Goal: Task Accomplishment & Management: Manage account settings

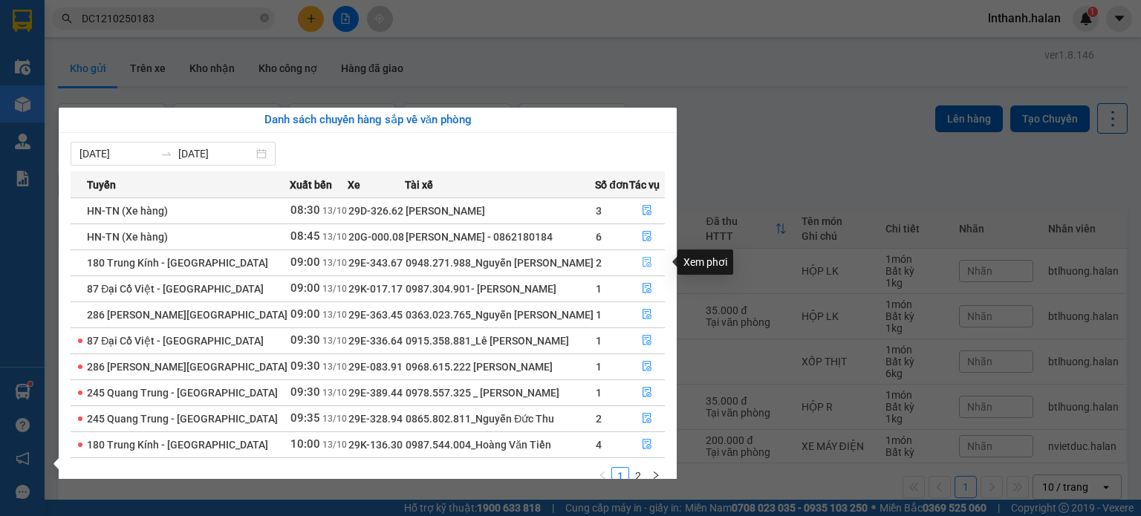
click at [649, 262] on icon "file-done" at bounding box center [647, 262] width 10 height 10
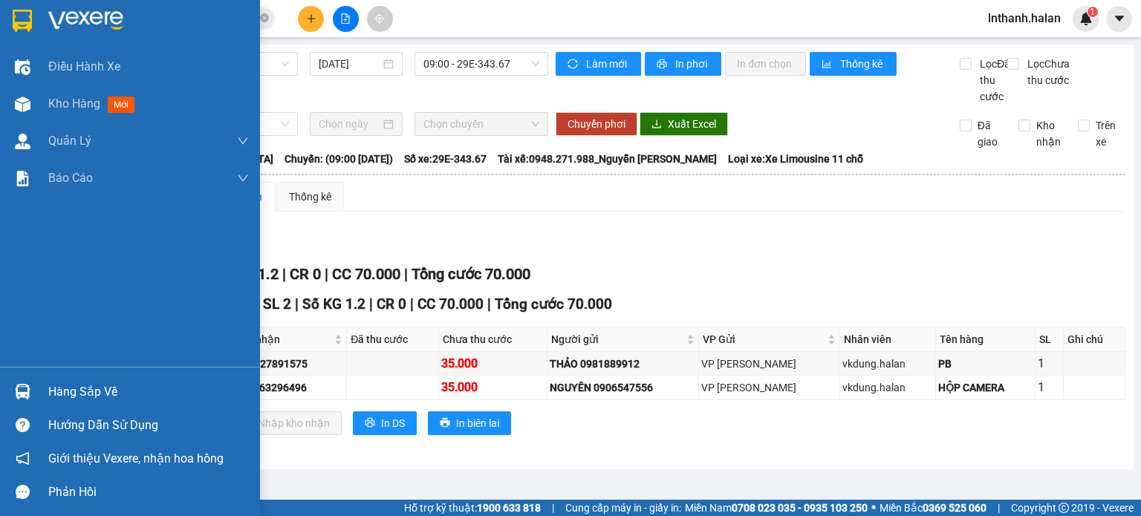
click at [74, 393] on div "Hàng sắp về" at bounding box center [148, 392] width 201 height 22
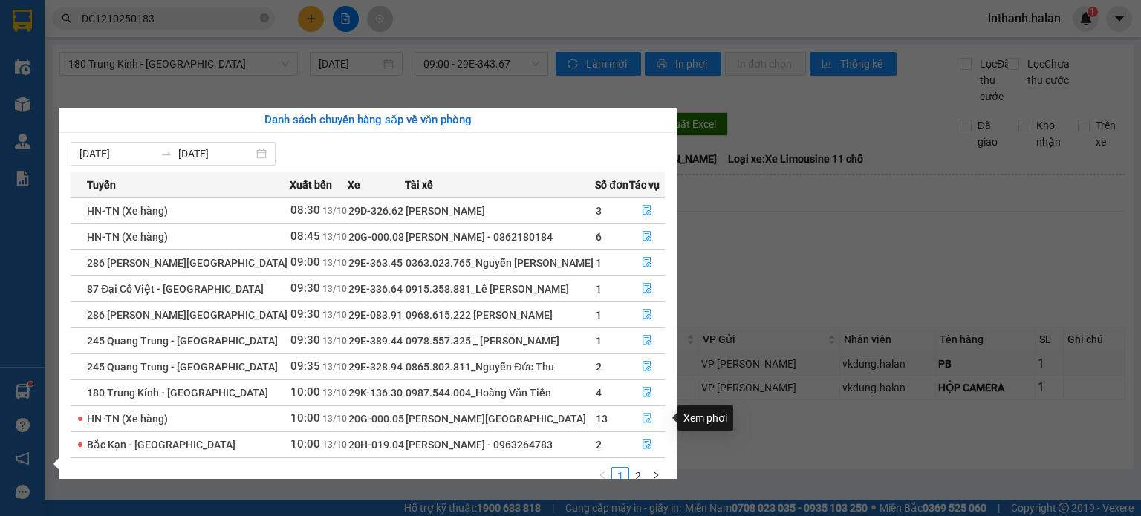
click at [646, 418] on icon "file-done" at bounding box center [647, 418] width 10 height 10
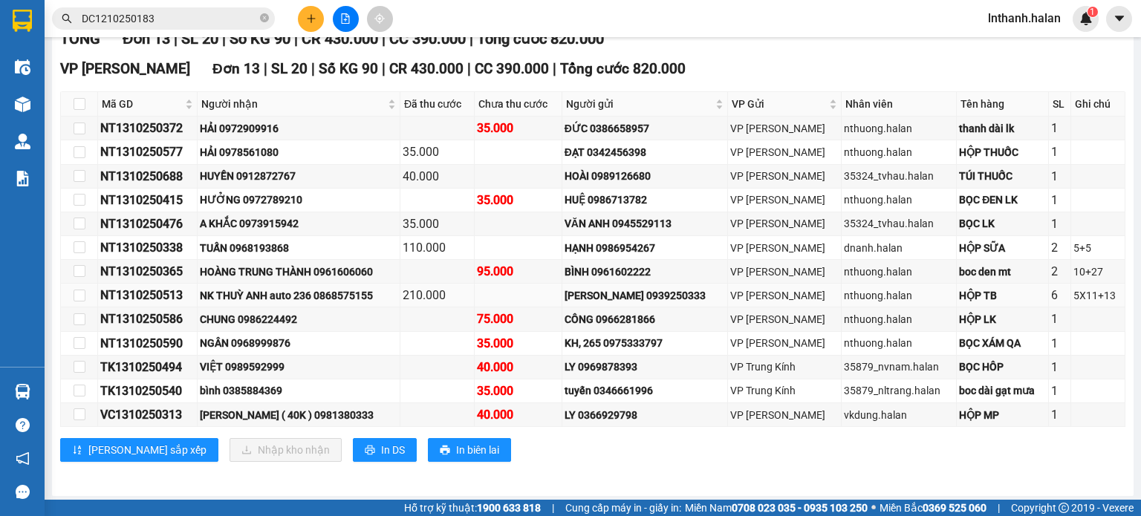
scroll to position [253, 0]
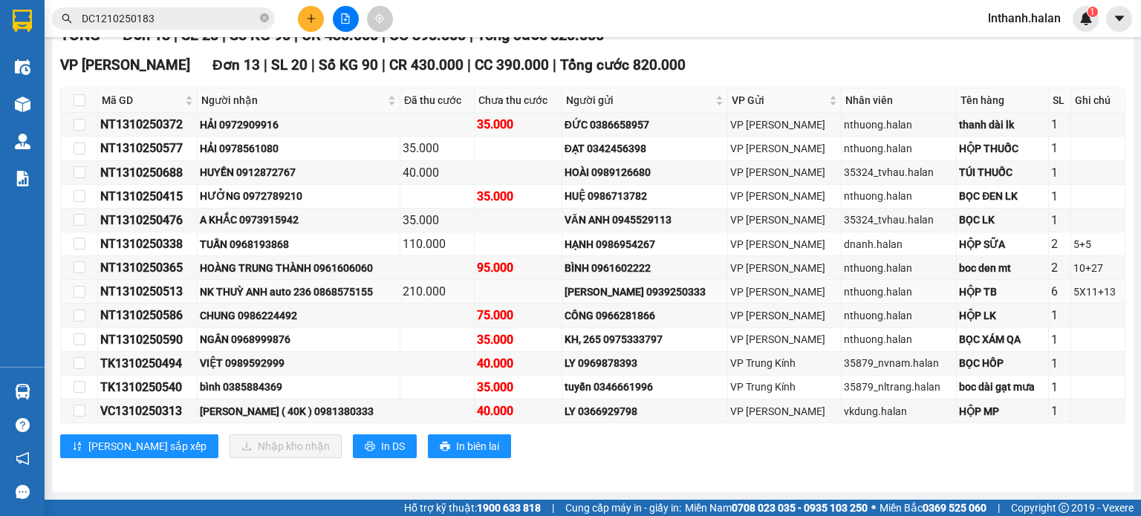
click at [154, 296] on div "NT1310250513" at bounding box center [147, 291] width 94 height 19
copy div "NT1310250513"
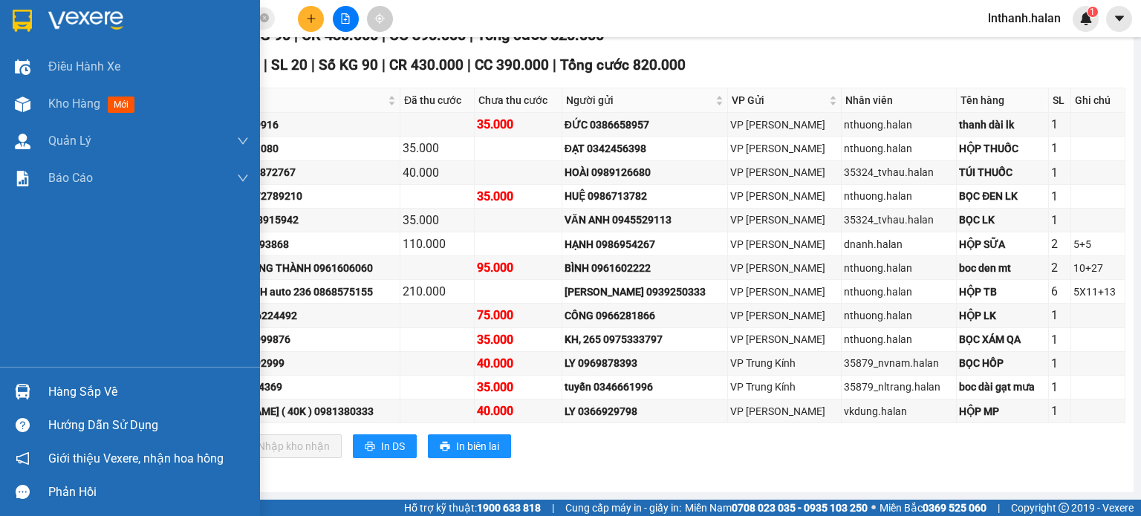
click at [63, 389] on div "Hàng sắp về" at bounding box center [148, 392] width 201 height 22
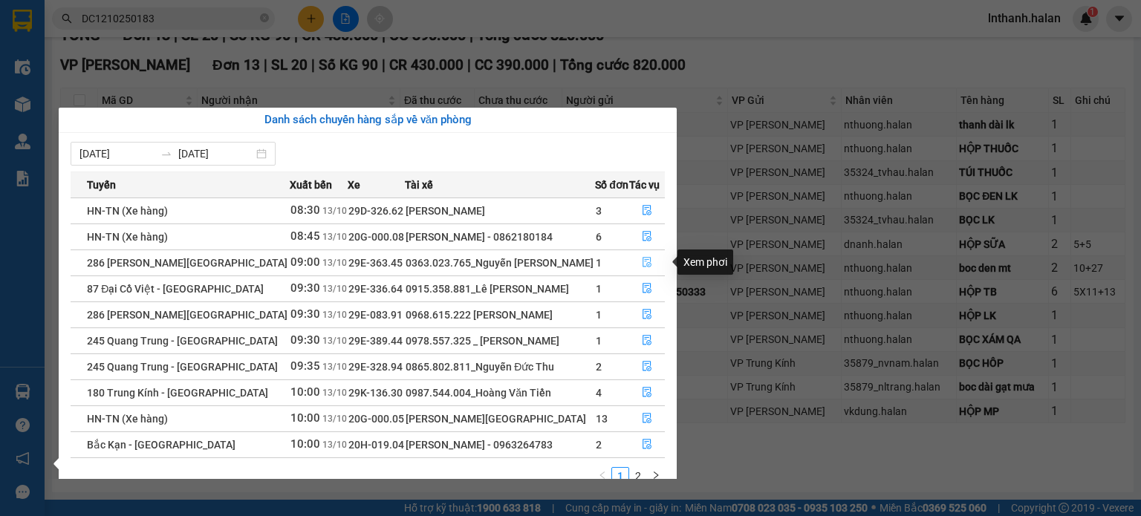
click at [645, 260] on icon "file-done" at bounding box center [647, 263] width 9 height 10
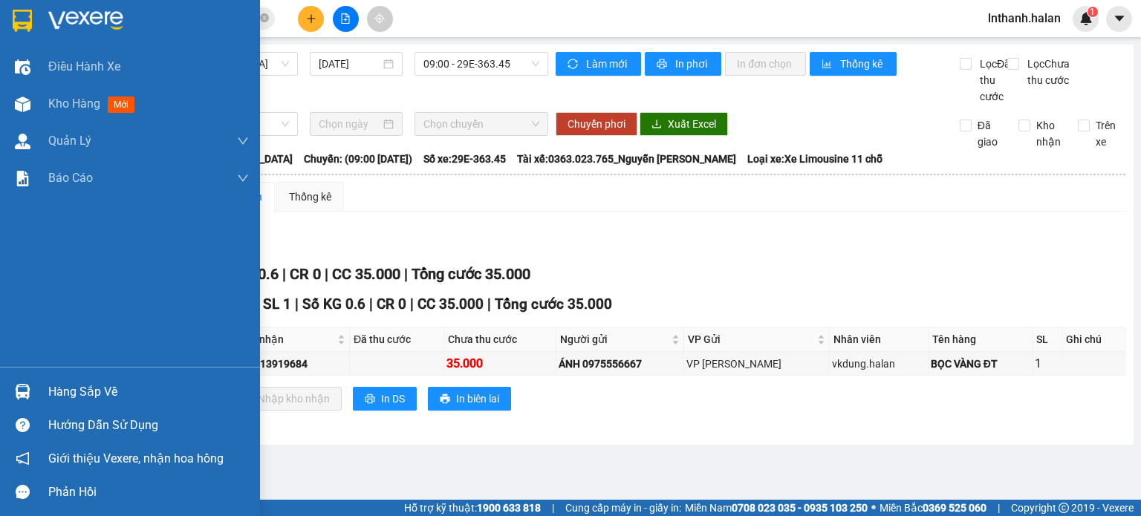
click at [79, 391] on div "Hàng sắp về" at bounding box center [148, 392] width 201 height 22
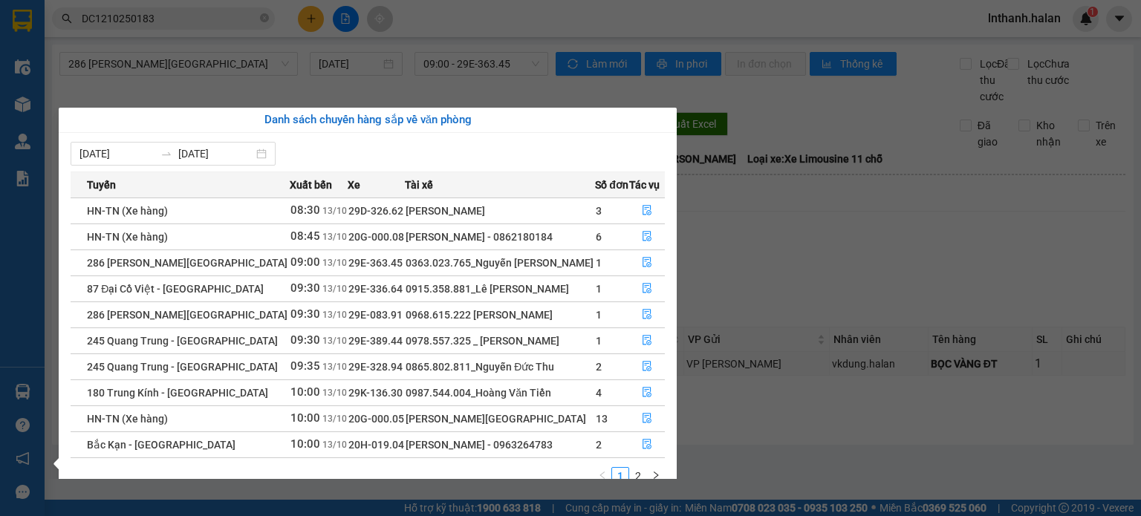
click at [834, 338] on section "Kết quả tìm kiếm ( 1 ) Bộ lọc Mã ĐH Trạng thái Món hàng Thu hộ Tổng cước Chưa c…" at bounding box center [570, 258] width 1141 height 516
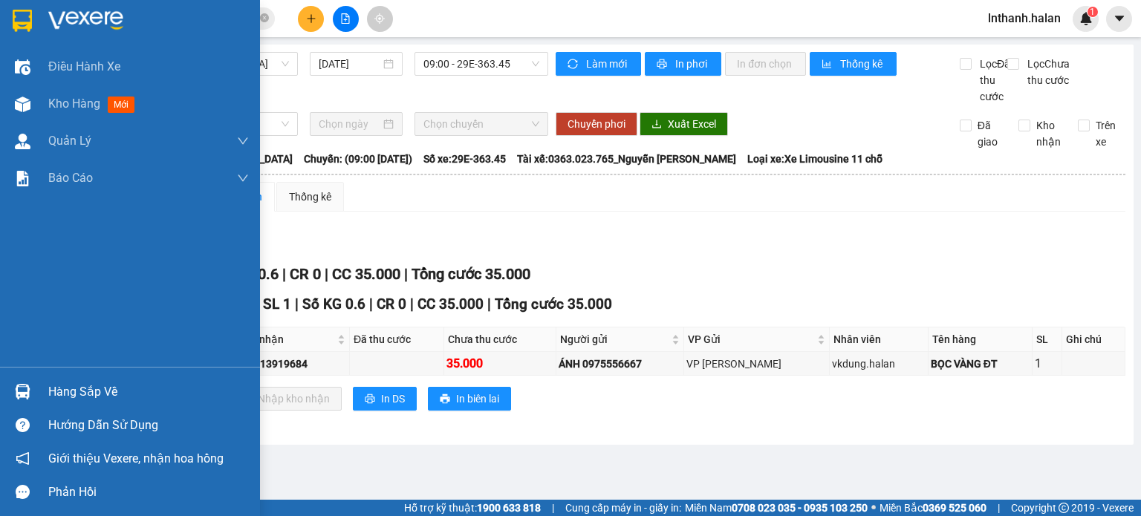
click at [82, 386] on div "Hàng sắp về" at bounding box center [148, 392] width 201 height 22
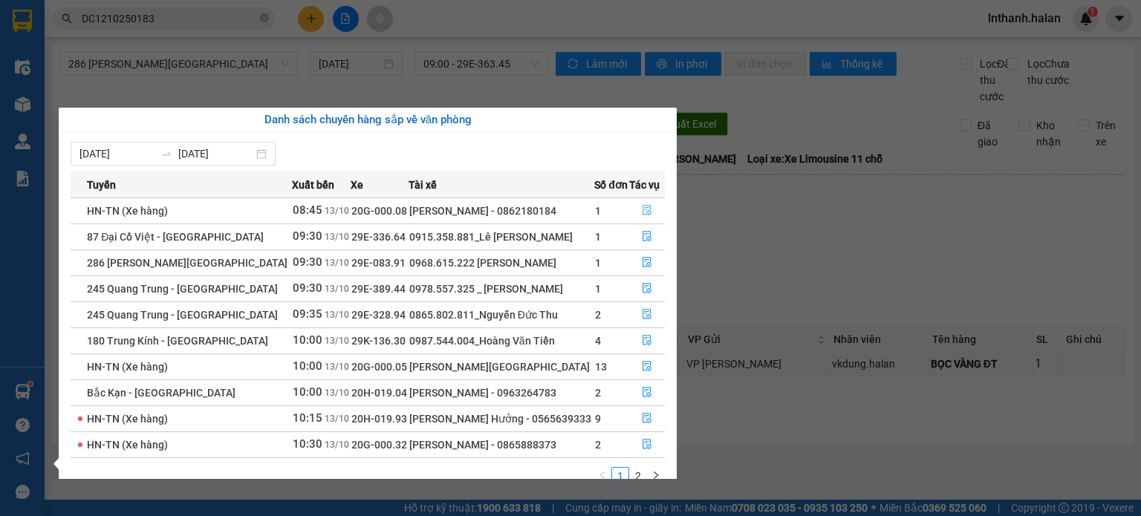
click at [643, 211] on icon "file-done" at bounding box center [647, 211] width 9 height 10
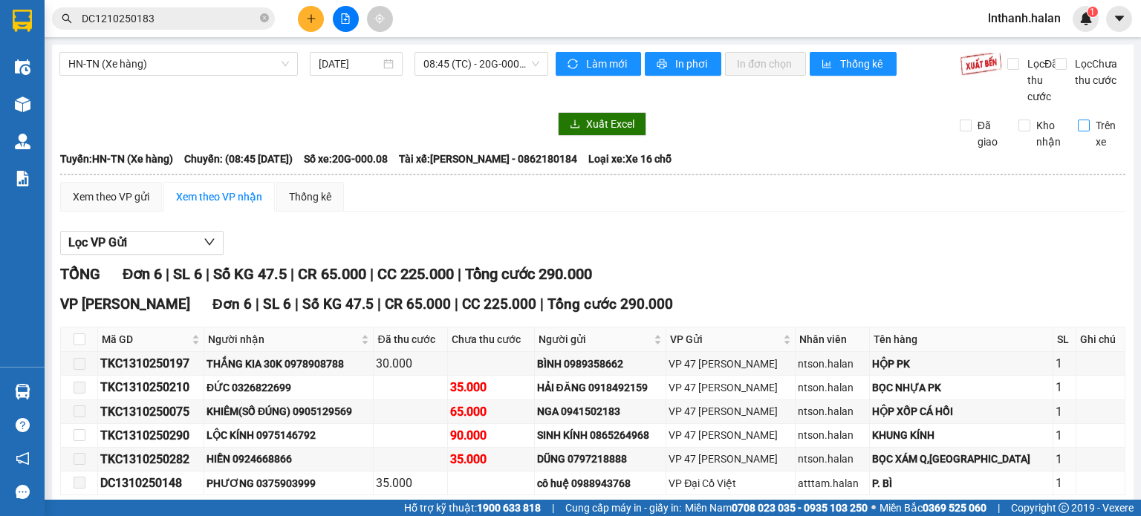
click at [1078, 131] on input "Trên xe" at bounding box center [1084, 126] width 12 height 12
checkbox input "true"
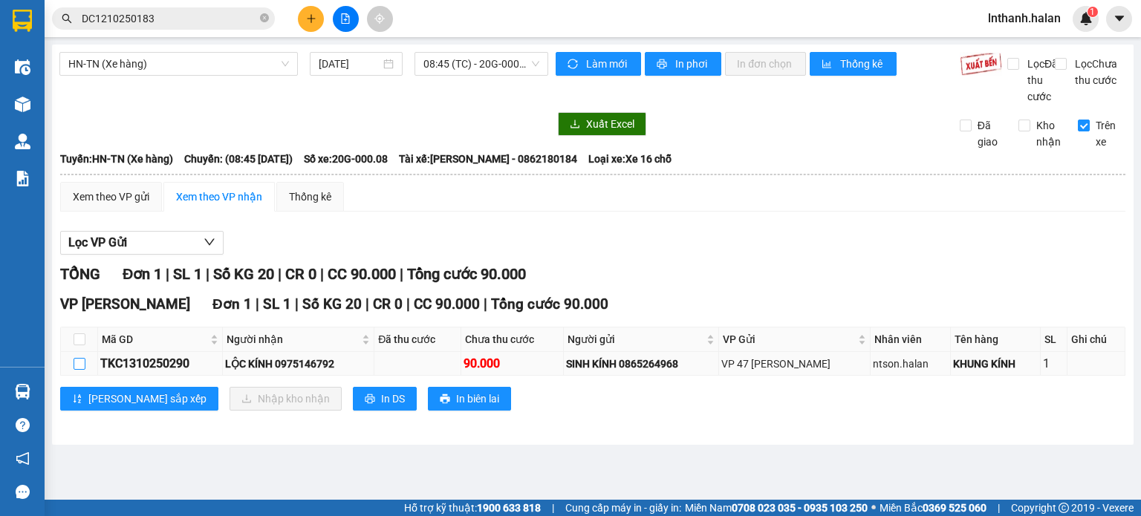
click at [81, 370] on input "checkbox" at bounding box center [80, 364] width 12 height 12
checkbox input "true"
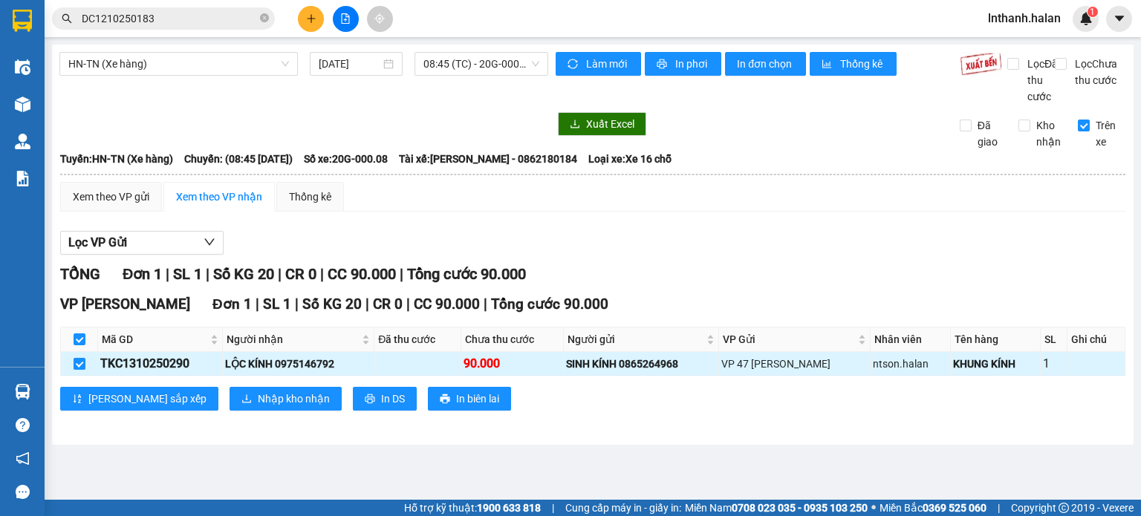
checkbox input "true"
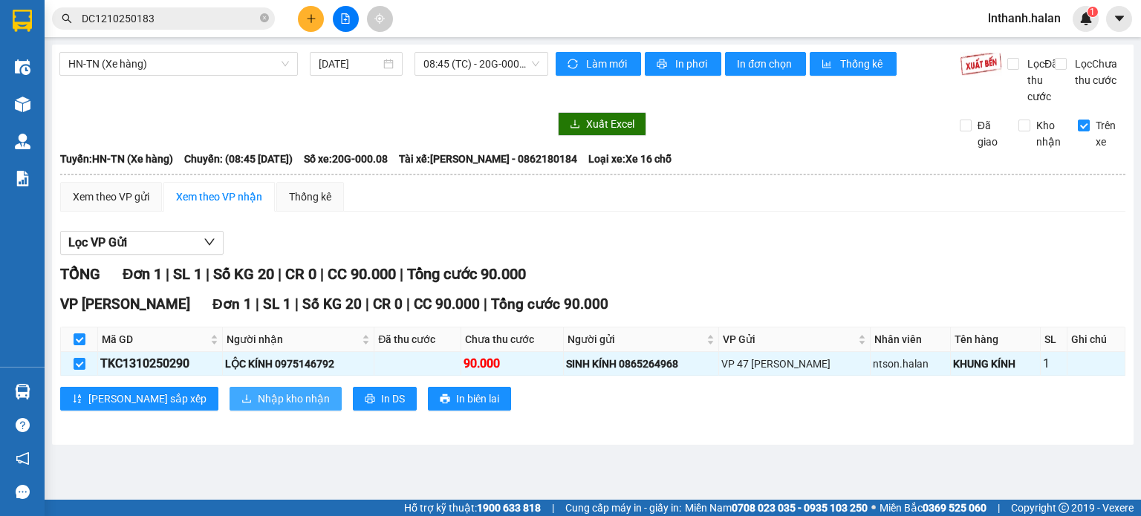
click at [258, 407] on span "Nhập kho nhận" at bounding box center [294, 399] width 72 height 16
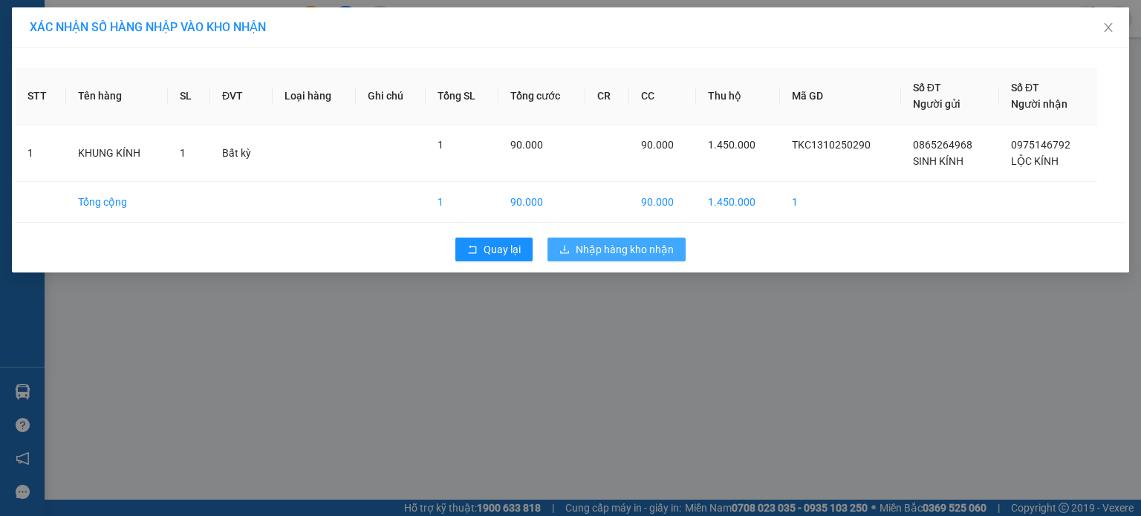
click at [615, 252] on span "Nhập hàng kho nhận" at bounding box center [625, 249] width 98 height 16
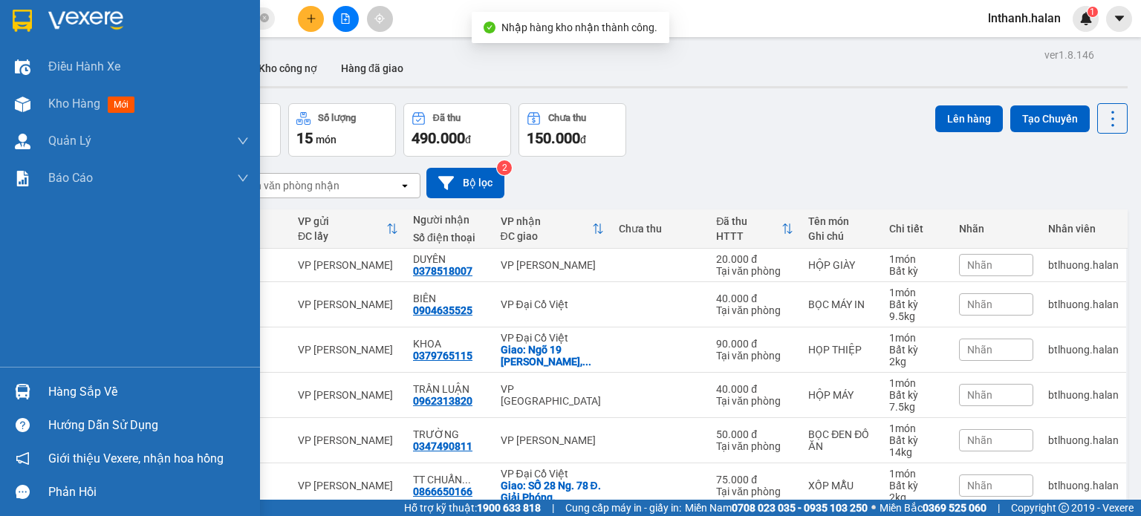
click at [73, 387] on div "Hàng sắp về" at bounding box center [148, 392] width 201 height 22
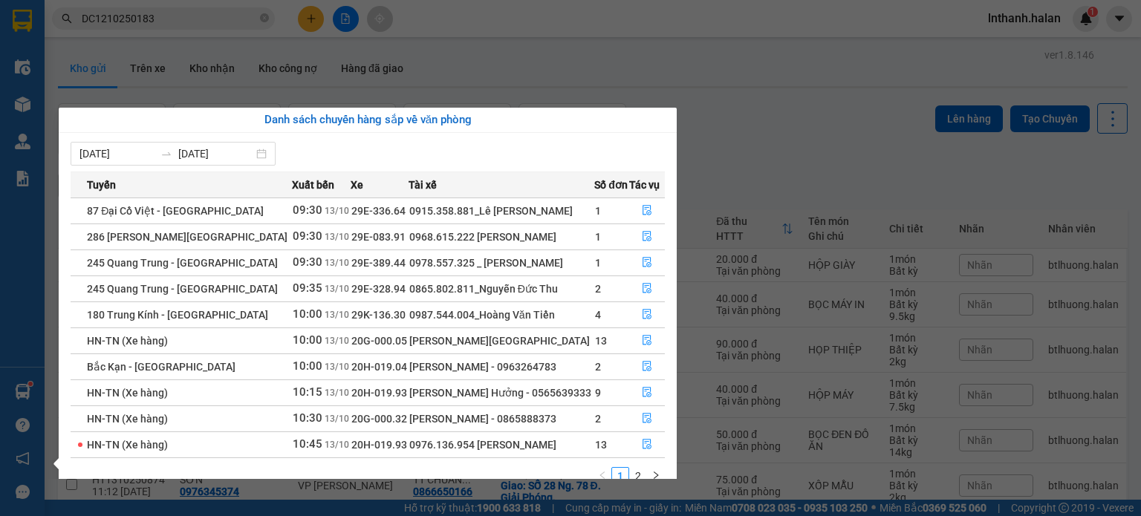
click at [783, 147] on section "Kết quả tìm kiếm ( 1 ) Bộ lọc Mã ĐH Trạng thái Món hàng Thu hộ Tổng cước Chưa c…" at bounding box center [570, 258] width 1141 height 516
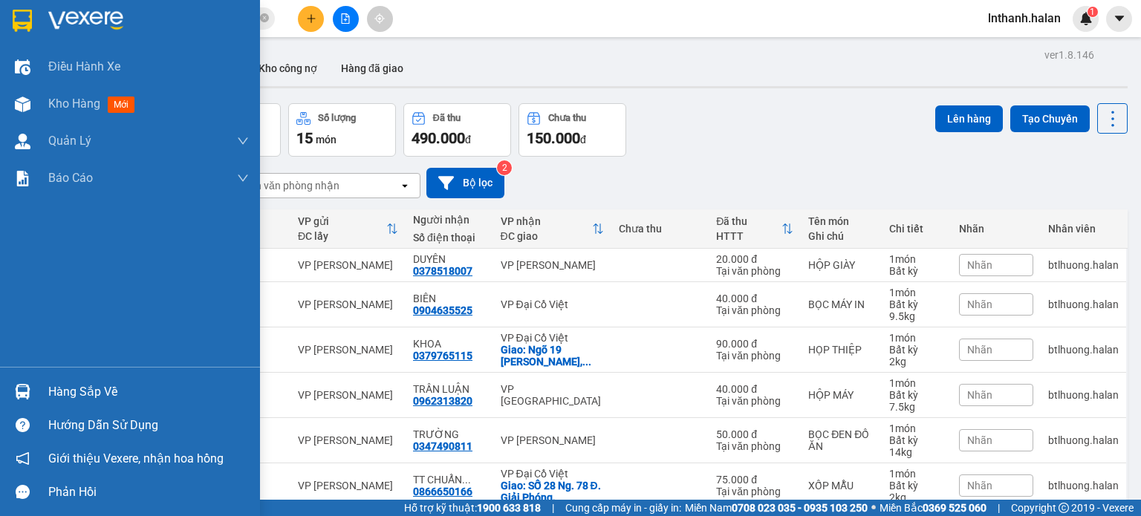
click at [60, 391] on div "Hàng sắp về" at bounding box center [148, 392] width 201 height 22
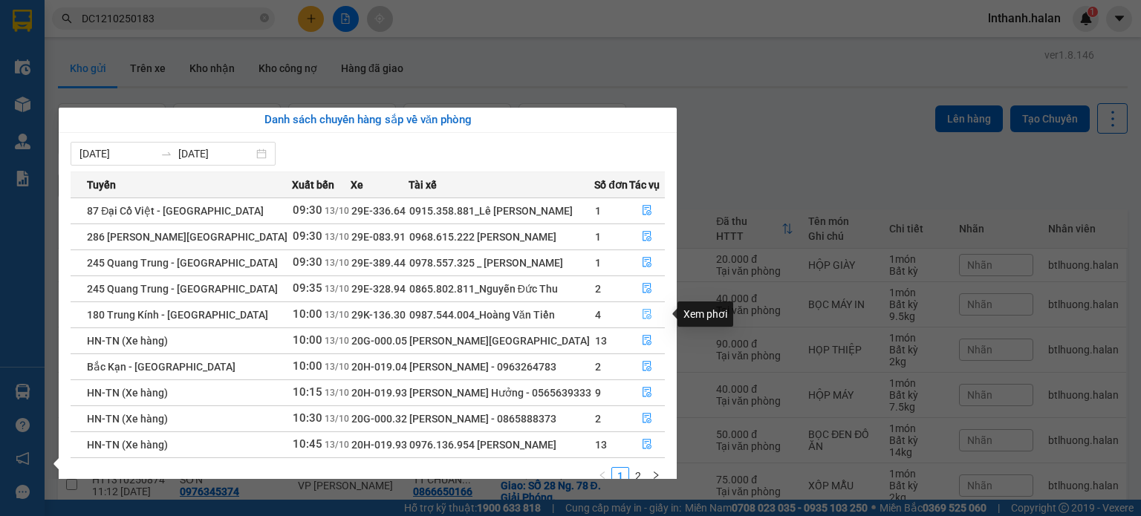
click at [645, 314] on icon "file-done" at bounding box center [647, 314] width 10 height 10
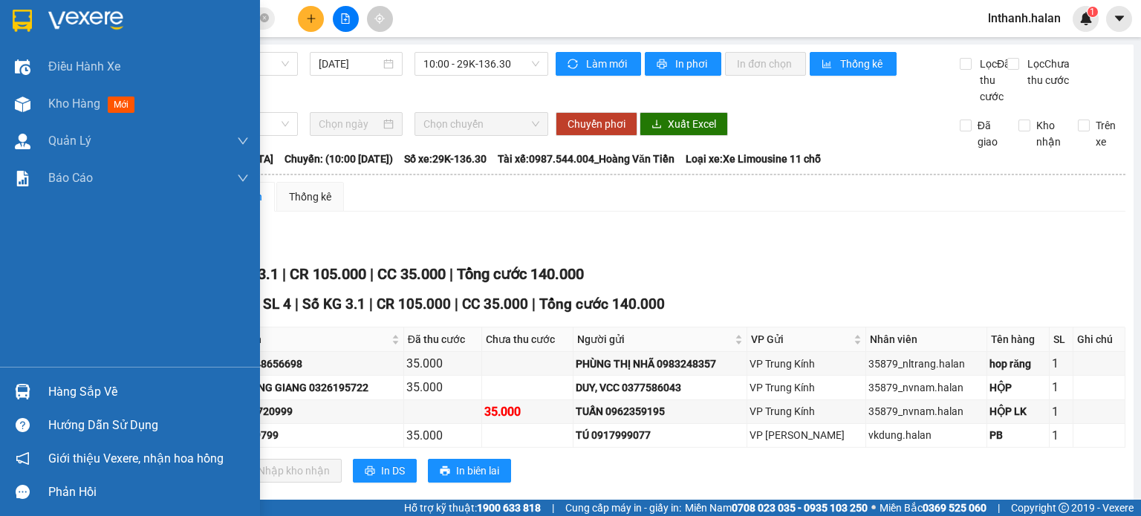
click at [53, 392] on div "Hàng sắp về" at bounding box center [148, 392] width 201 height 22
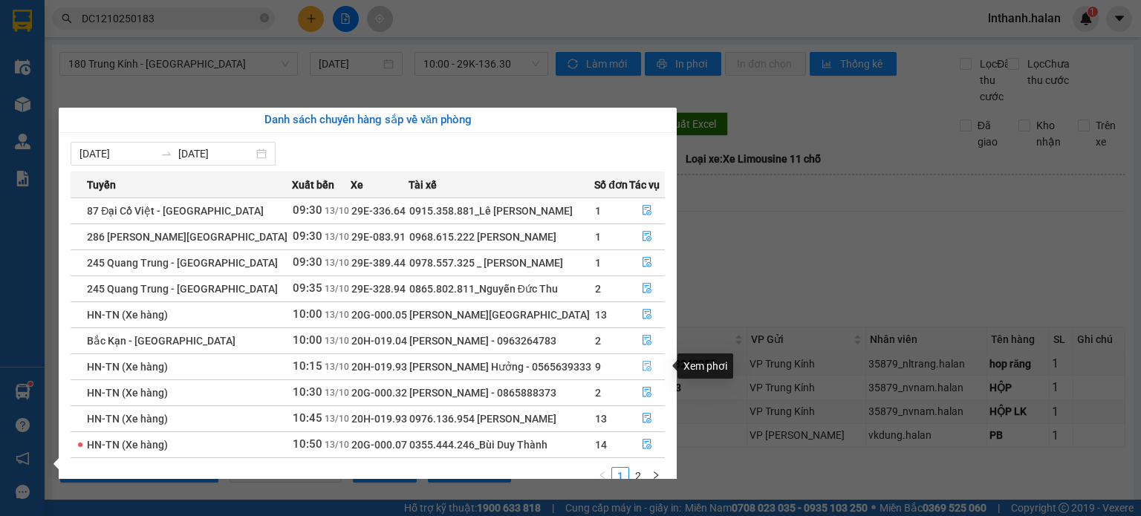
click at [644, 366] on icon "file-done" at bounding box center [647, 367] width 9 height 10
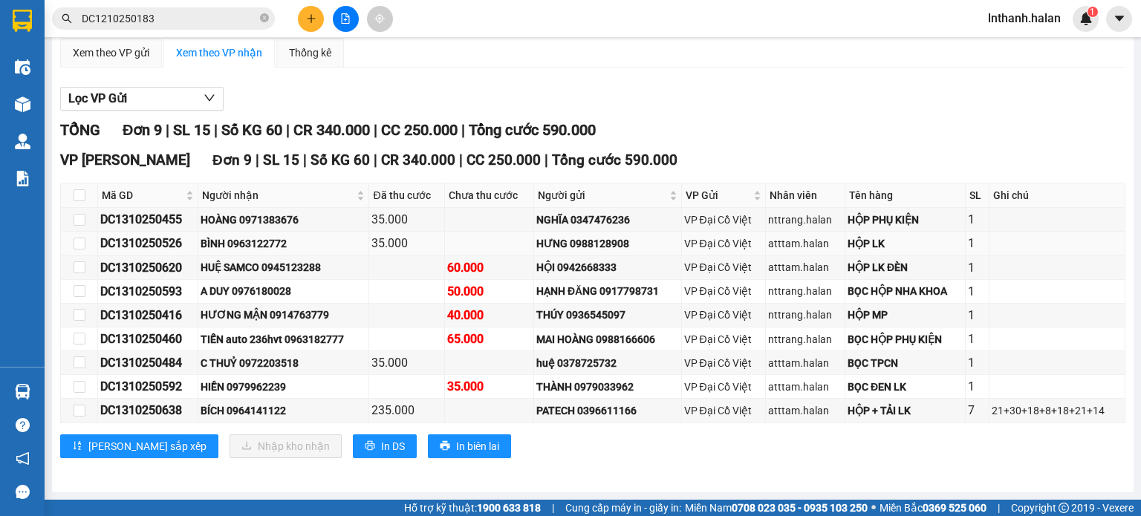
scroll to position [157, 0]
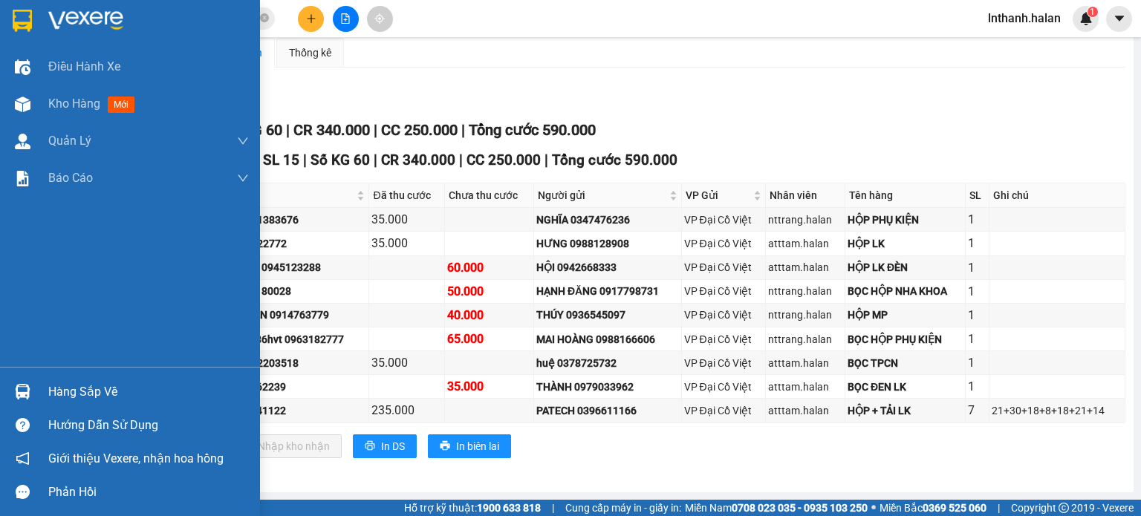
click at [59, 389] on div "Hàng sắp về" at bounding box center [148, 392] width 201 height 22
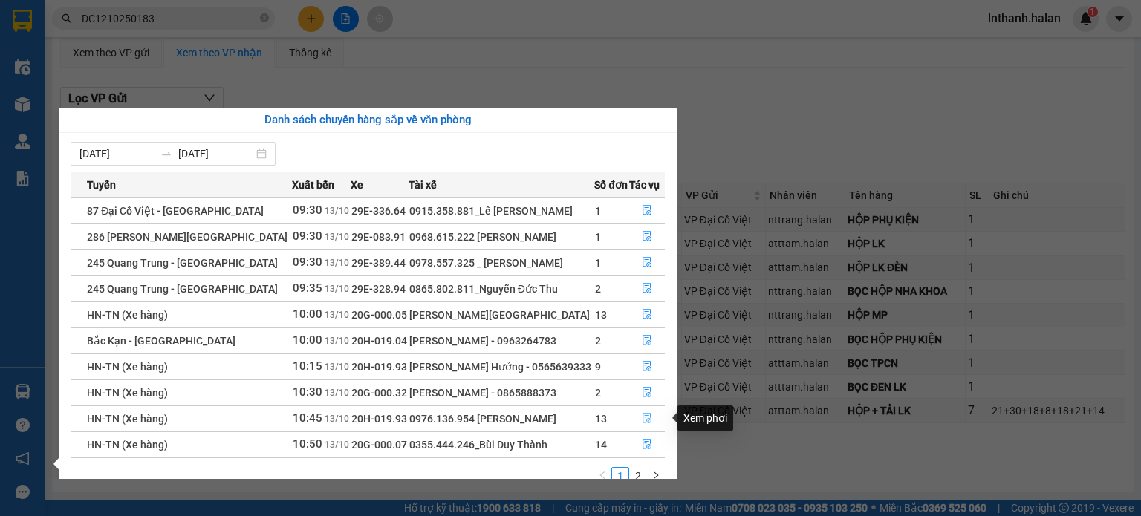
click at [647, 414] on icon "file-done" at bounding box center [647, 419] width 9 height 10
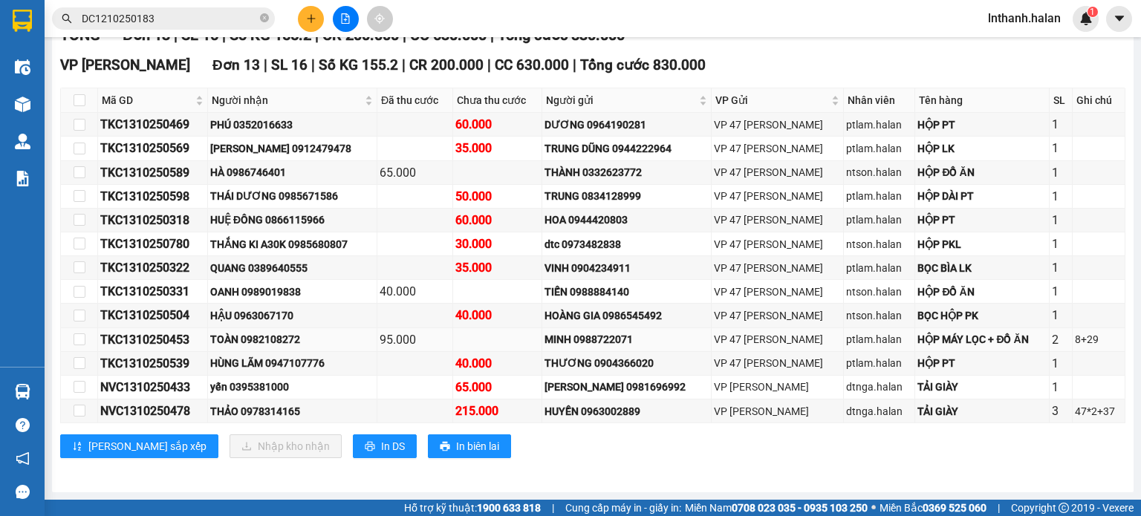
scroll to position [253, 0]
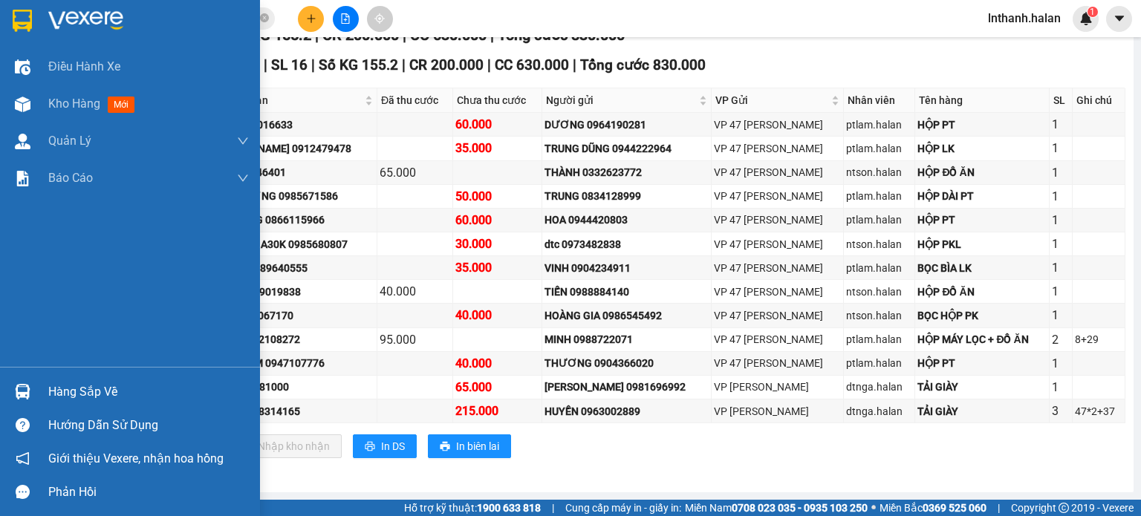
click at [114, 389] on div "Hàng sắp về" at bounding box center [148, 392] width 201 height 22
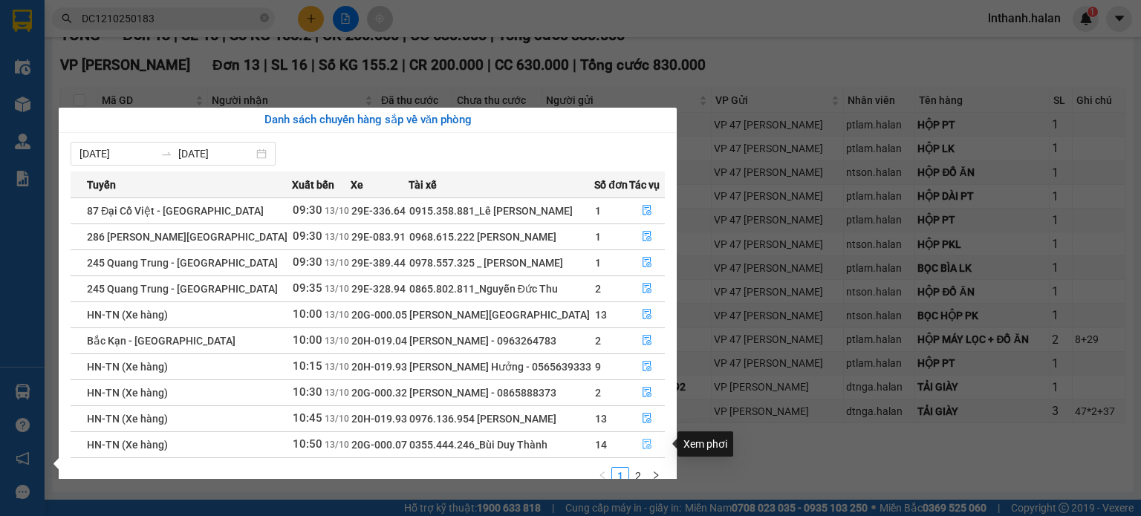
click at [643, 444] on icon "file-done" at bounding box center [647, 445] width 9 height 10
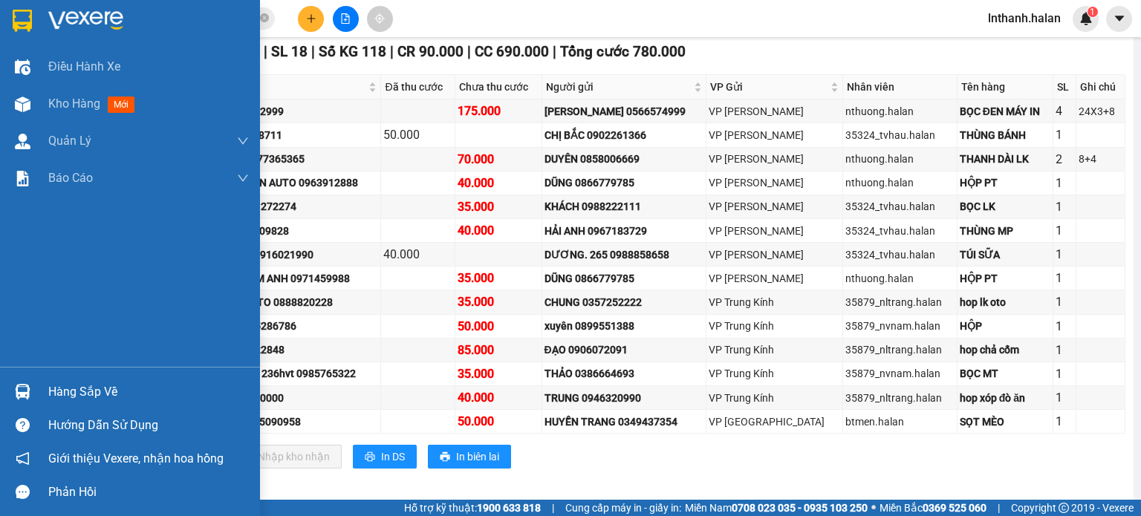
click at [83, 393] on div "Hàng sắp về" at bounding box center [148, 392] width 201 height 22
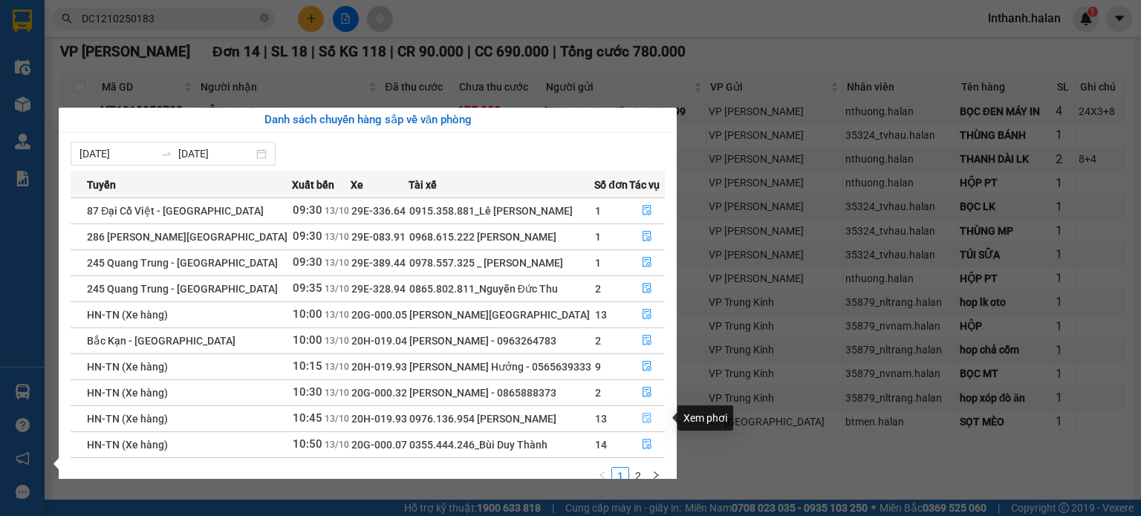
click at [643, 416] on icon "file-done" at bounding box center [647, 418] width 10 height 10
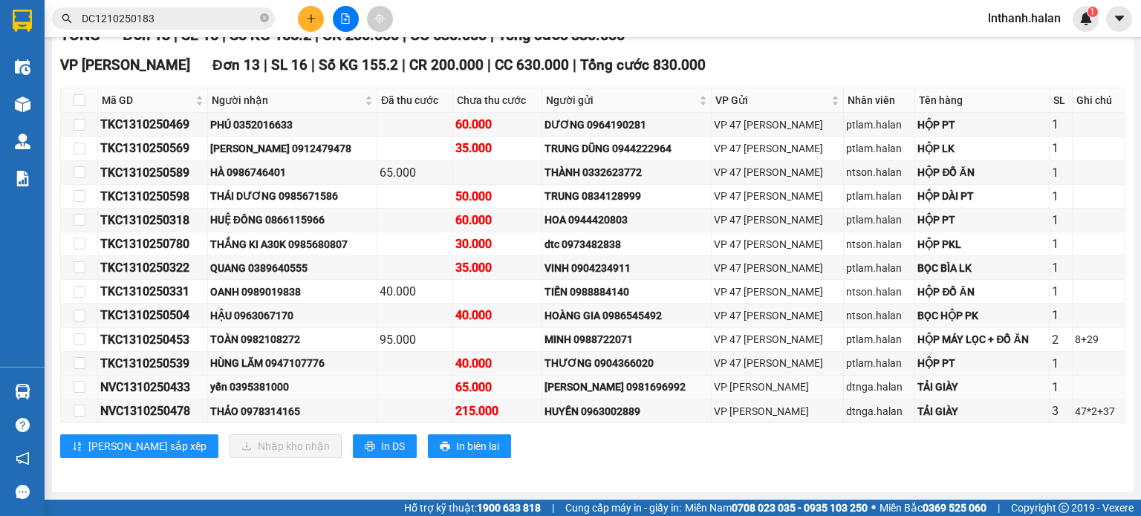
click at [169, 389] on div "NVC1310250433" at bounding box center [152, 387] width 105 height 19
copy div "NVC1310250433"
click at [175, 414] on div "NVC1310250478" at bounding box center [152, 411] width 105 height 19
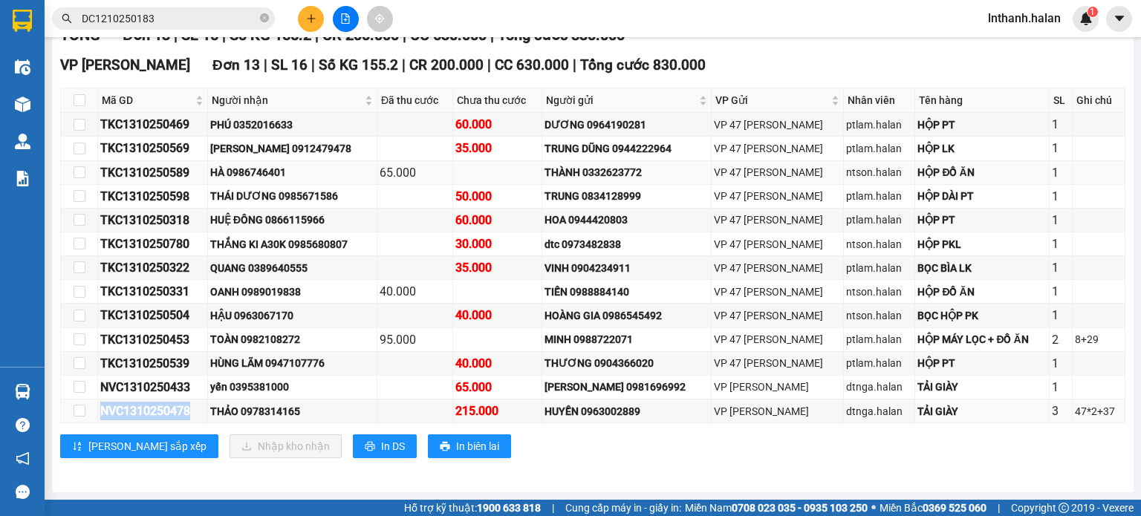
copy div "NVC1310250478"
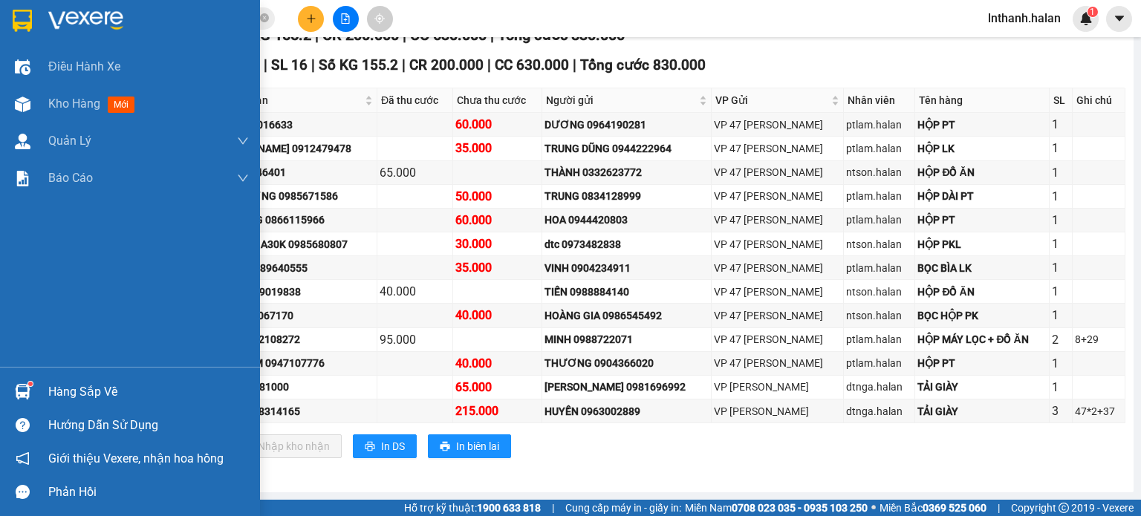
drag, startPoint x: 58, startPoint y: 394, endPoint x: 49, endPoint y: 393, distance: 9.0
click at [59, 394] on div "Hàng sắp về" at bounding box center [148, 392] width 201 height 22
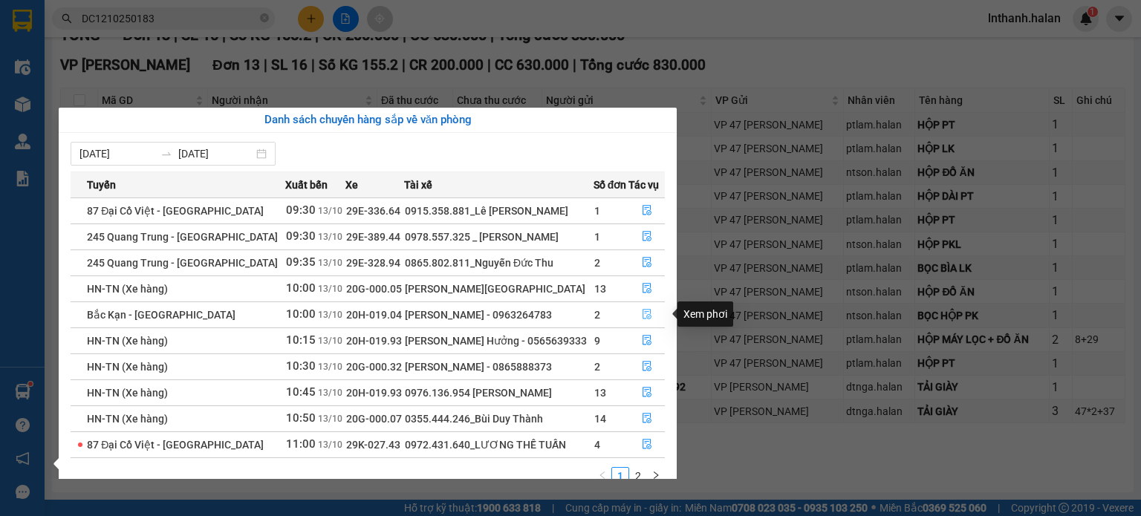
click at [642, 312] on icon "file-done" at bounding box center [647, 314] width 10 height 10
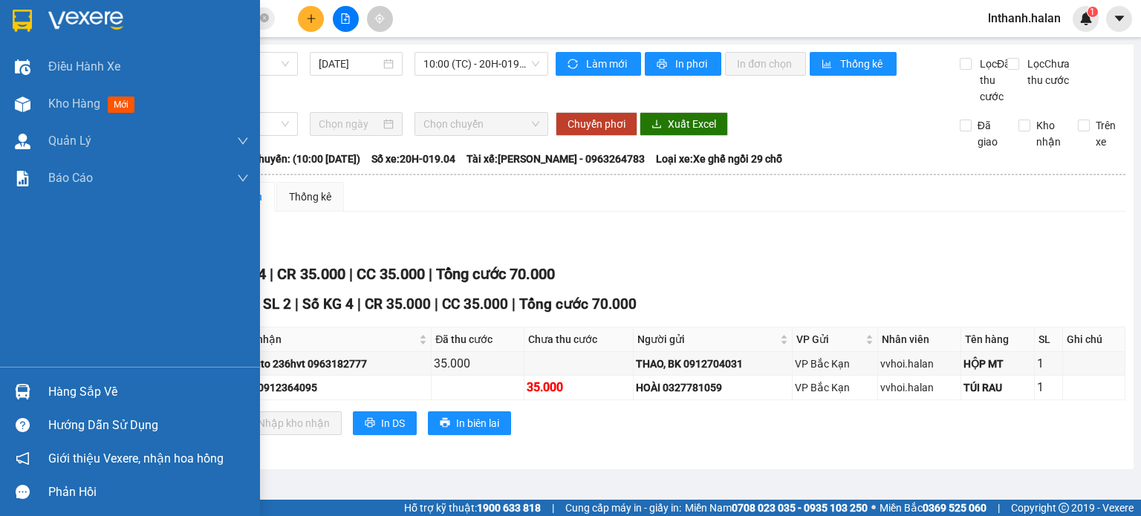
click at [48, 386] on div "Hàng sắp về" at bounding box center [130, 391] width 260 height 33
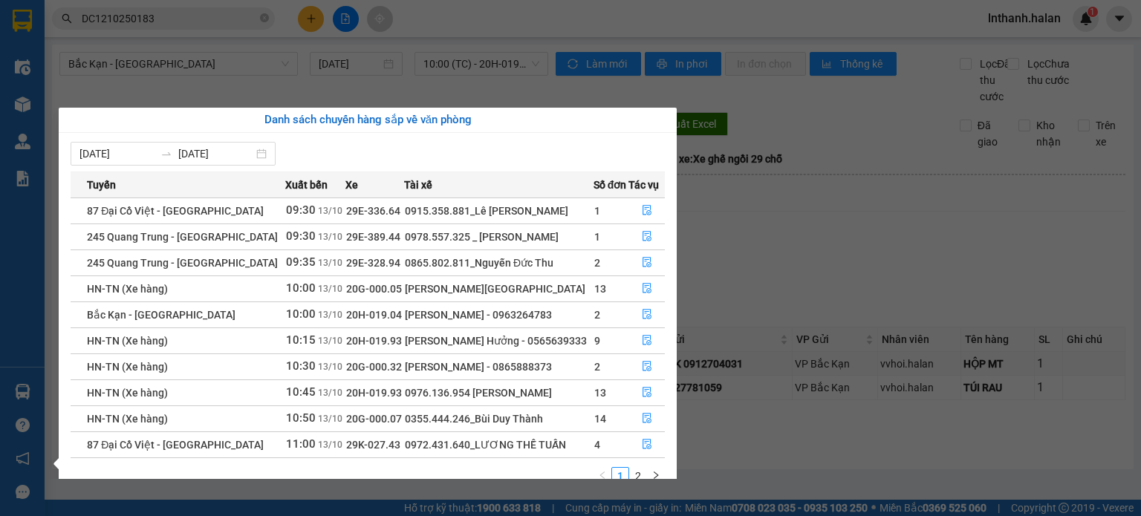
click at [811, 247] on section "Kết quả tìm kiếm ( 1 ) Bộ lọc Mã ĐH Trạng thái Món hàng Thu hộ Tổng cước Chưa c…" at bounding box center [570, 258] width 1141 height 516
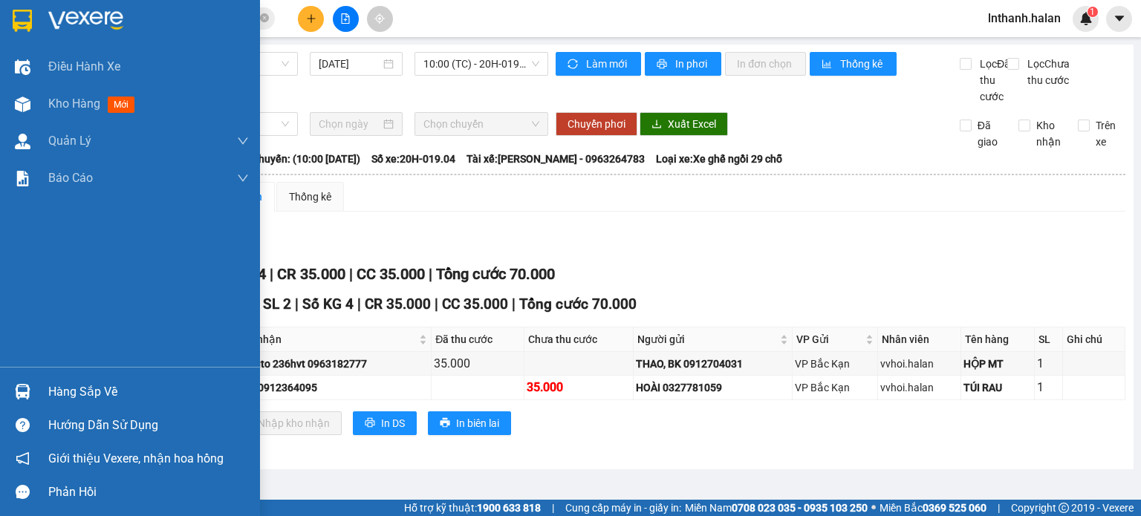
click at [48, 389] on div "Hàng sắp về" at bounding box center [148, 392] width 201 height 22
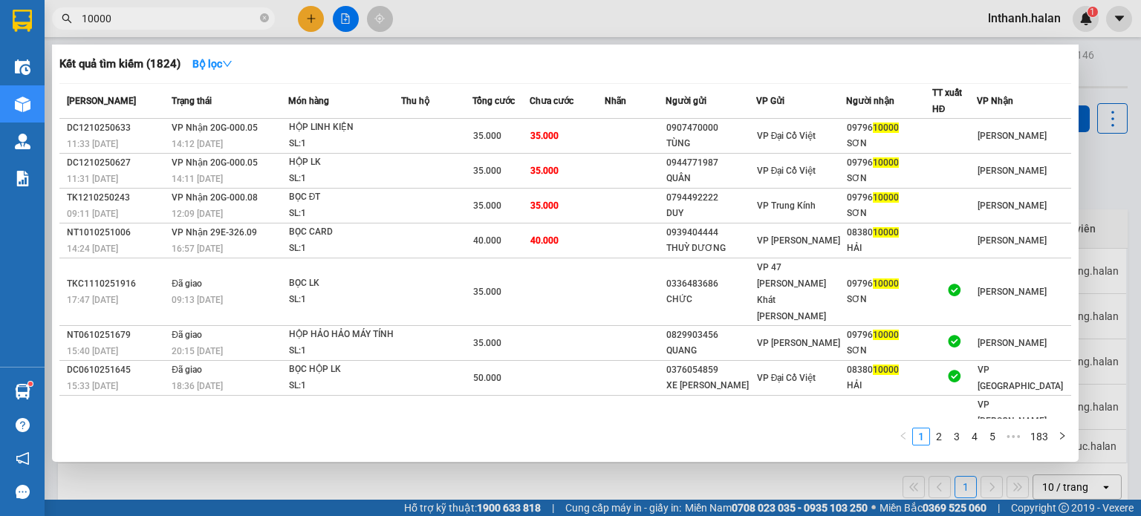
click at [178, 13] on input "10000" at bounding box center [169, 18] width 175 height 16
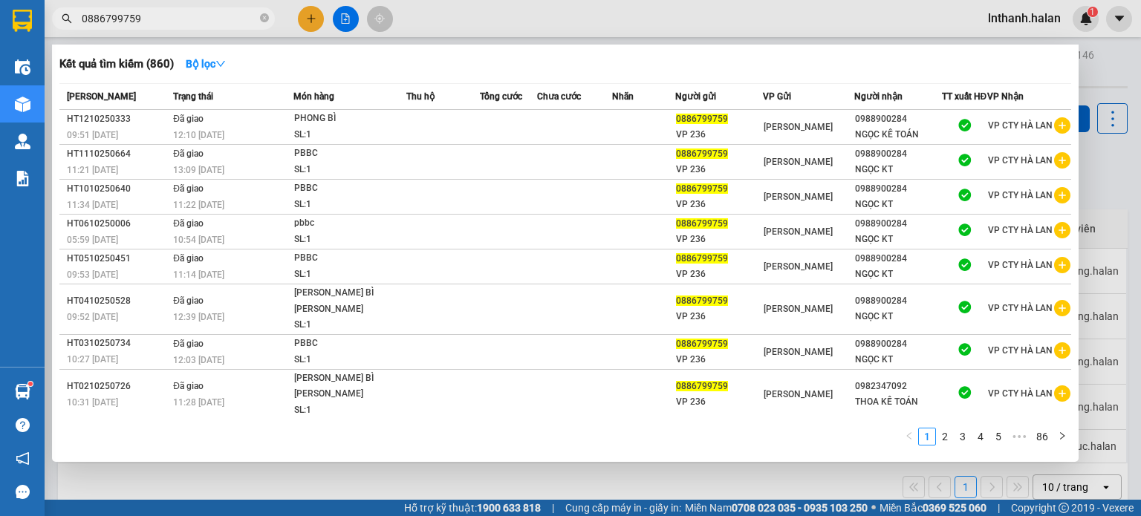
click at [190, 24] on input "0886799759" at bounding box center [169, 18] width 175 height 16
paste input "NT1310250513"
type input "NT1310250513"
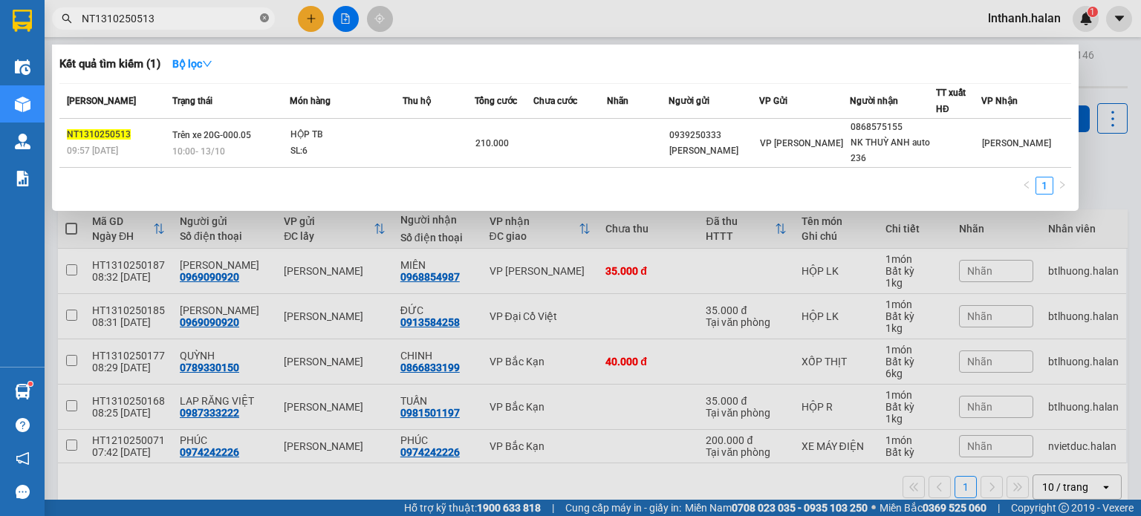
click at [261, 18] on icon "close-circle" at bounding box center [264, 17] width 9 height 9
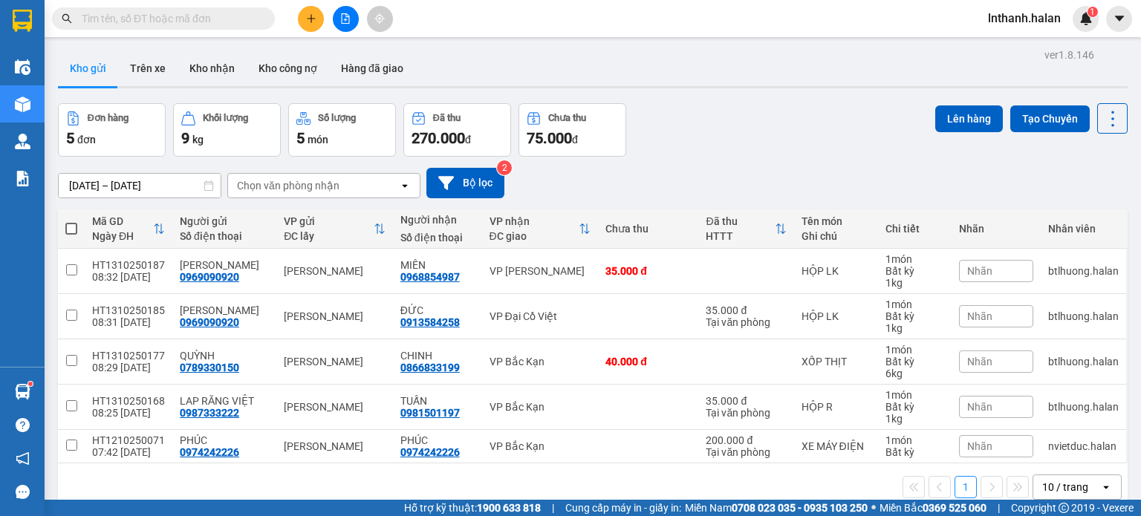
click at [205, 19] on input "text" at bounding box center [169, 18] width 175 height 16
click at [224, 19] on input "text" at bounding box center [169, 18] width 175 height 16
click at [227, 16] on input "text" at bounding box center [169, 18] width 175 height 16
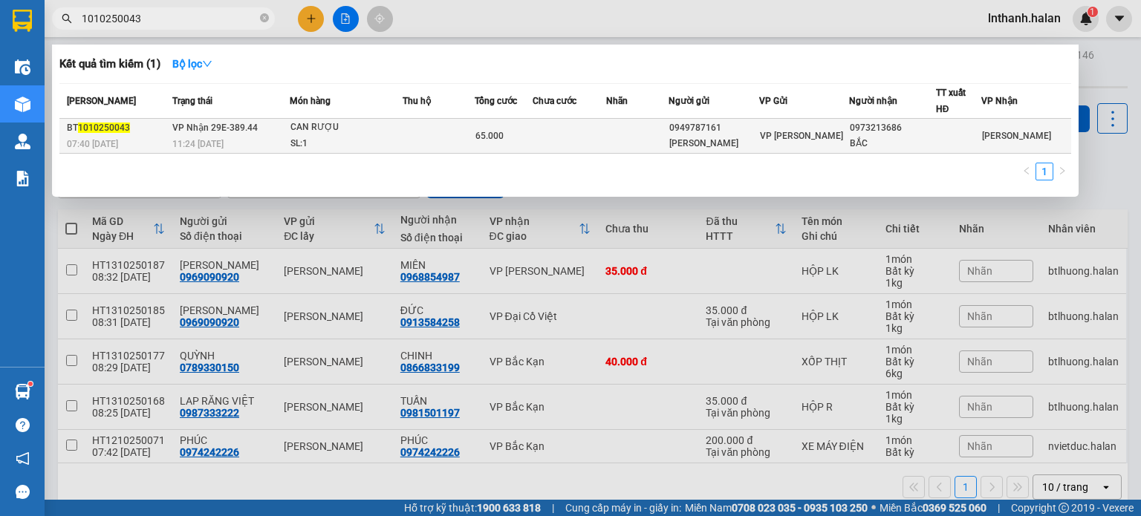
type input "1010250043"
click at [377, 148] on div "SL: 1" at bounding box center [345, 144] width 111 height 16
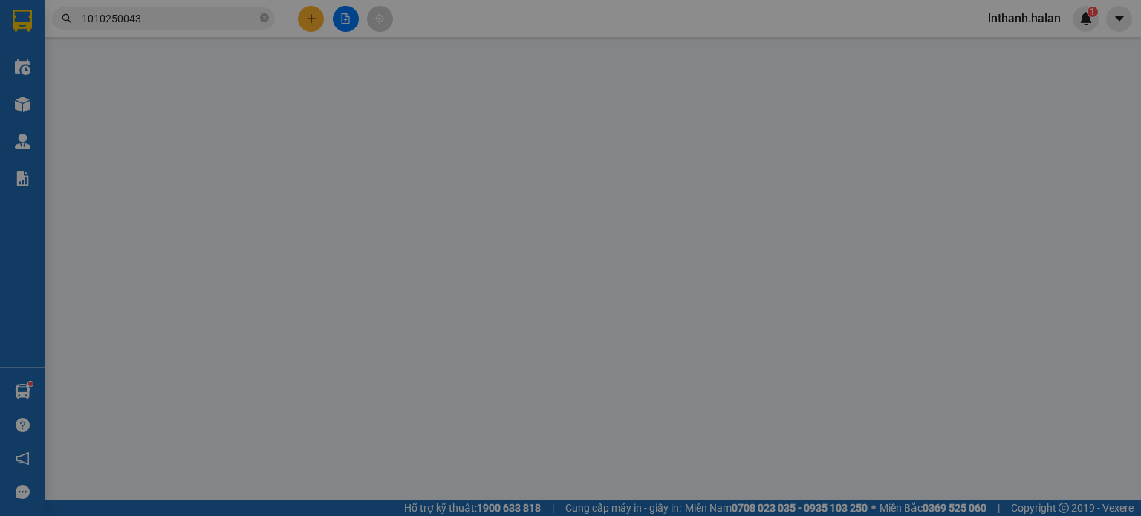
type input "0949787161"
type input "LÊ QUẾ SƠN"
type input "0973213686"
type input "BẮC"
type input "0"
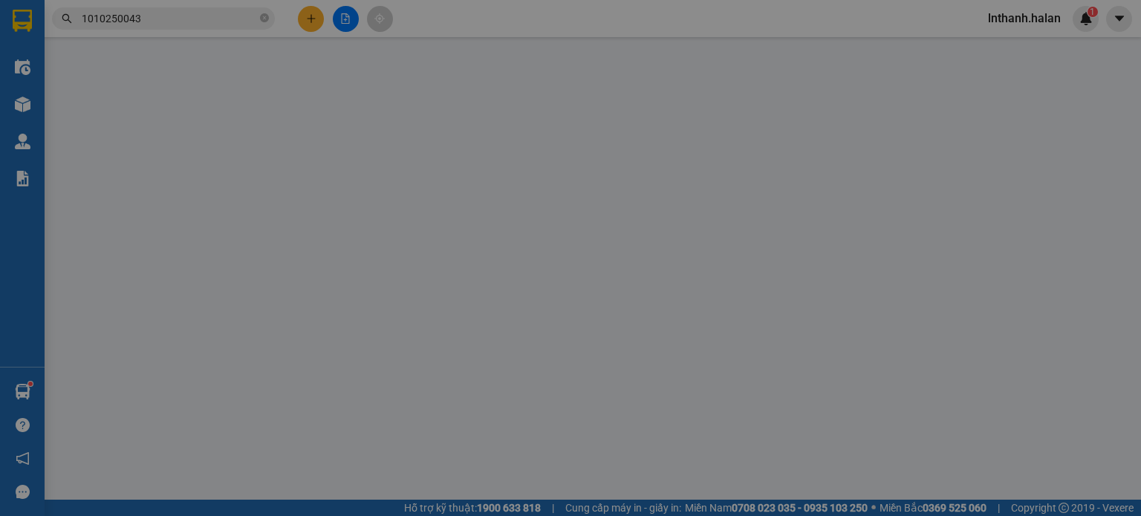
type input "65.000"
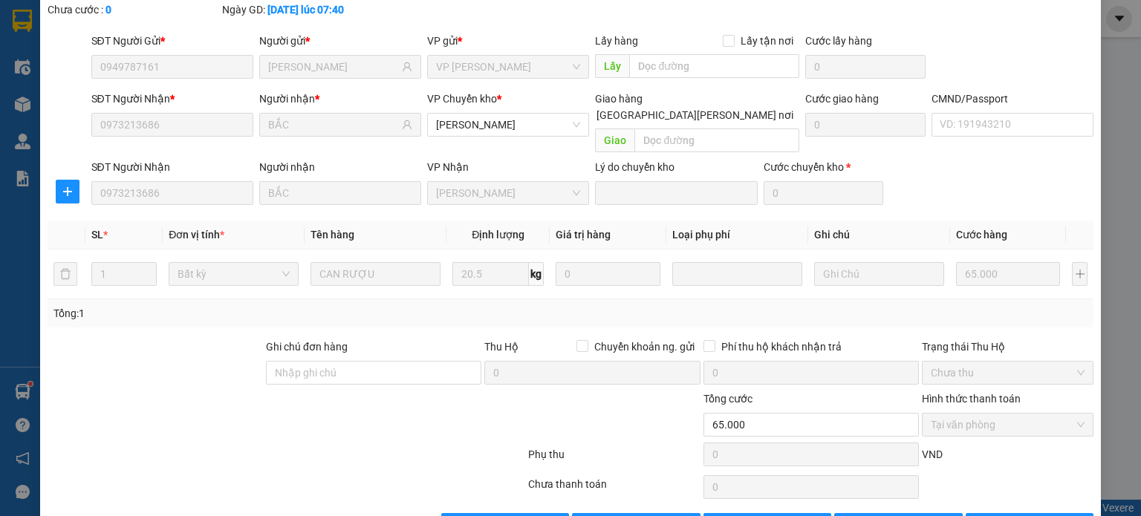
scroll to position [115, 0]
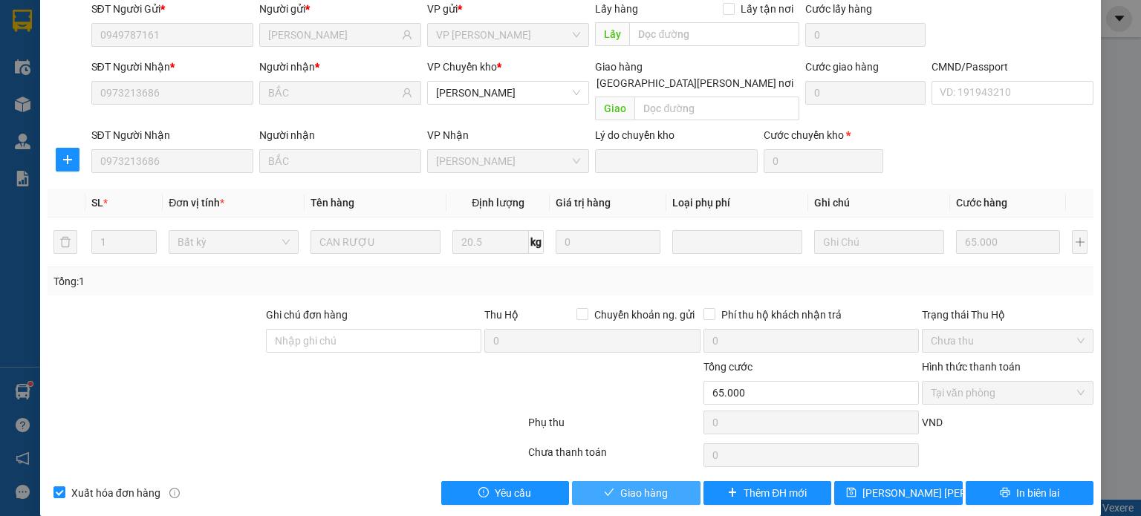
click at [653, 485] on span "Giao hàng" at bounding box center [644, 493] width 48 height 16
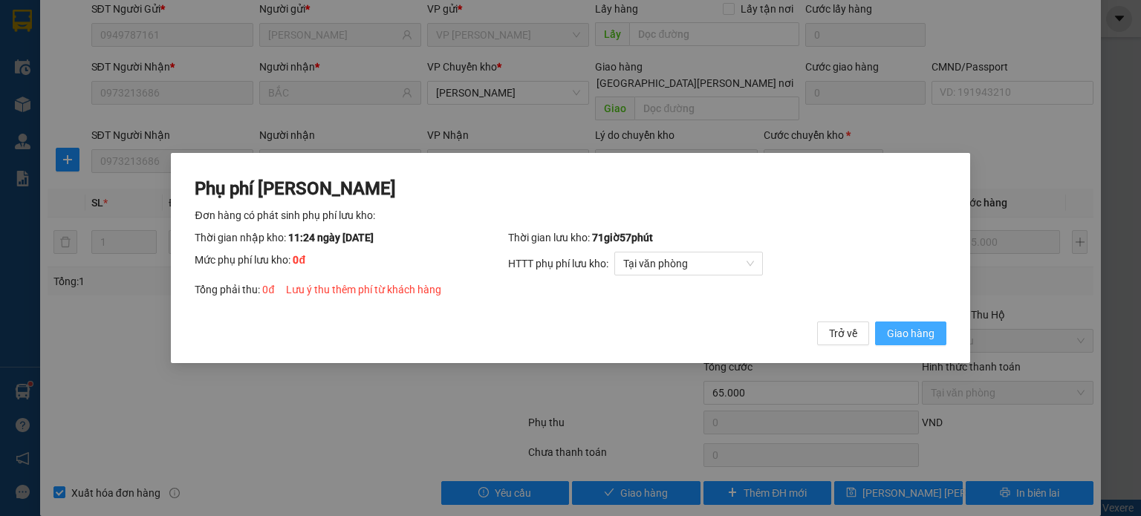
click at [915, 335] on span "Giao hàng" at bounding box center [911, 333] width 48 height 16
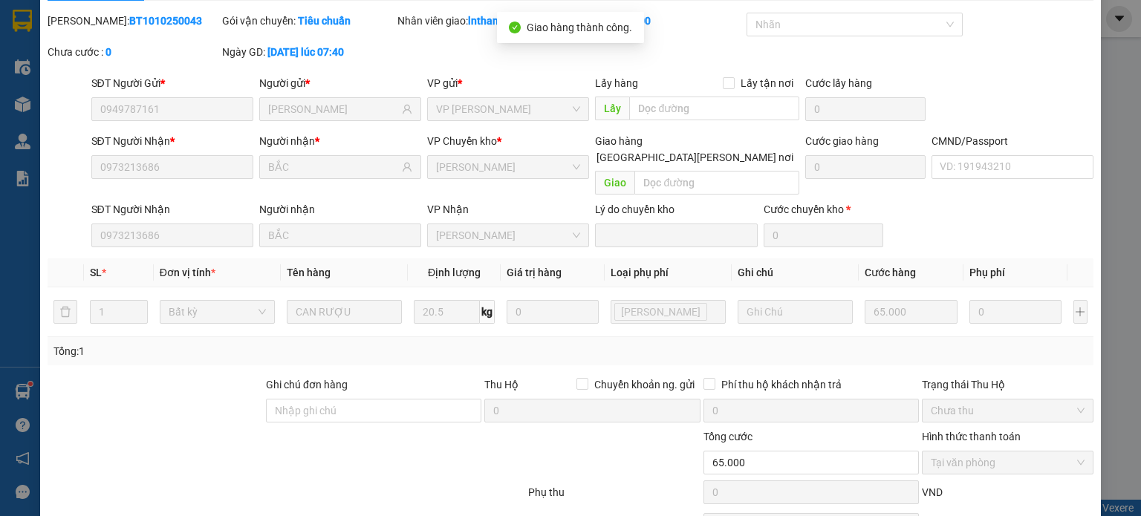
scroll to position [0, 0]
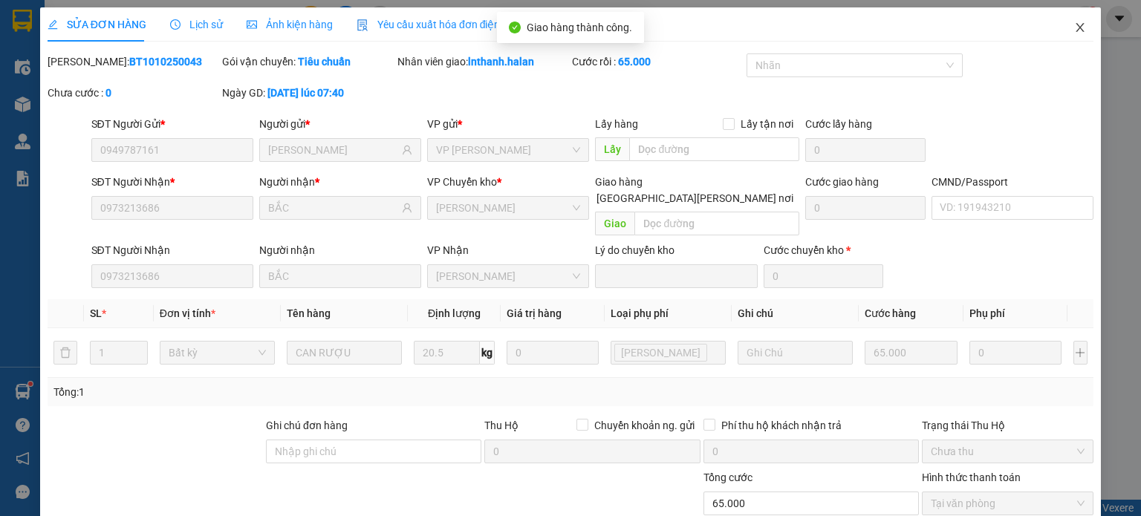
click at [1074, 29] on icon "close" at bounding box center [1080, 28] width 12 height 12
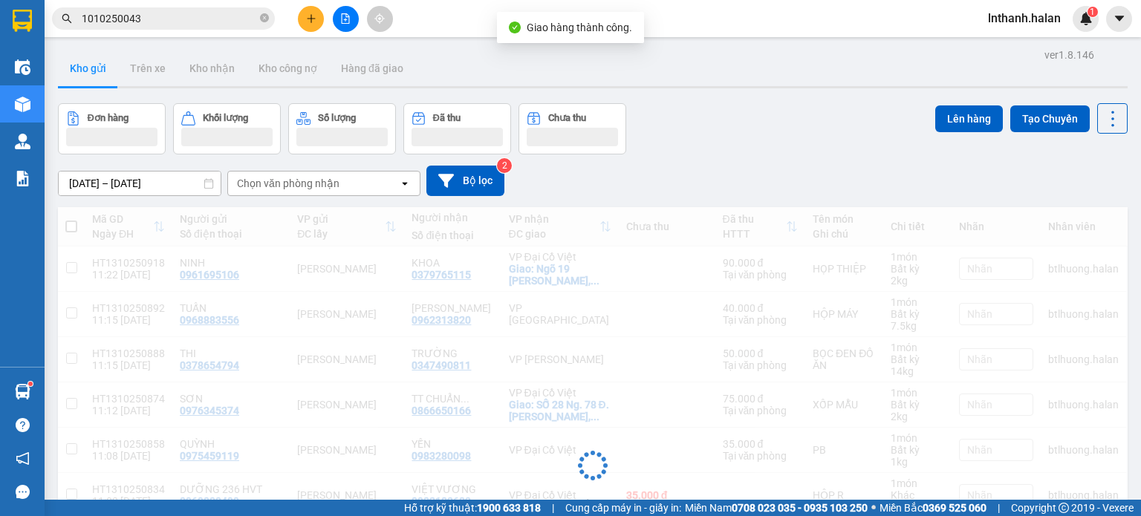
click at [169, 26] on input "1010250043" at bounding box center [169, 18] width 175 height 16
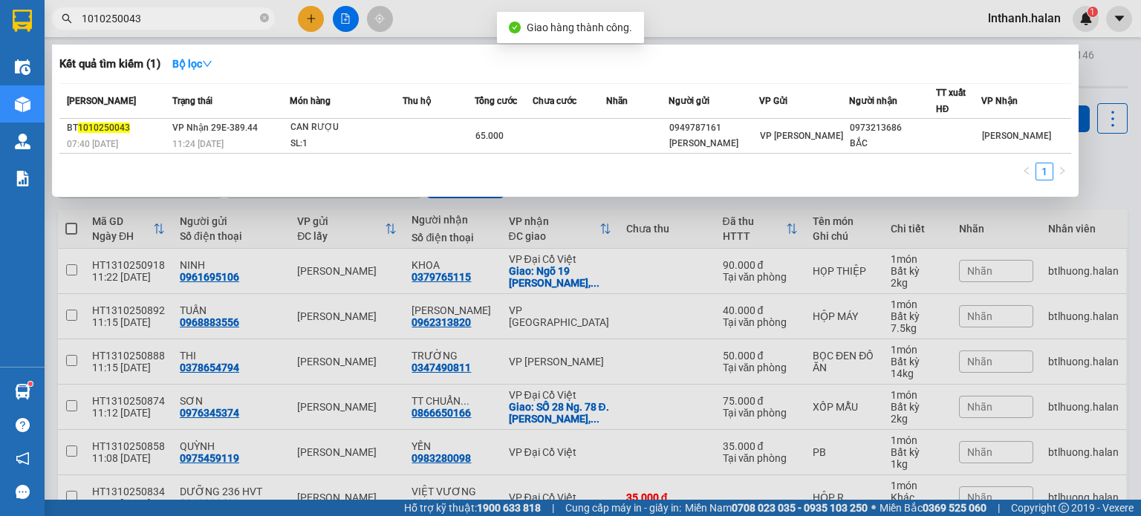
click at [169, 26] on input "1010250043" at bounding box center [169, 18] width 175 height 16
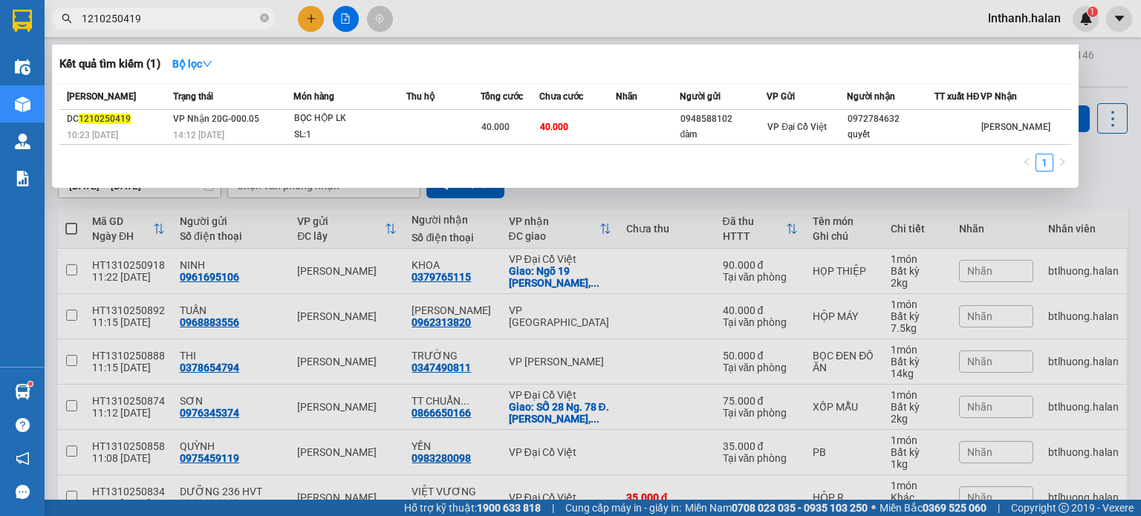
click at [201, 18] on input "1210250419" at bounding box center [169, 18] width 175 height 16
drag, startPoint x: 201, startPoint y: 18, endPoint x: 206, endPoint y: 2, distance: 16.4
click at [201, 17] on input "1210250419" at bounding box center [169, 18] width 175 height 16
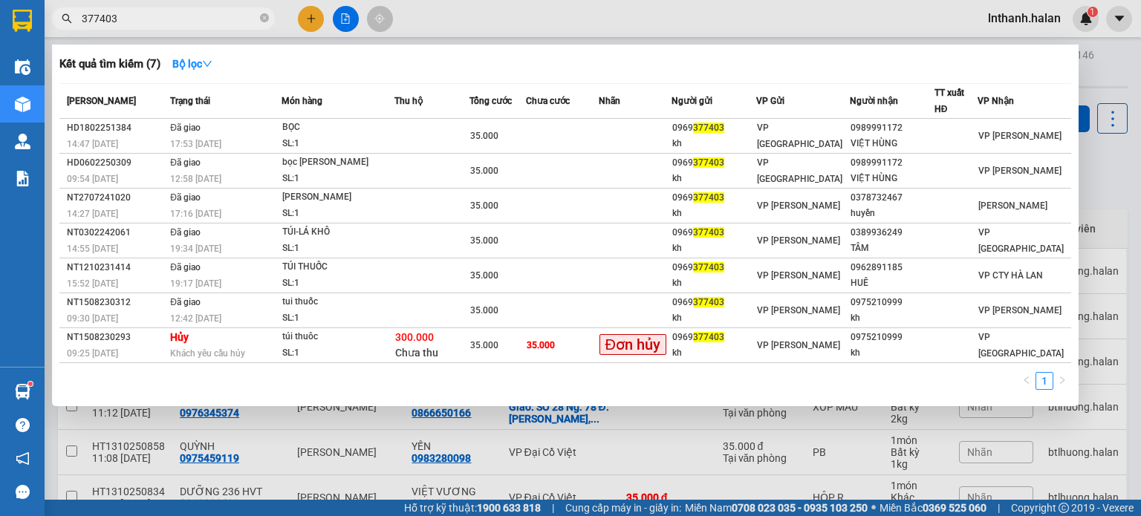
click at [169, 22] on input "377403" at bounding box center [169, 18] width 175 height 16
paste input "NVC131025043"
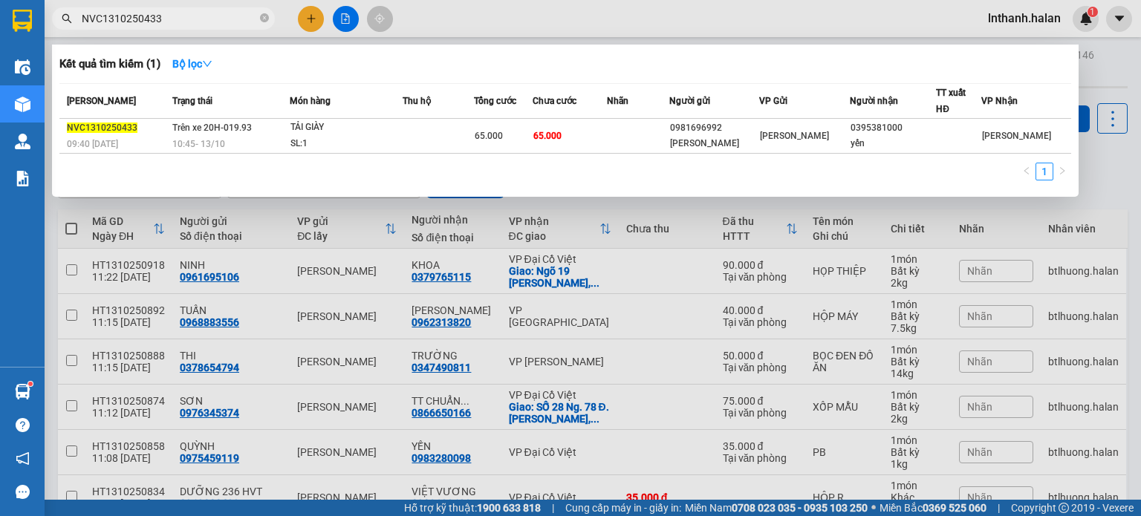
click at [186, 23] on input "NVC1310250433" at bounding box center [169, 18] width 175 height 16
paste input "78"
click at [186, 23] on input "NVC1310250478" at bounding box center [169, 18] width 175 height 16
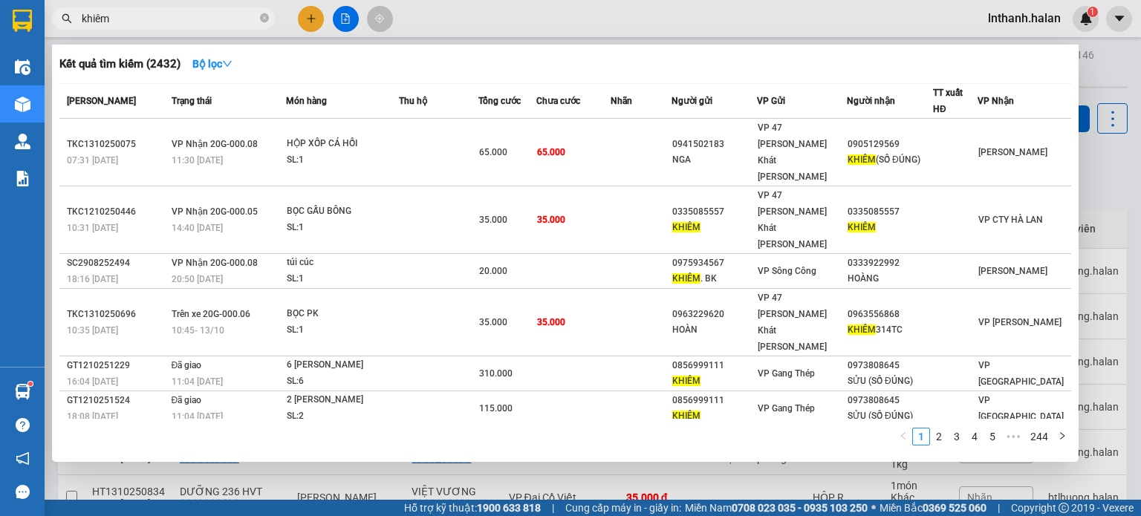
click at [174, 19] on input "khiêm" at bounding box center [169, 18] width 175 height 16
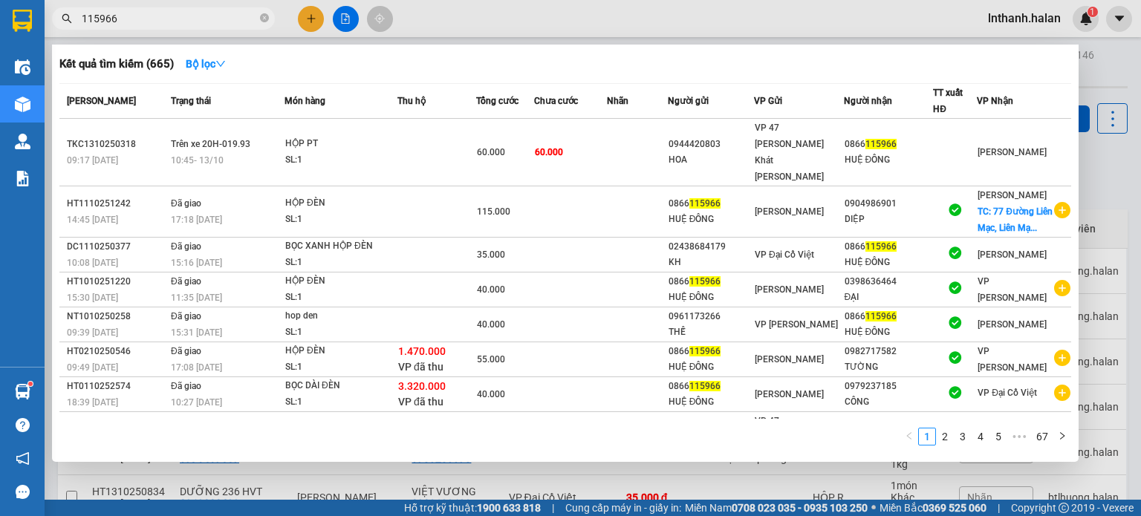
click at [215, 21] on input "115966" at bounding box center [169, 18] width 175 height 16
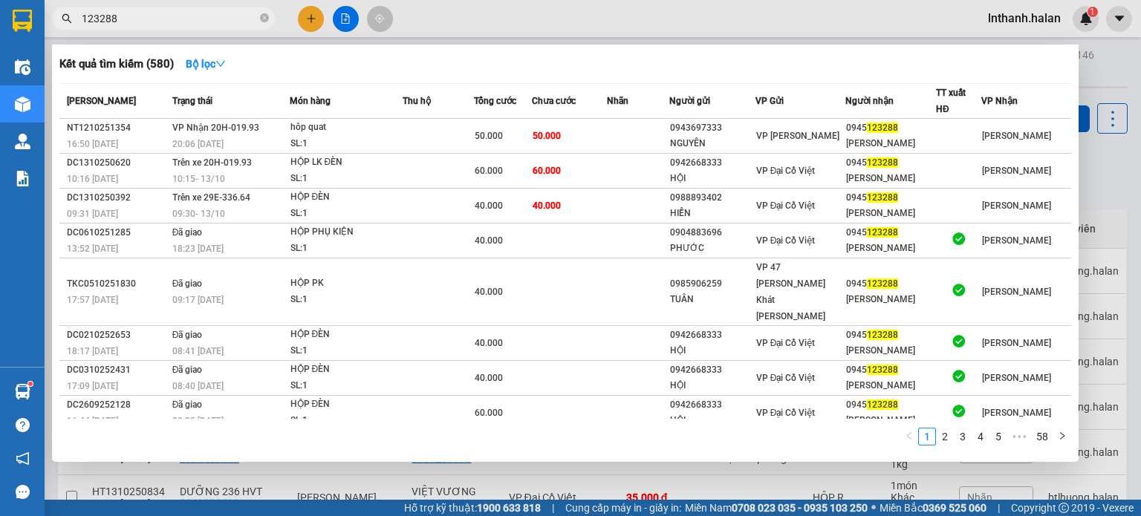
type input "123288"
click at [264, 19] on icon "close-circle" at bounding box center [264, 17] width 9 height 9
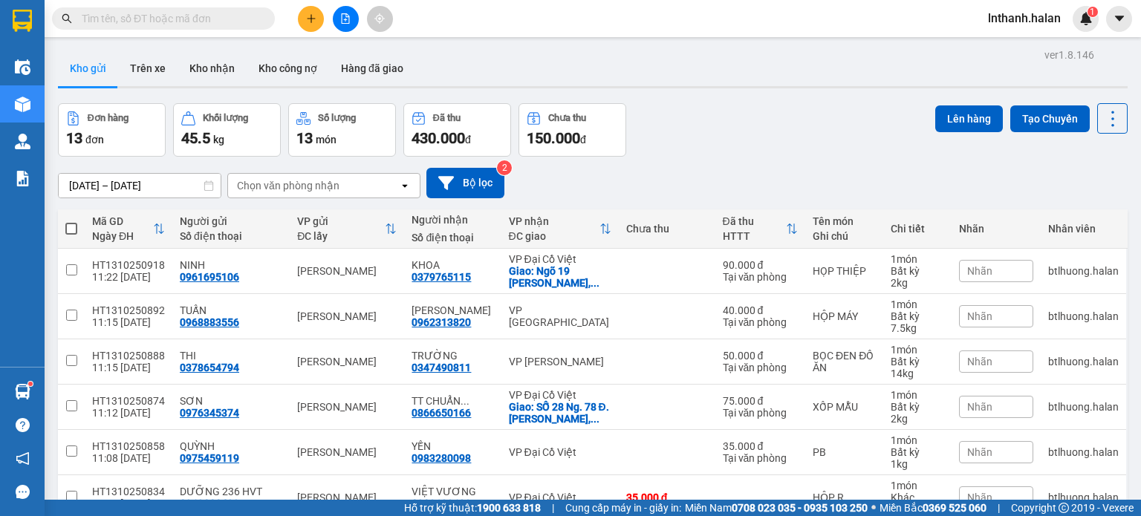
click at [199, 25] on input "text" at bounding box center [169, 18] width 175 height 16
click at [202, 17] on input "text" at bounding box center [169, 18] width 175 height 16
drag, startPoint x: 1121, startPoint y: 145, endPoint x: 1095, endPoint y: 118, distance: 37.3
click at [1120, 145] on div "ver 1.8.146 Kho gửi Trên xe Kho nhận Kho công nợ Hàng đã giao Đơn hàng 13 đơn K…" at bounding box center [593, 400] width 1082 height 711
click at [1102, 116] on icon at bounding box center [1112, 118] width 21 height 21
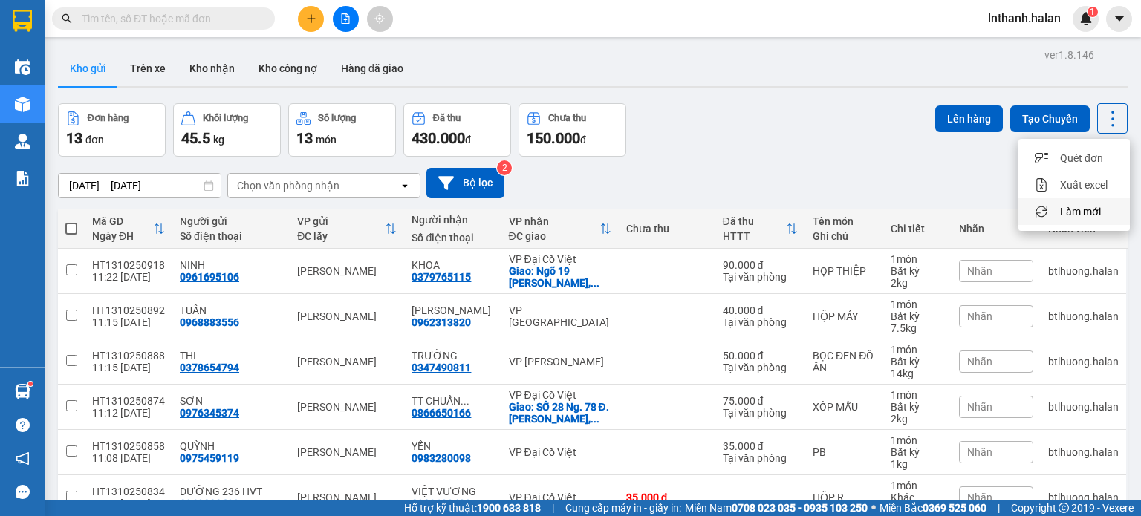
click at [1085, 203] on li "Làm mới" at bounding box center [1074, 211] width 111 height 27
click at [1103, 119] on icon at bounding box center [1112, 118] width 21 height 21
click at [1065, 216] on span "Làm mới" at bounding box center [1080, 211] width 41 height 15
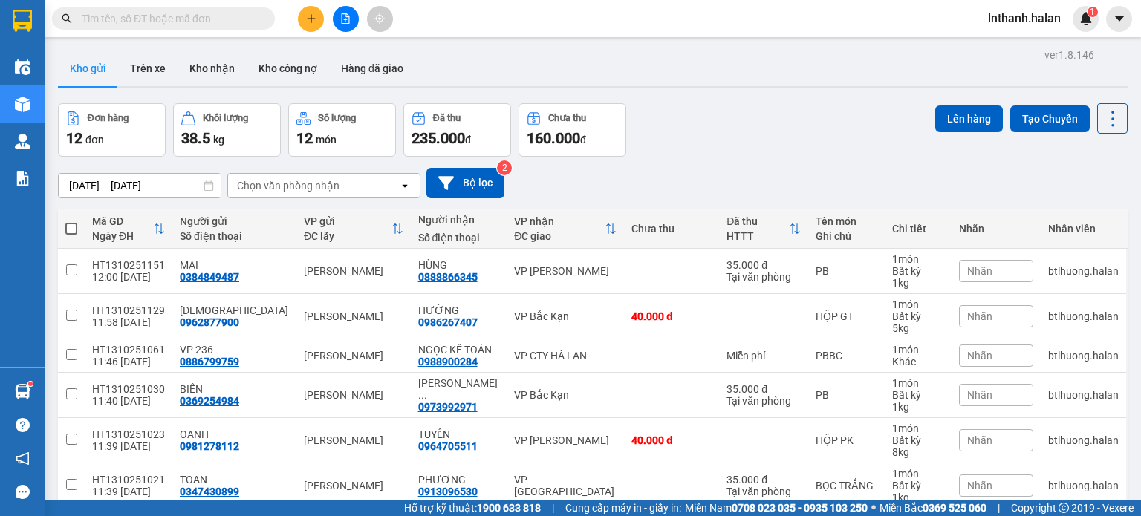
click at [229, 19] on input "text" at bounding box center [169, 18] width 175 height 16
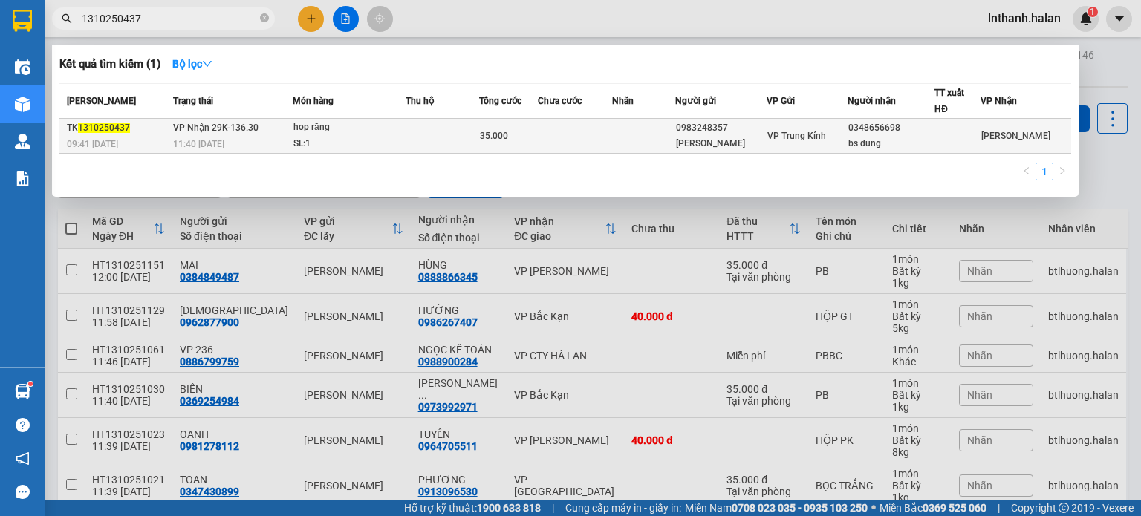
type input "1310250437"
click at [479, 146] on td at bounding box center [443, 136] width 74 height 35
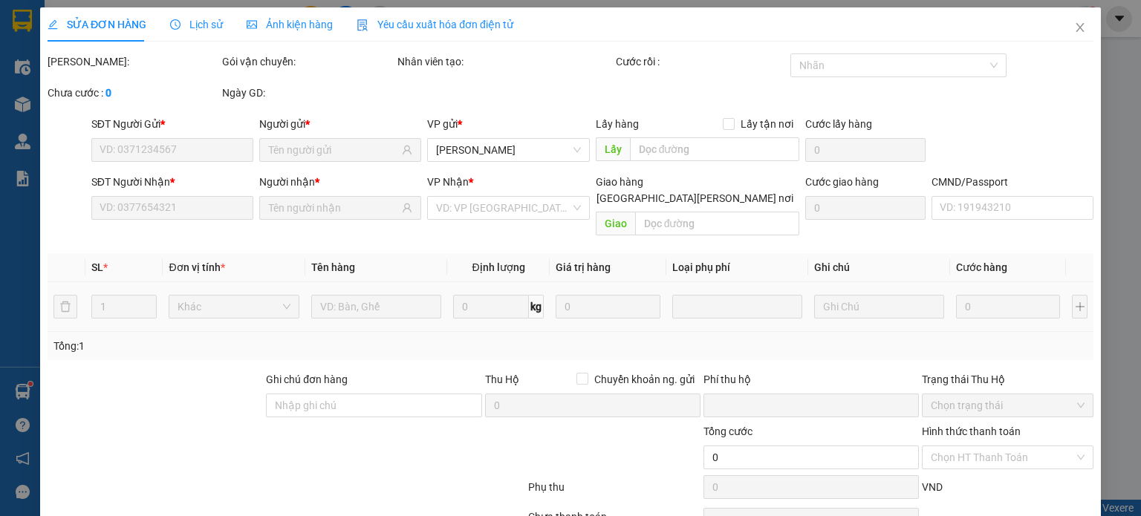
type input "0983248357"
type input "PHÙNG THỊ NHÃ"
type input "0348656698"
type input "bs dung"
type input "0"
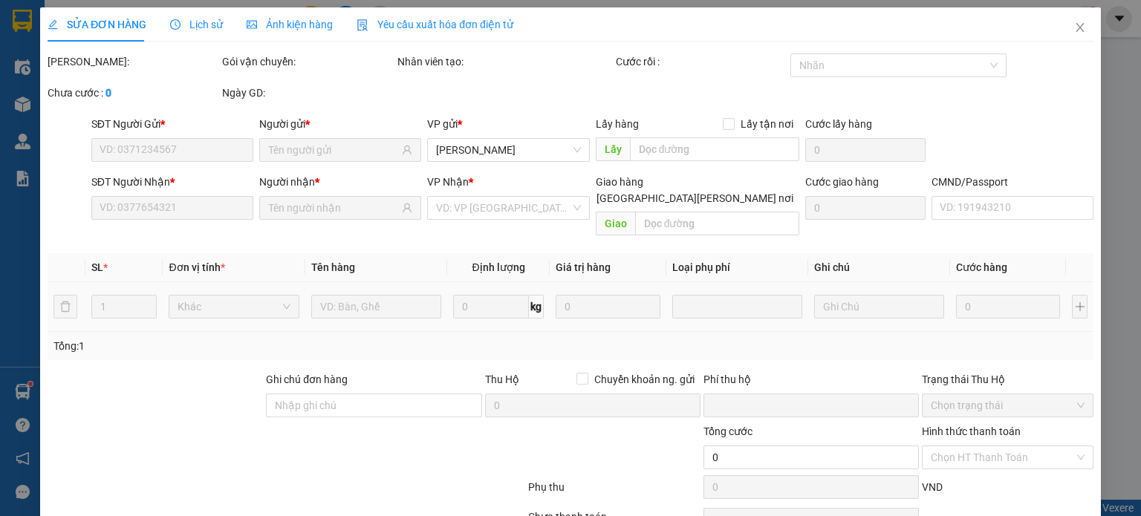
type input "35.000"
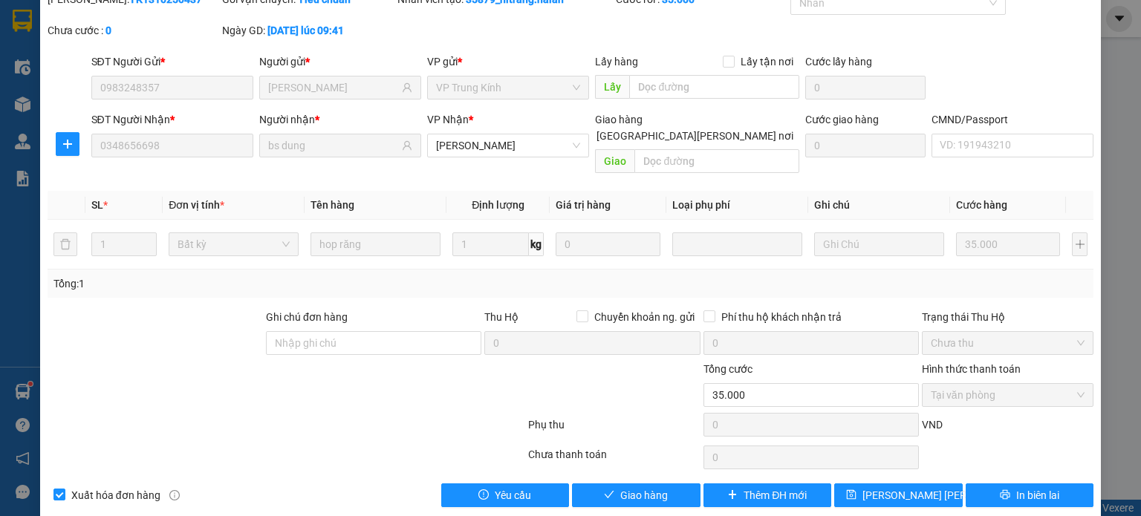
scroll to position [65, 0]
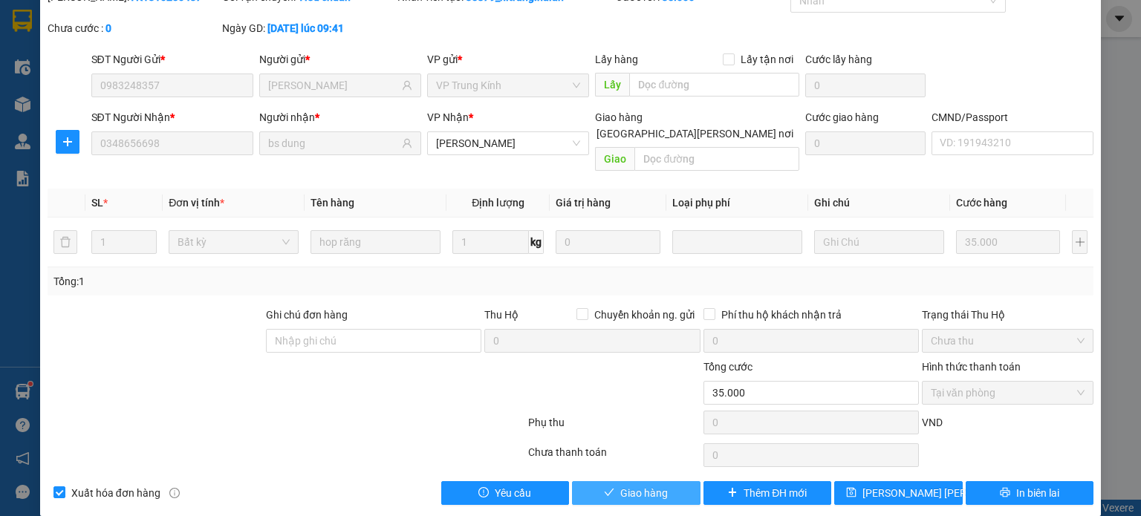
click at [632, 485] on span "Giao hàng" at bounding box center [644, 493] width 48 height 16
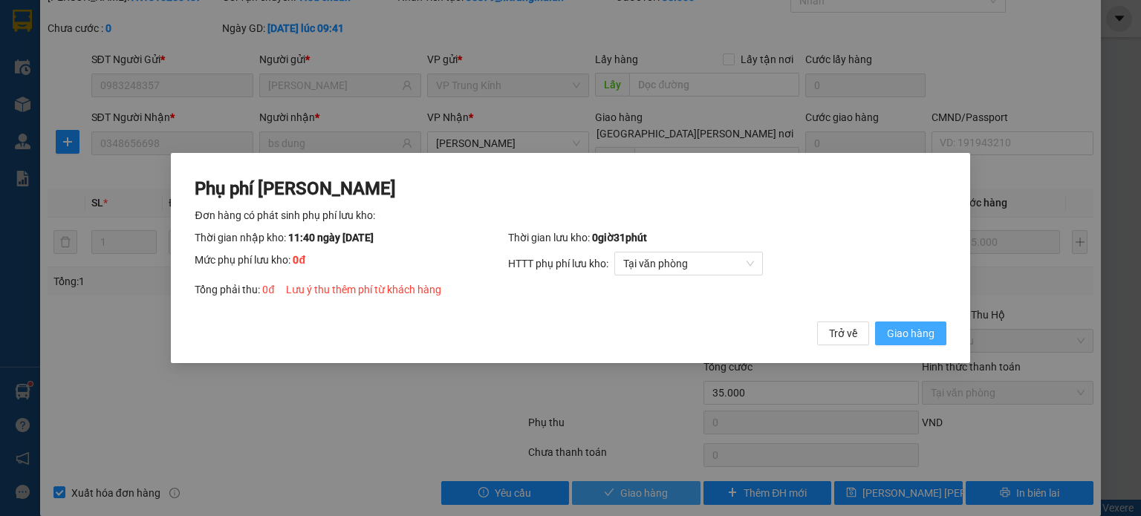
click at [875, 322] on button "Giao hàng" at bounding box center [910, 334] width 71 height 24
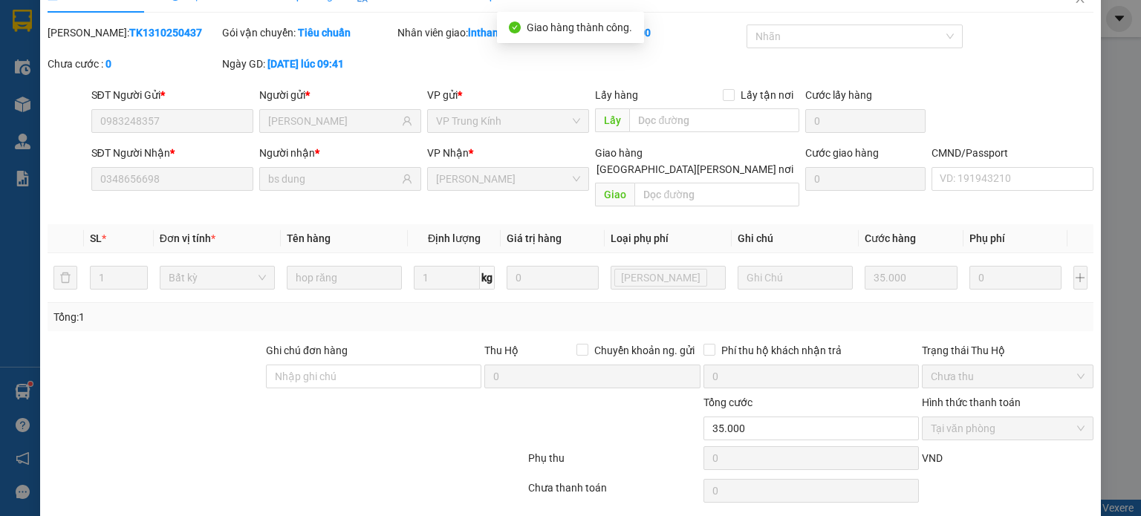
scroll to position [0, 0]
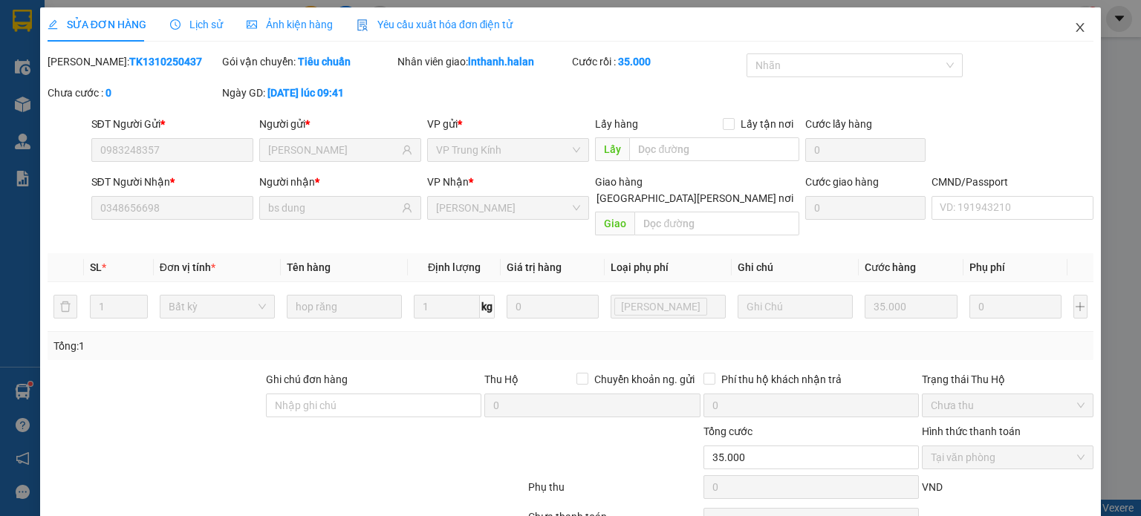
click at [1074, 27] on icon "close" at bounding box center [1080, 28] width 12 height 12
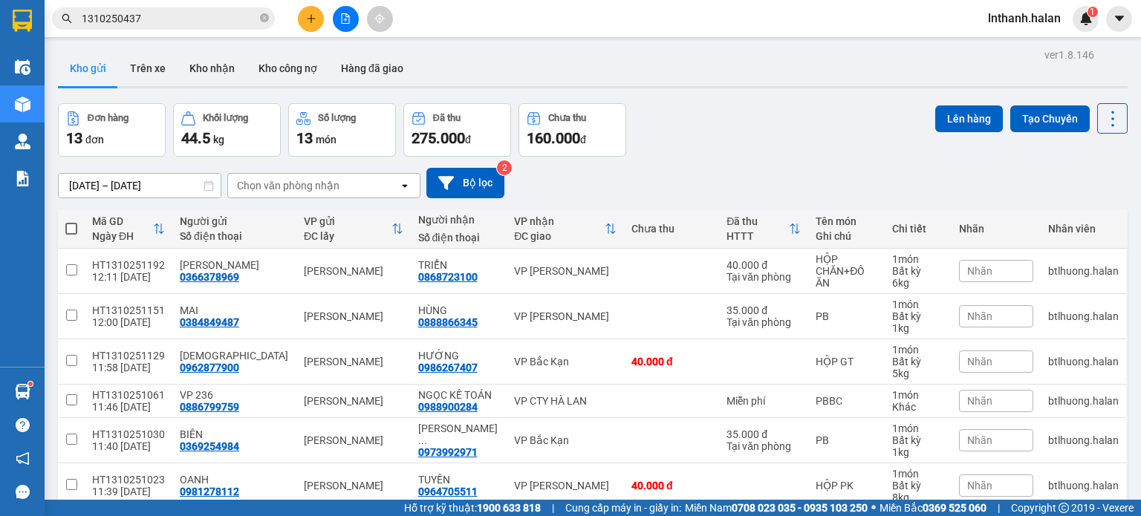
click at [196, 27] on span "1310250437" at bounding box center [163, 18] width 223 height 22
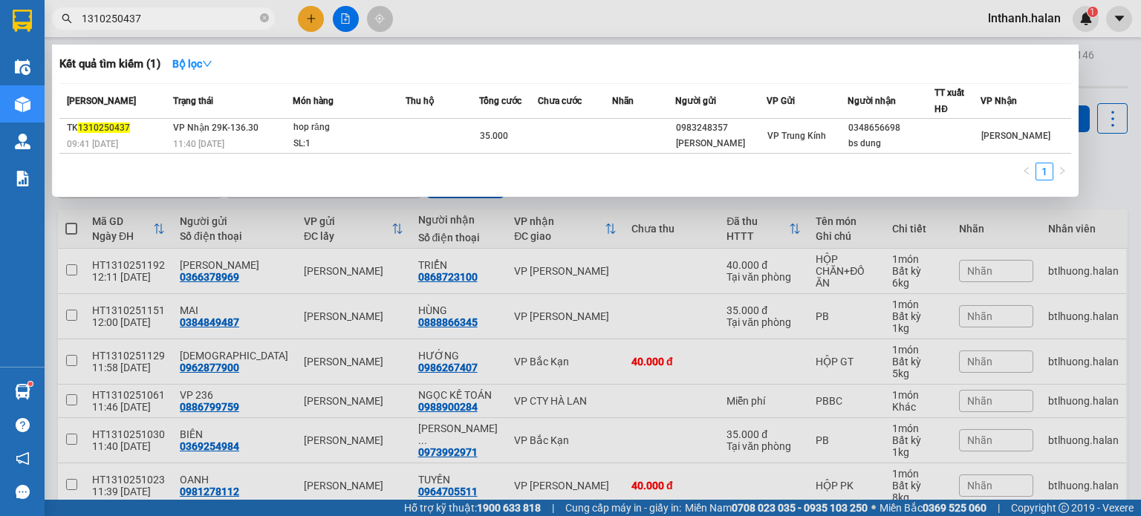
click at [201, 22] on input "1310250437" at bounding box center [169, 18] width 175 height 16
click at [215, 19] on input "1310250437" at bounding box center [169, 18] width 175 height 16
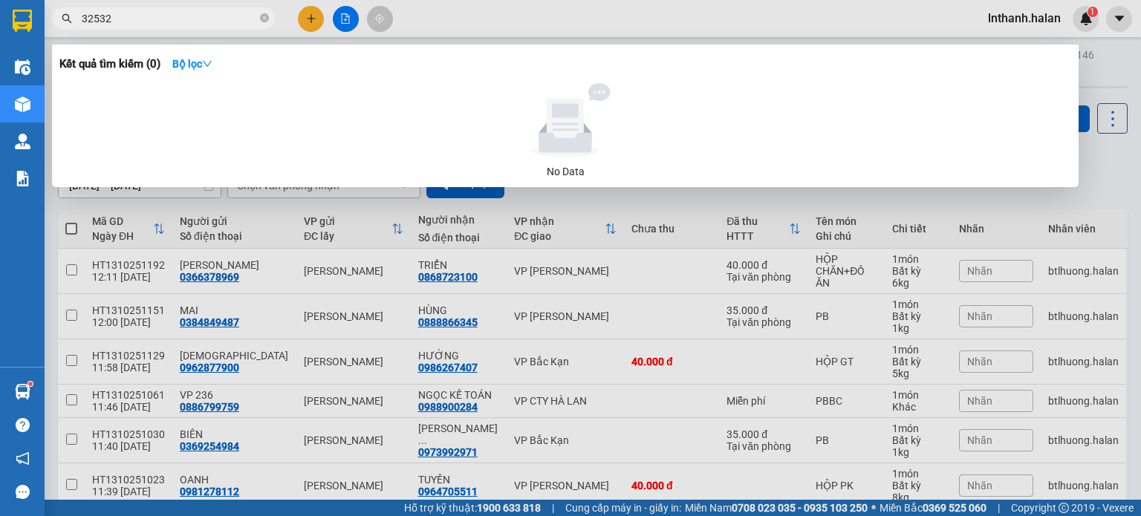
type input "325328"
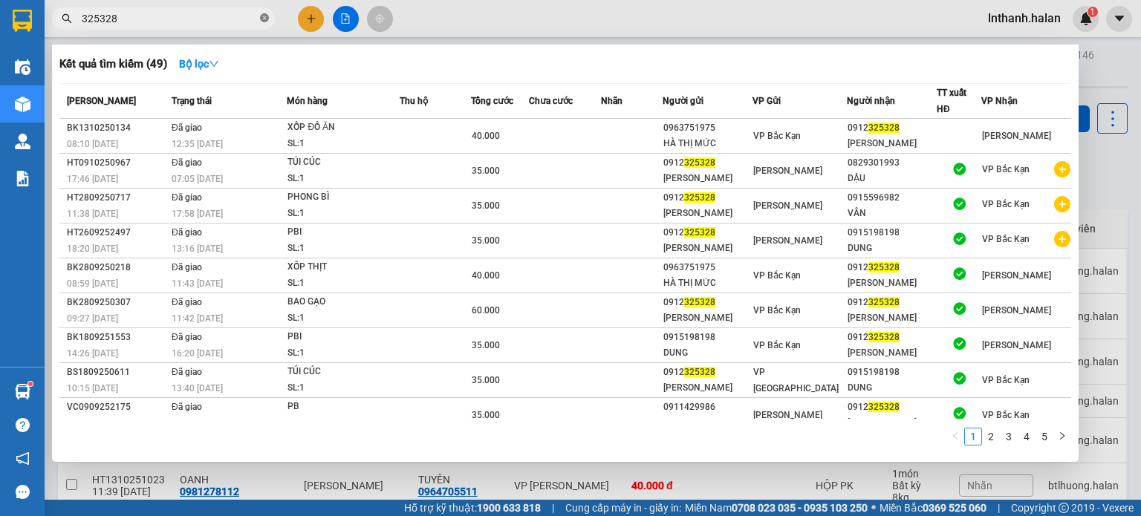
click at [265, 19] on icon "close-circle" at bounding box center [264, 17] width 9 height 9
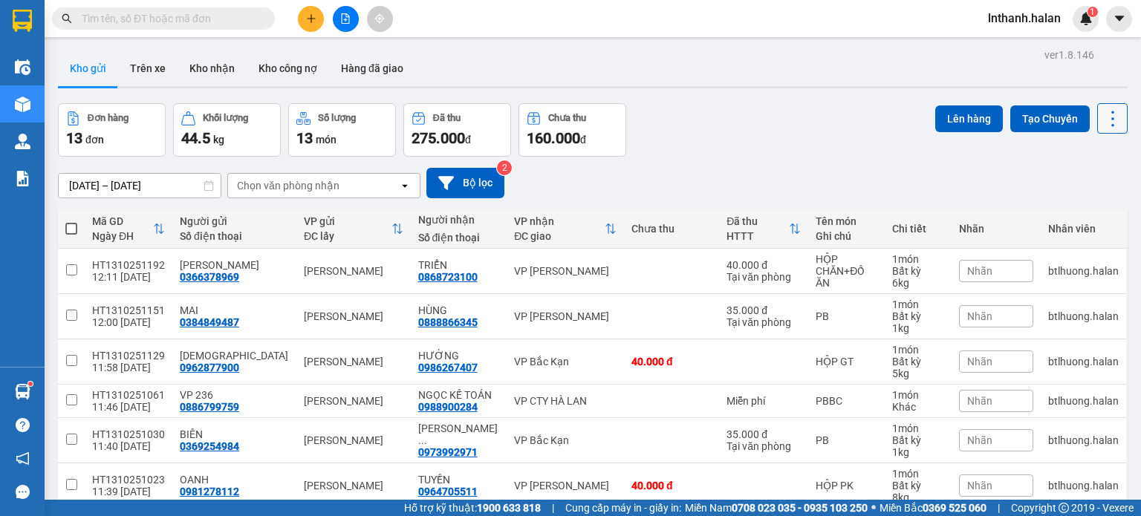
click at [1104, 119] on icon at bounding box center [1112, 118] width 21 height 21
click at [1073, 210] on span "Làm mới" at bounding box center [1080, 211] width 41 height 15
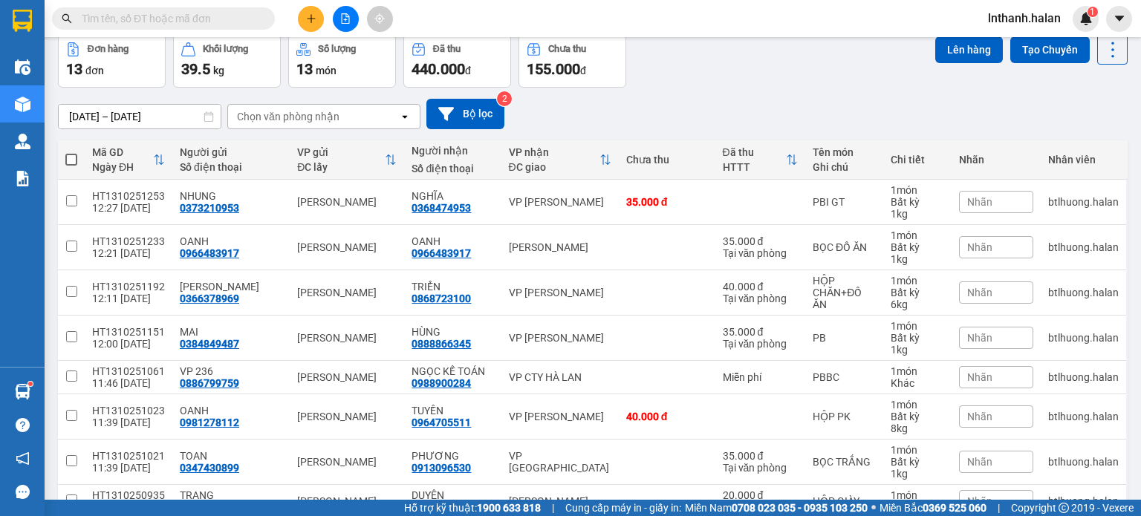
scroll to position [223, 0]
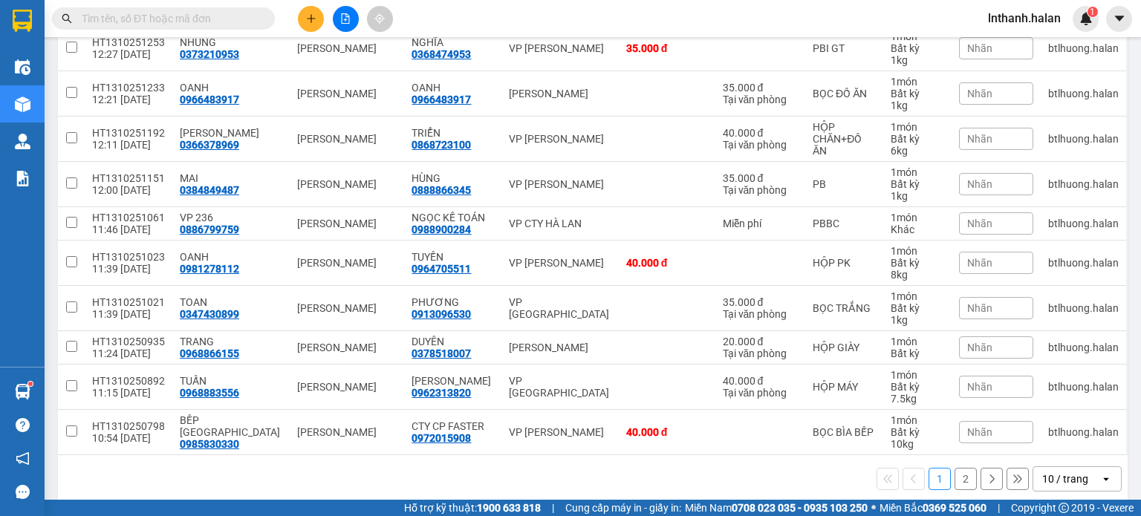
click at [1053, 478] on div "10 / trang" at bounding box center [1065, 479] width 46 height 15
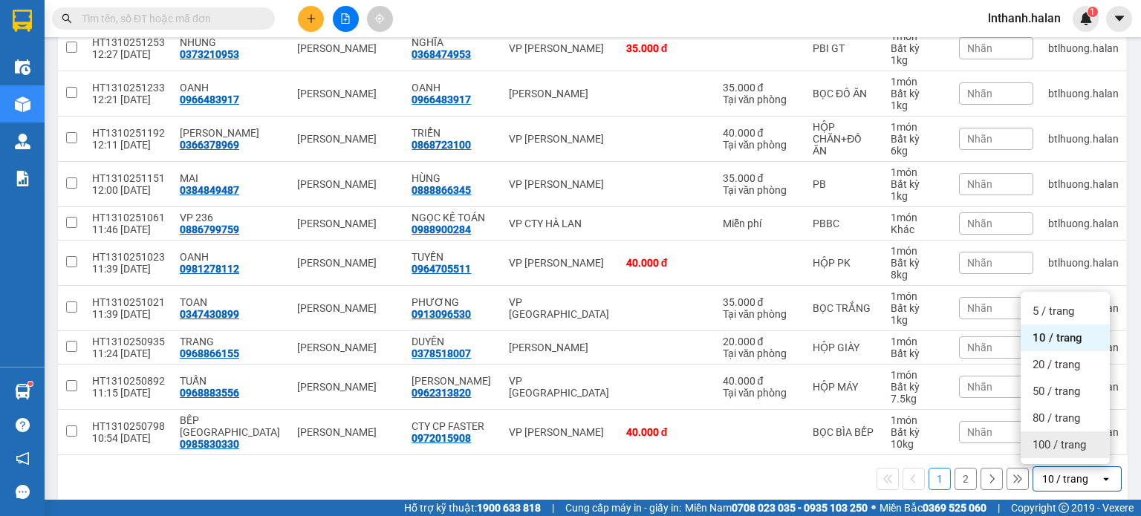
click at [1057, 441] on span "100 / trang" at bounding box center [1059, 445] width 53 height 15
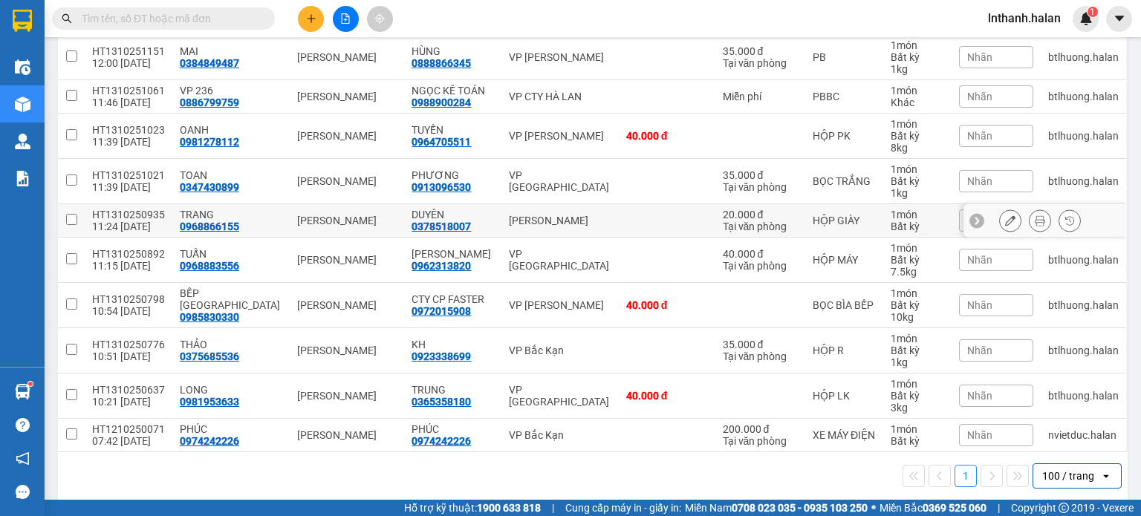
scroll to position [360, 0]
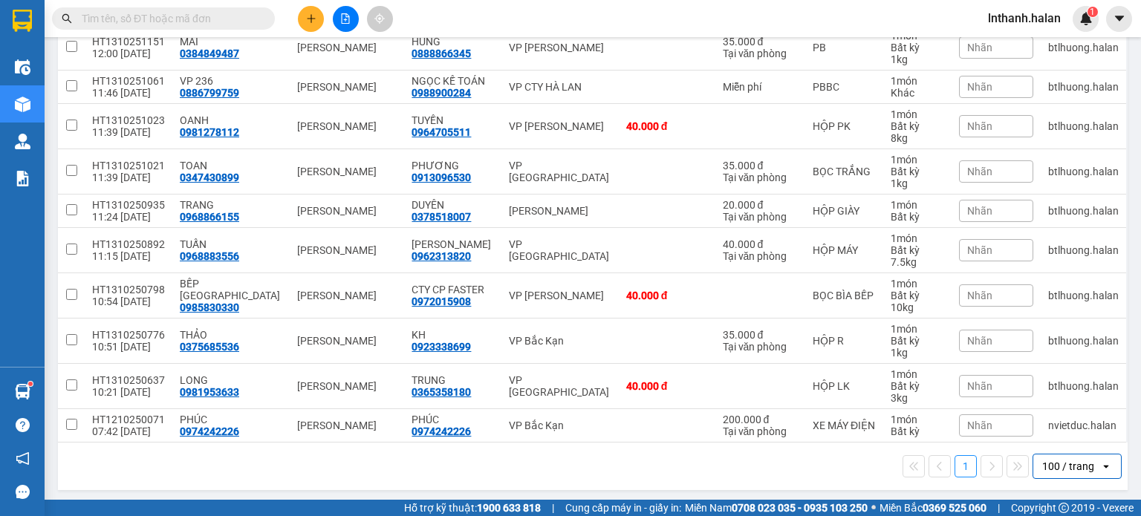
click at [235, 16] on input "text" at bounding box center [169, 18] width 175 height 16
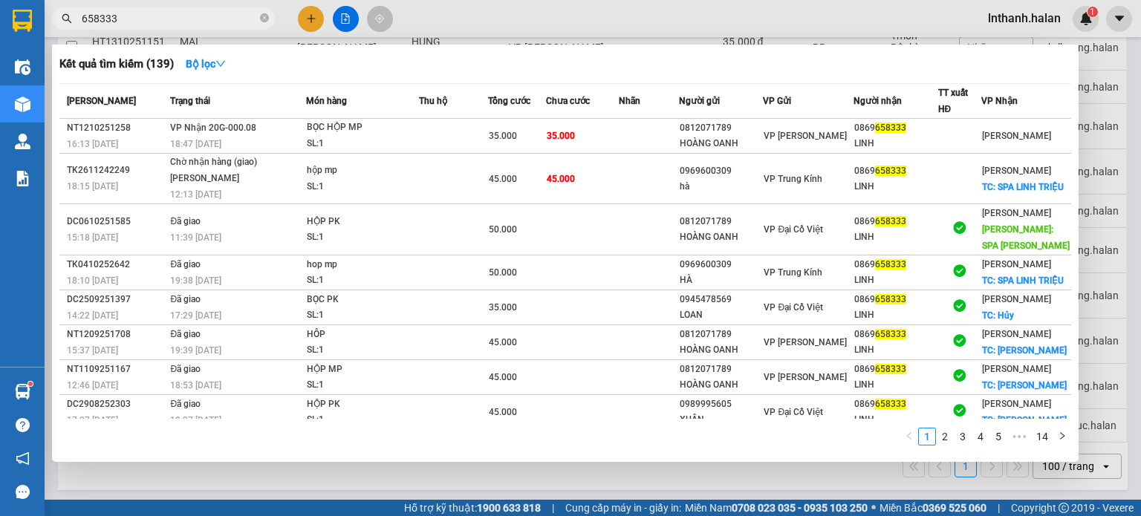
type input "658333"
click at [538, 28] on div at bounding box center [570, 258] width 1141 height 516
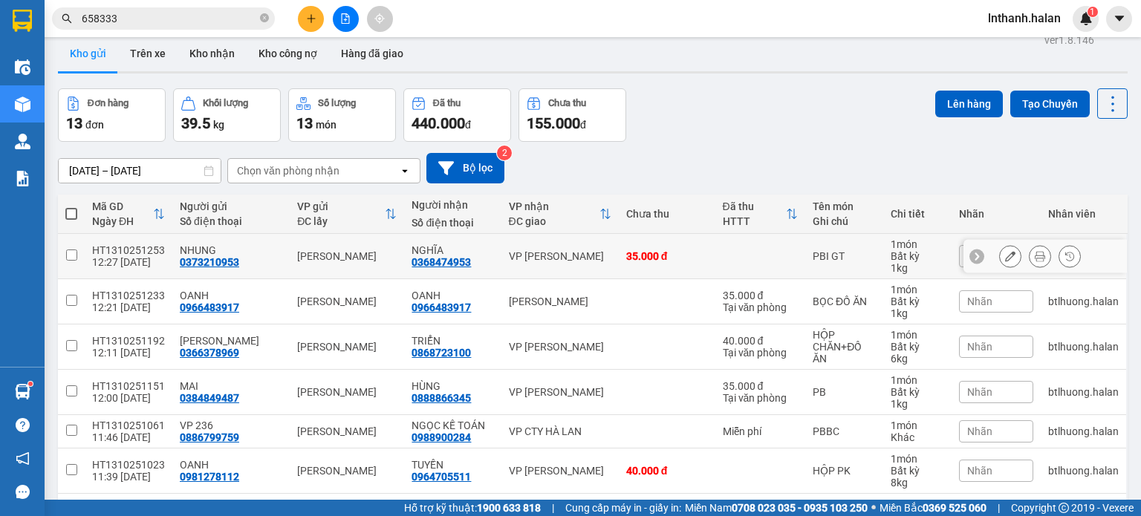
scroll to position [0, 0]
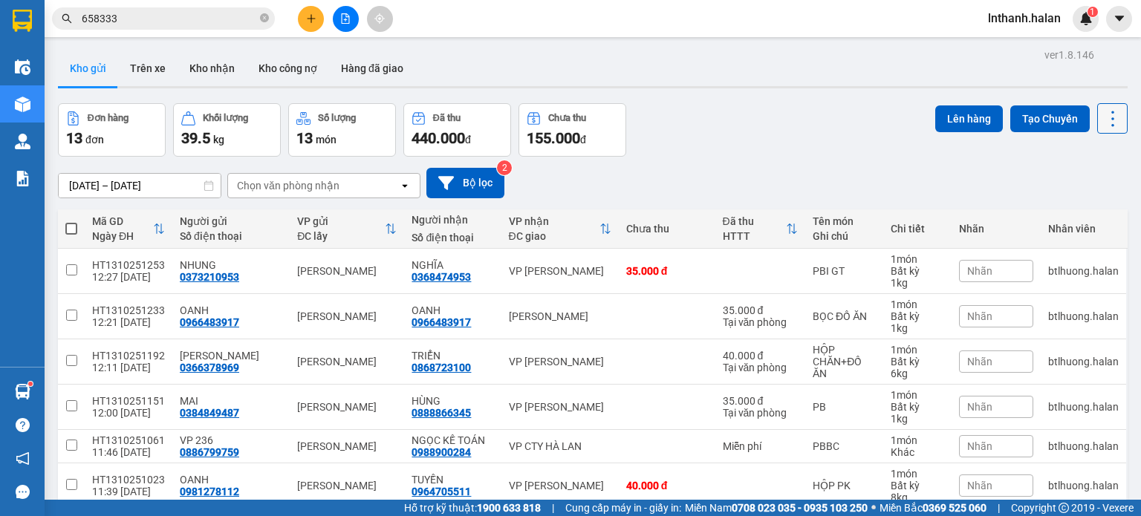
click at [1102, 114] on icon at bounding box center [1112, 118] width 21 height 21
click at [1073, 204] on span "Làm mới" at bounding box center [1080, 211] width 41 height 15
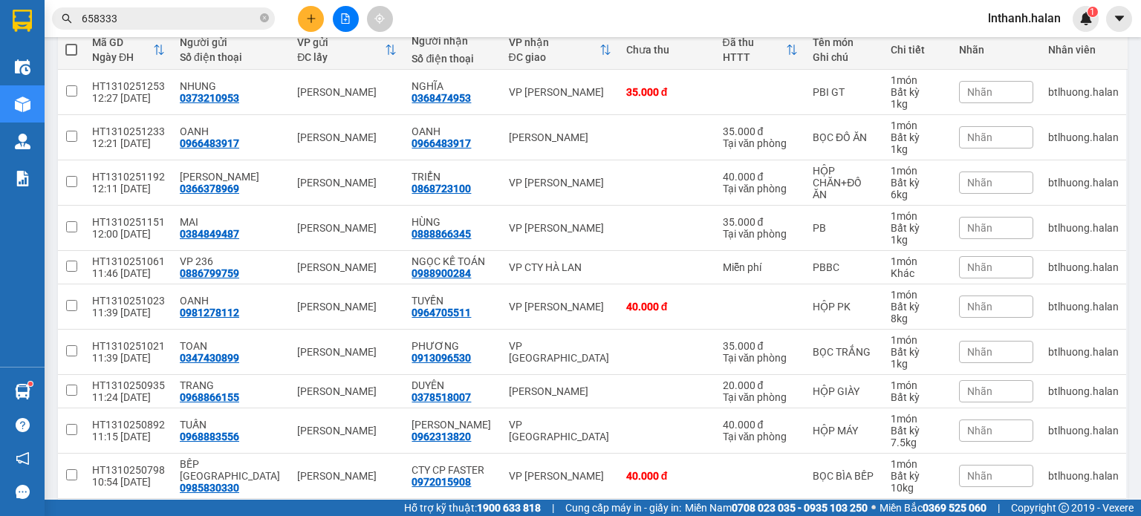
scroll to position [223, 0]
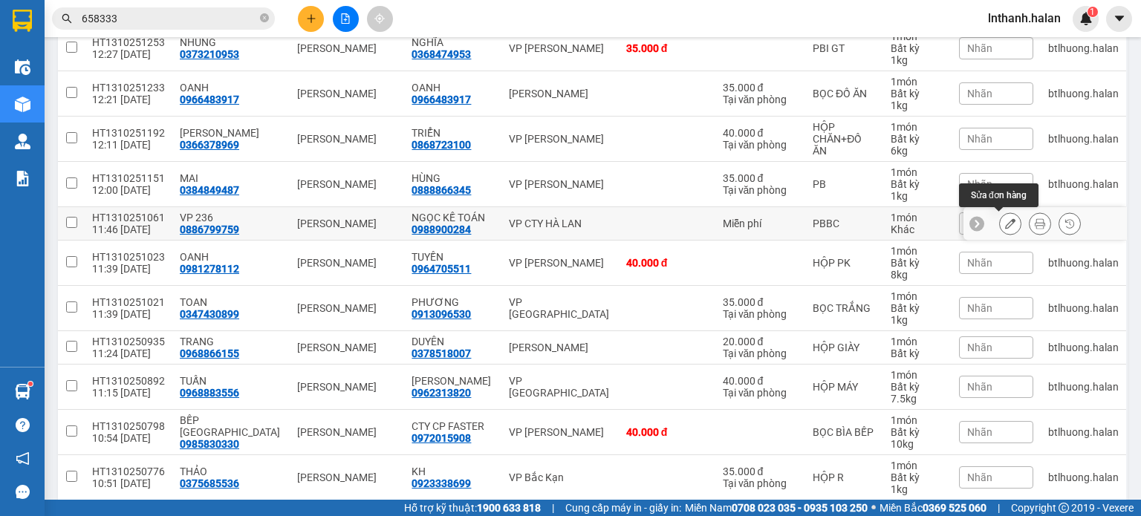
click at [1005, 223] on icon at bounding box center [1010, 223] width 10 height 10
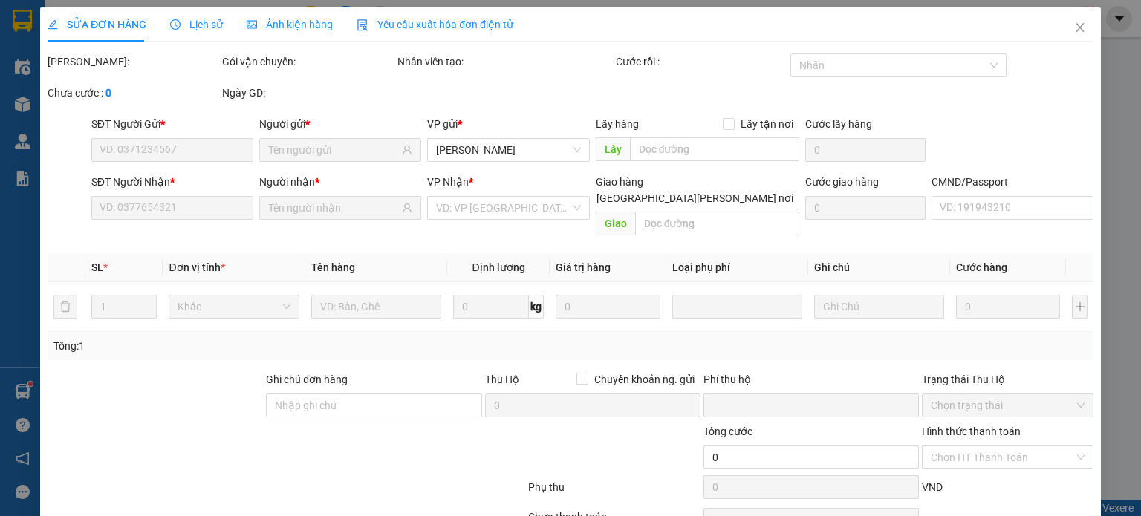
type input "0886799759"
type input "0988900284"
type input "0"
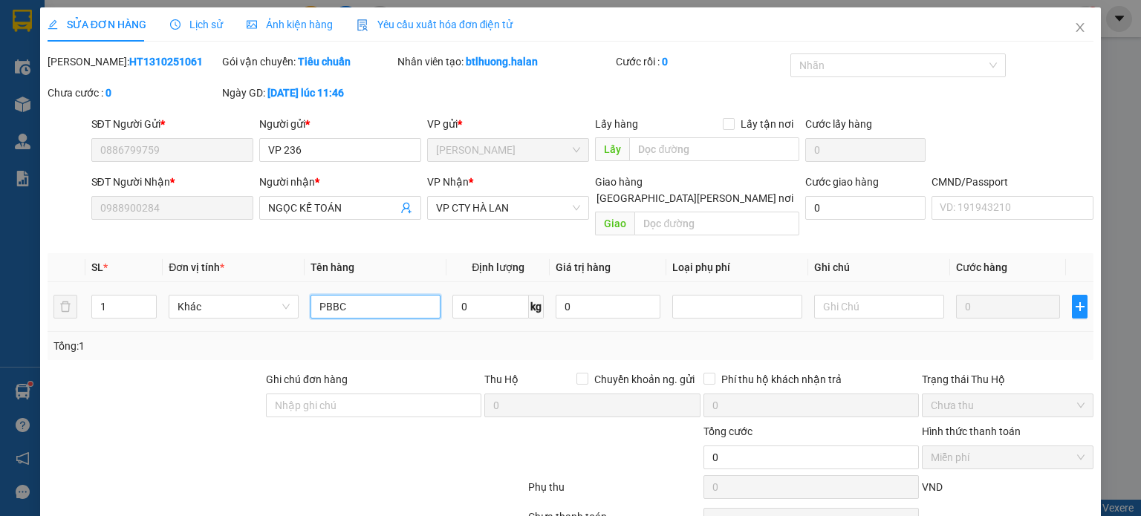
click at [365, 295] on input "PBBC" at bounding box center [376, 307] width 130 height 24
type input "PBBC ngày 12/10"
click at [988, 131] on div "SĐT Người Gửi * 0886799759 Người gửi * VP 236 VP gửi * VP Hoàng Văn Thụ Lấy hàn…" at bounding box center [592, 142] width 1009 height 52
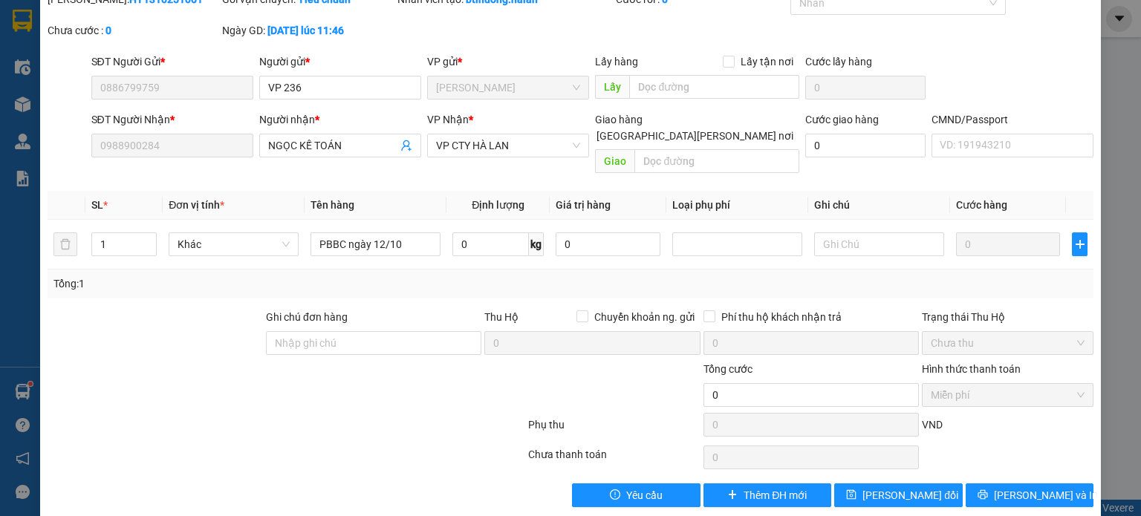
scroll to position [65, 0]
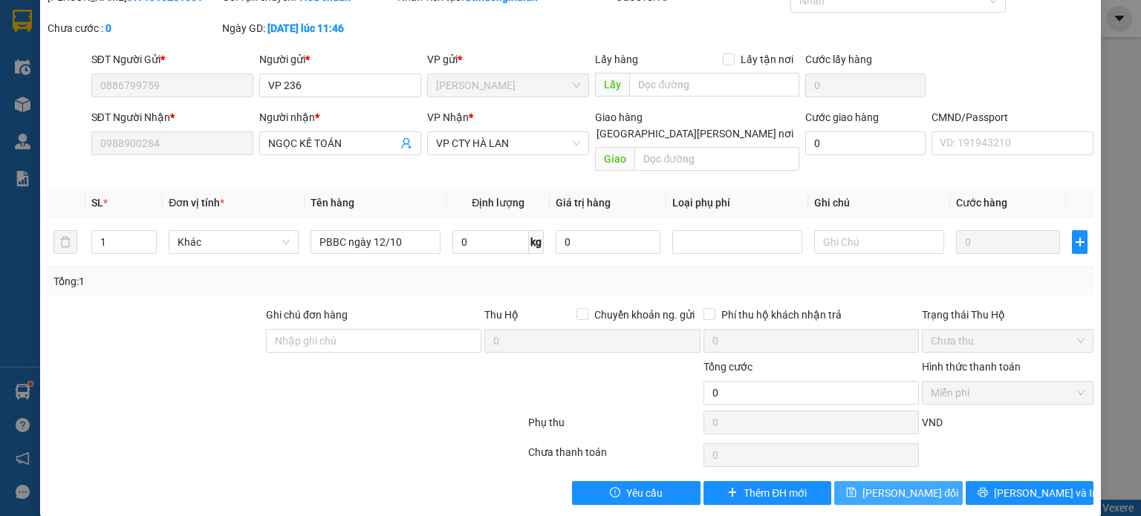
click at [919, 485] on span "Lưu thay đổi" at bounding box center [911, 493] width 96 height 16
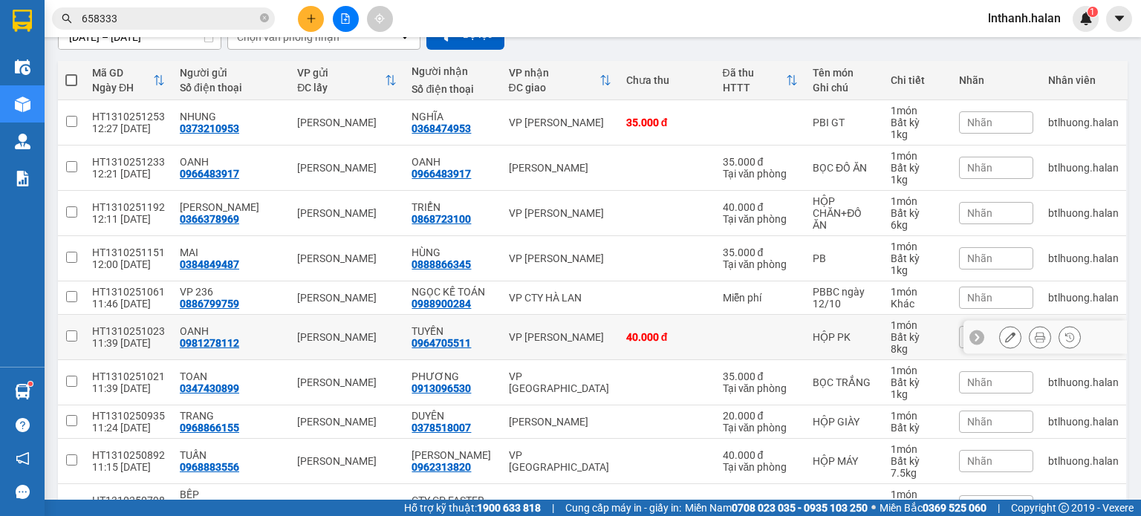
scroll to position [360, 0]
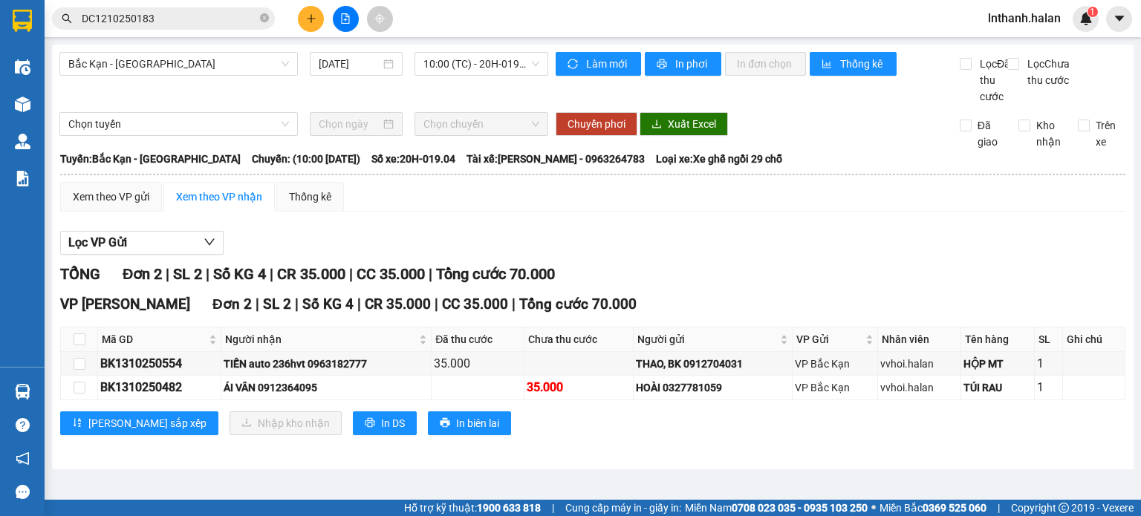
drag, startPoint x: 874, startPoint y: 272, endPoint x: 146, endPoint y: 285, distance: 727.4
click at [871, 272] on section "Kết quả tìm kiếm ( 1 ) Bộ lọc Mã ĐH Trạng thái Món hàng Thu hộ Tổng cước Chưa c…" at bounding box center [570, 258] width 1141 height 516
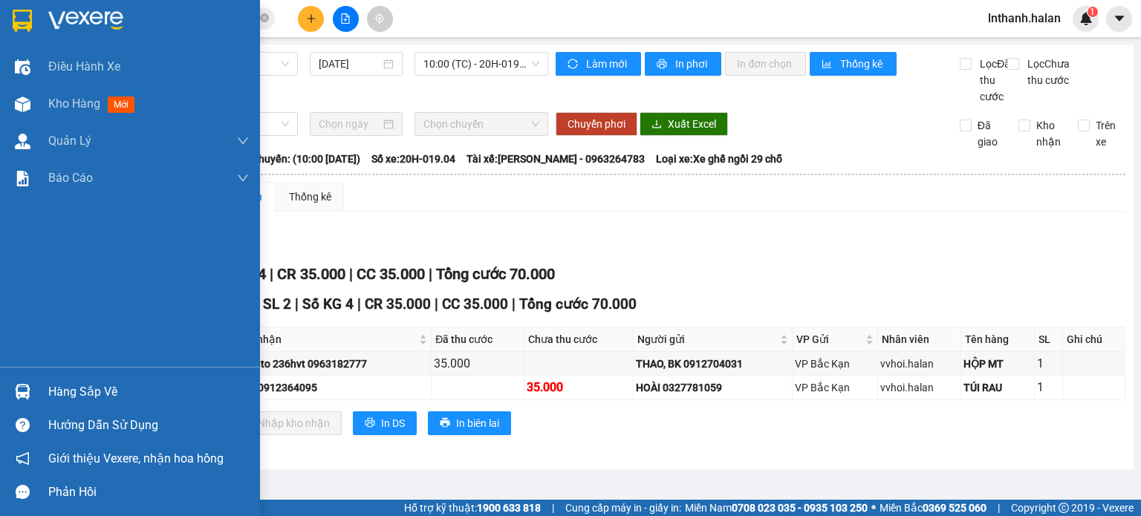
drag, startPoint x: 83, startPoint y: 391, endPoint x: 51, endPoint y: 369, distance: 39.1
click at [83, 392] on div "Hàng sắp về" at bounding box center [148, 392] width 201 height 22
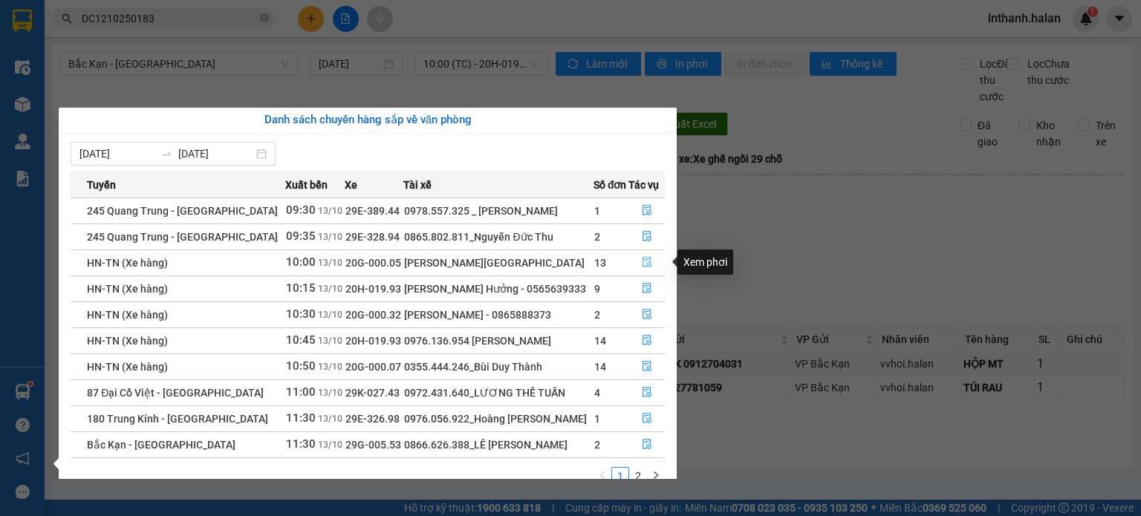
click at [642, 257] on icon "file-done" at bounding box center [647, 262] width 10 height 10
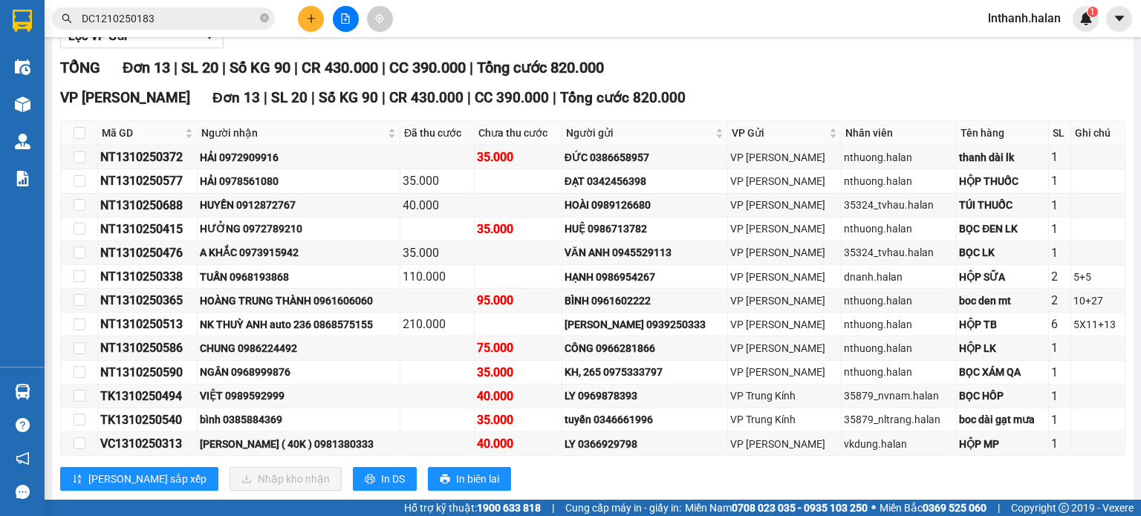
scroll to position [223, 0]
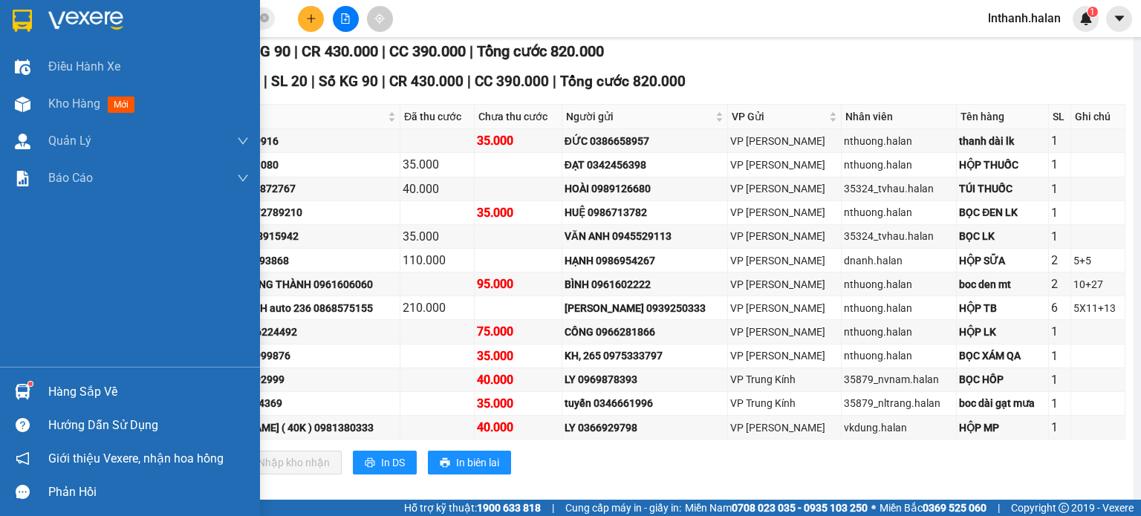
click at [56, 394] on div "Hàng sắp về" at bounding box center [148, 392] width 201 height 22
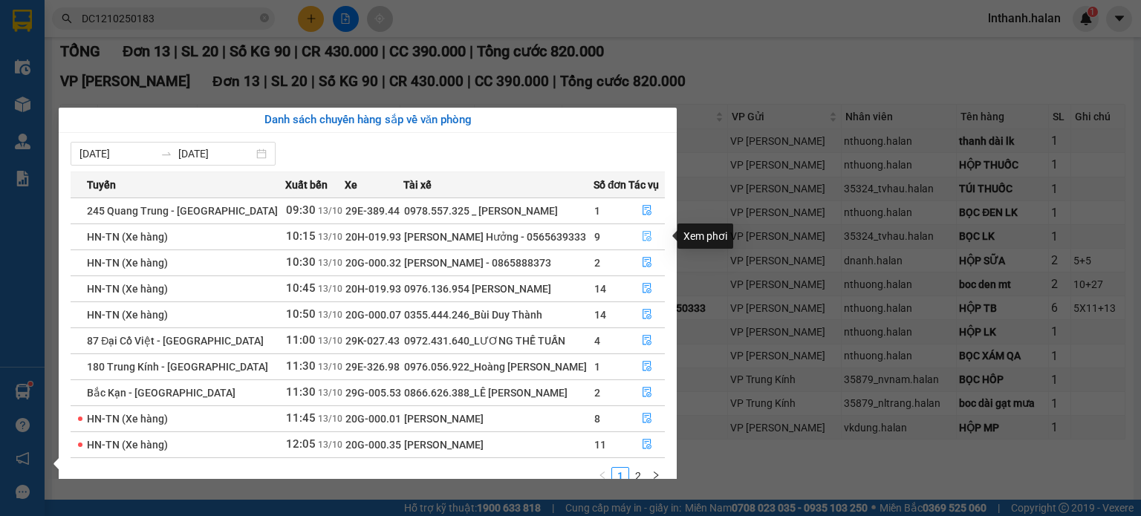
click at [649, 237] on icon "file-done" at bounding box center [647, 236] width 10 height 10
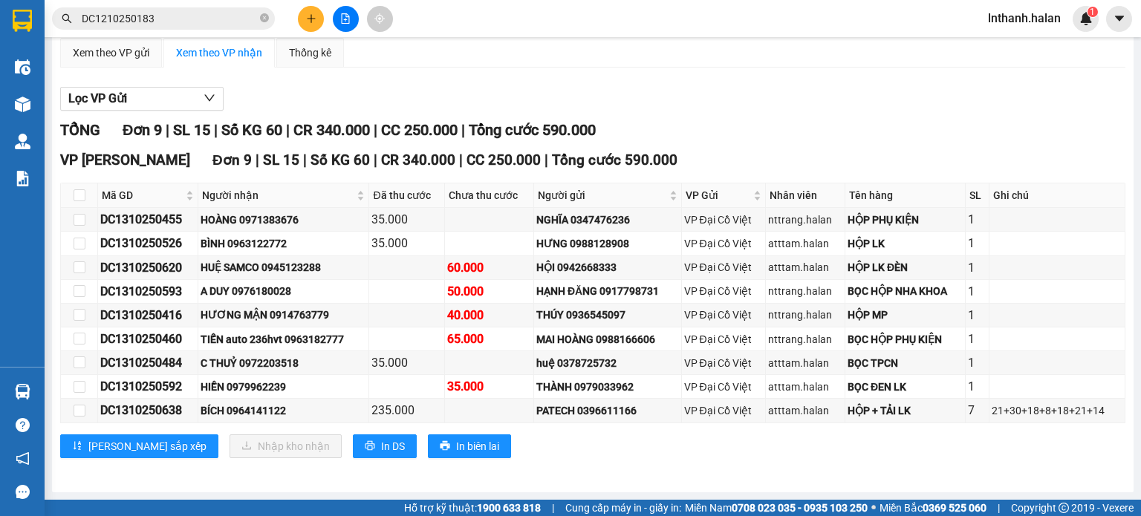
scroll to position [157, 0]
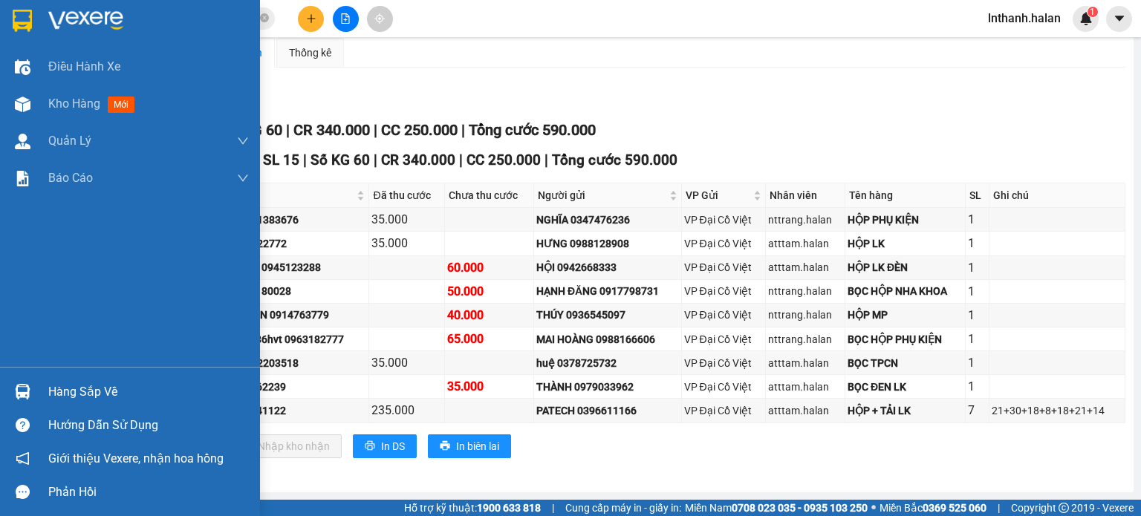
click at [105, 381] on div "Hàng sắp về" at bounding box center [148, 392] width 201 height 22
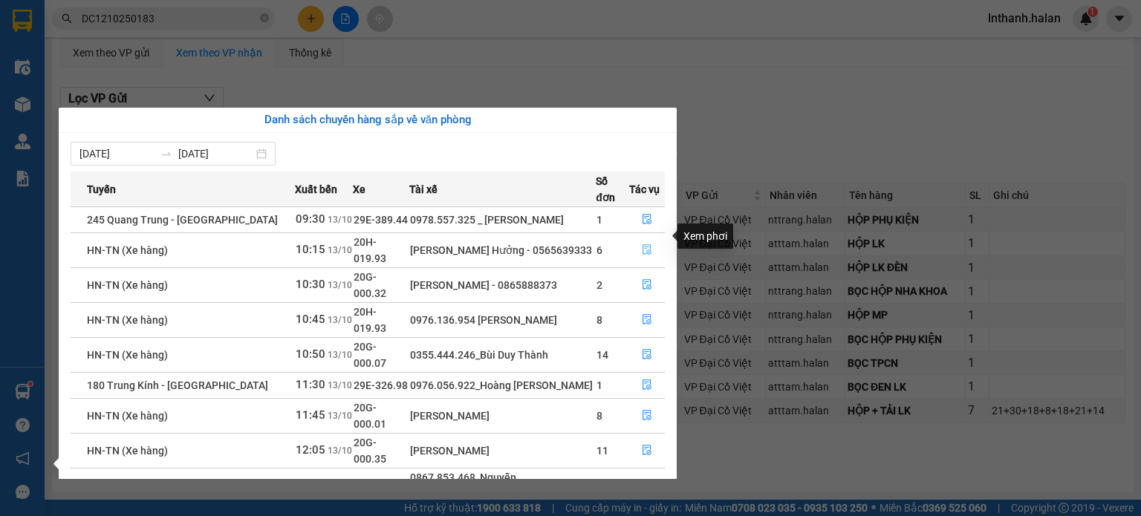
click at [644, 245] on icon "file-done" at bounding box center [647, 250] width 9 height 10
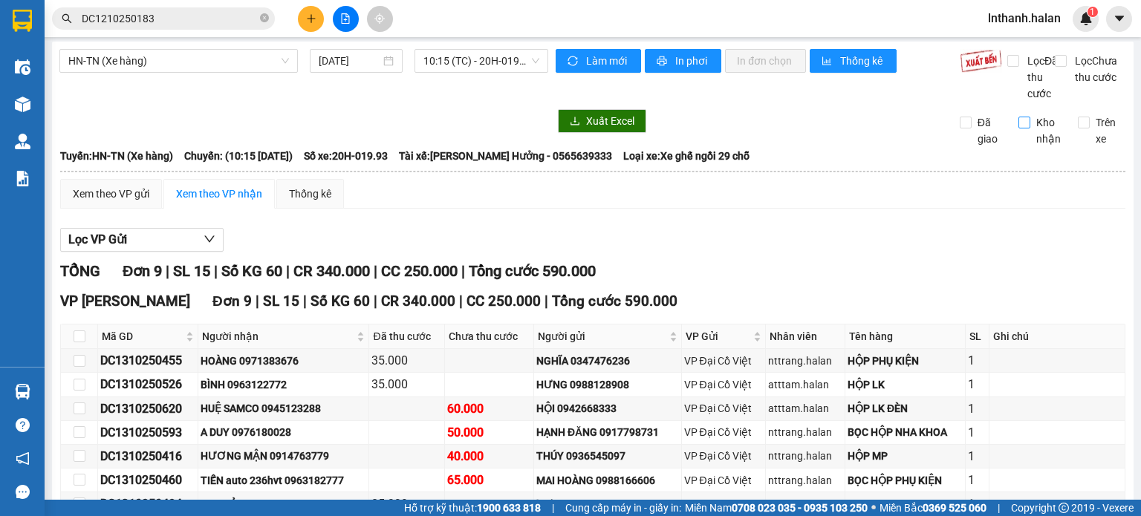
scroll to position [0, 0]
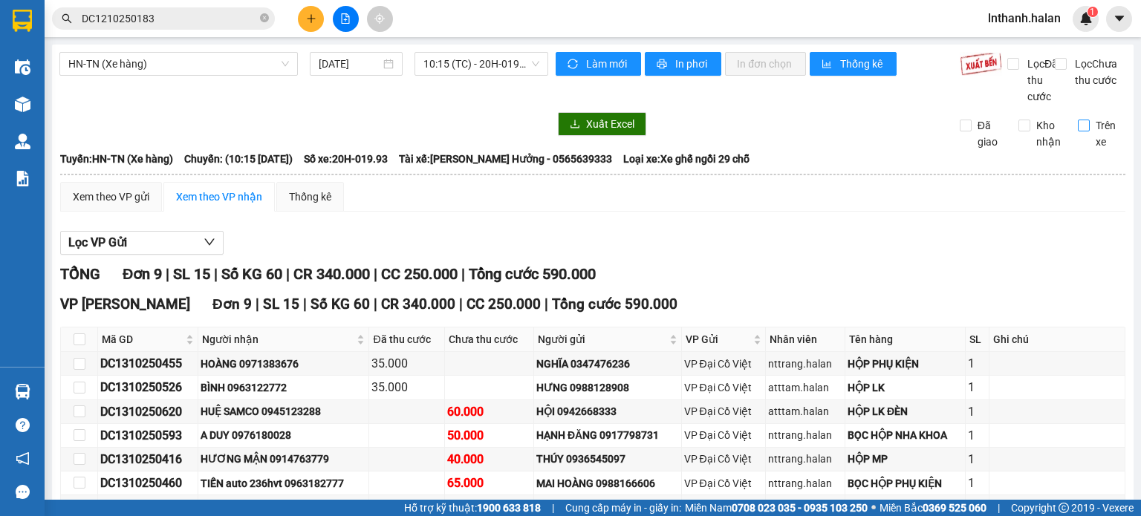
click at [1078, 131] on input "Trên xe" at bounding box center [1084, 126] width 12 height 12
checkbox input "true"
click at [591, 64] on span "Làm mới" at bounding box center [607, 64] width 43 height 16
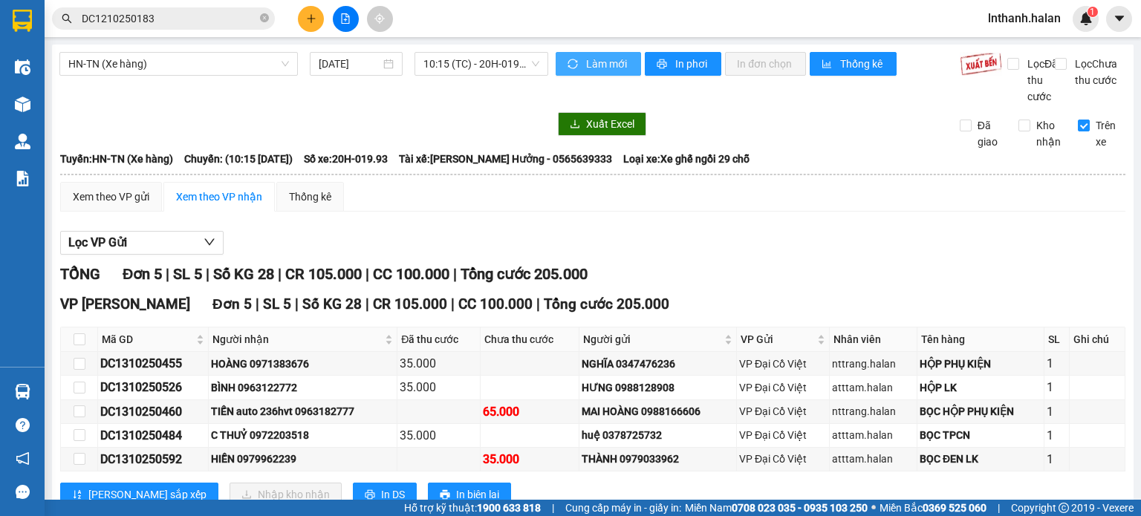
click at [594, 68] on span "Làm mới" at bounding box center [607, 64] width 43 height 16
click at [591, 59] on span "Làm mới" at bounding box center [607, 64] width 43 height 16
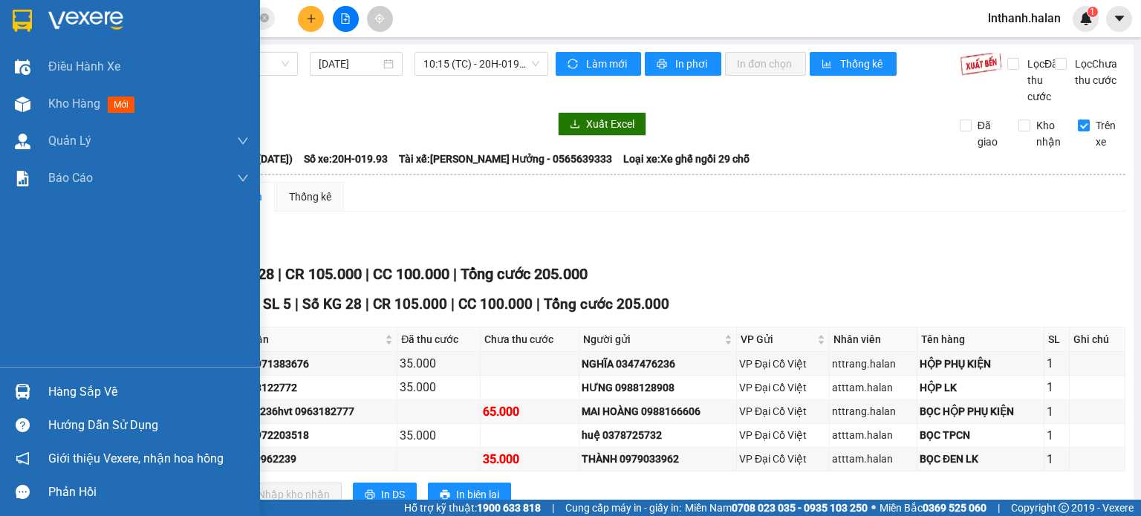
click at [69, 390] on div "Hàng sắp về" at bounding box center [148, 392] width 201 height 22
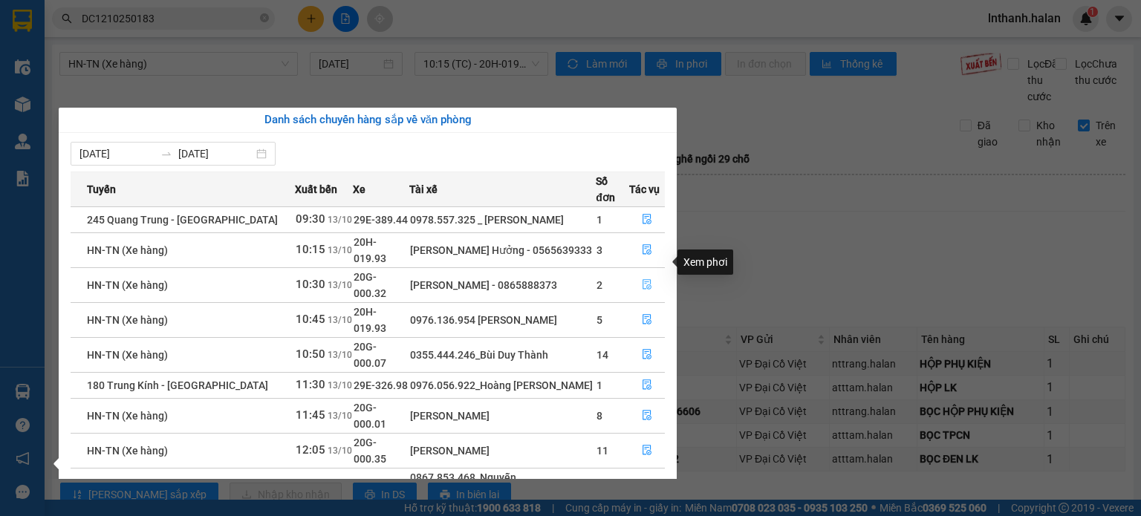
click at [643, 280] on icon "file-done" at bounding box center [647, 285] width 9 height 10
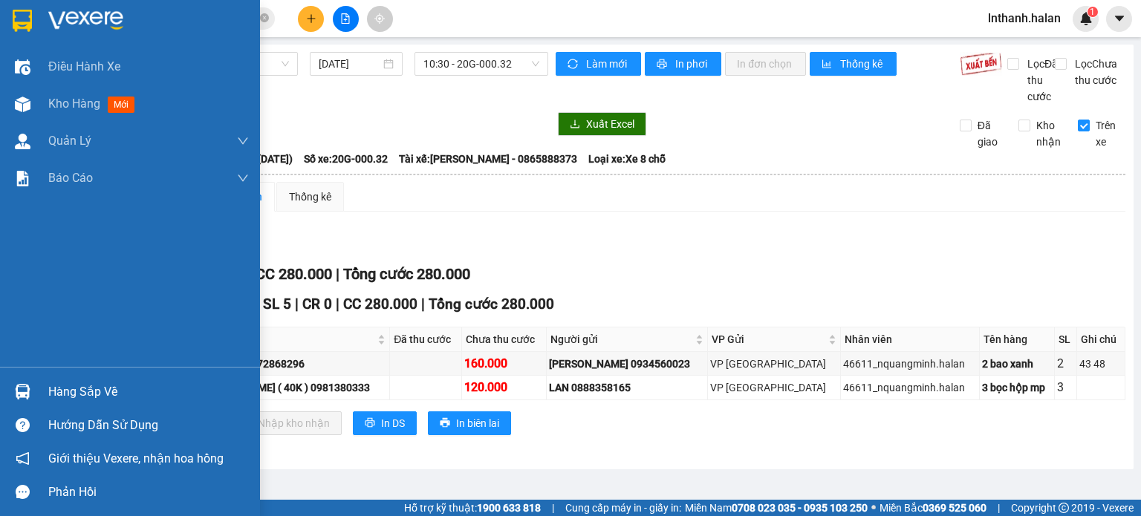
click at [62, 392] on div "Hàng sắp về" at bounding box center [148, 392] width 201 height 22
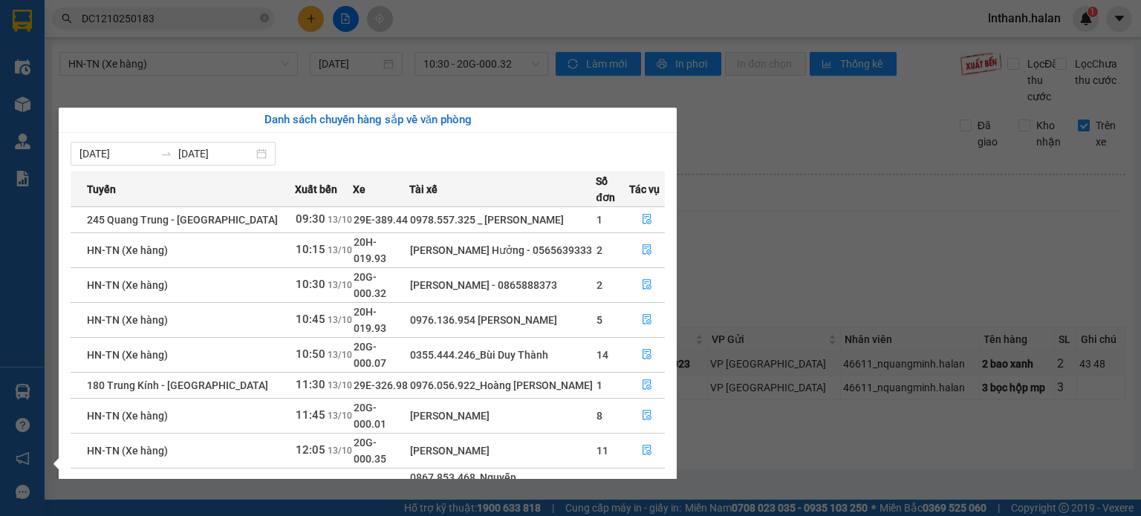
click at [823, 267] on section "Kết quả tìm kiếm ( 1 ) Bộ lọc Mã ĐH Trạng thái Món hàng Thu hộ Tổng cước Chưa c…" at bounding box center [570, 258] width 1141 height 516
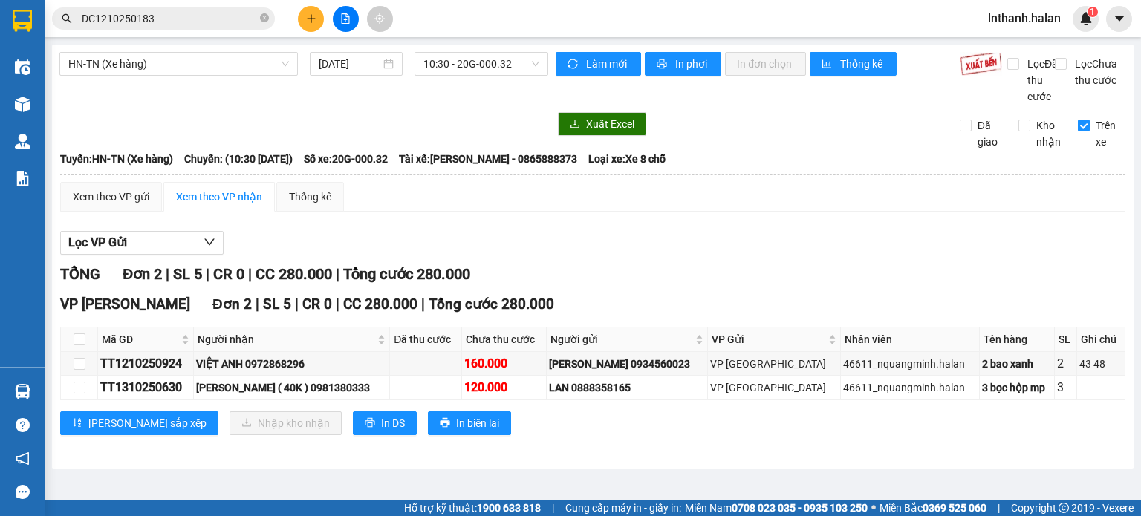
click at [71, 352] on th at bounding box center [79, 340] width 37 height 25
click at [77, 345] on input "checkbox" at bounding box center [80, 340] width 12 height 12
checkbox input "true"
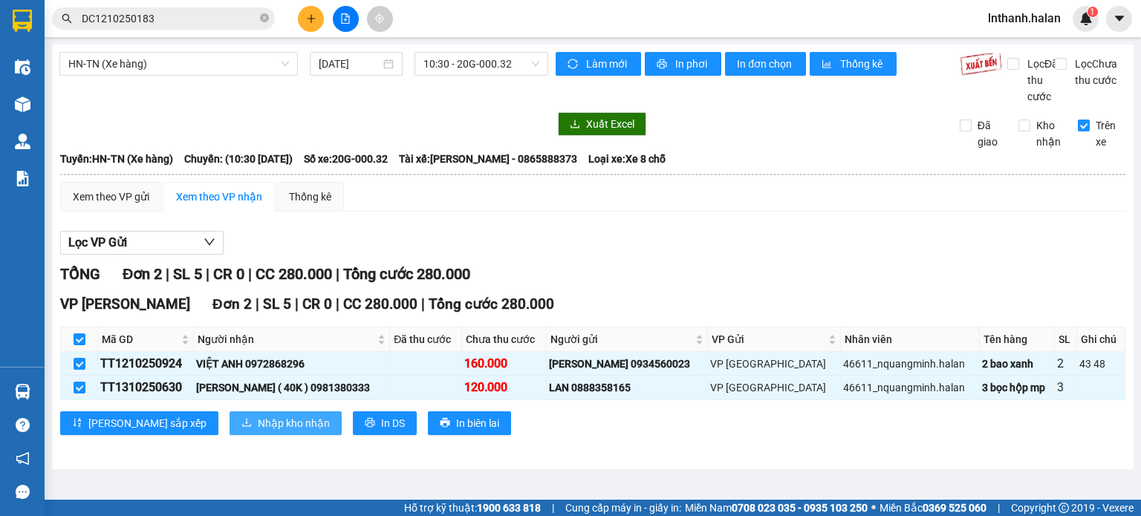
click at [258, 432] on span "Nhập kho nhận" at bounding box center [294, 423] width 72 height 16
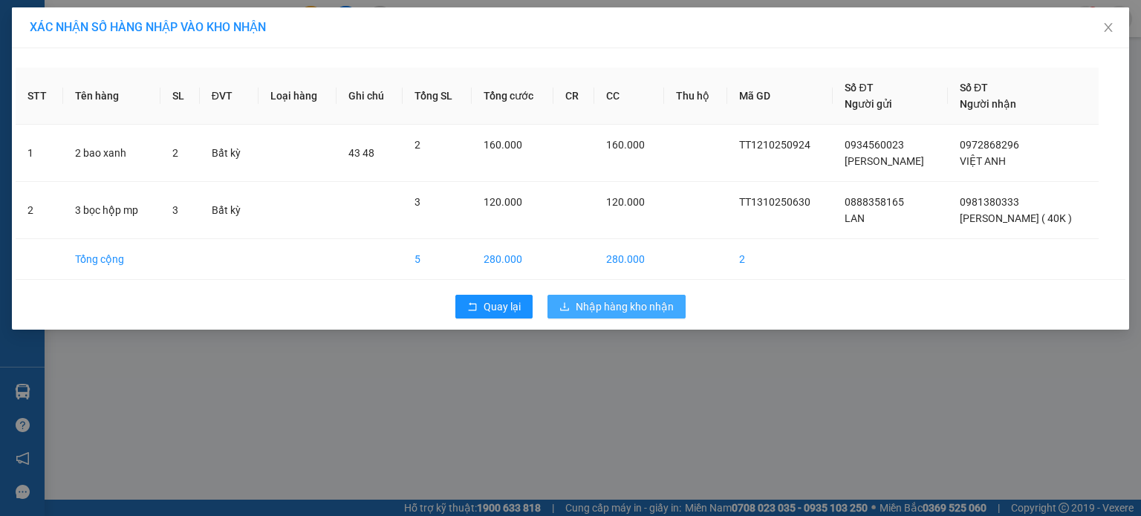
click at [574, 308] on button "Nhập hàng kho nhận" at bounding box center [617, 307] width 138 height 24
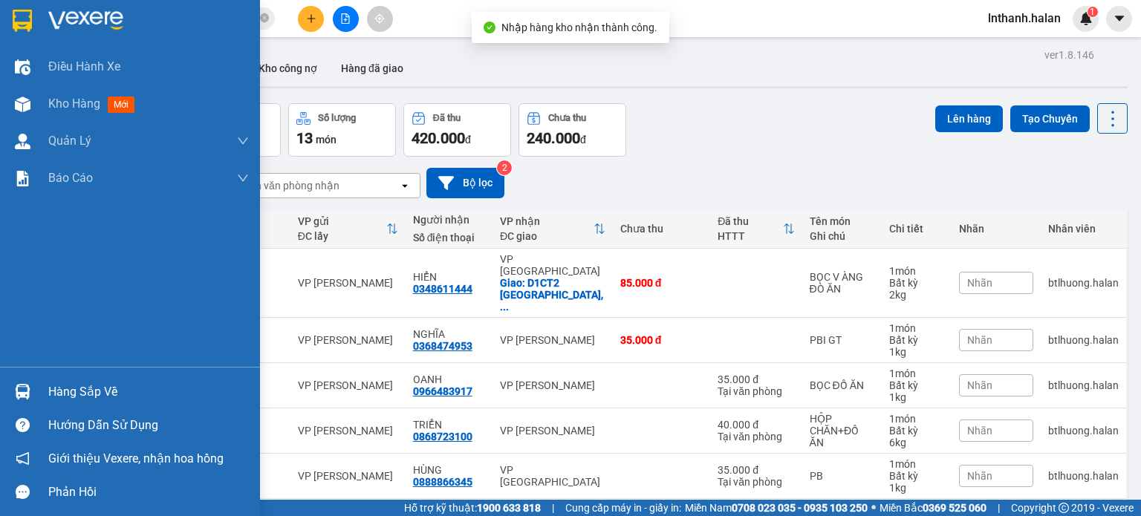
click at [56, 392] on div "Hàng sắp về" at bounding box center [148, 392] width 201 height 22
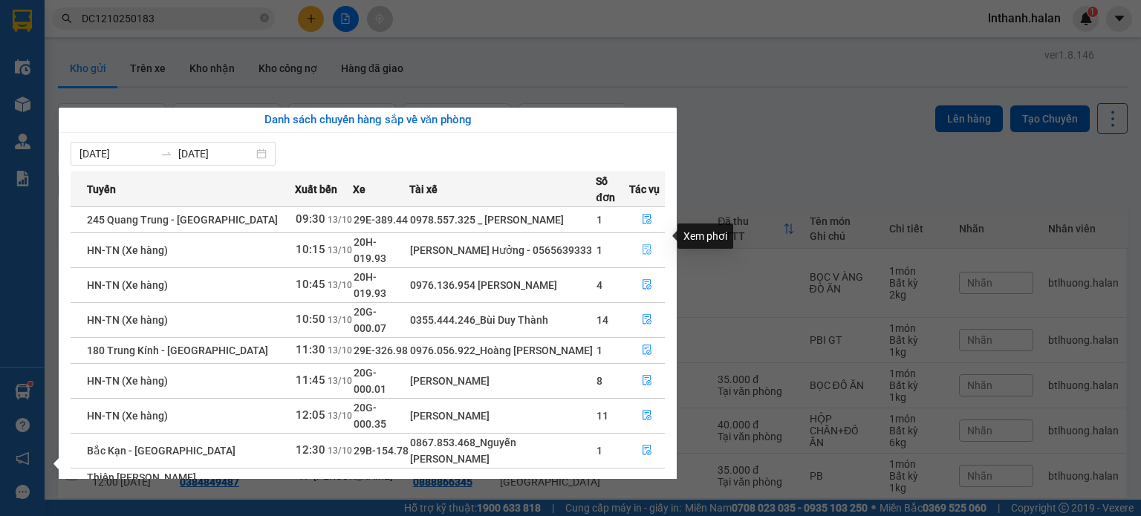
click at [645, 244] on icon "file-done" at bounding box center [647, 249] width 10 height 10
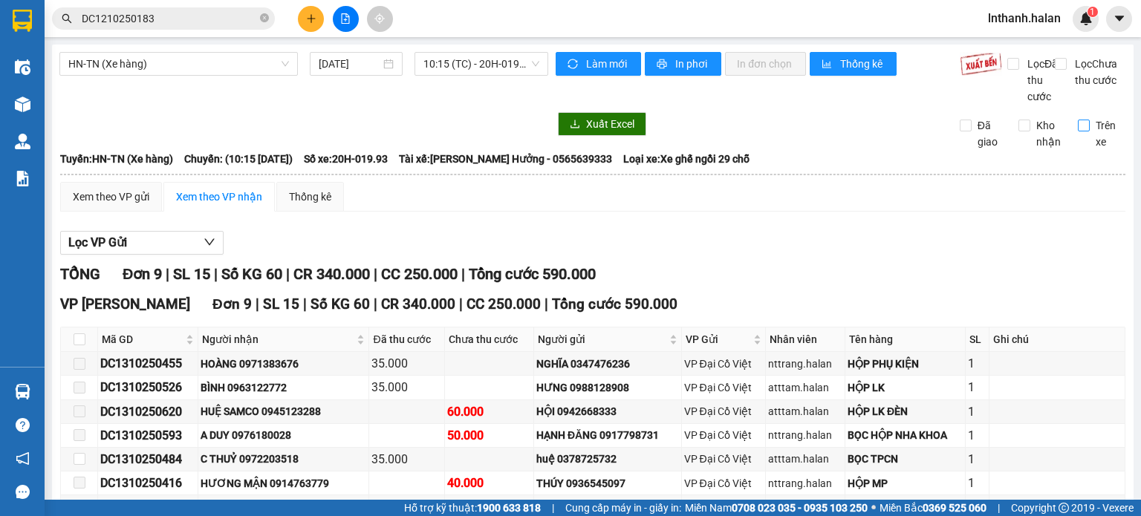
click at [1090, 143] on span "Trên xe" at bounding box center [1108, 133] width 36 height 33
click at [1084, 131] on input "Trên xe" at bounding box center [1084, 126] width 12 height 12
checkbox input "true"
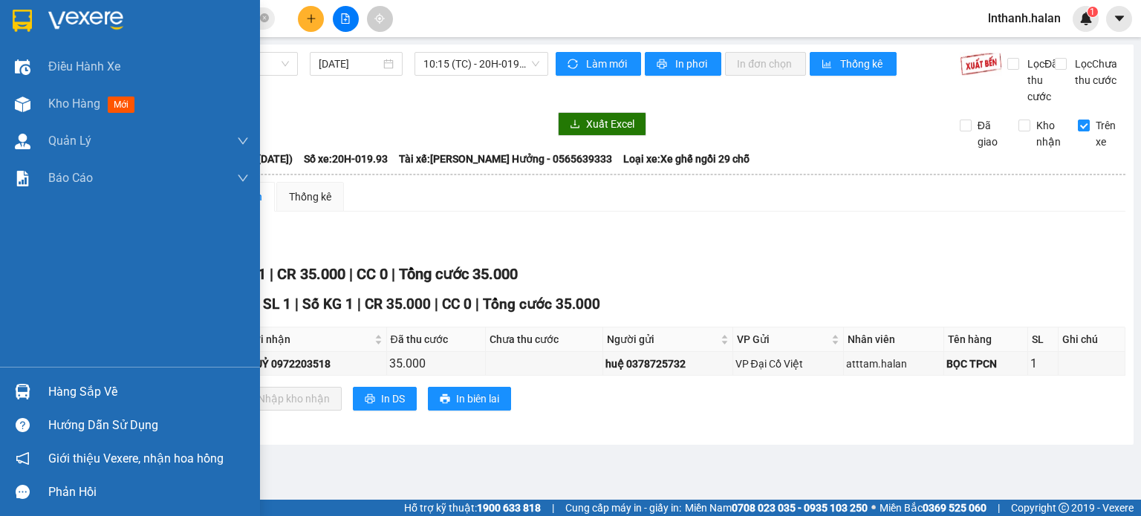
click at [79, 387] on div "Hàng sắp về" at bounding box center [148, 392] width 201 height 22
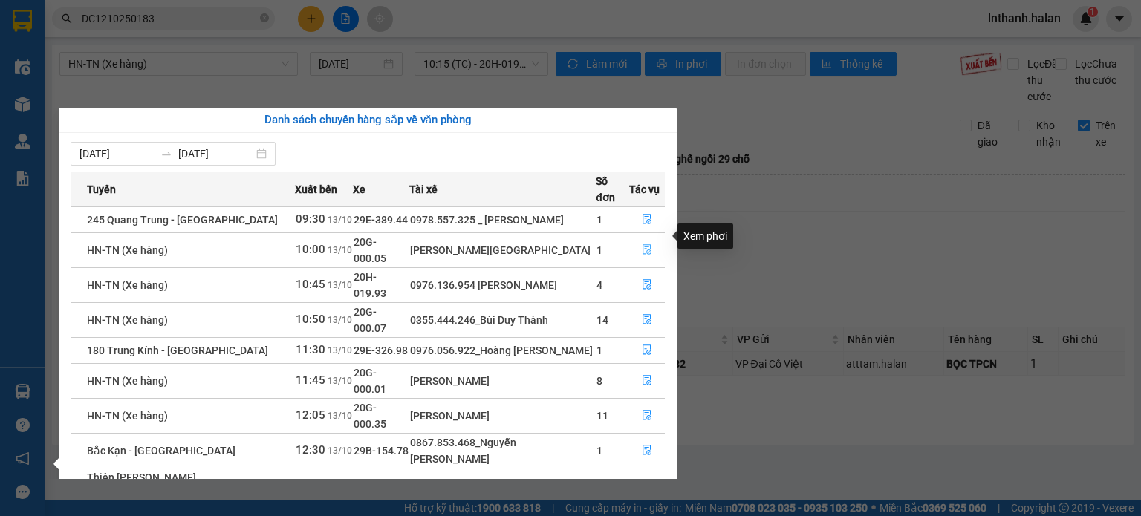
click at [648, 245] on icon "file-done" at bounding box center [647, 250] width 9 height 10
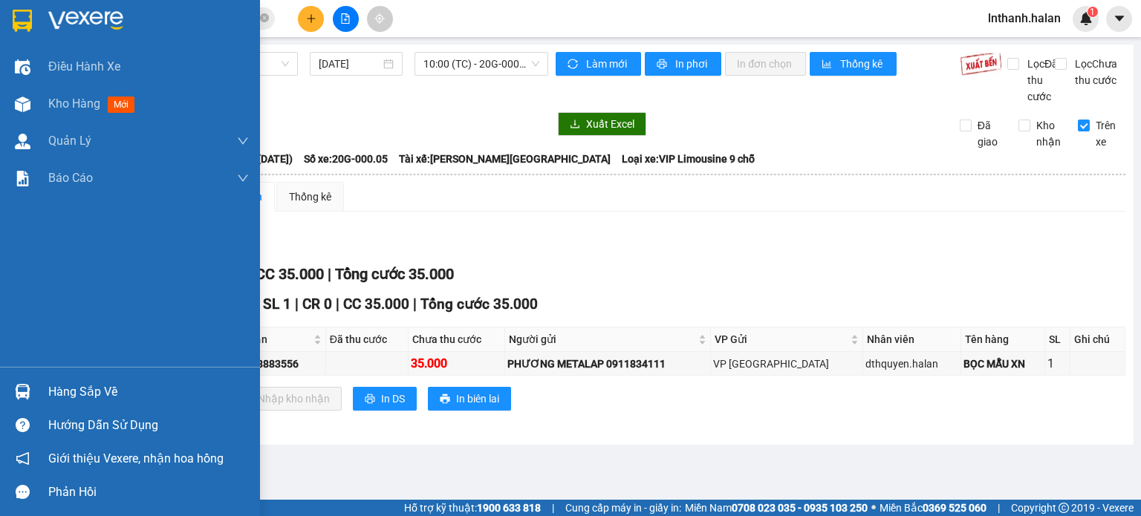
click at [59, 394] on div "Hàng sắp về" at bounding box center [148, 392] width 201 height 22
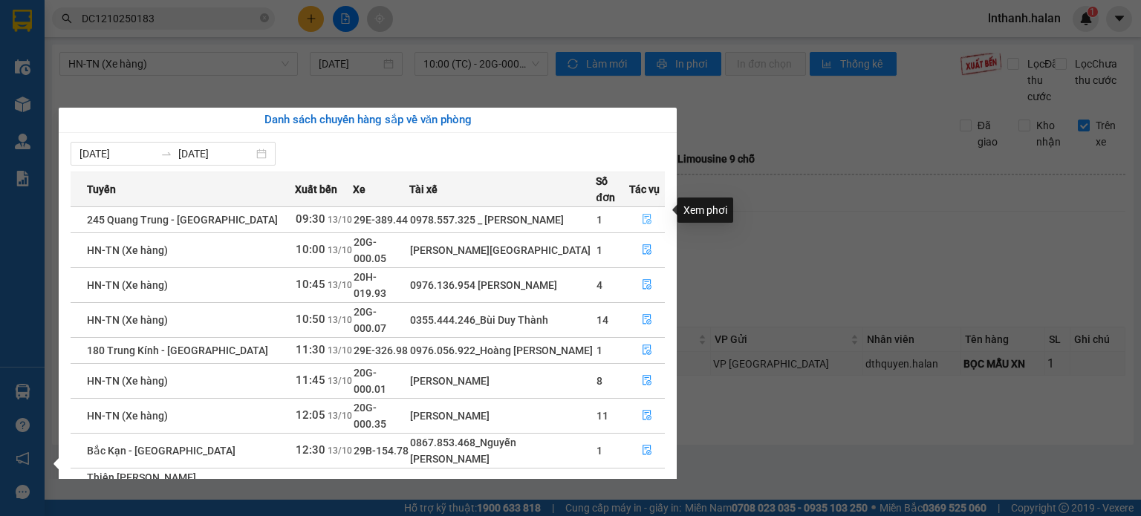
click at [648, 214] on icon "file-done" at bounding box center [647, 219] width 10 height 10
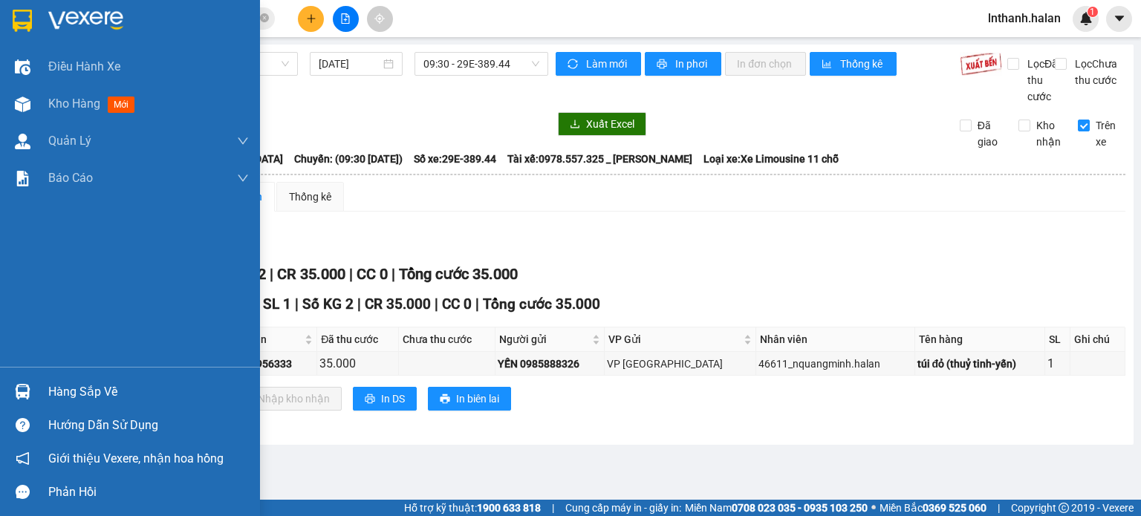
click at [56, 392] on div "245 Quang Trung - [GEOGRAPHIC_DATA] [DATE] 09:30 - 29E-389.44 Làm mới In phơi I…" at bounding box center [593, 245] width 1082 height 400
click at [62, 391] on div "Hàng sắp về" at bounding box center [148, 392] width 201 height 22
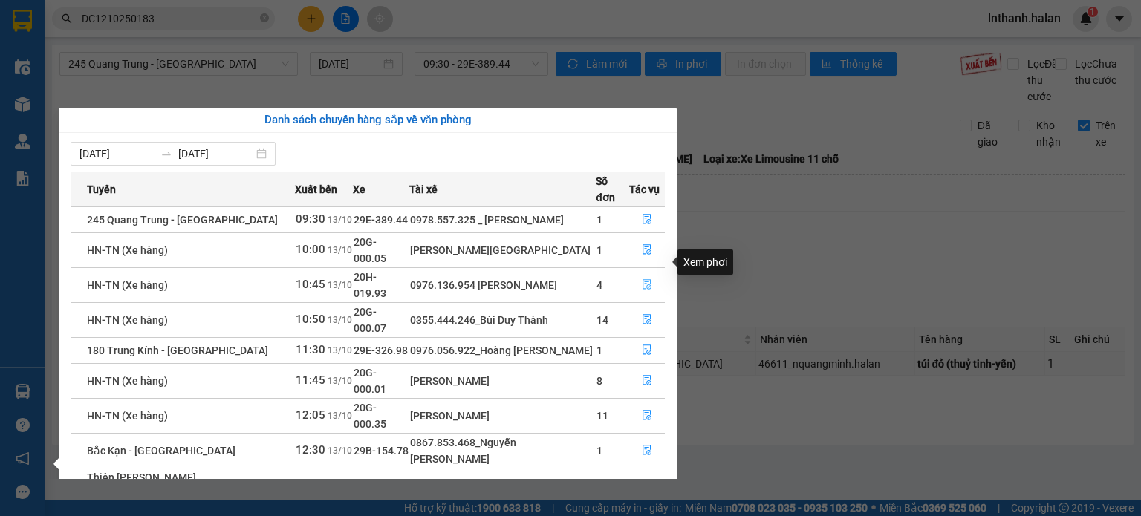
click at [646, 279] on icon "file-done" at bounding box center [647, 284] width 10 height 10
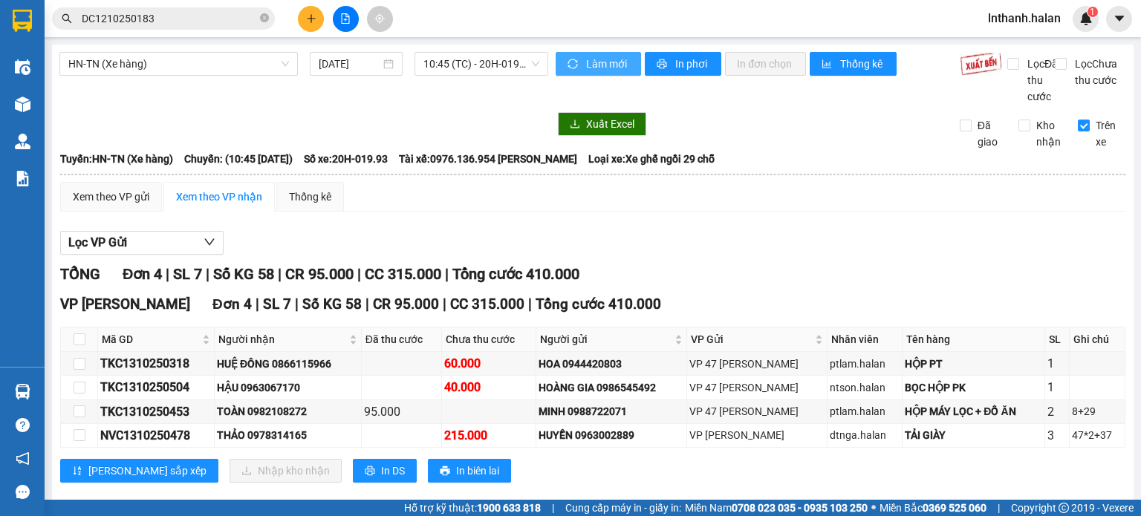
click at [612, 63] on span "Làm mới" at bounding box center [607, 64] width 43 height 16
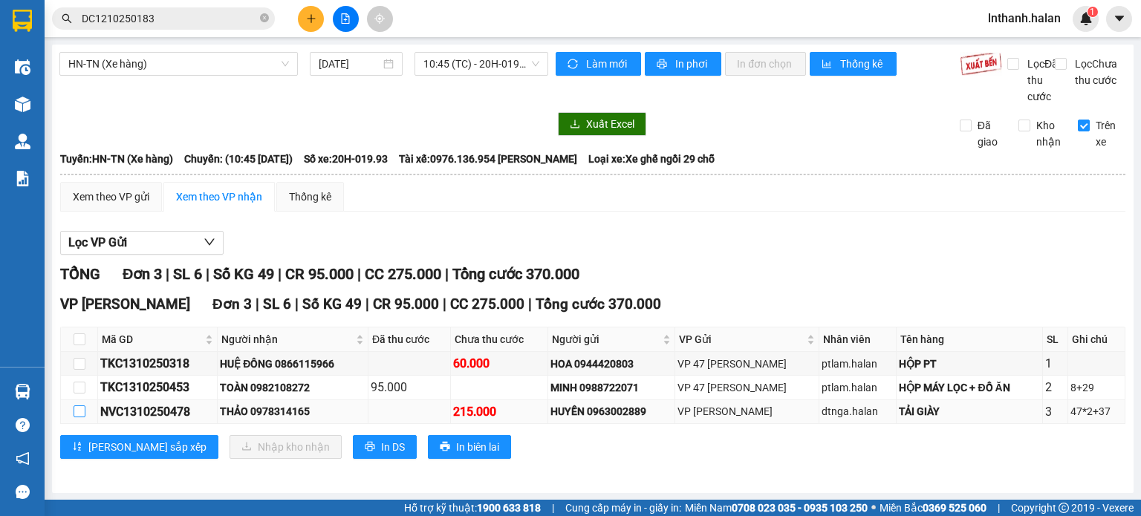
click at [80, 418] on input "checkbox" at bounding box center [80, 412] width 12 height 12
checkbox input "true"
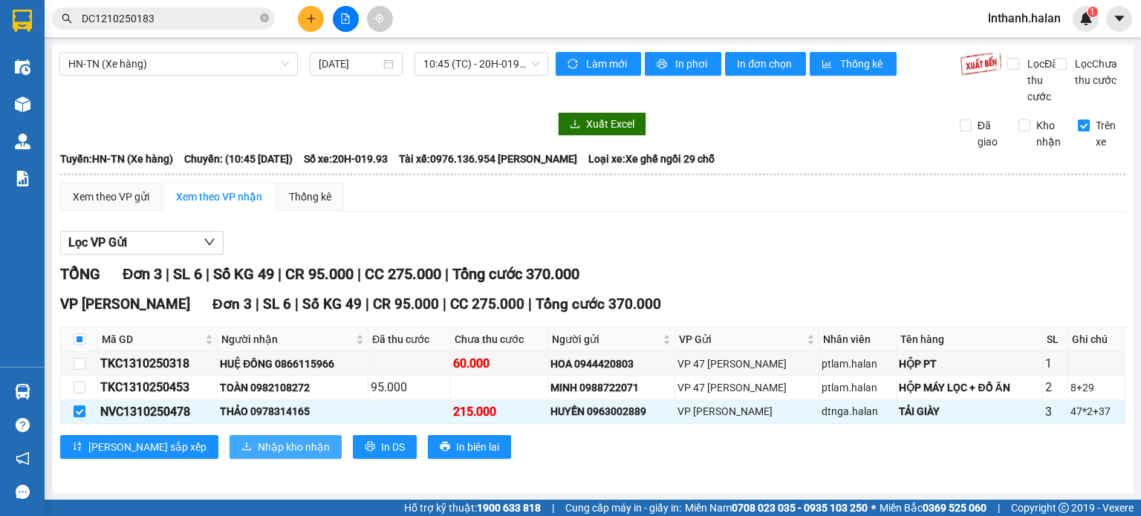
click at [258, 455] on span "Nhập kho nhận" at bounding box center [294, 447] width 72 height 16
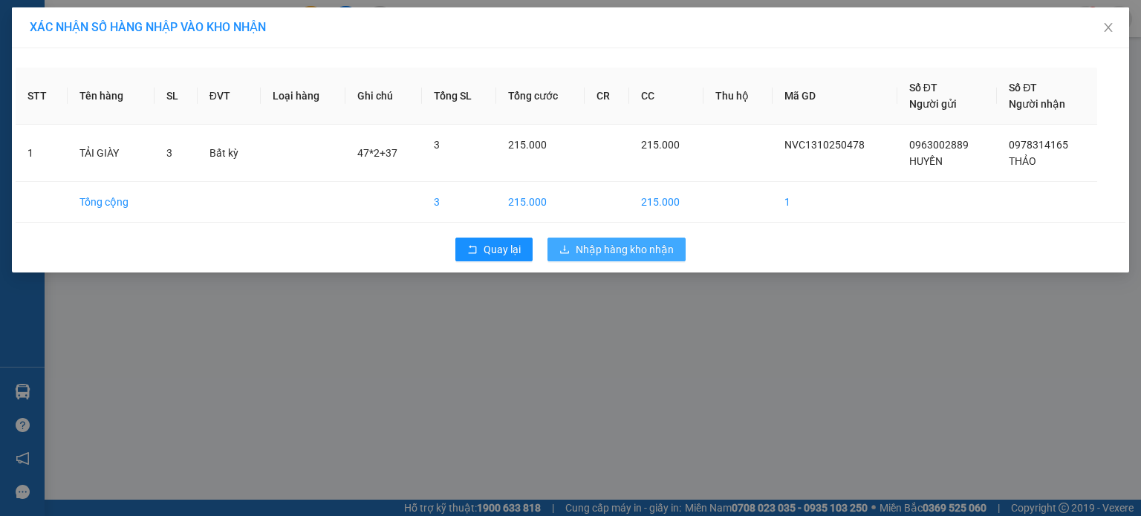
click at [662, 250] on span "Nhập hàng kho nhận" at bounding box center [625, 249] width 98 height 16
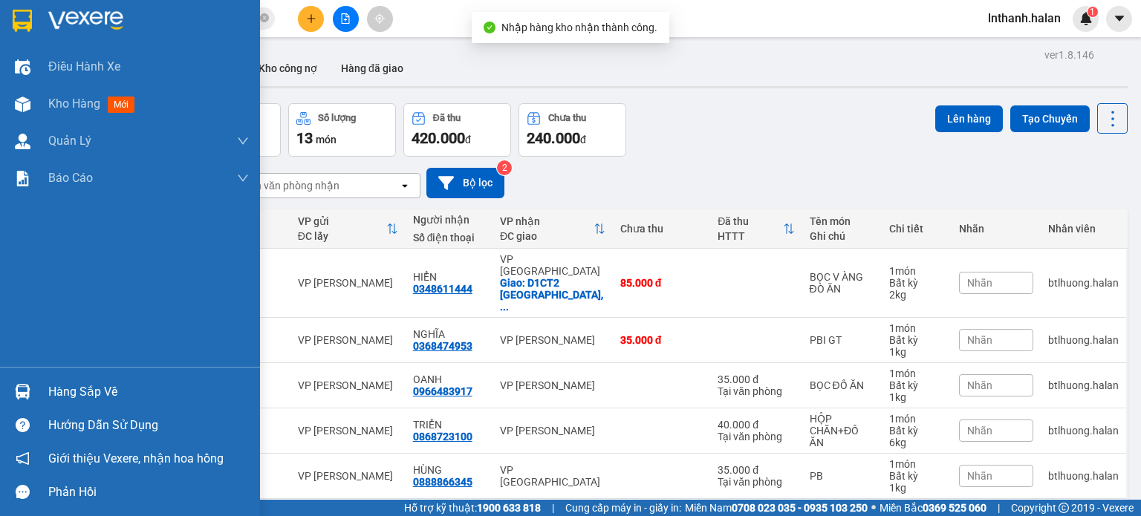
click at [71, 394] on div "Hàng sắp về" at bounding box center [148, 392] width 201 height 22
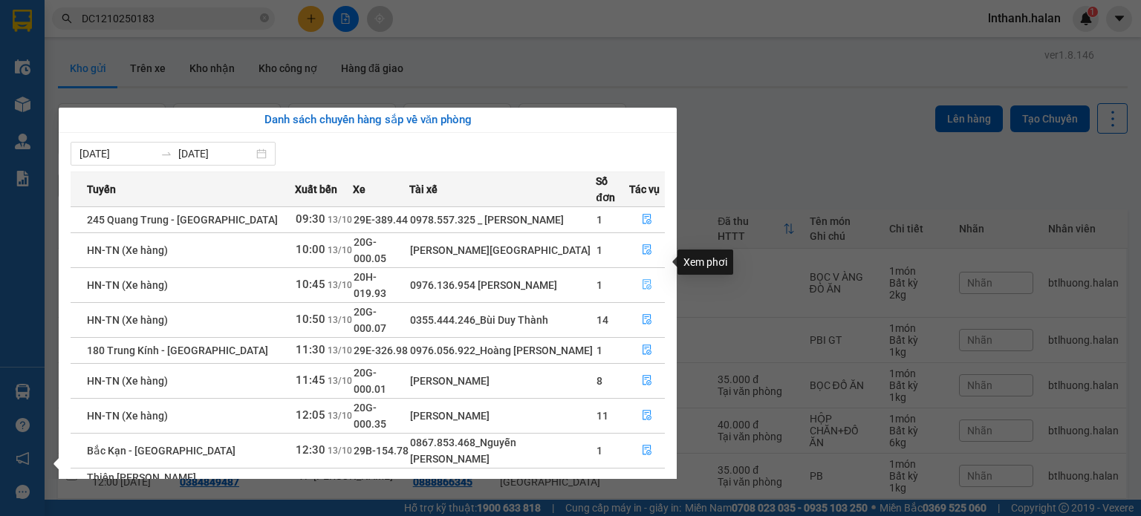
click at [646, 279] on icon "file-done" at bounding box center [647, 284] width 10 height 10
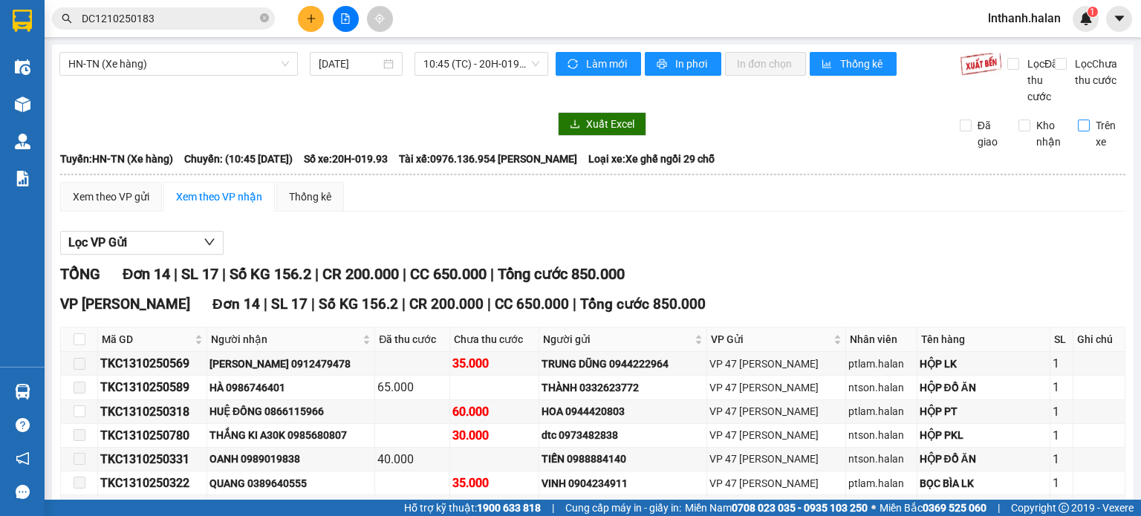
click at [1078, 131] on input "Trên xe" at bounding box center [1084, 126] width 12 height 12
checkbox input "true"
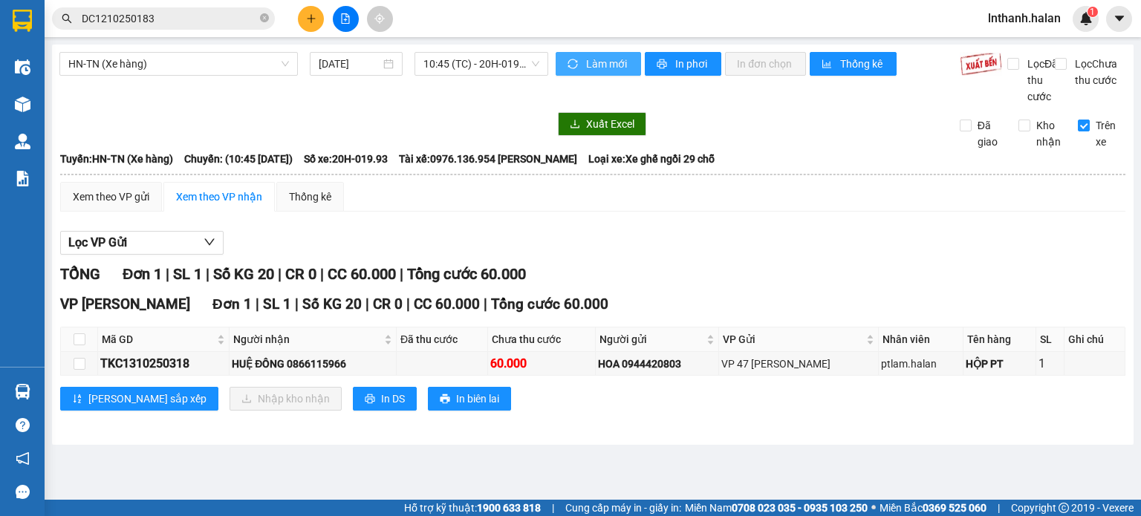
click at [606, 64] on span "Làm mới" at bounding box center [607, 64] width 43 height 16
click at [600, 65] on span "Làm mới" at bounding box center [607, 64] width 43 height 16
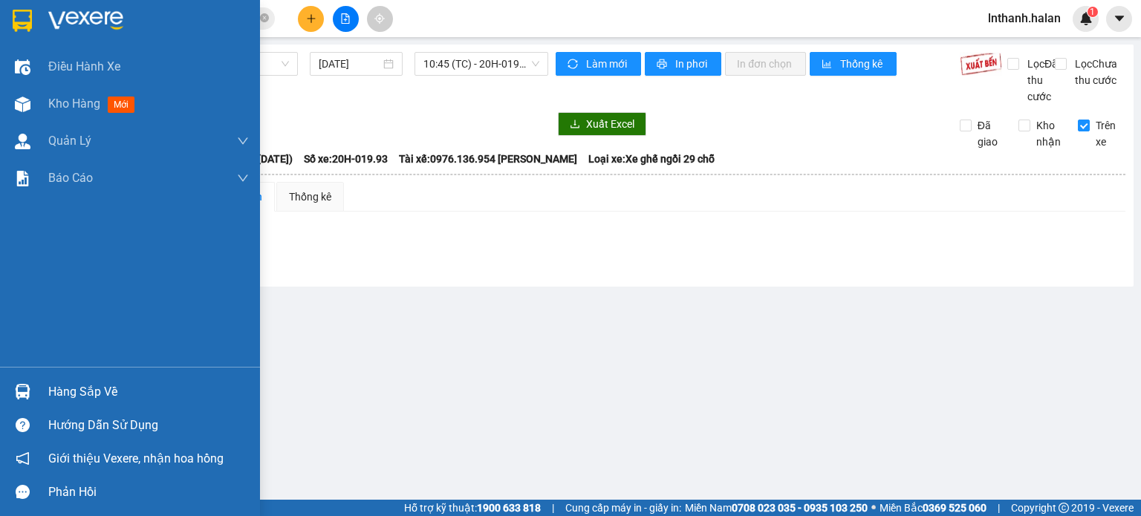
click at [79, 389] on div "Hàng sắp về" at bounding box center [148, 392] width 201 height 22
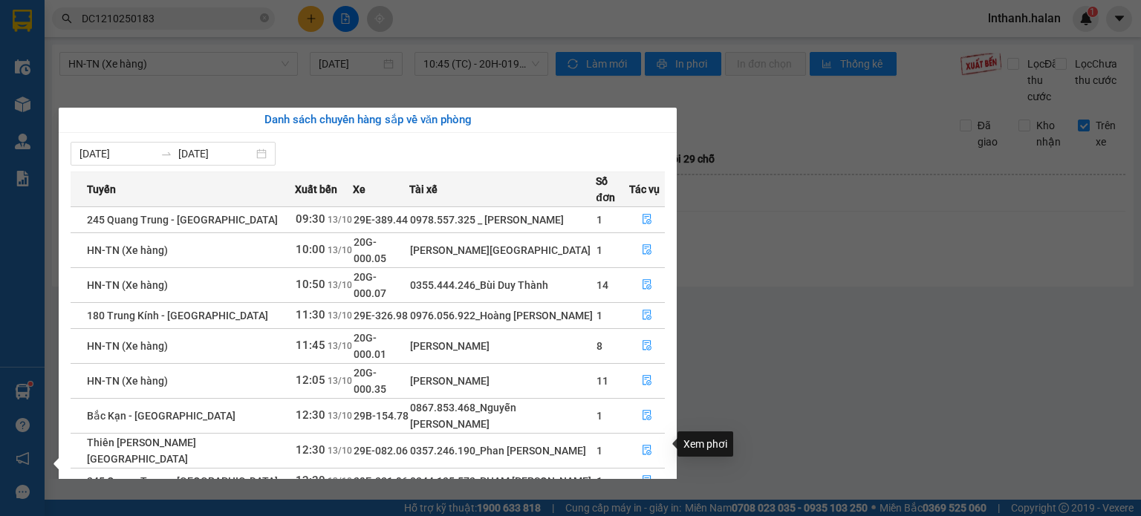
click at [646, 506] on icon "file-done" at bounding box center [647, 511] width 10 height 10
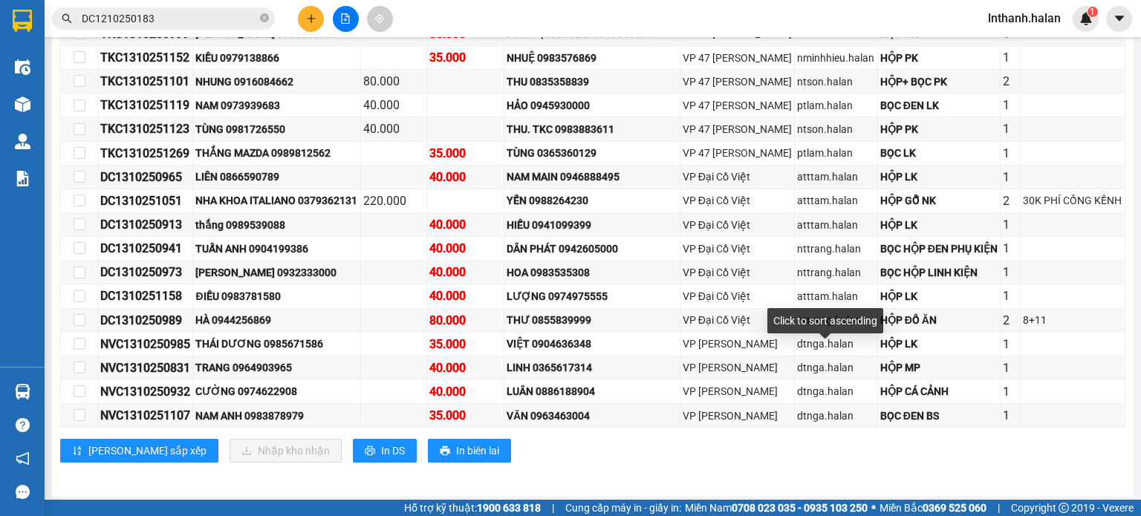
scroll to position [594, 0]
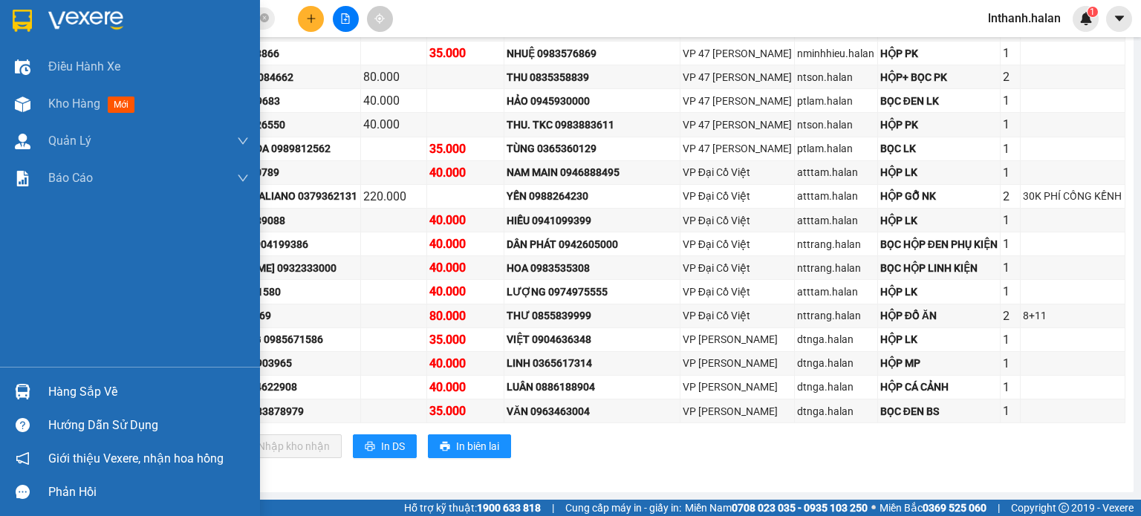
click at [65, 392] on div "Hàng sắp về" at bounding box center [148, 392] width 201 height 22
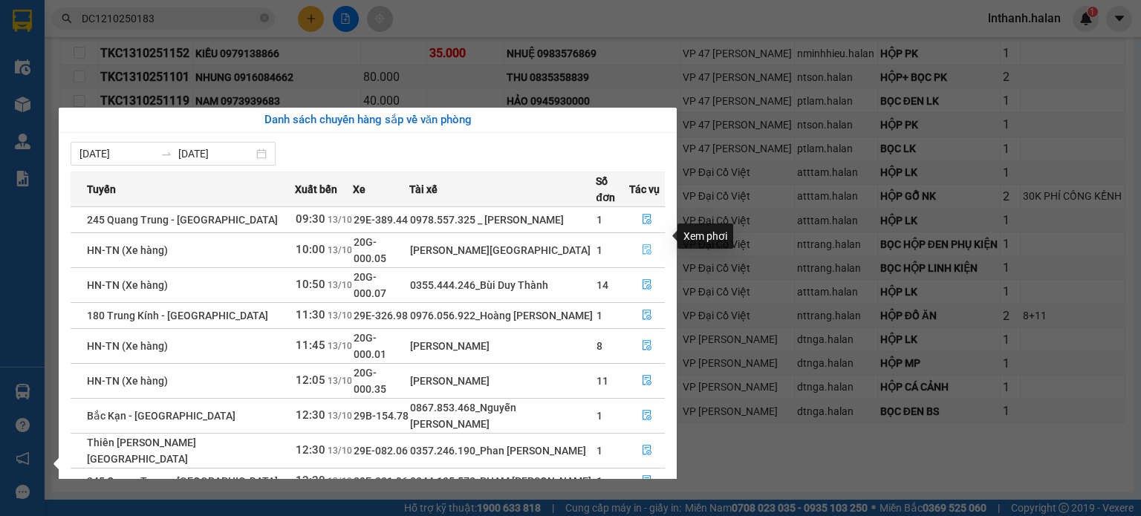
click at [648, 244] on icon "file-done" at bounding box center [647, 249] width 10 height 10
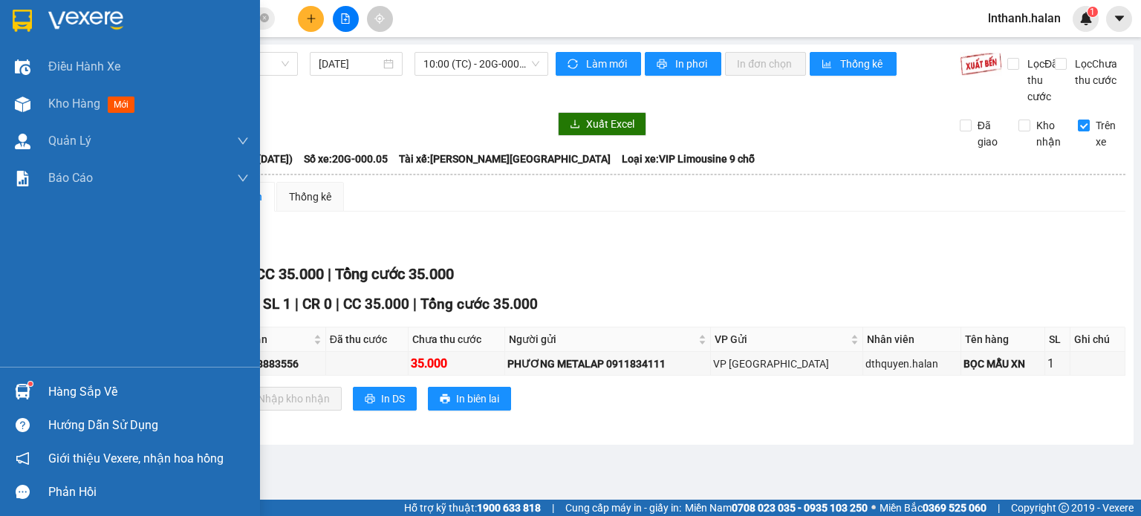
click at [24, 383] on div at bounding box center [23, 392] width 26 height 26
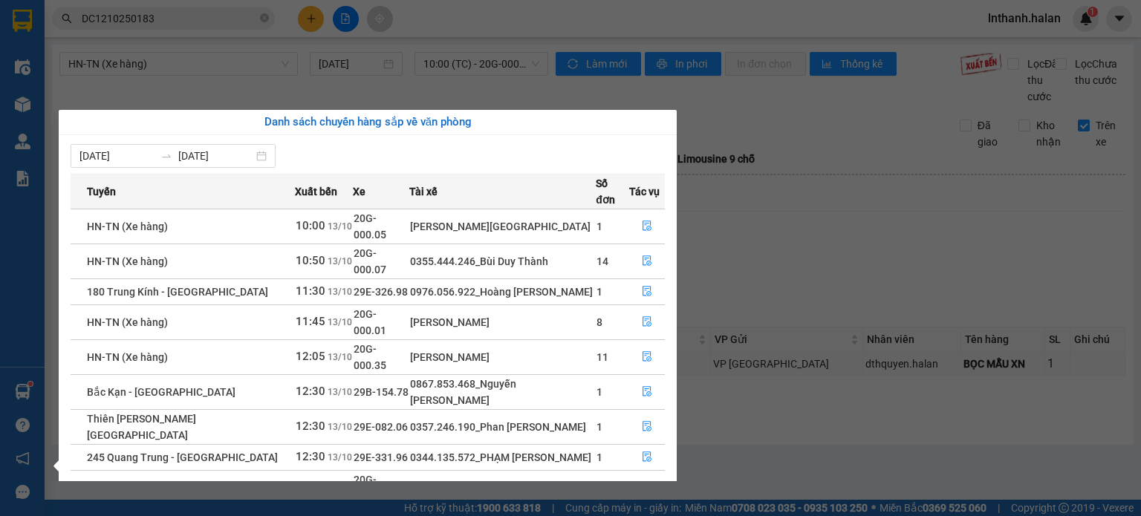
click at [725, 244] on section "Kết quả tìm kiếm ( 1 ) Bộ lọc Mã ĐH Trạng thái Món hàng Thu hộ Tổng cước Chưa c…" at bounding box center [570, 258] width 1141 height 516
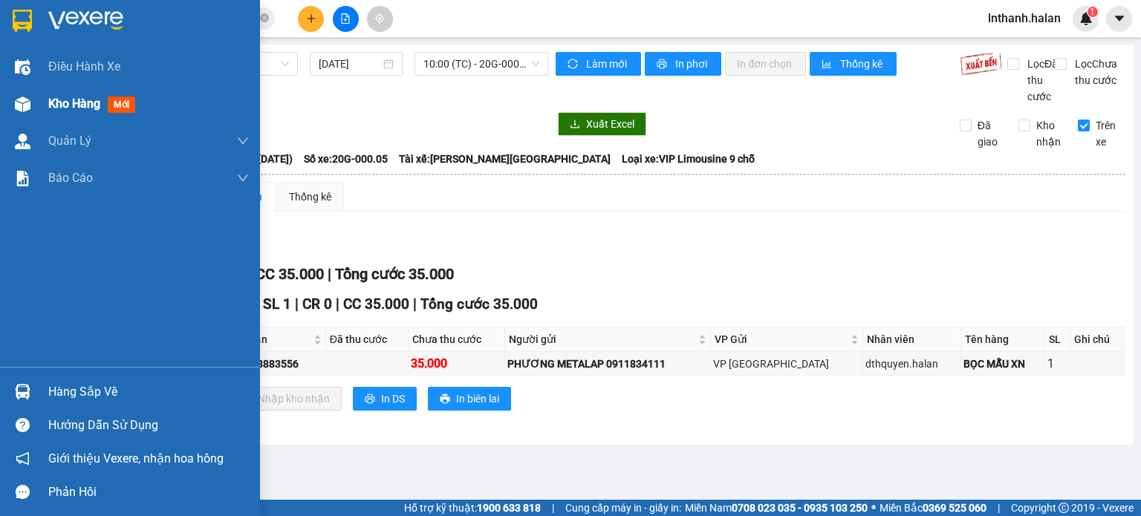
click at [23, 112] on div at bounding box center [23, 104] width 26 height 26
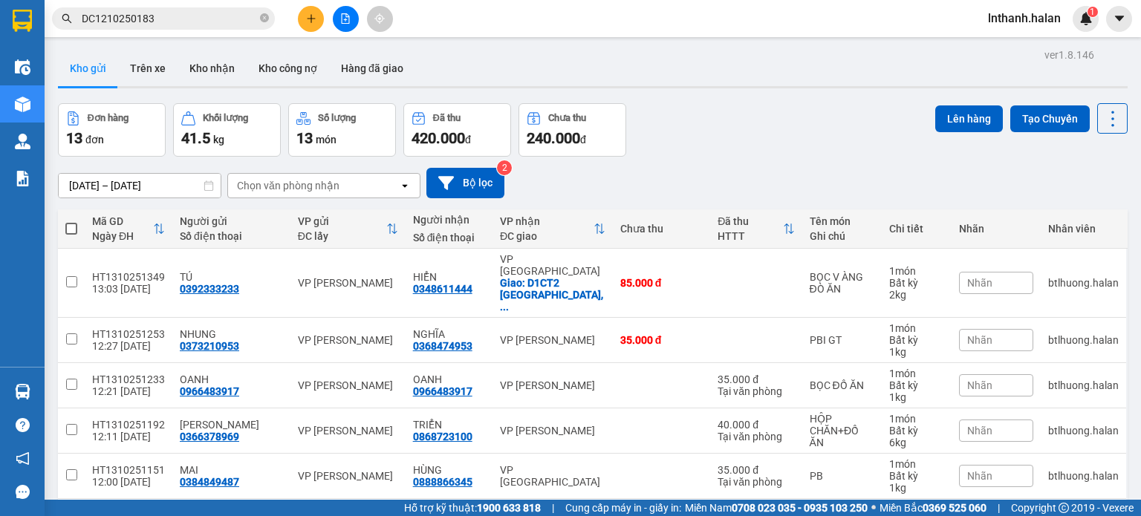
click at [787, 163] on div "[DATE] – [DATE] Press the down arrow key to interact with the calendar and sele…" at bounding box center [593, 183] width 1070 height 53
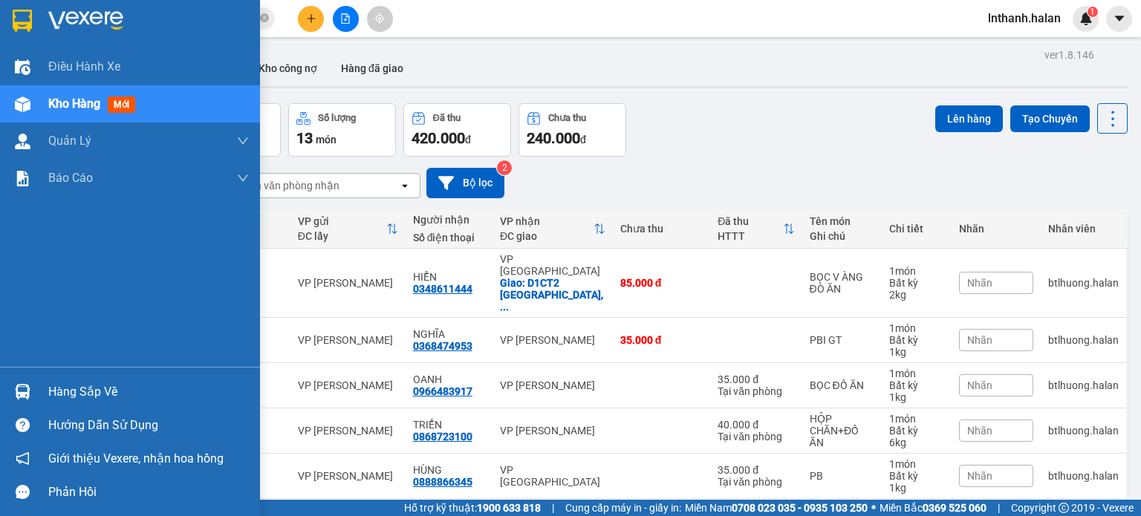
click at [1, 381] on div "Hàng sắp về" at bounding box center [130, 391] width 260 height 33
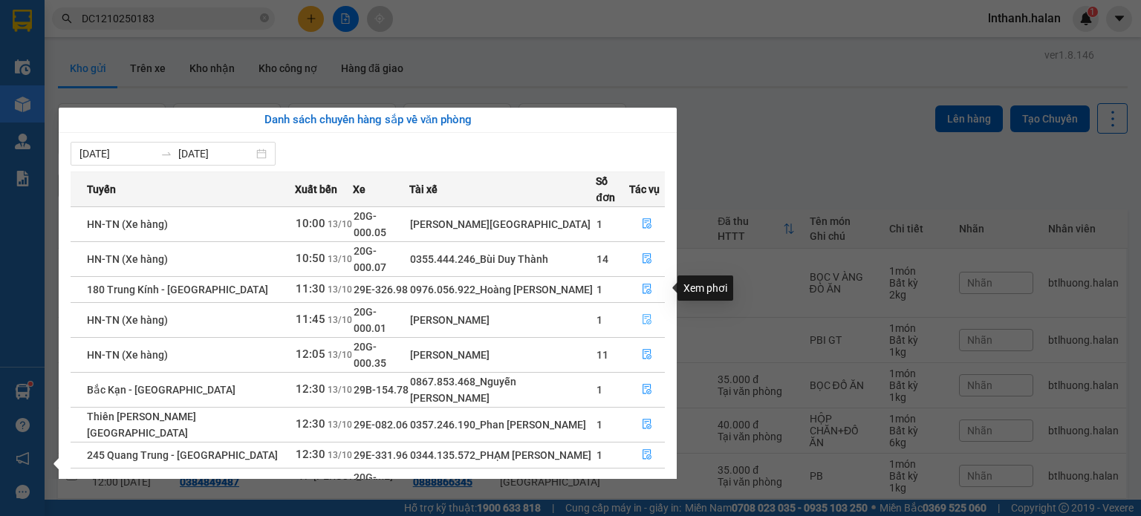
click at [645, 315] on icon "file-done" at bounding box center [647, 320] width 9 height 10
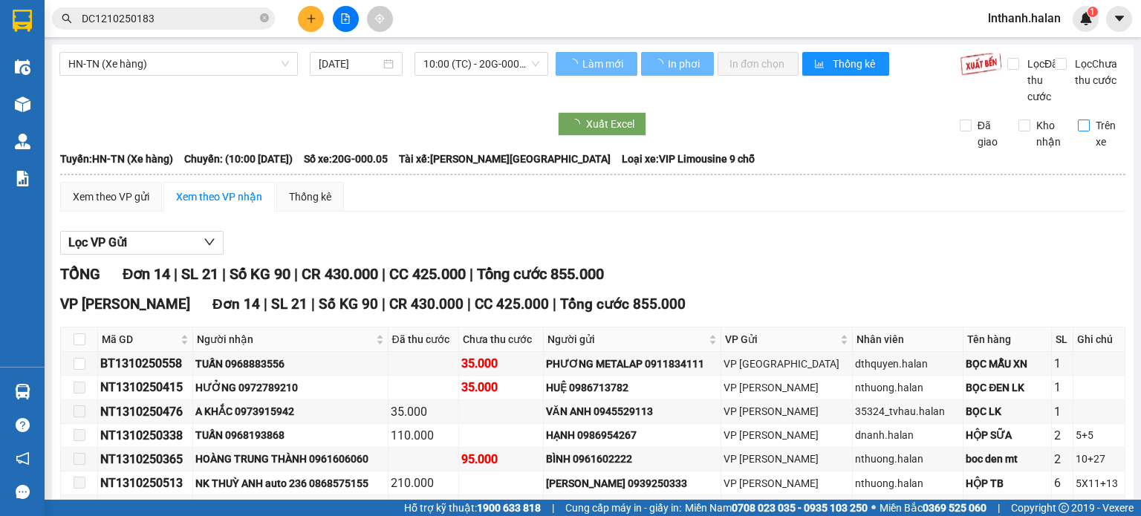
click at [1078, 148] on label "Trên xe" at bounding box center [1102, 133] width 48 height 33
click at [1078, 131] on input "Trên xe" at bounding box center [1084, 126] width 12 height 12
checkbox input "true"
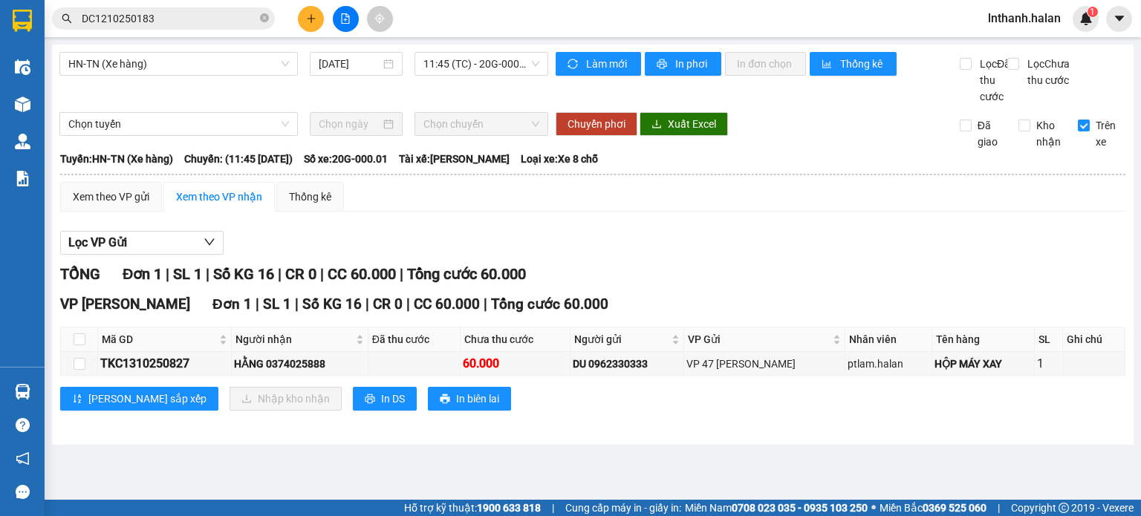
click at [213, 27] on span "DC1210250183" at bounding box center [163, 18] width 223 height 22
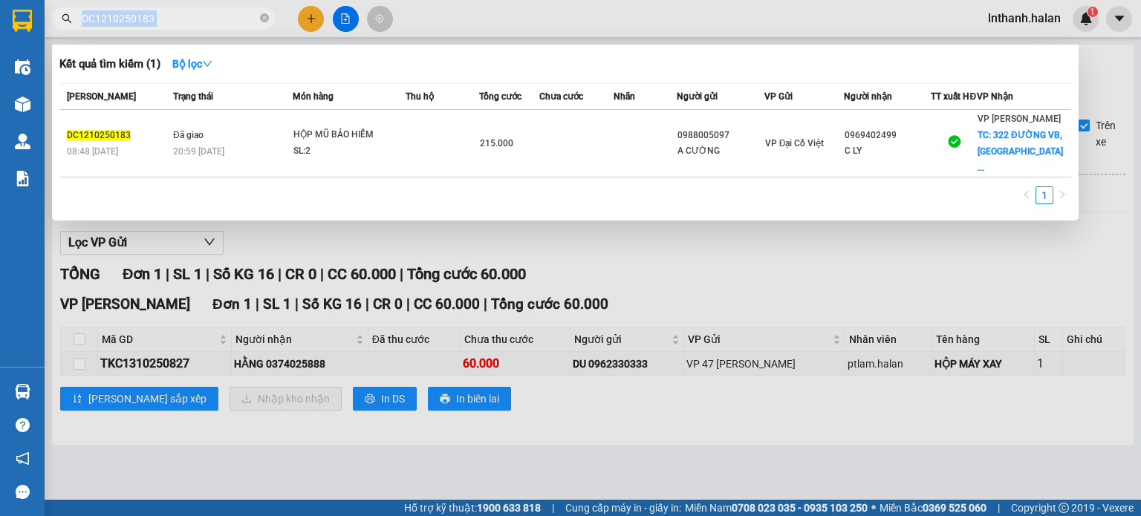
click at [213, 27] on span "DC1210250183" at bounding box center [163, 18] width 223 height 22
click at [211, 18] on input "DC1210250183" at bounding box center [169, 18] width 175 height 16
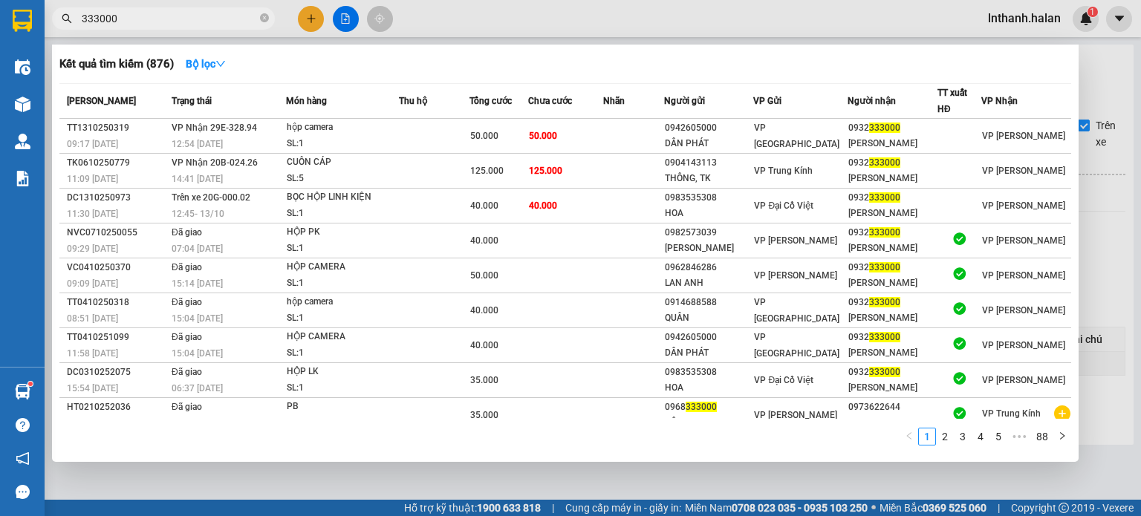
click at [224, 20] on input "333000" at bounding box center [169, 18] width 175 height 16
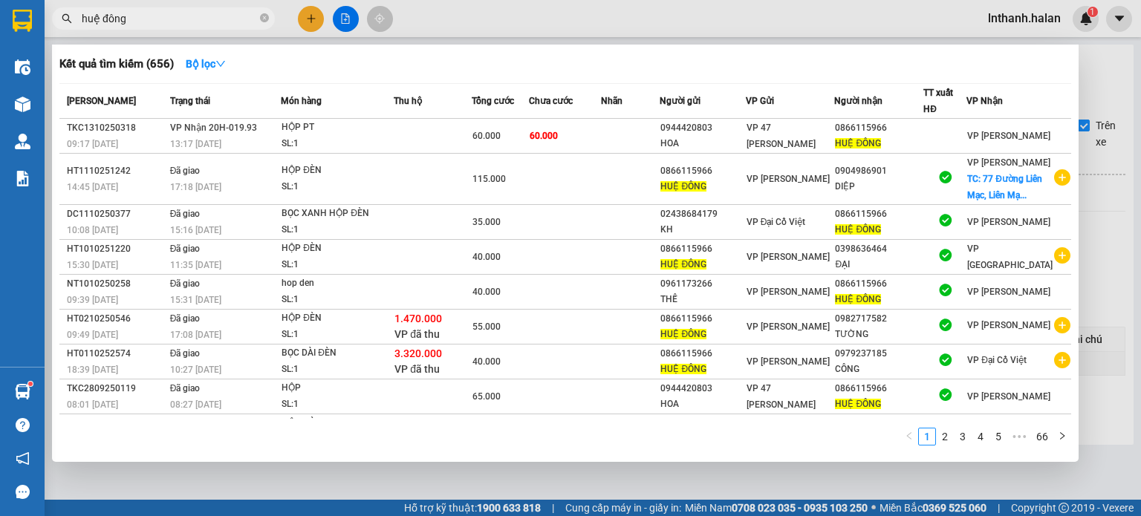
type input "huệ đông"
click at [605, 15] on div at bounding box center [570, 258] width 1141 height 516
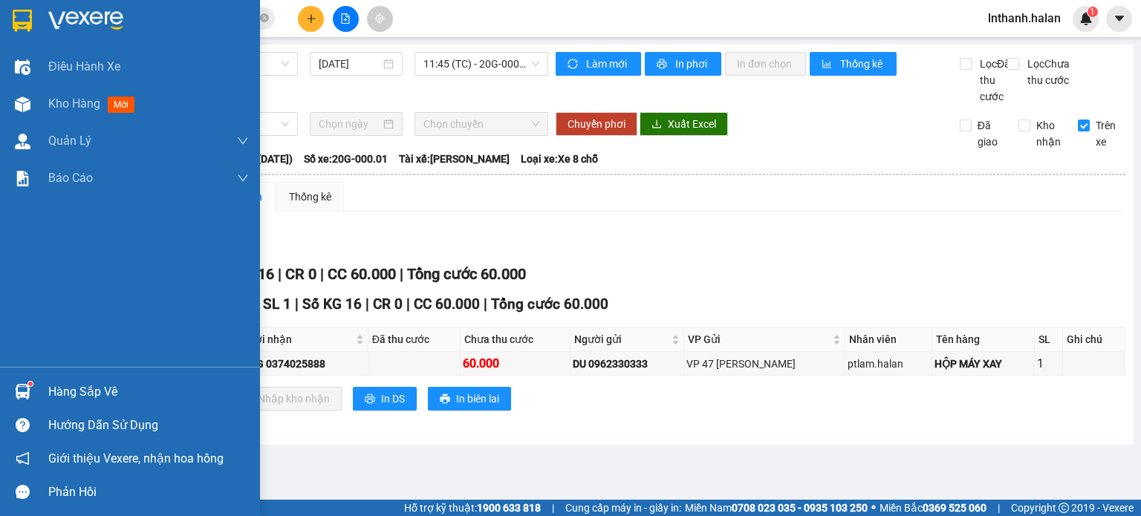
click at [71, 383] on div "Hàng sắp về" at bounding box center [148, 392] width 201 height 22
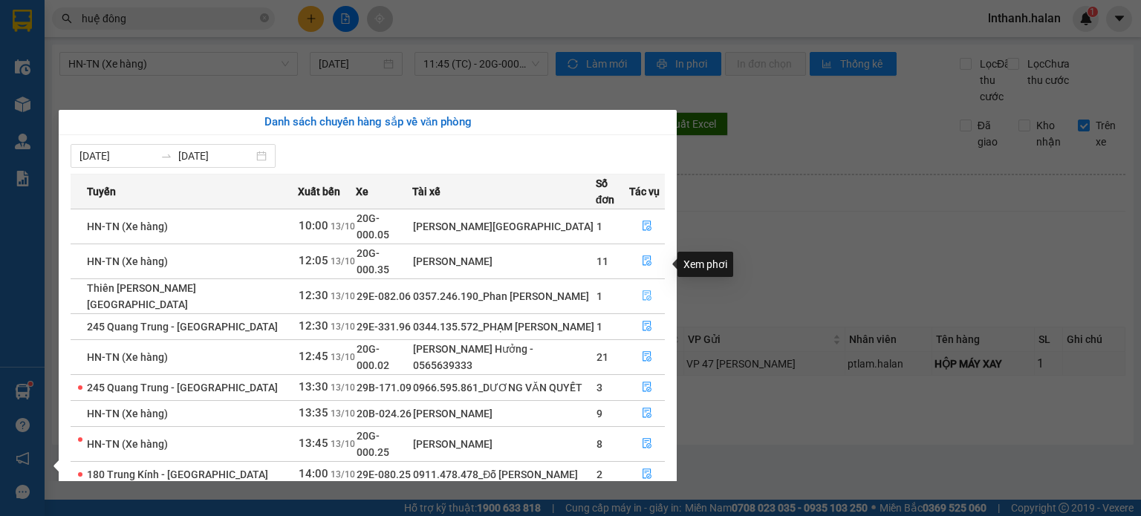
click at [643, 290] on icon "file-done" at bounding box center [647, 295] width 10 height 10
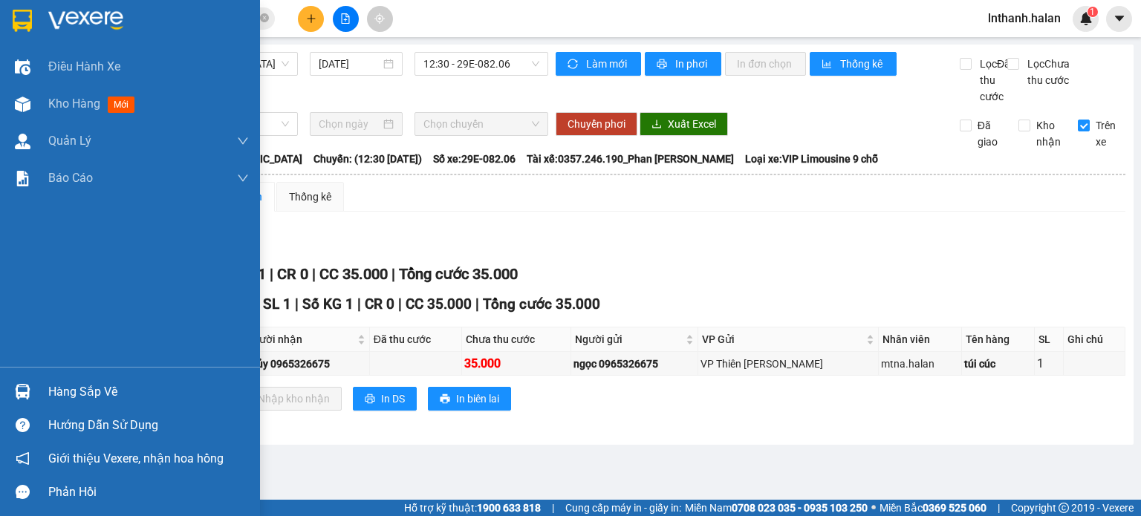
click at [83, 392] on div "Hàng sắp về" at bounding box center [148, 392] width 201 height 22
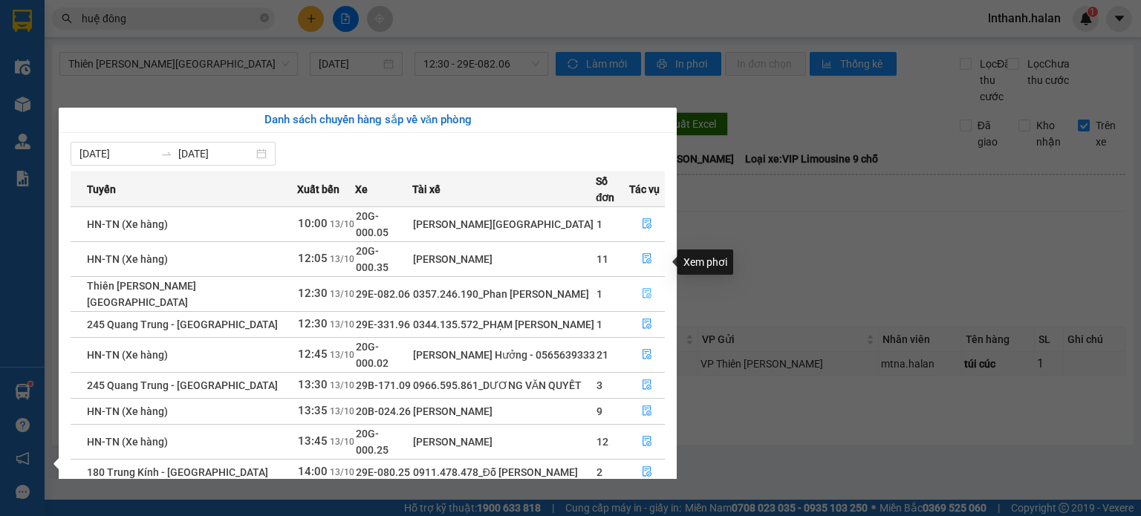
click at [649, 288] on icon "file-done" at bounding box center [647, 293] width 10 height 10
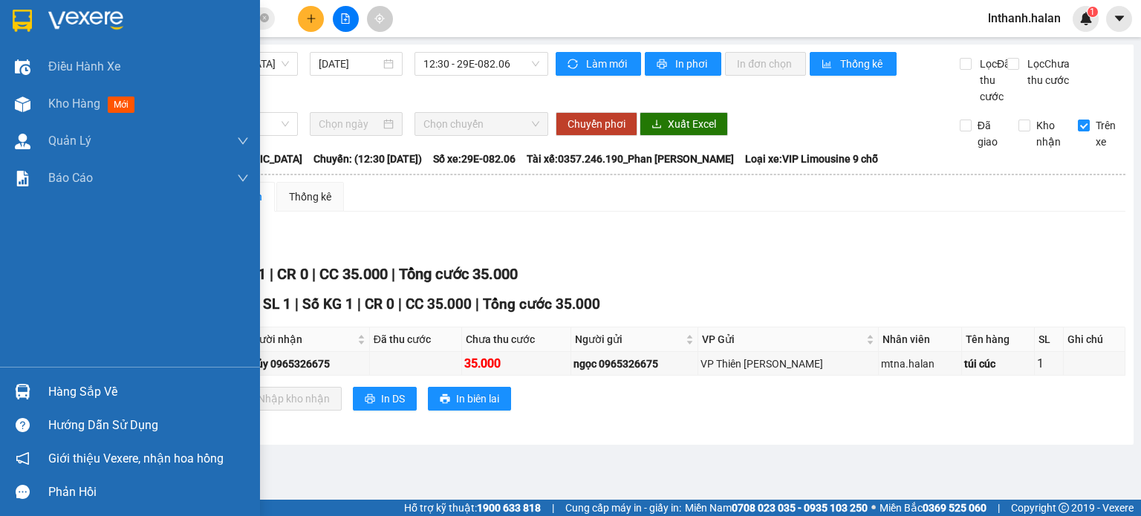
click at [78, 383] on div "Hàng sắp về" at bounding box center [148, 392] width 201 height 22
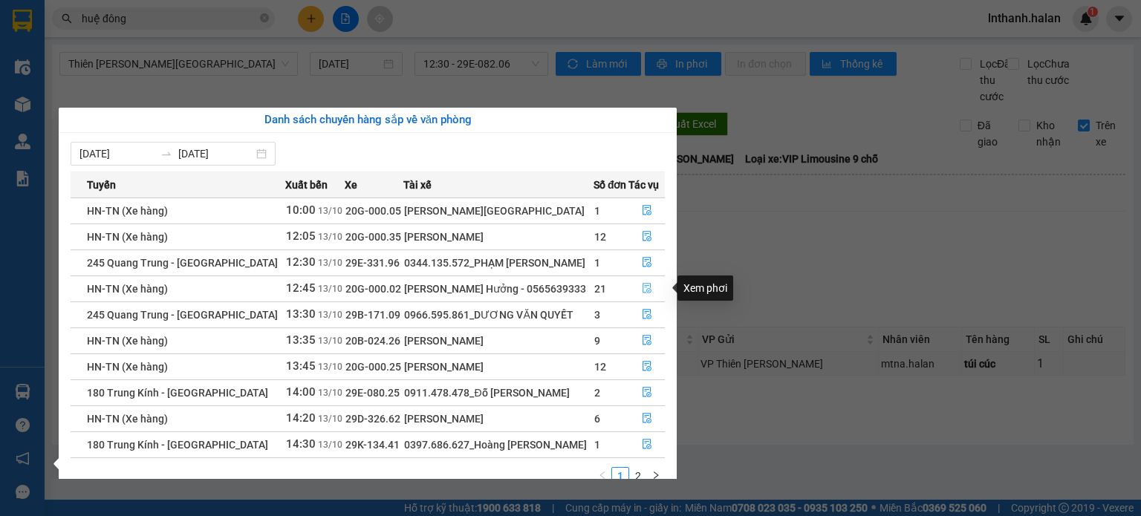
drag, startPoint x: 644, startPoint y: 290, endPoint x: 670, endPoint y: 285, distance: 26.5
click at [645, 290] on icon "file-done" at bounding box center [647, 289] width 9 height 10
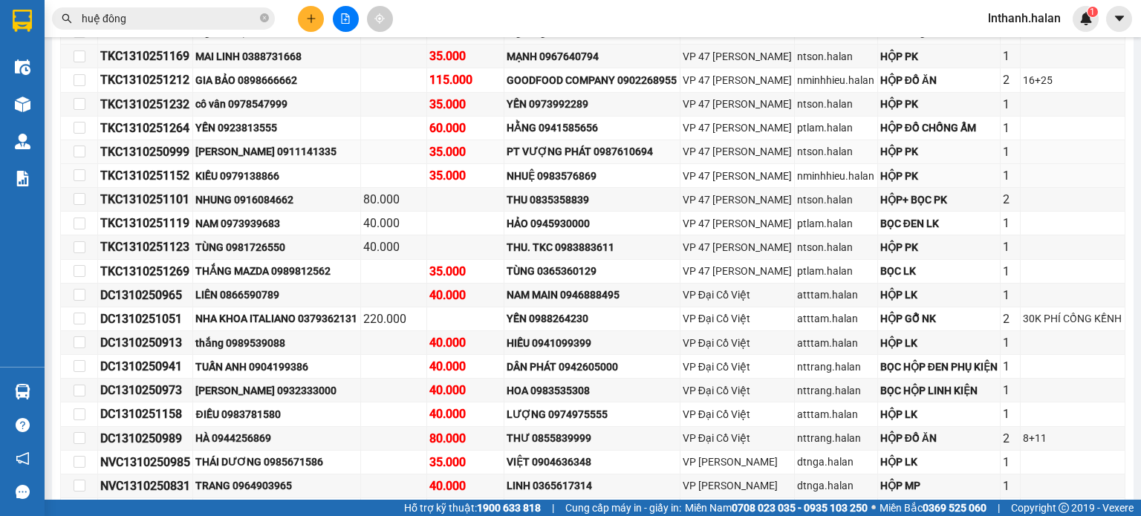
scroll to position [446, 0]
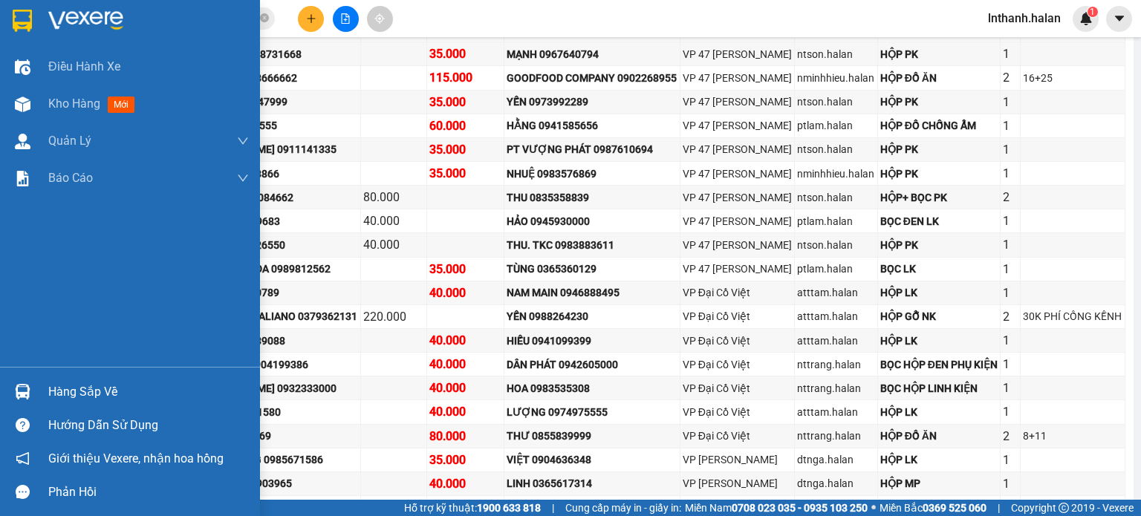
click at [71, 388] on div "Hàng sắp về" at bounding box center [148, 392] width 201 height 22
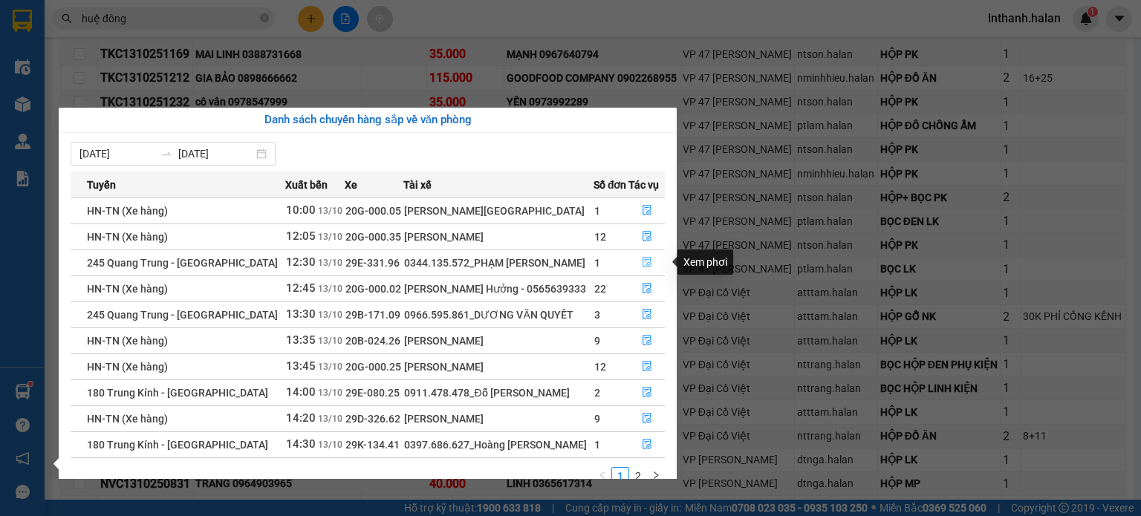
click at [647, 260] on icon "file-done" at bounding box center [647, 262] width 10 height 10
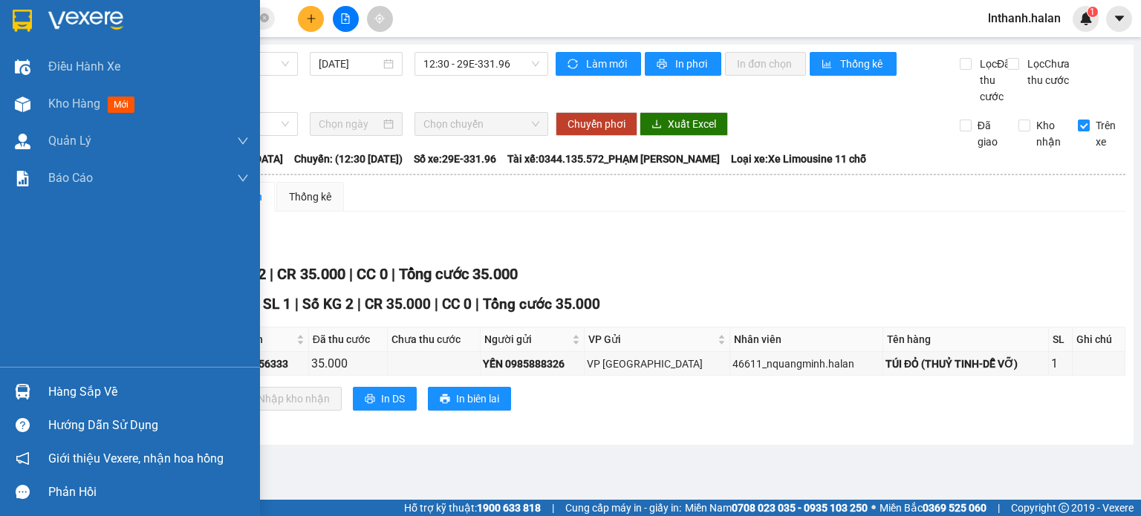
drag, startPoint x: 80, startPoint y: 392, endPoint x: 62, endPoint y: 366, distance: 30.9
click at [80, 392] on div "Hàng sắp về" at bounding box center [148, 392] width 201 height 22
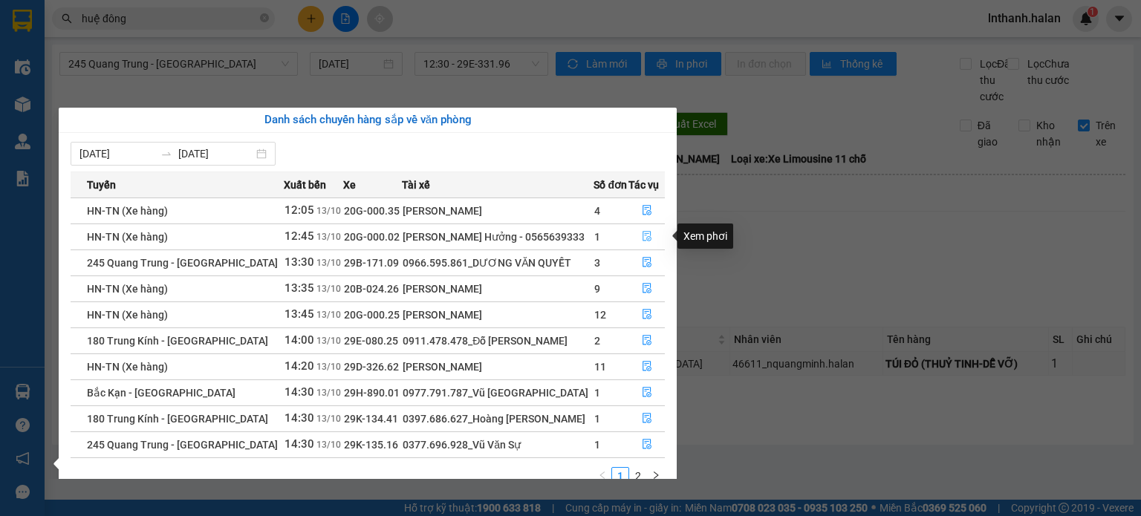
click at [642, 236] on icon "file-done" at bounding box center [647, 236] width 10 height 10
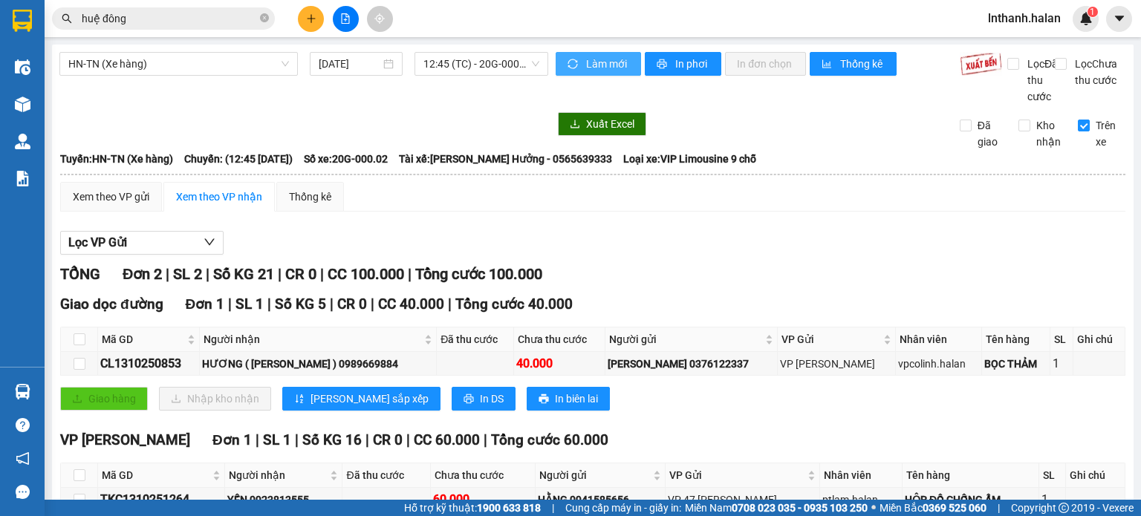
click at [586, 61] on span "Làm mới" at bounding box center [607, 64] width 43 height 16
click at [588, 62] on span "Làm mới" at bounding box center [607, 64] width 43 height 16
click at [599, 59] on span "Làm mới" at bounding box center [607, 64] width 43 height 16
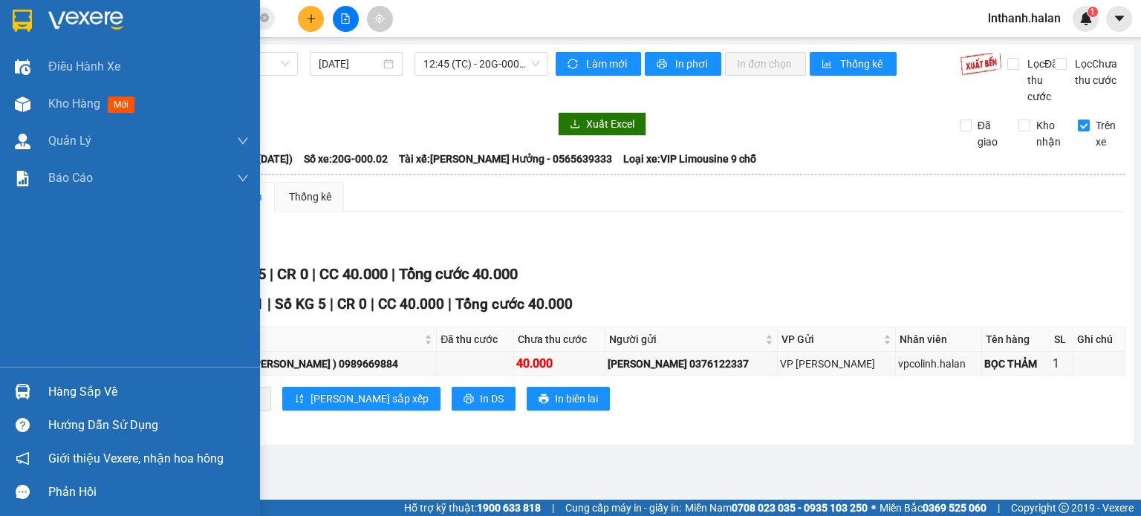
click at [77, 394] on div "Hàng sắp về" at bounding box center [148, 392] width 201 height 22
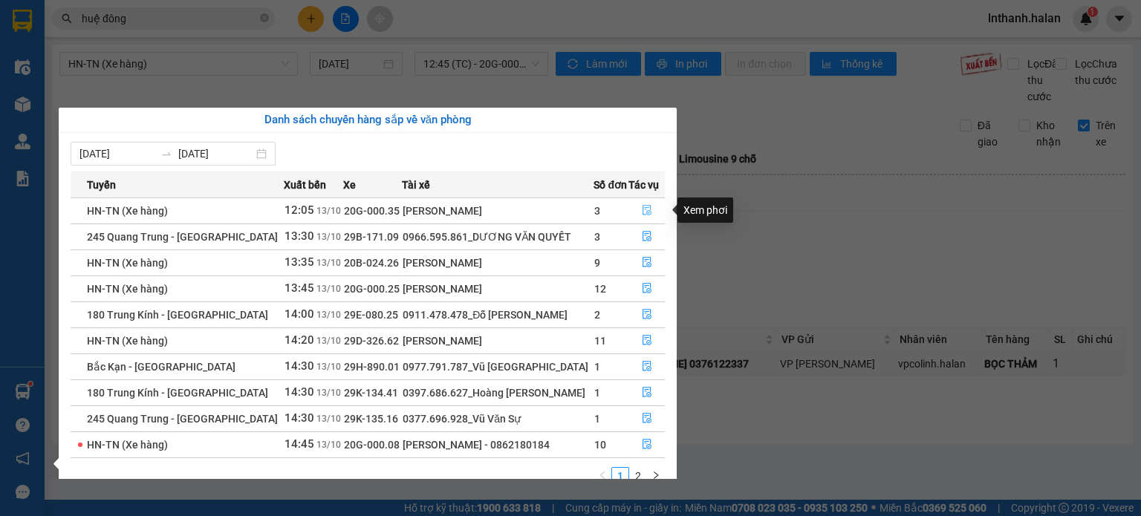
click at [642, 211] on icon "file-done" at bounding box center [647, 210] width 10 height 10
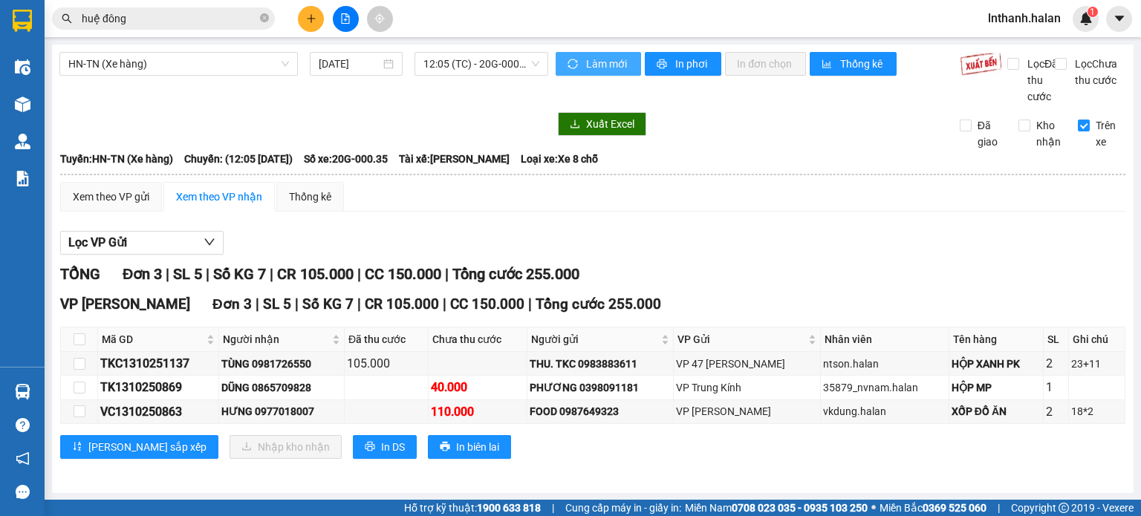
click at [621, 56] on span "Làm mới" at bounding box center [607, 64] width 43 height 16
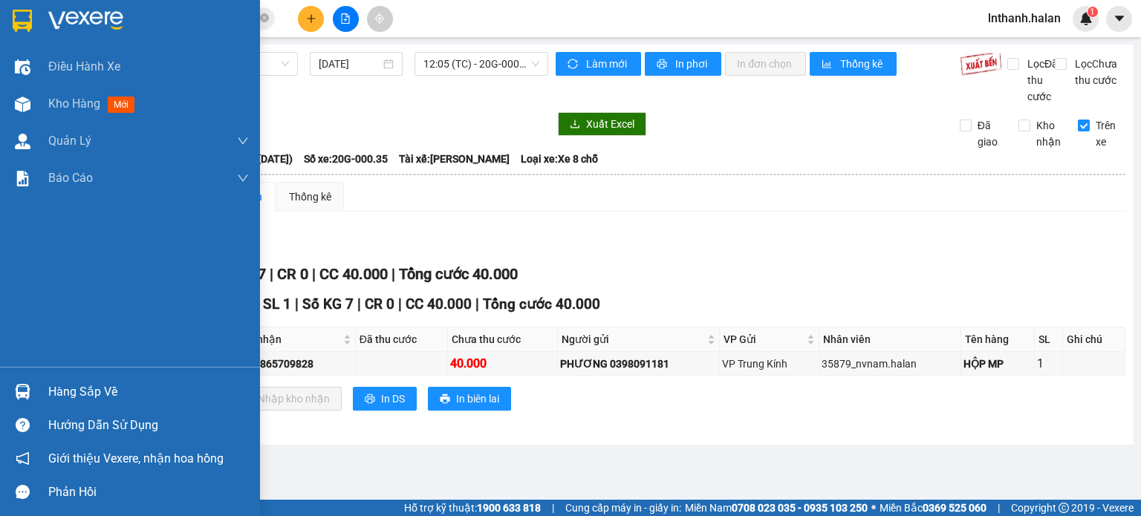
click at [62, 384] on div "Hàng sắp về" at bounding box center [148, 392] width 201 height 22
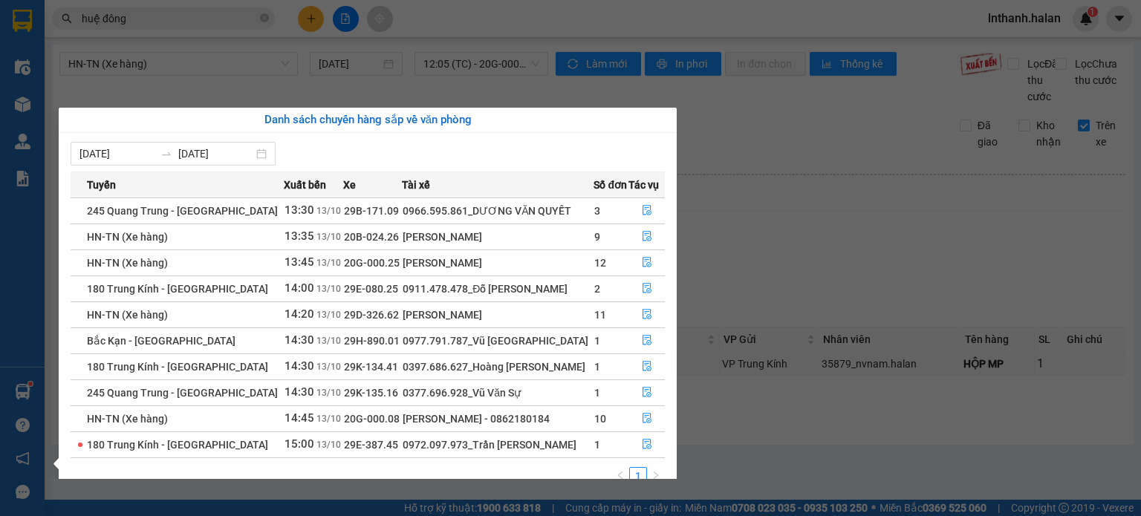
click at [889, 248] on section "Kết quả tìm kiếm ( 656 ) Bộ lọc Mã ĐH Trạng thái Món hàng Thu hộ Tổng cước Chưa…" at bounding box center [570, 258] width 1141 height 516
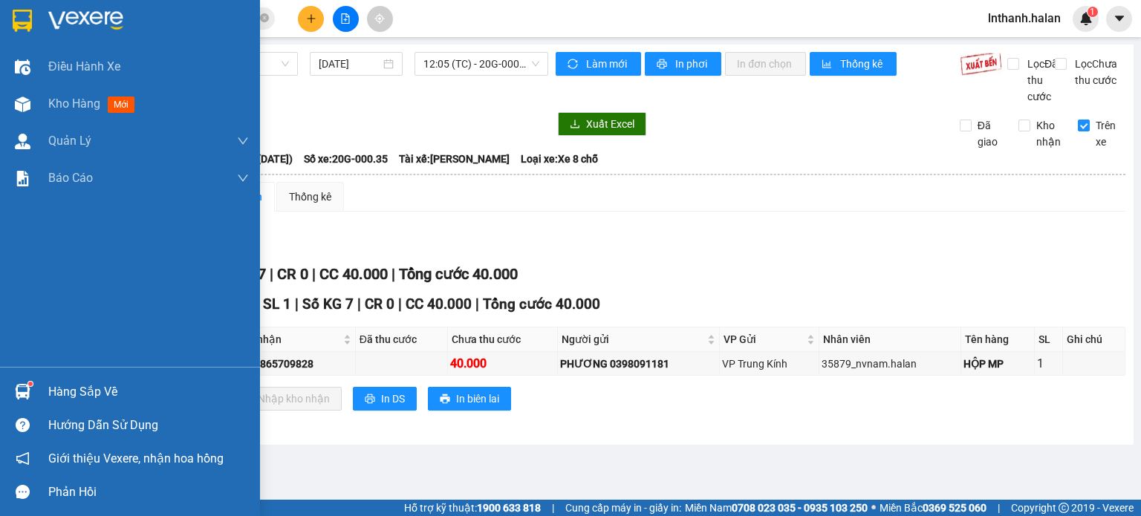
click at [53, 392] on div "Hàng sắp về" at bounding box center [148, 392] width 201 height 22
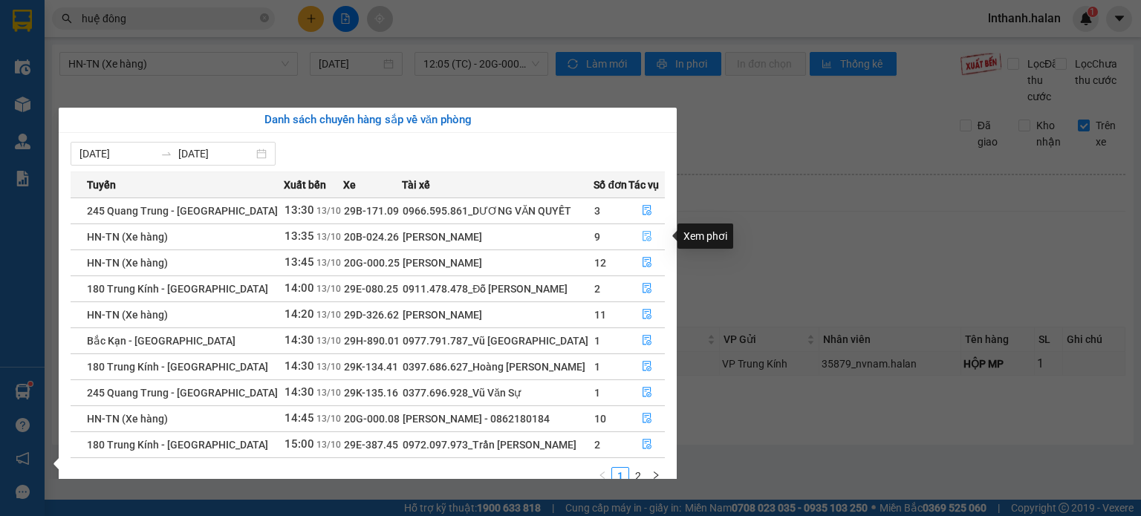
click at [643, 236] on icon "file-done" at bounding box center [647, 236] width 10 height 10
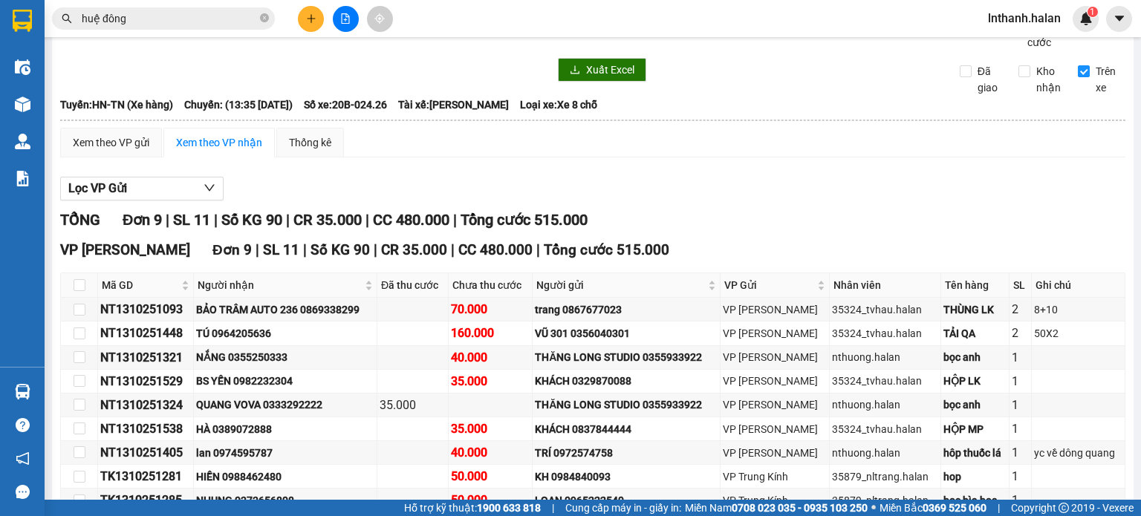
scroll to position [157, 0]
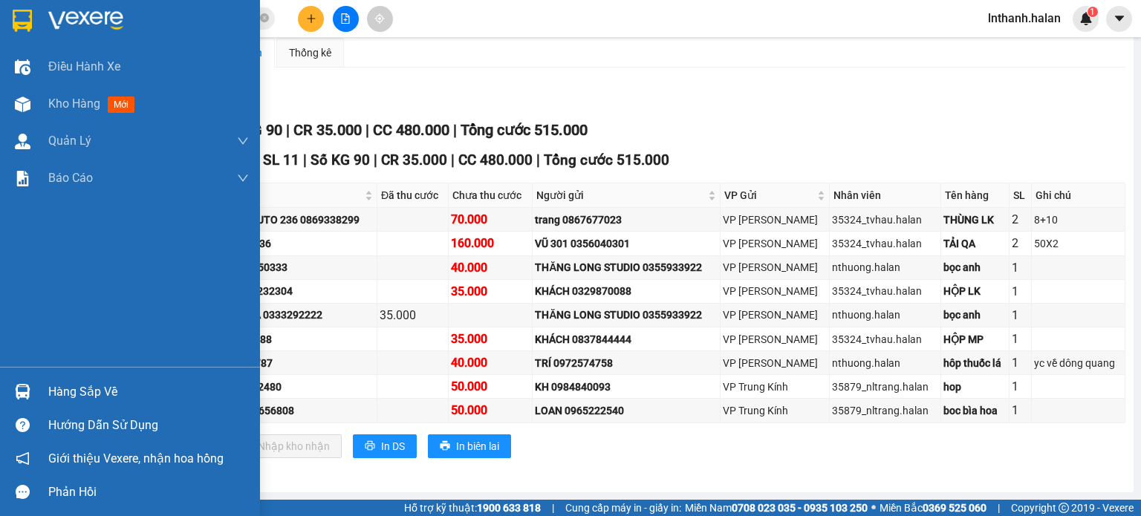
click at [56, 389] on div "Hàng sắp về" at bounding box center [148, 392] width 201 height 22
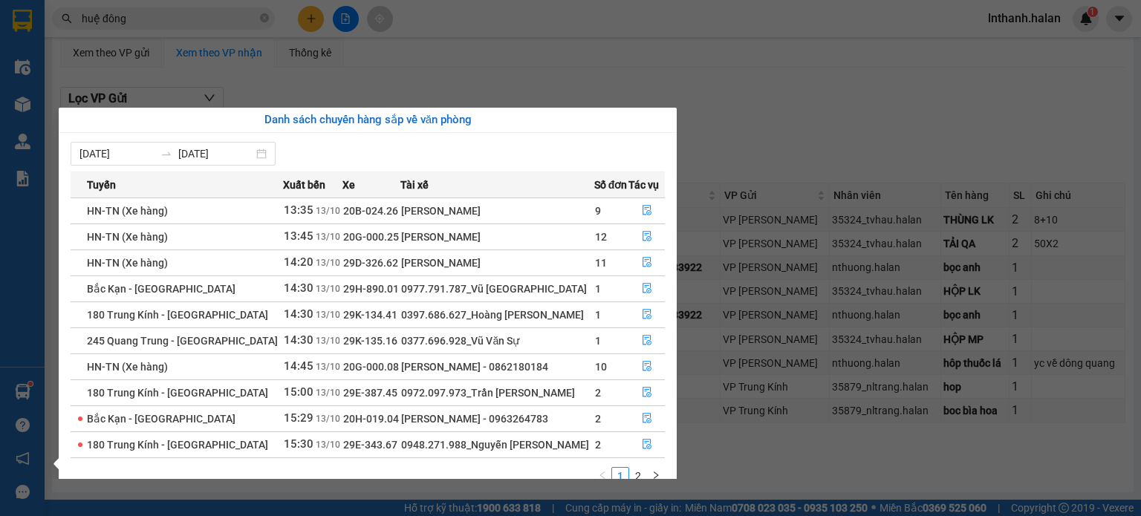
click at [846, 150] on section "Kết quả tìm kiếm ( 656 ) Bộ lọc Mã ĐH Trạng thái Món hàng Thu hộ Tổng cước Chưa…" at bounding box center [570, 258] width 1141 height 516
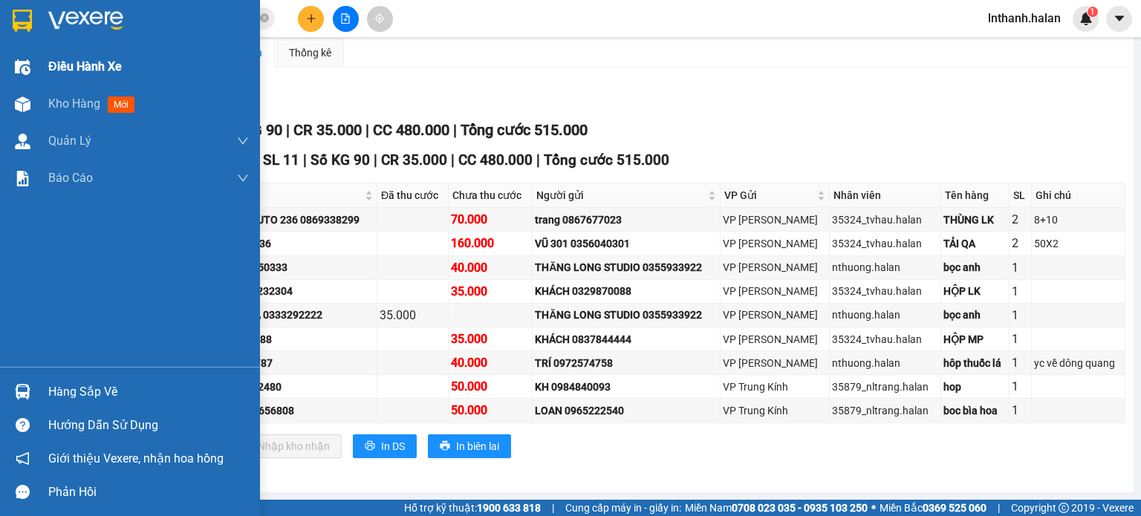
click at [33, 79] on div "Điều hành xe" at bounding box center [130, 66] width 260 height 37
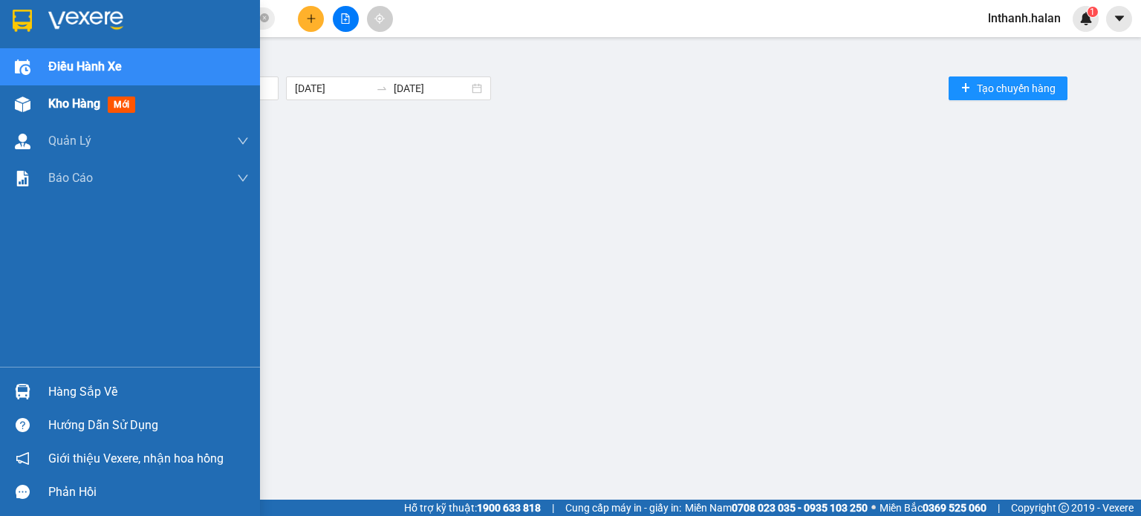
click at [35, 114] on div at bounding box center [23, 104] width 26 height 26
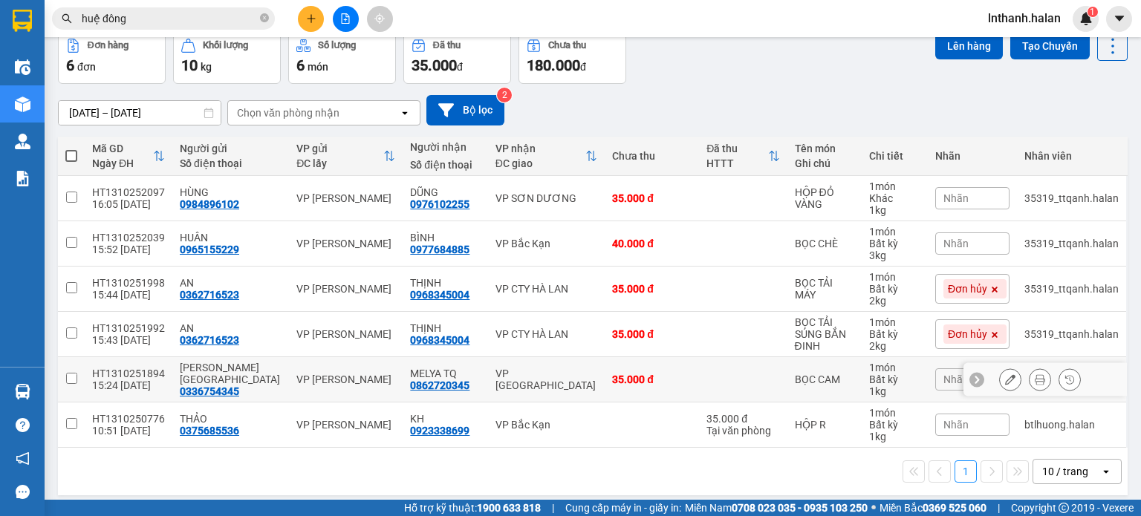
scroll to position [79, 0]
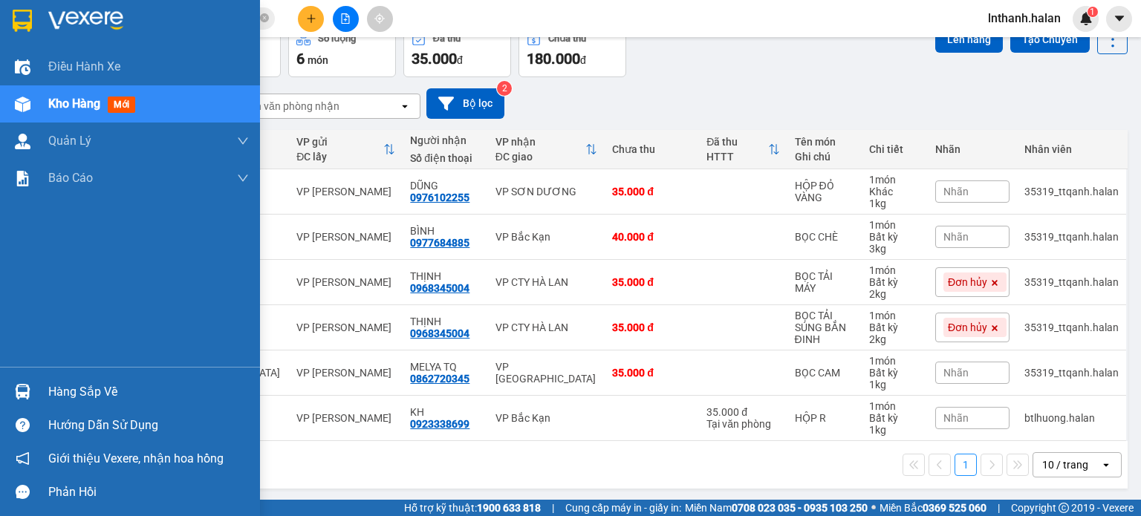
click at [18, 380] on div at bounding box center [23, 392] width 26 height 26
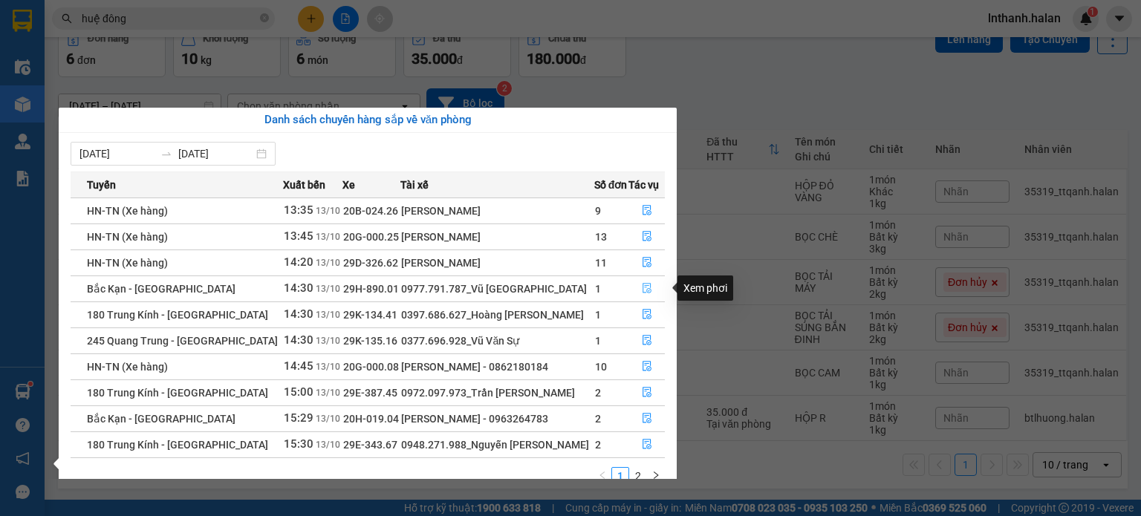
click at [642, 288] on icon "file-done" at bounding box center [647, 288] width 10 height 10
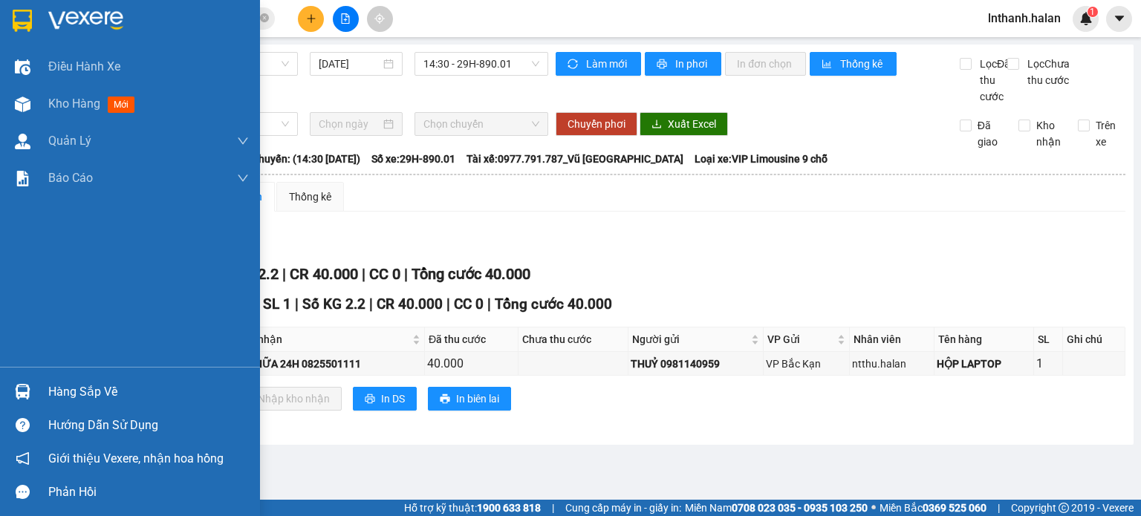
click at [59, 383] on div "Hàng sắp về" at bounding box center [148, 392] width 201 height 22
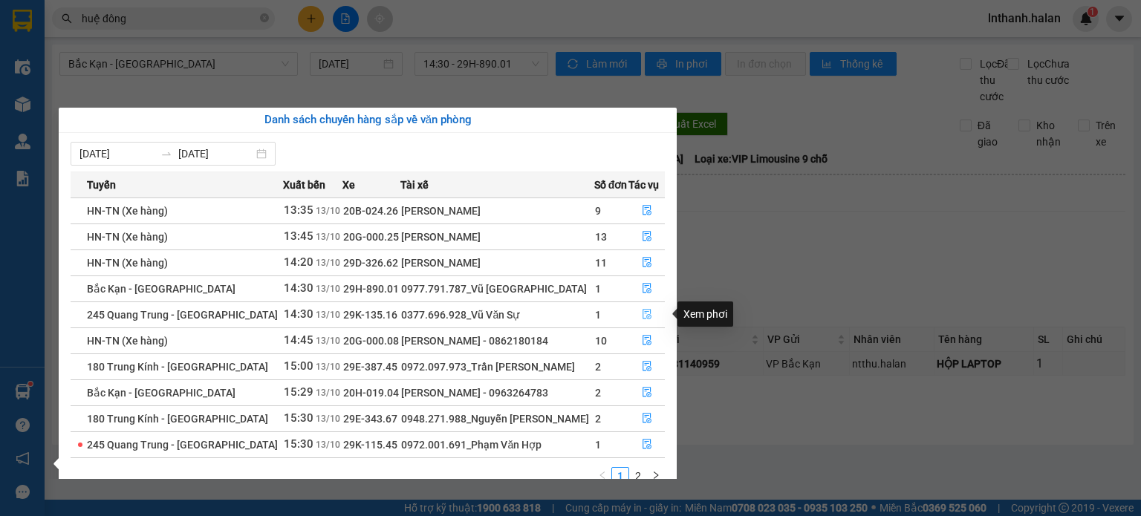
click at [645, 314] on icon "file-done" at bounding box center [647, 314] width 10 height 10
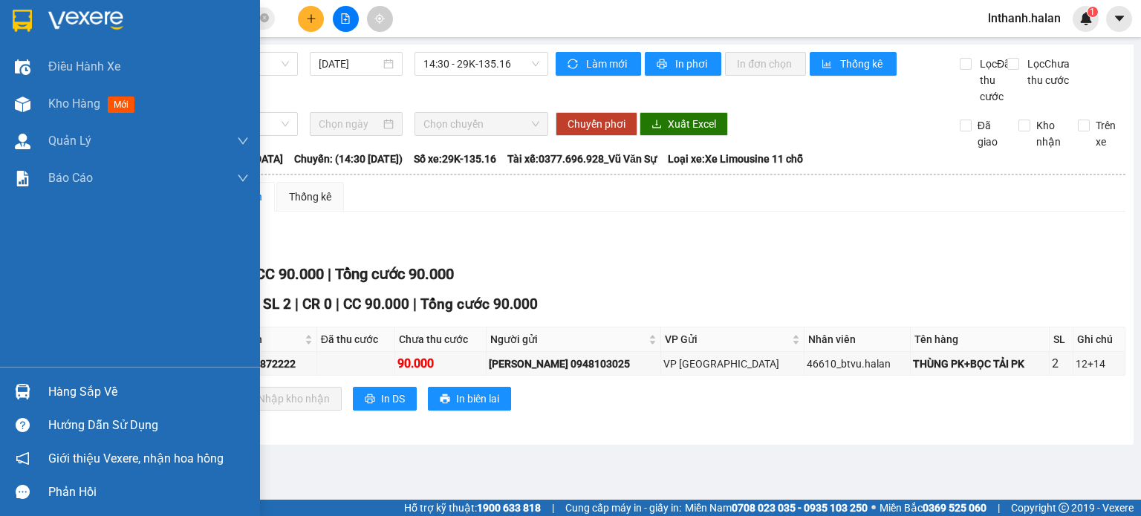
click at [48, 392] on div "Hàng sắp về" at bounding box center [148, 392] width 201 height 22
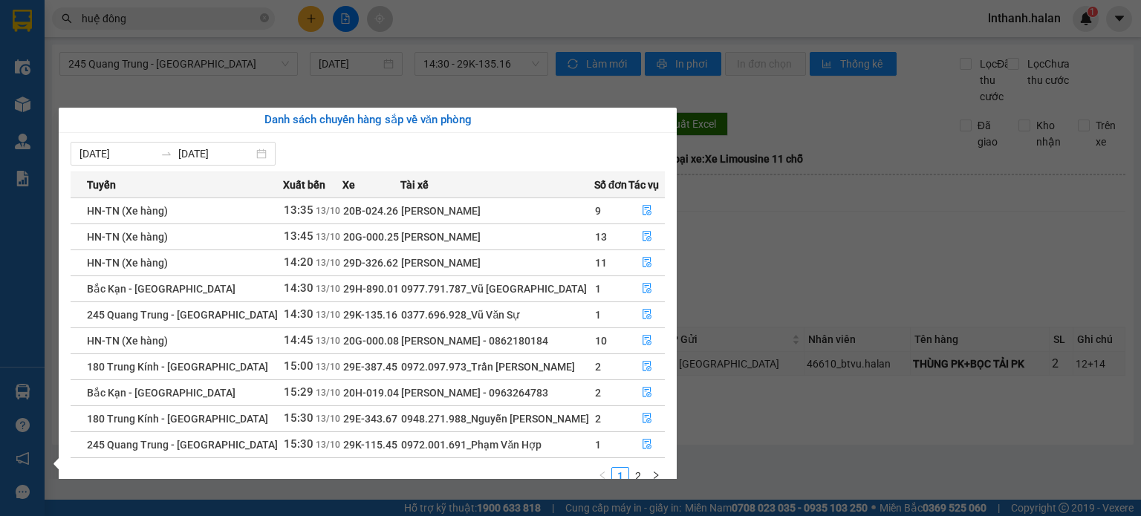
click at [860, 267] on section "Kết quả tìm kiếm ( 656 ) Bộ lọc Mã ĐH Trạng thái Món hàng Thu hộ Tổng cước Chưa…" at bounding box center [570, 258] width 1141 height 516
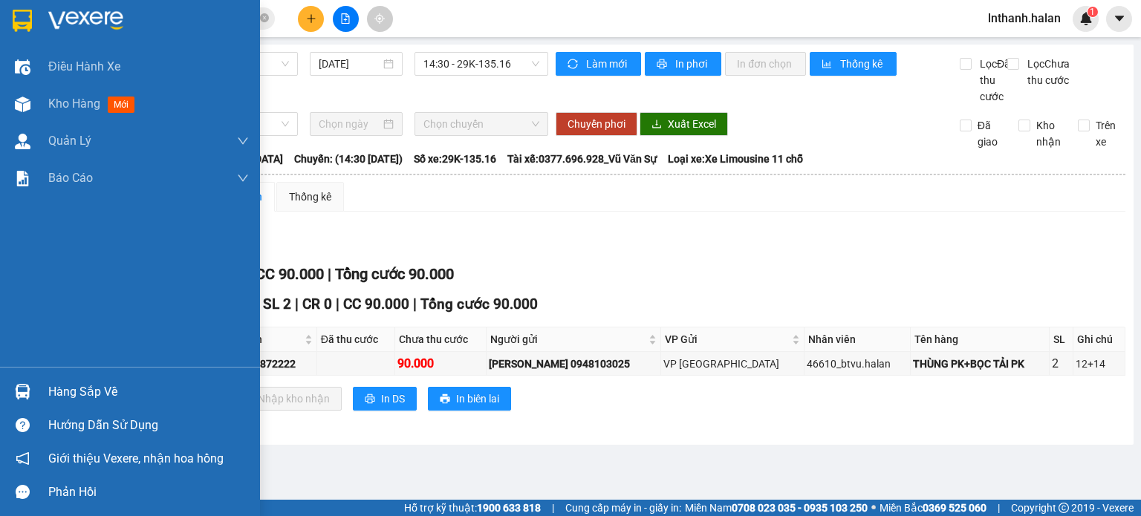
click at [79, 386] on div "Hàng sắp về" at bounding box center [148, 392] width 201 height 22
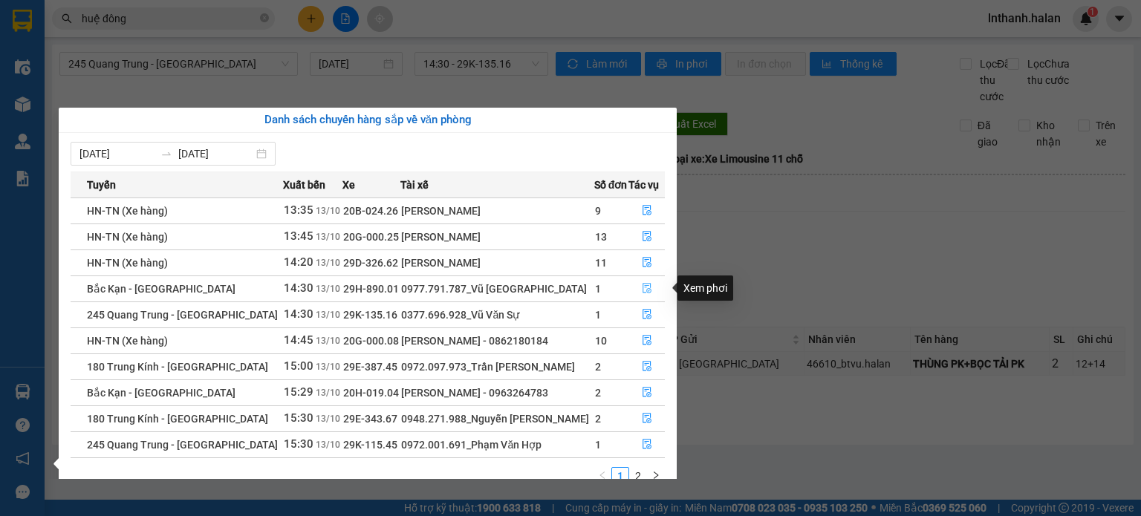
click at [646, 290] on icon "file-done" at bounding box center [647, 288] width 10 height 10
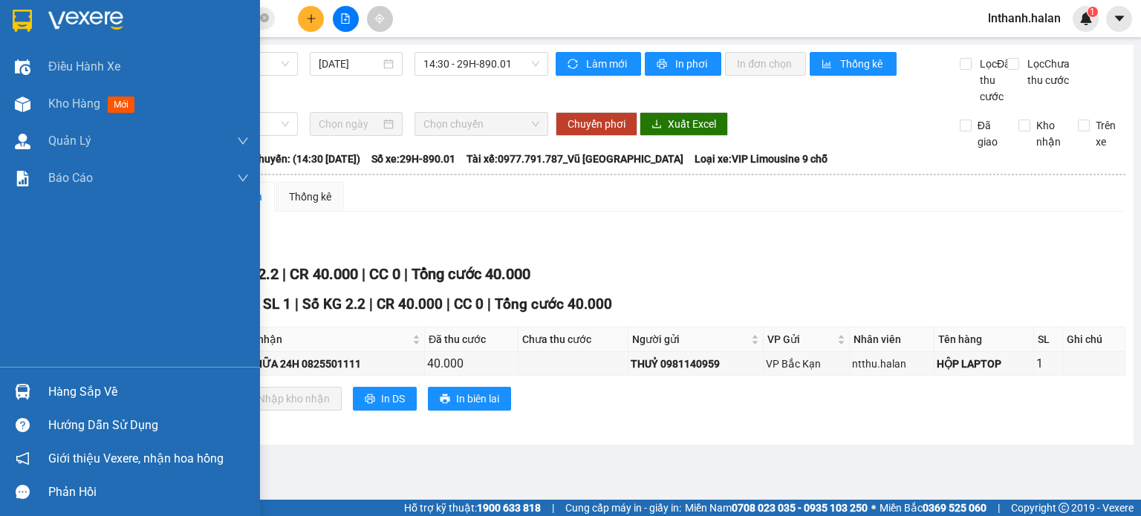
click at [63, 392] on div "Hàng sắp về" at bounding box center [148, 392] width 201 height 22
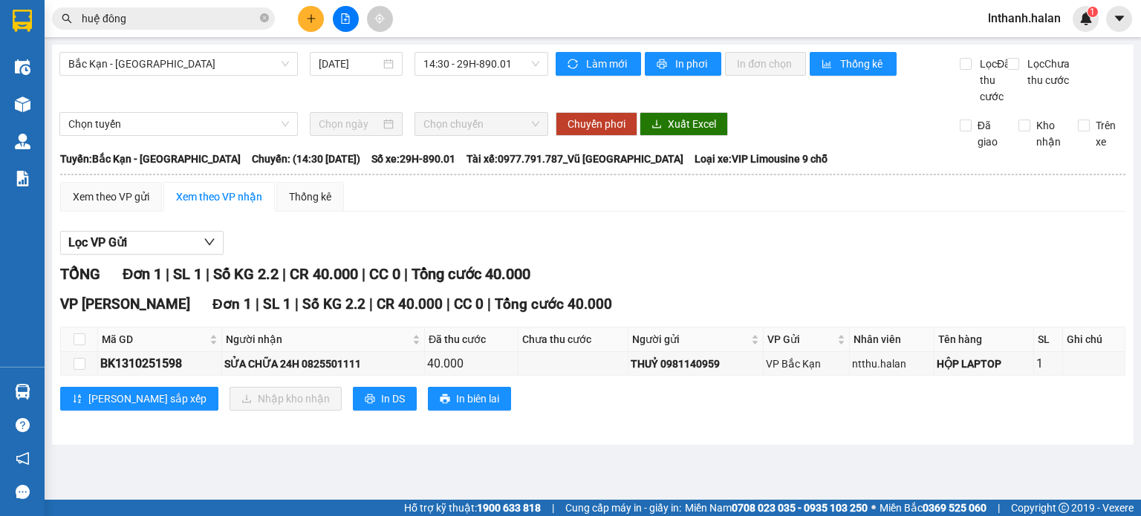
click at [778, 264] on section "Kết quả tìm kiếm ( 656 ) Bộ lọc Mã ĐH Trạng thái Món hàng Thu hộ Tổng cước Chưa…" at bounding box center [570, 258] width 1141 height 516
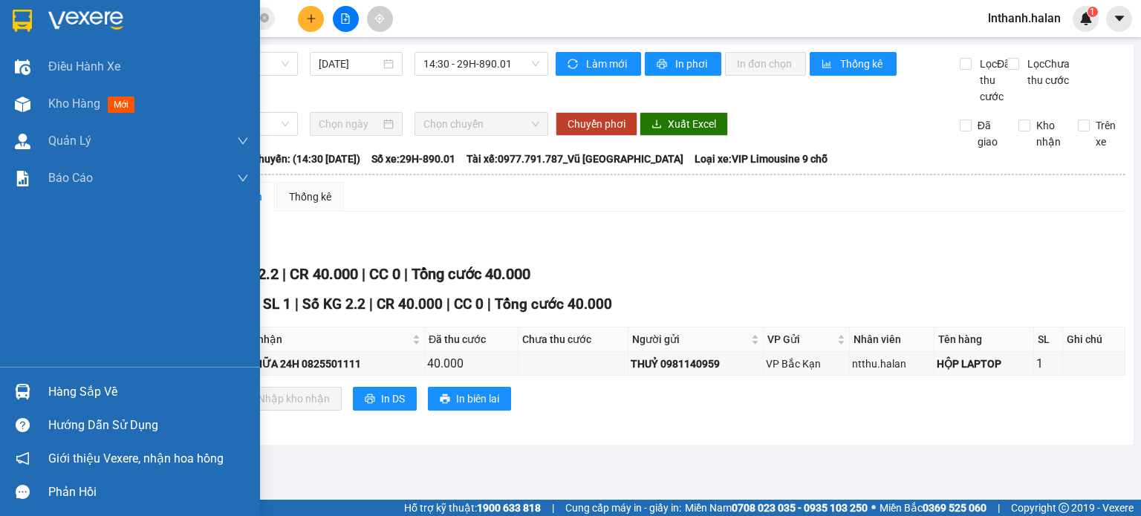
click at [85, 387] on div "Hàng sắp về" at bounding box center [148, 392] width 201 height 22
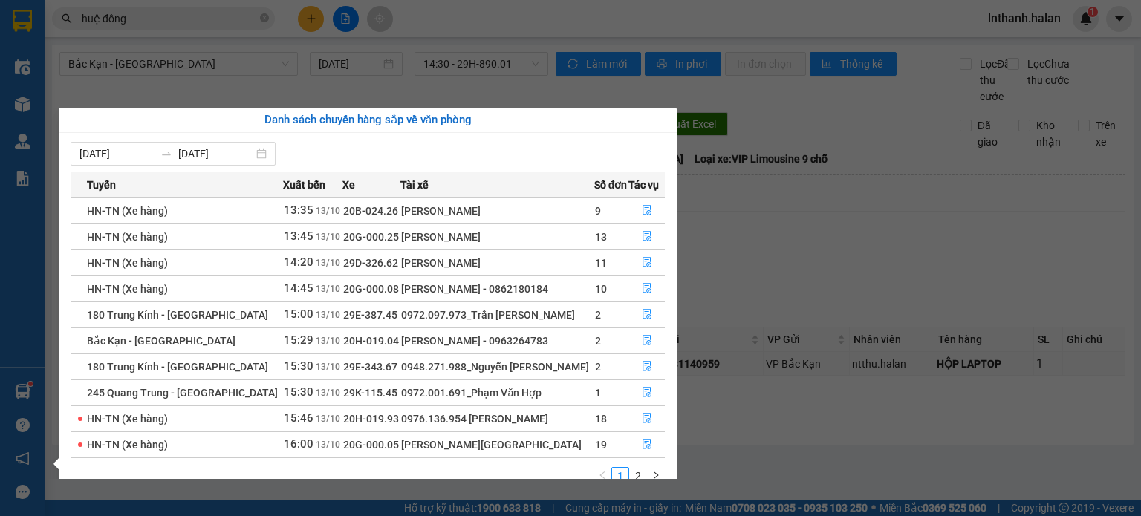
drag, startPoint x: 841, startPoint y: 254, endPoint x: 827, endPoint y: 255, distance: 14.1
click at [839, 254] on section "Kết quả tìm kiếm ( 656 ) Bộ lọc Mã ĐH Trạng thái Món hàng Thu hộ Tổng cước Chưa…" at bounding box center [570, 258] width 1141 height 516
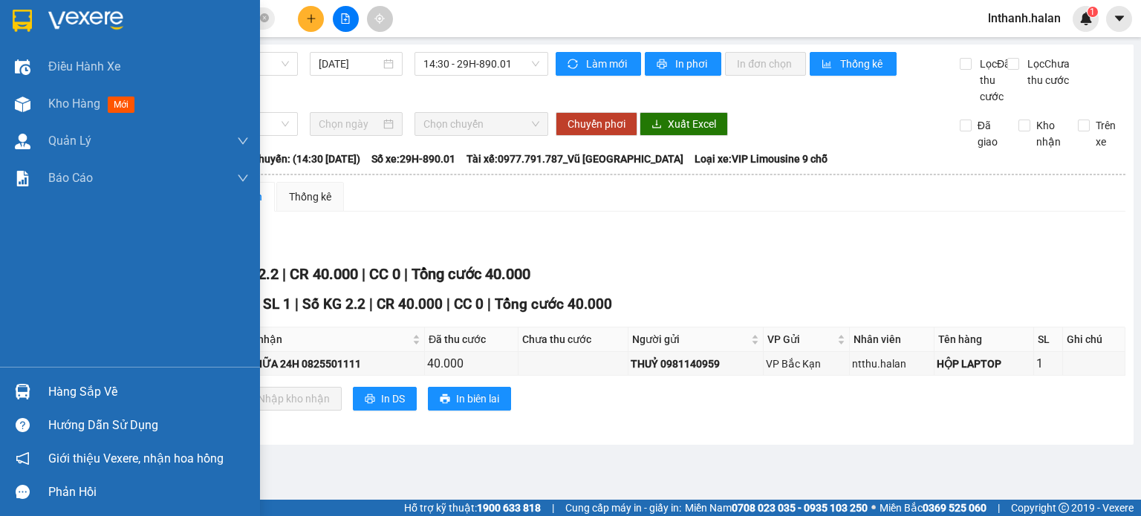
click at [83, 384] on div "Hàng sắp về" at bounding box center [148, 392] width 201 height 22
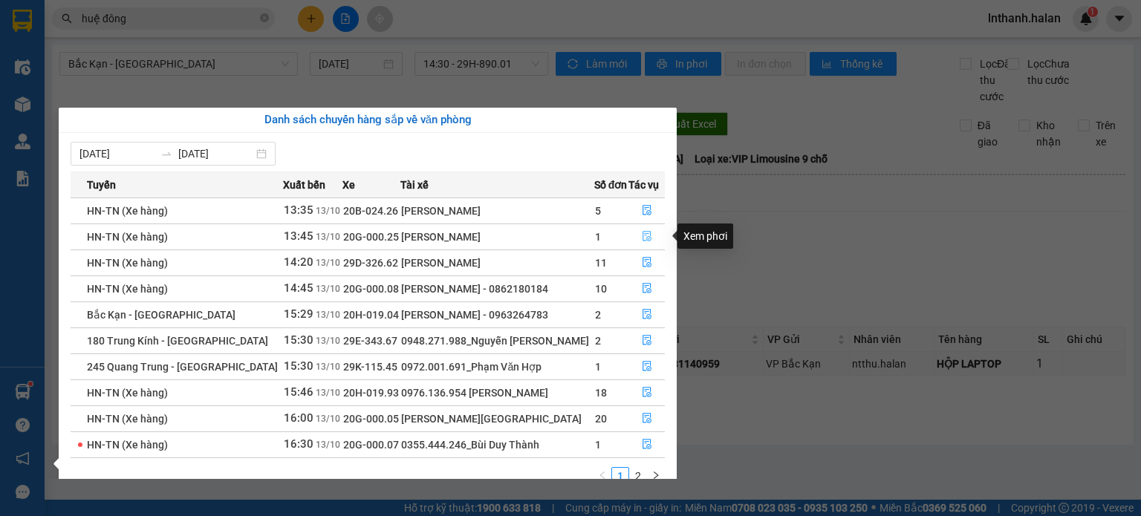
click at [642, 236] on icon "file-done" at bounding box center [647, 236] width 10 height 10
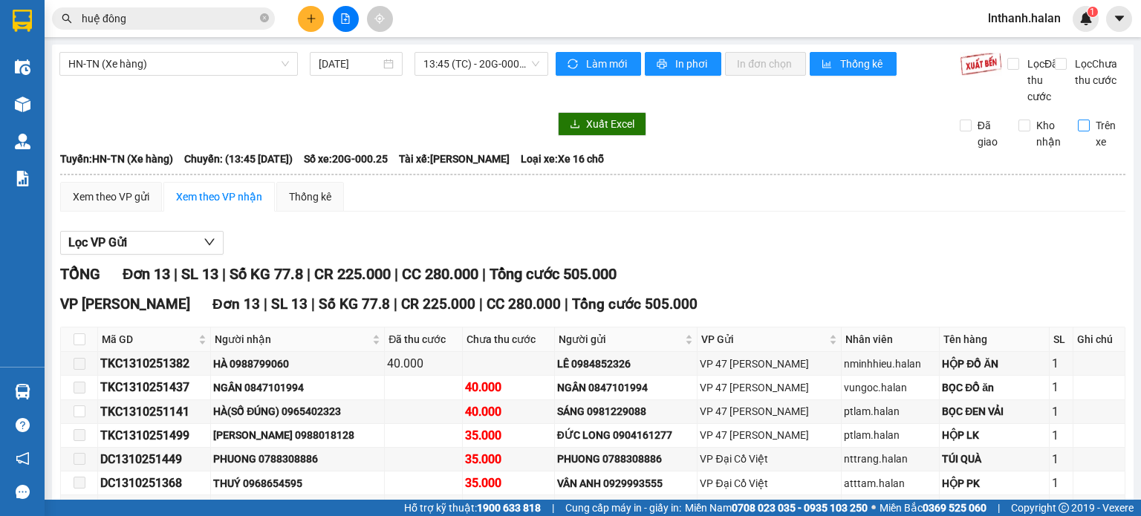
click at [1078, 131] on input "Trên xe" at bounding box center [1084, 126] width 12 height 12
checkbox input "true"
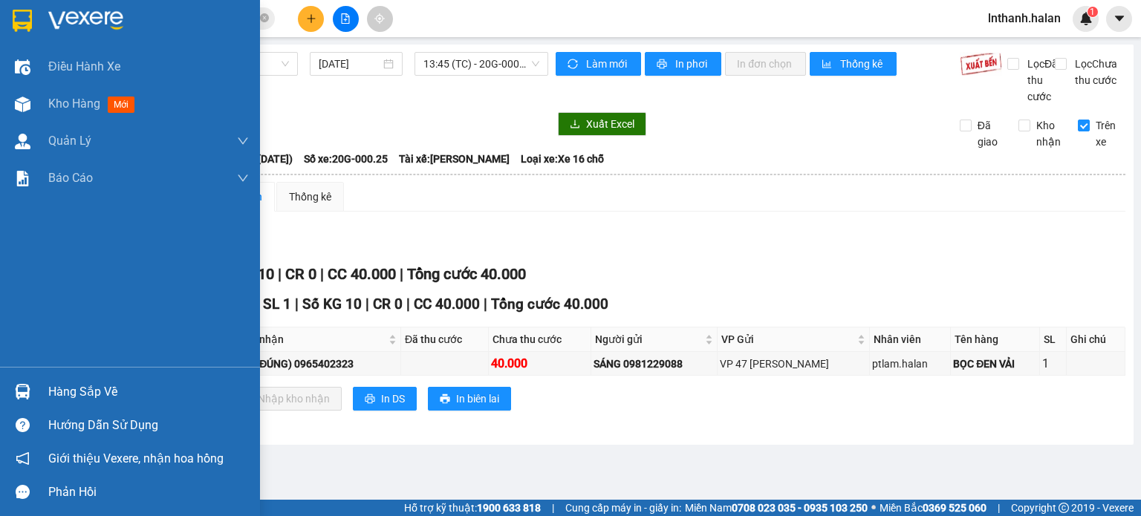
click at [78, 386] on div "Hàng sắp về" at bounding box center [148, 392] width 201 height 22
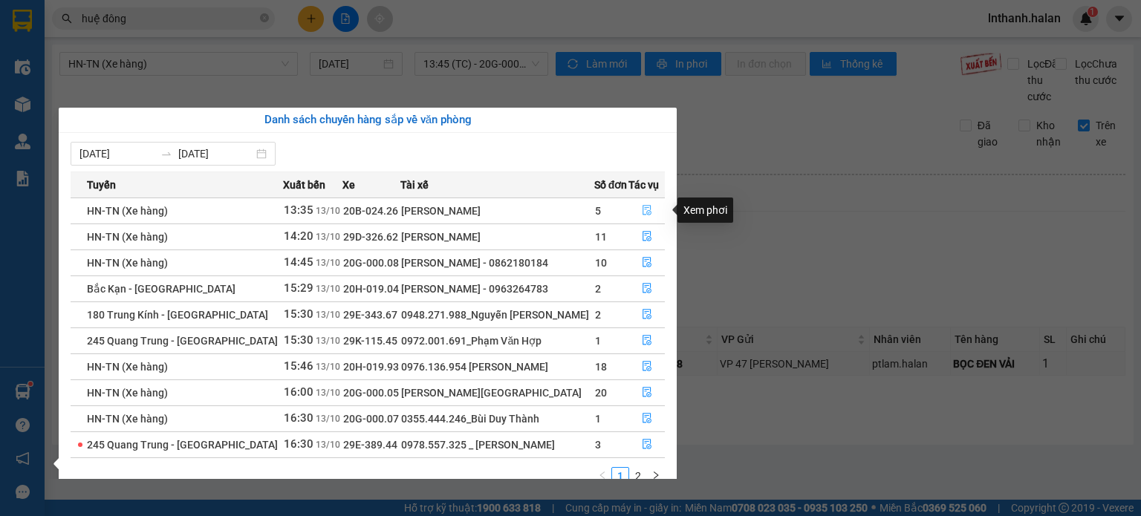
click at [645, 209] on icon "file-done" at bounding box center [647, 210] width 10 height 10
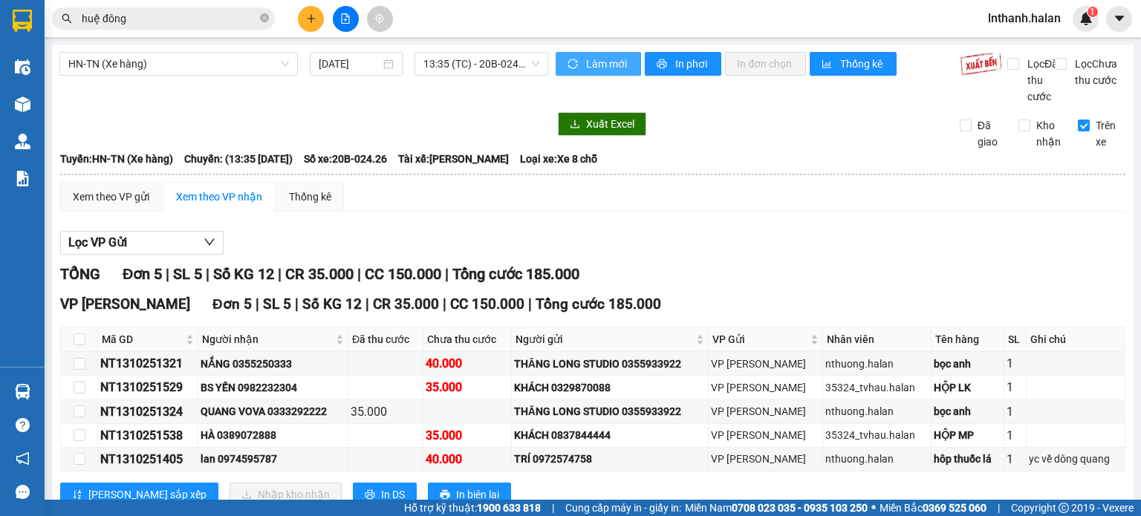
click at [600, 59] on span "Làm mới" at bounding box center [607, 64] width 43 height 16
click at [603, 57] on span "Làm mới" at bounding box center [607, 64] width 43 height 16
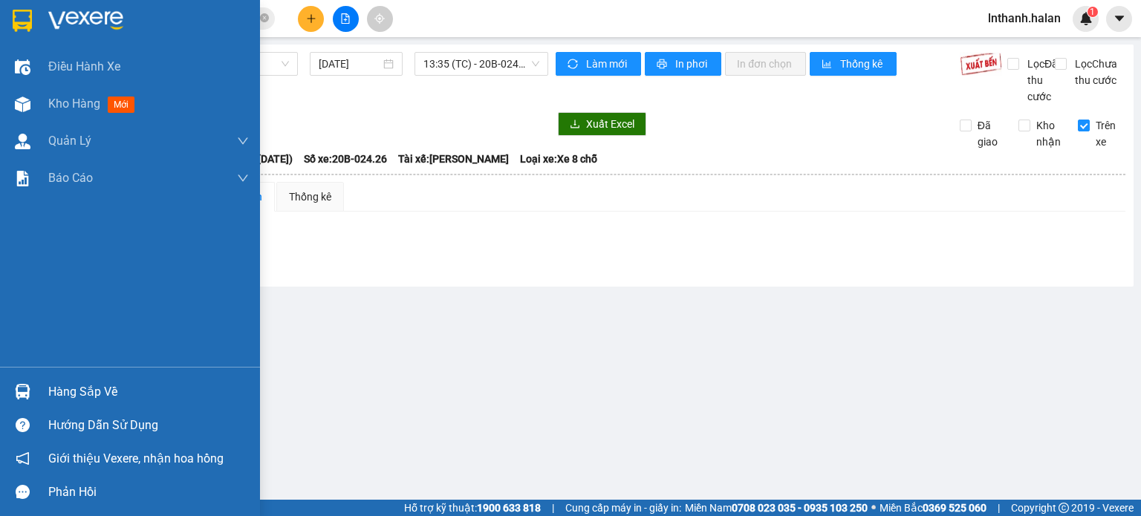
click at [77, 390] on div "Hàng sắp về" at bounding box center [148, 392] width 201 height 22
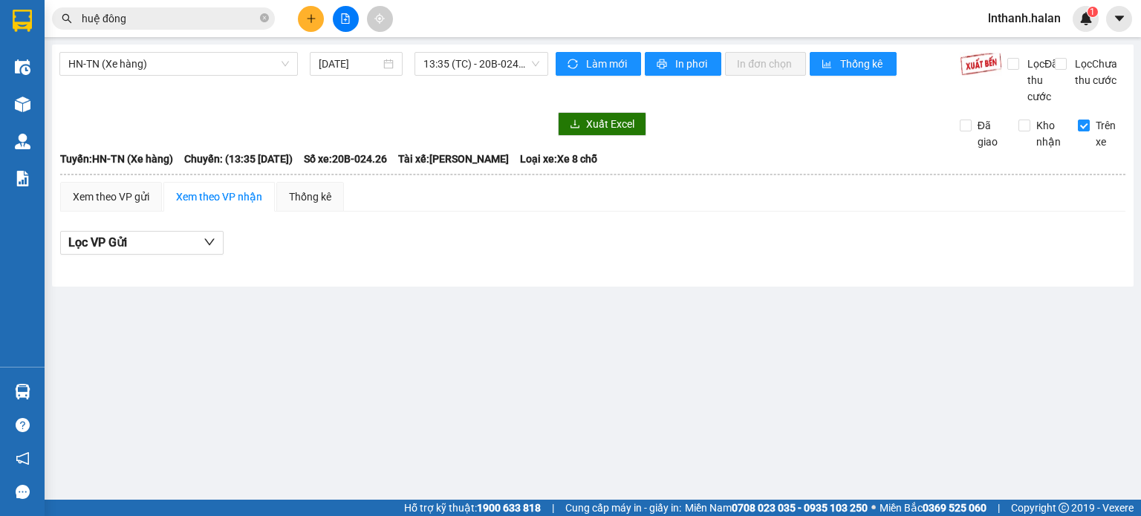
click at [782, 256] on section "Kết quả tìm kiếm ( 656 ) Bộ lọc Mã ĐH Trạng thái Món hàng Thu hộ Tổng cước Chưa…" at bounding box center [570, 258] width 1141 height 516
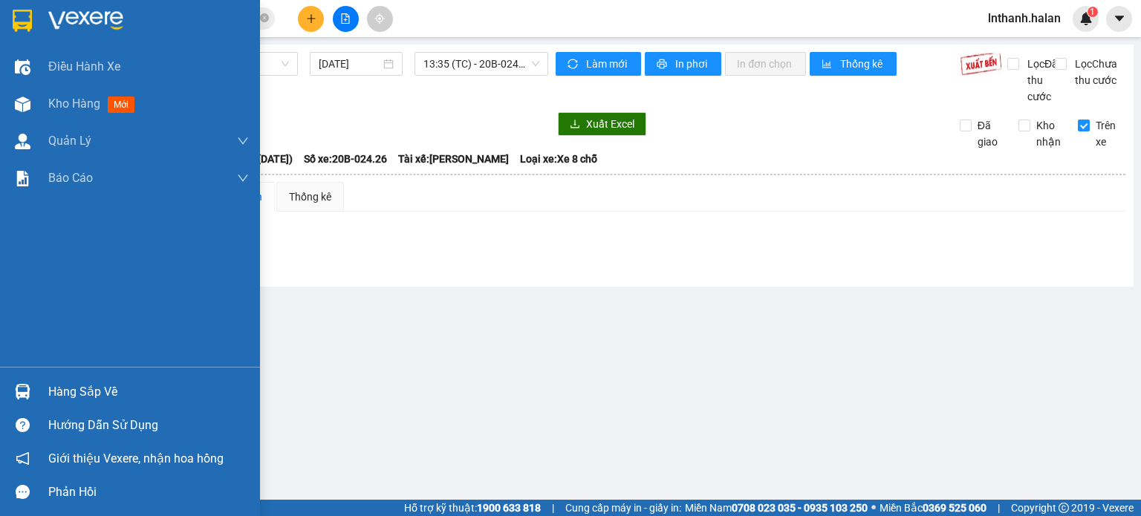
click at [77, 396] on div "Hàng sắp về" at bounding box center [148, 392] width 201 height 22
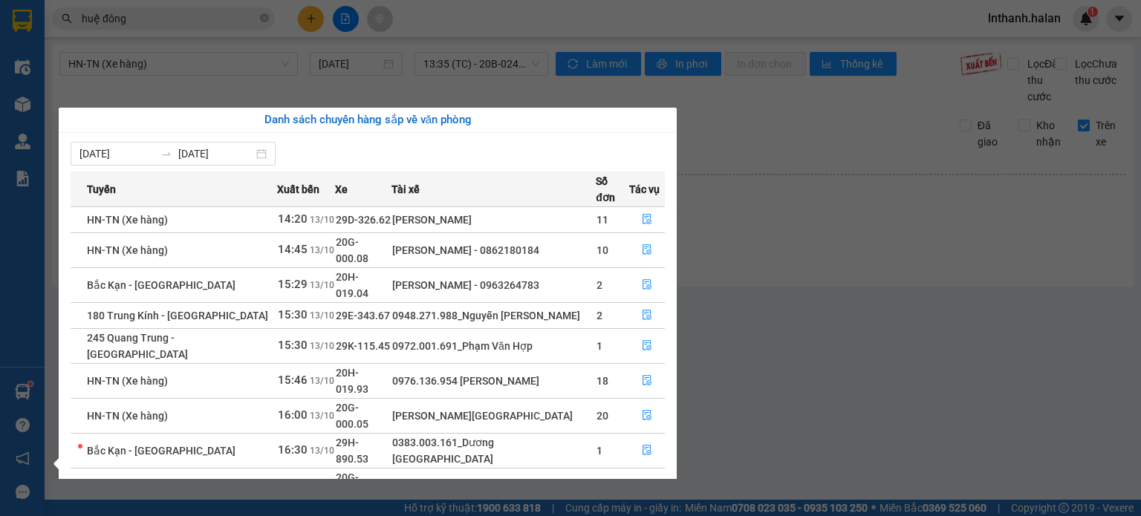
click at [857, 198] on section "Kết quả tìm kiếm ( 656 ) Bộ lọc Mã ĐH Trạng thái Món hàng Thu hộ Tổng cước Chưa…" at bounding box center [570, 258] width 1141 height 516
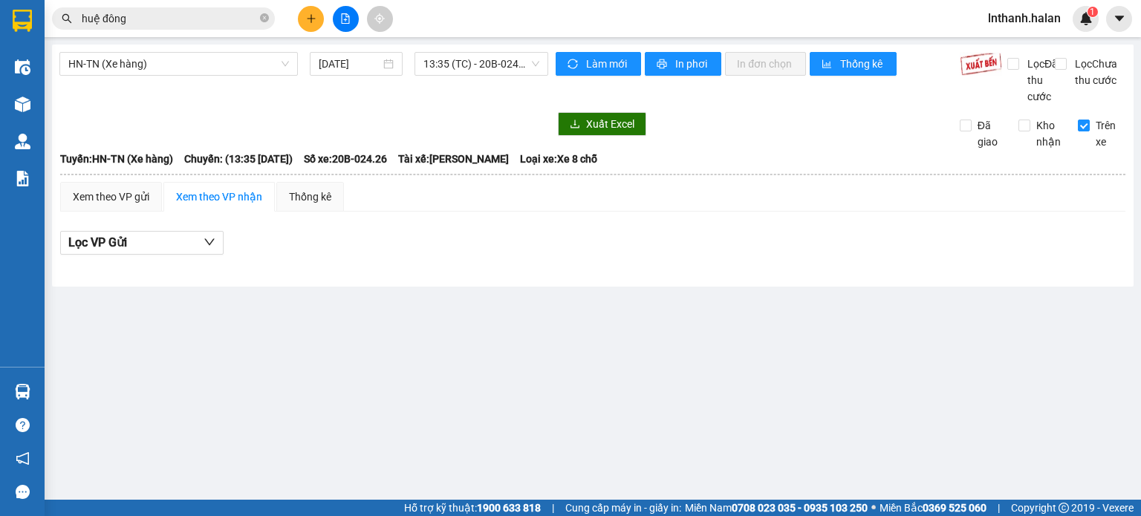
click at [175, 17] on input "huệ đông" at bounding box center [169, 18] width 175 height 16
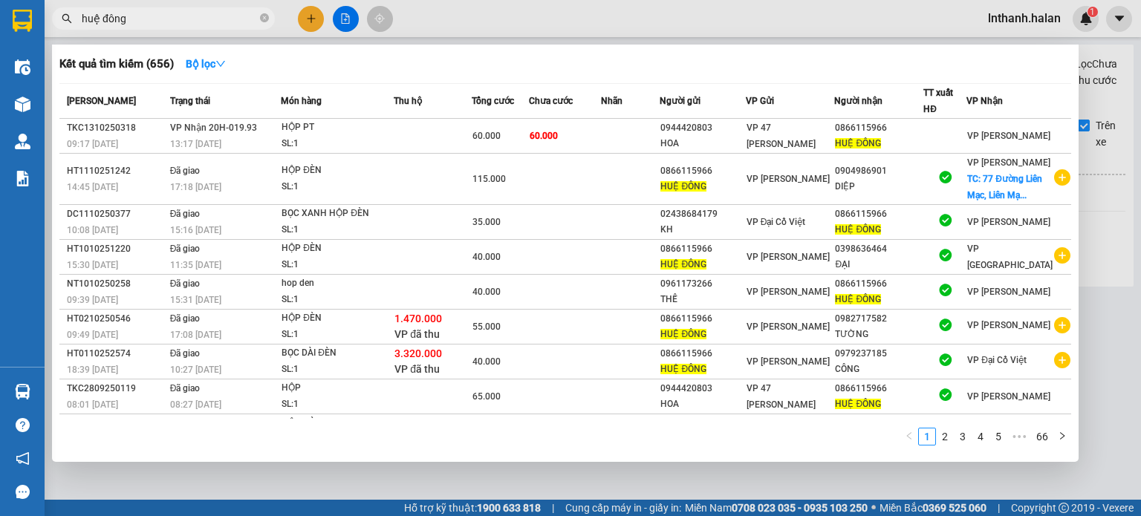
click at [175, 17] on input "huệ đông" at bounding box center [169, 18] width 175 height 16
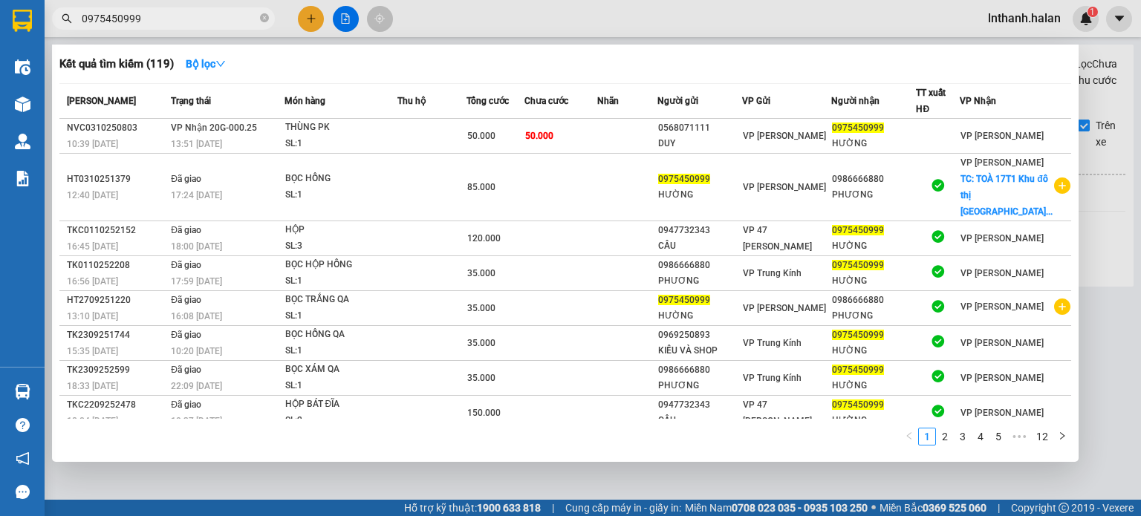
type input "0975450999"
click at [433, 137] on td at bounding box center [431, 136] width 69 height 35
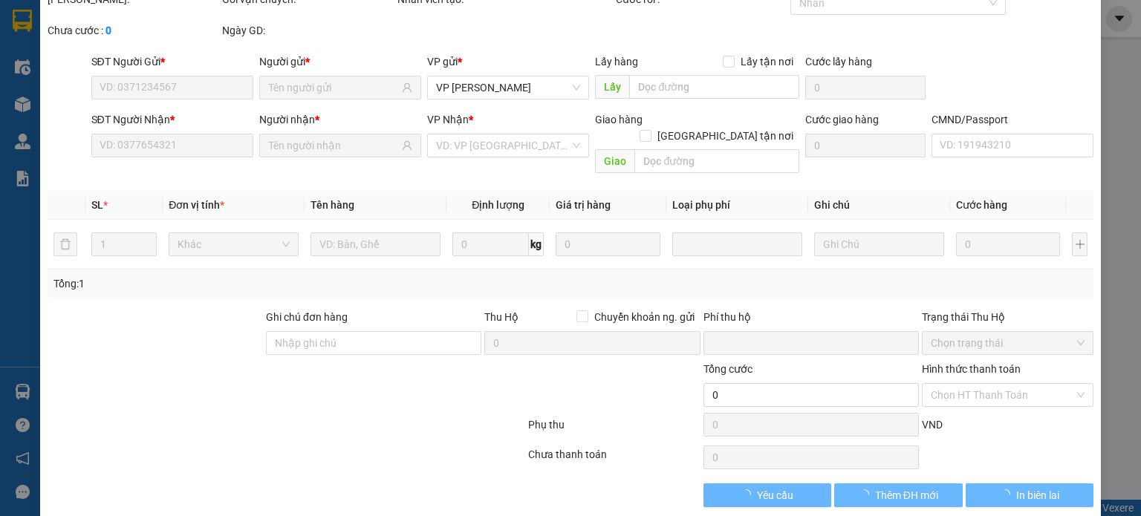
type input "0568071111"
type input "DUY"
type input "0975450999"
type input "HƯỜNG"
type input "0"
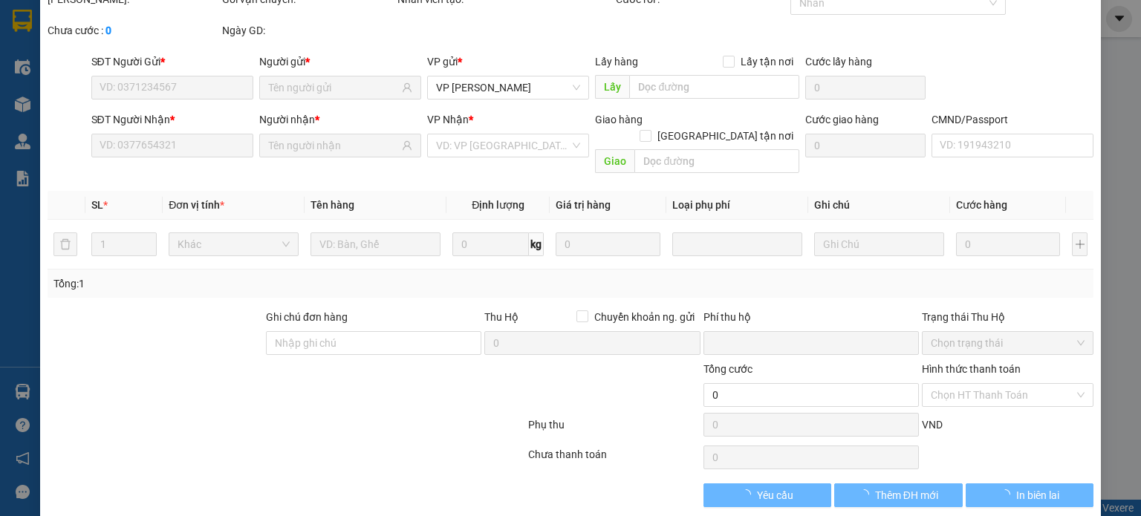
type input "50.000"
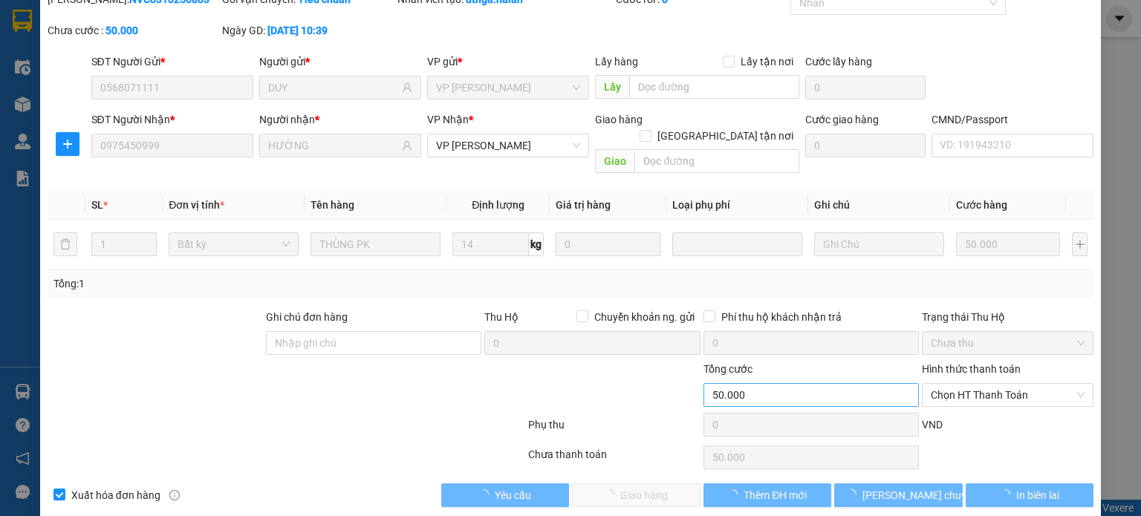
scroll to position [65, 0]
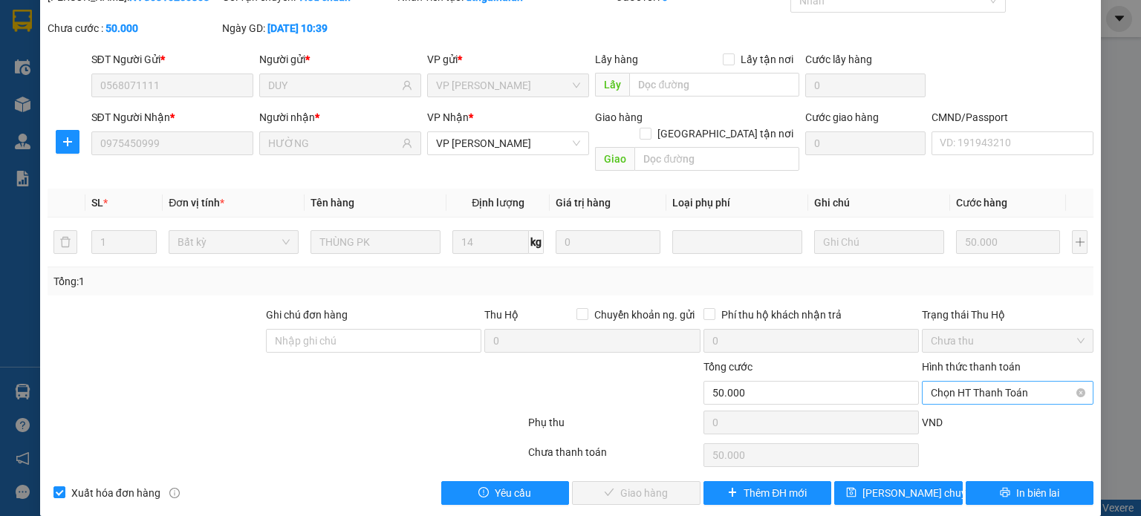
click at [994, 382] on span "Chọn HT Thanh Toán" at bounding box center [1008, 393] width 154 height 22
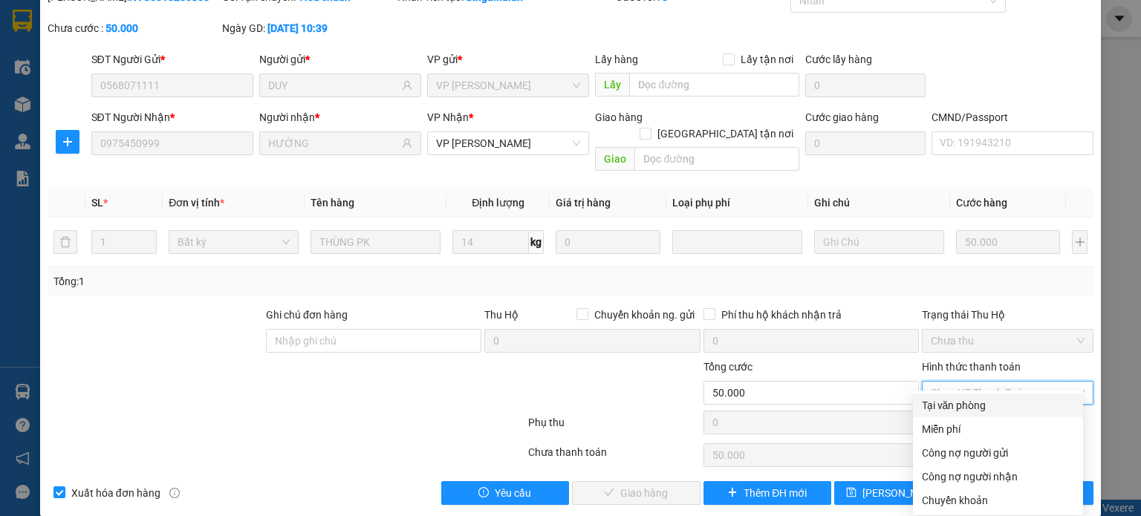
click at [973, 400] on div "Tại văn phòng" at bounding box center [998, 405] width 152 height 16
type input "0"
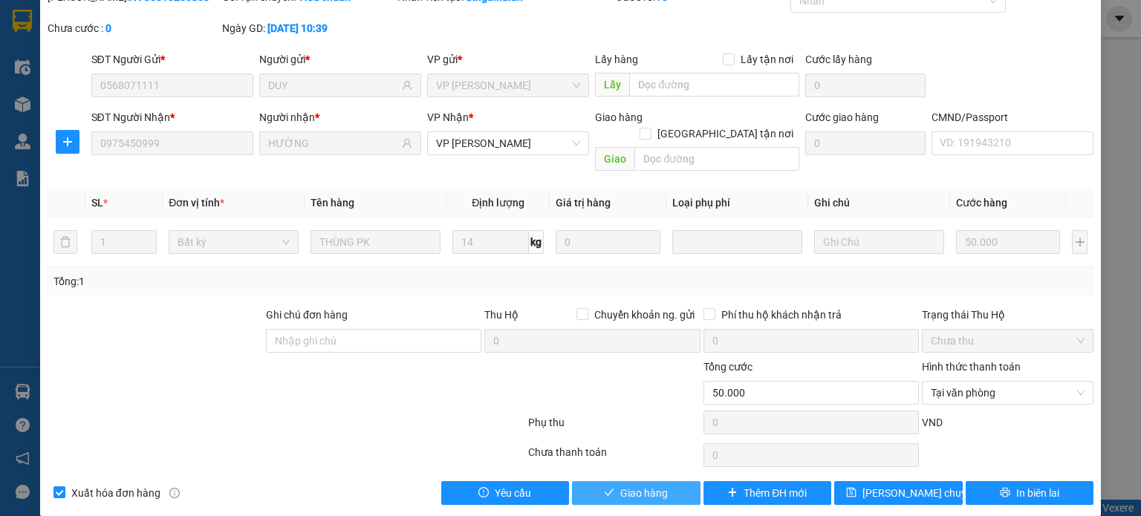
click at [635, 481] on button "Giao hàng" at bounding box center [636, 493] width 129 height 24
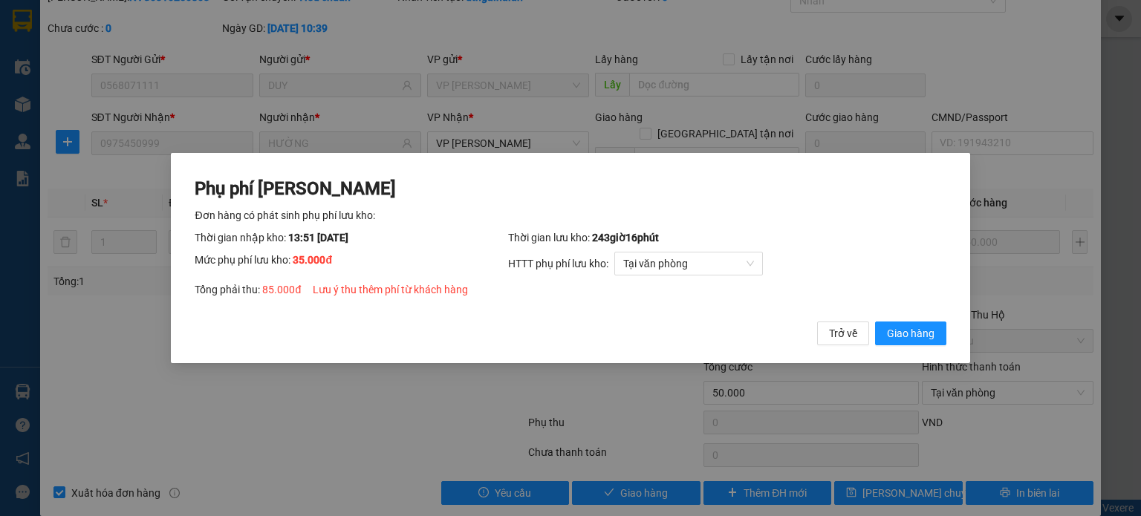
click at [875, 322] on button "Giao hàng" at bounding box center [910, 334] width 71 height 24
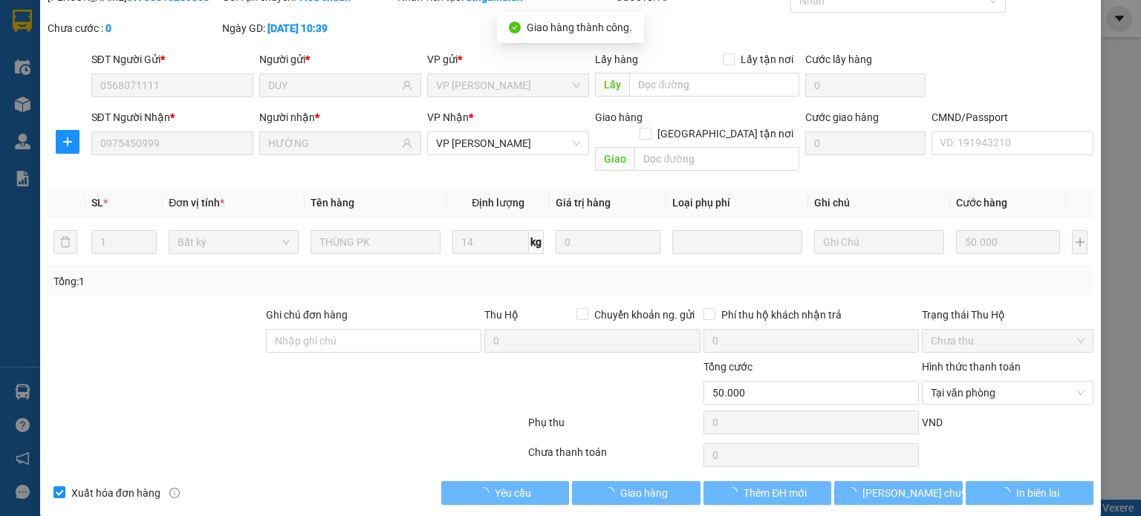
type input "85.000"
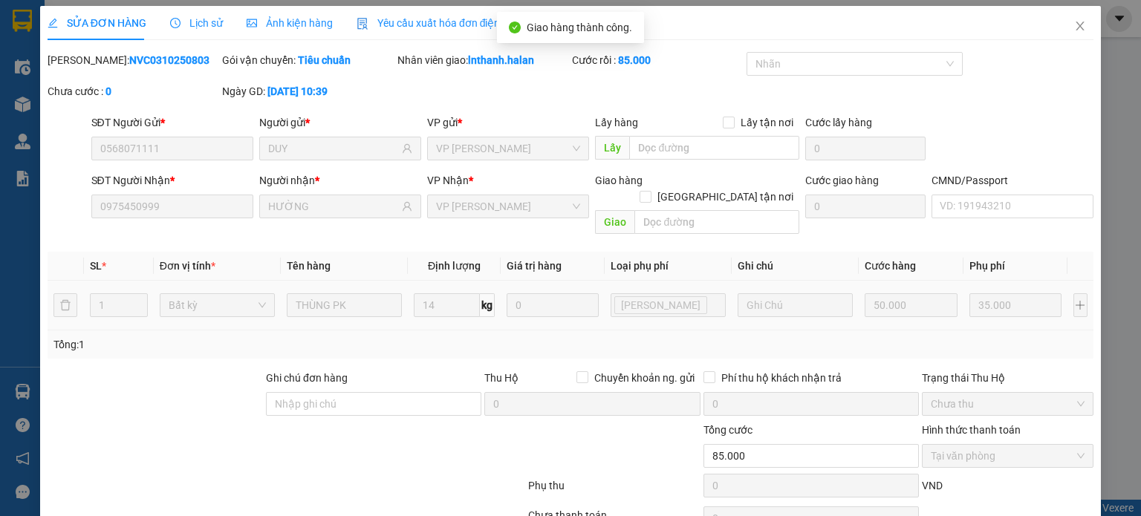
scroll to position [0, 0]
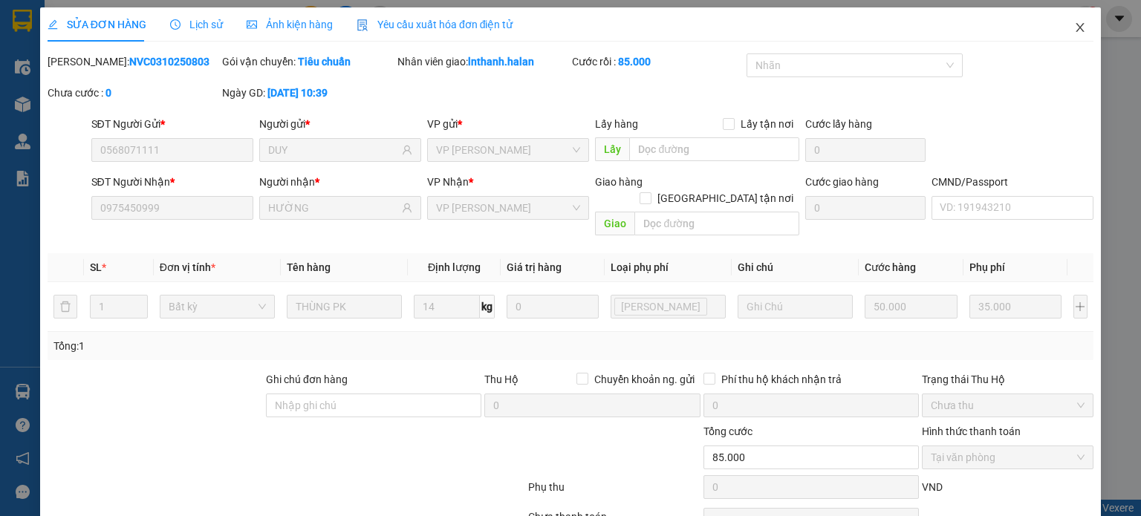
click at [1074, 30] on icon "close" at bounding box center [1080, 28] width 12 height 12
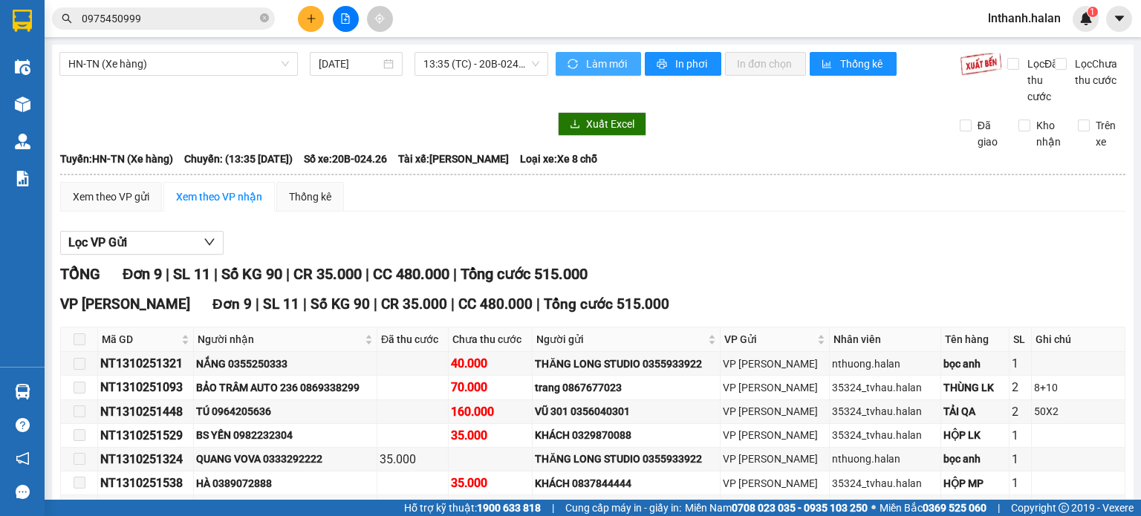
click at [568, 59] on icon "sync" at bounding box center [573, 64] width 10 height 10
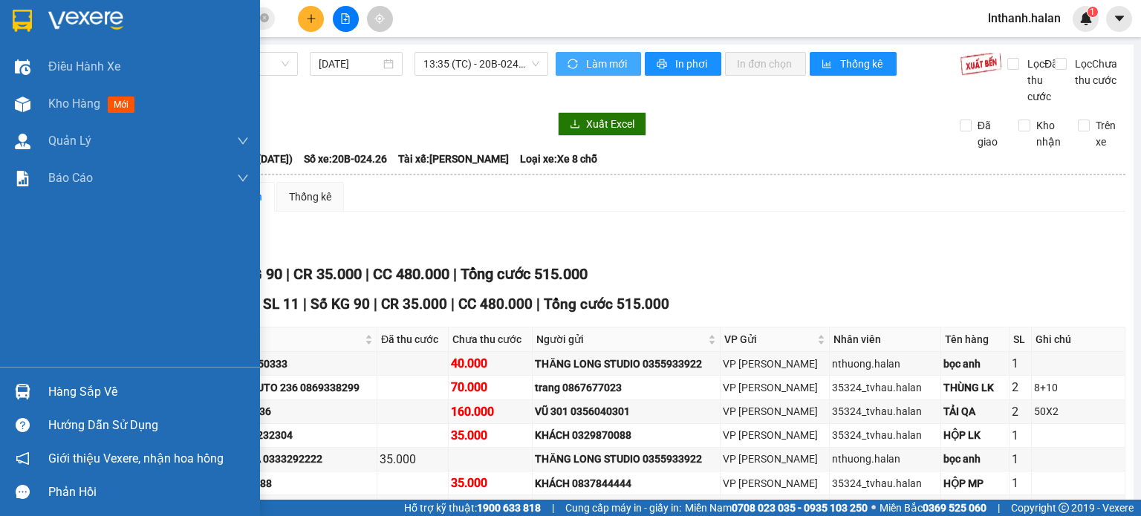
click at [74, 394] on div "Hàng sắp về" at bounding box center [148, 392] width 201 height 22
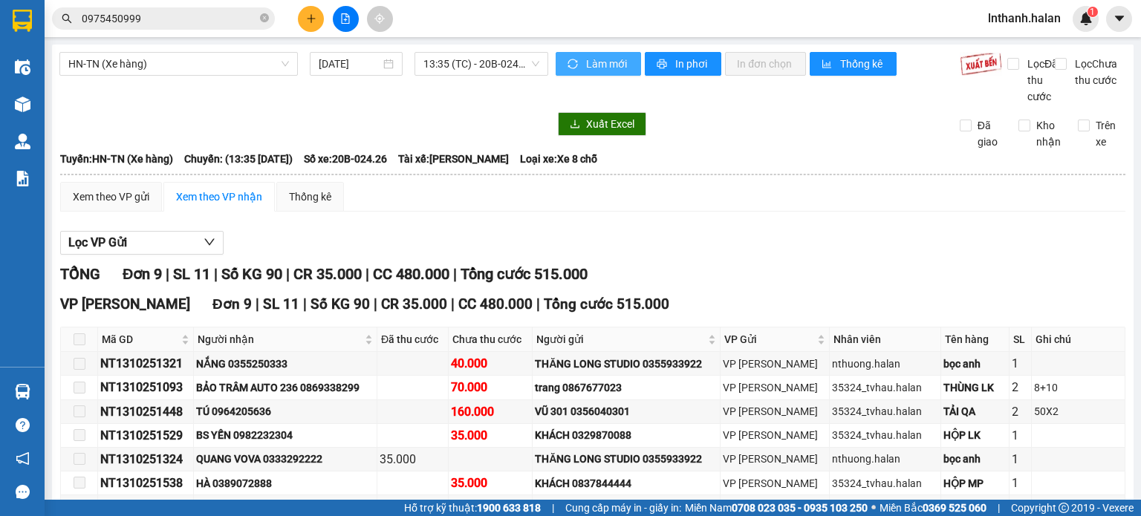
click at [764, 304] on section "Kết quả tìm kiếm ( 119 ) Bộ lọc Mã ĐH Trạng thái Món hàng Thu hộ Tổng cước Chưa…" at bounding box center [570, 258] width 1141 height 516
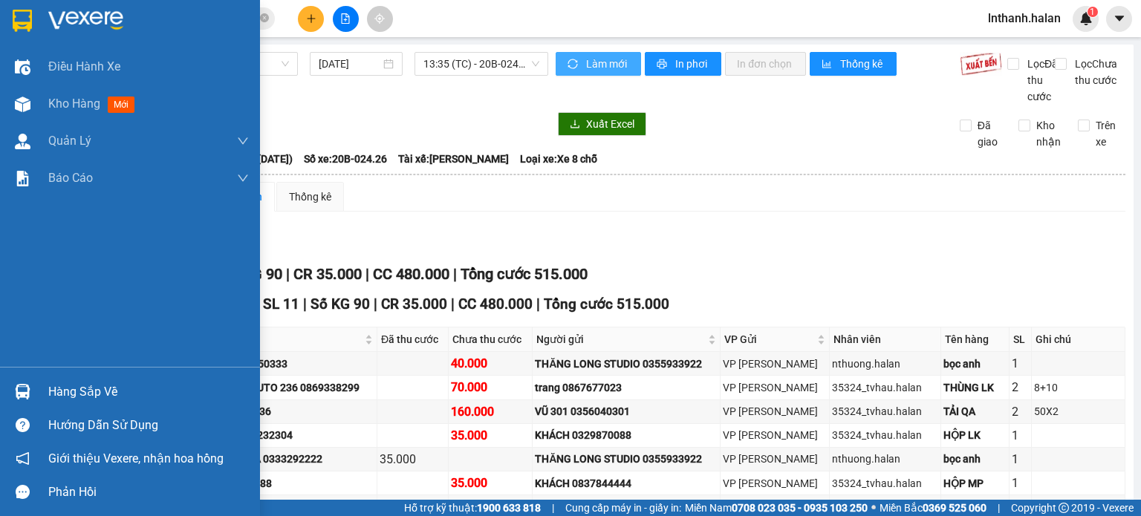
click at [117, 400] on div "Hàng sắp về" at bounding box center [148, 392] width 201 height 22
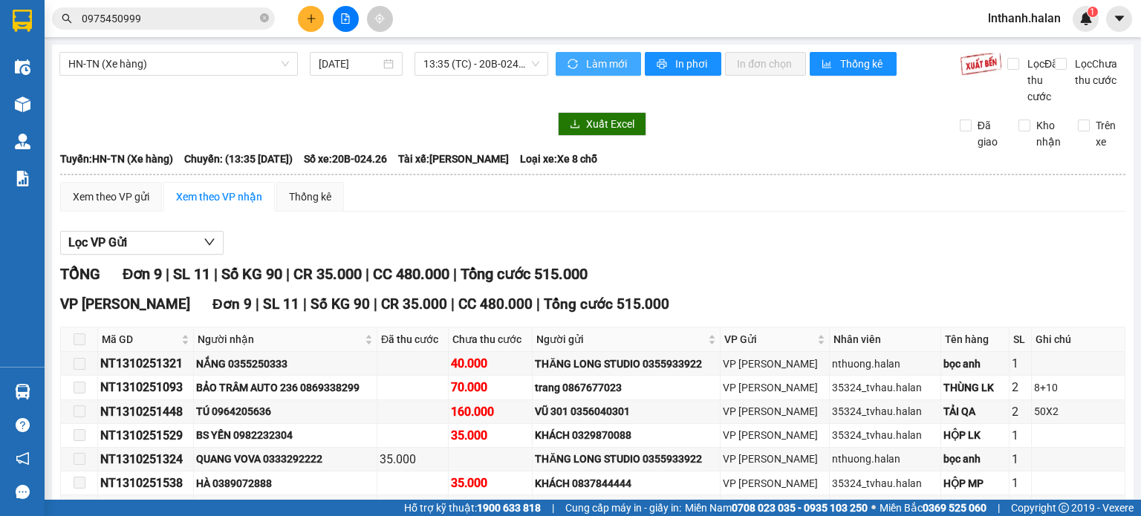
click at [807, 230] on section "Kết quả tìm kiếm ( 119 ) Bộ lọc Mã ĐH Trạng thái Món hàng Thu hộ Tổng cước Chưa…" at bounding box center [570, 258] width 1141 height 516
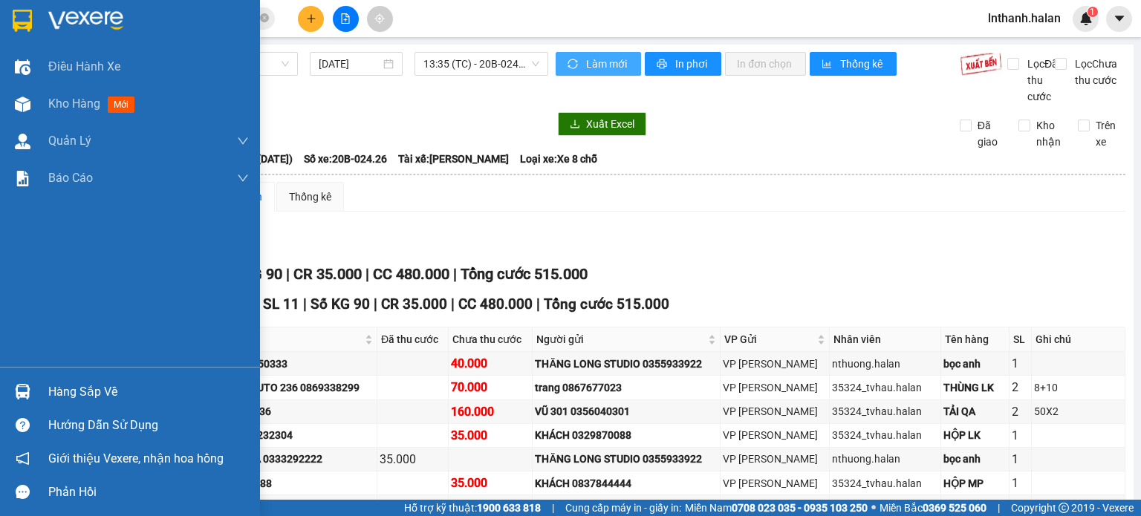
click at [85, 381] on div "Hàng sắp về" at bounding box center [148, 392] width 201 height 22
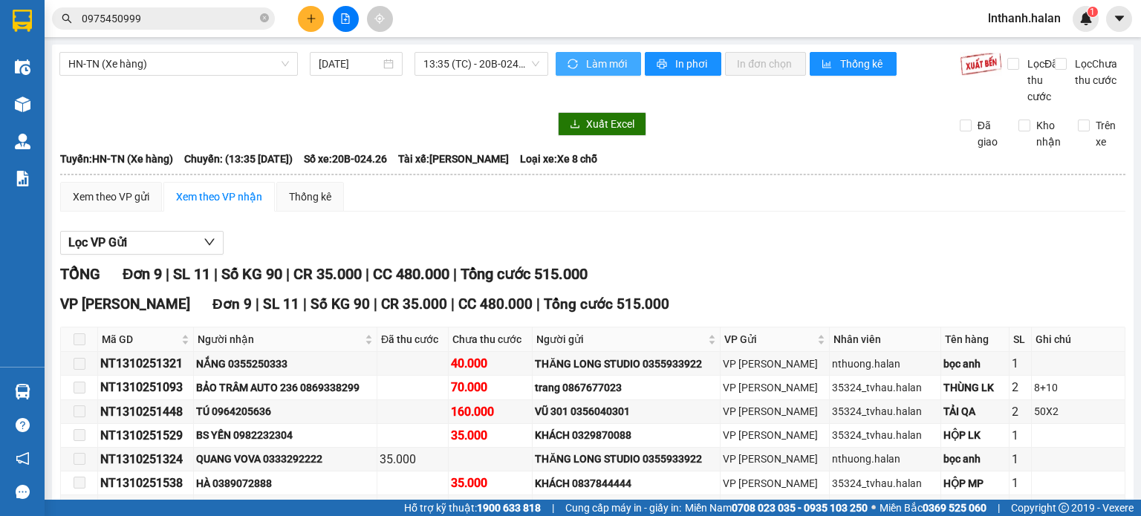
click at [761, 312] on section "Kết quả tìm kiếm ( 119 ) Bộ lọc Mã ĐH Trạng thái Món hàng Thu hộ Tổng cước Chưa…" at bounding box center [570, 258] width 1141 height 516
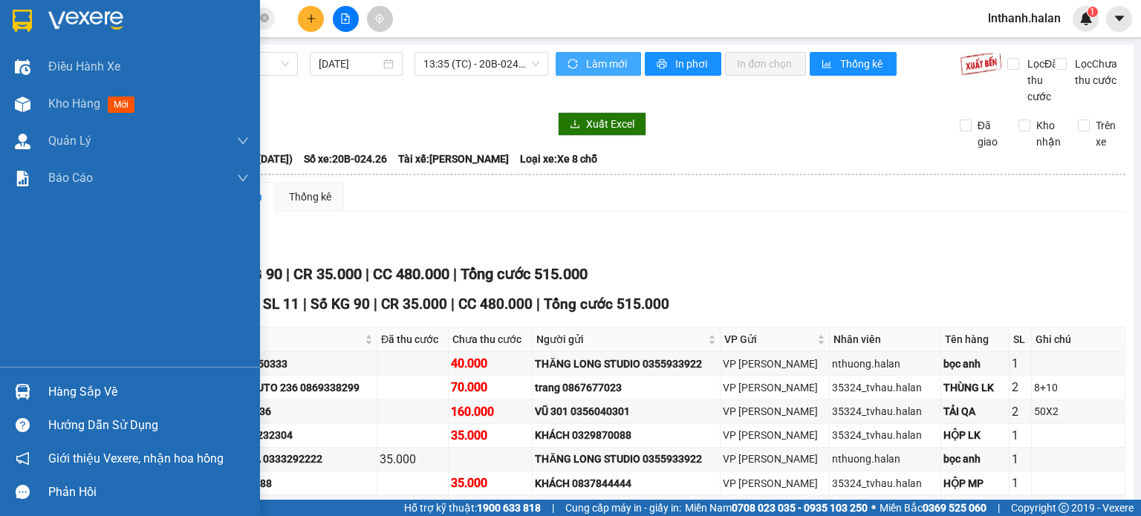
click at [27, 398] on img at bounding box center [23, 392] width 16 height 16
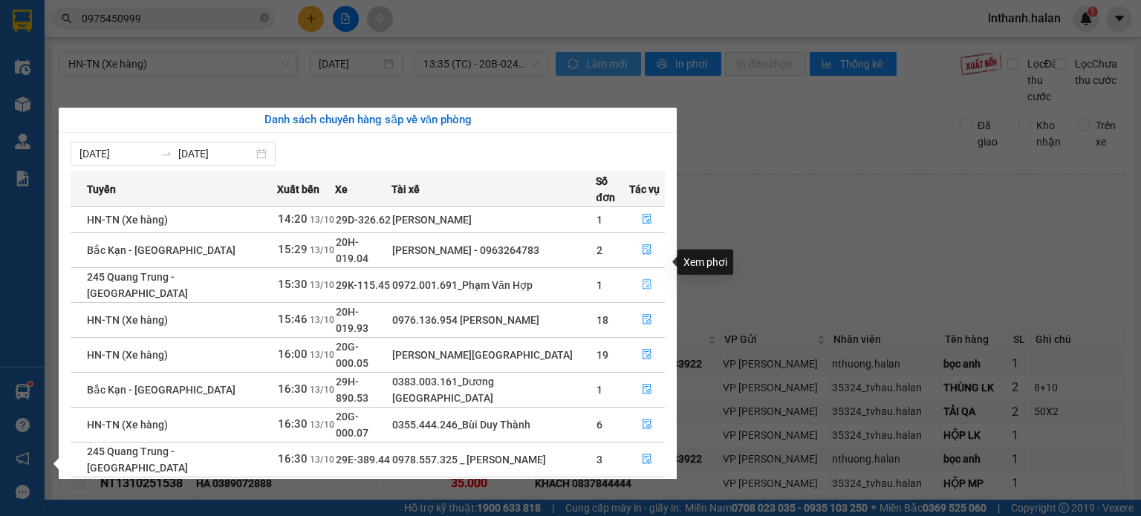
click at [651, 273] on button "button" at bounding box center [647, 285] width 34 height 24
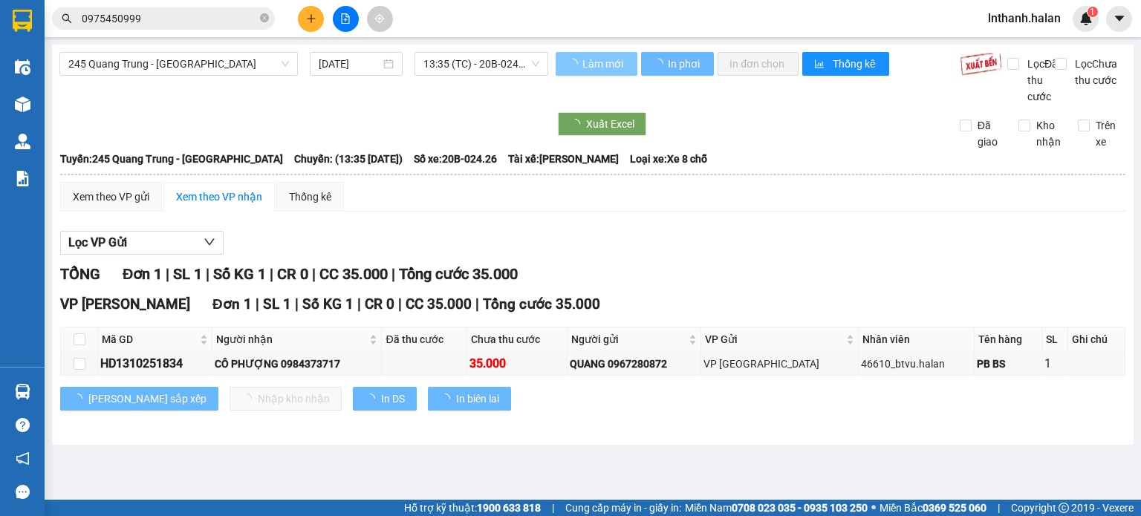
click at [648, 256] on div "Lọc VP Gửi" at bounding box center [592, 243] width 1065 height 25
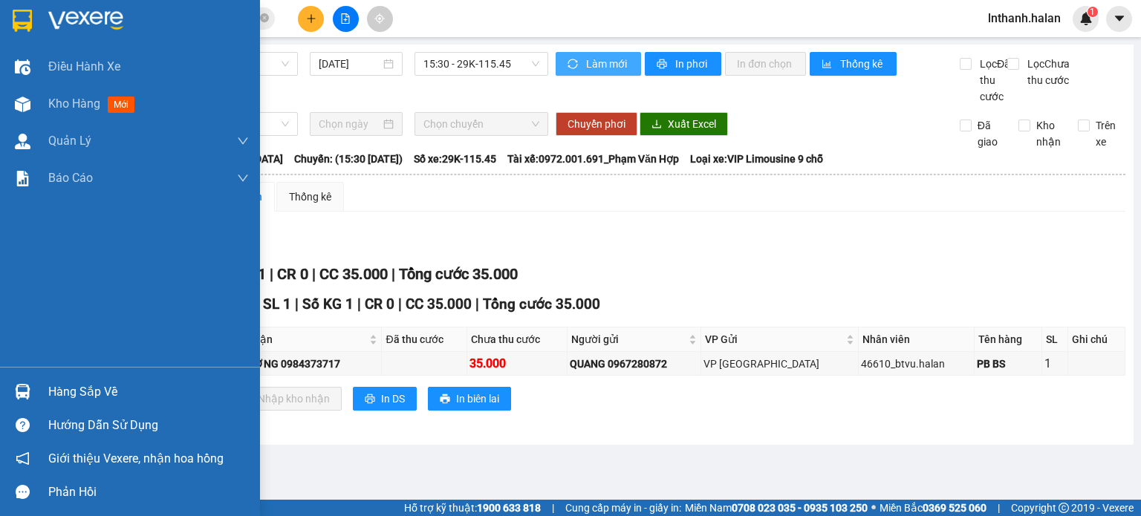
click at [39, 400] on div "Hàng sắp về" at bounding box center [130, 391] width 260 height 33
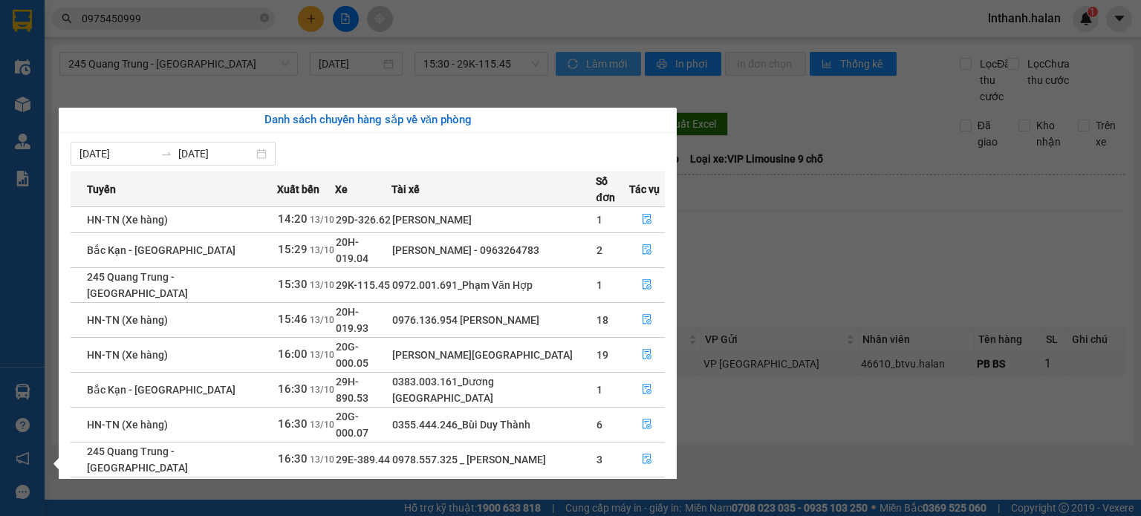
scroll to position [24, 0]
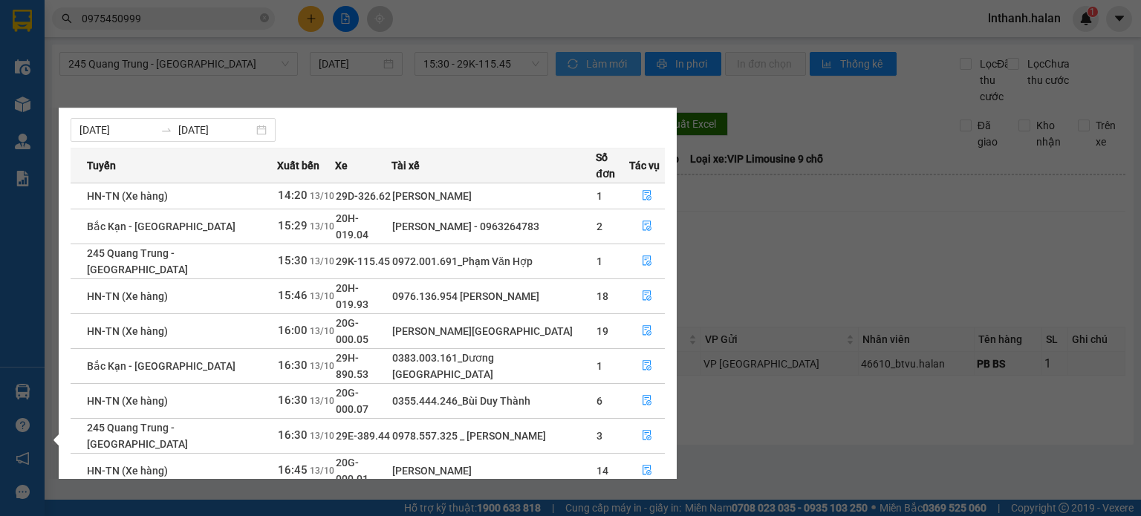
click at [206, 19] on section "Kết quả tìm kiếm ( 119 ) Bộ lọc Mã ĐH Trạng thái Món hàng Thu hộ Tổng cước Chưa…" at bounding box center [570, 258] width 1141 height 516
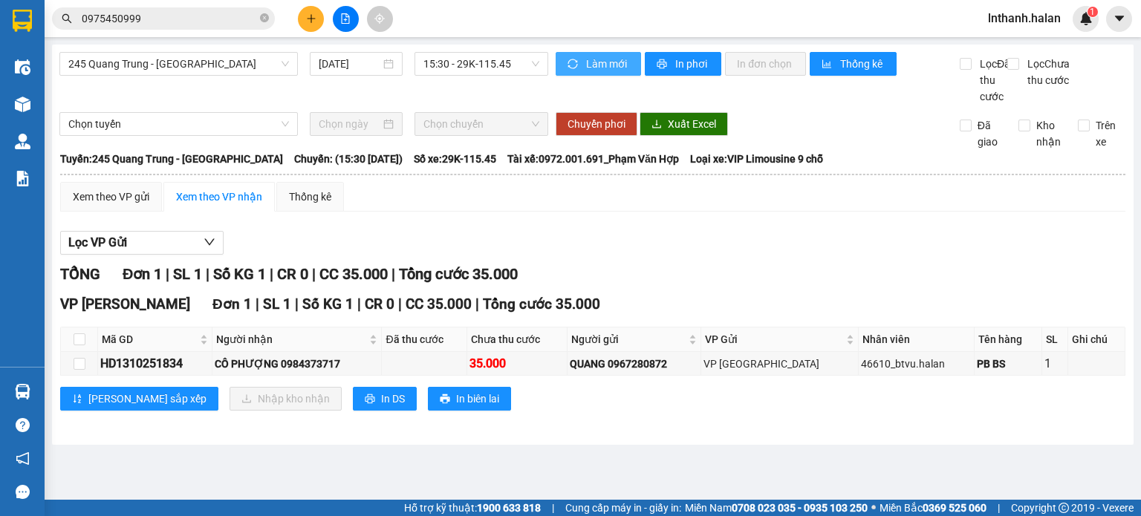
click at [206, 19] on input "0975450999" at bounding box center [169, 18] width 175 height 16
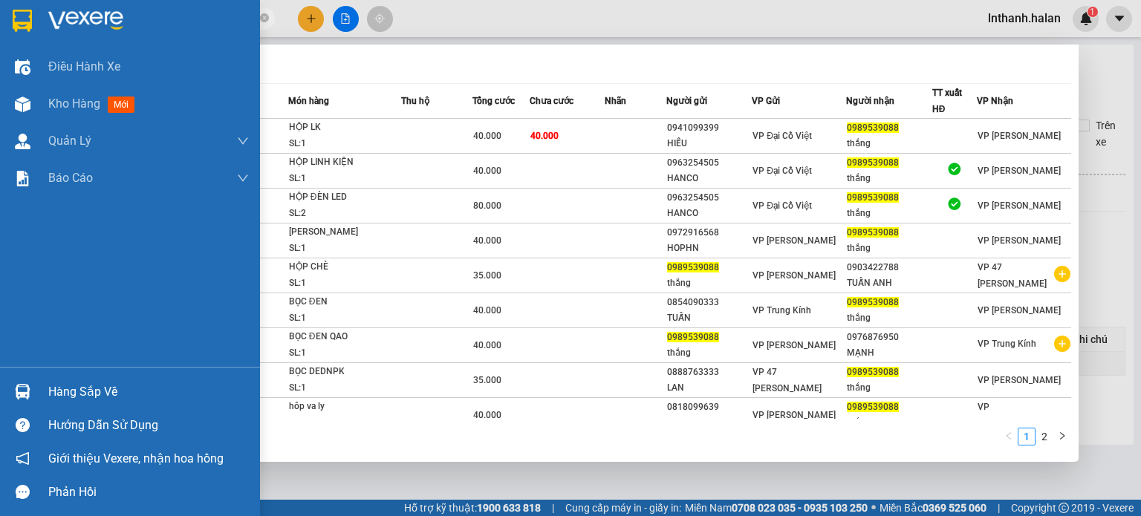
click at [42, 400] on div "Hàng sắp về" at bounding box center [130, 391] width 260 height 33
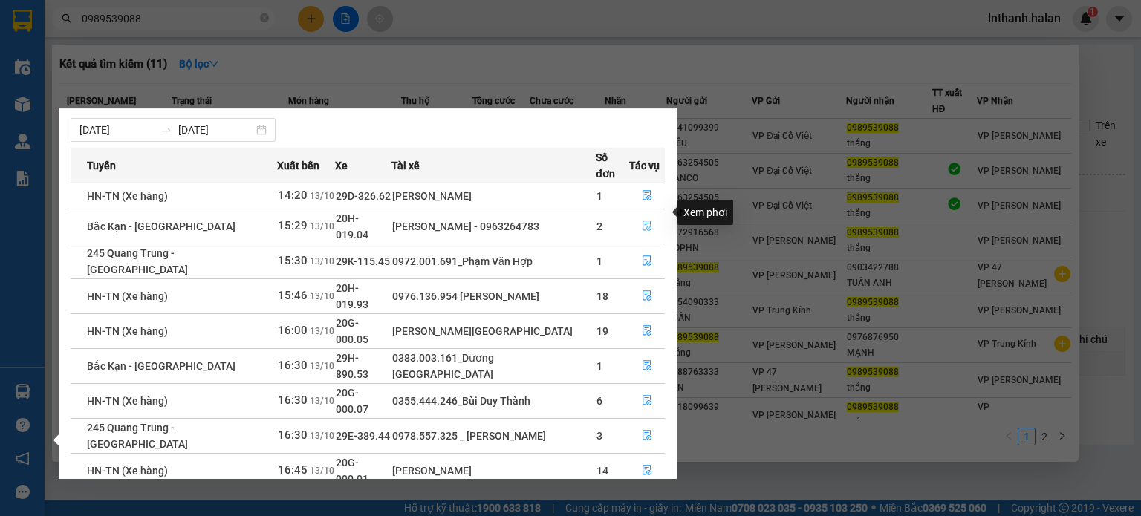
drag, startPoint x: 642, startPoint y: 215, endPoint x: 831, endPoint y: 220, distance: 188.8
click at [642, 221] on icon "file-done" at bounding box center [647, 226] width 10 height 10
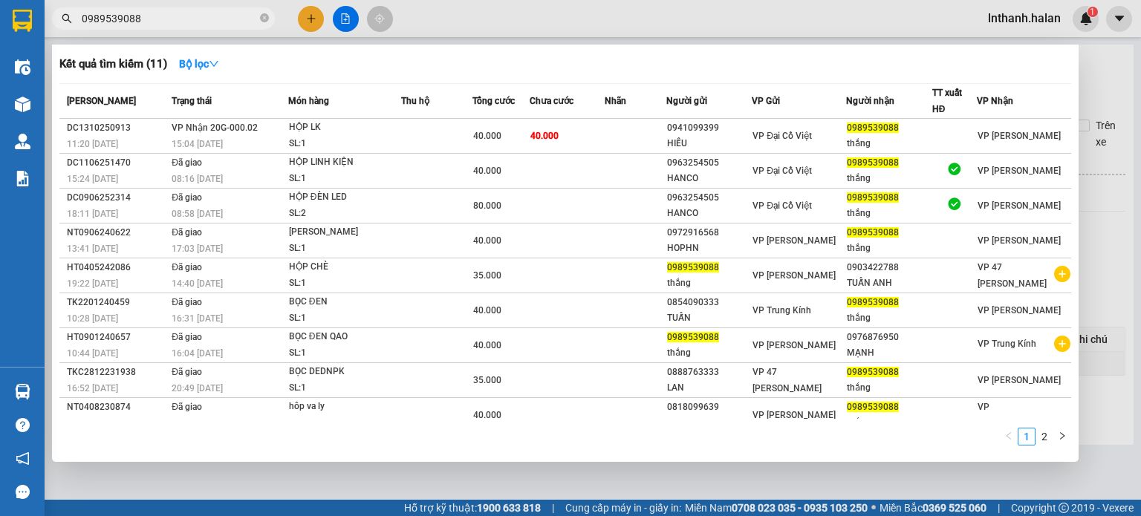
click at [1138, 236] on div at bounding box center [570, 258] width 1141 height 516
click at [150, 14] on input "0989539088" at bounding box center [169, 18] width 175 height 16
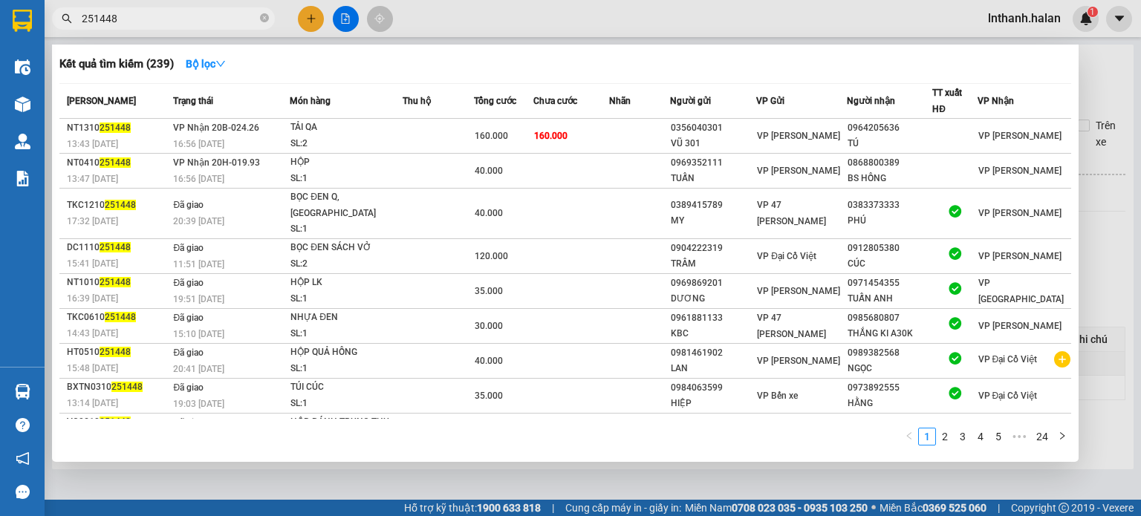
type input "251448"
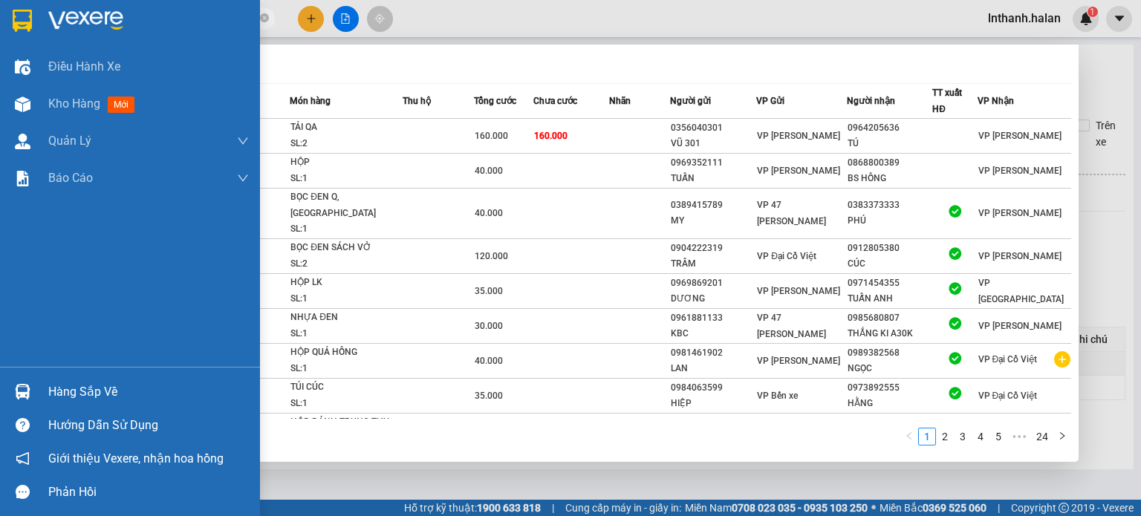
click at [25, 394] on img at bounding box center [23, 392] width 16 height 16
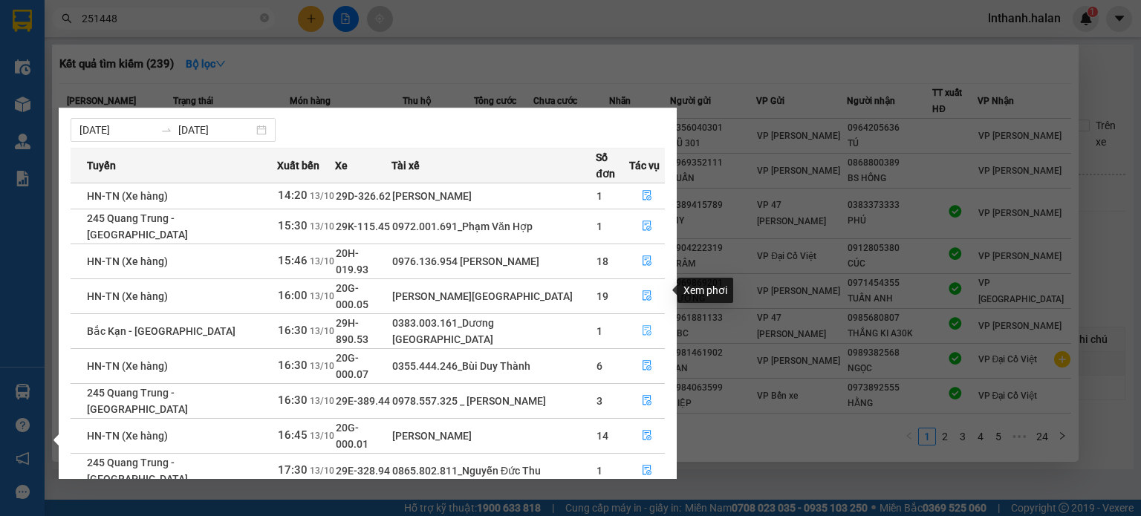
click at [645, 325] on icon "file-done" at bounding box center [647, 330] width 10 height 10
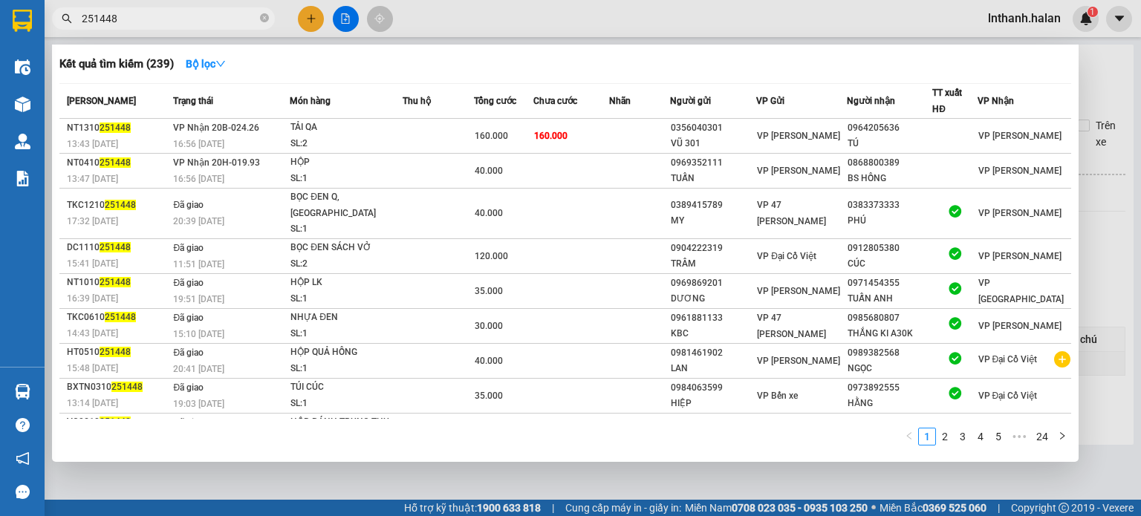
click at [1117, 290] on div at bounding box center [570, 258] width 1141 height 516
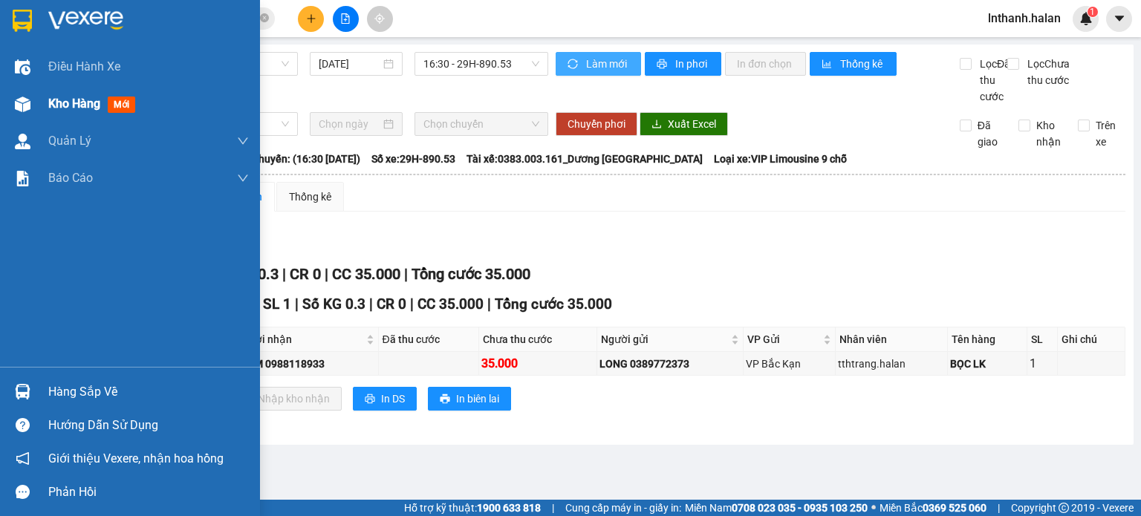
click at [103, 115] on div "Kho hàng mới" at bounding box center [148, 103] width 201 height 37
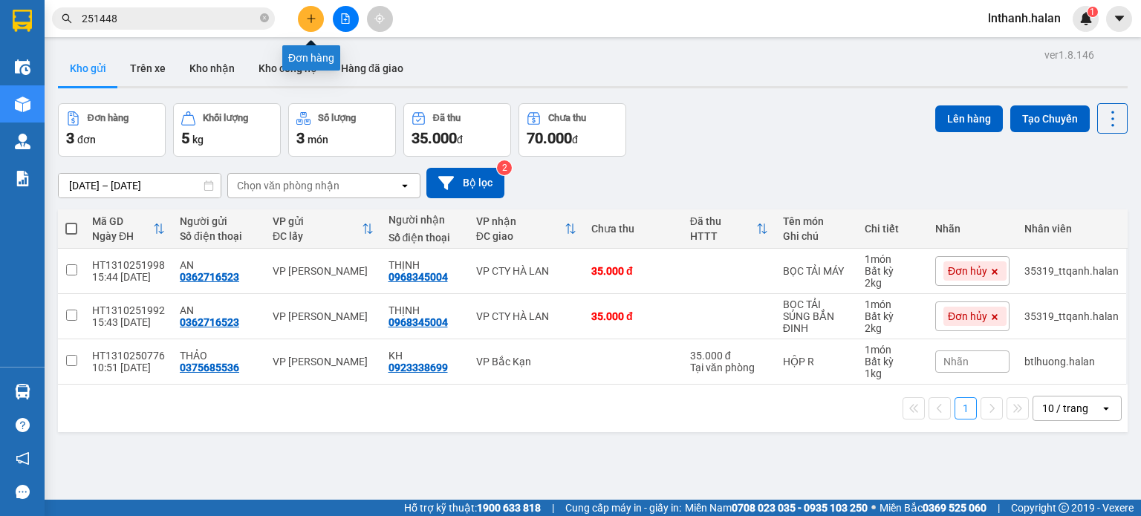
click at [308, 9] on button at bounding box center [311, 19] width 26 height 26
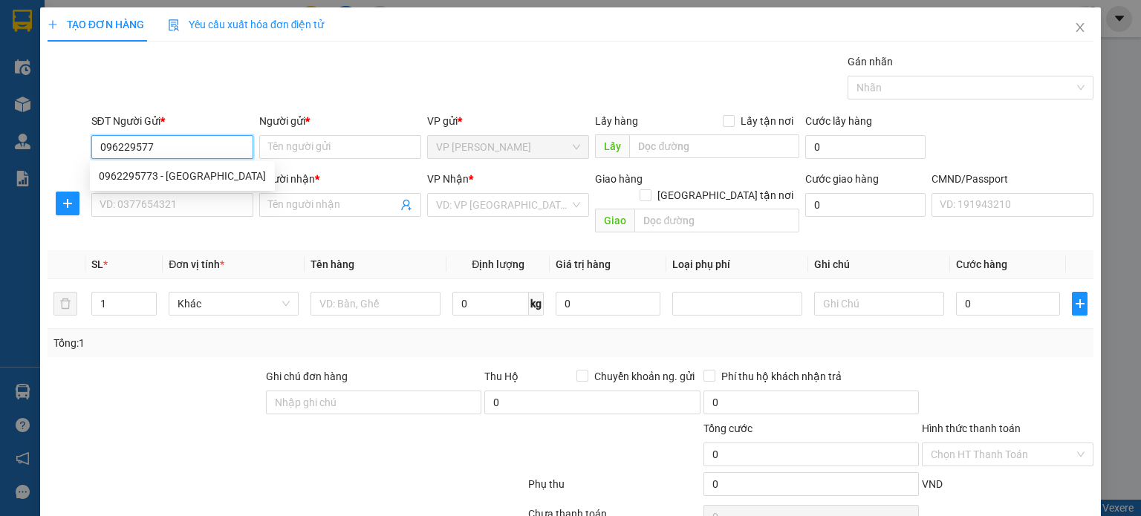
type input "0962295773"
click at [118, 178] on div "0962295773 - HOÀNG ANH" at bounding box center [182, 176] width 167 height 16
type input "HOÀNG ANH"
type input "0962295773"
click at [146, 209] on input "SĐT Người Nhận *" at bounding box center [172, 205] width 162 height 24
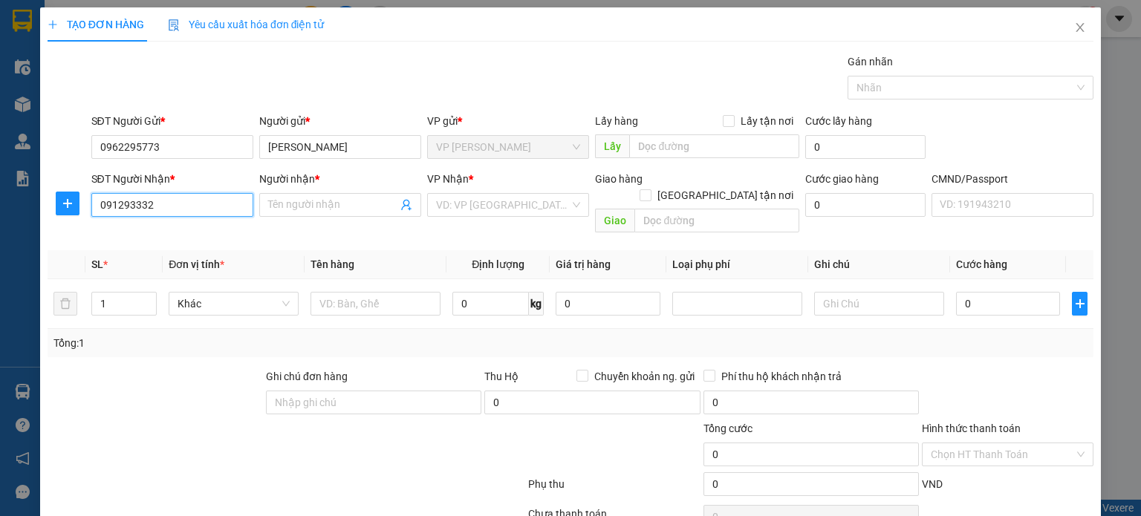
type input "0912933323"
click at [210, 240] on div "0912933323 - HUẾ" at bounding box center [170, 234] width 143 height 16
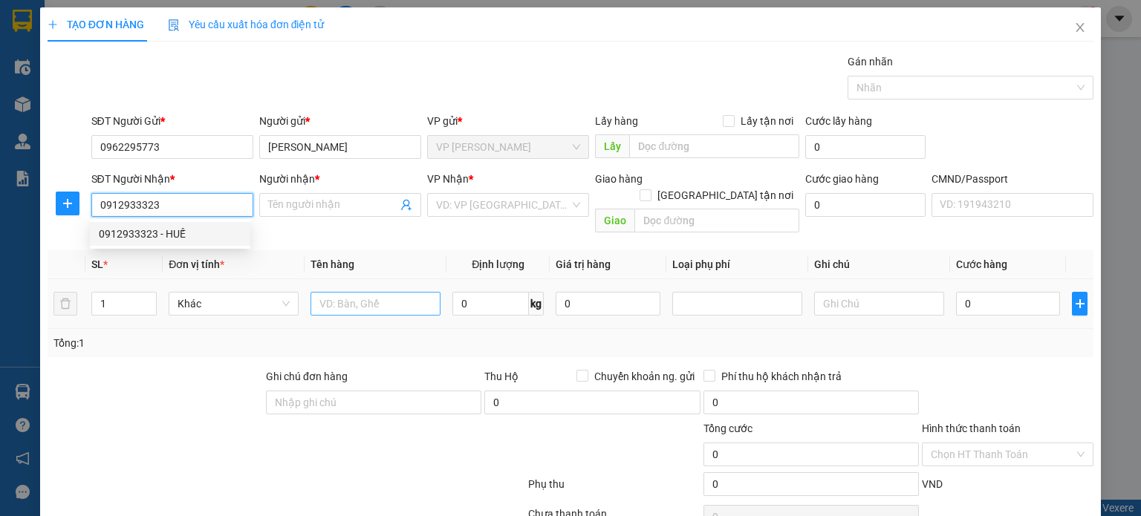
type input "HUẾ"
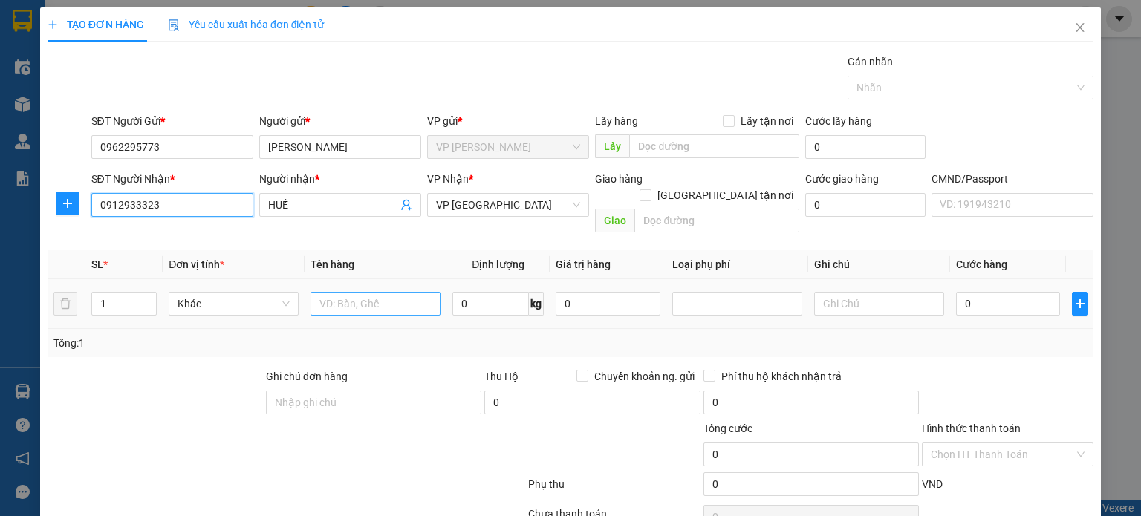
type input "0912933323"
click at [368, 292] on input "text" at bounding box center [376, 304] width 130 height 24
click at [68, 195] on button "button" at bounding box center [68, 204] width 24 height 24
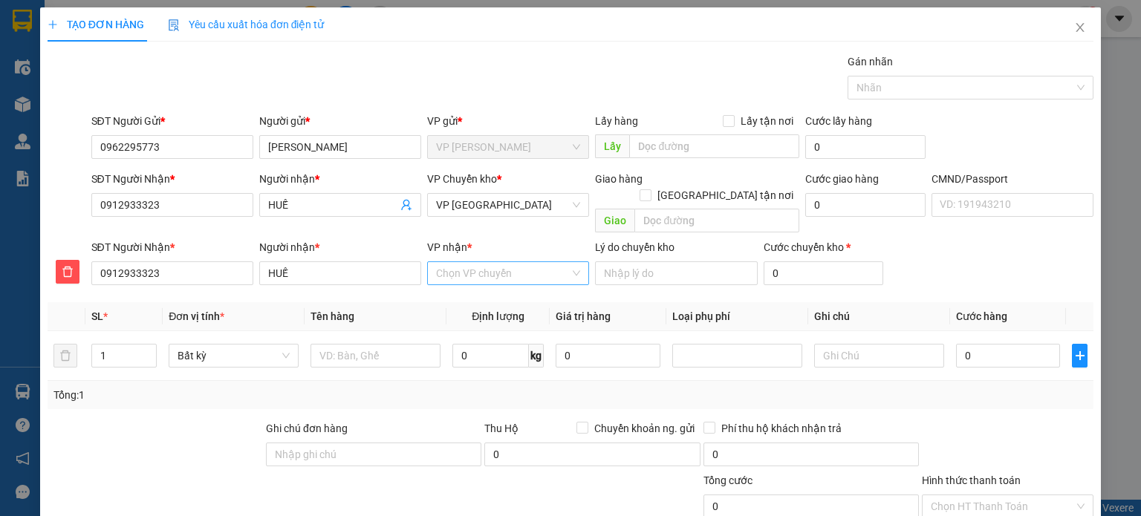
click at [502, 267] on span at bounding box center [503, 273] width 134 height 22
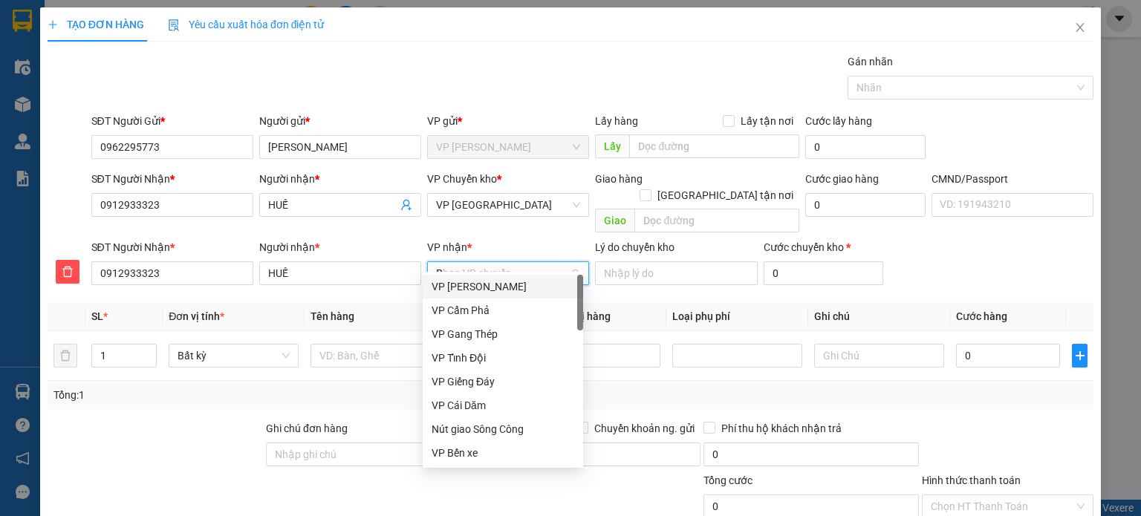
type input "BT"
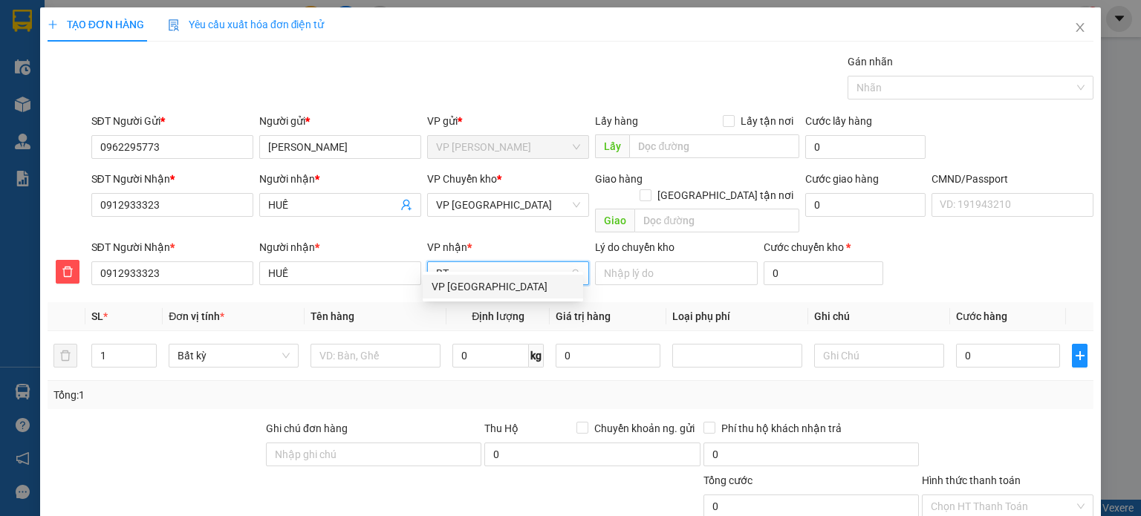
click at [490, 287] on div "VP Bình Thuận" at bounding box center [503, 287] width 143 height 16
click at [513, 208] on span "VP Bình Thuận" at bounding box center [508, 205] width 144 height 22
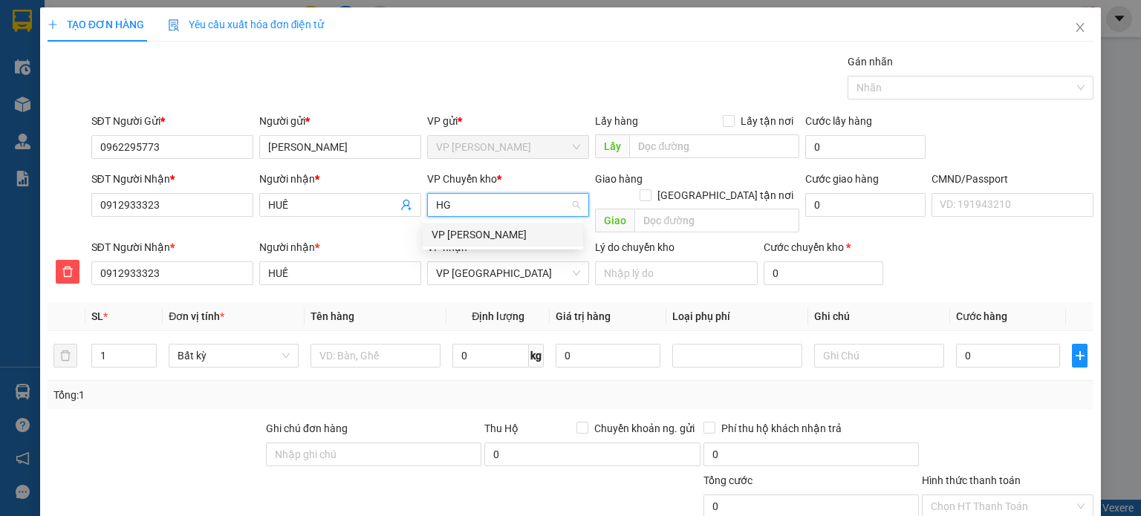
type input "HG"
click at [494, 248] on body "Kết quả tìm kiếm ( 239 ) Bộ lọc Mã ĐH Trạng thái Món hàng Thu hộ Tổng cước Chưa…" at bounding box center [570, 258] width 1141 height 516
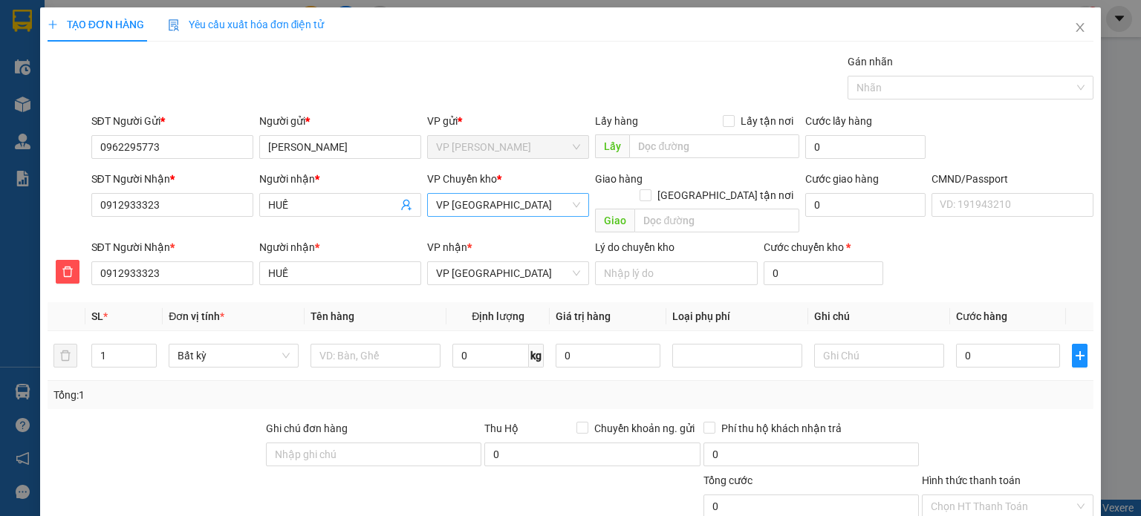
click at [511, 213] on span "VP Bình Thuận" at bounding box center [508, 205] width 144 height 22
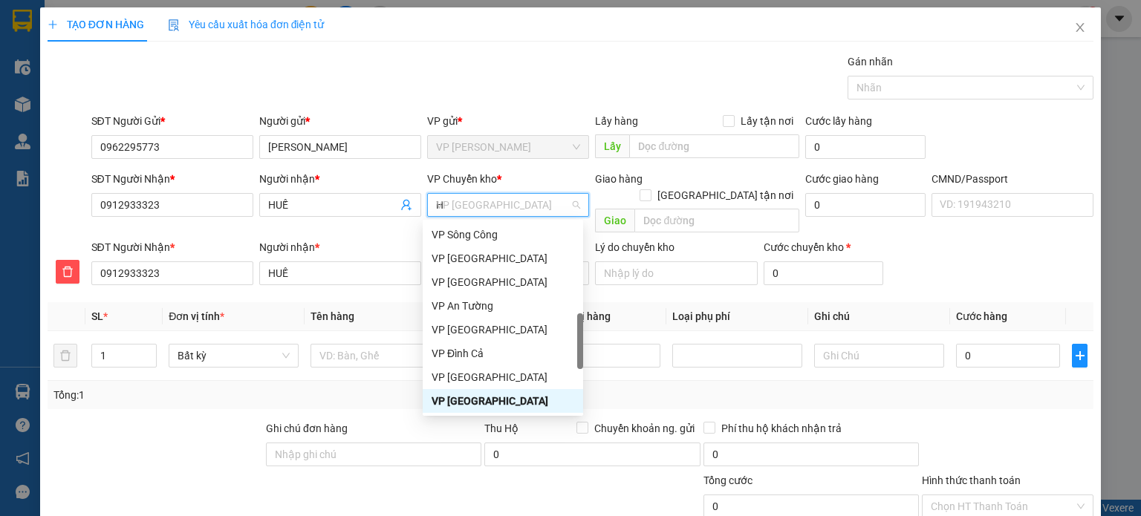
type input "HG"
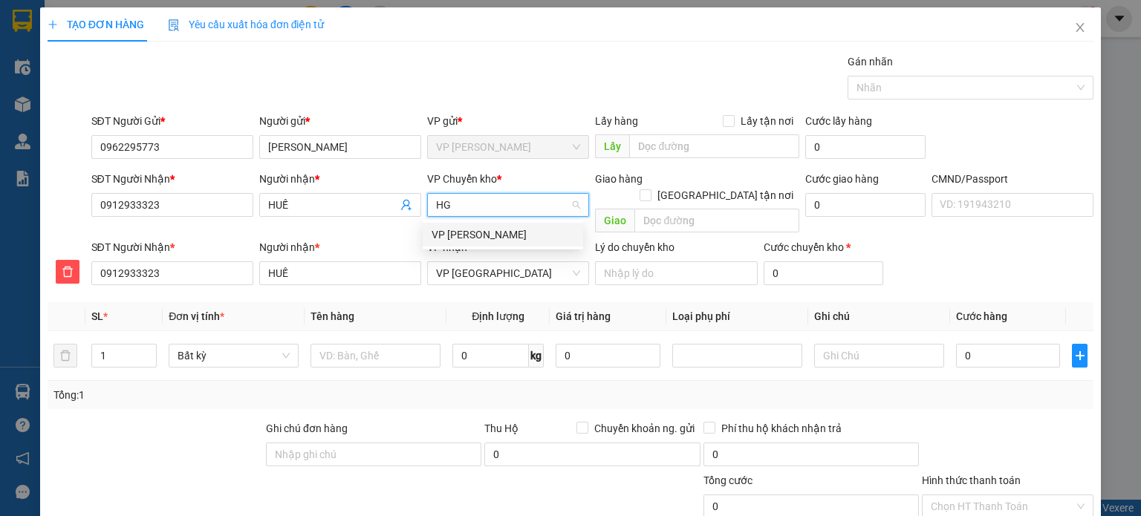
click at [511, 233] on div "VP [PERSON_NAME]" at bounding box center [503, 235] width 143 height 16
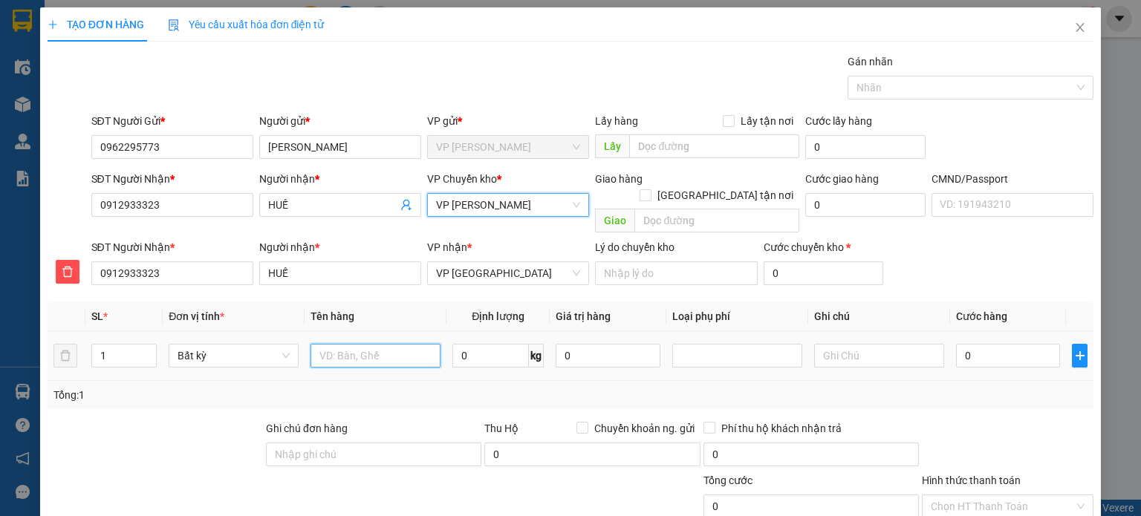
click at [414, 344] on input "text" at bounding box center [376, 356] width 130 height 24
type input "TÚI CÚC"
click at [478, 344] on input "0" at bounding box center [490, 356] width 77 height 24
type input "1"
click at [500, 387] on div "Tổng: 1" at bounding box center [570, 395] width 1034 height 16
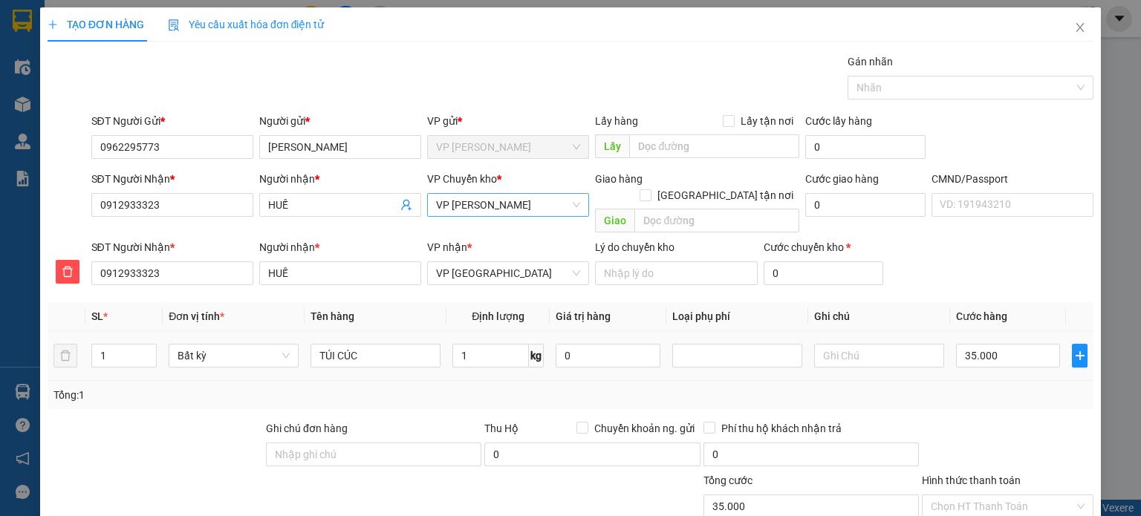
type input "35.000"
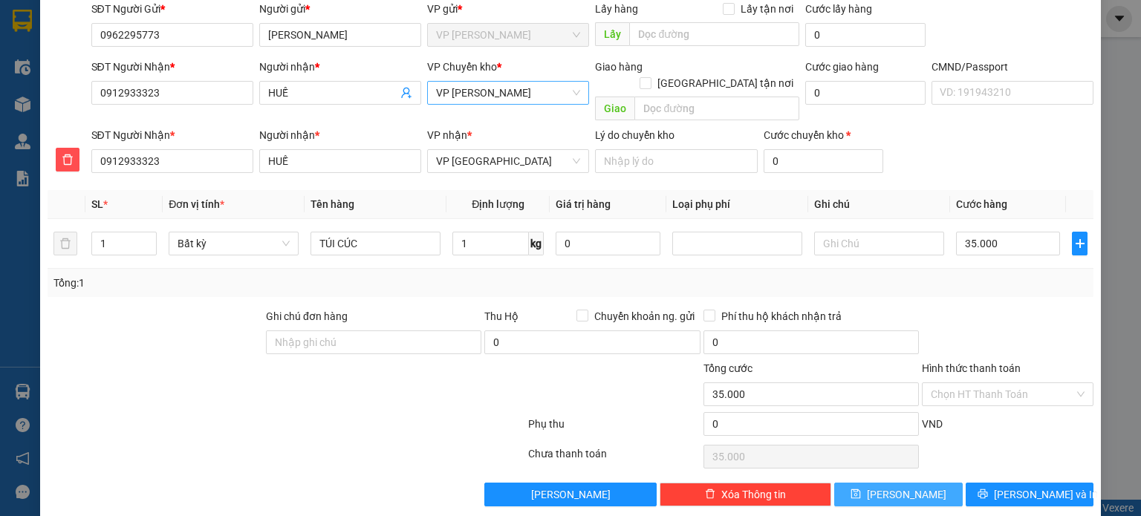
scroll to position [113, 0]
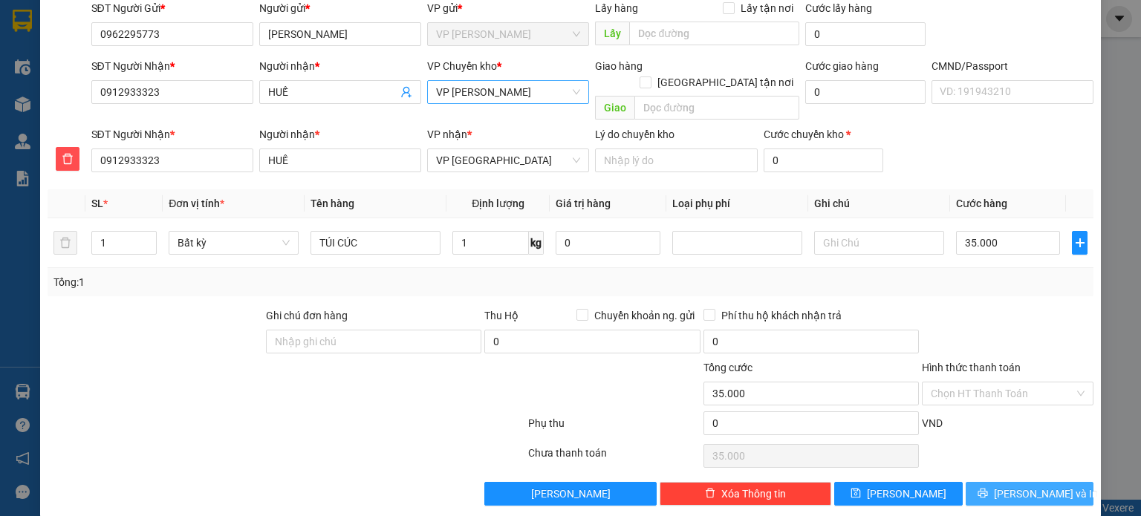
drag, startPoint x: 1031, startPoint y: 480, endPoint x: 1025, endPoint y: 404, distance: 76.0
click at [1025, 404] on div "Transit Pickup Surcharge Ids Transit Deliver Surcharge Ids Transit Deliver Surc…" at bounding box center [571, 223] width 1046 height 565
click at [1004, 383] on input "Hình thức thanh toán" at bounding box center [1002, 394] width 143 height 22
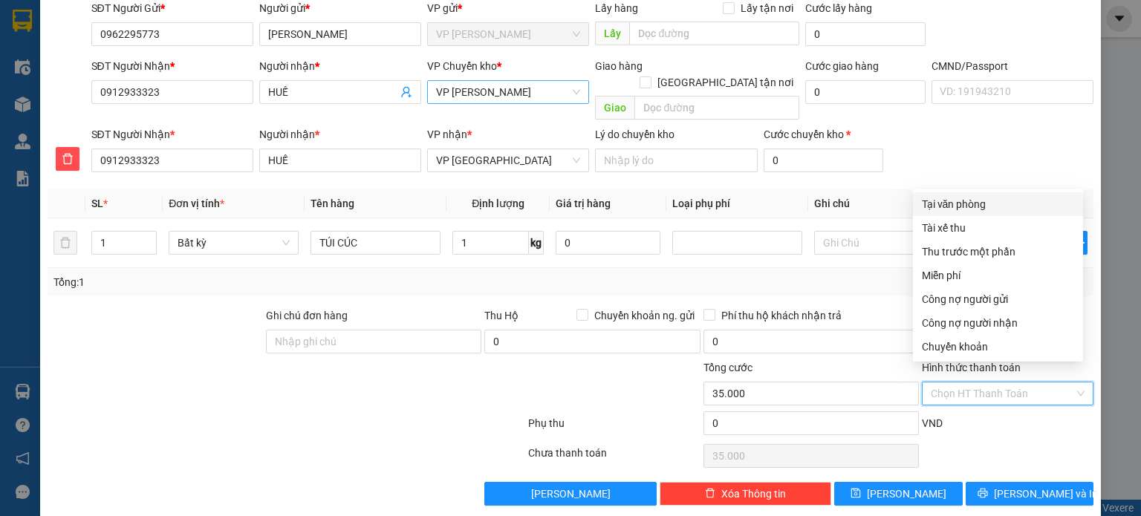
click at [990, 198] on div "Tại văn phòng" at bounding box center [998, 204] width 152 height 16
type input "0"
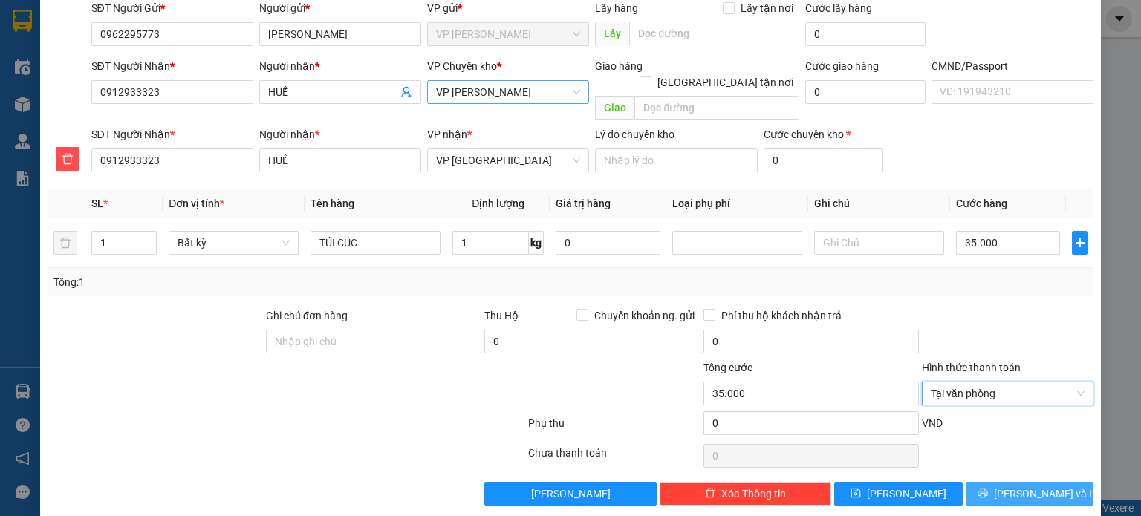
click at [1048, 486] on span "Lưu và In" at bounding box center [1046, 494] width 104 height 16
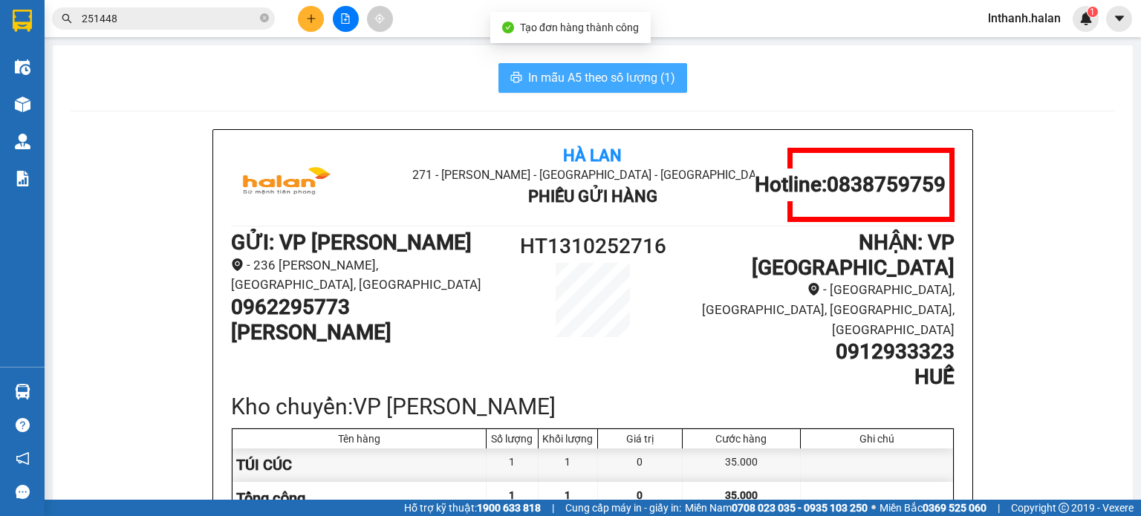
click at [652, 77] on span "In mẫu A5 theo số lượng (1)" at bounding box center [601, 77] width 147 height 19
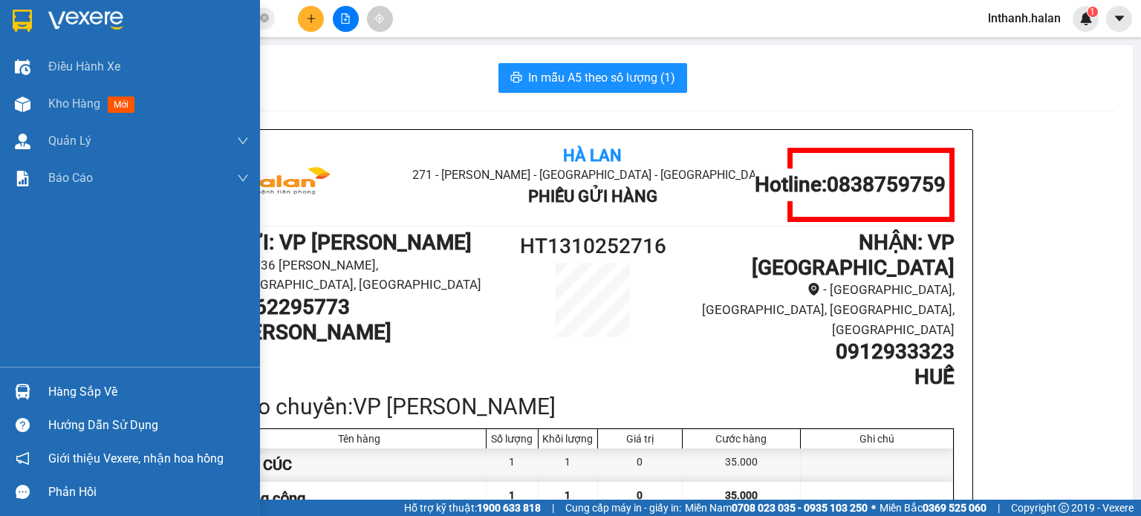
click at [59, 397] on div "Hàng sắp về" at bounding box center [148, 392] width 201 height 22
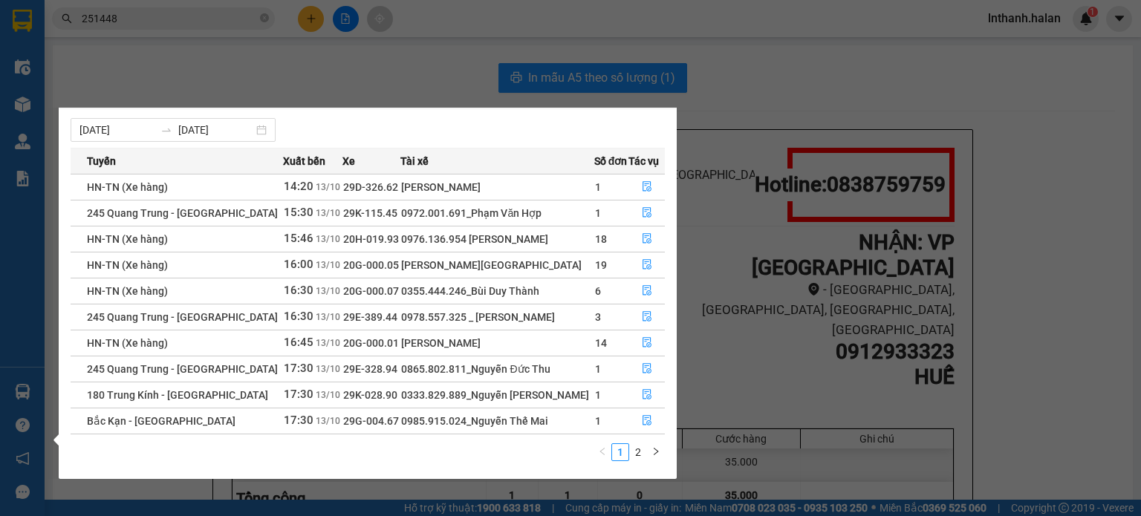
click at [834, 345] on section "Kết quả tìm kiếm ( 239 ) Bộ lọc Mã ĐH Trạng thái Món hàng Thu hộ Tổng cước Chưa…" at bounding box center [570, 258] width 1141 height 516
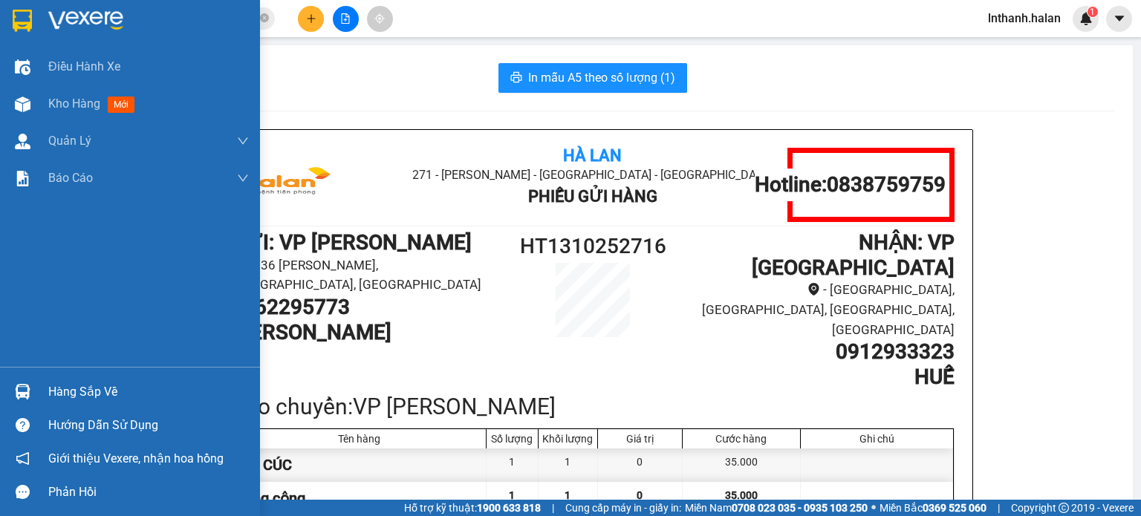
click at [10, 380] on div at bounding box center [23, 392] width 26 height 26
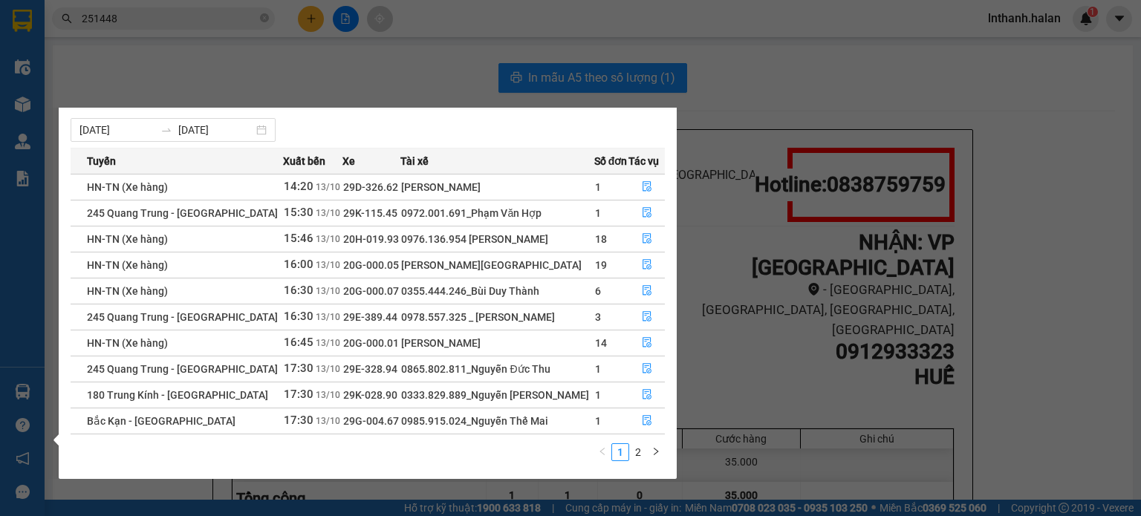
click at [6, 319] on div "Điều hành xe Kho hàng mới Quản Lý Quản lý chuyến Quản lý kiểm kho Báo cáo 12. T…" at bounding box center [22, 258] width 45 height 516
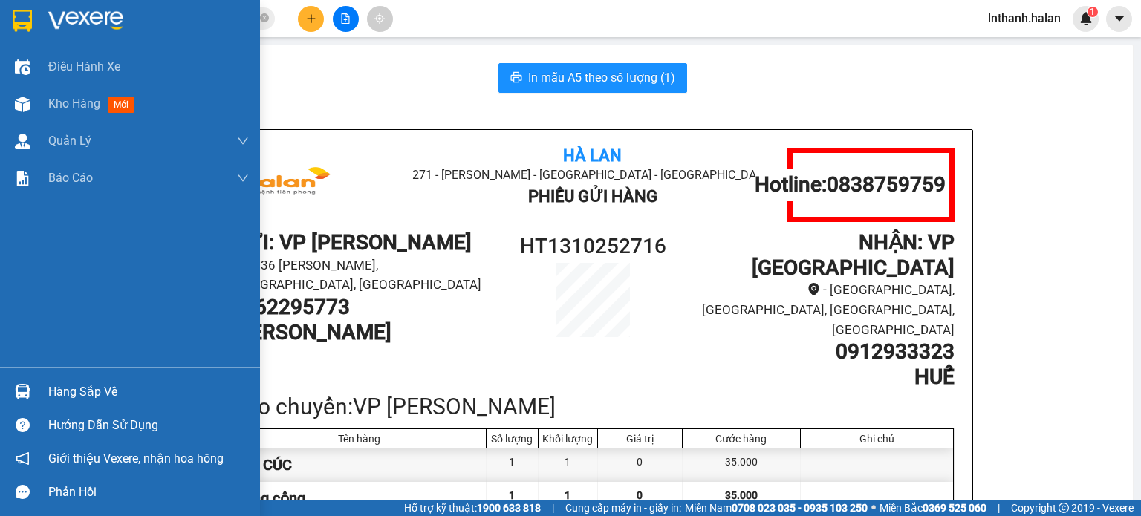
click at [22, 403] on div at bounding box center [23, 392] width 26 height 26
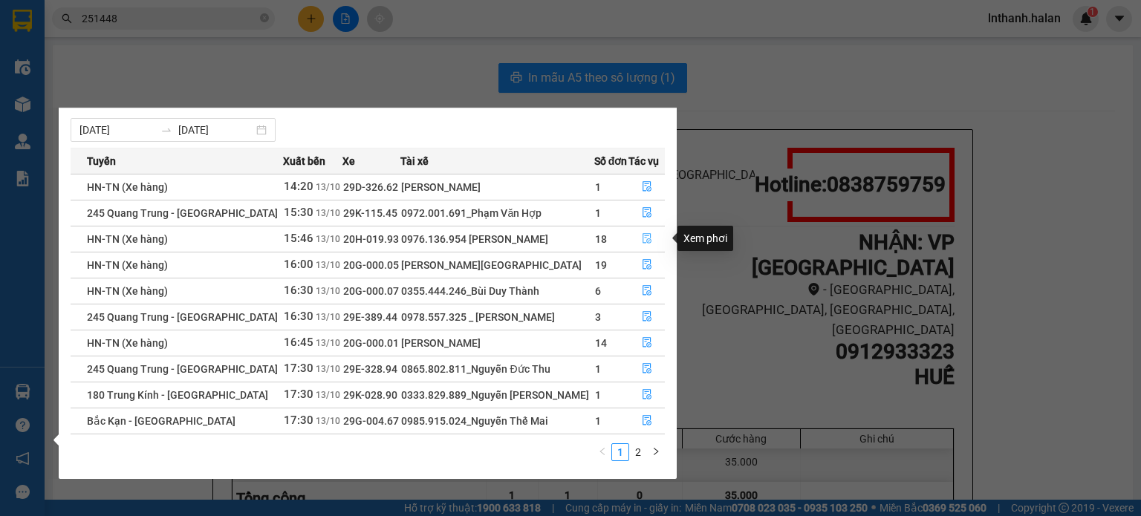
click at [647, 240] on icon "file-done" at bounding box center [647, 239] width 9 height 10
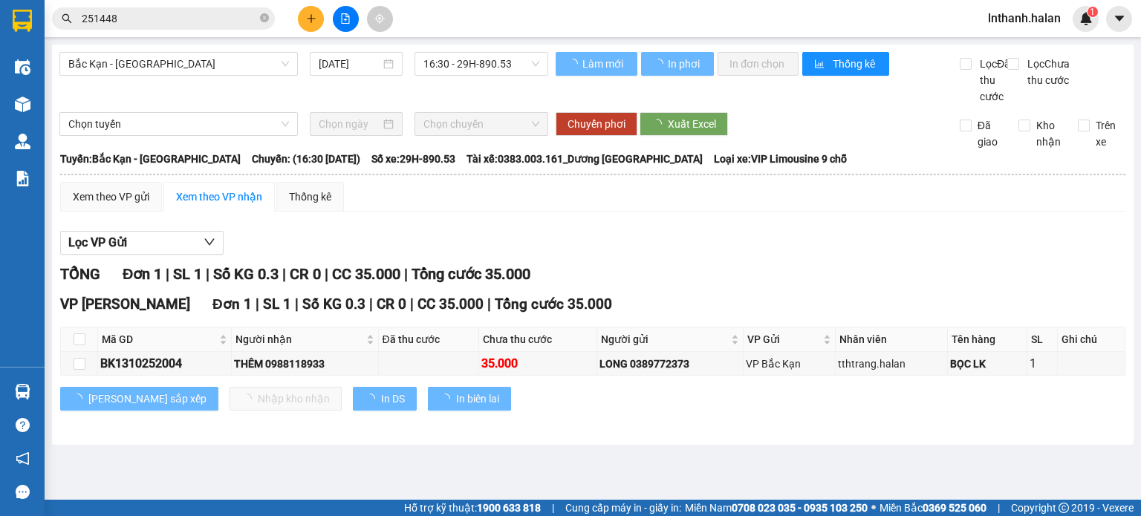
click at [725, 282] on div "TỔNG Đơn 1 | SL 1 | Số KG 0.3 | CR 0 | CC 35.000 | Tổng cước 35.000" at bounding box center [592, 274] width 1065 height 23
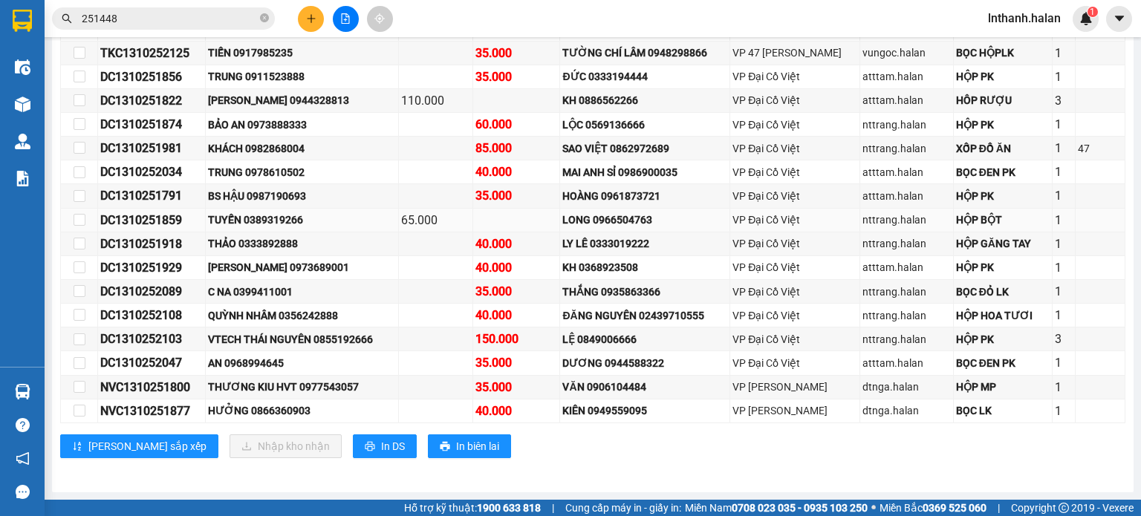
scroll to position [296, 0]
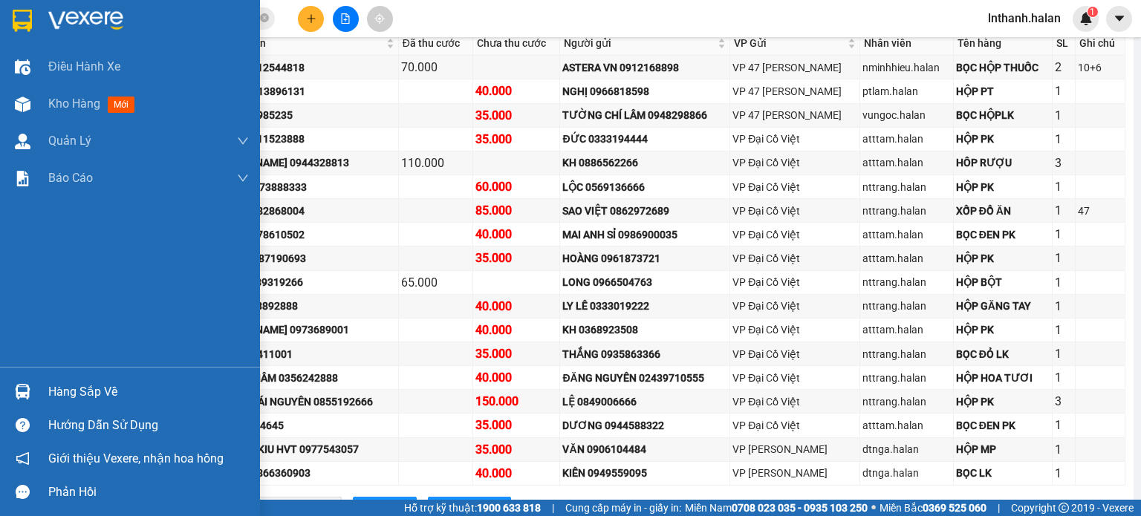
click at [28, 389] on img at bounding box center [23, 392] width 16 height 16
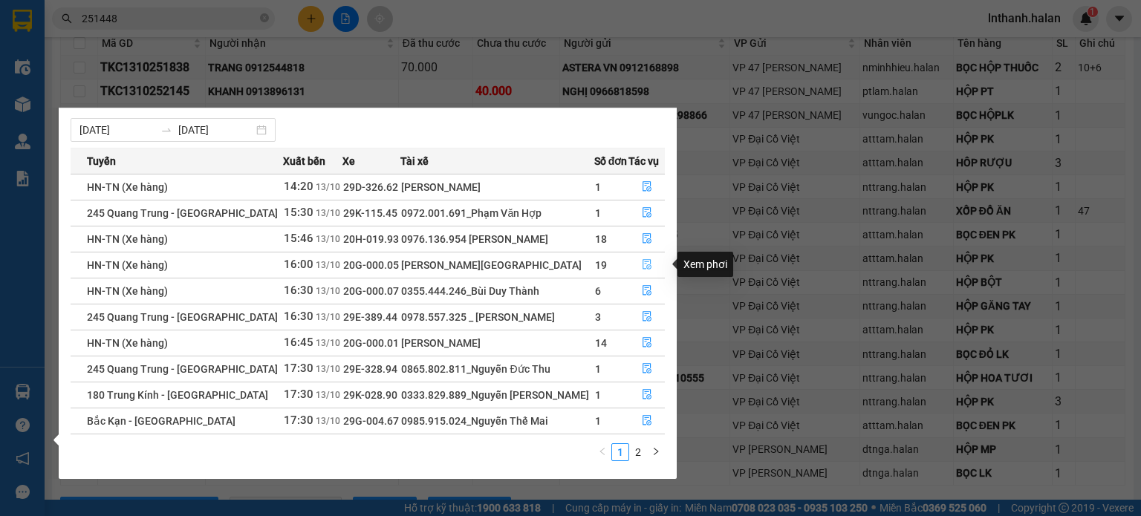
click at [636, 256] on button "button" at bounding box center [646, 265] width 35 height 24
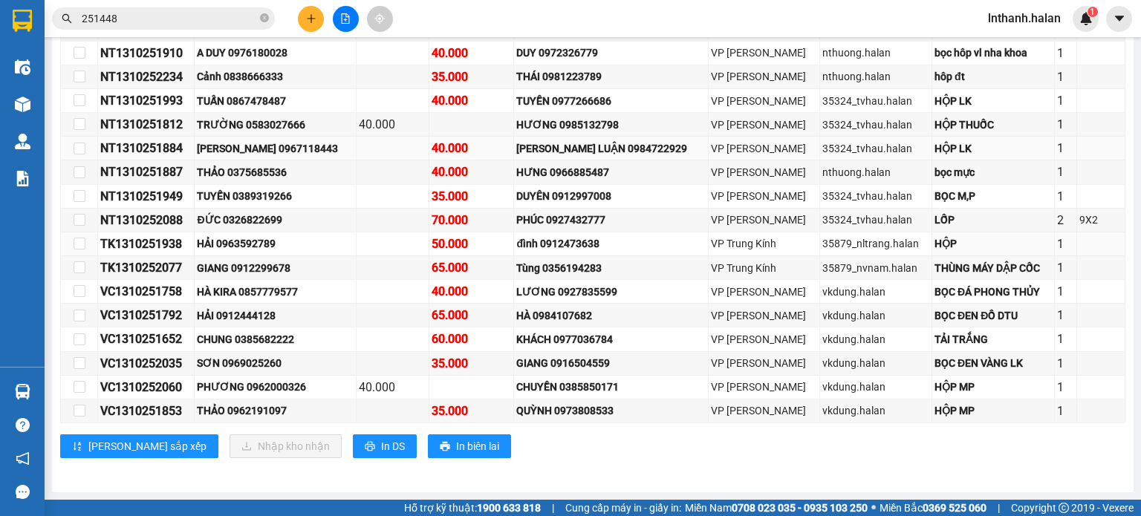
scroll to position [320, 0]
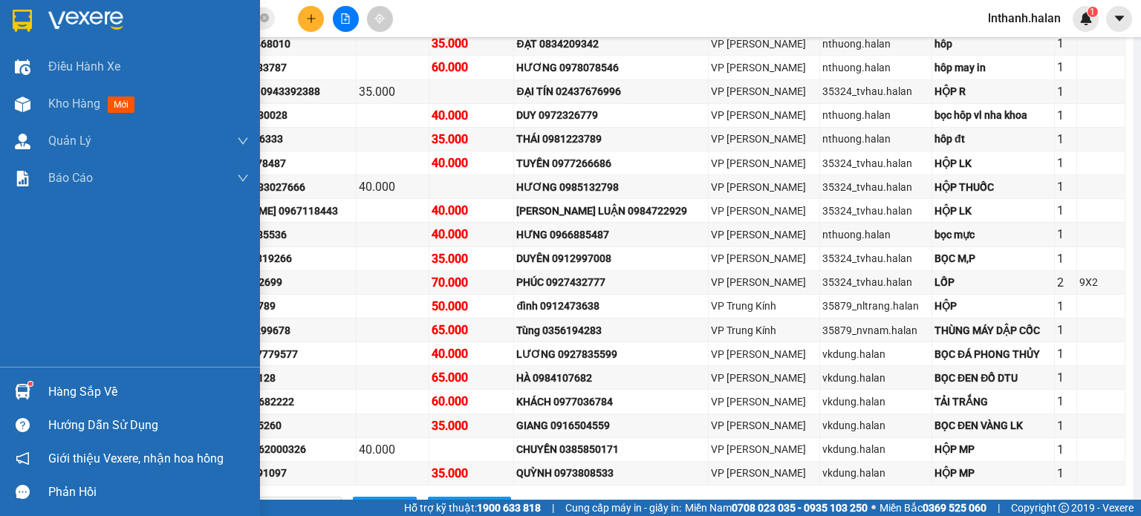
click at [37, 392] on div "Hàng sắp về" at bounding box center [130, 391] width 260 height 33
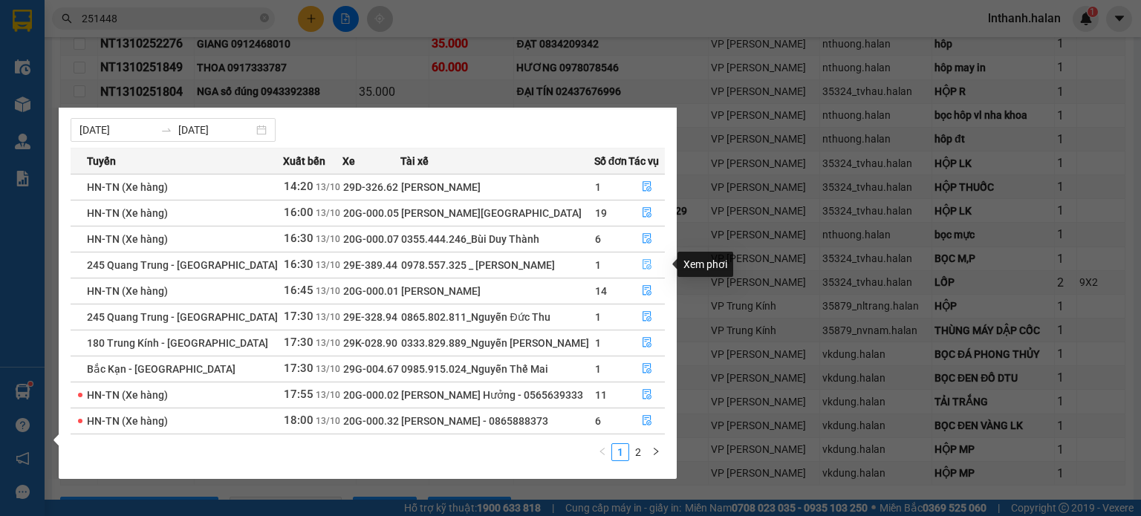
click at [638, 264] on button "button" at bounding box center [646, 265] width 35 height 24
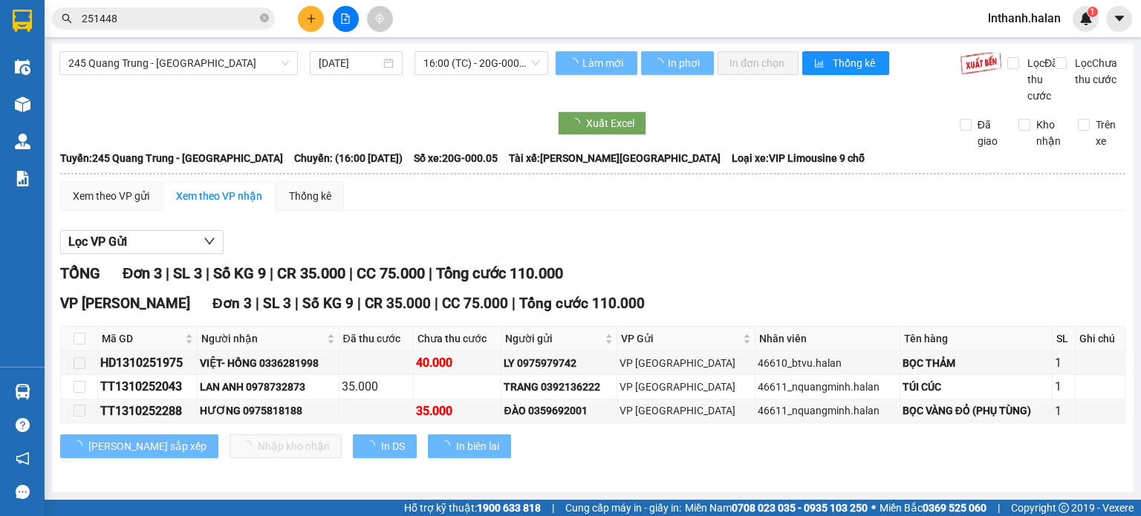
scroll to position [15, 0]
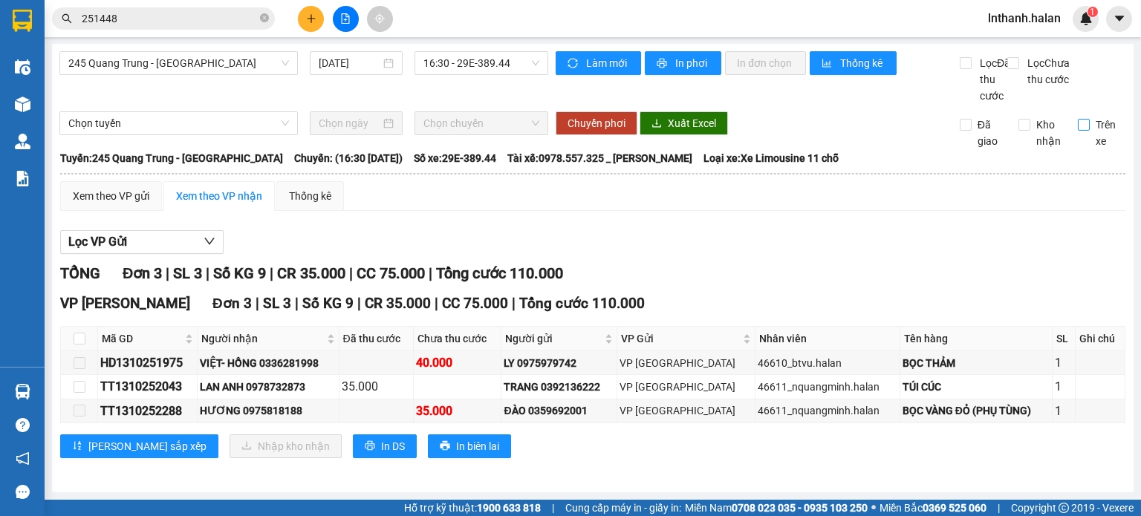
click at [1079, 121] on input "Trên xe" at bounding box center [1084, 125] width 12 height 12
checkbox input "true"
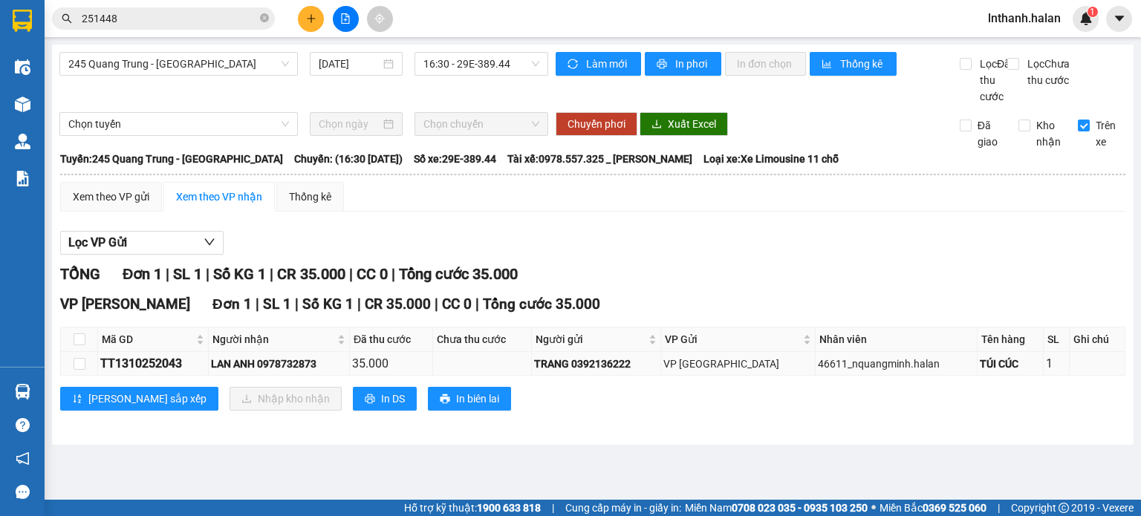
click at [151, 373] on div "TT1310252043" at bounding box center [152, 363] width 105 height 19
copy div "TT1310252043"
click at [157, 23] on input "251448" at bounding box center [169, 18] width 175 height 16
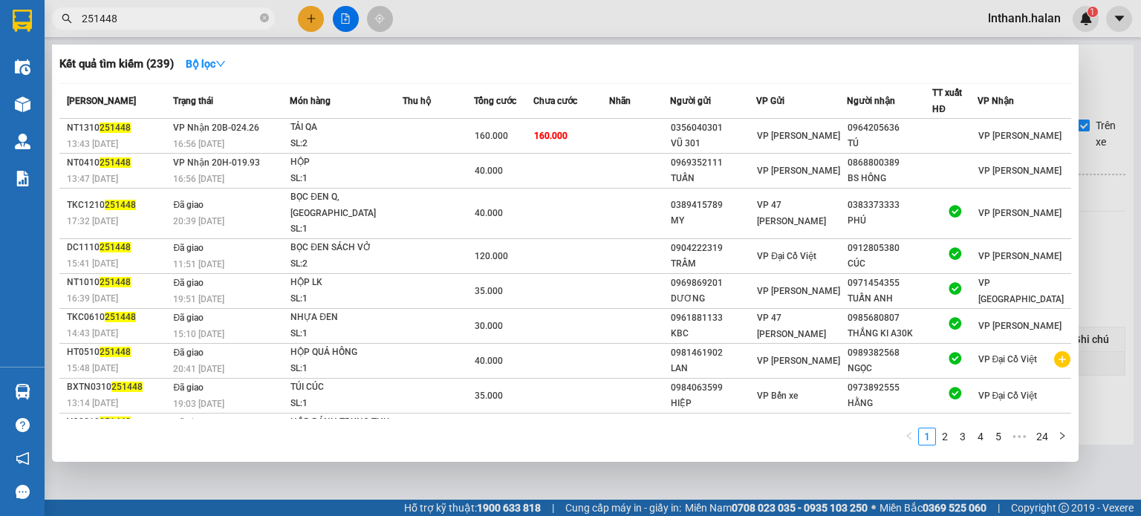
click at [157, 23] on input "251448" at bounding box center [169, 18] width 175 height 16
paste input "TT1310252043"
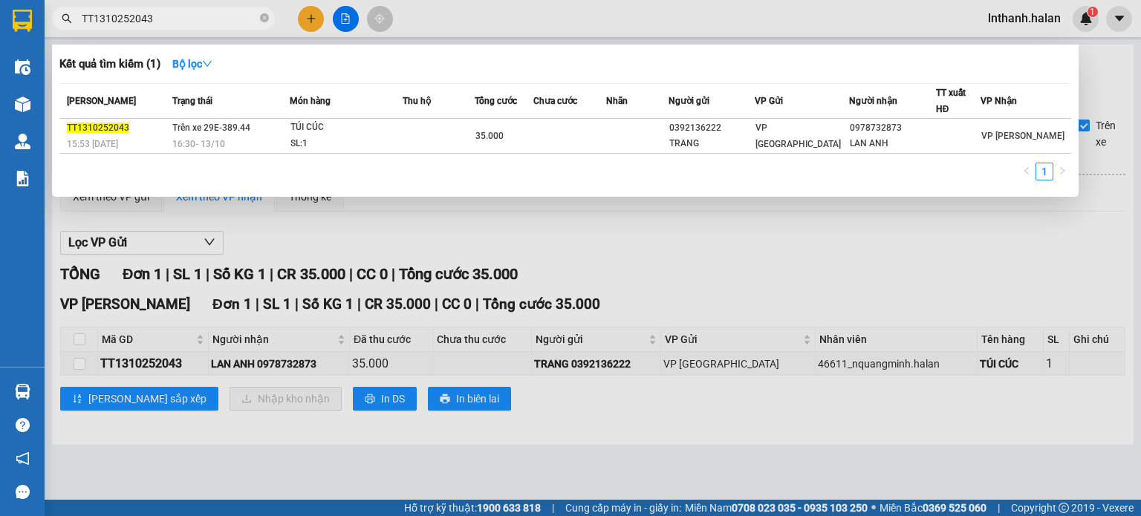
type input "TT1310252043"
click at [325, 133] on div "TÚI CÚC" at bounding box center [345, 128] width 111 height 16
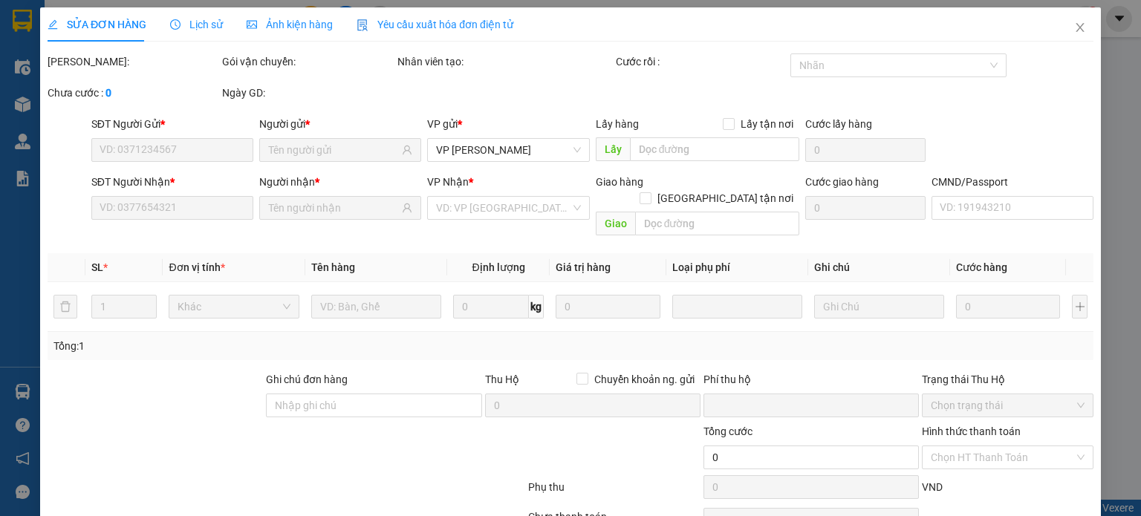
type input "0392136222"
type input "TRANG"
type input "0978732873"
type input "LAN ANH"
type input "0"
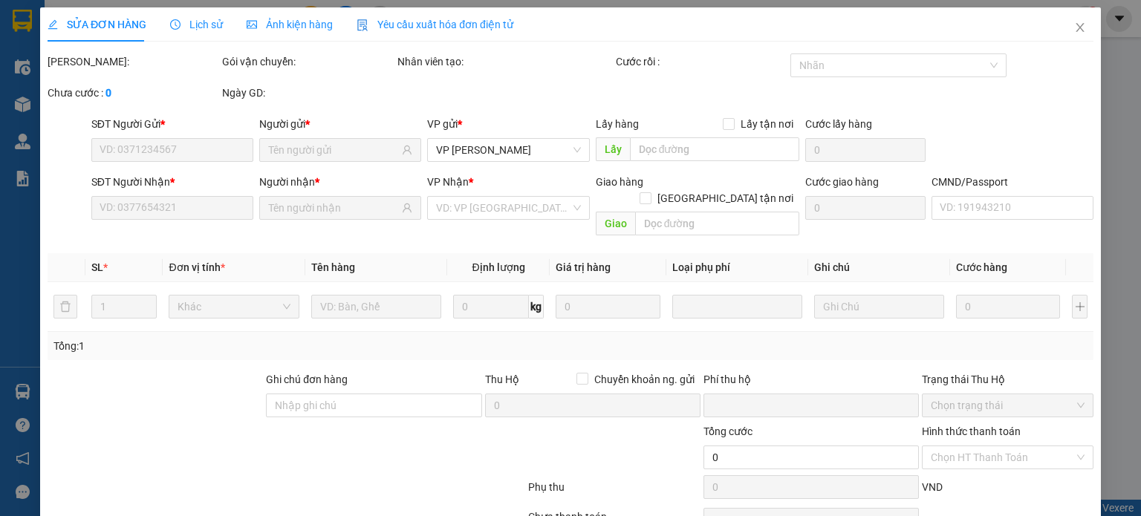
type input "35.000"
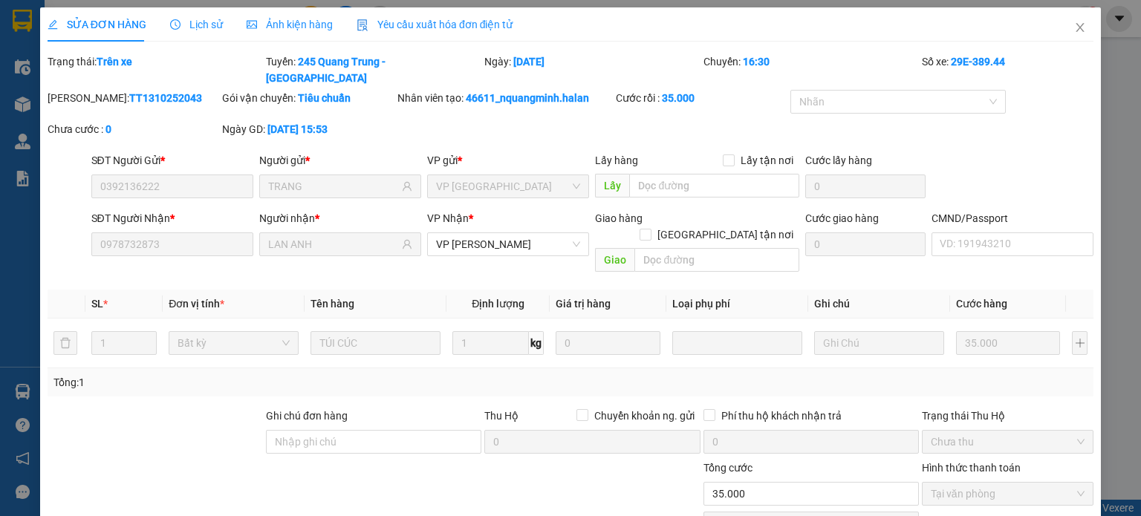
click at [208, 22] on span "Lịch sử" at bounding box center [196, 25] width 53 height 12
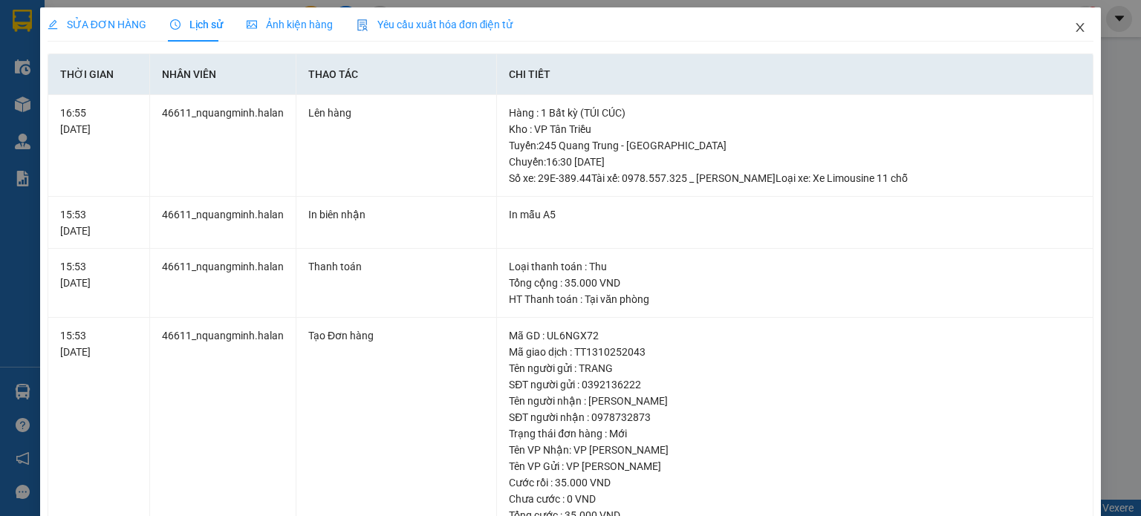
click at [1076, 31] on span "Close" at bounding box center [1080, 28] width 42 height 42
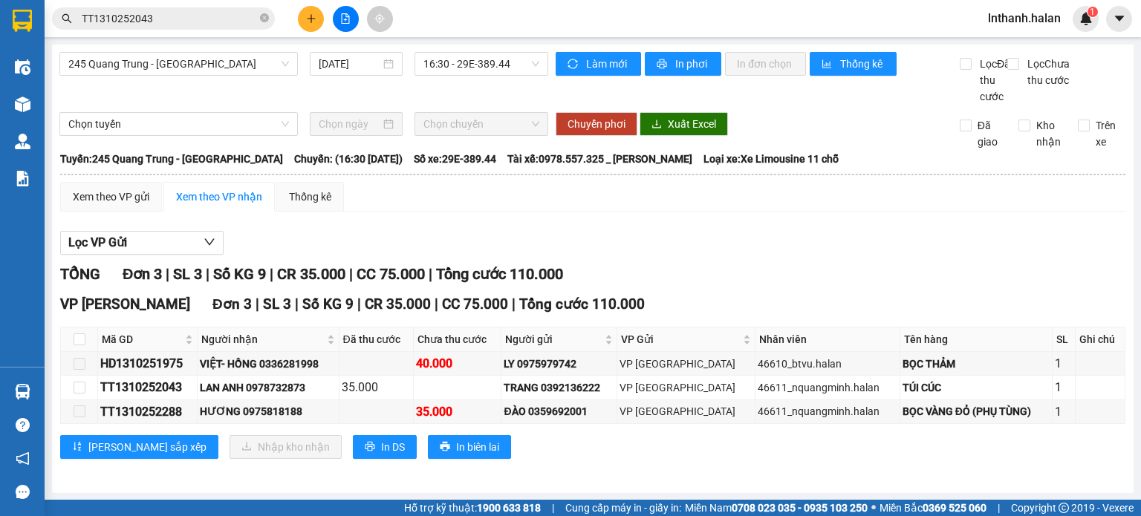
click at [198, 14] on input "TT1310252043" at bounding box center [169, 18] width 175 height 16
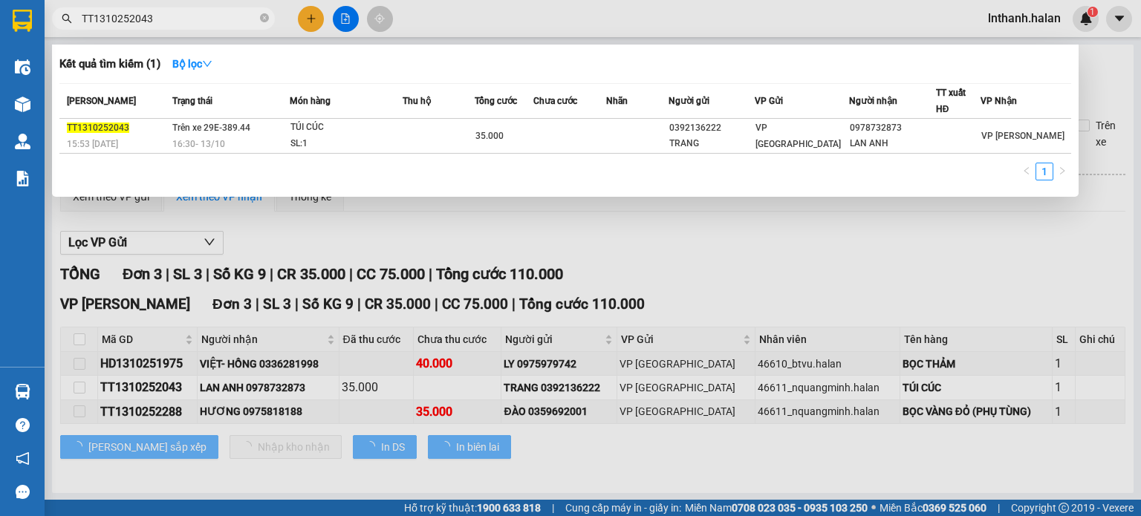
click at [198, 14] on input "TT1310252043" at bounding box center [169, 18] width 175 height 16
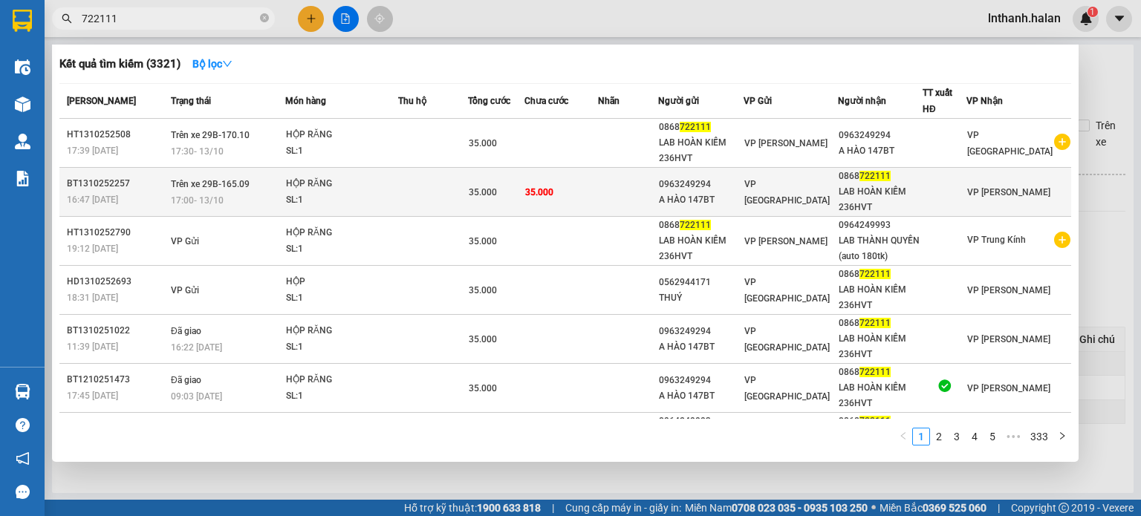
click at [421, 195] on td at bounding box center [433, 192] width 70 height 49
click at [956, 192] on div at bounding box center [944, 192] width 42 height 16
click at [302, 200] on div "SL: 1" at bounding box center [341, 200] width 111 height 16
click at [266, 184] on td "Trên xe 29B-165.09 17:00 - 13/10" at bounding box center [226, 192] width 118 height 49
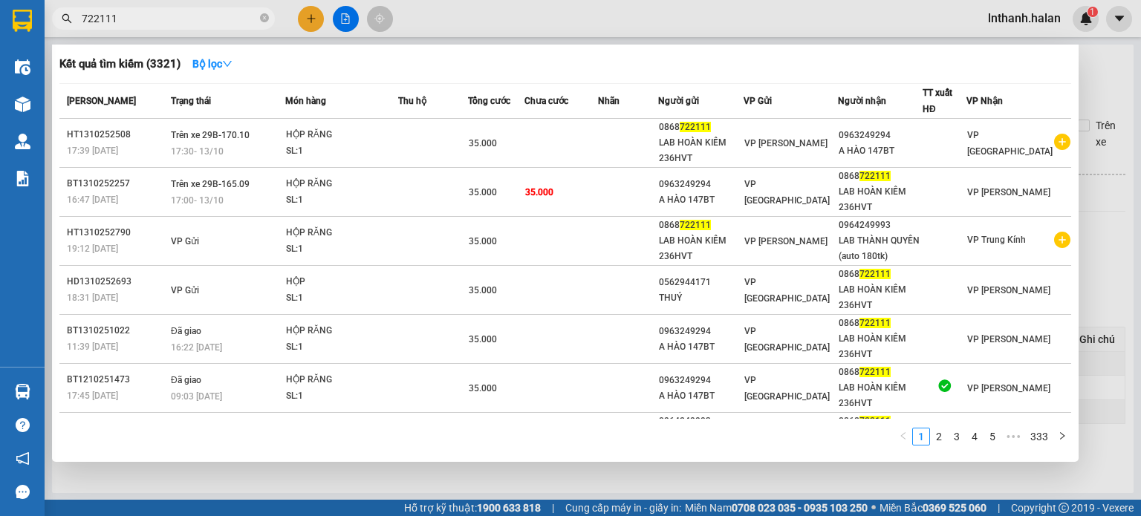
click at [550, 490] on div at bounding box center [570, 258] width 1141 height 516
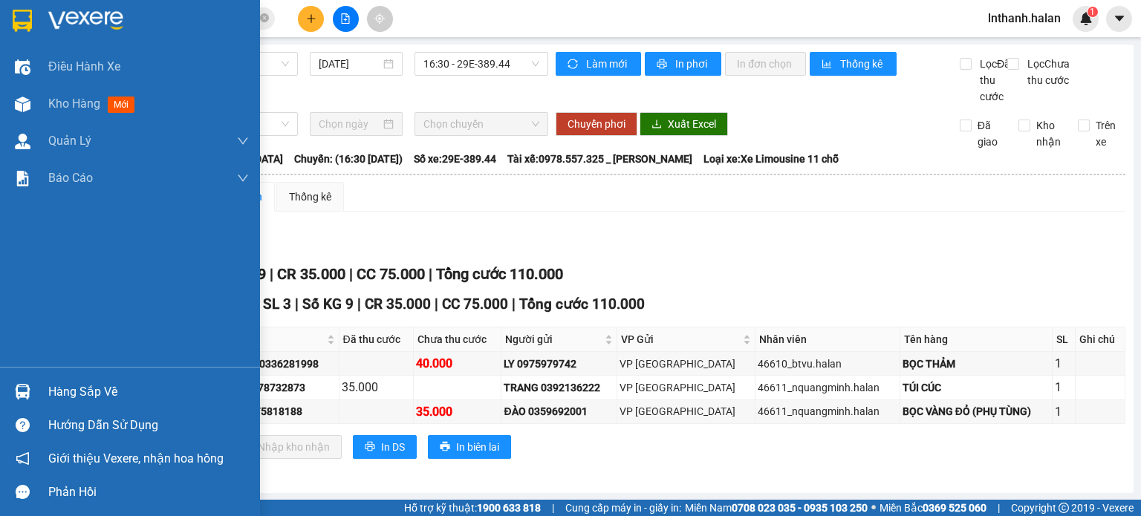
click at [20, 383] on div at bounding box center [23, 392] width 26 height 26
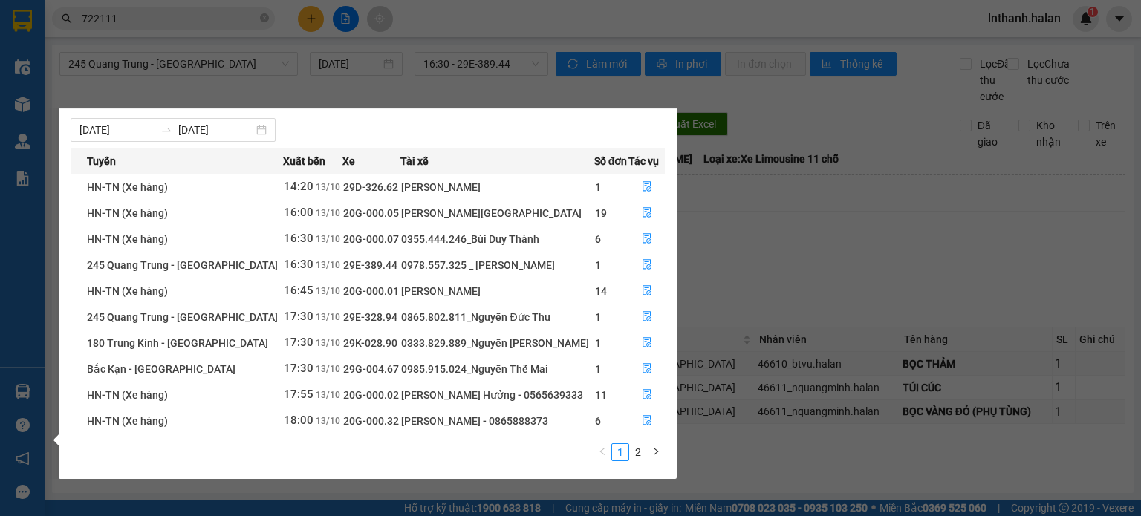
click at [865, 316] on section "Kết quả tìm kiếm ( 3321 ) Bộ lọc Mã ĐH Trạng thái Món hàng Thu hộ Tổng cước Chư…" at bounding box center [570, 258] width 1141 height 516
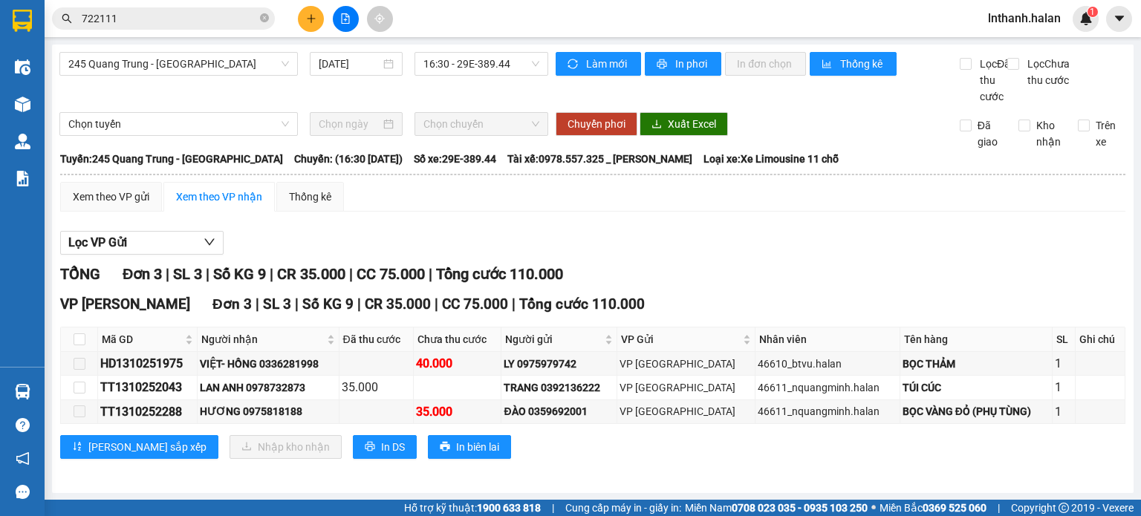
click at [137, 17] on input "722111" at bounding box center [169, 18] width 175 height 16
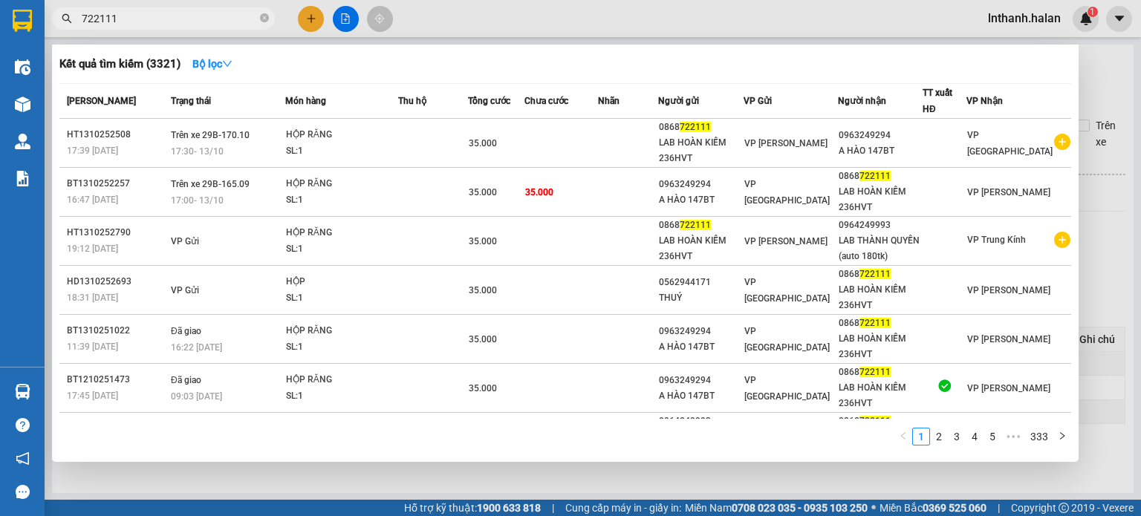
click at [137, 17] on input "722111" at bounding box center [169, 18] width 175 height 16
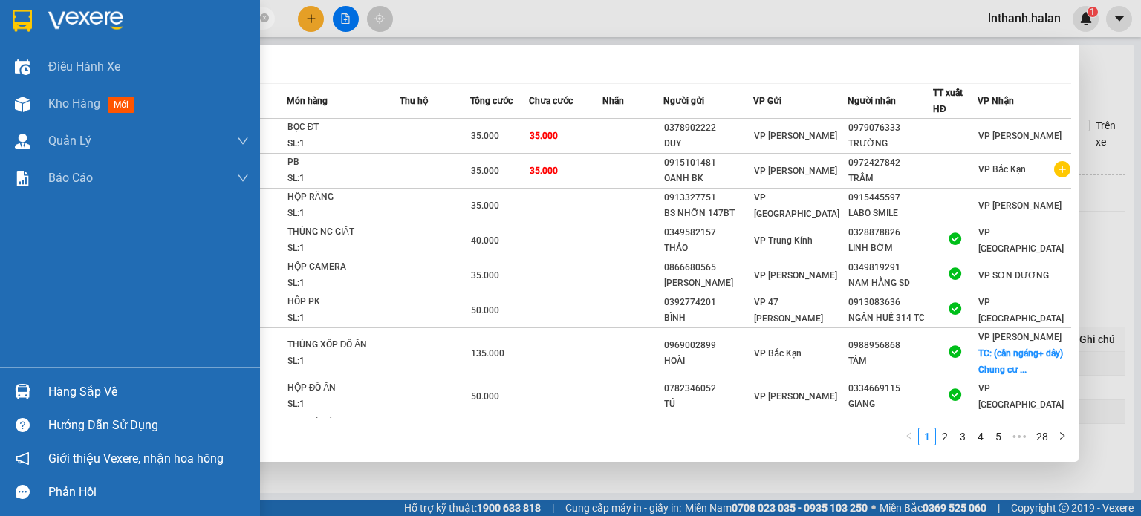
type input "250742"
click at [35, 399] on div at bounding box center [23, 392] width 26 height 26
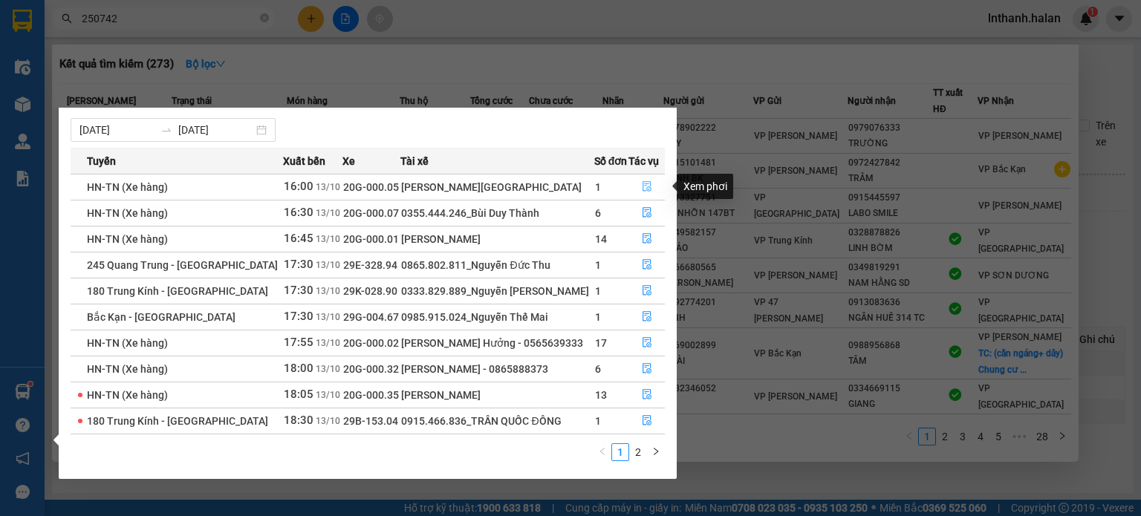
click at [648, 181] on button "button" at bounding box center [646, 187] width 35 height 24
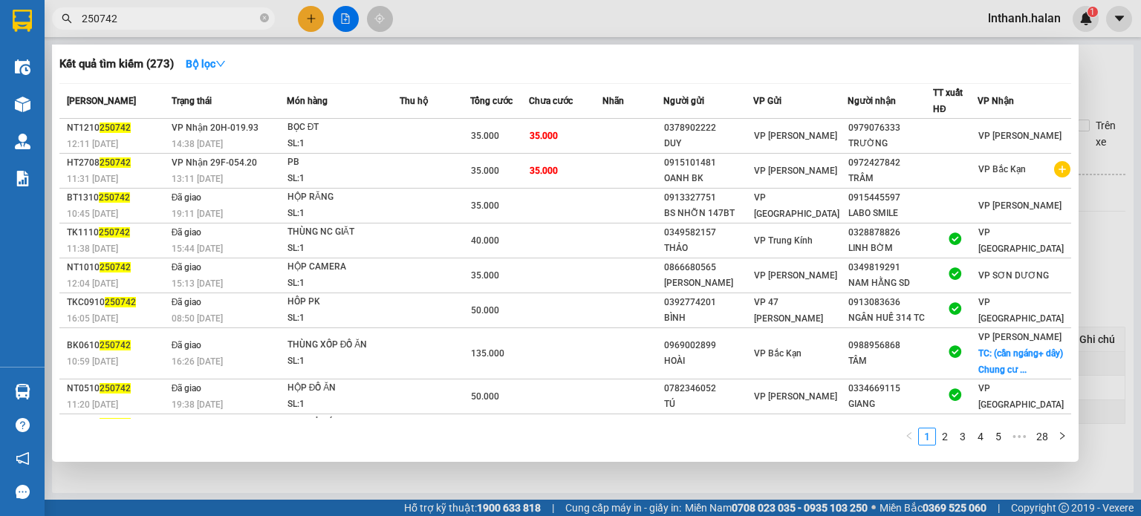
click at [1108, 251] on div at bounding box center [570, 258] width 1141 height 516
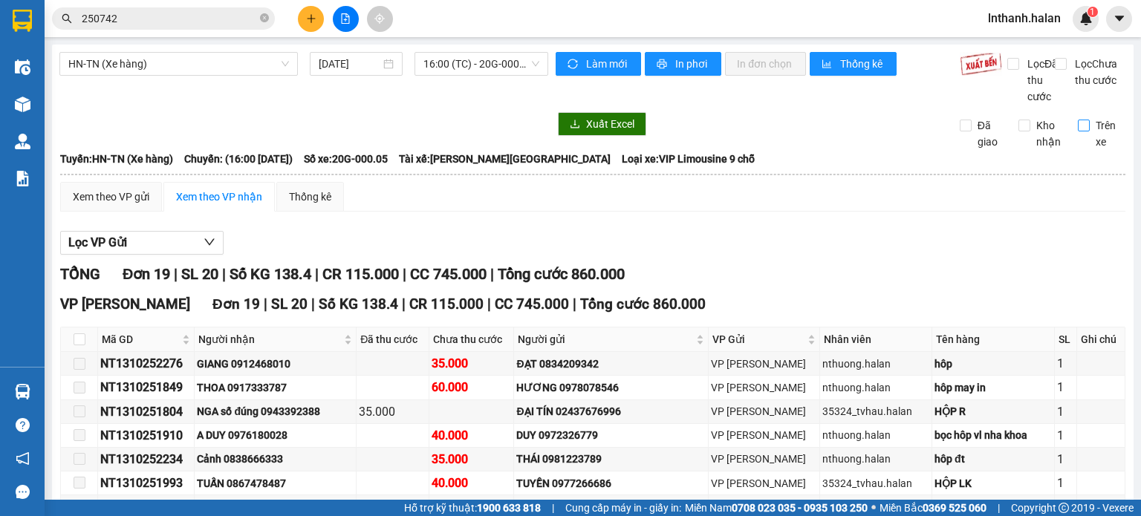
click at [1078, 150] on label "Trên xe" at bounding box center [1102, 133] width 48 height 33
click at [1078, 131] on input "Trên xe" at bounding box center [1084, 126] width 12 height 12
checkbox input "true"
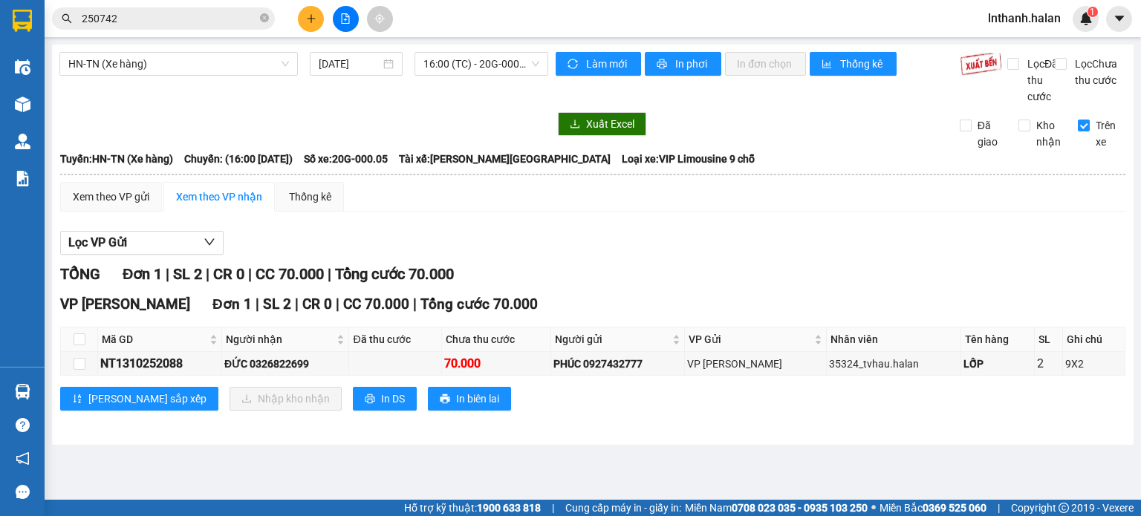
click at [195, 20] on input "250742" at bounding box center [169, 18] width 175 height 16
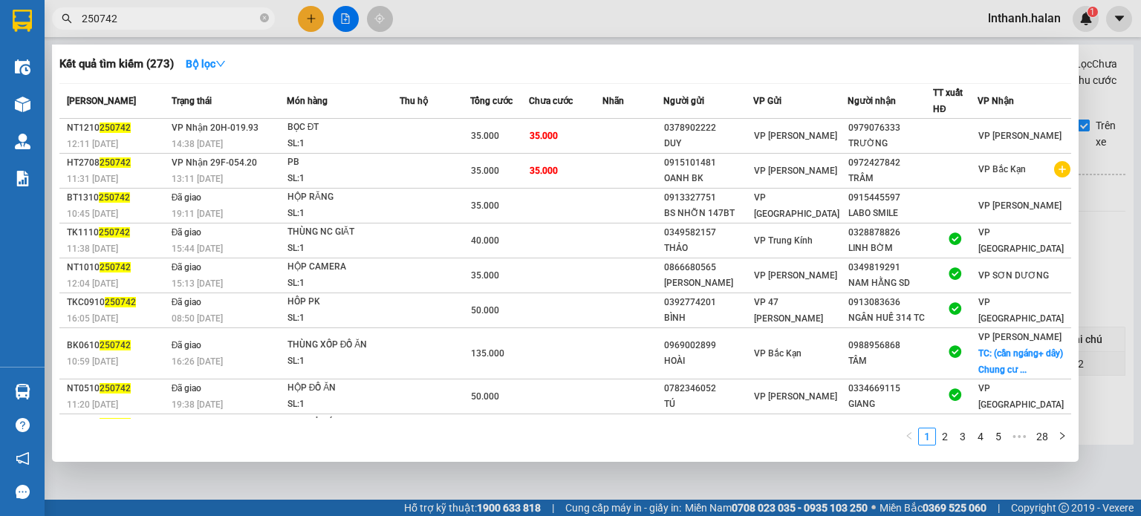
click at [195, 20] on input "250742" at bounding box center [169, 18] width 175 height 16
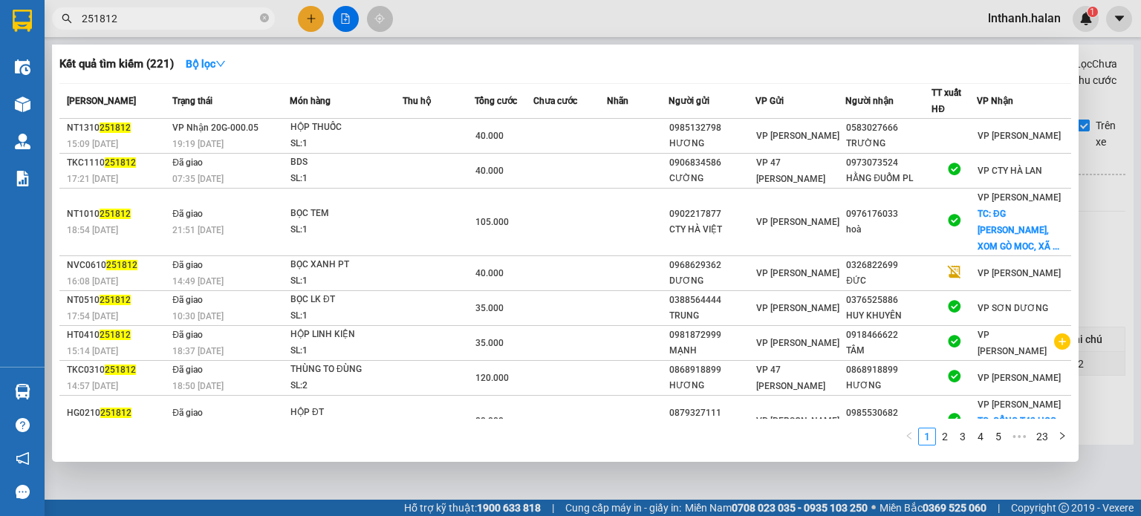
type input "251812"
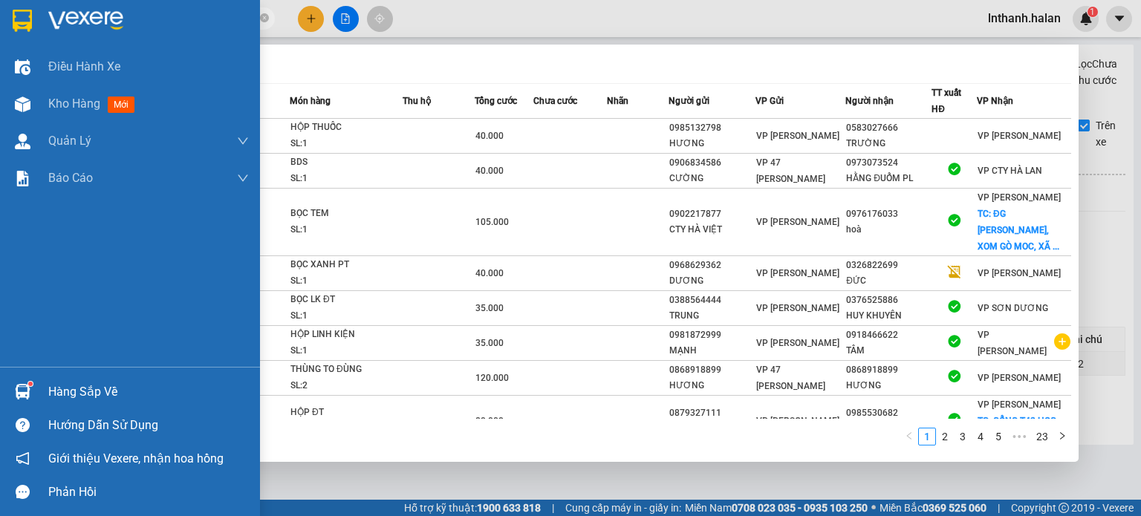
drag, startPoint x: 0, startPoint y: 396, endPoint x: 13, endPoint y: 396, distance: 13.4
click at [2, 396] on div "Hàng sắp về" at bounding box center [130, 391] width 260 height 33
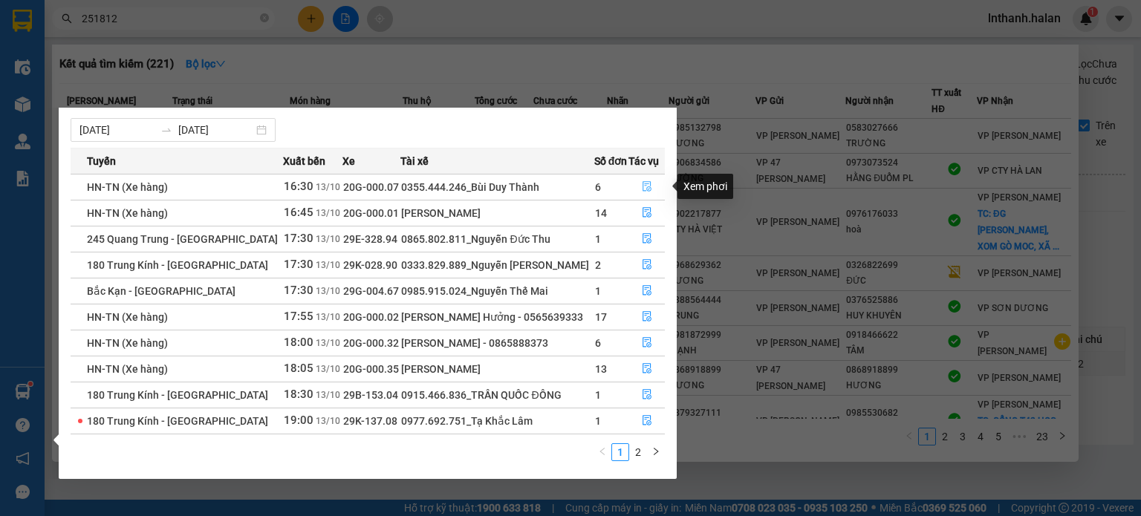
click at [645, 184] on icon "file-done" at bounding box center [647, 186] width 10 height 10
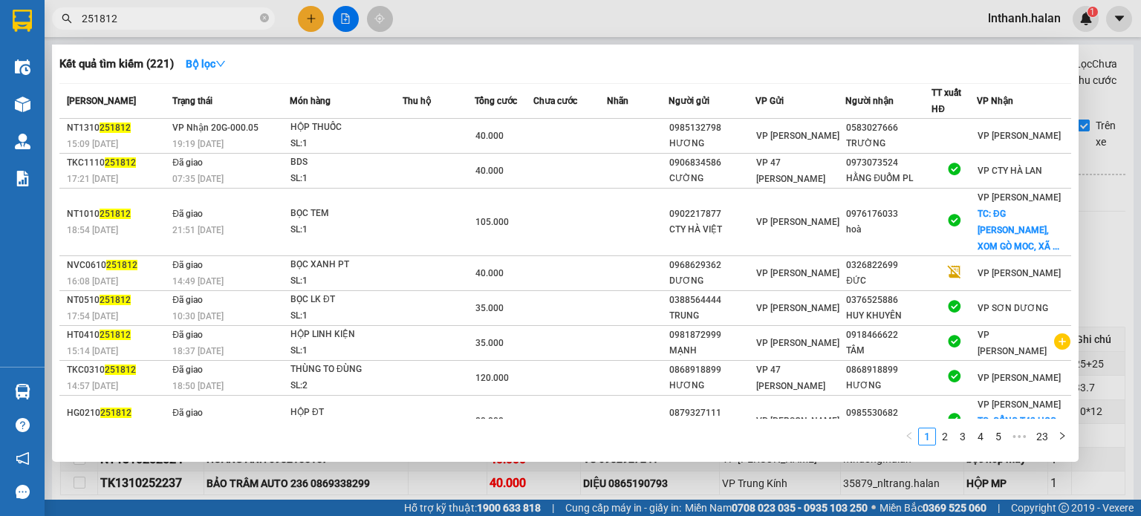
click at [1105, 241] on div at bounding box center [570, 258] width 1141 height 516
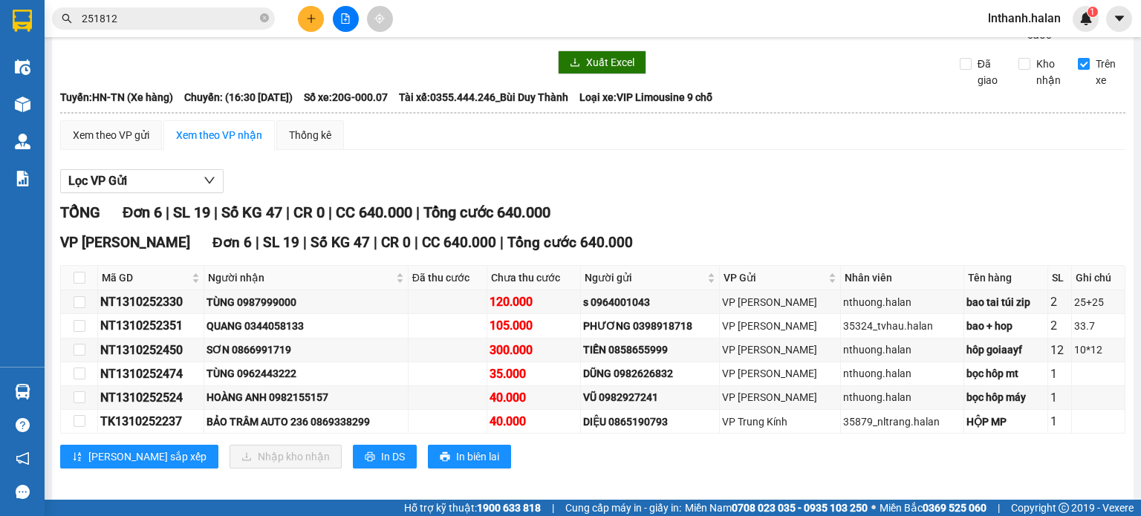
scroll to position [86, 0]
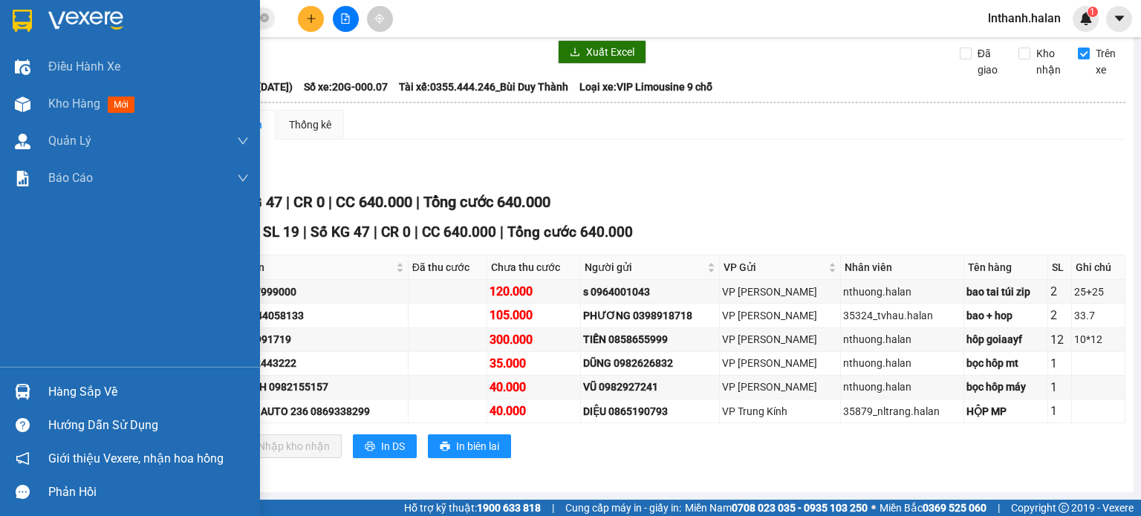
click at [42, 391] on div "Hàng sắp về" at bounding box center [130, 391] width 260 height 33
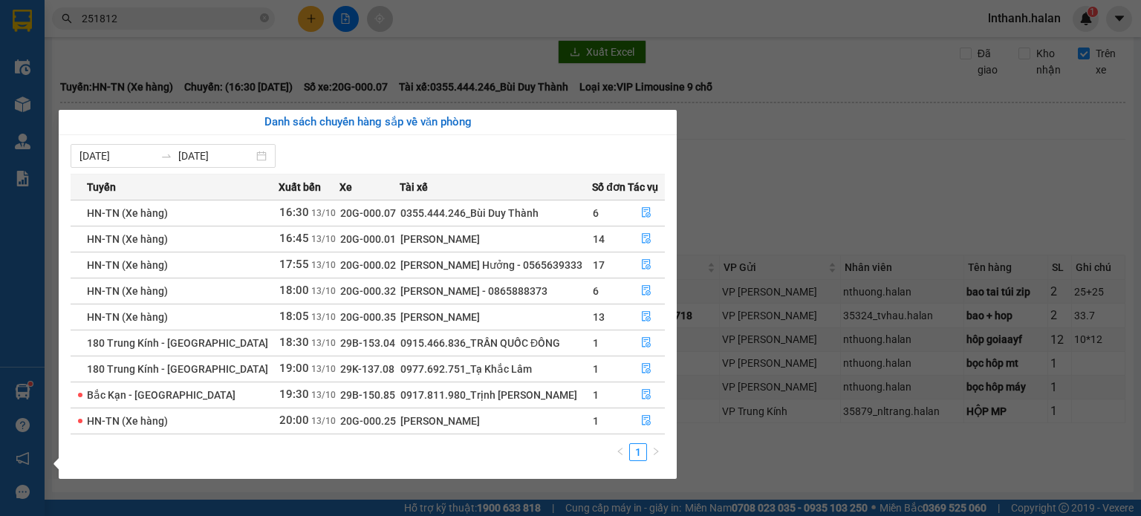
scroll to position [0, 0]
click at [32, 388] on div "Điều hành xe Kho hàng mới Quản Lý Quản lý chuyến Quản lý kiểm kho Báo cáo 12. T…" at bounding box center [22, 258] width 45 height 516
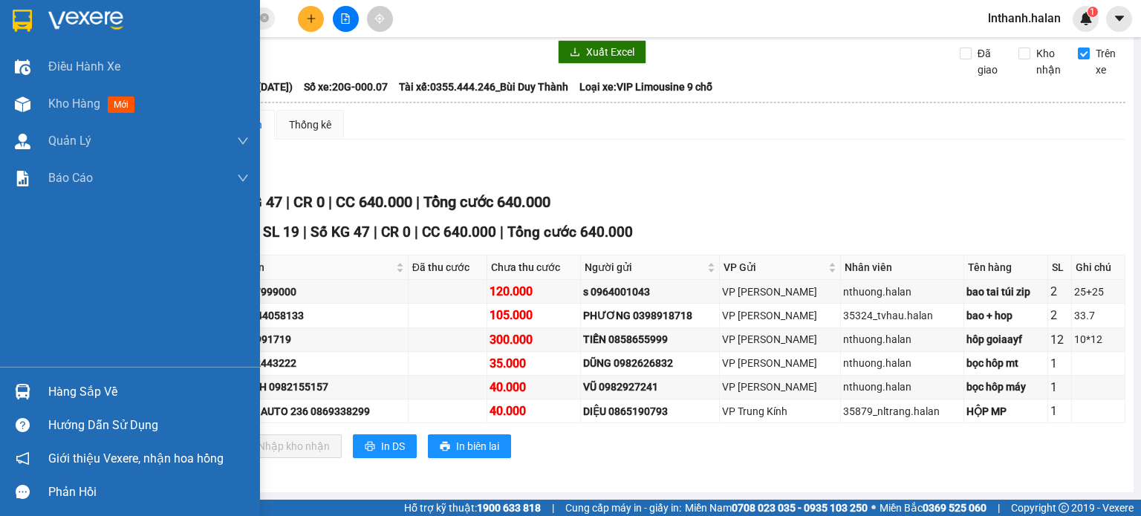
click at [27, 388] on img at bounding box center [23, 392] width 16 height 16
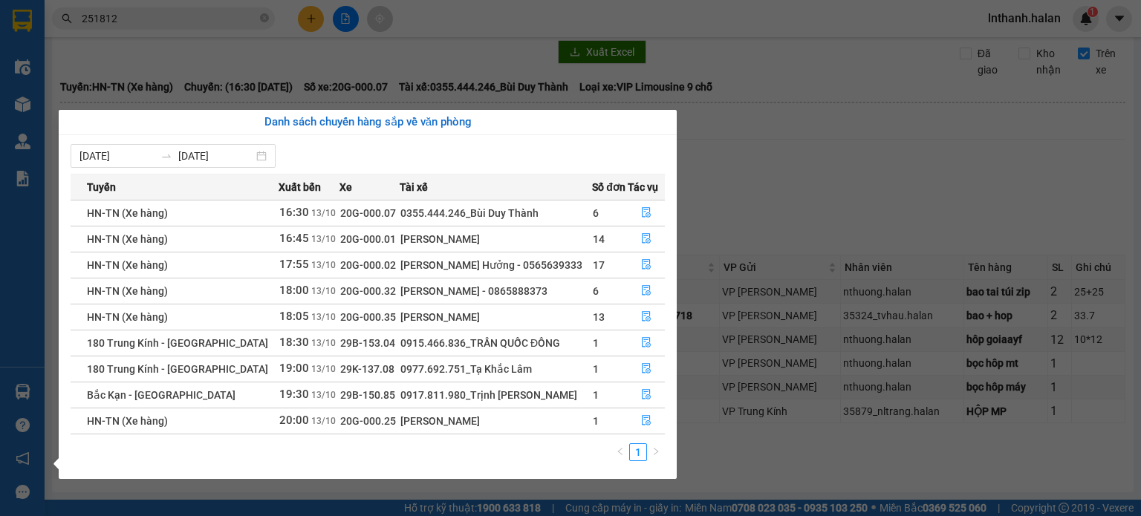
click at [773, 184] on section "Kết quả tìm kiếm ( 221 ) Bộ lọc Mã ĐH Trạng thái Món hàng Thu hộ Tổng cước Chưa…" at bounding box center [570, 258] width 1141 height 516
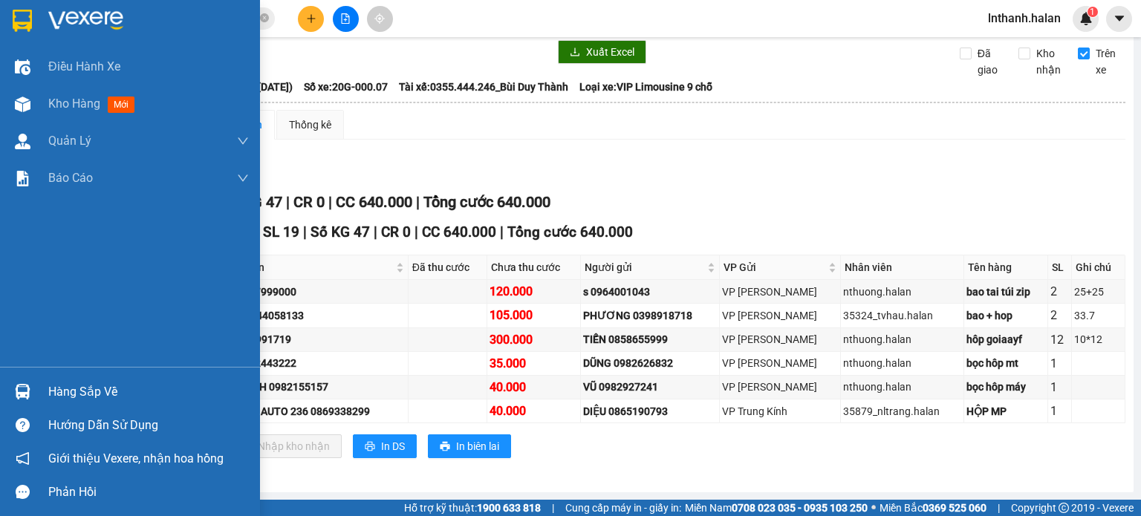
click at [30, 386] on img at bounding box center [23, 392] width 16 height 16
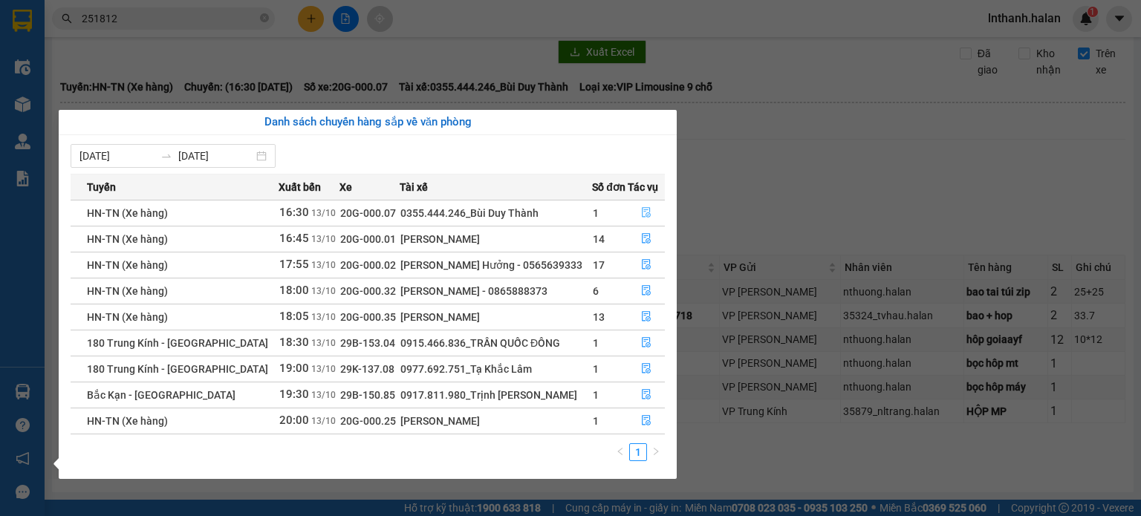
click at [637, 210] on button "button" at bounding box center [647, 213] width 36 height 24
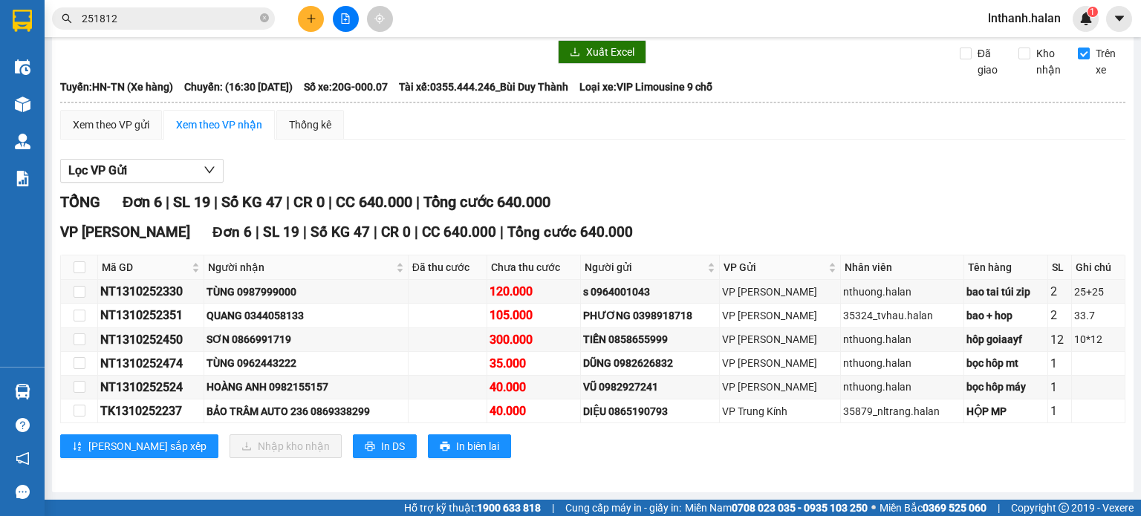
click at [820, 220] on div "TỔNG Đơn 6 | SL 19 | Số KG 47 | CR 0 | CC 640.000 | Tổng cước 640.000 VP Hoàng …" at bounding box center [592, 334] width 1065 height 286
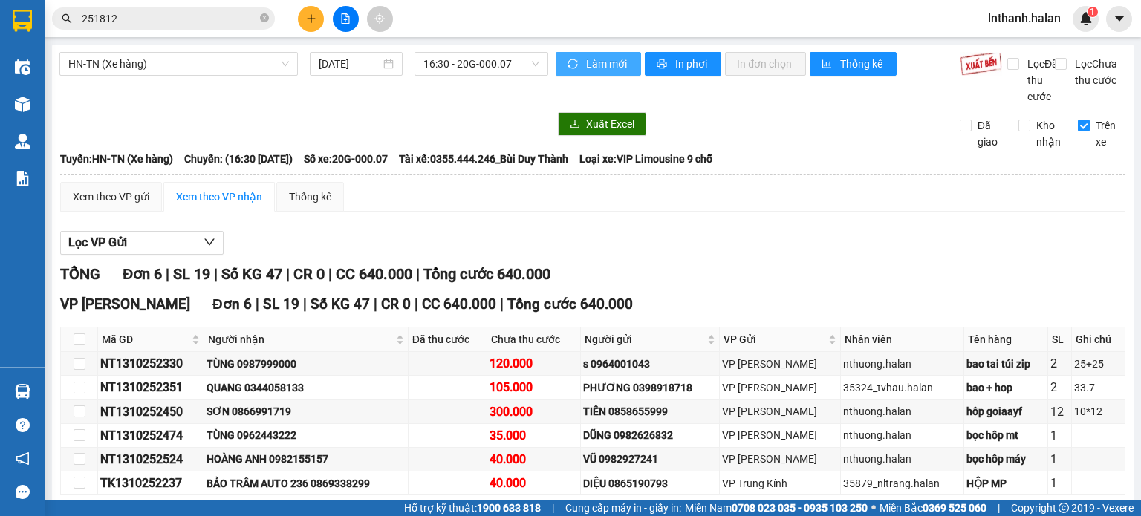
click at [594, 62] on span "Làm mới" at bounding box center [607, 64] width 43 height 16
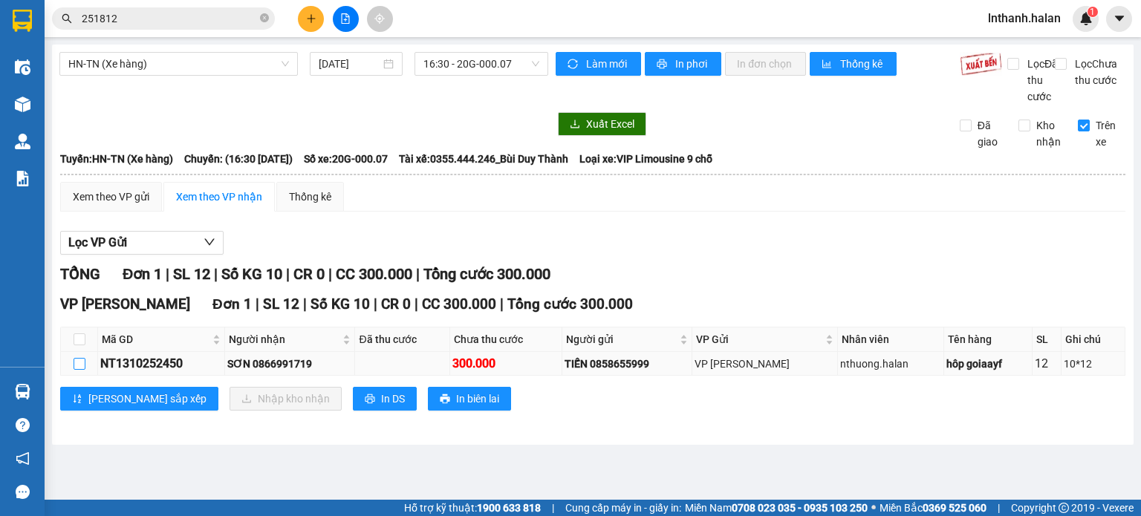
click at [79, 370] on input "checkbox" at bounding box center [80, 364] width 12 height 12
checkbox input "true"
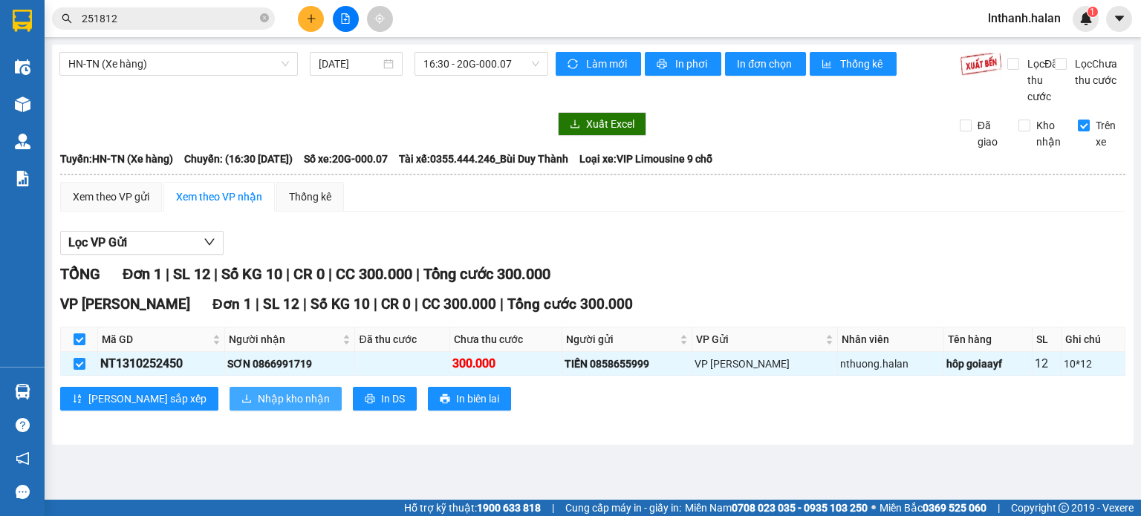
click at [258, 407] on span "Nhập kho nhận" at bounding box center [294, 399] width 72 height 16
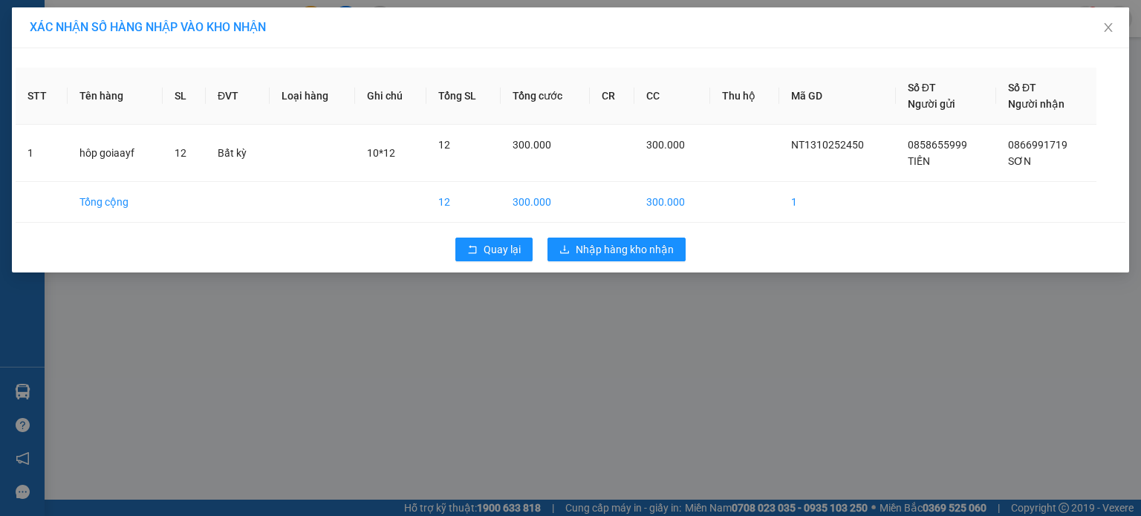
click at [626, 234] on div "Quay lại Nhập hàng kho nhận" at bounding box center [571, 249] width 1110 height 39
click at [633, 247] on span "Nhập hàng kho nhận" at bounding box center [625, 249] width 98 height 16
click at [598, 246] on span "Nhập hàng kho nhận" at bounding box center [625, 249] width 98 height 16
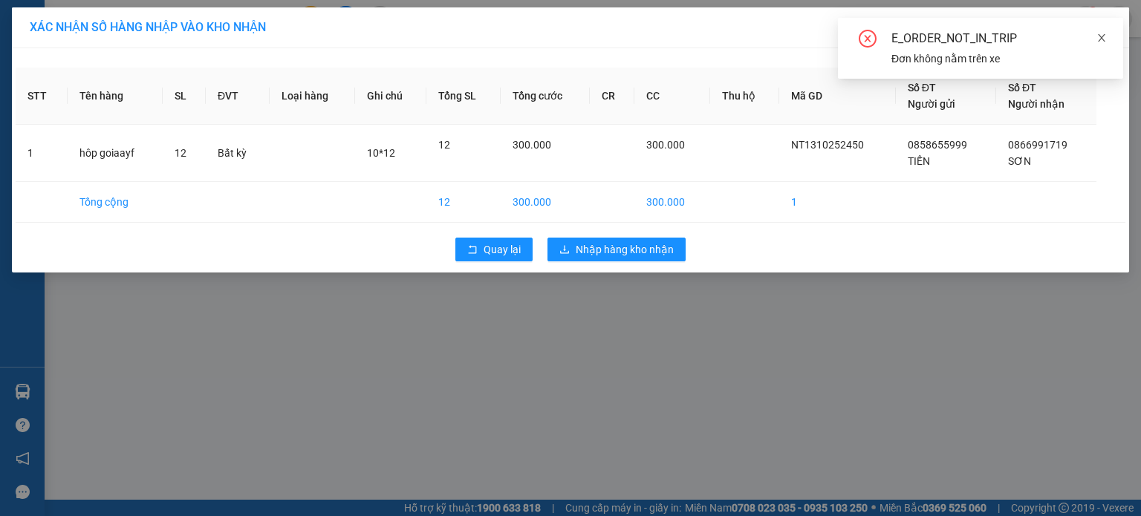
click at [1100, 39] on icon "close" at bounding box center [1101, 37] width 7 height 7
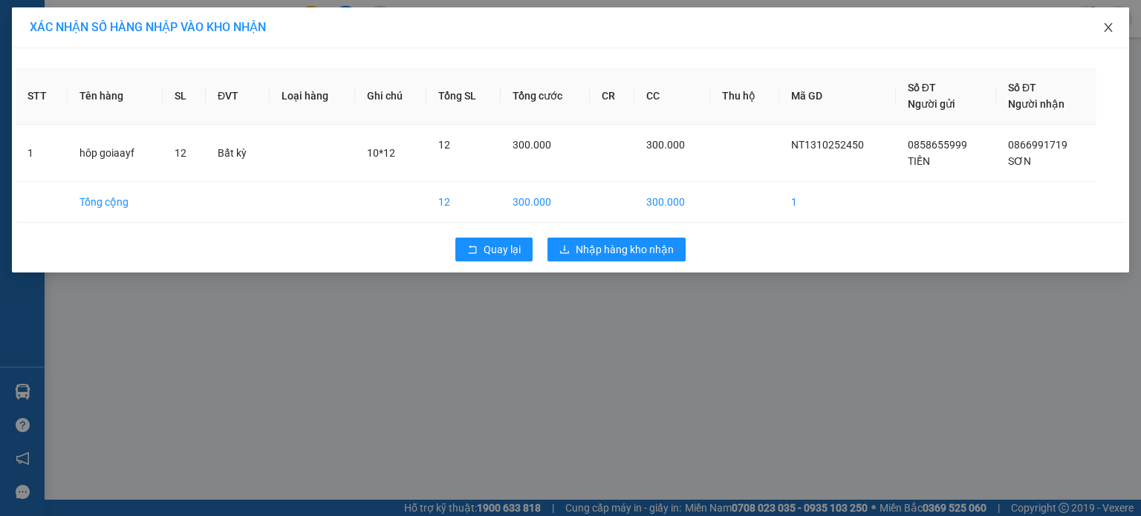
click at [1114, 26] on icon "close" at bounding box center [1108, 28] width 12 height 12
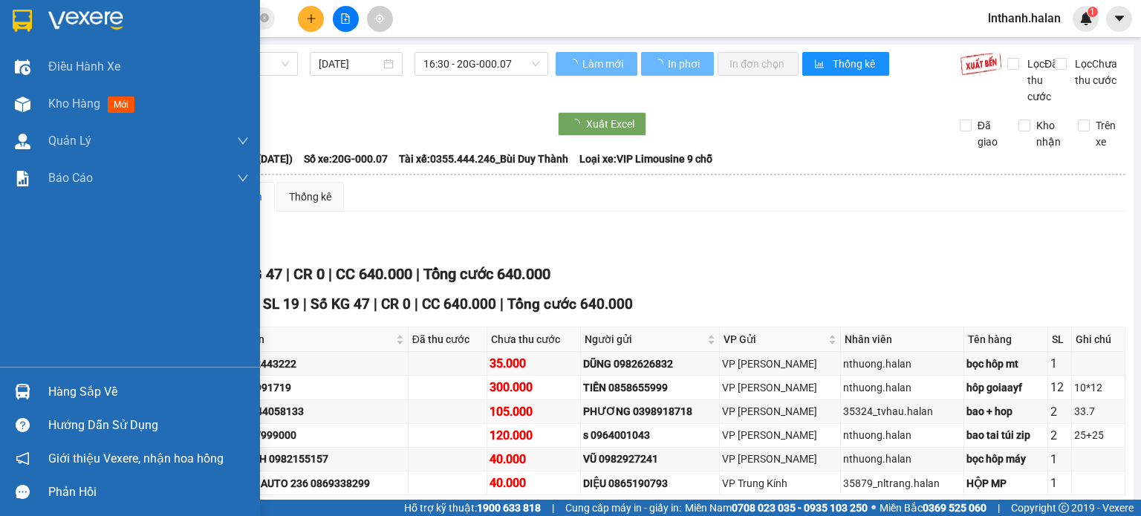
click at [71, 392] on div "Hàng sắp về" at bounding box center [148, 392] width 201 height 22
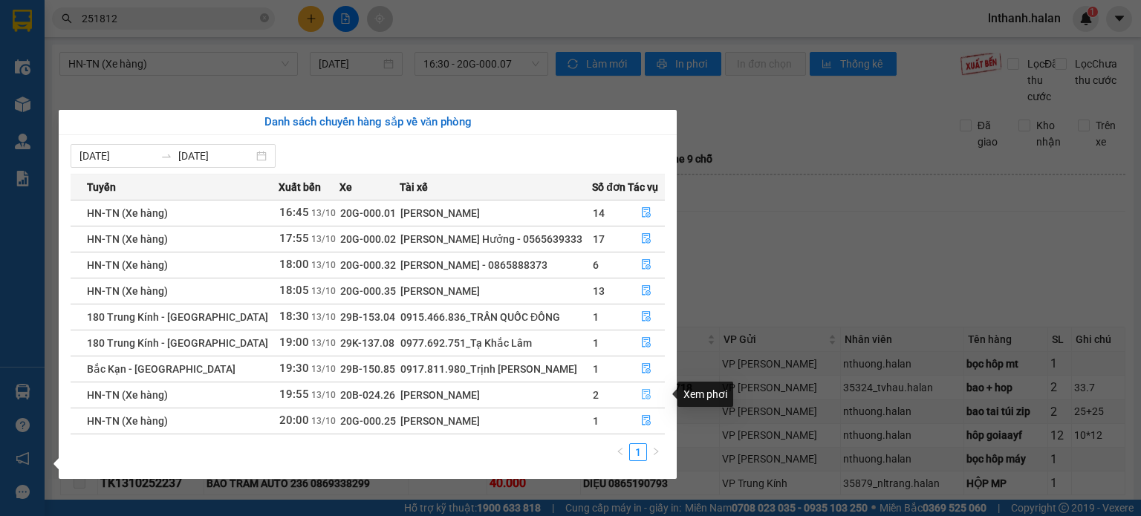
click at [649, 398] on button "button" at bounding box center [647, 395] width 36 height 24
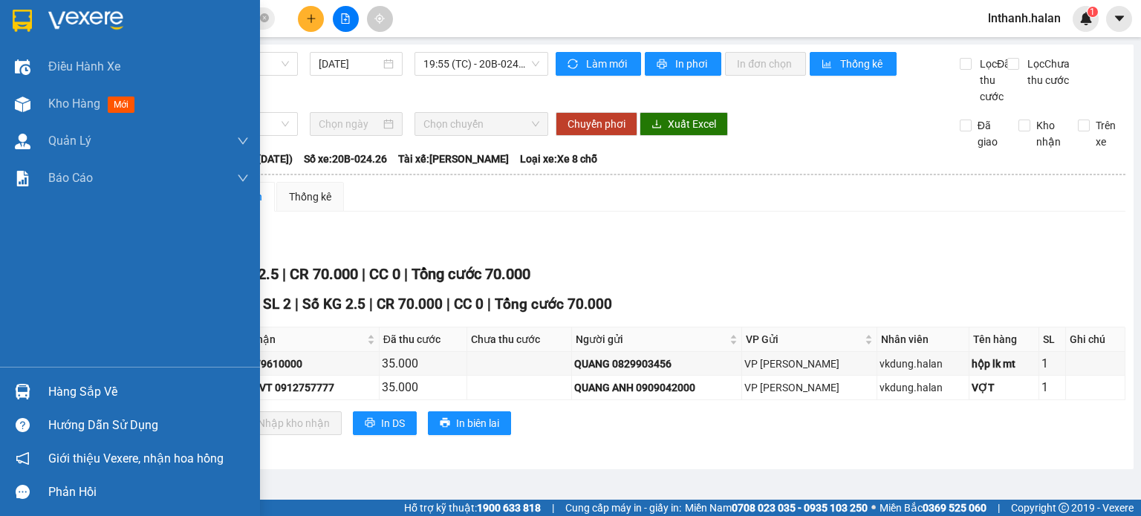
click at [21, 396] on img at bounding box center [23, 392] width 16 height 16
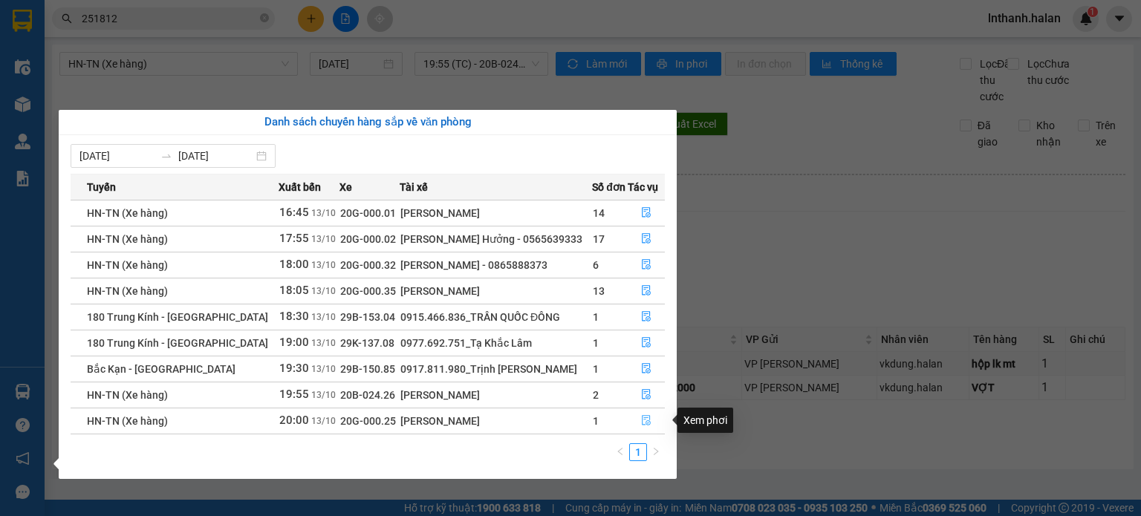
click at [643, 421] on icon "file-done" at bounding box center [646, 420] width 10 height 10
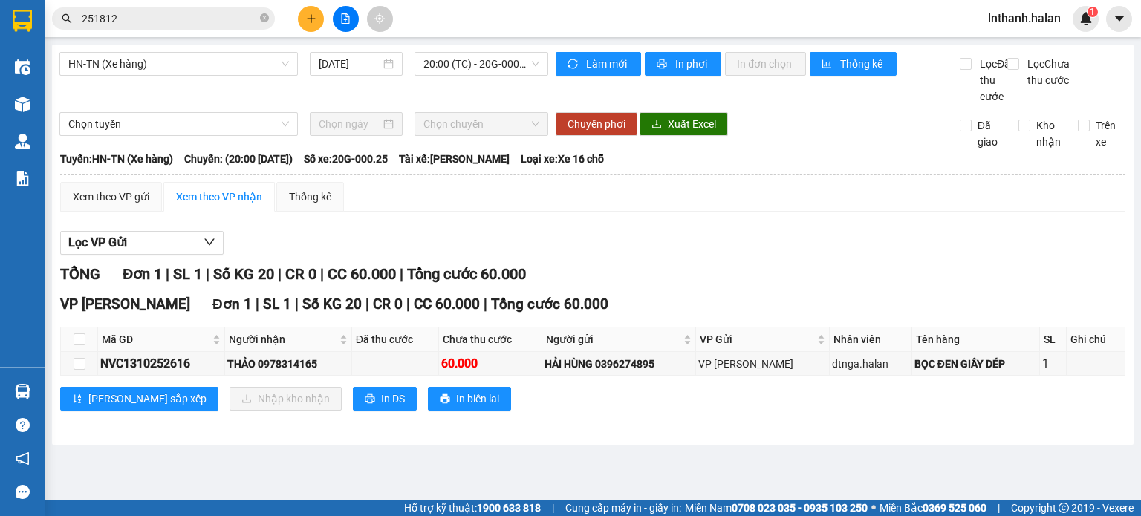
click at [689, 316] on div "VP Hoàng Văn Thụ Đơn 1 | SL 1 | Số KG 20 | CR 0 | CC 60.000 | Tổng cước 60.000" at bounding box center [592, 304] width 1065 height 22
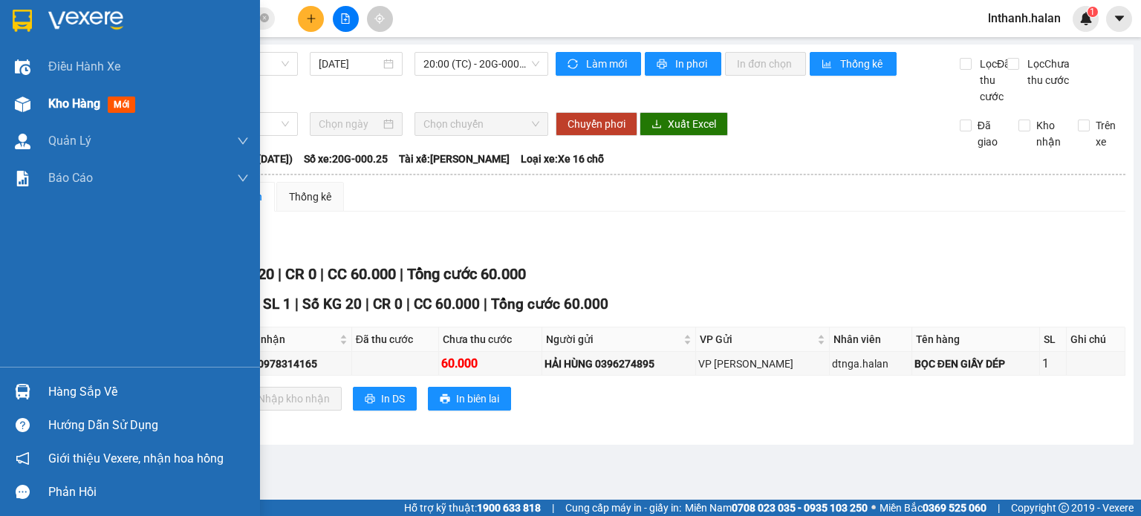
click at [0, 97] on div "Kho hàng mới" at bounding box center [130, 103] width 260 height 37
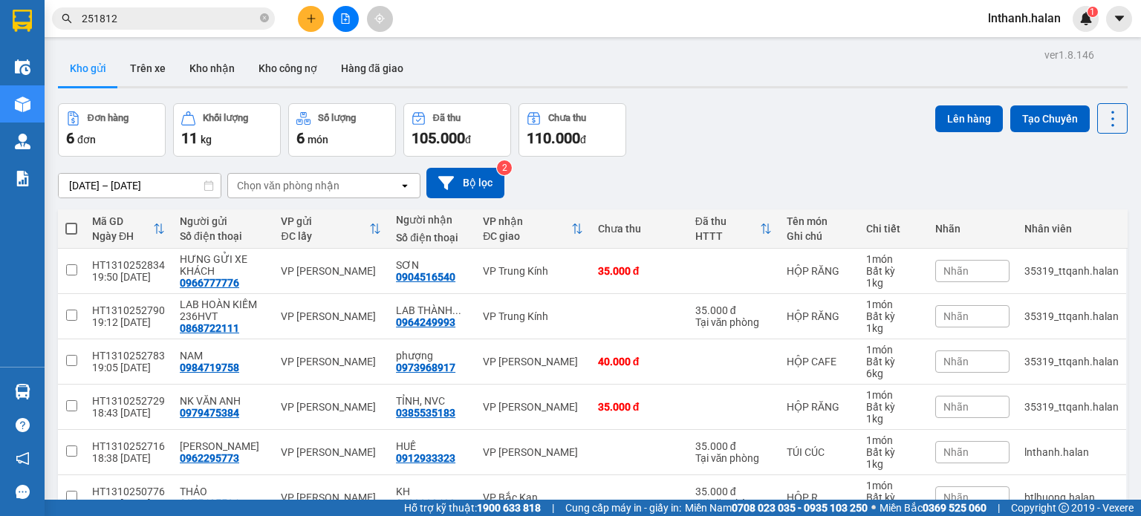
click at [816, 192] on div "30/08/2025 – 13/10/2025 Press the down arrow key to interact with the calendar …" at bounding box center [593, 183] width 1070 height 30
click at [1097, 132] on button at bounding box center [1112, 118] width 30 height 30
click at [1094, 221] on li "Làm mới" at bounding box center [1074, 211] width 111 height 27
click at [1102, 109] on icon at bounding box center [1112, 118] width 21 height 21
click at [1097, 213] on span "Làm mới" at bounding box center [1080, 211] width 41 height 15
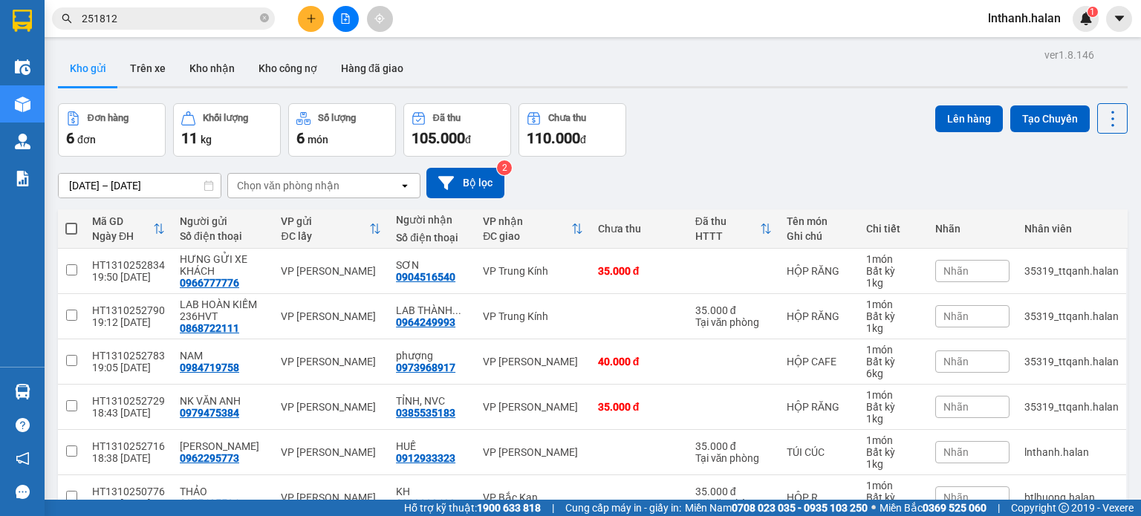
click at [349, 17] on icon "file-add" at bounding box center [346, 18] width 8 height 10
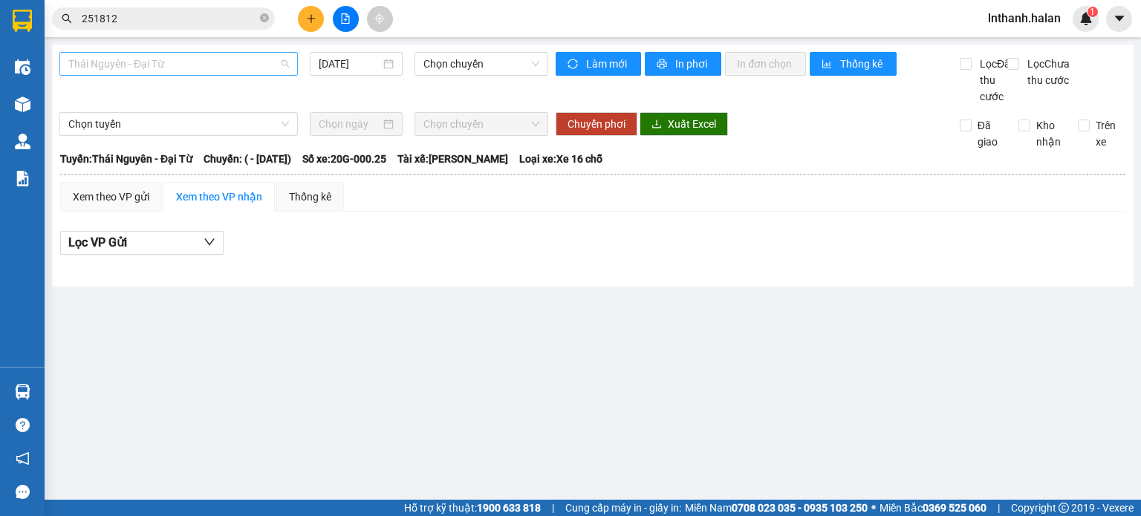
click at [152, 71] on span "Thái Nguyên - Đại Từ" at bounding box center [178, 64] width 221 height 22
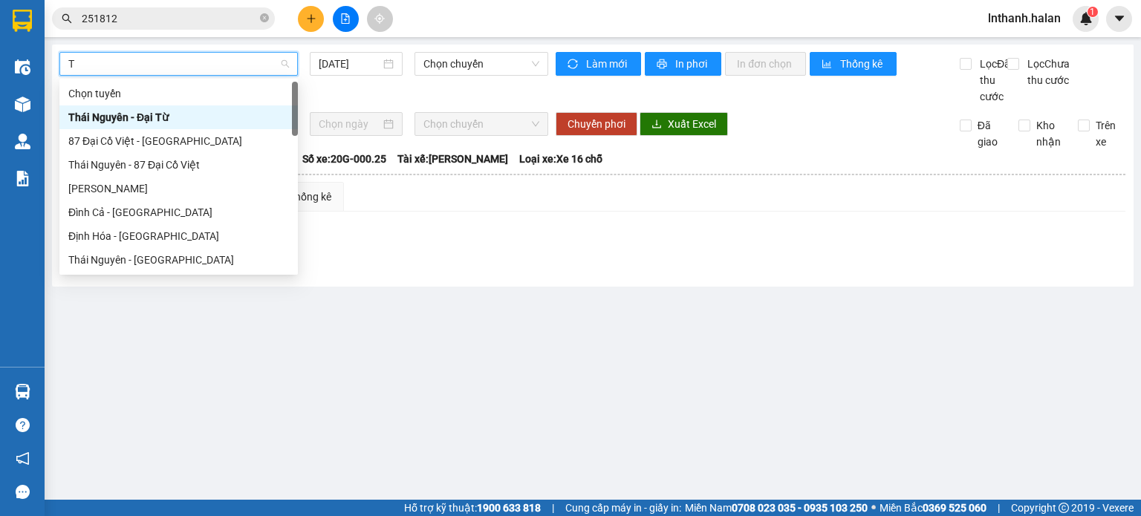
type input "TK"
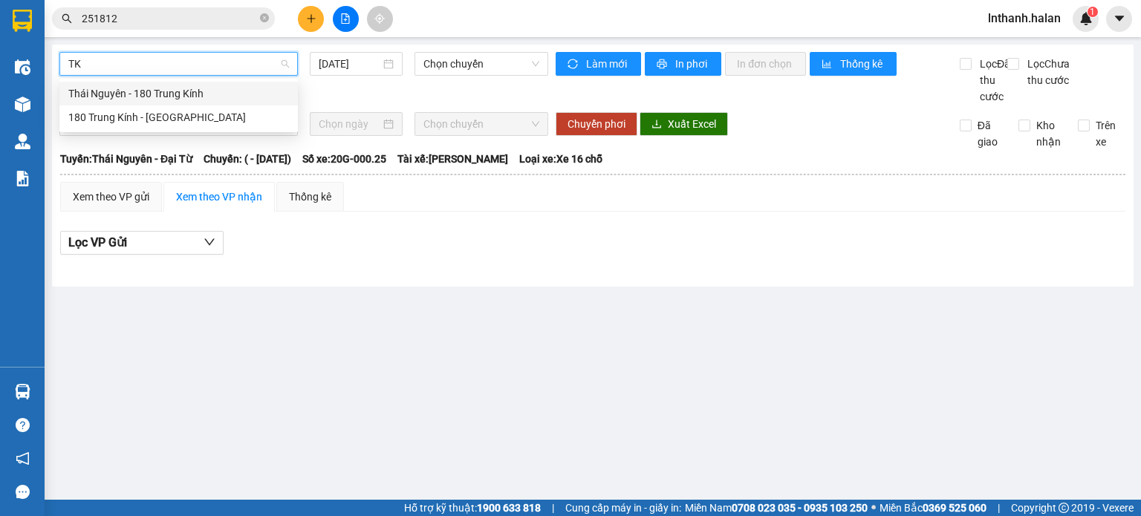
click at [151, 95] on div "Thái Nguyên - 180 Trung Kính" at bounding box center [178, 93] width 221 height 16
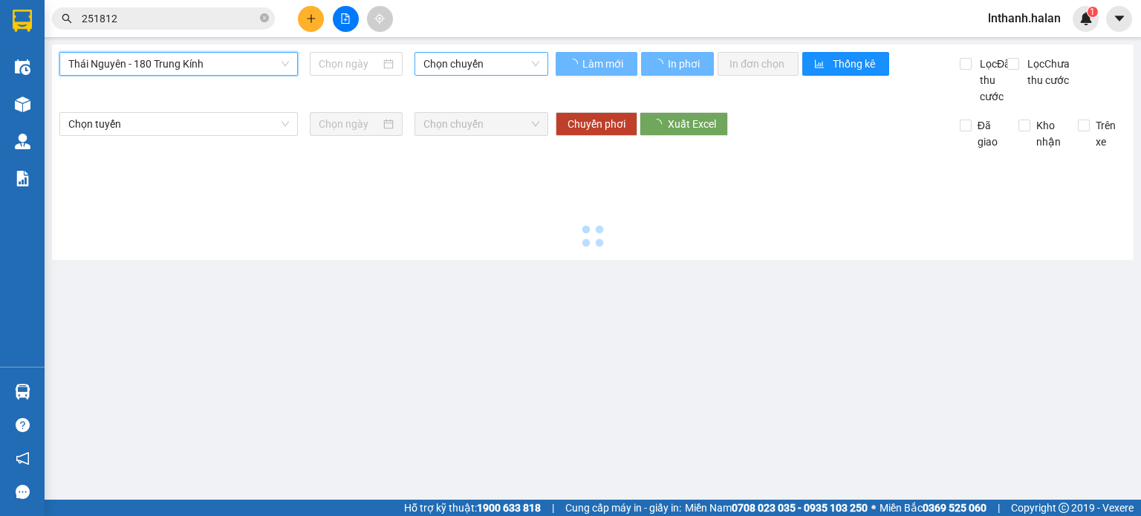
type input "[DATE]"
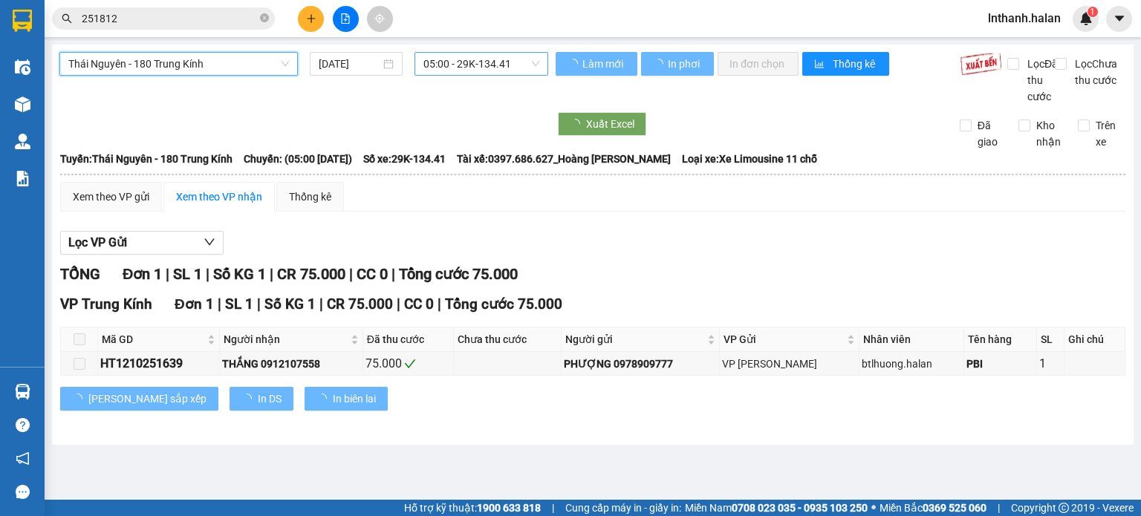
click at [498, 71] on span "05:00 - 29K-134.41" at bounding box center [481, 64] width 117 height 22
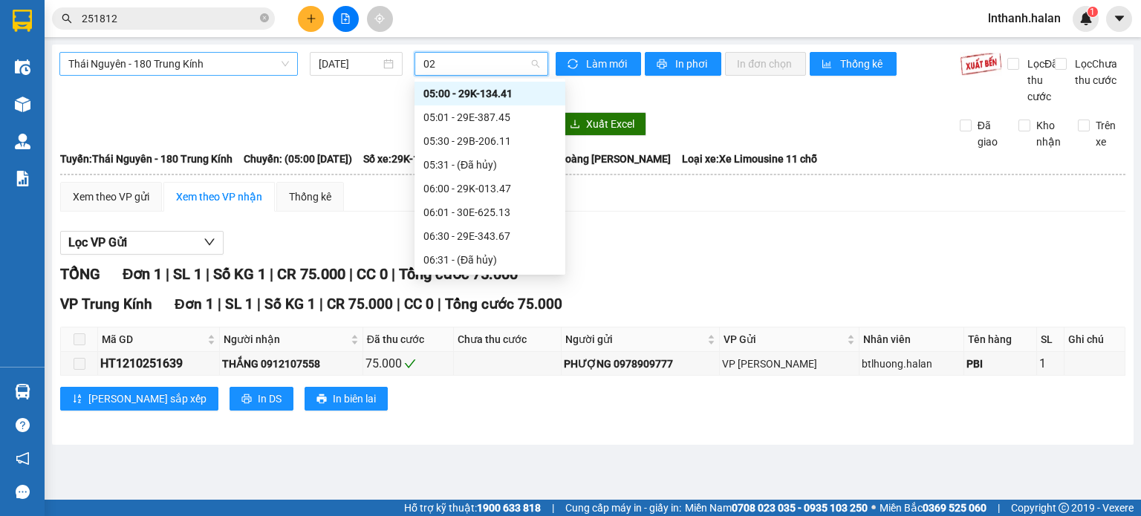
type input "020"
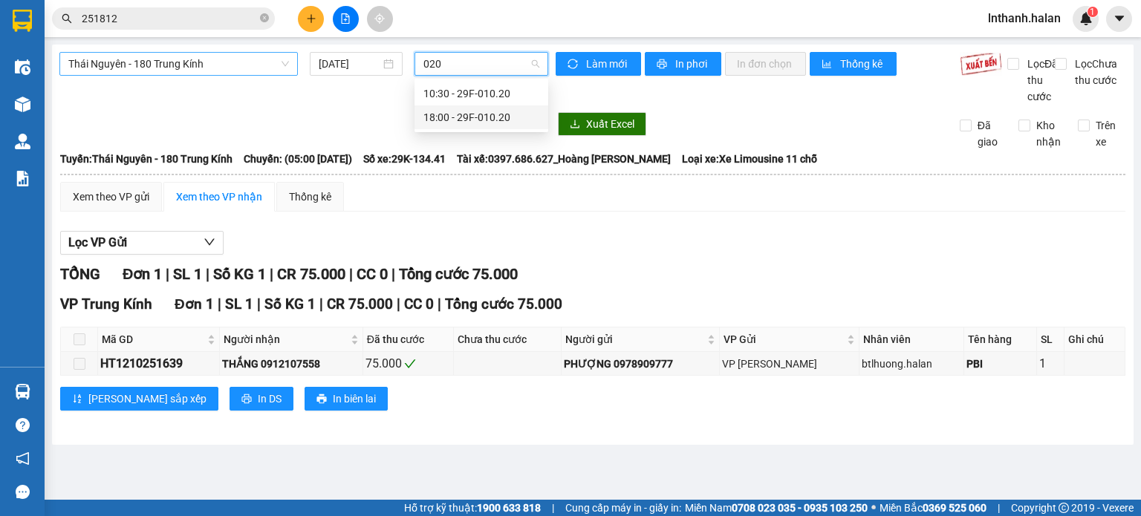
click at [485, 126] on div "18:00 - 29F-010.20" at bounding box center [482, 117] width 134 height 24
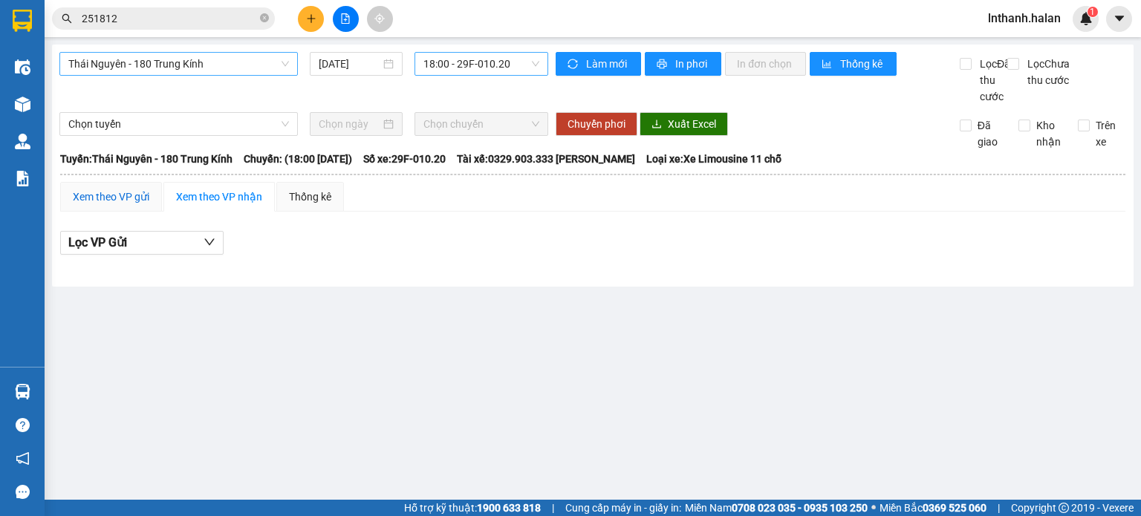
click at [130, 205] on div "Xem theo VP gửi" at bounding box center [111, 197] width 77 height 16
click at [194, 205] on div "Xem theo VP nhận" at bounding box center [219, 197] width 86 height 16
click at [483, 68] on span "18:00 - 29F-010.20" at bounding box center [481, 64] width 117 height 22
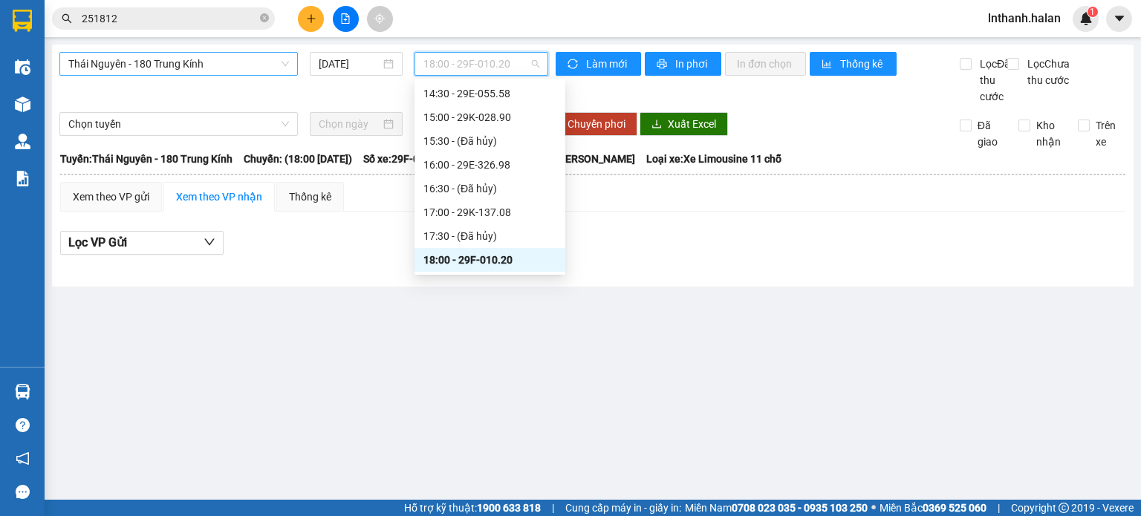
click at [483, 68] on span "18:00 - 29F-010.20" at bounding box center [481, 64] width 117 height 22
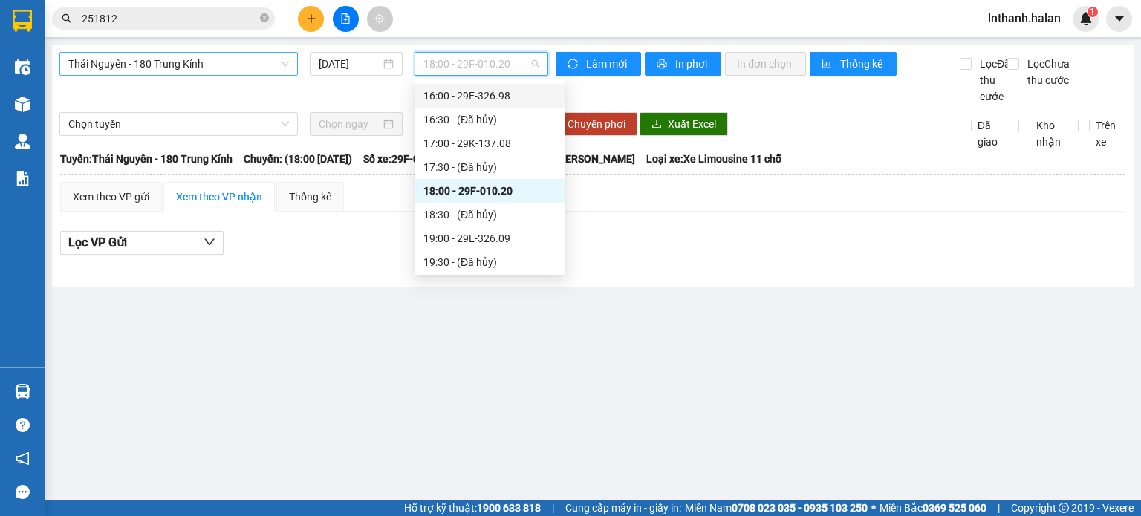
scroll to position [692, 0]
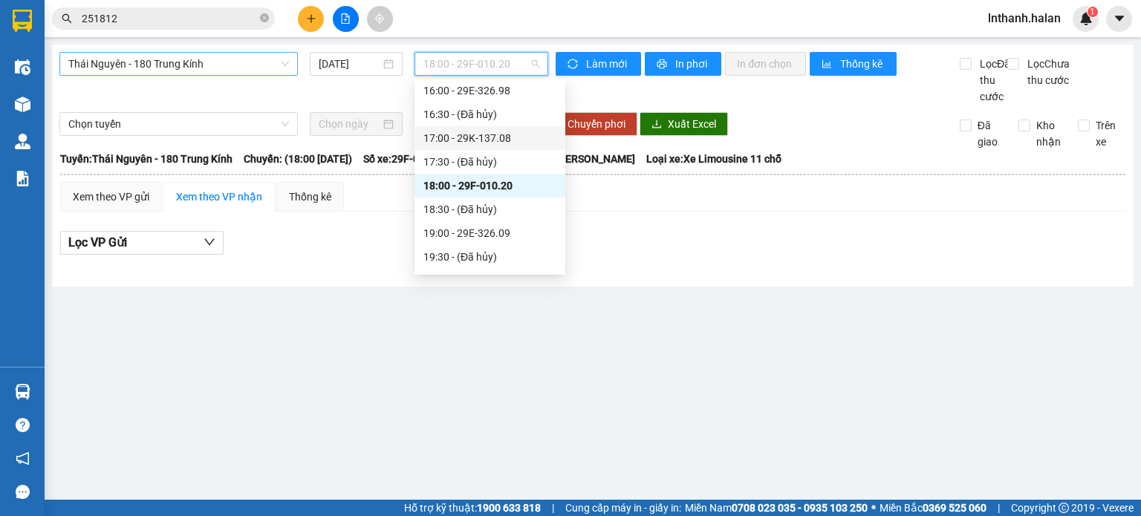
click at [511, 136] on div "17:00 - 29K-137.08" at bounding box center [489, 138] width 133 height 16
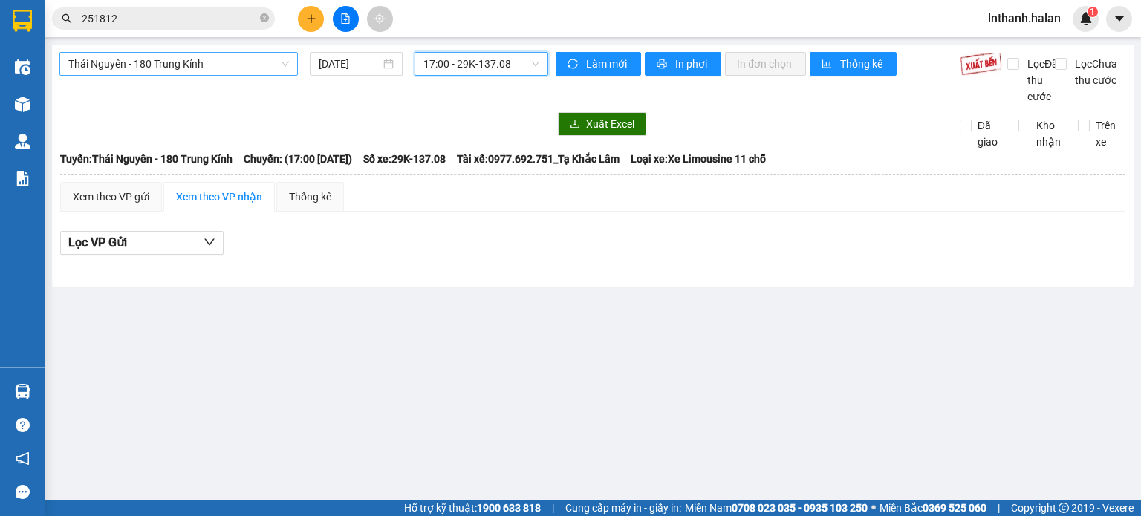
click at [508, 65] on span "17:00 - 29K-137.08" at bounding box center [481, 64] width 117 height 22
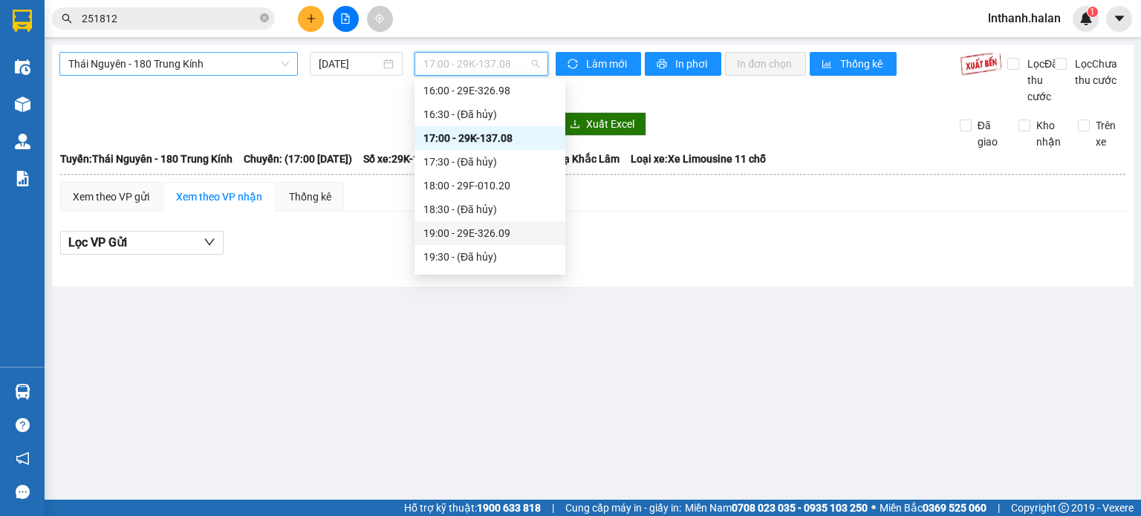
click at [515, 224] on div "19:00 - 29E-326.09" at bounding box center [490, 233] width 151 height 24
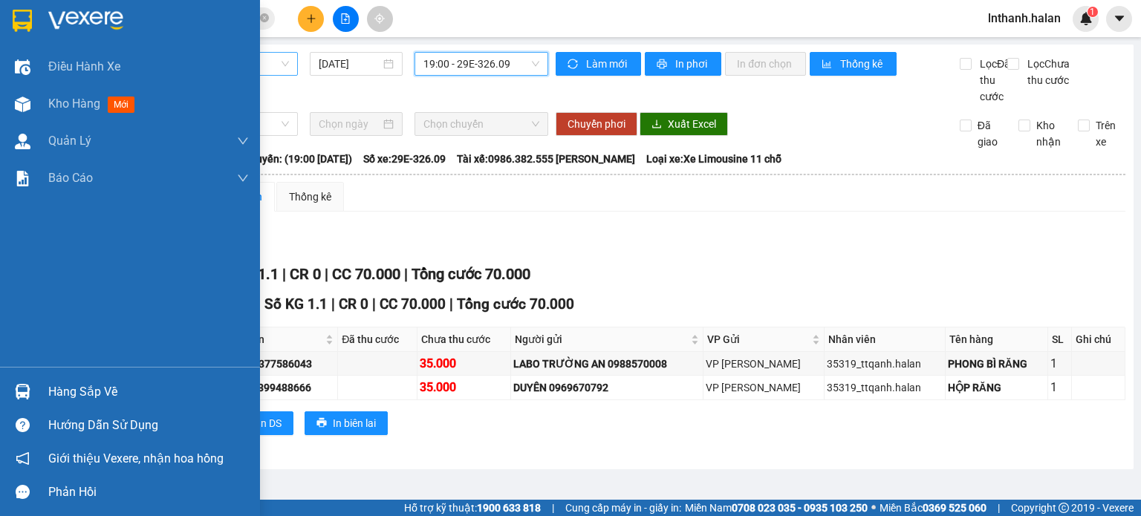
click at [39, 391] on div "Hàng sắp về" at bounding box center [130, 391] width 260 height 33
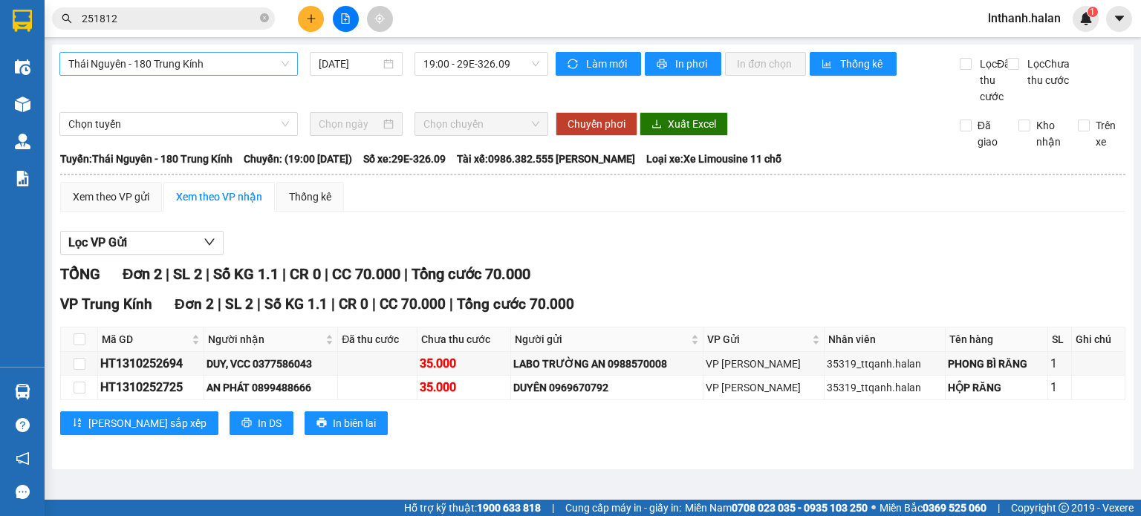
click at [813, 261] on section "Kết quả tìm kiếm ( 221 ) Bộ lọc Mã ĐH Trạng thái Món hàng Thu hộ Tổng cước Chưa…" at bounding box center [570, 258] width 1141 height 516
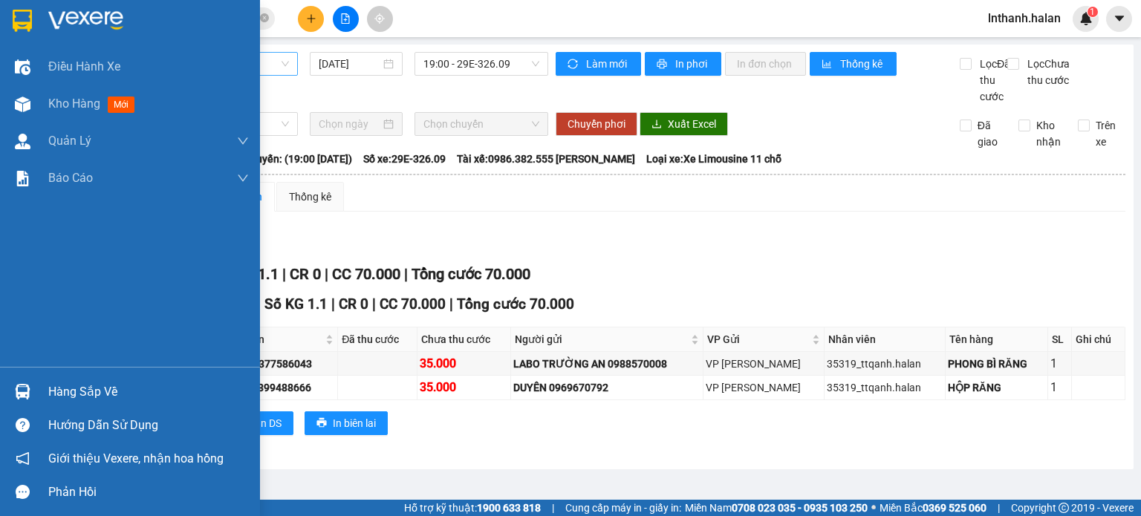
drag, startPoint x: 33, startPoint y: 392, endPoint x: 63, endPoint y: 359, distance: 44.7
click at [31, 392] on div at bounding box center [23, 392] width 26 height 26
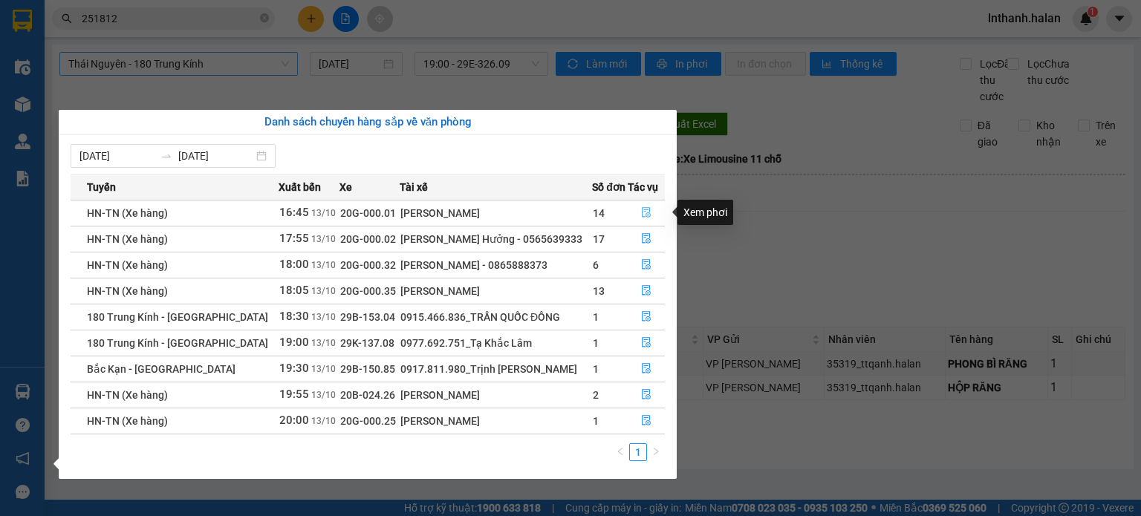
click at [641, 209] on icon "file-done" at bounding box center [646, 212] width 10 height 10
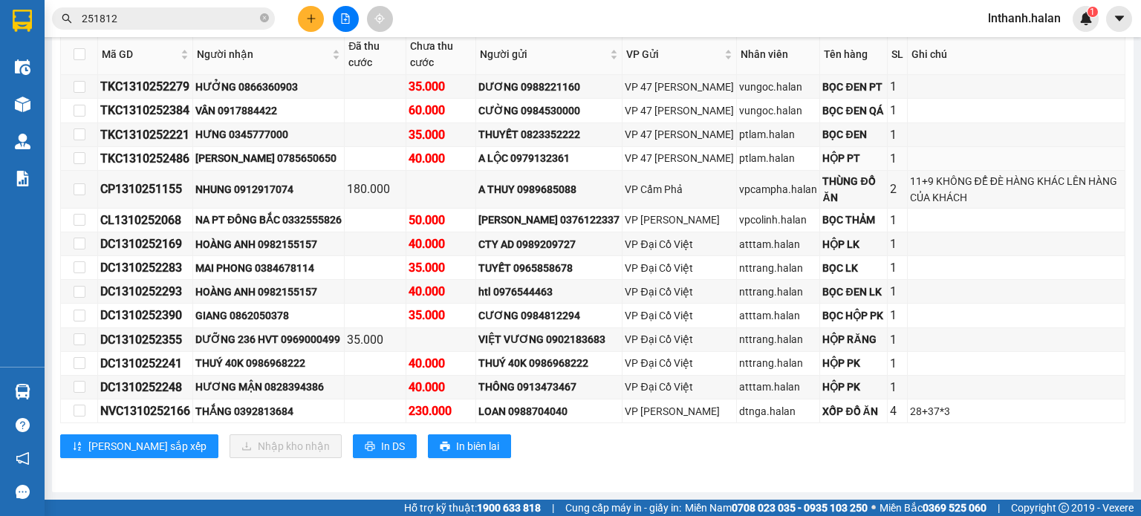
scroll to position [306, 0]
click at [143, 186] on div "CP1310251155" at bounding box center [145, 189] width 90 height 19
copy div "CP1310251155"
click at [184, 15] on div "Click to sort ascending" at bounding box center [146, 22] width 116 height 25
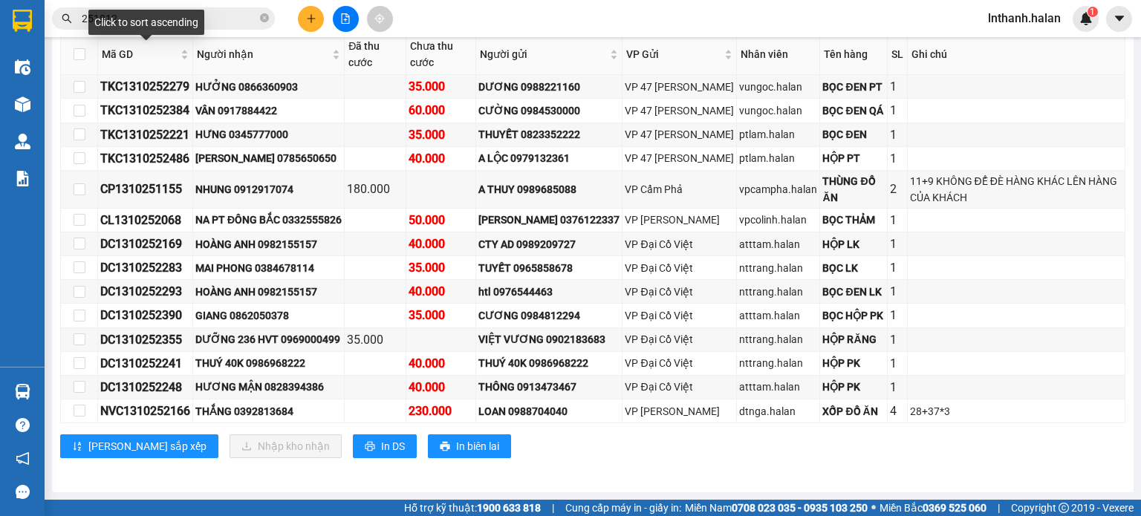
click at [184, 15] on div "Click to sort ascending" at bounding box center [146, 22] width 116 height 25
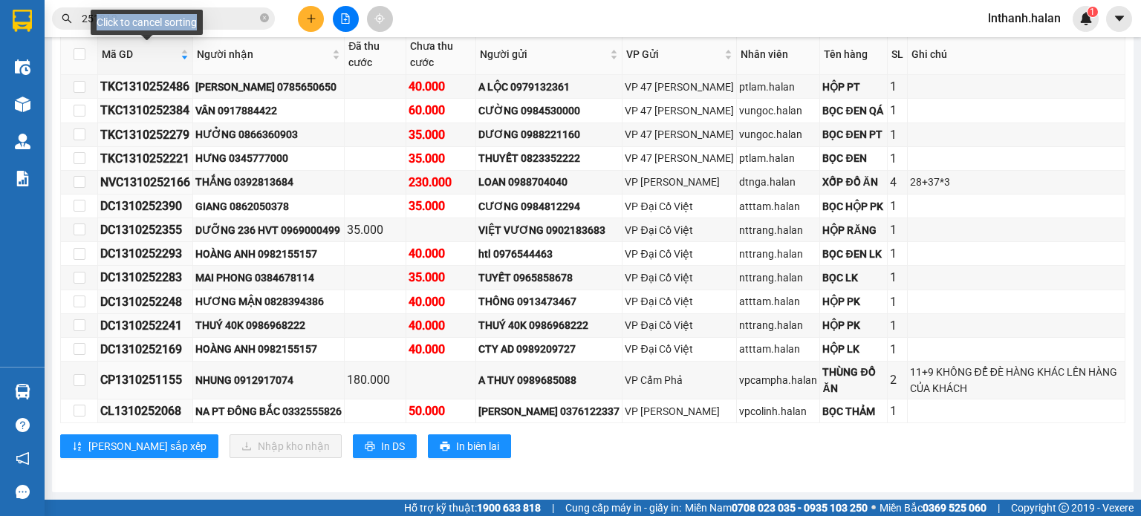
click at [184, 15] on div "Click to cancel sorting" at bounding box center [147, 22] width 112 height 25
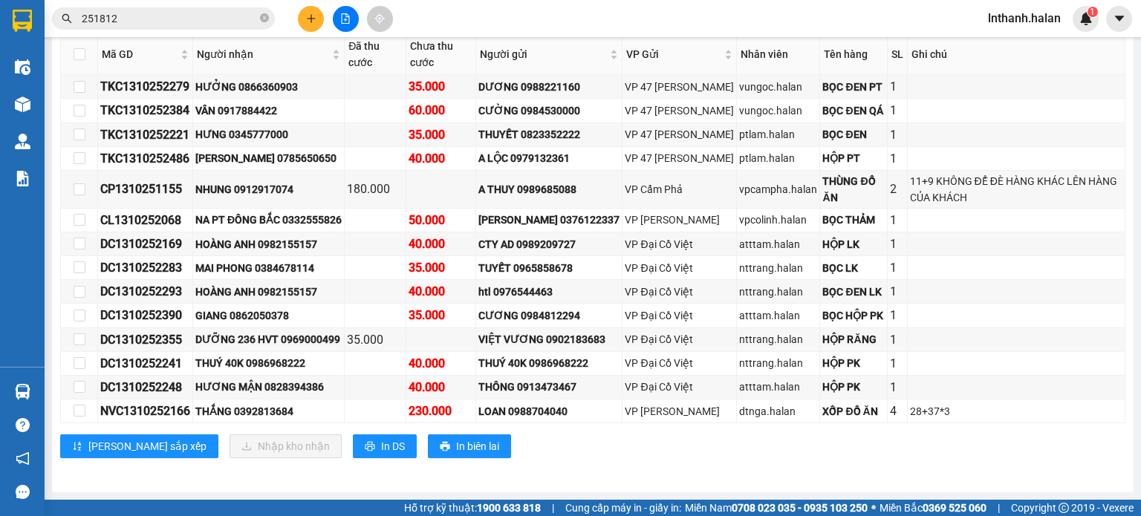
click at [221, 15] on input "251812" at bounding box center [169, 18] width 175 height 16
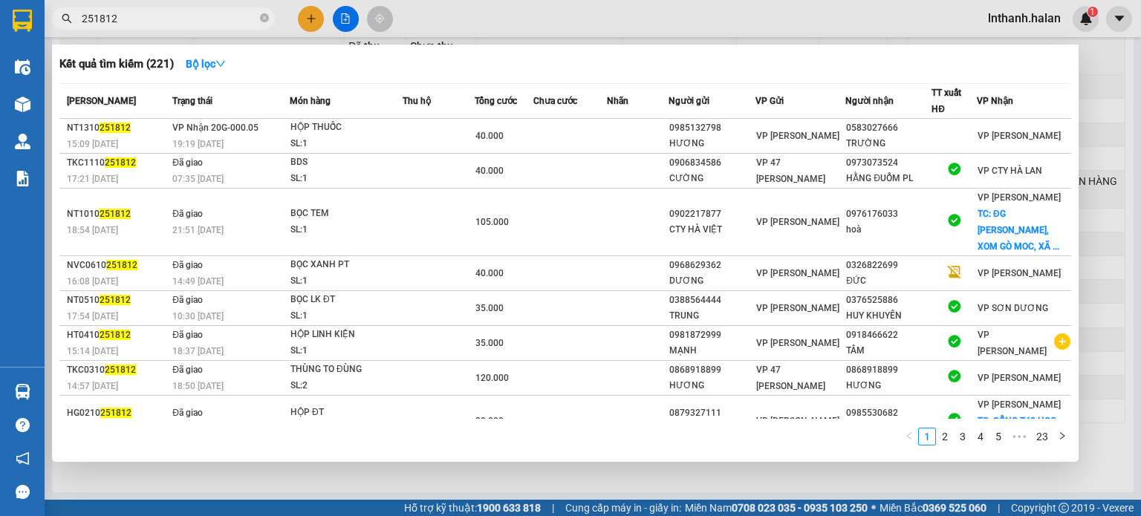
click at [221, 15] on input "251812" at bounding box center [169, 18] width 175 height 16
paste input "CP1310251155"
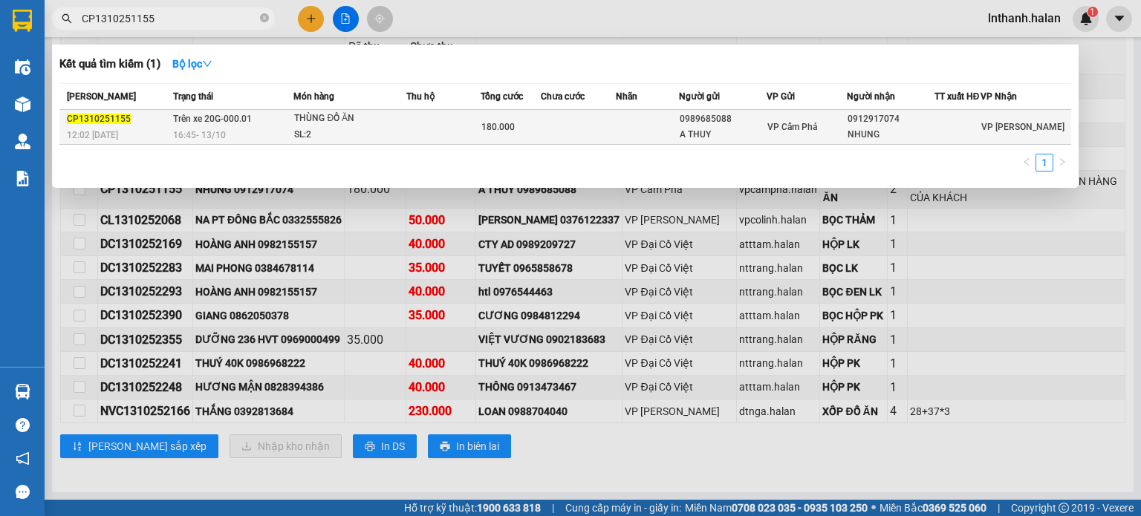
type input "CP1310251155"
click at [297, 127] on div "THÙNG ĐỒ ĂN" at bounding box center [349, 119] width 111 height 16
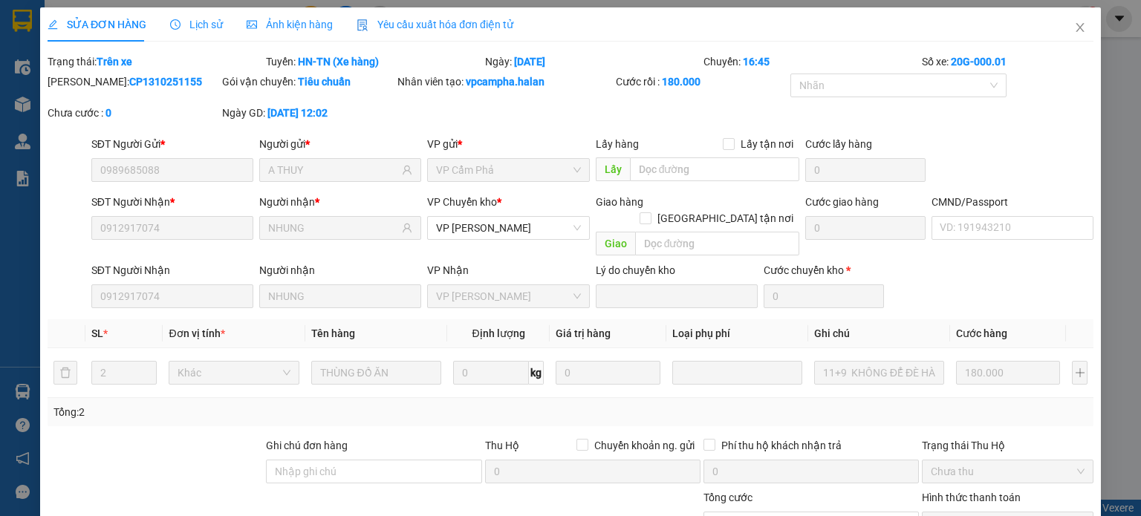
type input "0989685088"
type input "A THUY"
type input "0912917074"
type input "NHUNG"
type input "0"
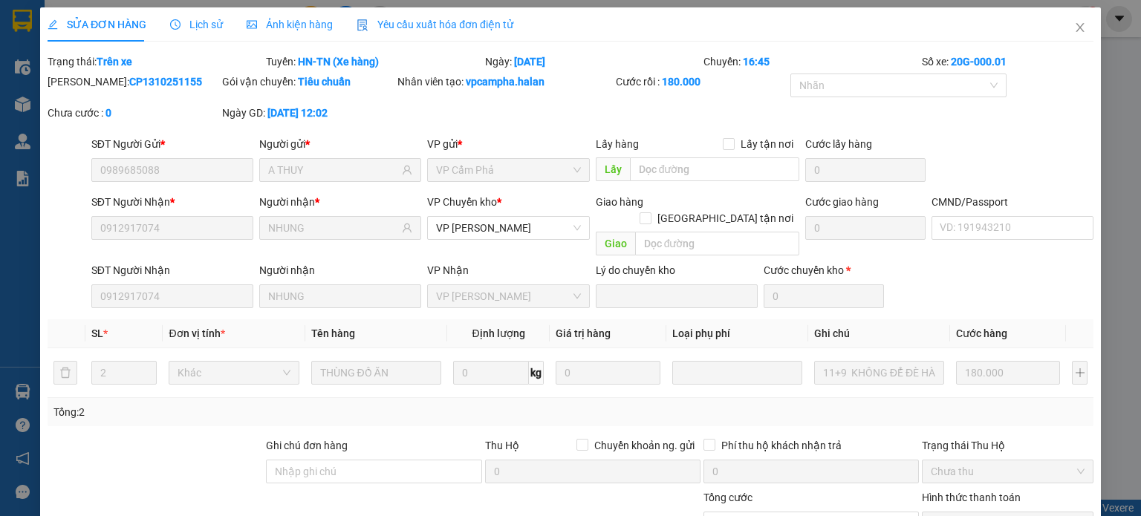
type input "180.000"
click at [1066, 43] on span "Close" at bounding box center [1080, 28] width 42 height 42
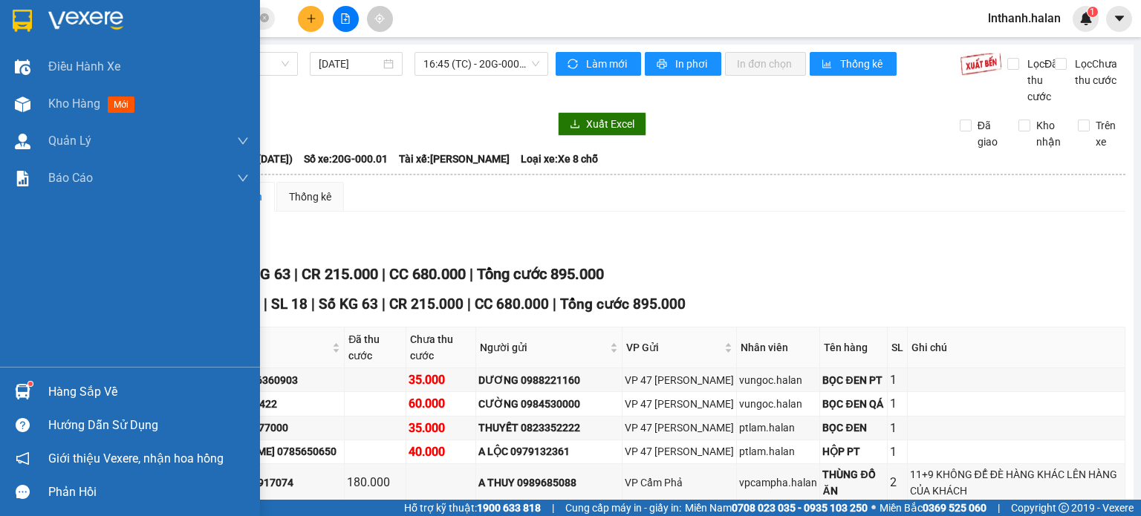
click at [38, 390] on div "Hàng sắp về" at bounding box center [130, 391] width 260 height 33
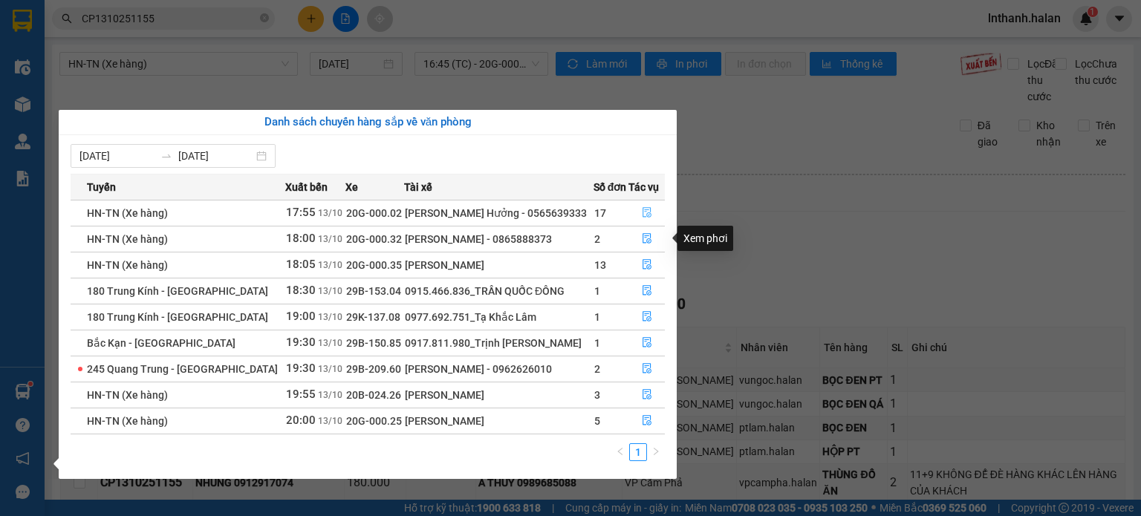
click at [634, 212] on button "button" at bounding box center [647, 213] width 36 height 24
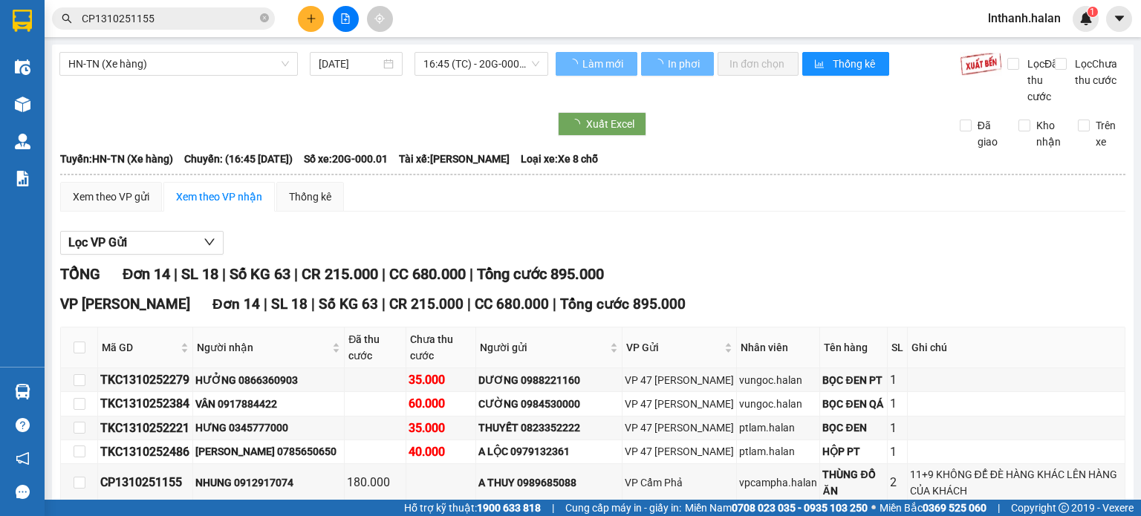
click at [633, 302] on div "TỔNG Đơn 14 | SL 18 | Số KG 63 | CR 215.000 | CC 680.000 | Tổng cước 895.000 VP…" at bounding box center [592, 516] width 1065 height 507
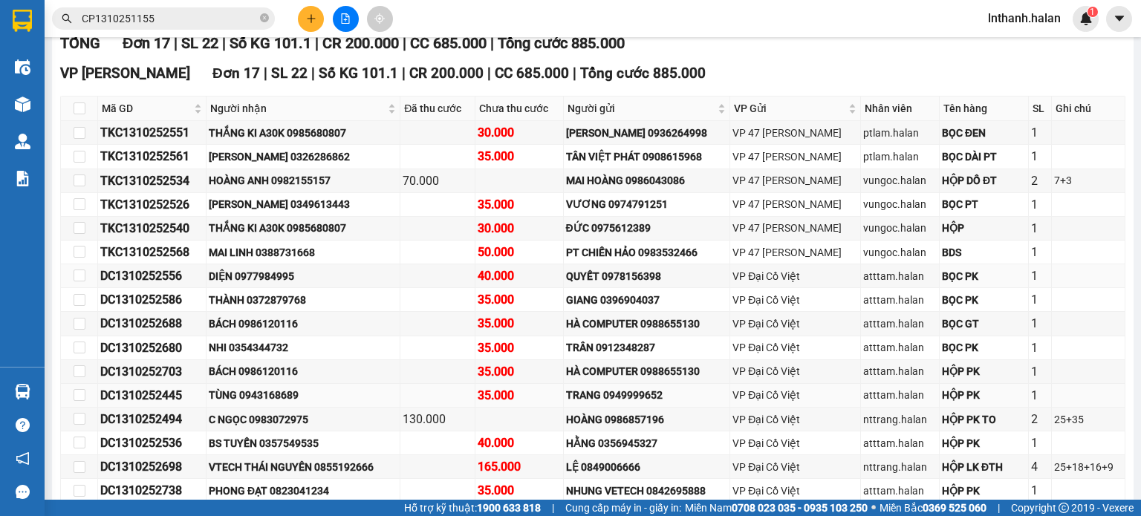
scroll to position [273, 0]
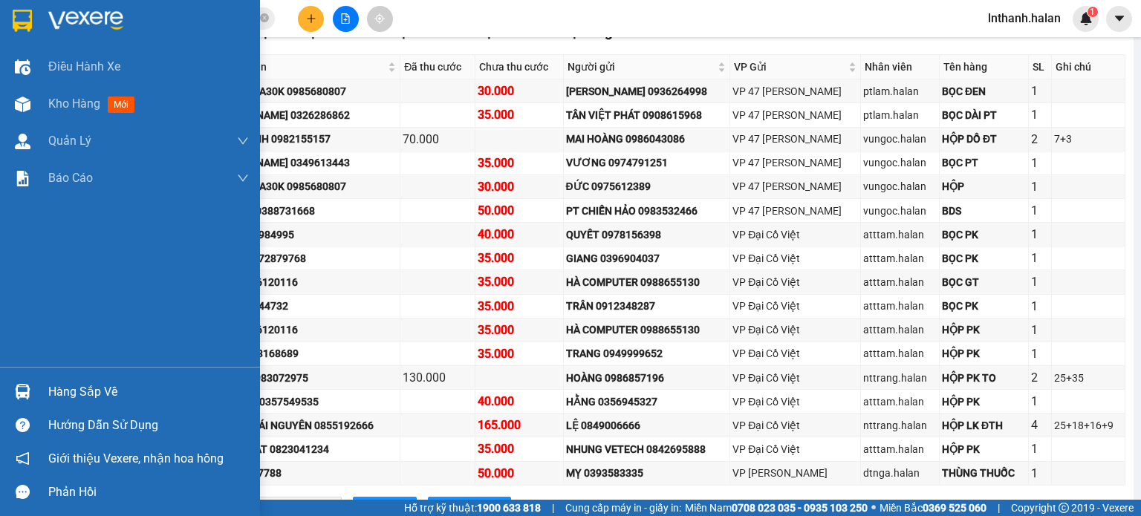
click at [36, 392] on div "Hàng sắp về" at bounding box center [130, 391] width 260 height 33
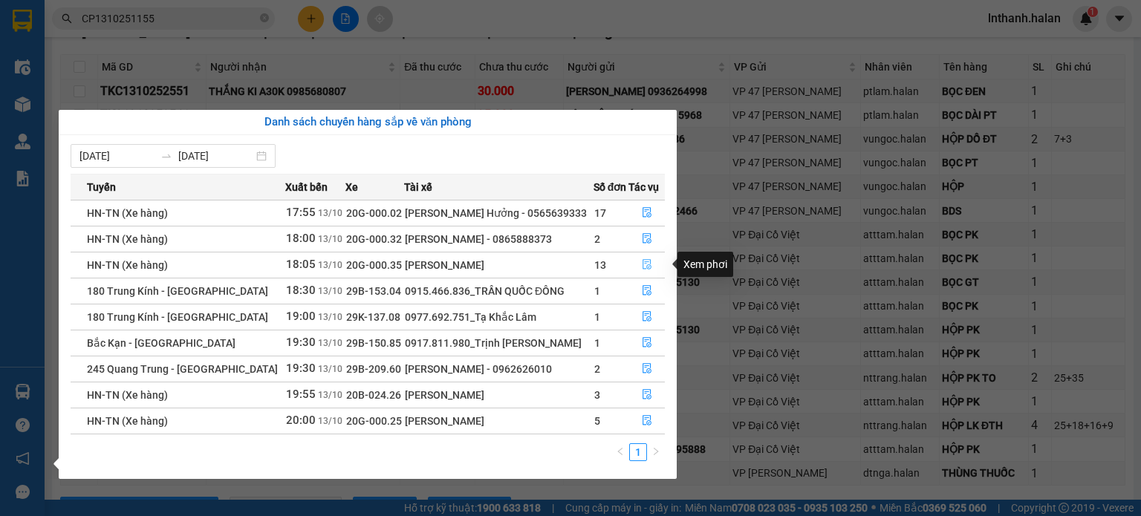
click at [642, 259] on icon "file-done" at bounding box center [647, 264] width 10 height 10
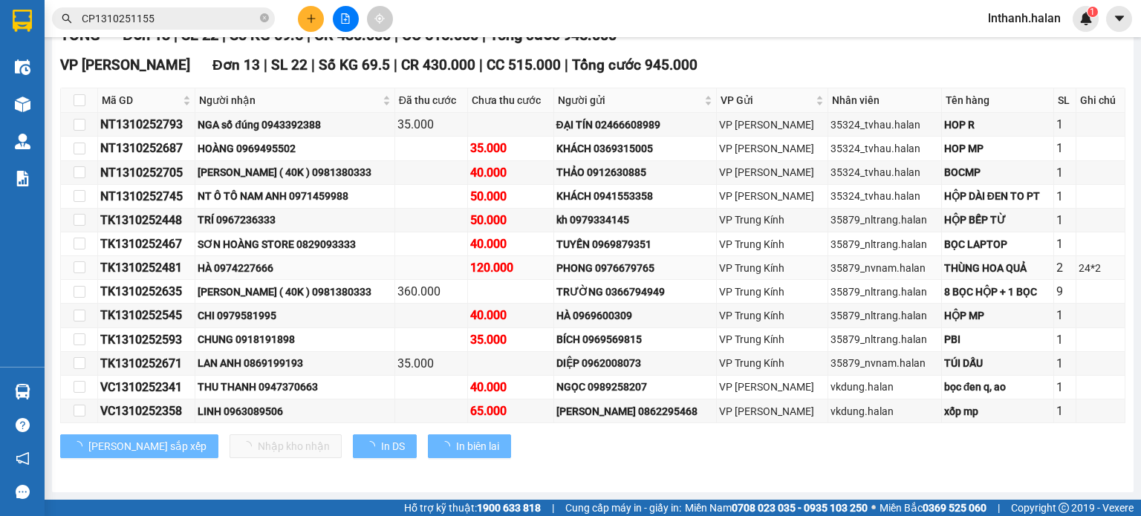
scroll to position [253, 0]
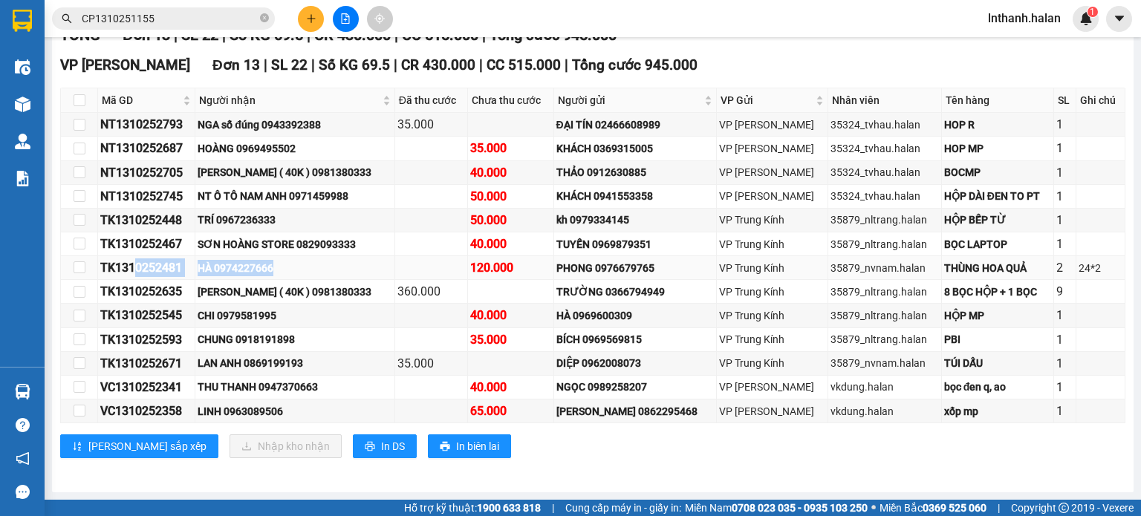
drag, startPoint x: 144, startPoint y: 273, endPoint x: 403, endPoint y: 258, distance: 259.0
click at [296, 271] on tr "TK1310252481 HÀ 0974227666 120.000 PHONG 0976679765 VP Trung Kính 35879_nvnam.h…" at bounding box center [593, 268] width 1065 height 24
click at [879, 254] on td "35879_nltrang.halan" at bounding box center [885, 245] width 114 height 24
drag, startPoint x: 1073, startPoint y: 257, endPoint x: 598, endPoint y: 250, distance: 474.8
click at [623, 258] on tr "TK1310252481 HÀ 0974227666 120.000 PHONG 0976679765 VP Trung Kính 35879_nvnam.h…" at bounding box center [593, 268] width 1065 height 24
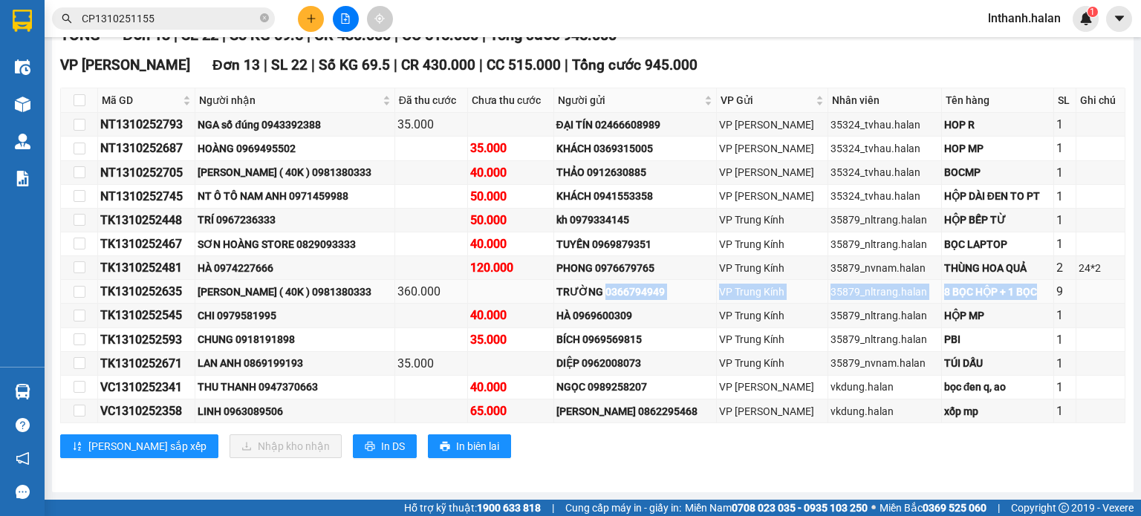
drag, startPoint x: 978, startPoint y: 297, endPoint x: 455, endPoint y: 297, distance: 523.0
click at [602, 297] on tr "TK1310252635 QUỲNH SUMON ( 40K ) 0981380333 360.000 TRƯỜNG 0366794949 VP Trung …" at bounding box center [593, 292] width 1065 height 24
click at [205, 299] on div "[PERSON_NAME] ( 40K ) 0981380333" at bounding box center [295, 292] width 194 height 16
click at [148, 296] on div "TK1310252635" at bounding box center [146, 291] width 92 height 19
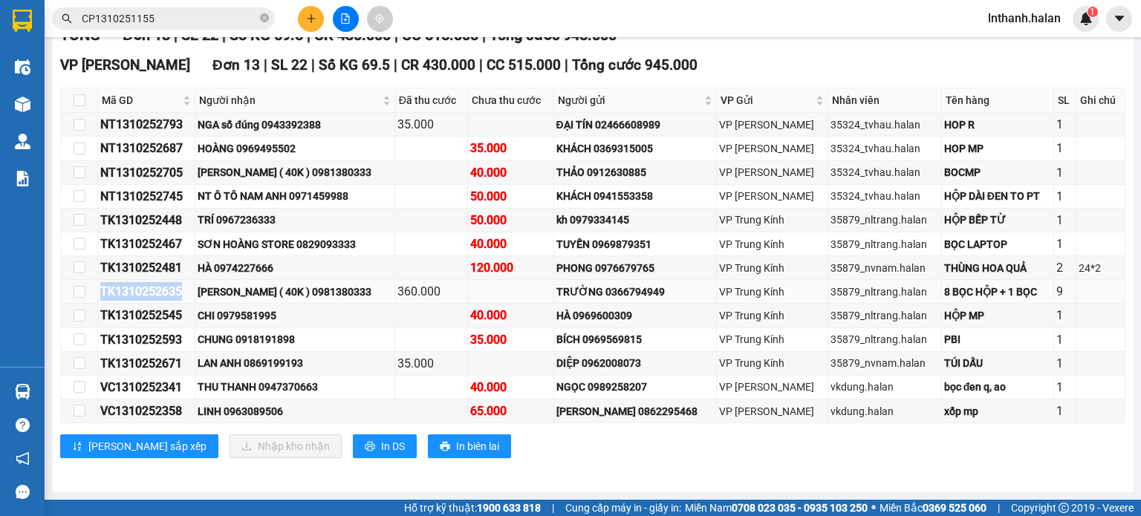
click at [148, 296] on div "TK1310252635" at bounding box center [146, 291] width 92 height 19
copy div "TK1310252635"
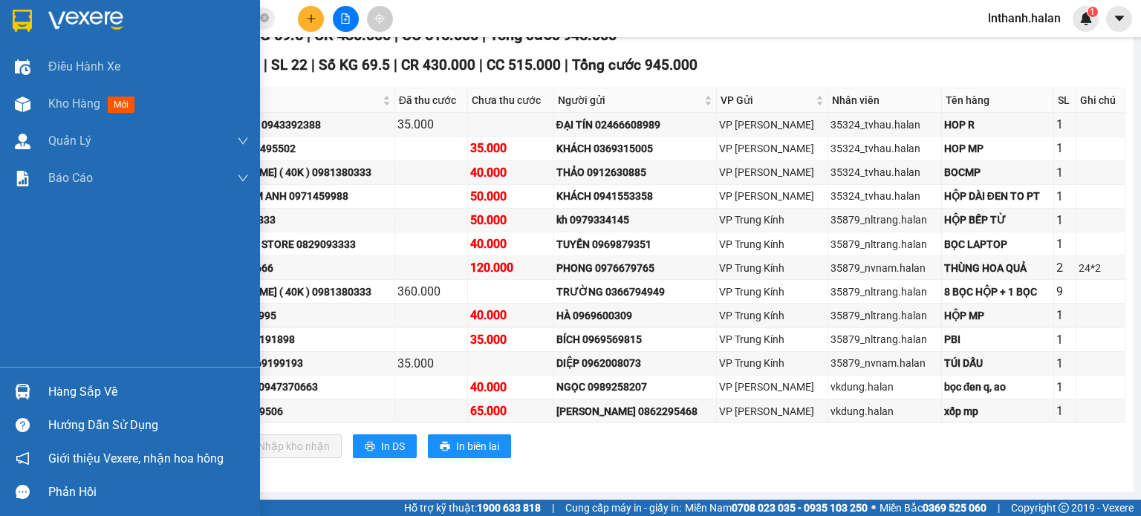
click at [58, 389] on div "Hàng sắp về" at bounding box center [148, 392] width 201 height 22
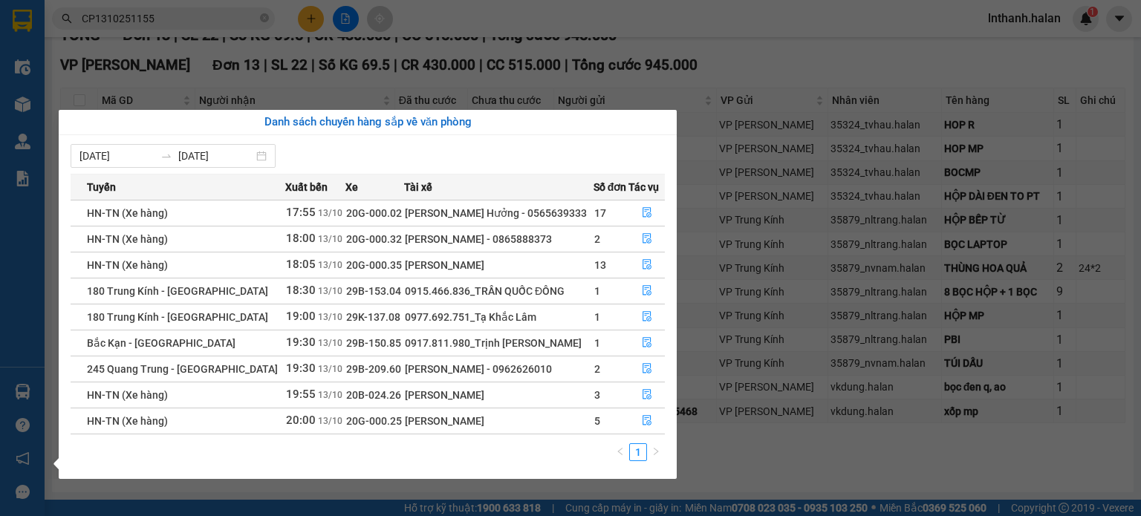
click at [949, 238] on section "Kết quả tìm kiếm ( 1 ) Bộ lọc Mã ĐH Trạng thái Món hàng Thu hộ Tổng cước Chưa c…" at bounding box center [570, 258] width 1141 height 516
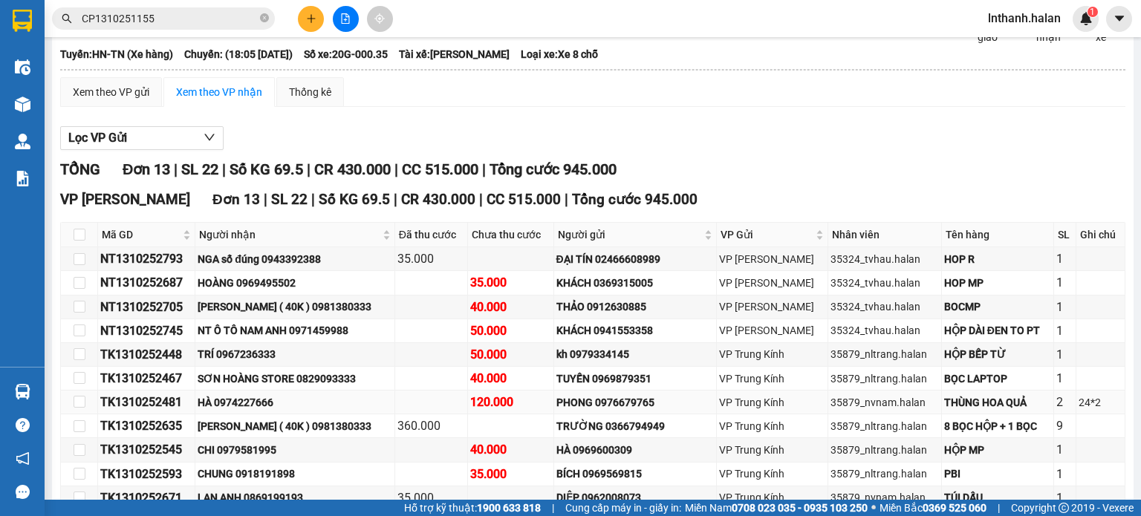
scroll to position [104, 0]
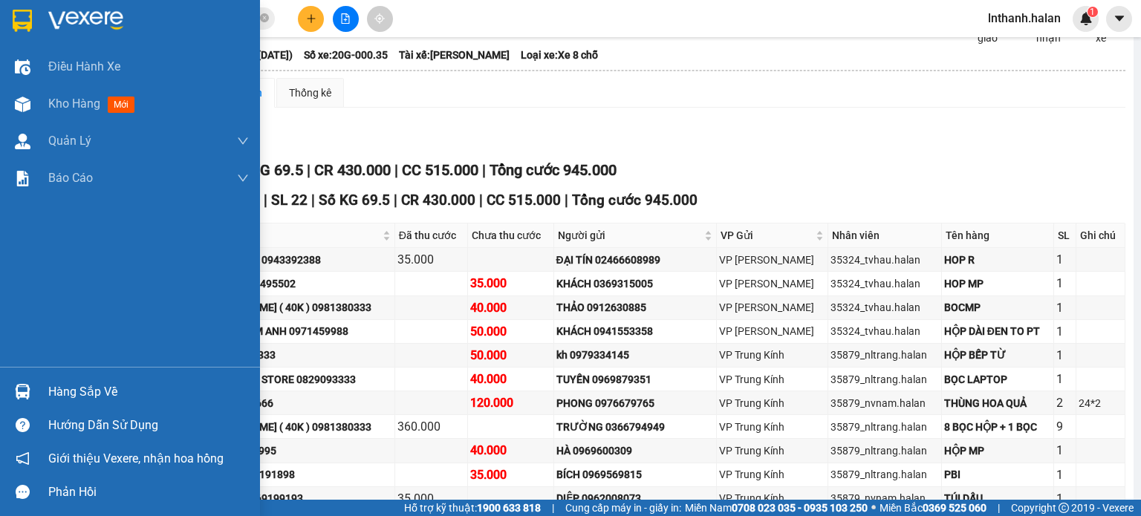
click at [36, 391] on div "Hàng sắp về" at bounding box center [130, 391] width 260 height 33
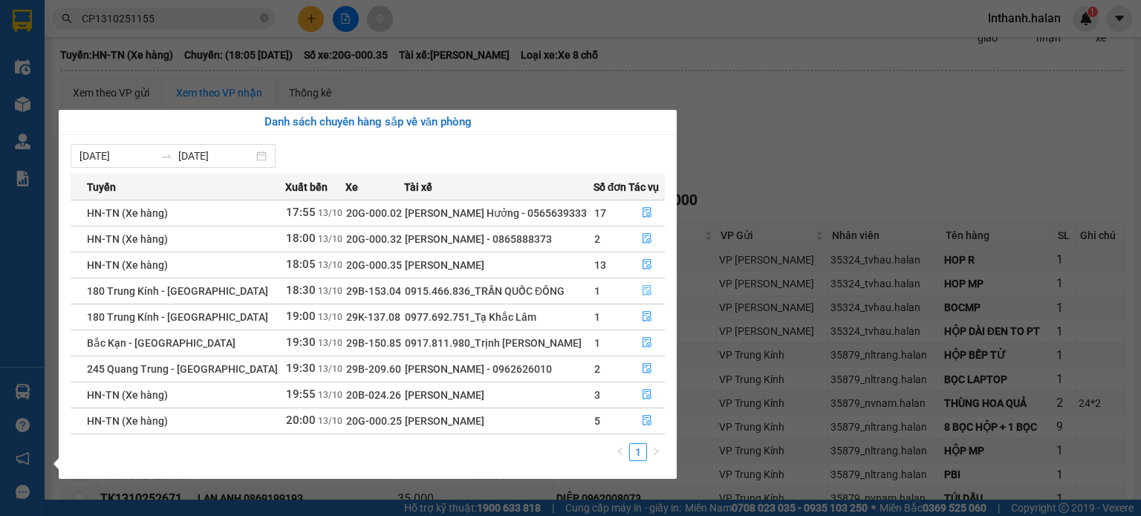
click at [642, 293] on icon "file-done" at bounding box center [647, 290] width 10 height 10
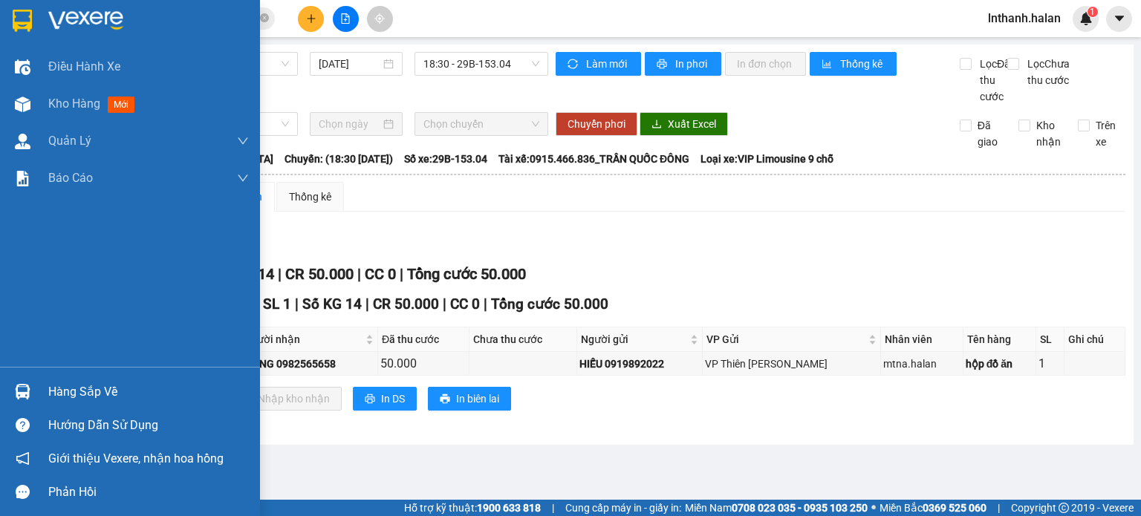
click at [39, 395] on div "Hàng sắp về" at bounding box center [130, 391] width 260 height 33
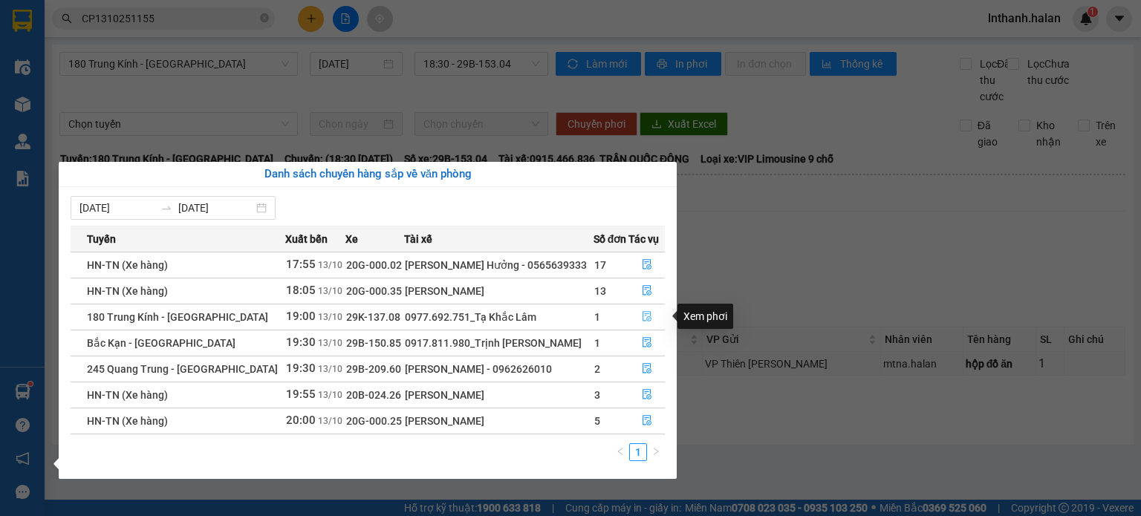
click at [645, 321] on icon "file-done" at bounding box center [647, 317] width 9 height 10
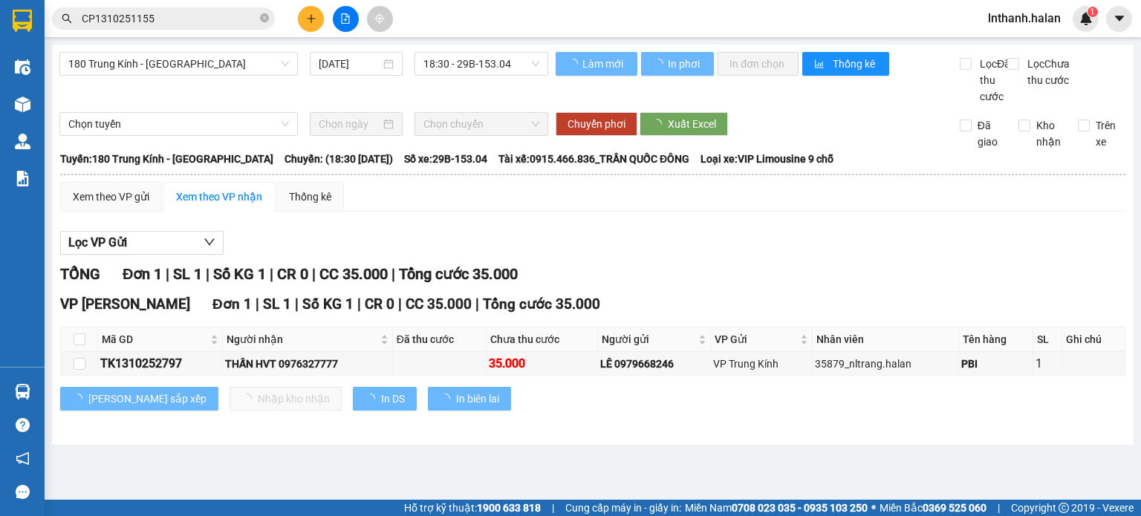
click at [661, 312] on div "VP Hoàng Văn Thụ Đơn 1 | SL 1 | Số KG 1 | CR 0 | CC 35.000 | Tổng cước 35.000" at bounding box center [592, 304] width 1065 height 22
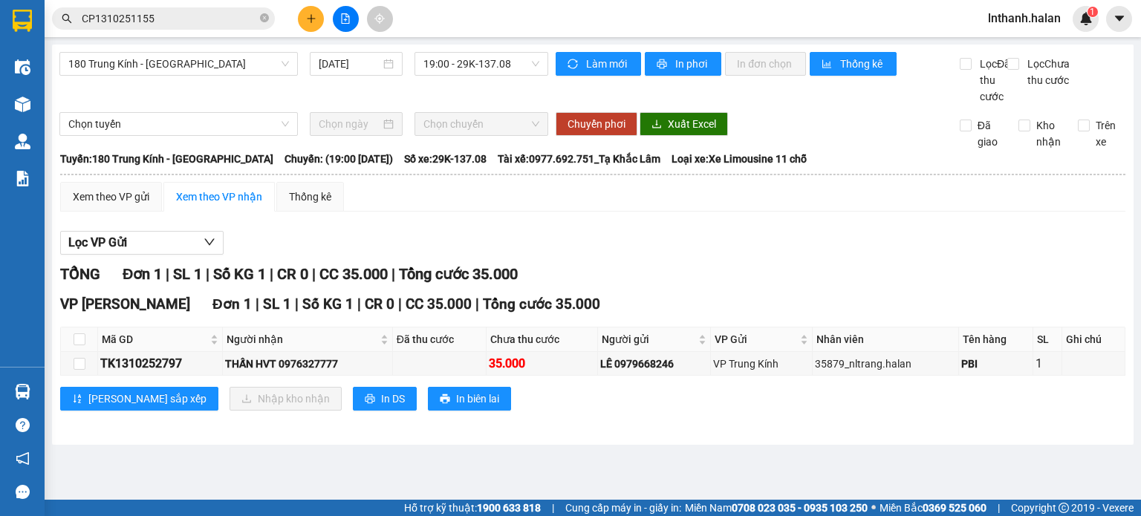
click at [661, 312] on div "VP Hoàng Văn Thụ Đơn 1 | SL 1 | Số KG 1 | CR 0 | CC 35.000 | Tổng cước 35.000" at bounding box center [592, 304] width 1065 height 22
click at [211, 14] on input "CP1310251155" at bounding box center [169, 18] width 175 height 16
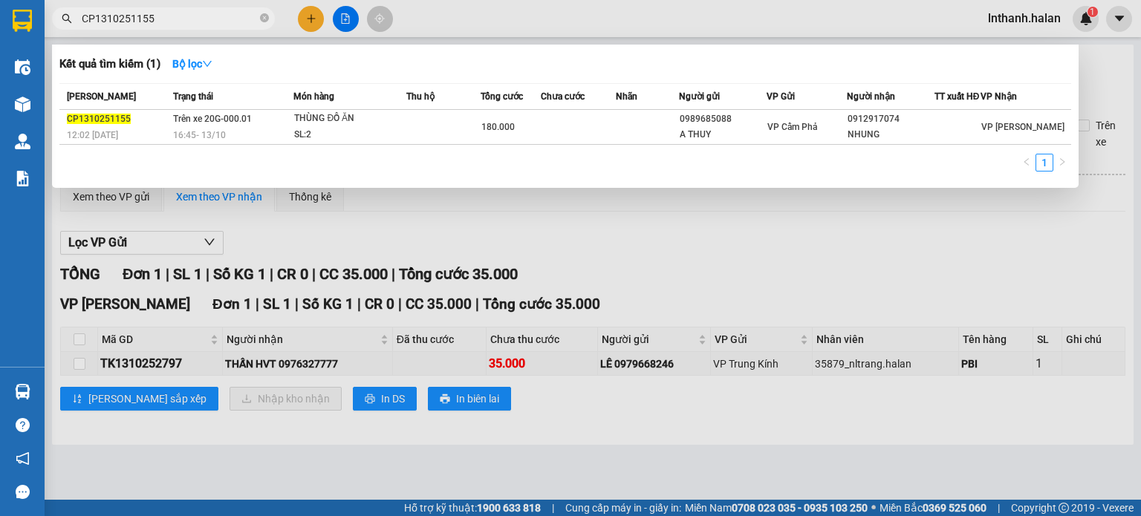
click at [211, 14] on input "CP1310251155" at bounding box center [169, 18] width 175 height 16
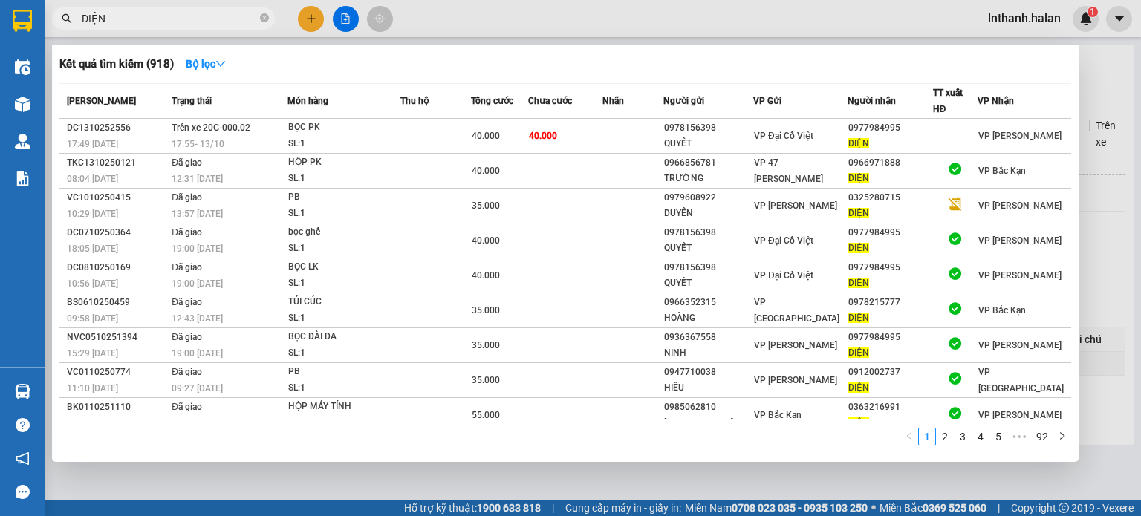
type input "DIỆN"
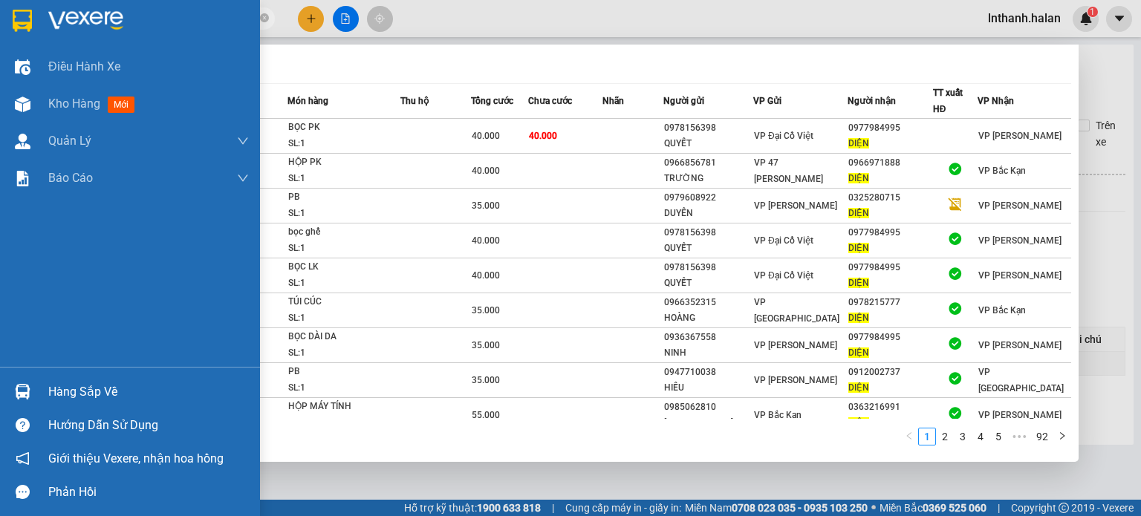
click at [26, 380] on div at bounding box center [23, 392] width 26 height 26
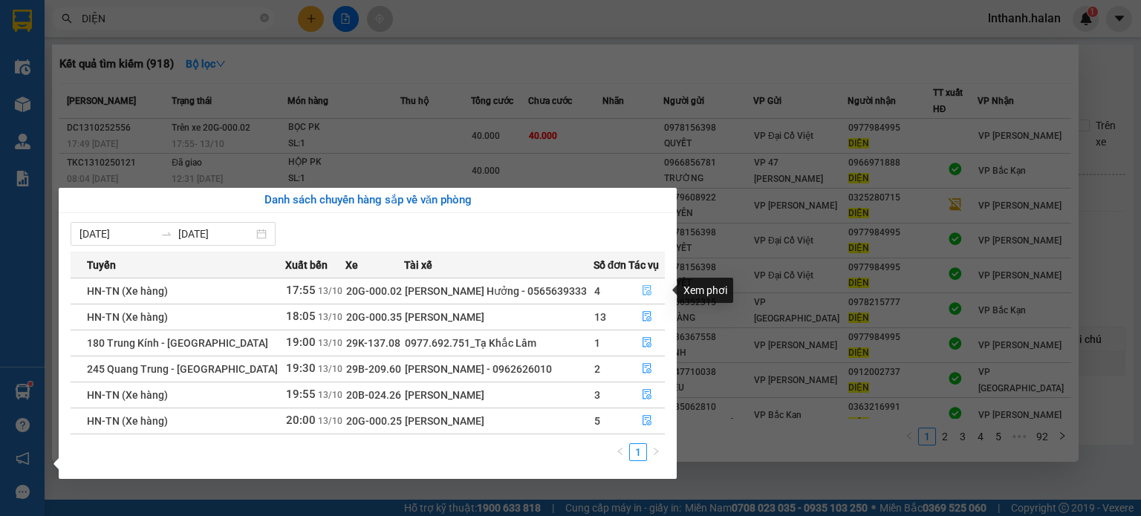
click at [651, 292] on button "button" at bounding box center [647, 291] width 36 height 24
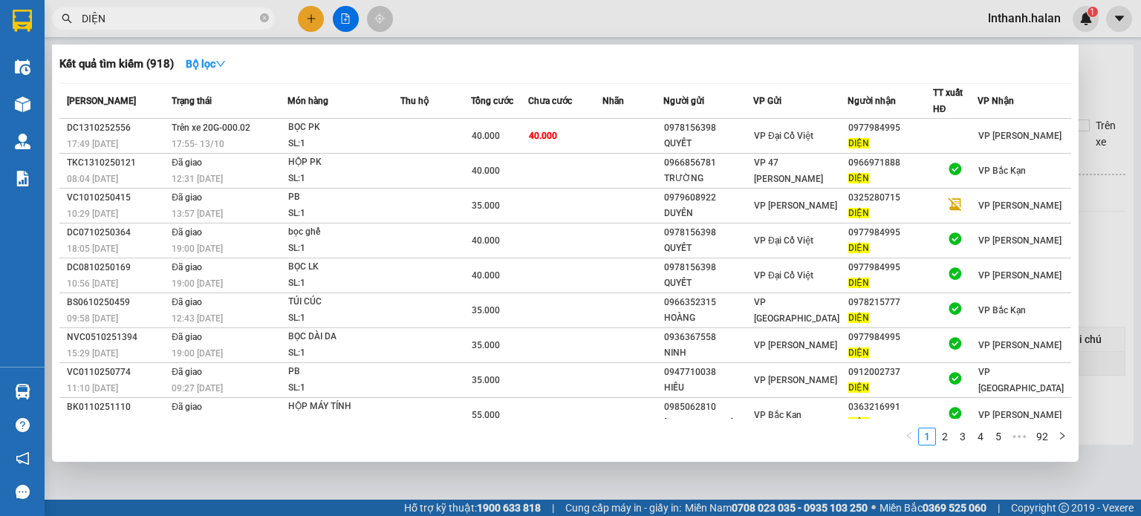
click at [1140, 205] on div at bounding box center [570, 258] width 1141 height 516
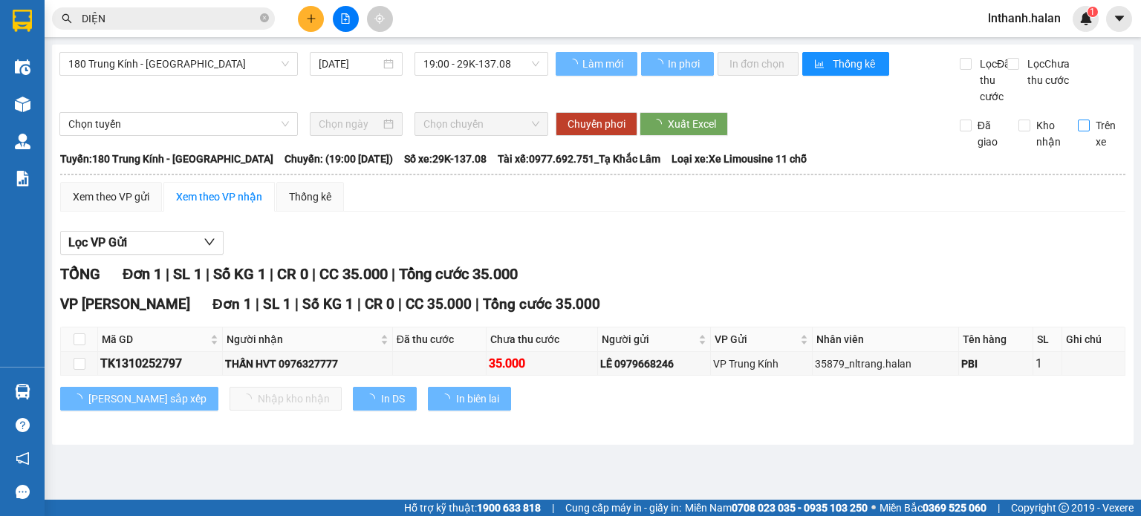
click at [1108, 147] on span "Trên xe" at bounding box center [1108, 133] width 36 height 33
click at [1090, 131] on input "Trên xe" at bounding box center [1084, 126] width 12 height 12
checkbox input "true"
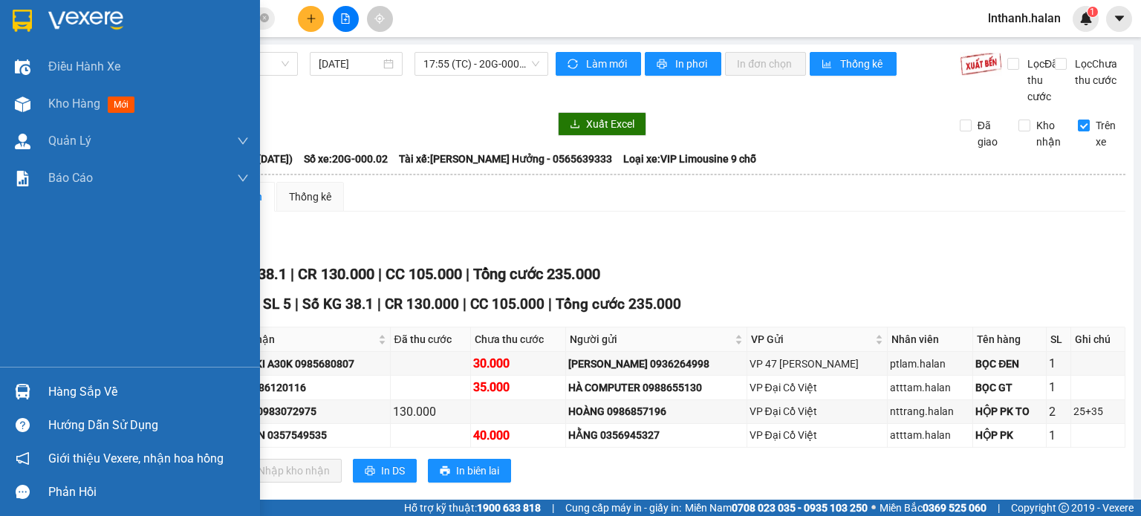
drag, startPoint x: 53, startPoint y: 390, endPoint x: 62, endPoint y: 387, distance: 9.4
click at [53, 391] on div "Hàng sắp về" at bounding box center [148, 392] width 201 height 22
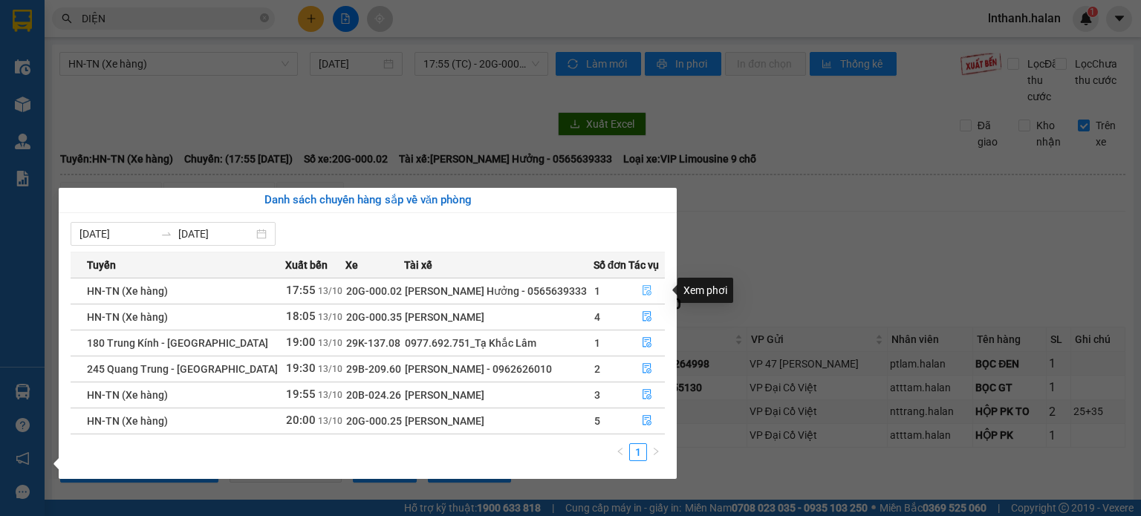
click at [642, 285] on button "button" at bounding box center [647, 291] width 36 height 24
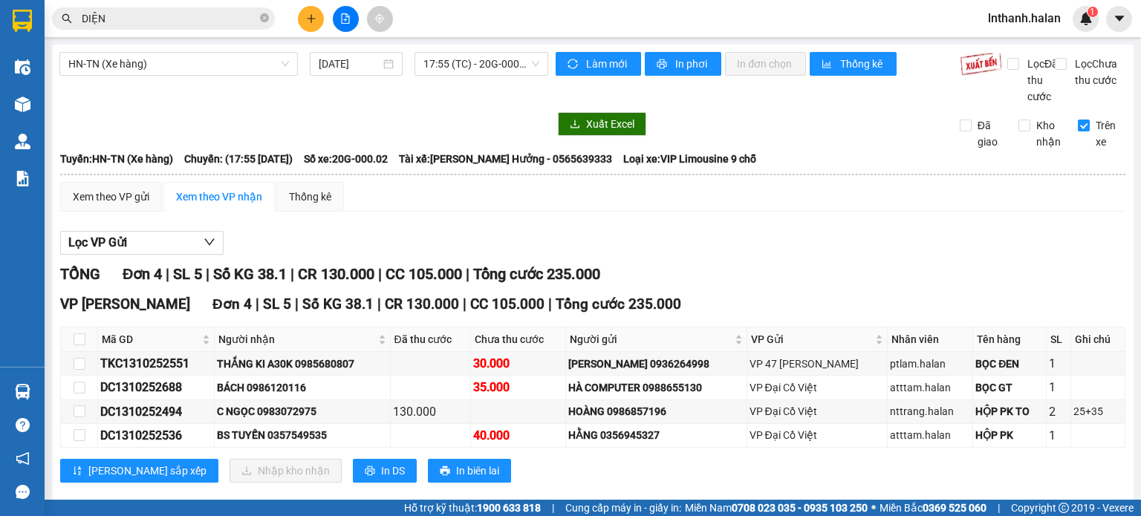
drag, startPoint x: 856, startPoint y: 304, endPoint x: 883, endPoint y: 299, distance: 27.8
click at [859, 304] on div "TỔNG Đơn 4 | SL 5 | Số KG 38.1 | CR 130.000 | CC 105.000 | Tổng cước 235.000 VP…" at bounding box center [592, 382] width 1065 height 238
click at [594, 65] on span "Làm mới" at bounding box center [607, 64] width 43 height 16
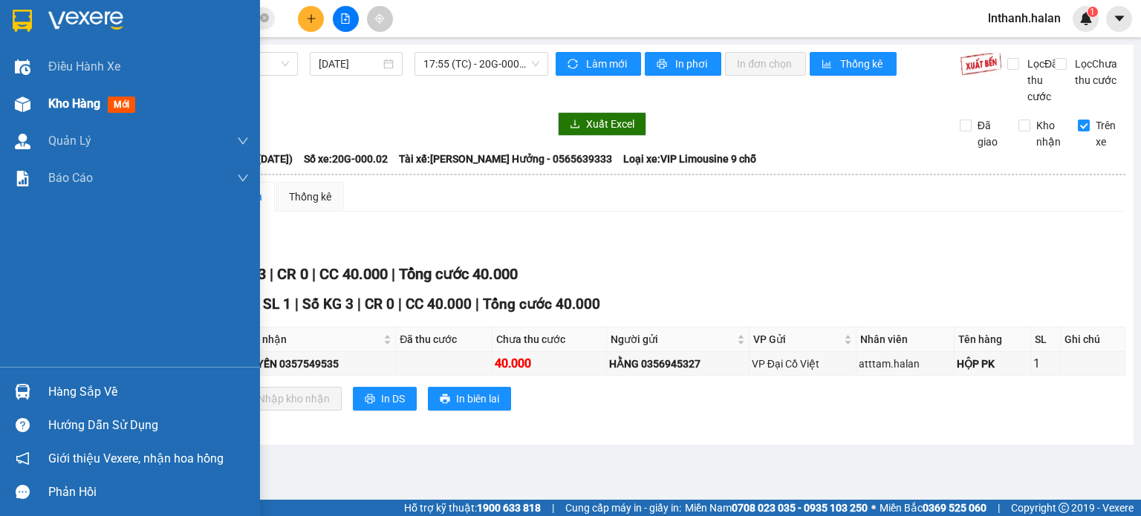
click at [69, 103] on span "Kho hàng" at bounding box center [74, 104] width 52 height 14
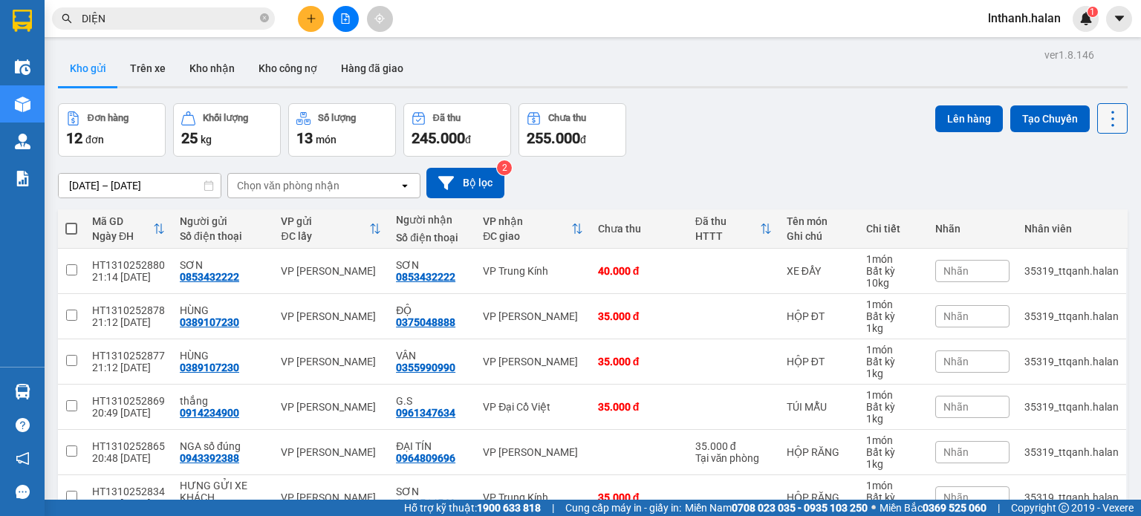
click at [1102, 116] on icon at bounding box center [1112, 118] width 21 height 21
click at [1089, 215] on span "Làm mới" at bounding box center [1080, 211] width 41 height 15
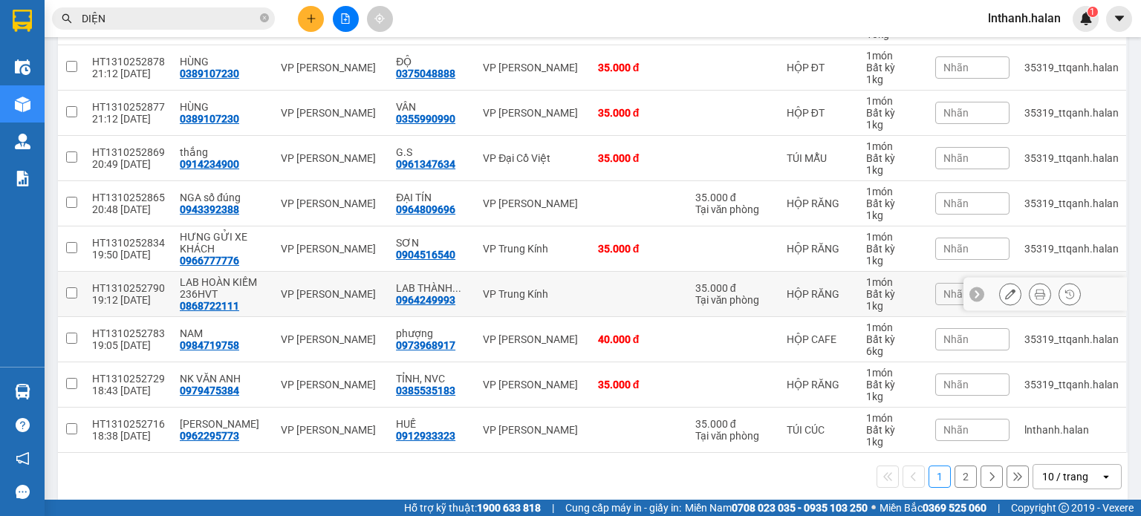
scroll to position [260, 0]
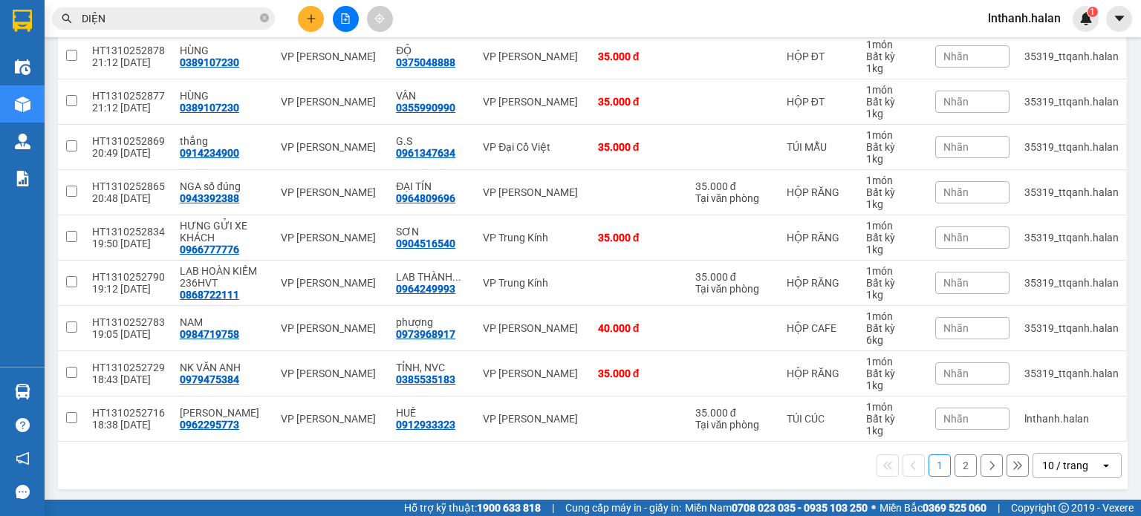
click at [241, 21] on input "DIỆN" at bounding box center [169, 18] width 175 height 16
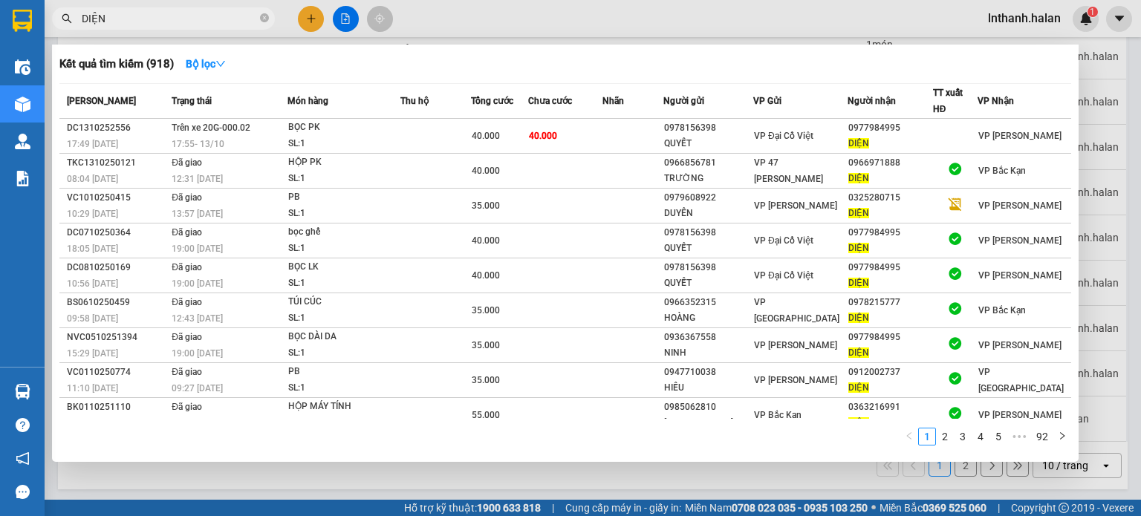
click at [241, 21] on input "DIỆN" at bounding box center [169, 18] width 175 height 16
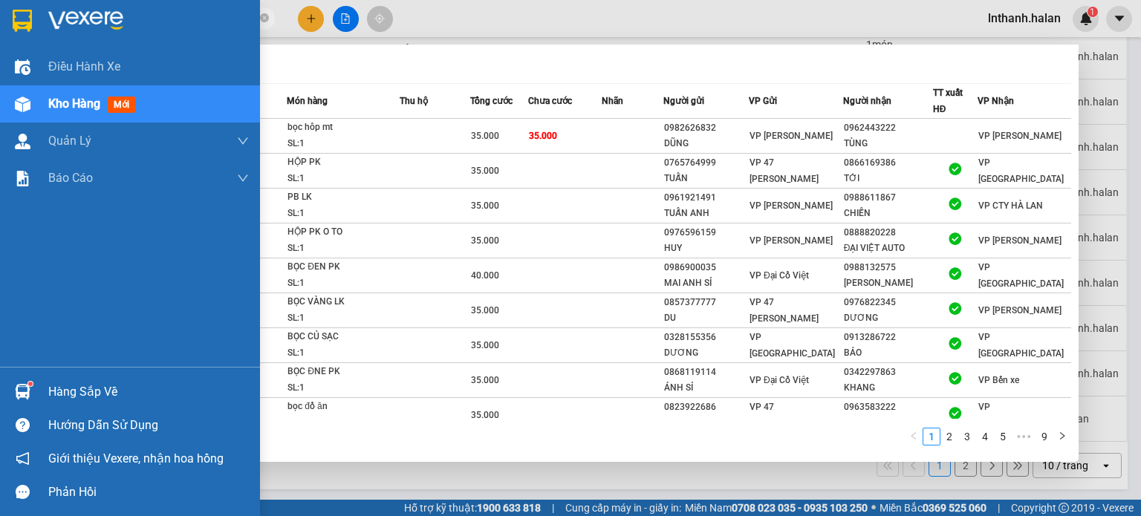
click at [59, 387] on div "Hàng sắp về" at bounding box center [148, 392] width 201 height 22
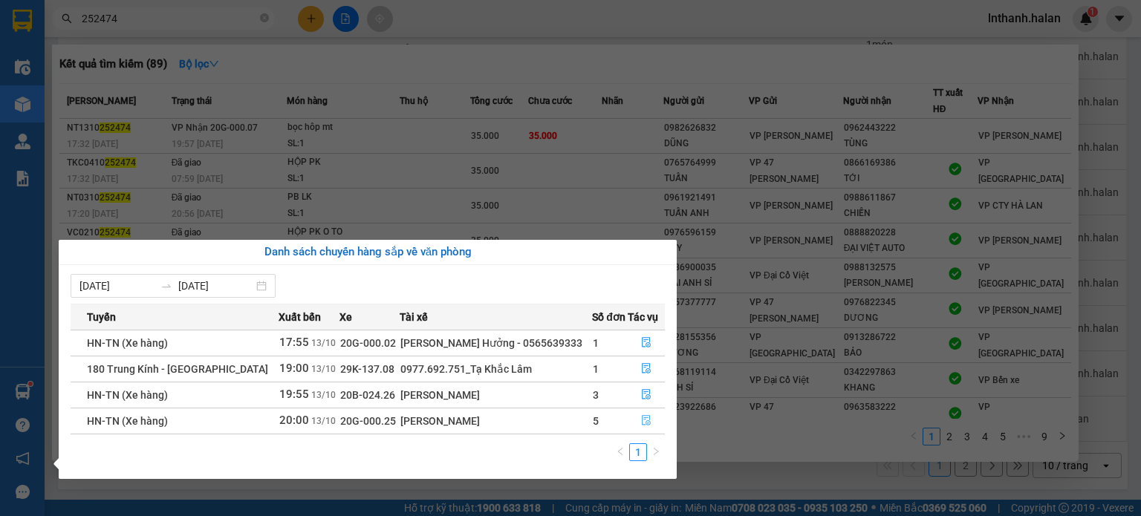
click at [649, 423] on button "button" at bounding box center [647, 421] width 36 height 24
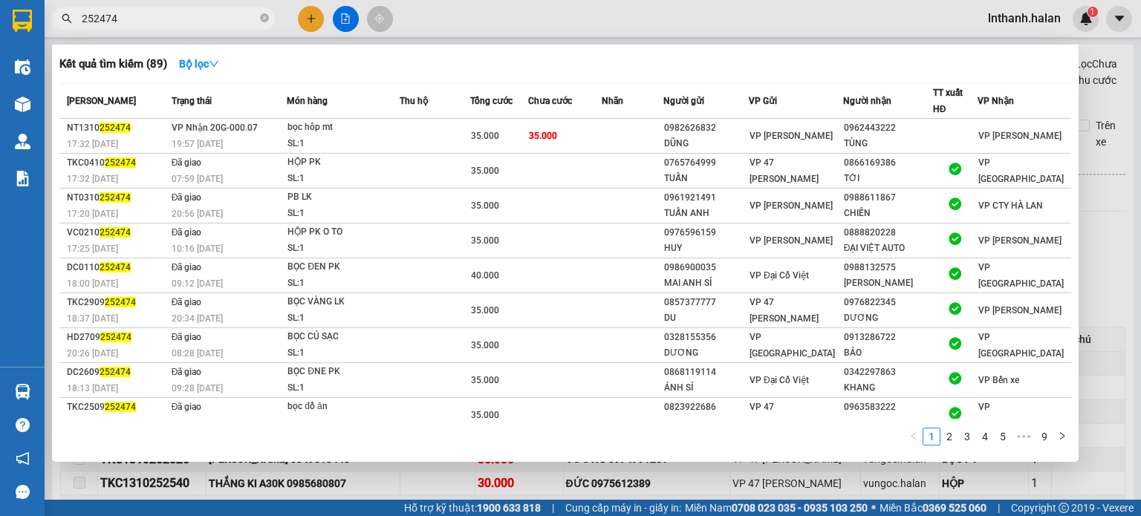
click at [1121, 215] on div at bounding box center [570, 258] width 1141 height 516
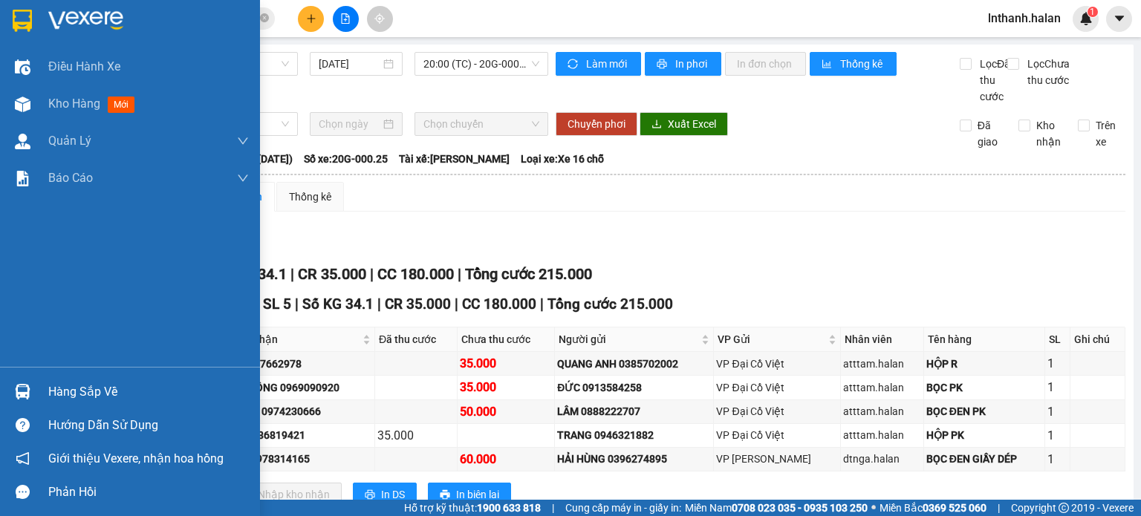
click at [62, 383] on div "Hàng sắp về" at bounding box center [148, 392] width 201 height 22
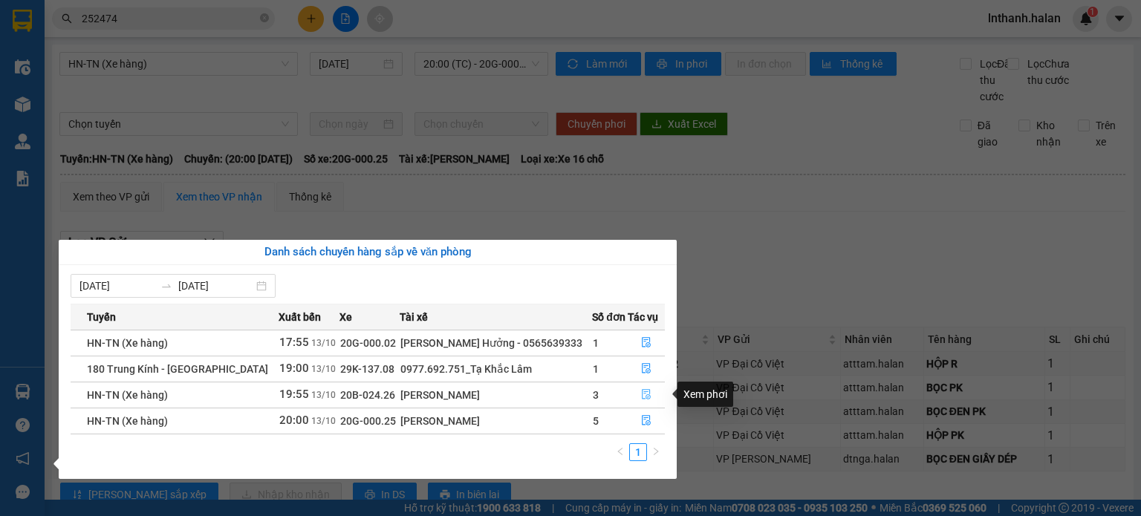
click at [654, 392] on button "button" at bounding box center [647, 395] width 36 height 24
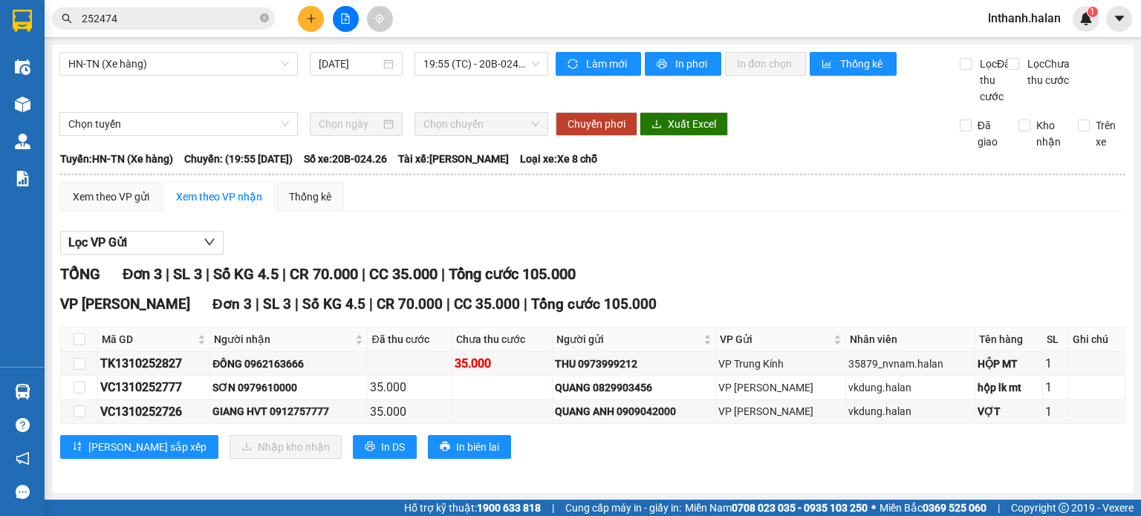
click at [178, 17] on input "252474" at bounding box center [169, 18] width 175 height 16
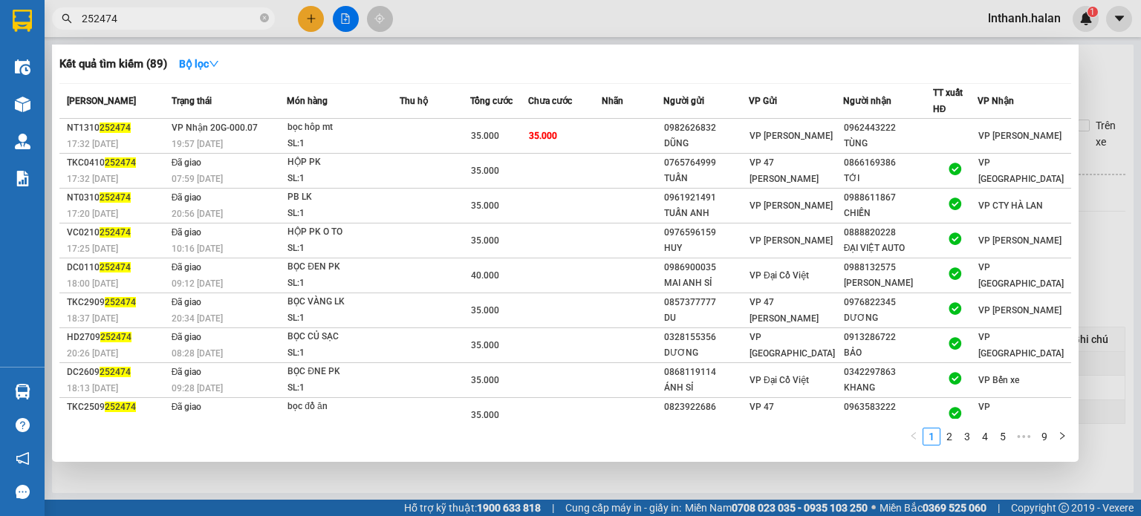
click at [178, 17] on input "252474" at bounding box center [169, 18] width 175 height 16
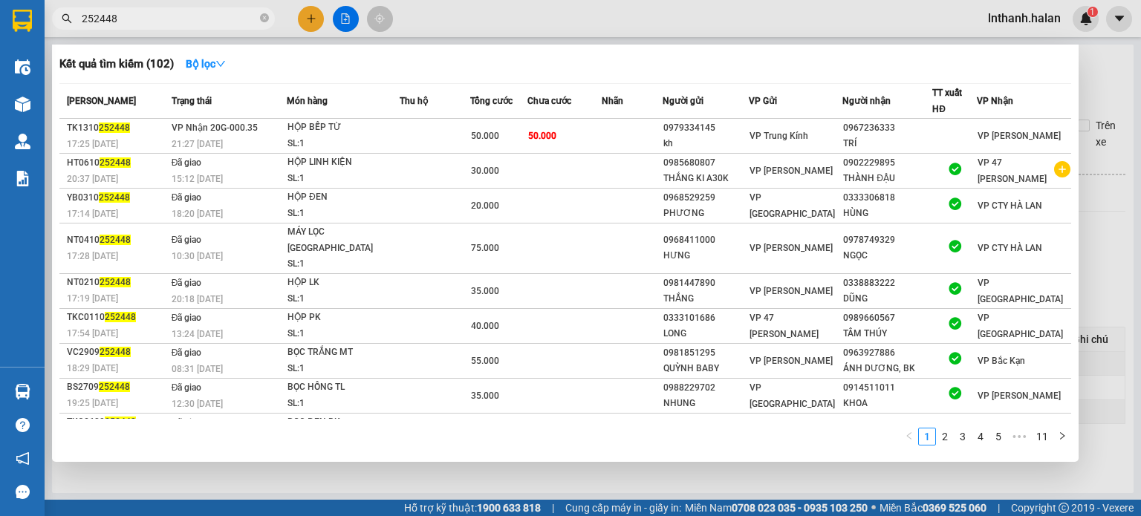
click at [178, 17] on input "252448" at bounding box center [169, 18] width 175 height 16
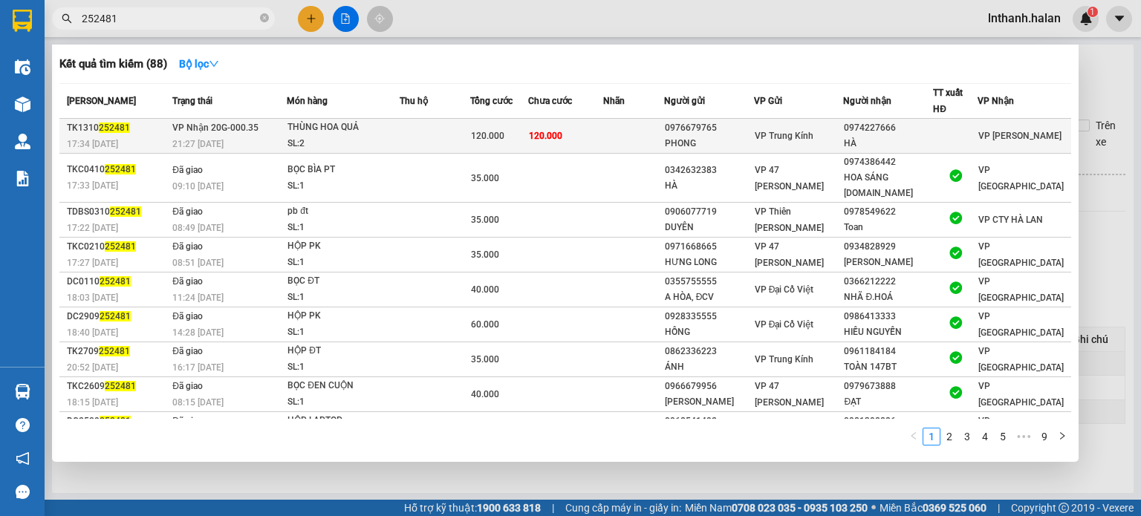
type input "252481"
click at [352, 132] on div "THÙNG HOA QUẢ" at bounding box center [343, 128] width 111 height 16
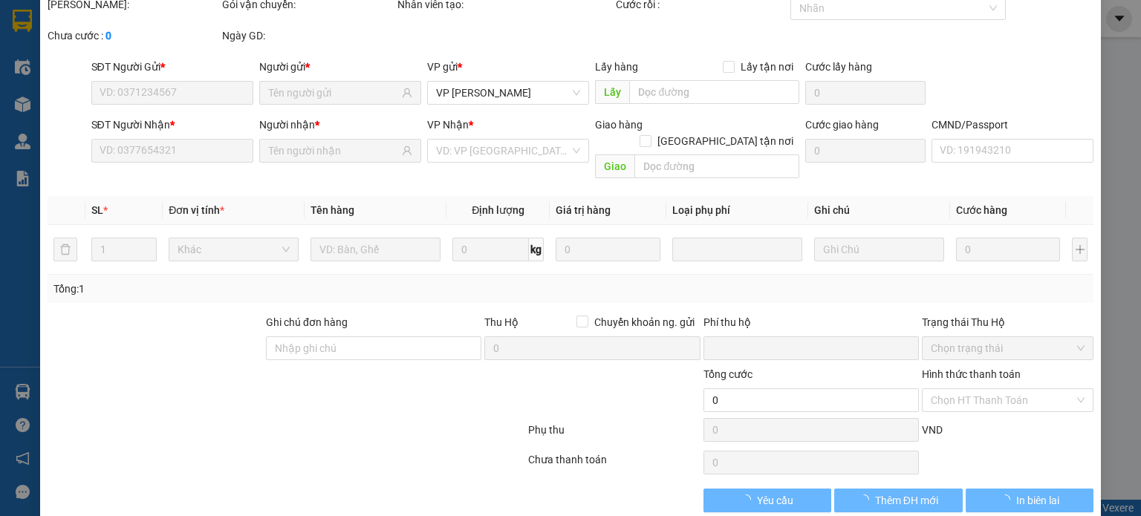
type input "0976679765"
type input "PHONG"
type input "0974227666"
type input "HÀ"
type input "0"
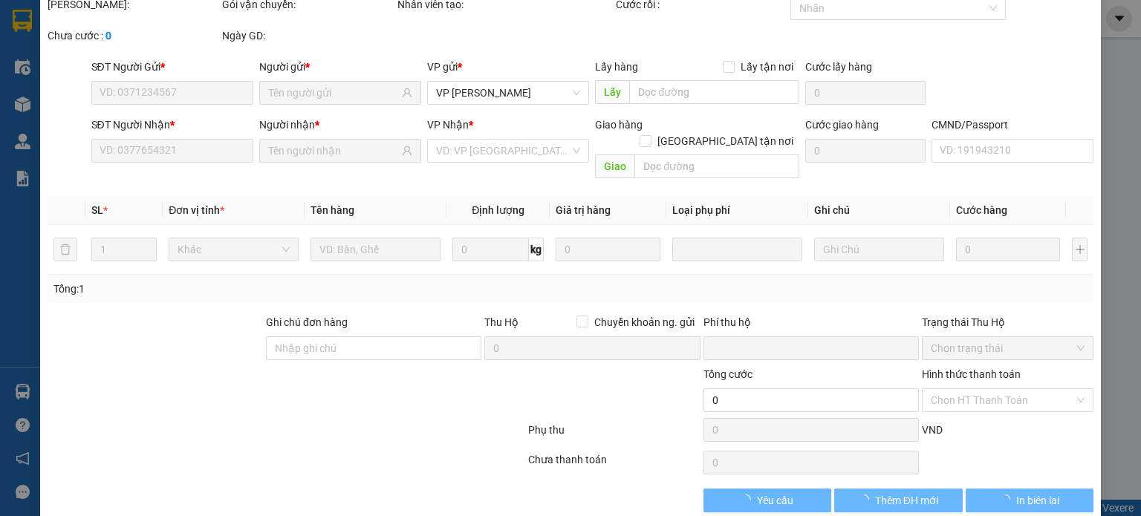
type input "120.000"
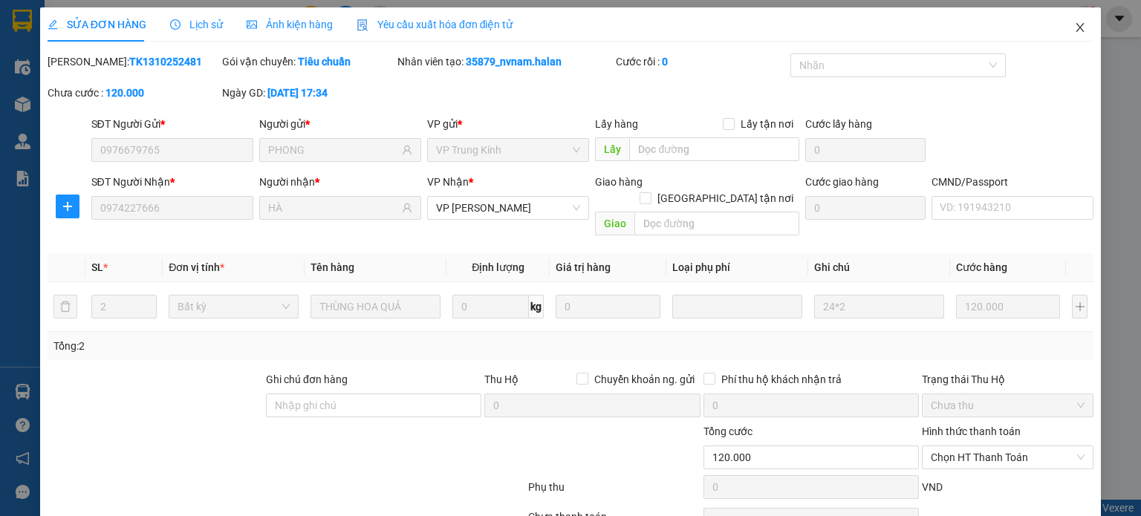
click at [1085, 35] on span "Close" at bounding box center [1080, 28] width 42 height 42
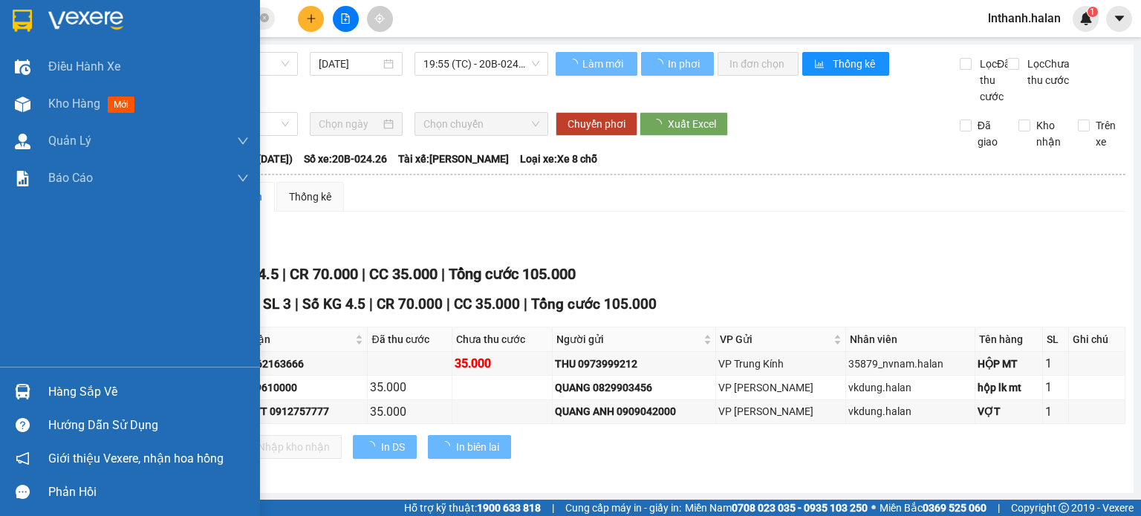
click at [39, 387] on div "Hàng sắp về" at bounding box center [130, 391] width 260 height 33
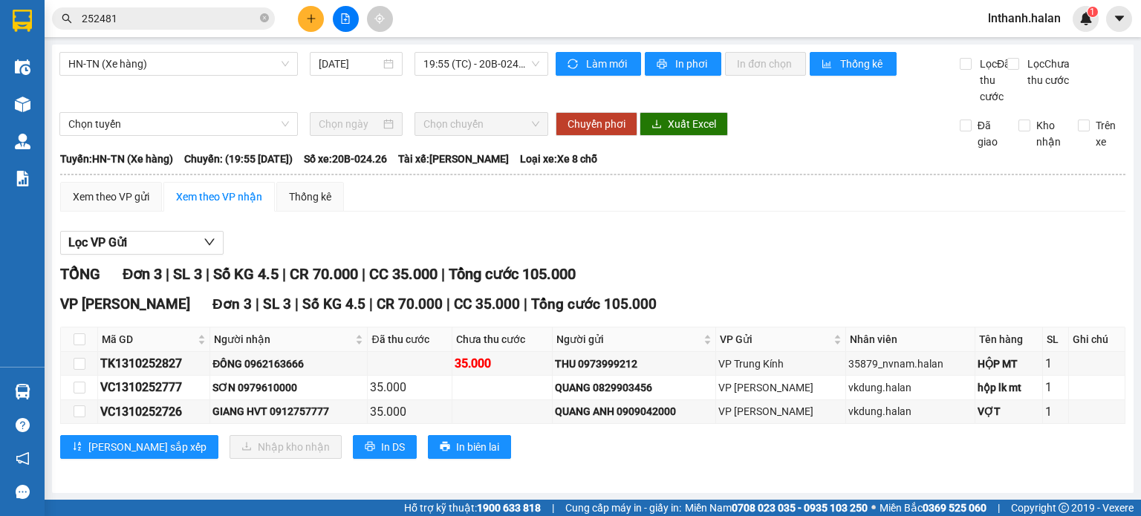
click at [954, 319] on section "Kết quả tìm kiếm ( 88 ) Bộ lọc Mã ĐH Trạng thái Món hàng Thu hộ Tổng cước Chưa …" at bounding box center [570, 258] width 1141 height 516
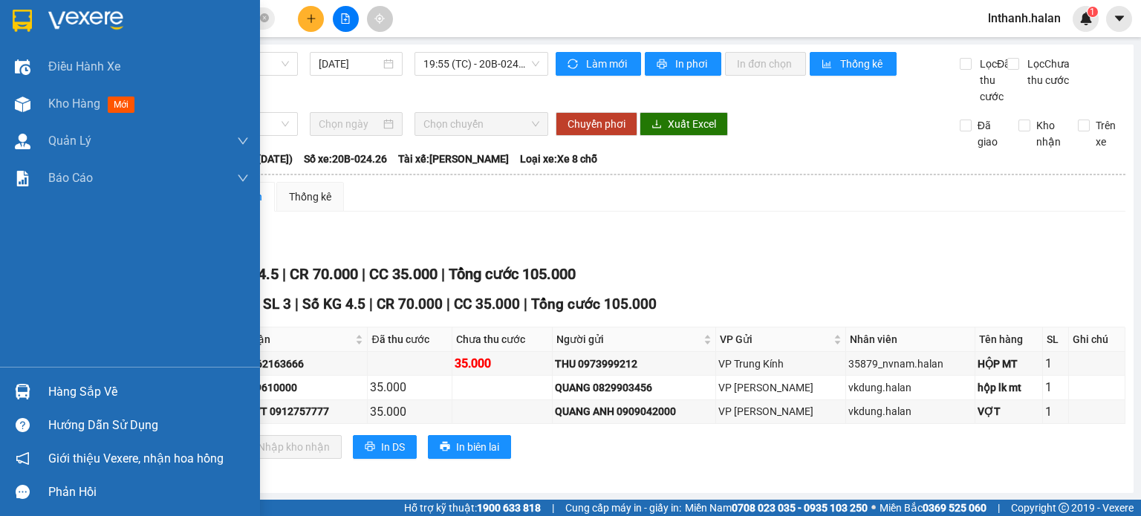
drag, startPoint x: 34, startPoint y: 394, endPoint x: 43, endPoint y: 394, distance: 8.9
click at [36, 394] on div "Hàng sắp về" at bounding box center [130, 391] width 260 height 33
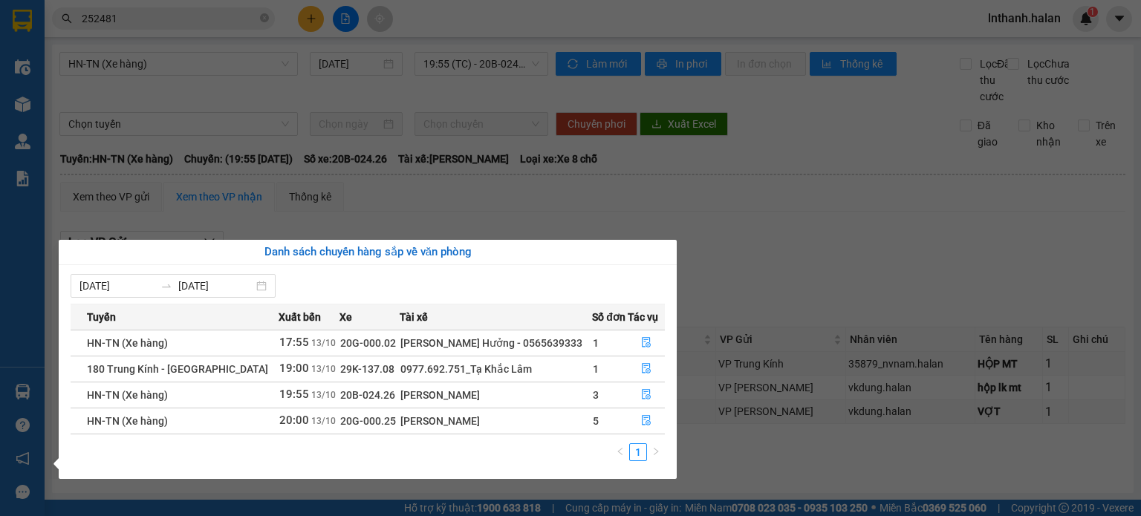
click at [785, 316] on section "Kết quả tìm kiếm ( 88 ) Bộ lọc Mã ĐH Trạng thái Món hàng Thu hộ Tổng cước Chưa …" at bounding box center [570, 258] width 1141 height 516
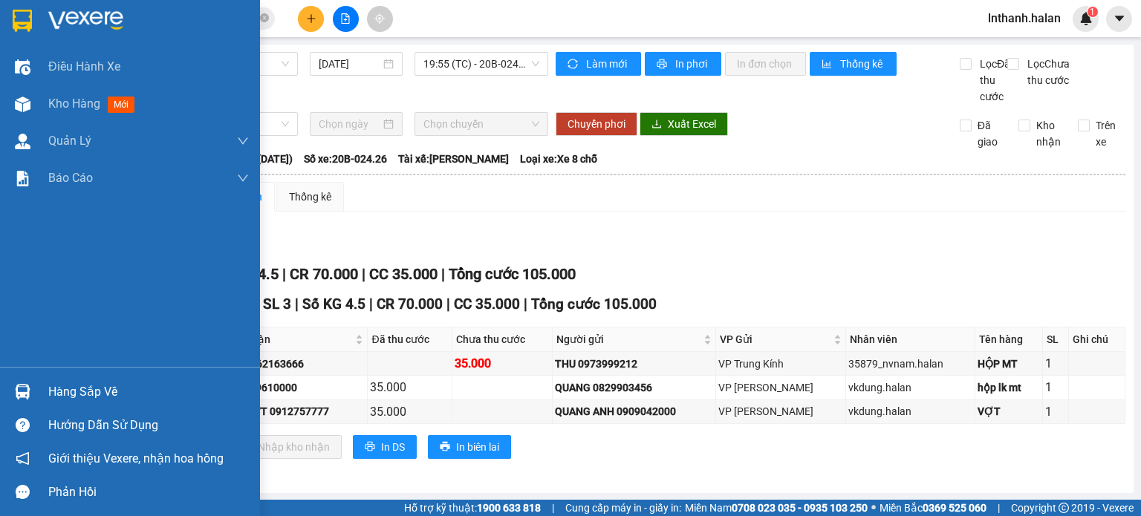
click at [19, 391] on img at bounding box center [23, 392] width 16 height 16
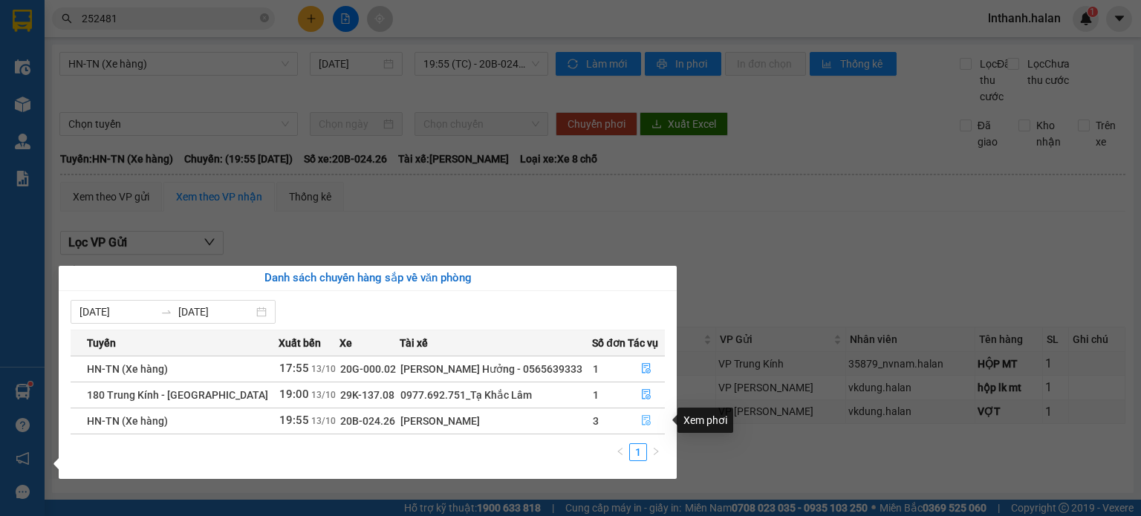
click at [642, 420] on icon "file-done" at bounding box center [646, 421] width 9 height 10
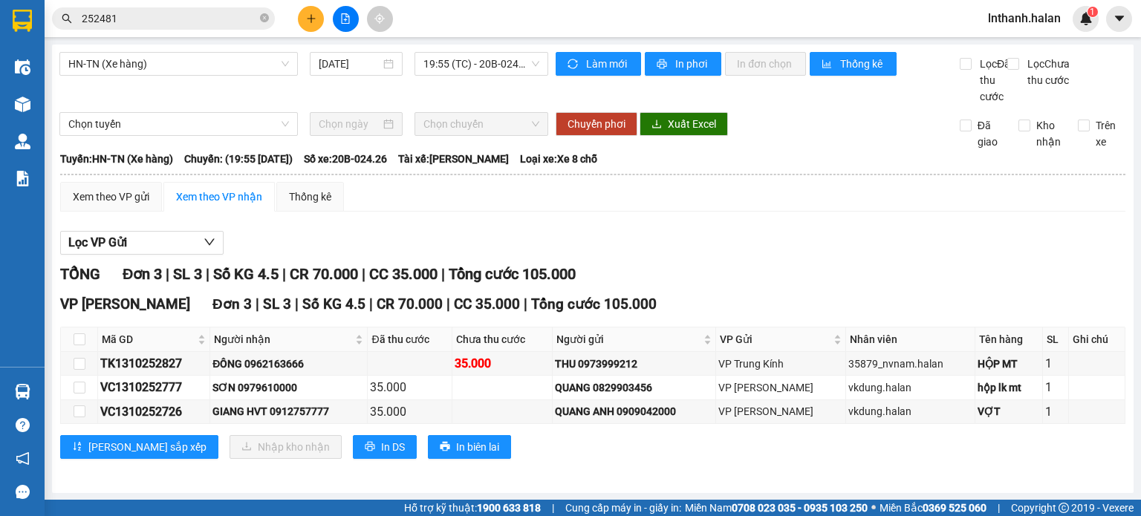
click at [767, 286] on div "TỔNG Đơn 3 | SL 3 | Số KG 4.5 | CR 70.000 | CC 35.000 | Tổng cước 105.000" at bounding box center [592, 274] width 1065 height 23
click at [203, 25] on input "252481" at bounding box center [169, 18] width 175 height 16
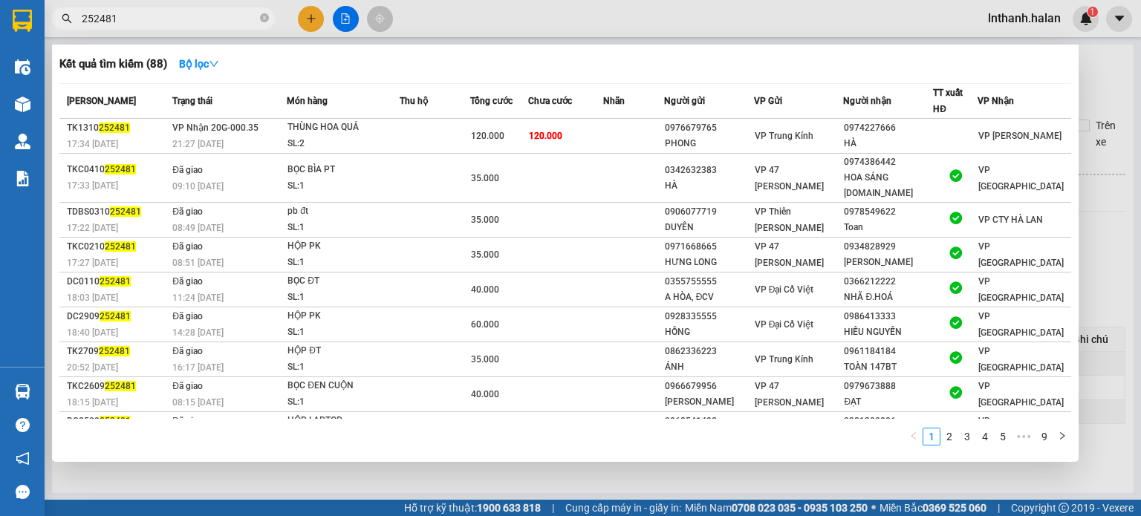
click at [203, 25] on input "252481" at bounding box center [169, 18] width 175 height 16
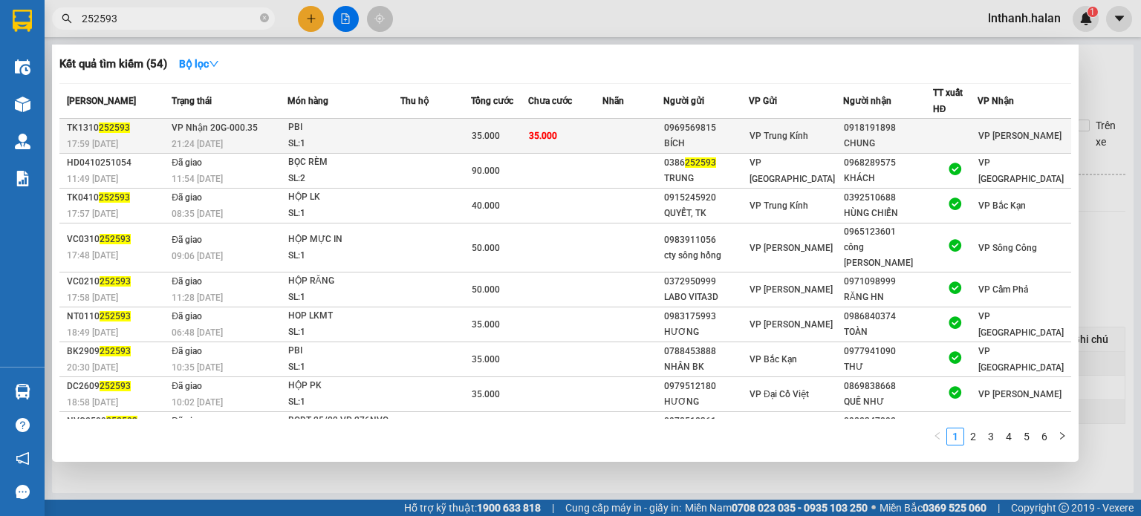
type input "252593"
click at [492, 120] on td "35.000" at bounding box center [499, 136] width 57 height 35
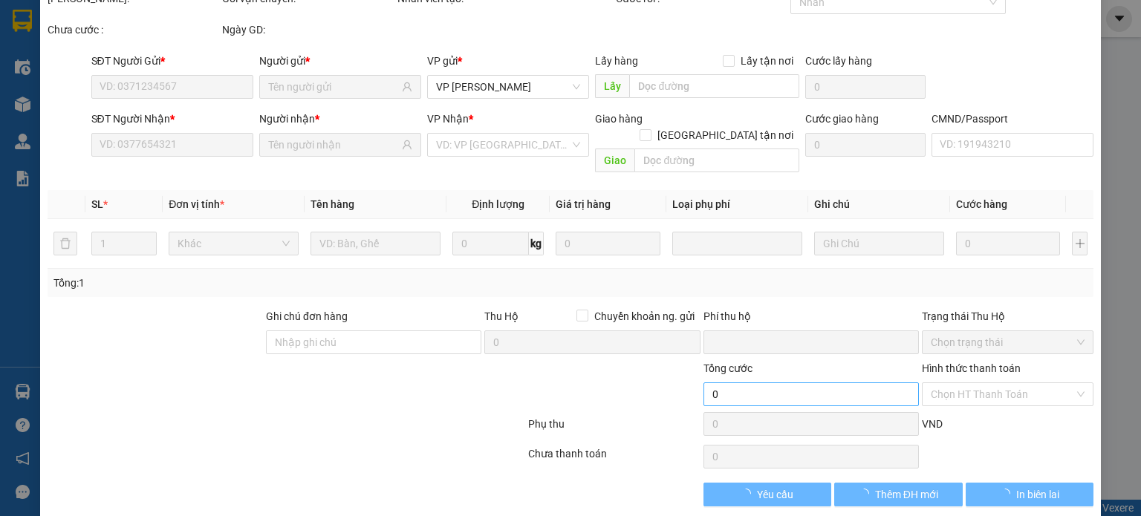
scroll to position [65, 0]
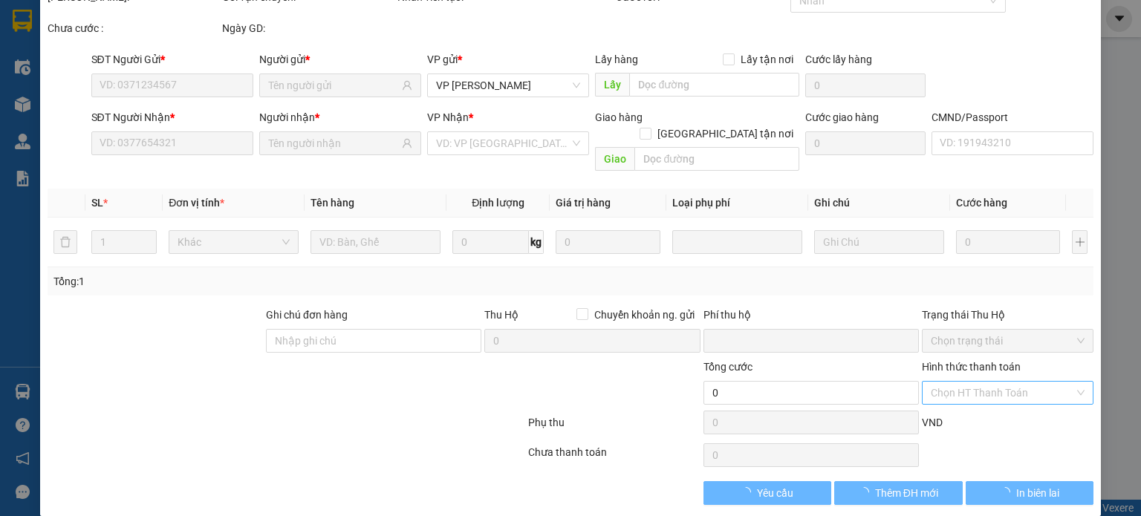
click at [940, 382] on input "Hình thức thanh toán" at bounding box center [1002, 393] width 143 height 22
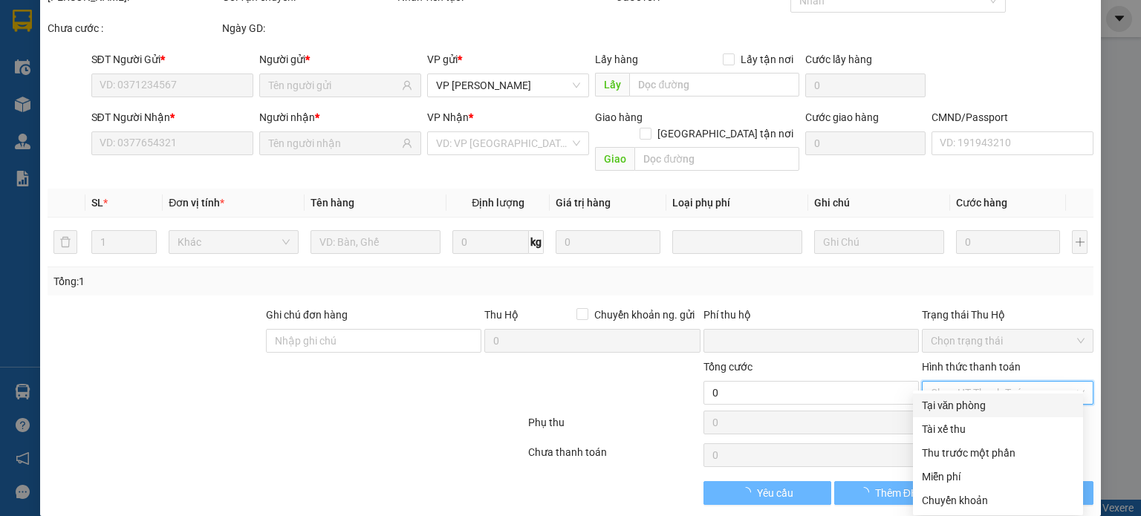
click at [952, 402] on div "Tại văn phòng" at bounding box center [998, 405] width 152 height 16
type input "0"
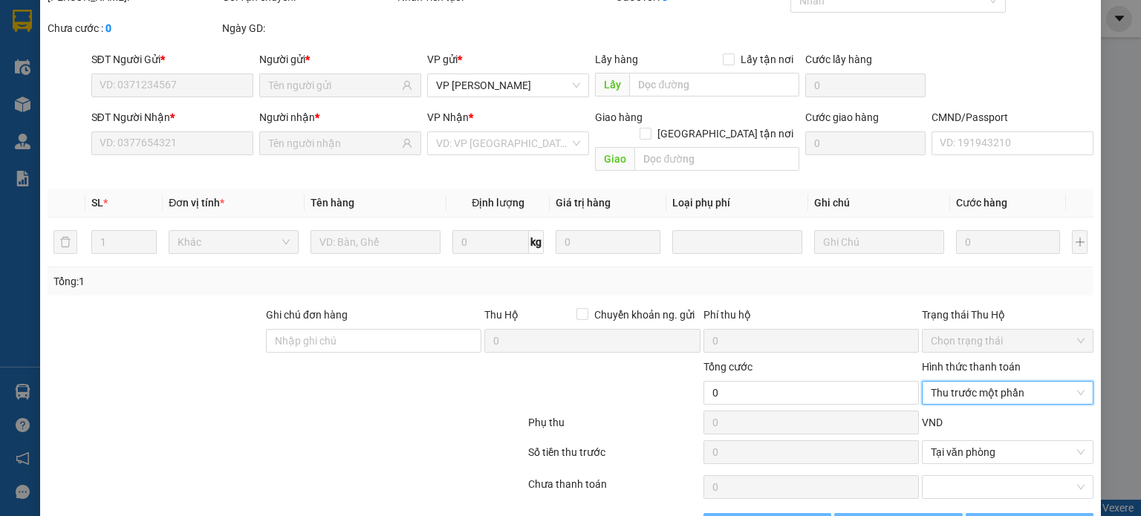
type input "0969569815"
type input "BÍCH"
type input "0918191898"
type input "CHUNG"
type input "35.000"
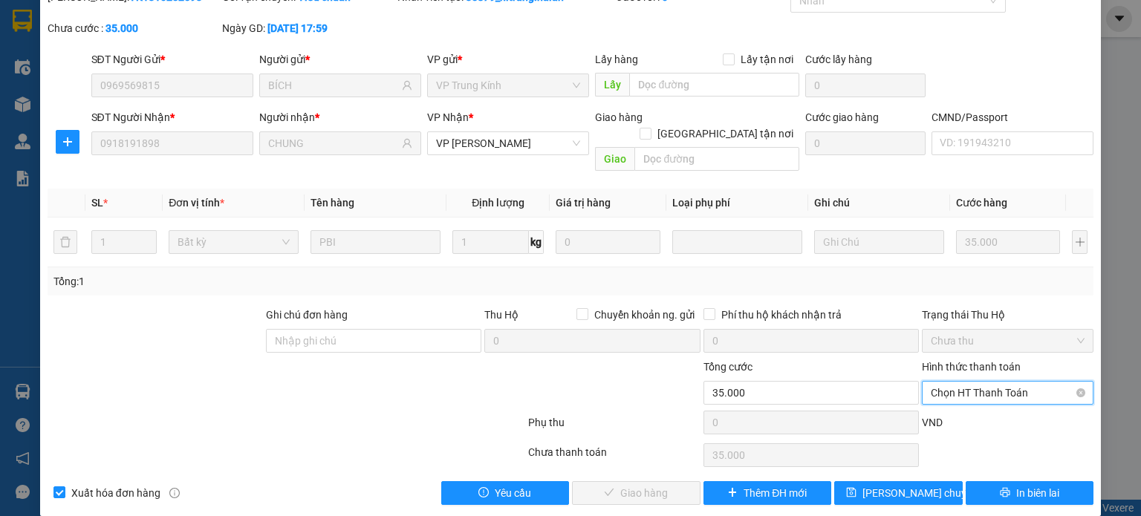
click at [978, 382] on span "Chọn HT Thanh Toán" at bounding box center [1008, 393] width 154 height 22
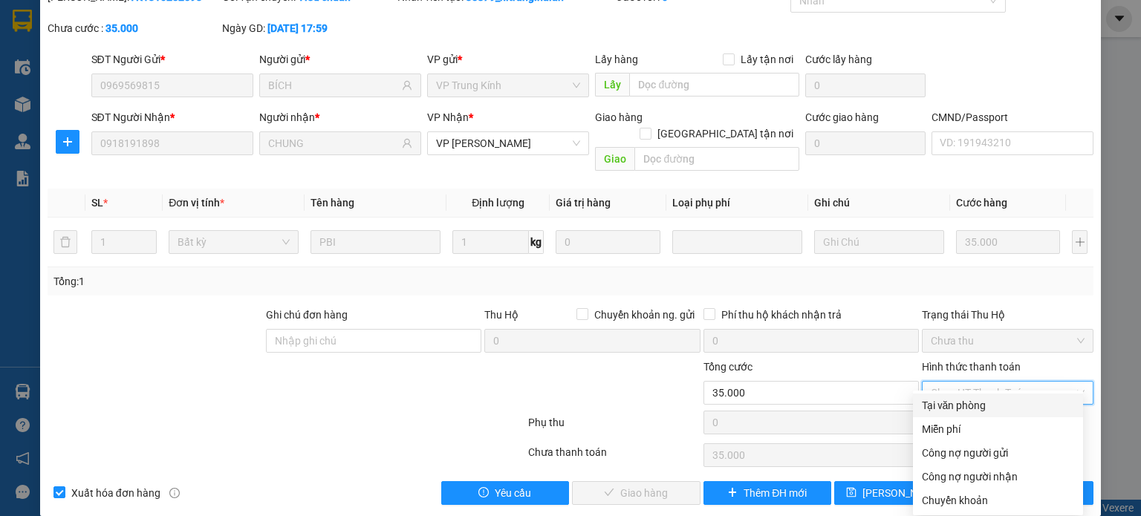
click at [981, 400] on div "Tại văn phòng" at bounding box center [998, 405] width 152 height 16
type input "0"
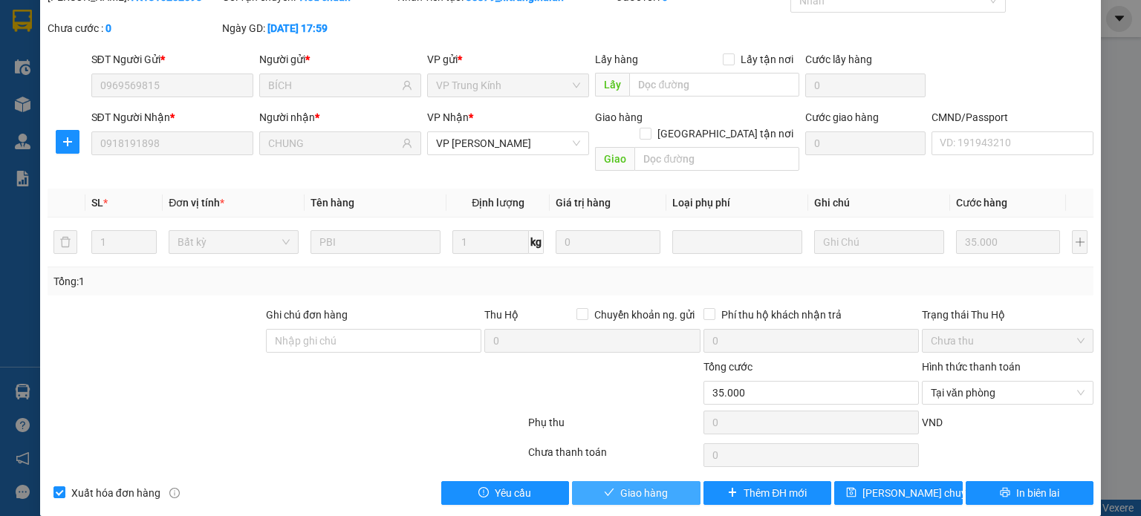
click at [675, 481] on button "Giao hàng" at bounding box center [636, 493] width 129 height 24
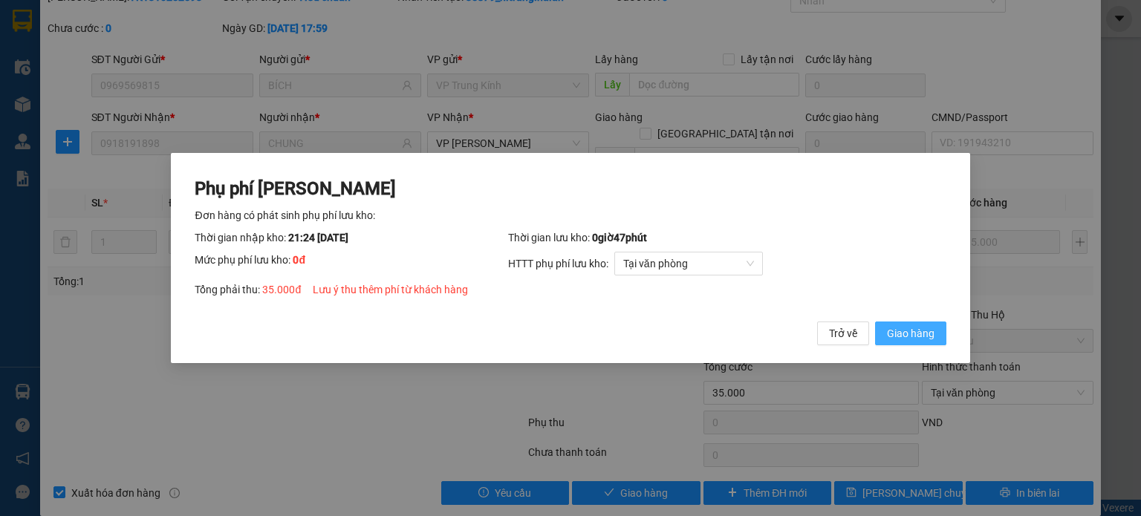
click at [901, 325] on button "Giao hàng" at bounding box center [910, 334] width 71 height 24
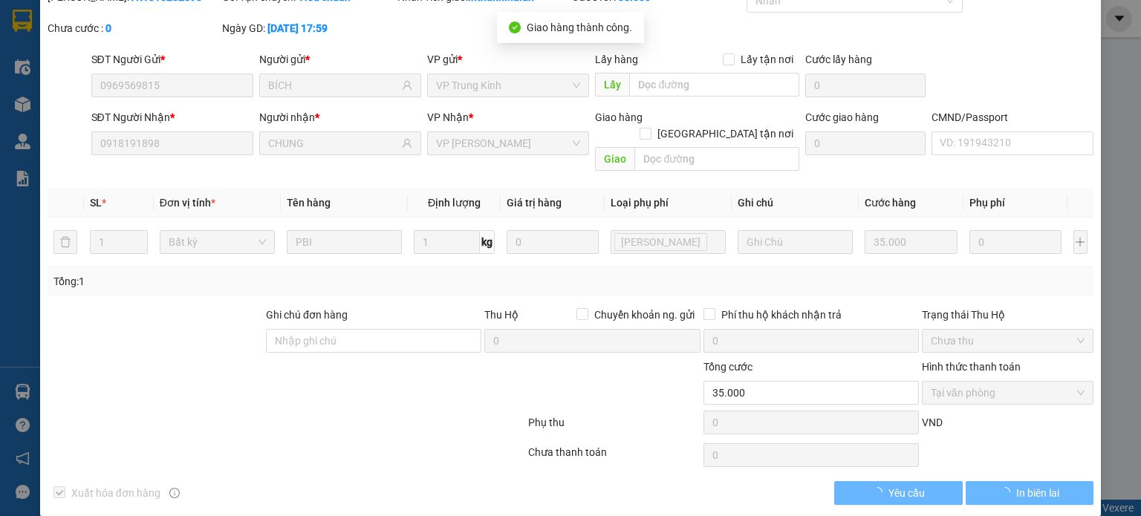
scroll to position [0, 0]
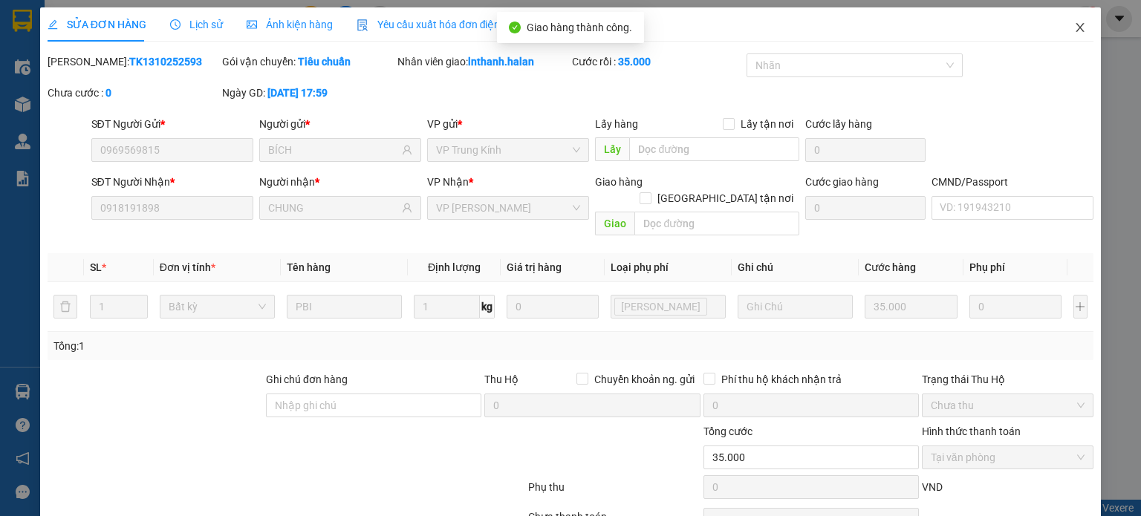
click at [1068, 36] on span "Close" at bounding box center [1080, 28] width 42 height 42
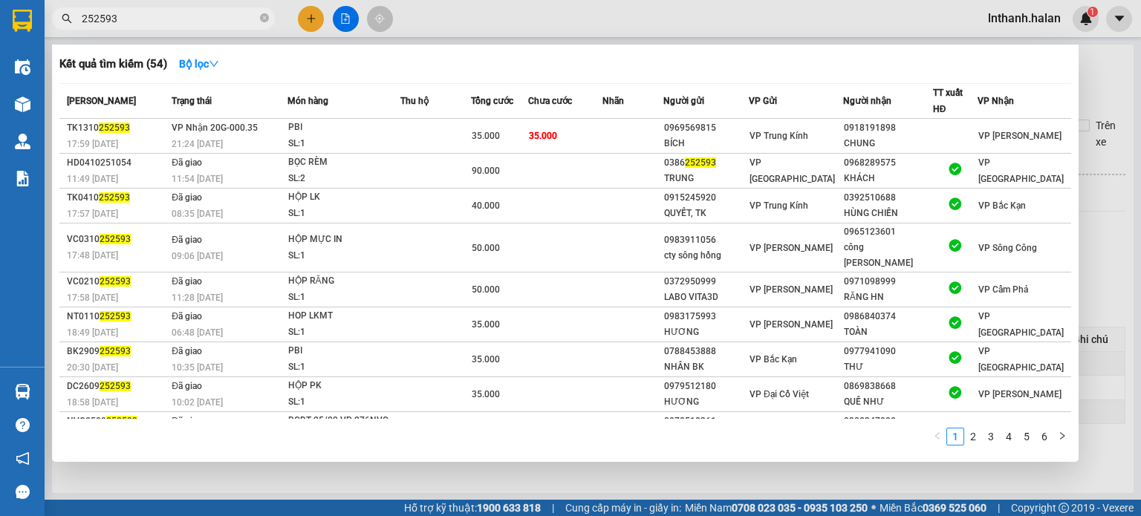
click at [166, 16] on input "252593" at bounding box center [169, 18] width 175 height 16
type input "2"
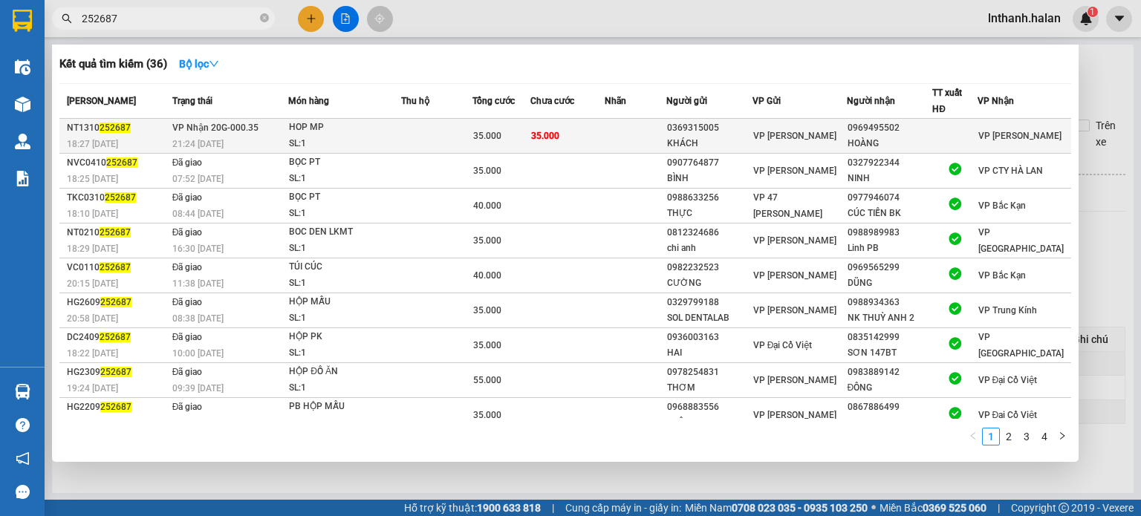
type input "252687"
click at [400, 151] on div "SL: 1" at bounding box center [344, 144] width 111 height 16
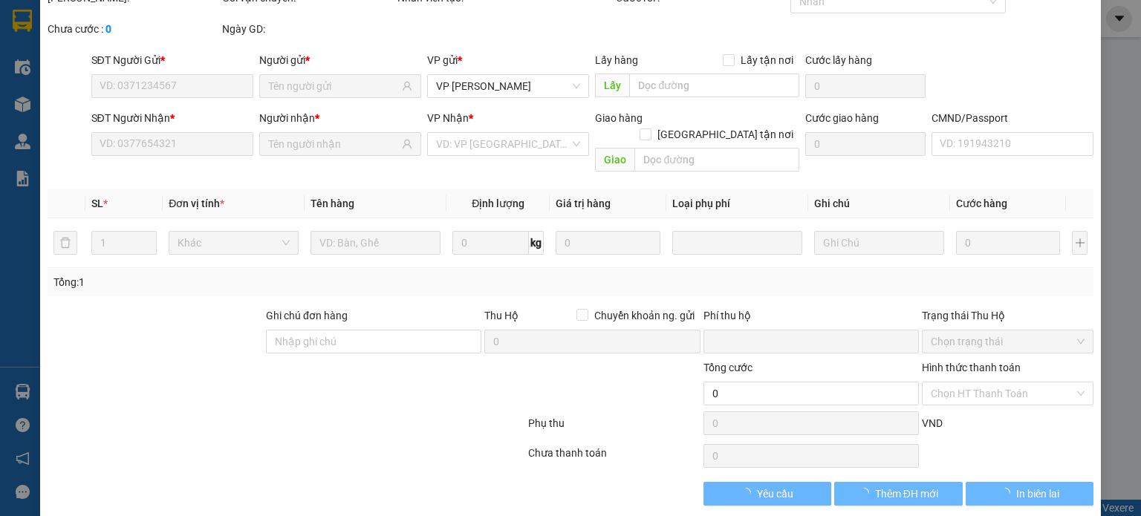
scroll to position [65, 0]
click at [953, 382] on input "Hình thức thanh toán" at bounding box center [1002, 393] width 143 height 22
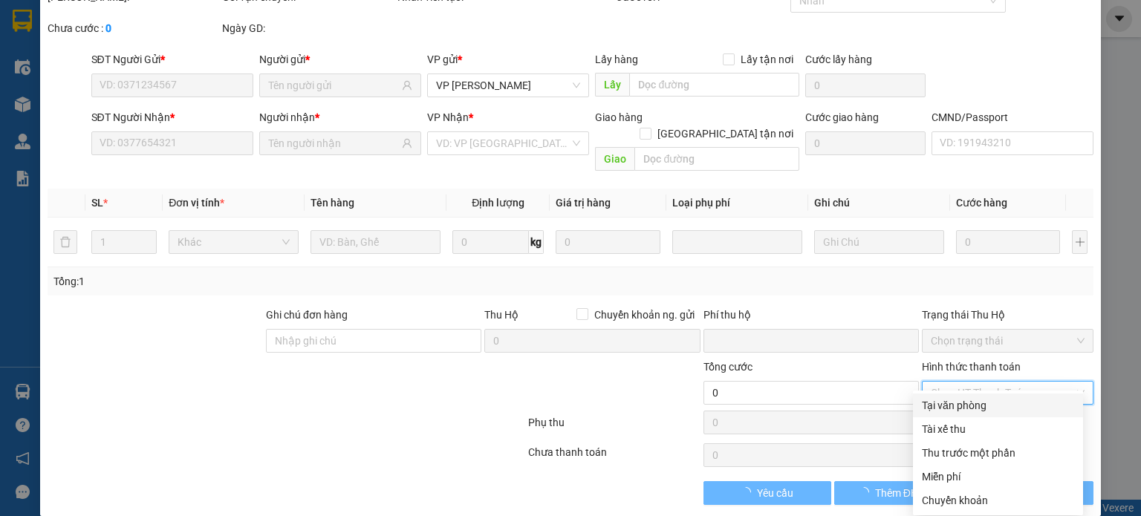
click at [960, 403] on div "Tại văn phòng" at bounding box center [998, 405] width 152 height 16
type input "0369315005"
type input "KHÁCH"
type input "0969495502"
type input "HOÀNG"
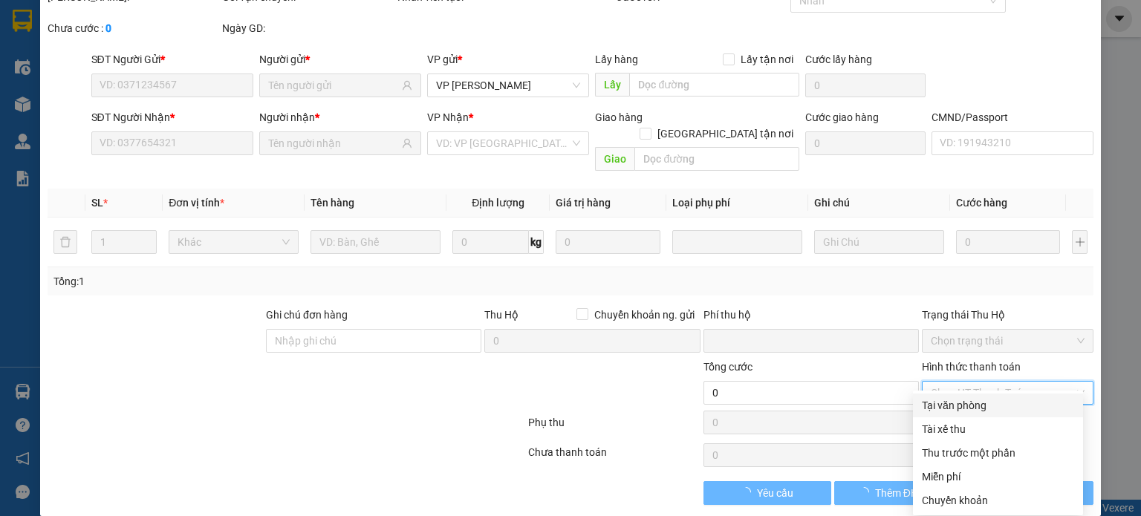
type input "0"
type input "35.000"
type input "0"
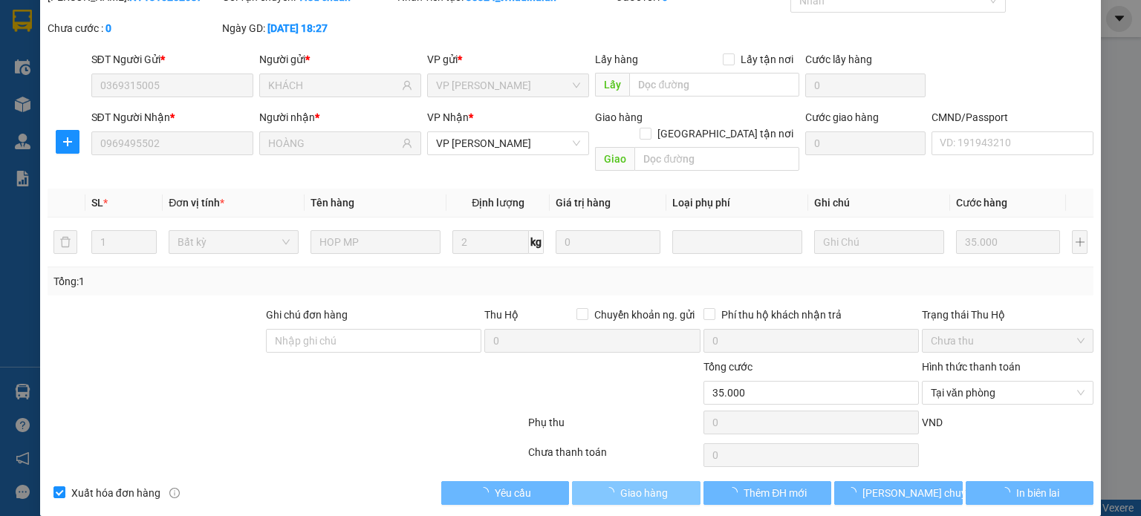
click at [620, 485] on span "Giao hàng" at bounding box center [644, 493] width 48 height 16
click at [635, 411] on div "Phụ thu 0 VND" at bounding box center [570, 426] width 1049 height 30
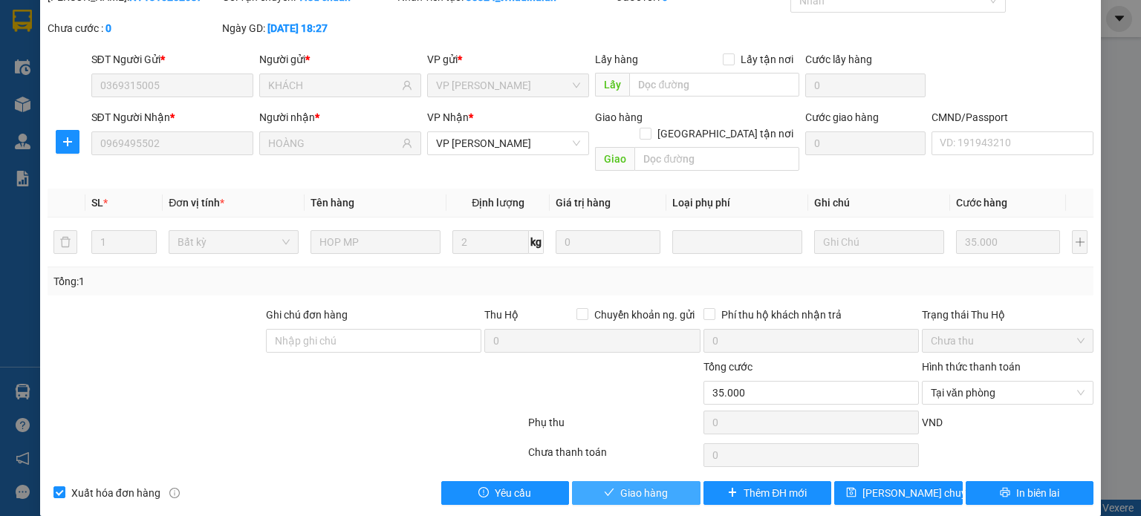
click at [656, 461] on div "Total Paid Fee 0 Total UnPaid Fee 35.000 Cash Collection Total Fee Mã ĐH: NT131…" at bounding box center [571, 247] width 1046 height 516
click at [651, 481] on button "Giao hàng" at bounding box center [636, 493] width 129 height 24
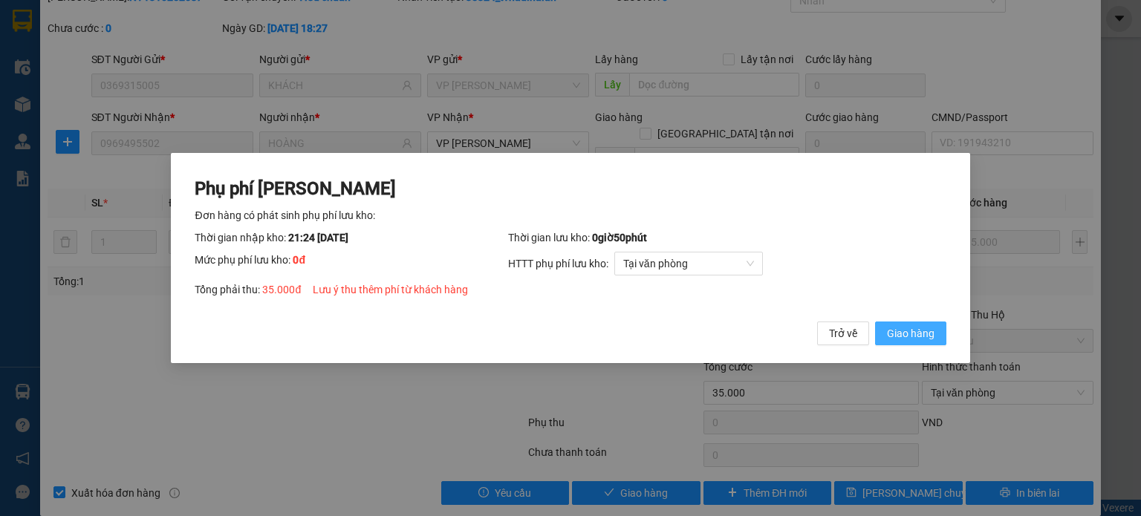
click at [908, 328] on span "Giao hàng" at bounding box center [911, 333] width 48 height 16
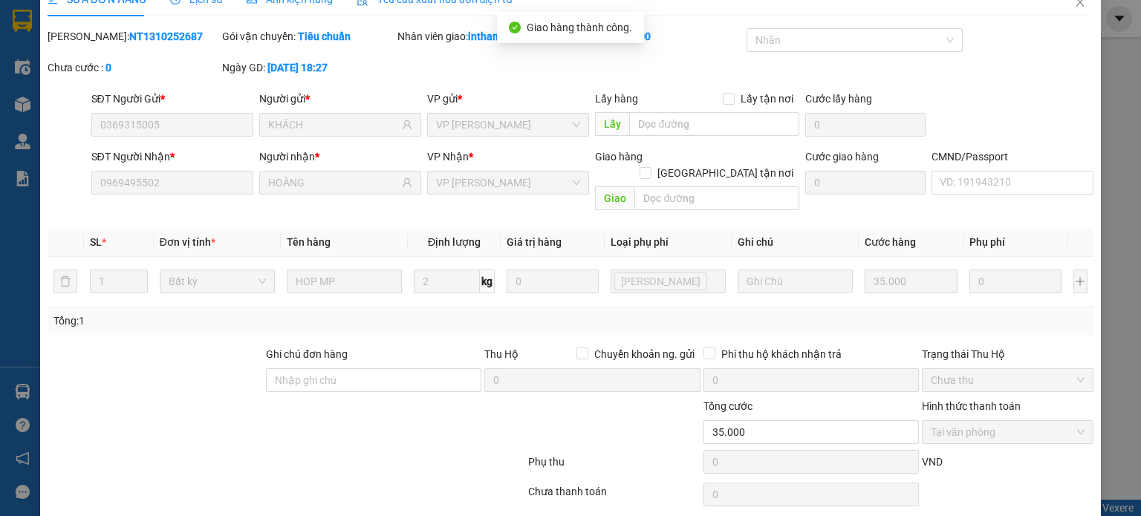
scroll to position [0, 0]
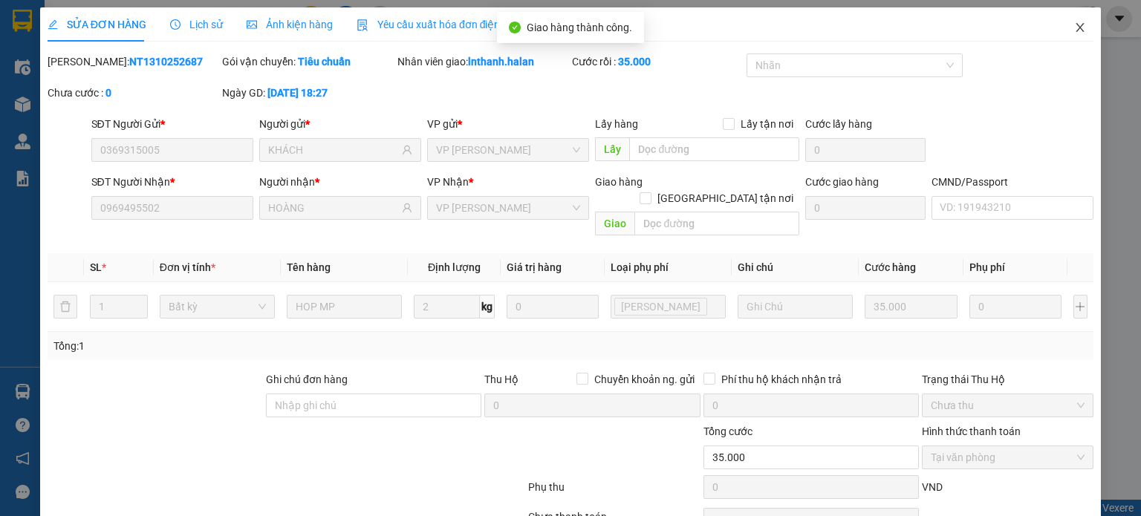
click at [1070, 36] on span "Close" at bounding box center [1080, 28] width 42 height 42
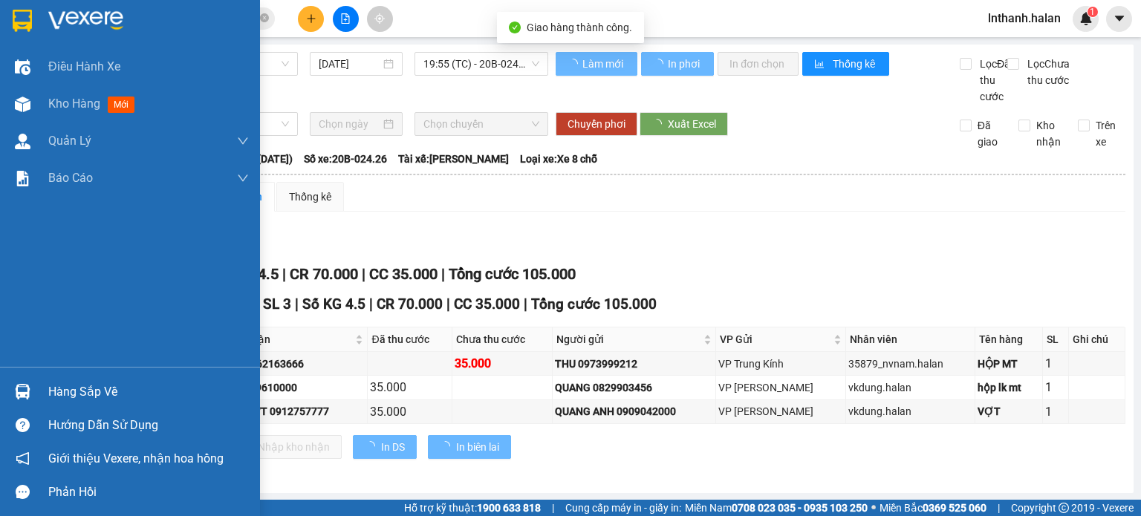
click at [65, 399] on div "Hàng sắp về" at bounding box center [148, 392] width 201 height 22
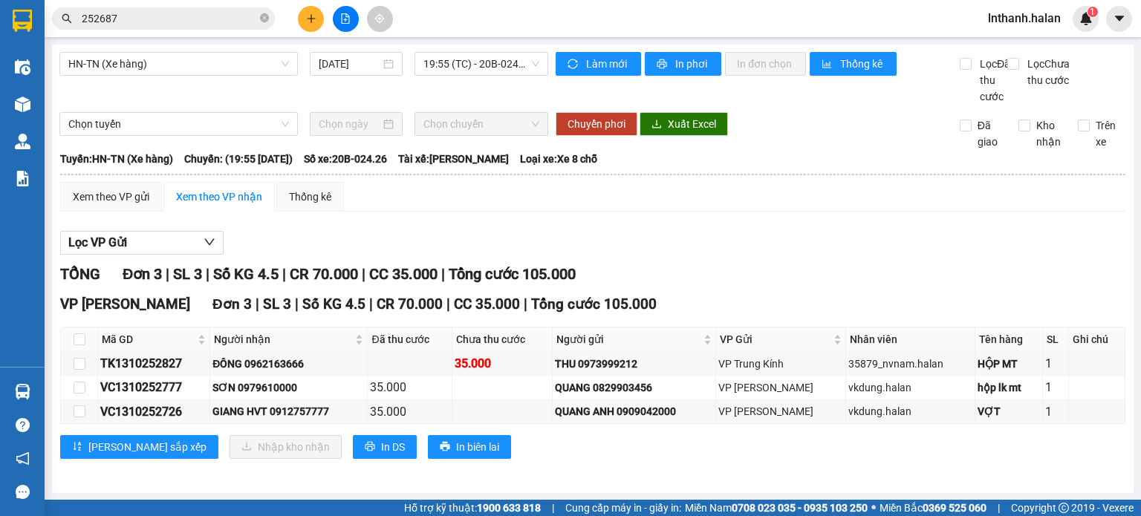
click at [919, 274] on section "Kết quả tìm kiếm ( 36 ) Bộ lọc Mã ĐH Trạng thái Món hàng Thu hộ Tổng cước Chưa …" at bounding box center [570, 258] width 1141 height 516
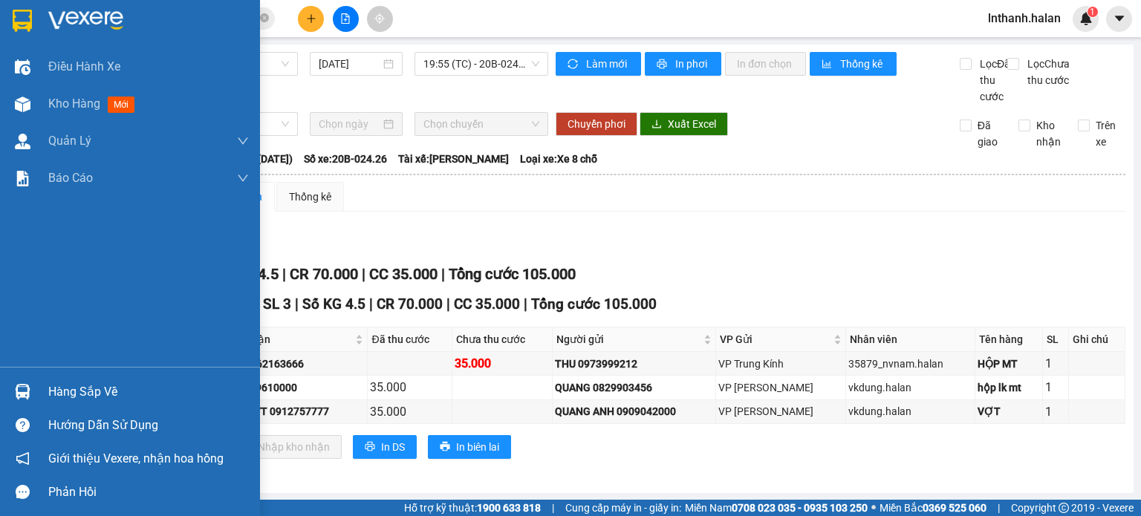
click at [11, 394] on div at bounding box center [23, 392] width 26 height 26
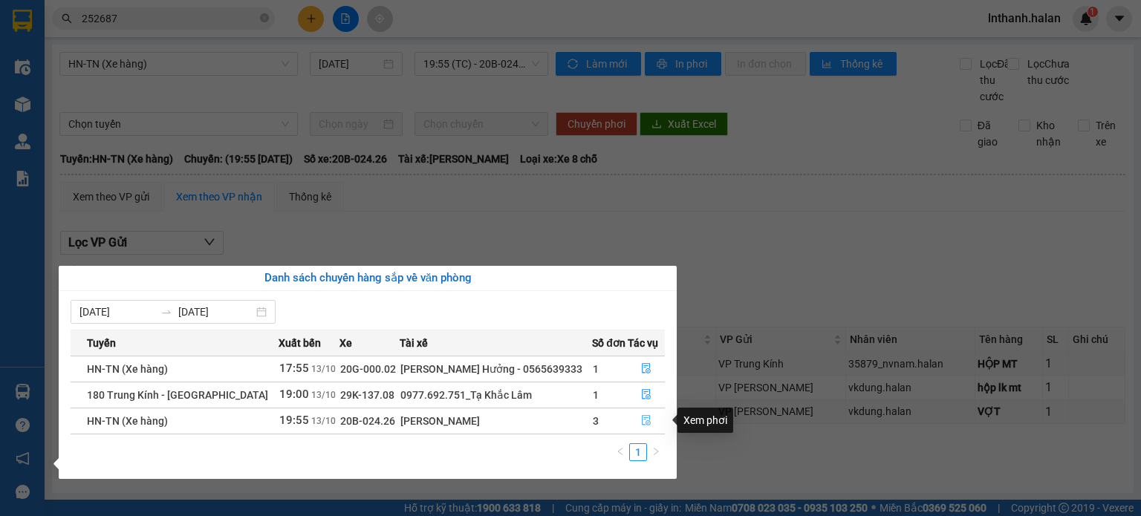
click at [641, 423] on icon "file-done" at bounding box center [646, 420] width 10 height 10
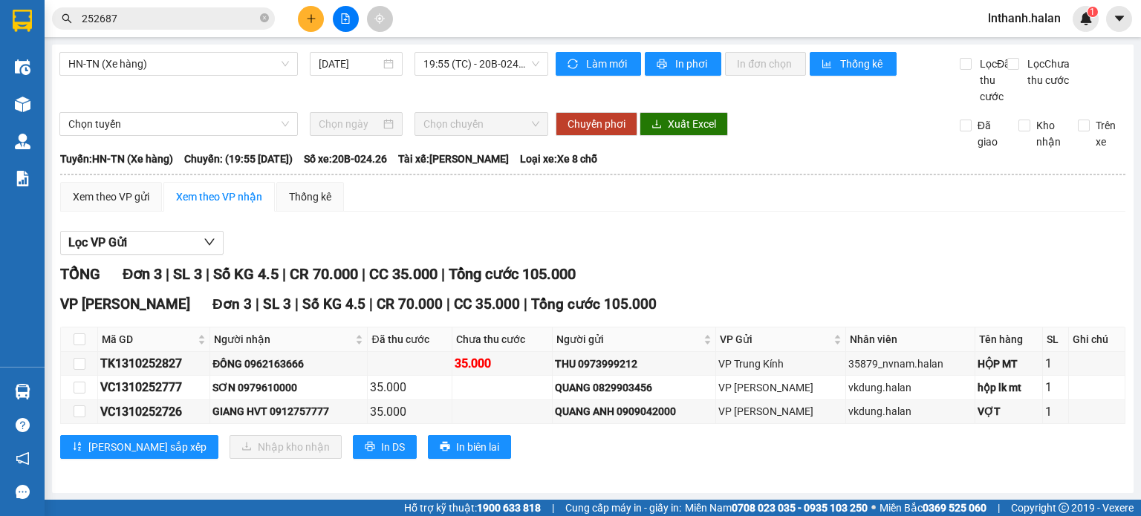
click at [730, 286] on div "TỔNG Đơn 3 | SL 3 | Số KG 4.5 | CR 70.000 | CC 35.000 | Tổng cước 105.000" at bounding box center [592, 274] width 1065 height 23
click at [796, 249] on div "Lọc VP Gửi" at bounding box center [592, 243] width 1065 height 25
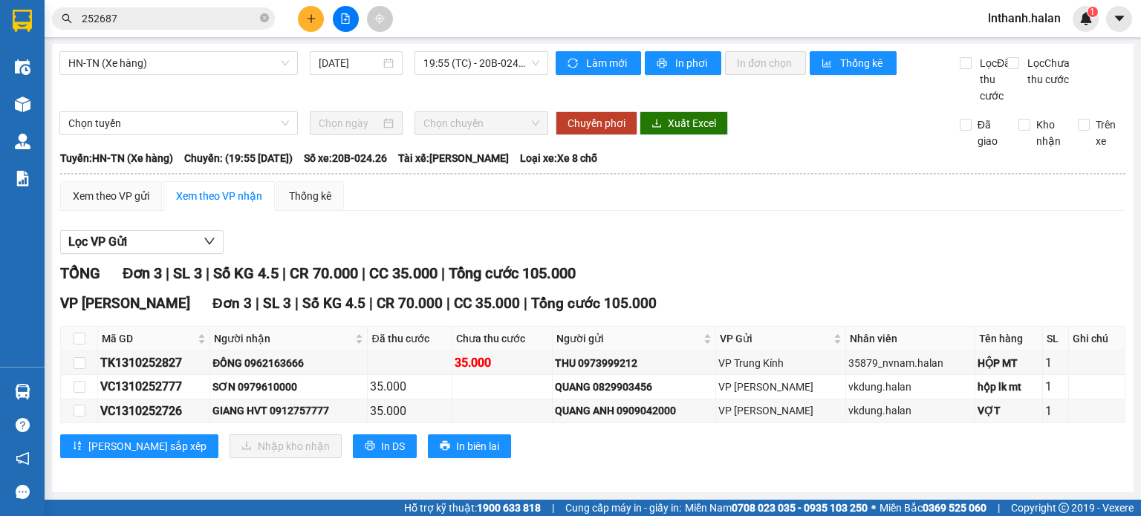
scroll to position [15, 0]
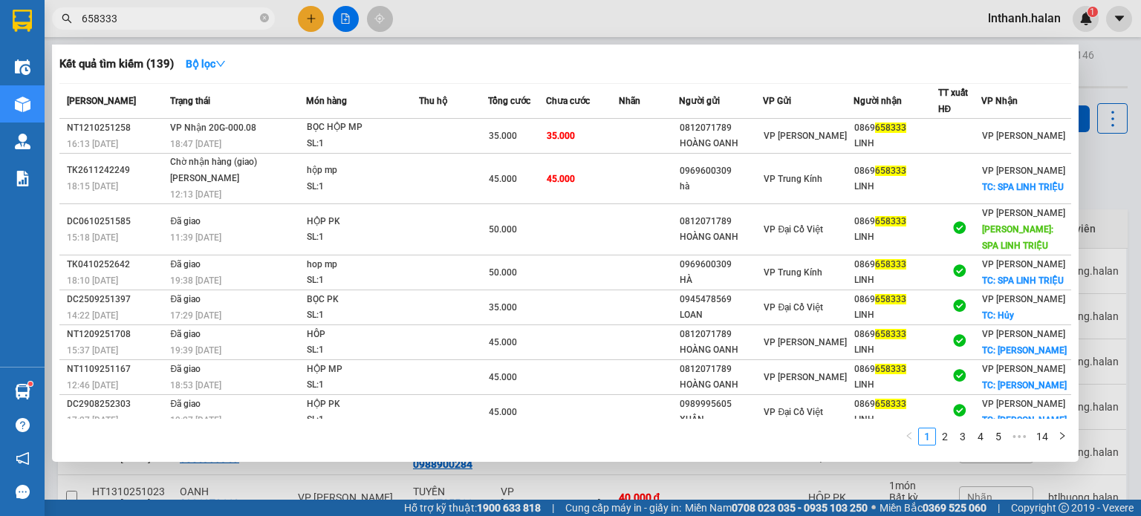
click at [189, 22] on input "658333" at bounding box center [169, 18] width 175 height 16
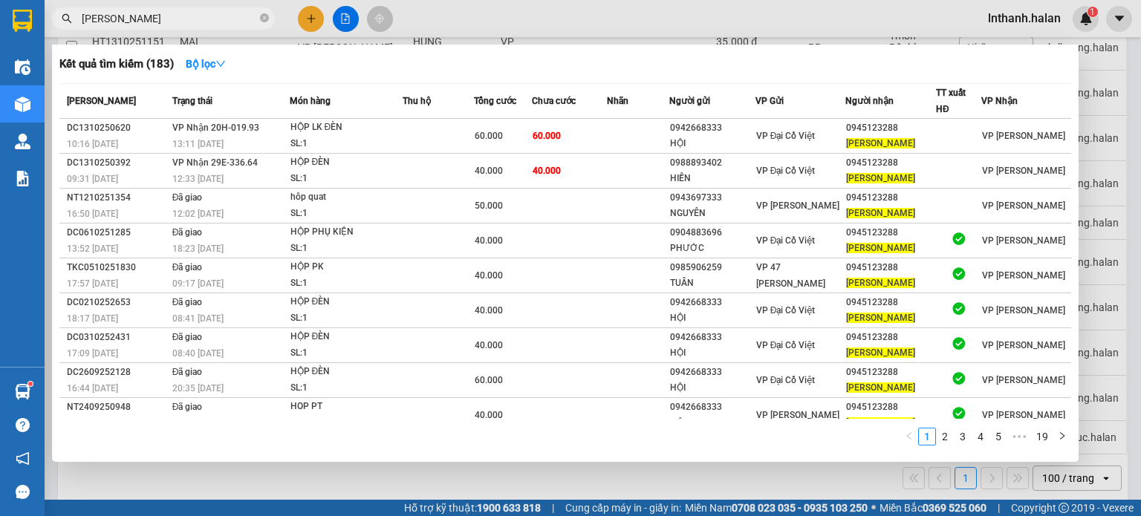
drag, startPoint x: 752, startPoint y: 32, endPoint x: 803, endPoint y: 124, distance: 105.4
click at [752, 31] on div at bounding box center [570, 258] width 1141 height 516
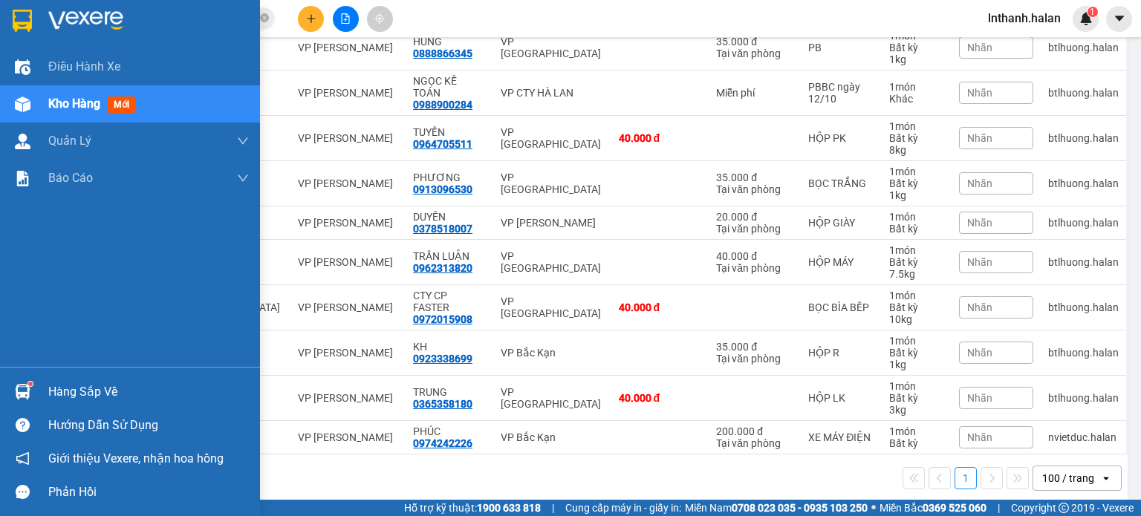
click at [21, 385] on img at bounding box center [23, 392] width 16 height 16
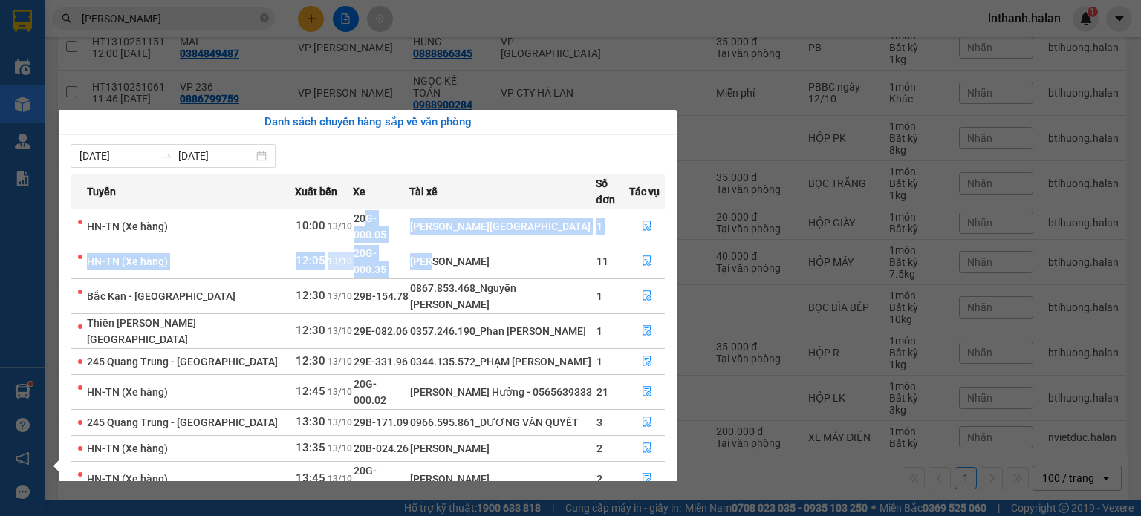
drag, startPoint x: 351, startPoint y: 219, endPoint x: 434, endPoint y: 244, distance: 87.0
click at [431, 241] on tbody "HN-TN (Xe hàng) 10:00 13/10 20G-000.05 Nguyễn Trường Giang 1 HN-TN (Xe hàng) 12…" at bounding box center [368, 353] width 594 height 288
click at [434, 253] on div "[PERSON_NAME]" at bounding box center [503, 261] width 186 height 16
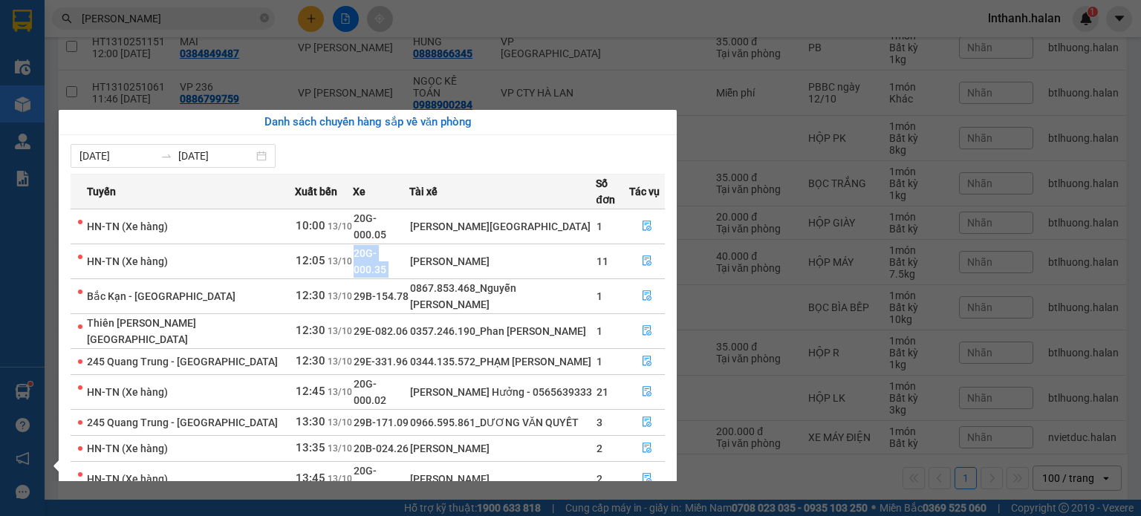
drag, startPoint x: 338, startPoint y: 248, endPoint x: 411, endPoint y: 251, distance: 72.9
click at [403, 248] on tr "HN-TN (Xe hàng) 12:05 13/10 20G-000.35 Nguyễn Quốc Cường 11" at bounding box center [368, 261] width 594 height 35
click at [420, 279] on td "0867.853.468_Nguyễn [PERSON_NAME]" at bounding box center [502, 296] width 187 height 35
drag, startPoint x: 328, startPoint y: 270, endPoint x: 420, endPoint y: 267, distance: 92.2
click at [389, 279] on tr "Bắc Kạn - Thái Nguyên 12:30 13/10 29B-154.78 0867.853.468_Nguyễn Ngọc Dương 1" at bounding box center [368, 296] width 594 height 35
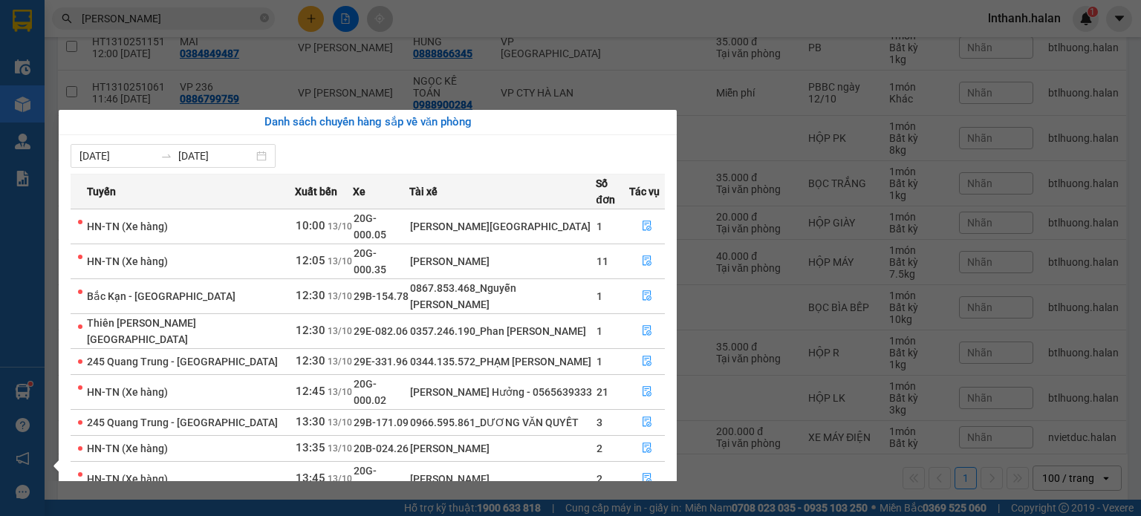
click at [420, 280] on div "0867.853.468_Nguyễn [PERSON_NAME]" at bounding box center [503, 296] width 186 height 33
drag, startPoint x: 368, startPoint y: 305, endPoint x: 444, endPoint y: 304, distance: 75.8
click at [382, 348] on td "29E-331.96" at bounding box center [381, 361] width 56 height 26
click at [444, 348] on td "0344.135.572_PHẠM [PERSON_NAME]" at bounding box center [502, 361] width 187 height 26
drag, startPoint x: 398, startPoint y: 266, endPoint x: 476, endPoint y: 265, distance: 78.0
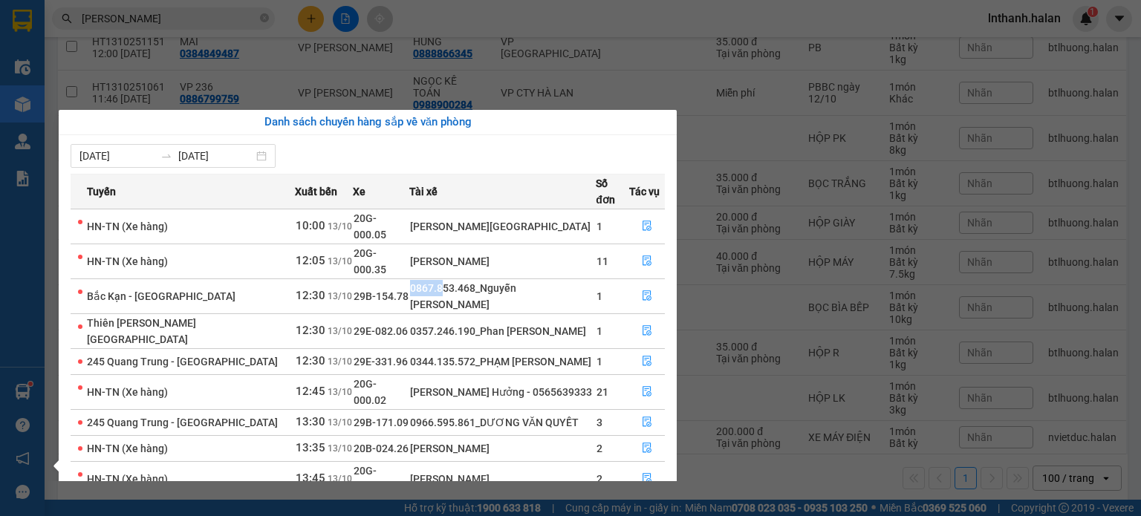
click at [443, 279] on tr "Bắc Kạn - Thái Nguyên 12:30 13/10 29B-154.78 0867.853.468_Nguyễn Ngọc Dương 1" at bounding box center [368, 296] width 594 height 35
click at [476, 280] on div "0867.853.468_Nguyễn [PERSON_NAME]" at bounding box center [503, 296] width 186 height 33
click at [19, 396] on div "Điều hành xe Kho hàng mới Quản [PERSON_NAME] lý chuyến Quản lý kiểm kho Báo cáo…" at bounding box center [22, 258] width 45 height 516
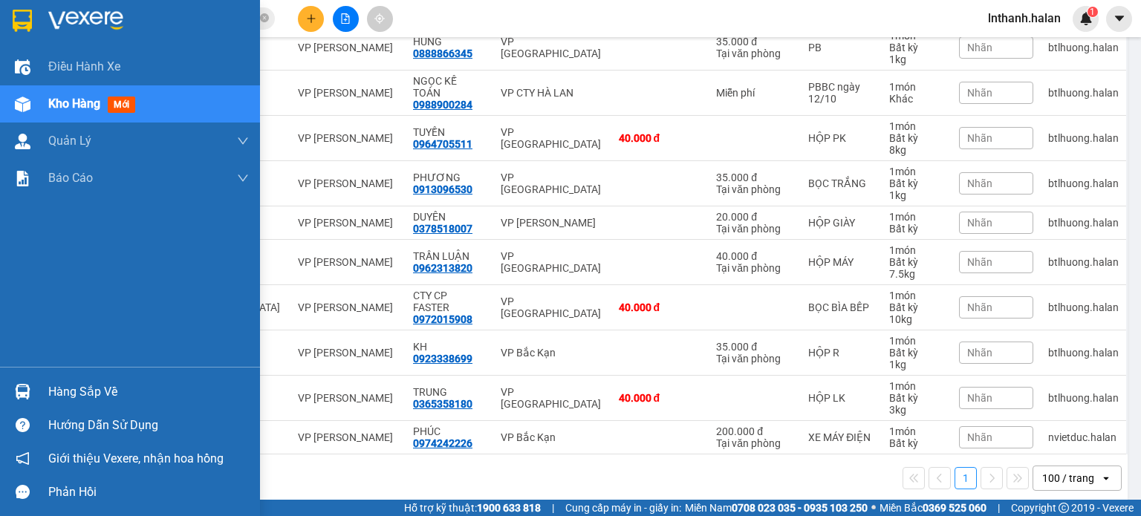
click at [19, 394] on img at bounding box center [23, 392] width 16 height 16
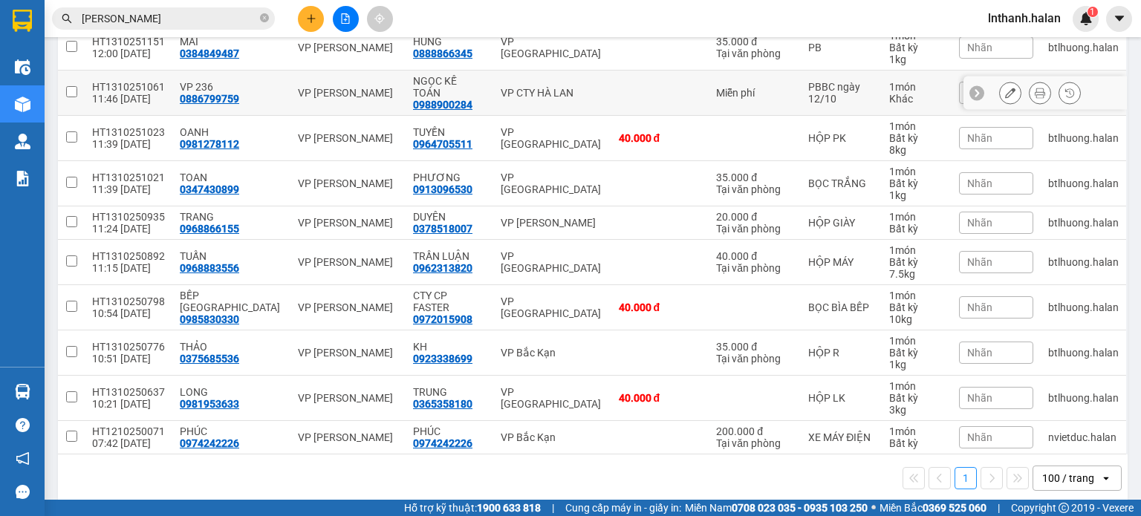
click at [631, 91] on section "Kết quả tìm kiếm ( 183 ) Bộ lọc Mã ĐH Trạng thái Món hàng Thu hộ Tổng cước Chưa…" at bounding box center [570, 258] width 1141 height 516
click at [233, 19] on input "huệ samco" at bounding box center [169, 18] width 175 height 16
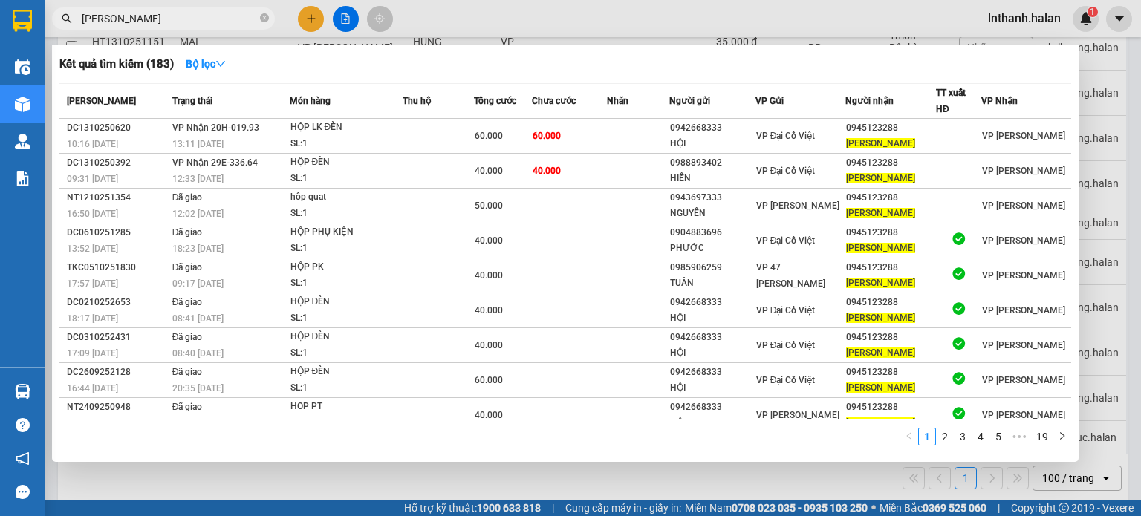
click at [233, 19] on input "huệ samco" at bounding box center [169, 18] width 175 height 16
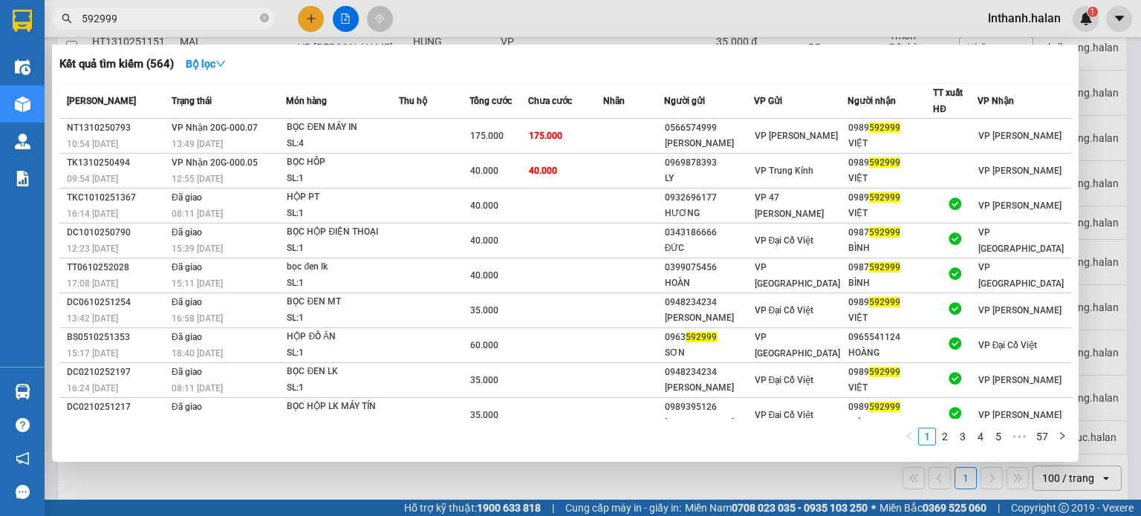
type input "592999"
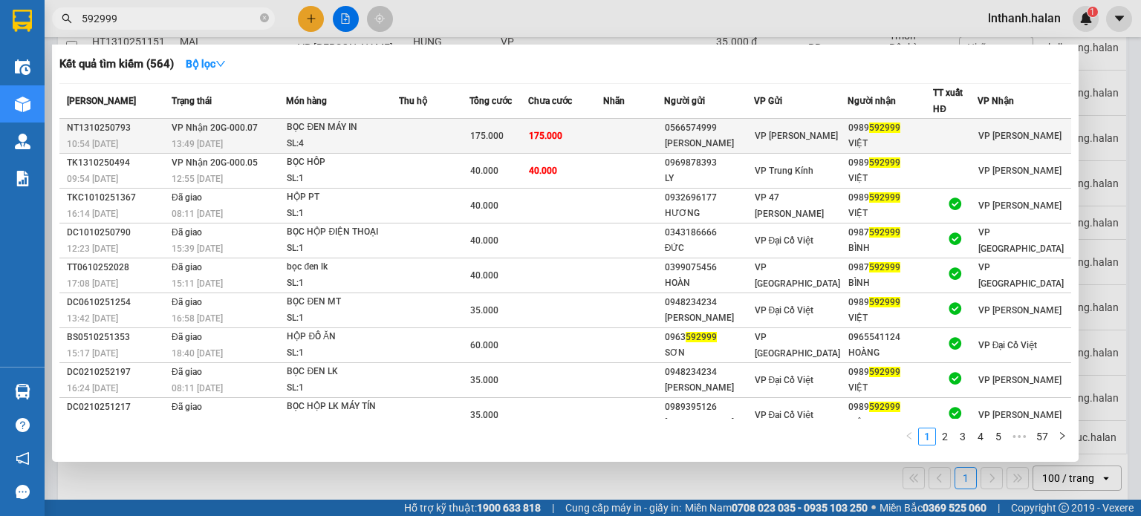
click at [543, 133] on span "175.000" at bounding box center [545, 136] width 33 height 10
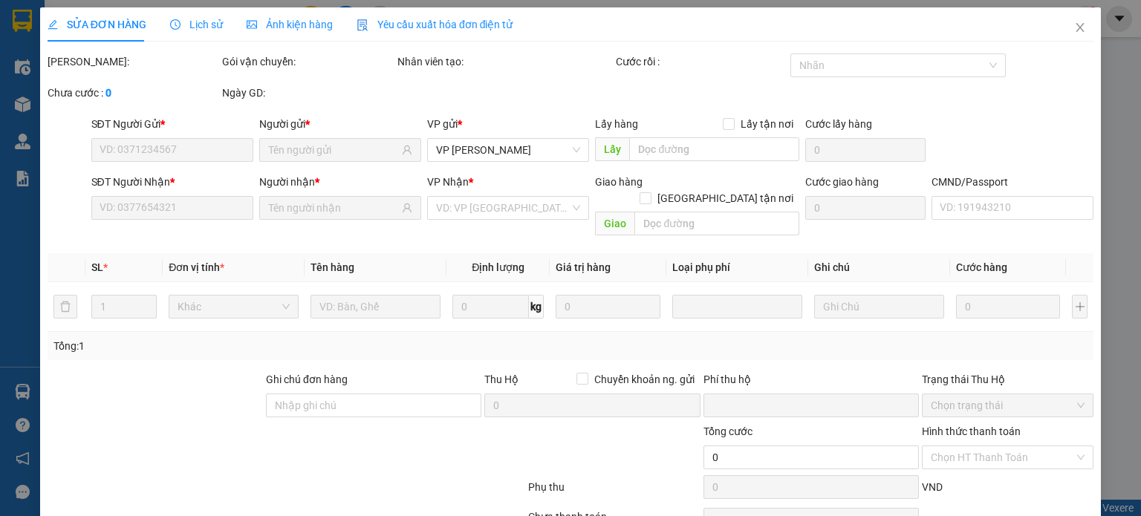
type input "0566574999"
type input "[PERSON_NAME]"
type input "0989592999"
type input "VIỆT"
type input "0"
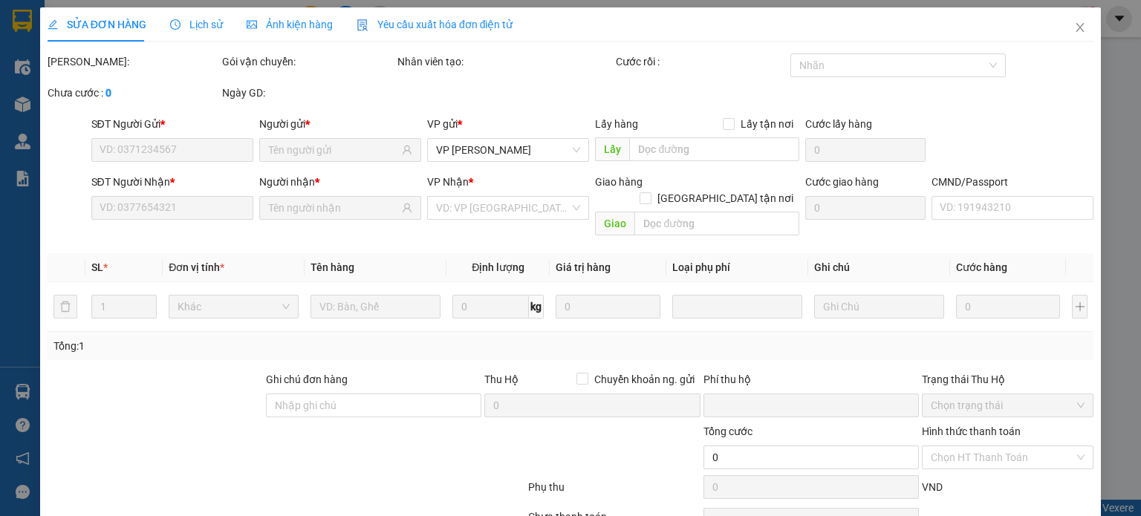
type input "175.000"
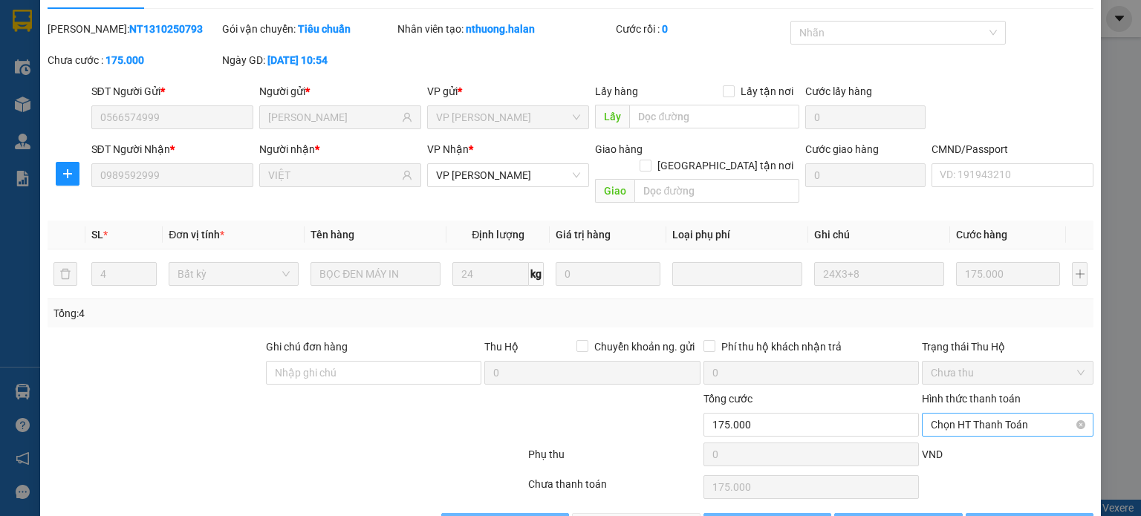
scroll to position [65, 0]
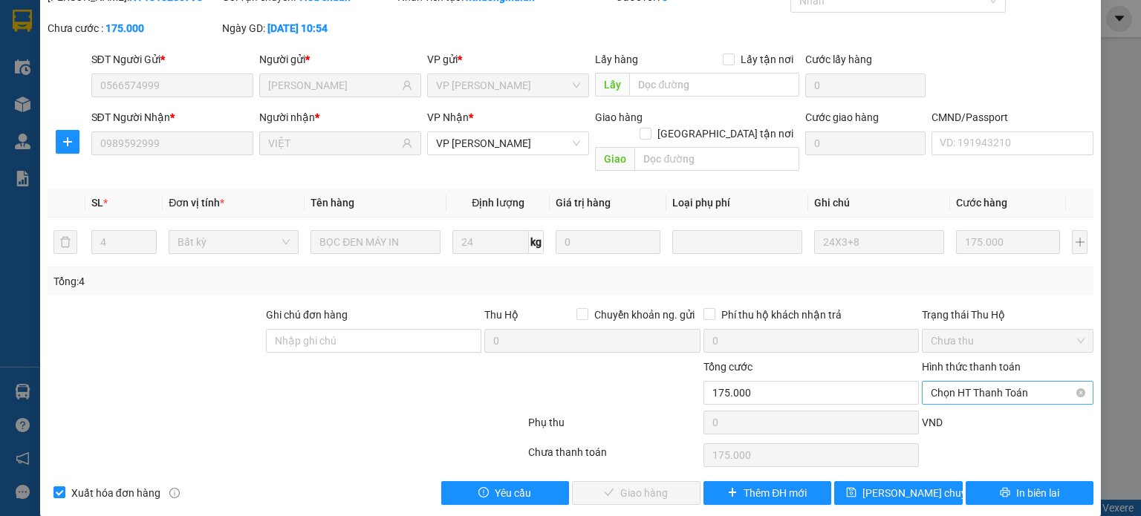
click at [1003, 382] on span "Chọn HT Thanh Toán" at bounding box center [1008, 393] width 154 height 22
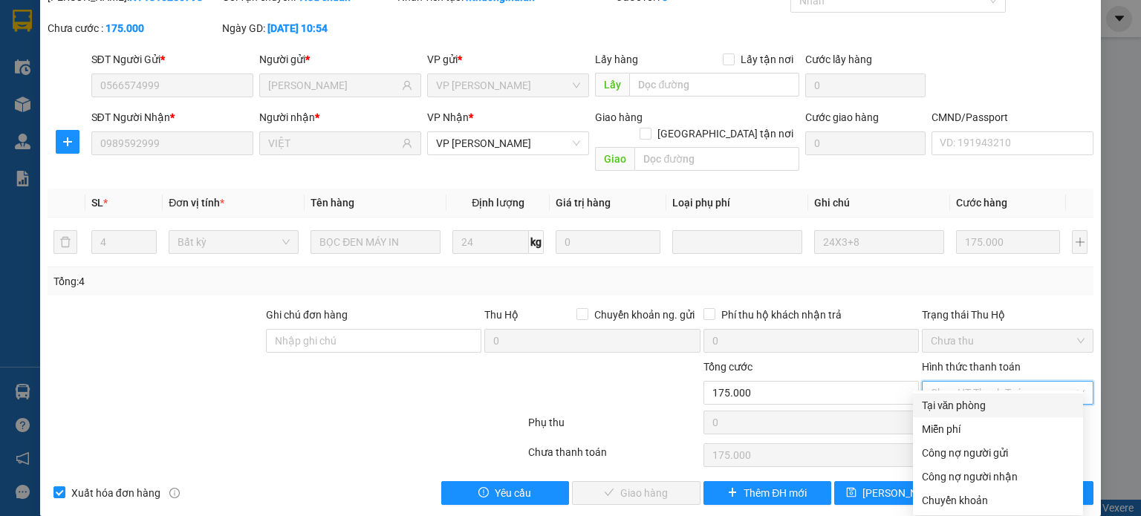
click at [981, 406] on div "Tại văn phòng" at bounding box center [998, 405] width 152 height 16
type input "0"
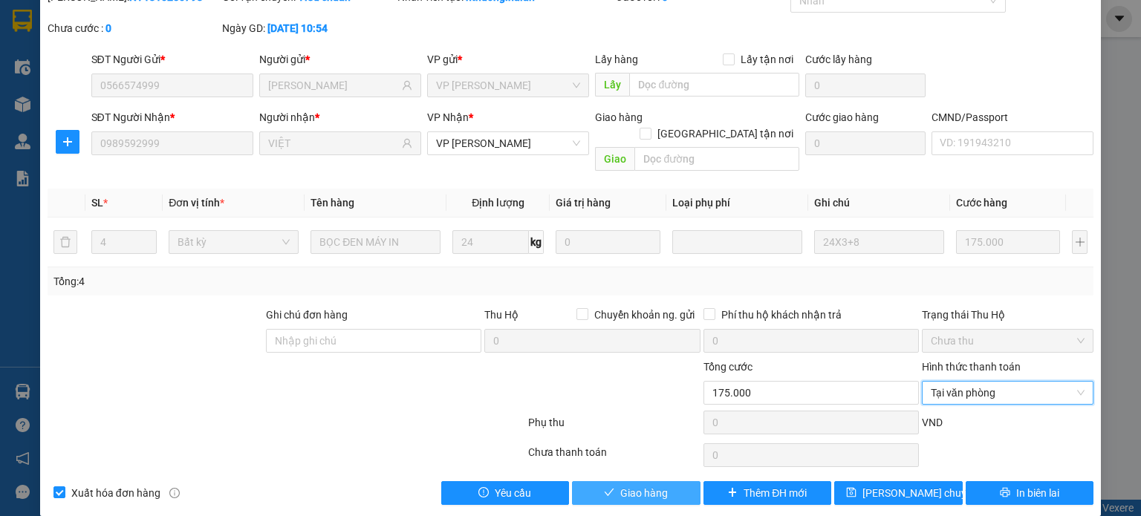
click at [656, 485] on span "Giao hàng" at bounding box center [644, 493] width 48 height 16
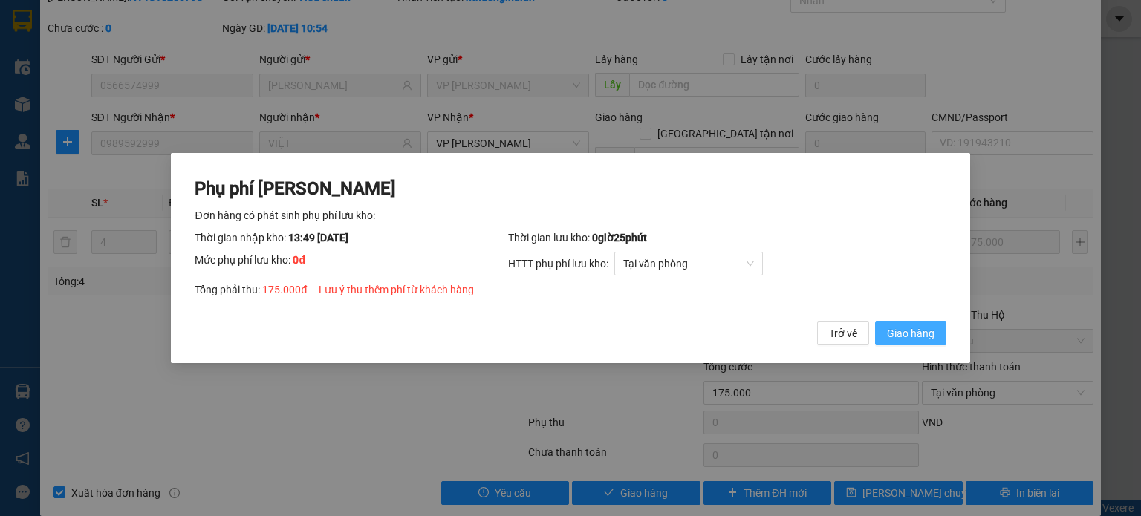
click at [938, 340] on button "Giao hàng" at bounding box center [910, 334] width 71 height 24
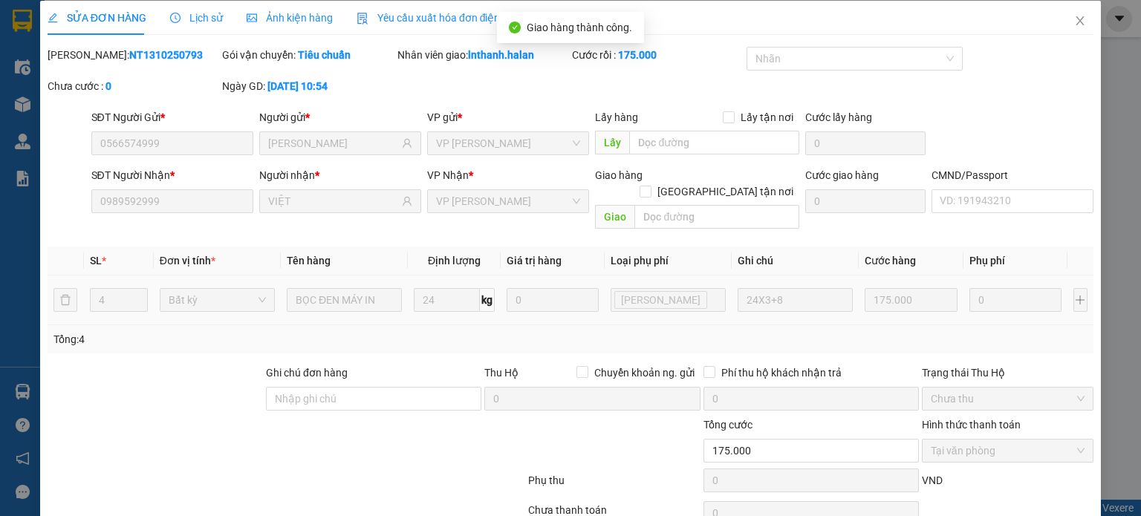
scroll to position [0, 0]
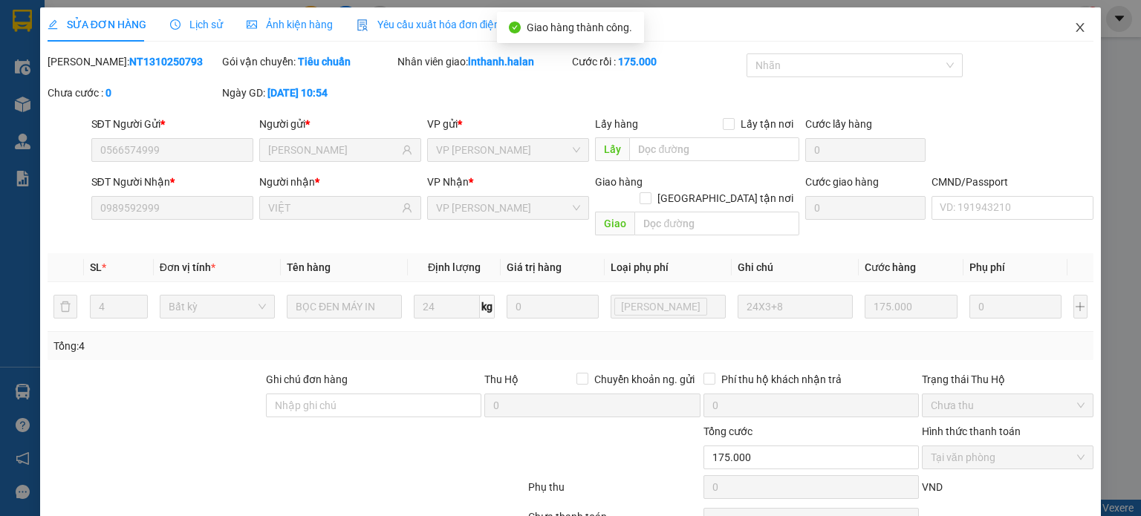
click at [1074, 27] on icon "close" at bounding box center [1080, 28] width 12 height 12
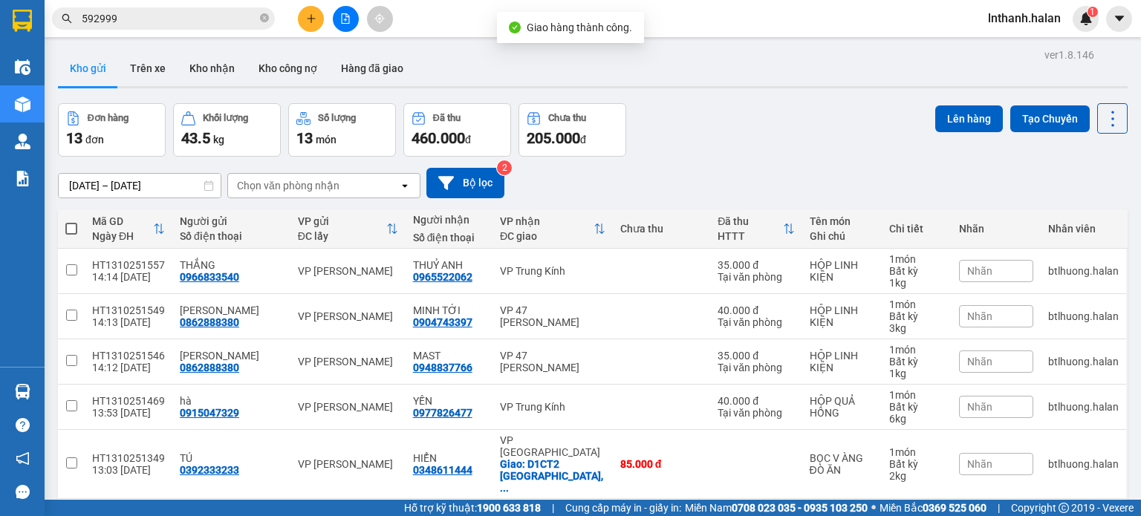
click at [202, 16] on input "592999" at bounding box center [169, 18] width 175 height 16
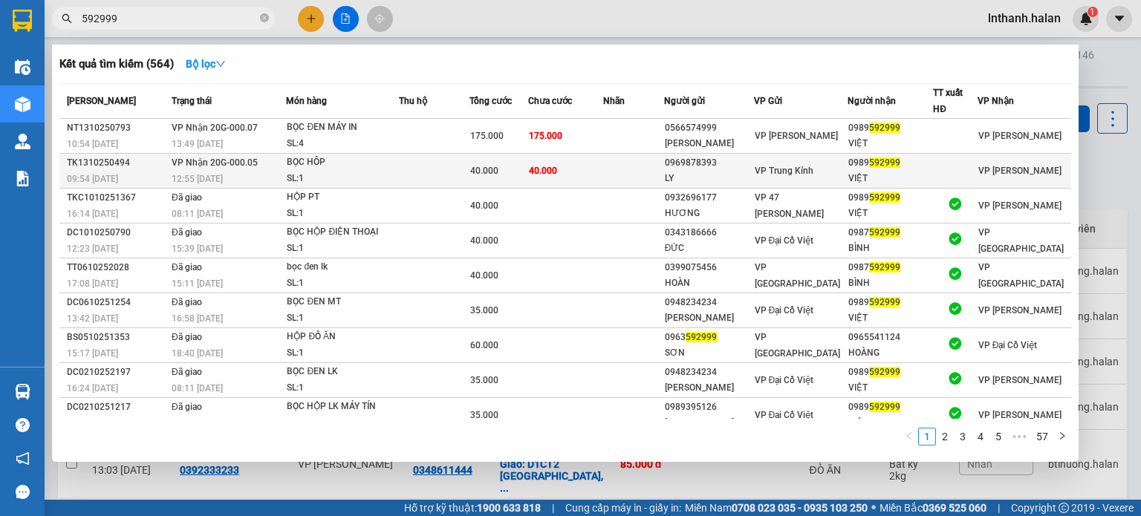
click at [579, 175] on td "40.000" at bounding box center [565, 171] width 75 height 35
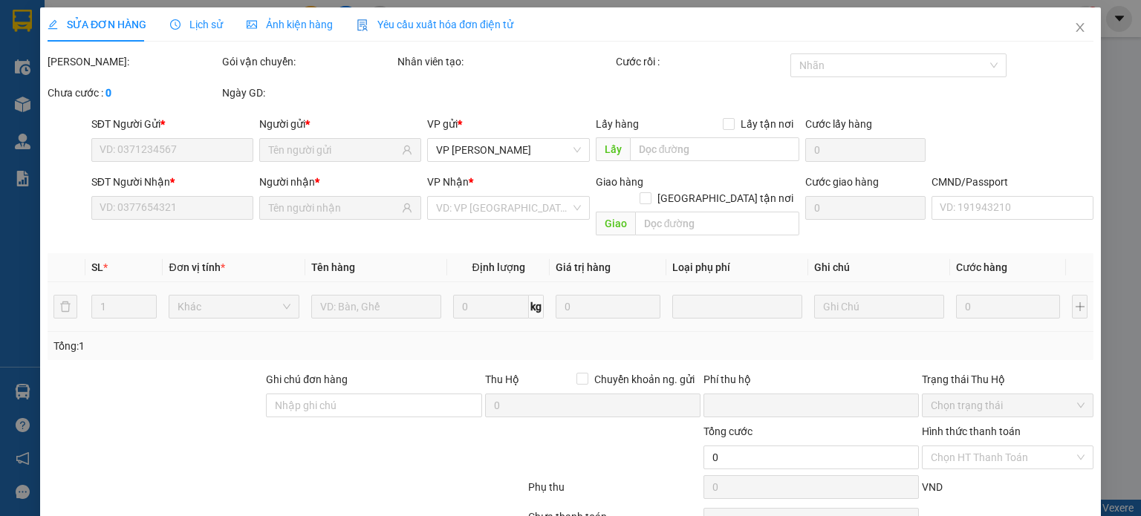
type input "0969878393"
type input "LY"
type input "0989592999"
type input "VIỆT"
type input "0"
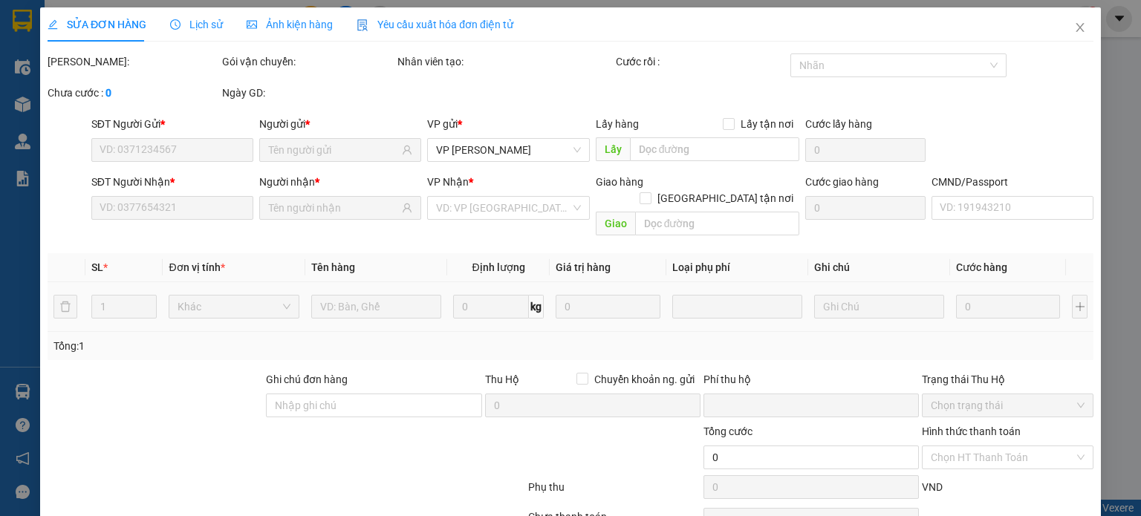
type input "40.000"
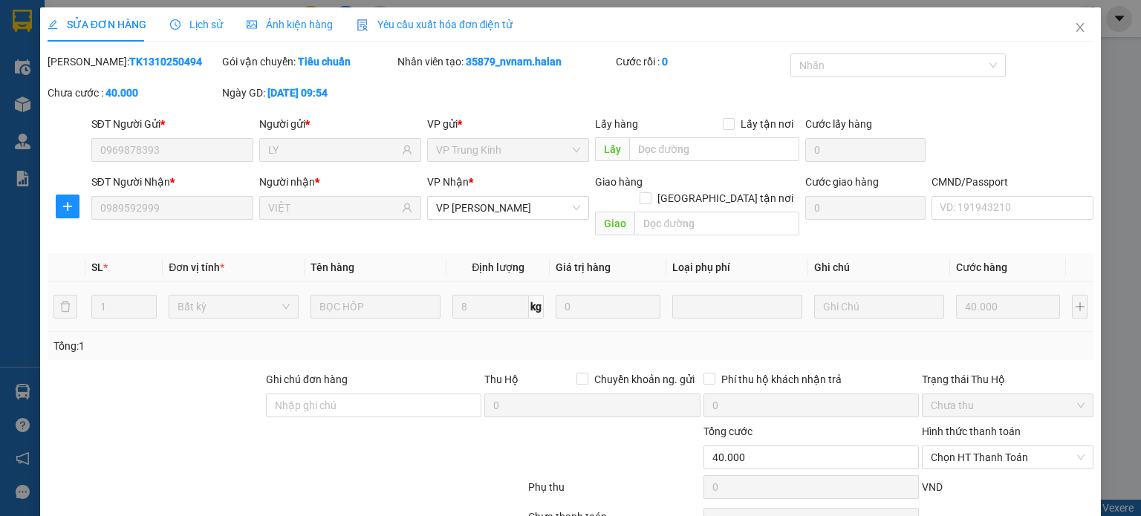
scroll to position [65, 0]
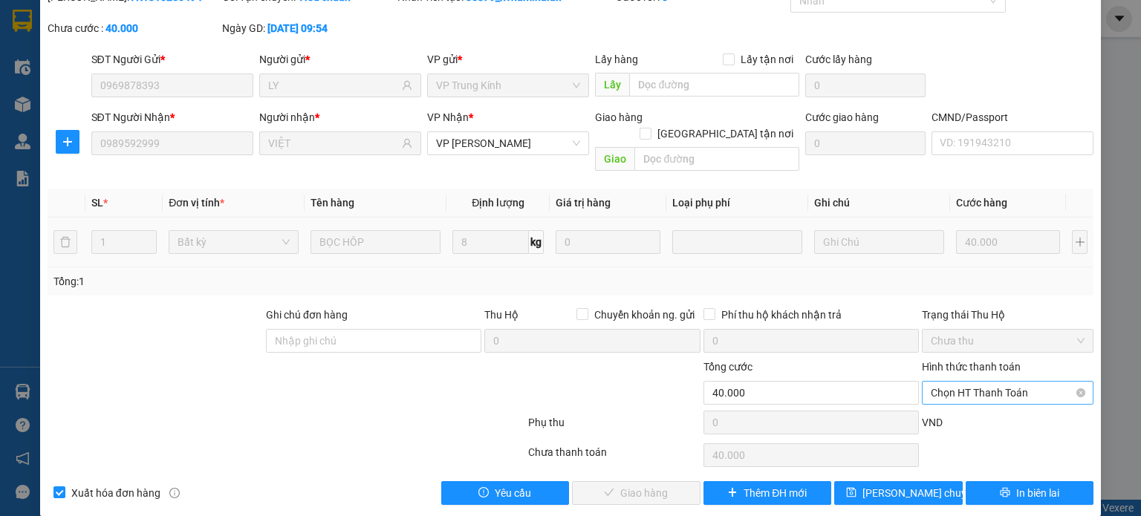
click at [1002, 382] on span "Chọn HT Thanh Toán" at bounding box center [1008, 393] width 154 height 22
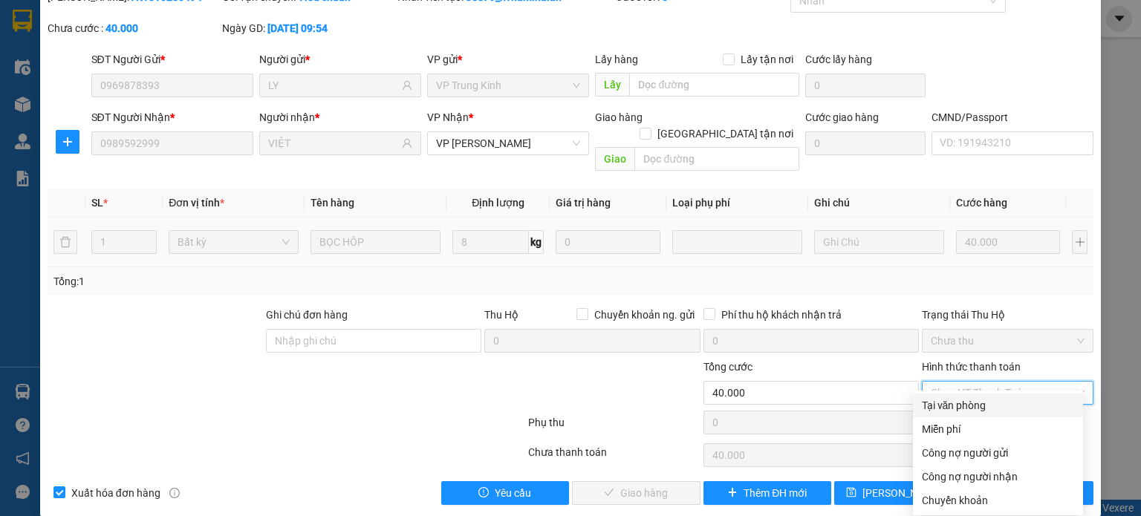
click at [994, 409] on div "Tại văn phòng" at bounding box center [998, 405] width 152 height 16
type input "0"
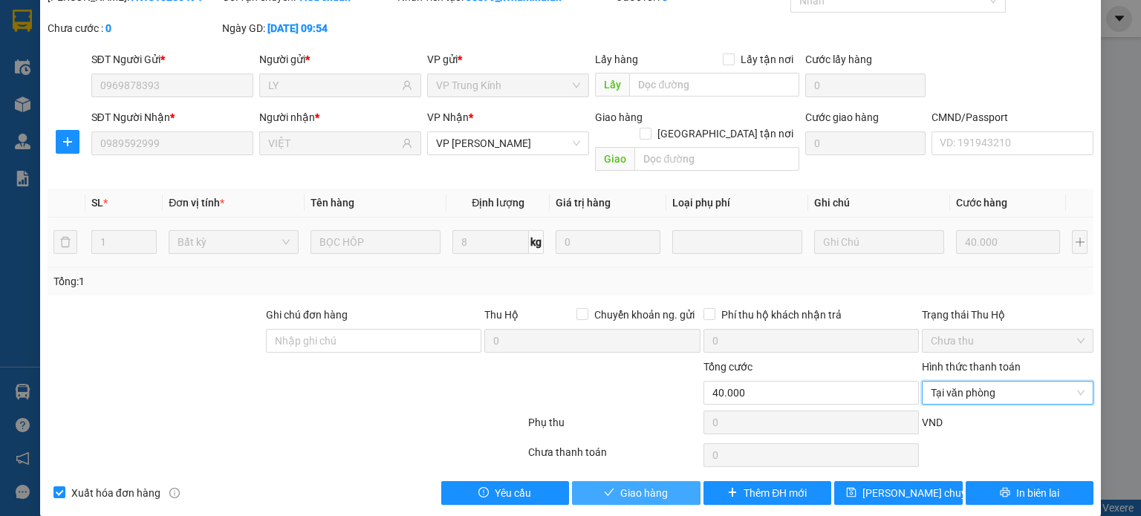
click at [624, 485] on span "Giao hàng" at bounding box center [644, 493] width 48 height 16
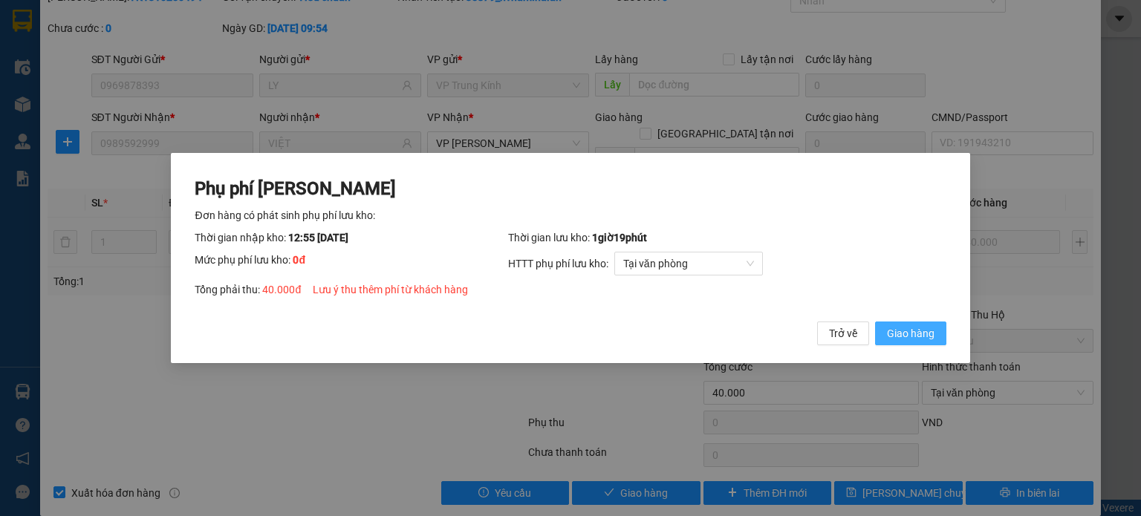
click at [928, 328] on span "Giao hàng" at bounding box center [911, 333] width 48 height 16
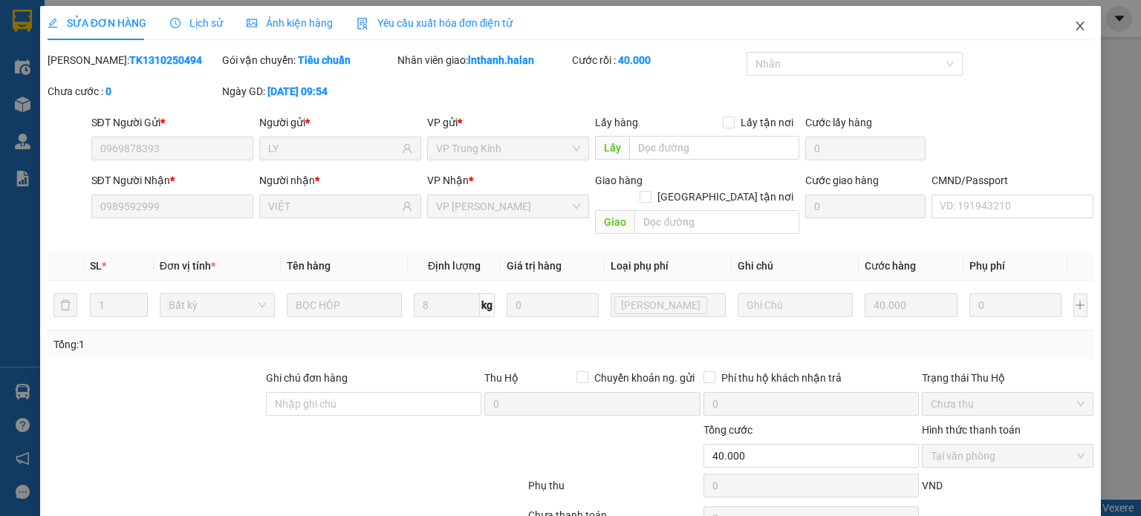
scroll to position [0, 0]
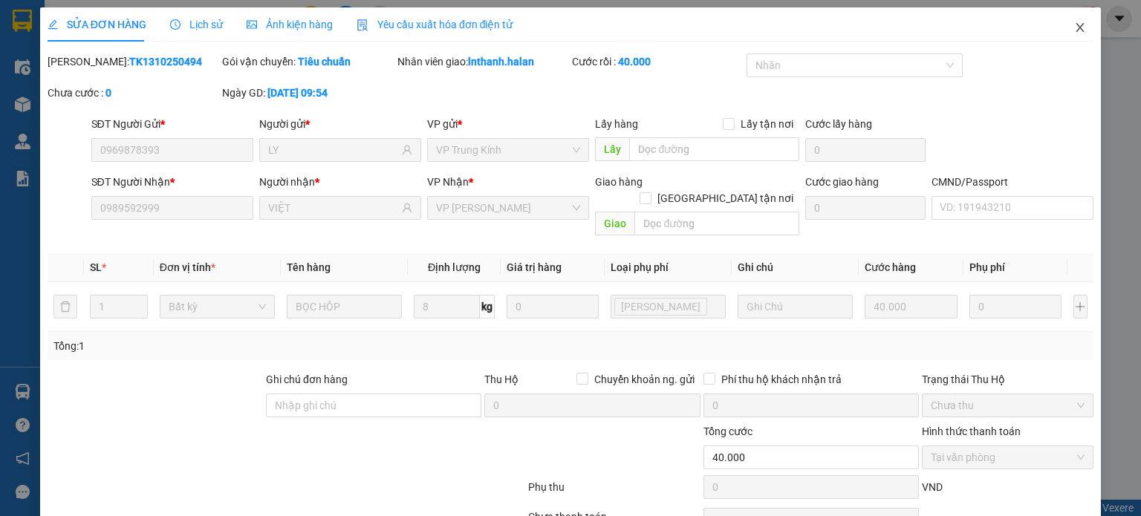
click at [1074, 25] on icon "close" at bounding box center [1080, 28] width 12 height 12
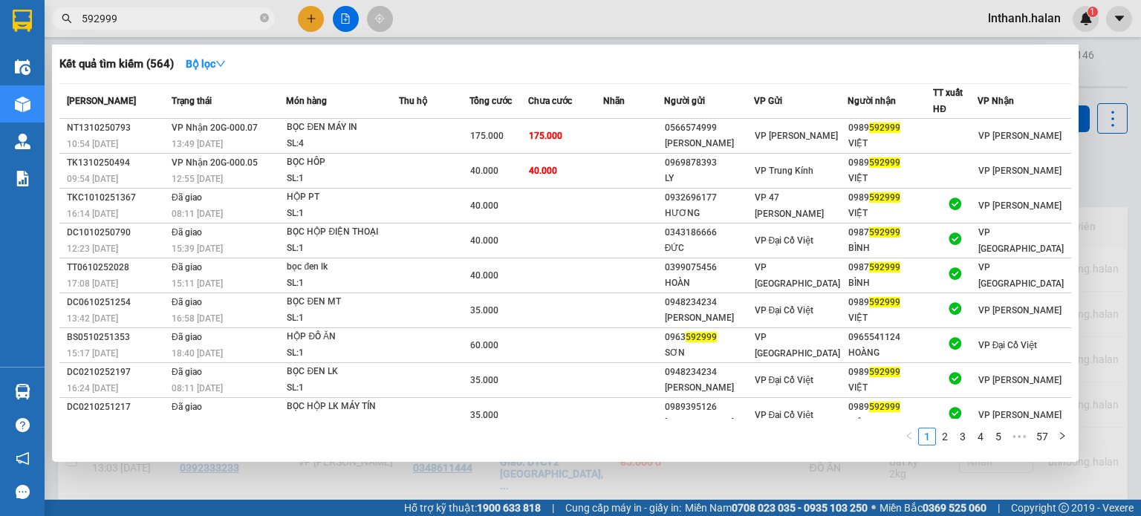
click at [246, 16] on input "592999" at bounding box center [169, 18] width 175 height 16
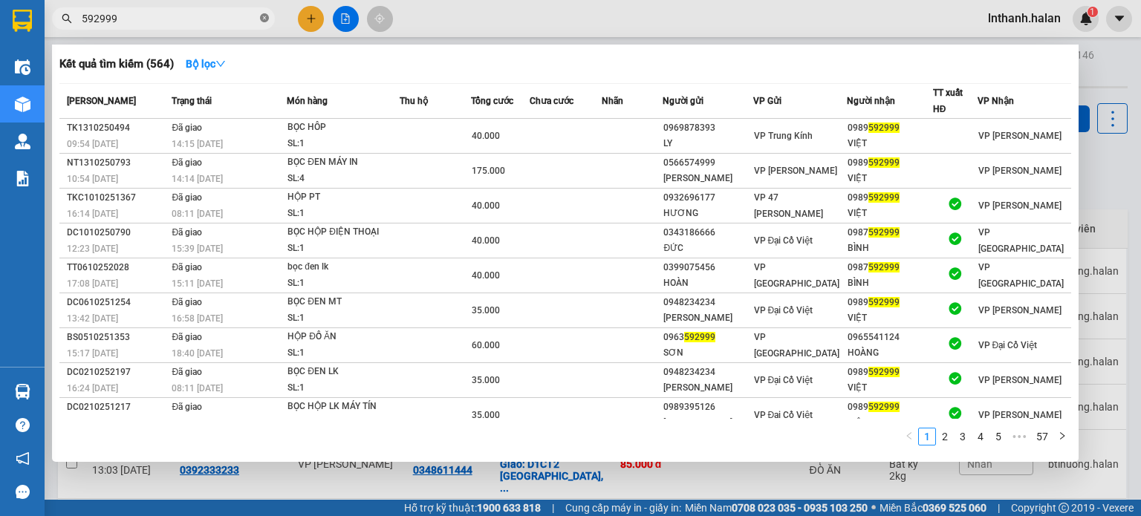
click at [263, 17] on icon "close-circle" at bounding box center [264, 17] width 9 height 9
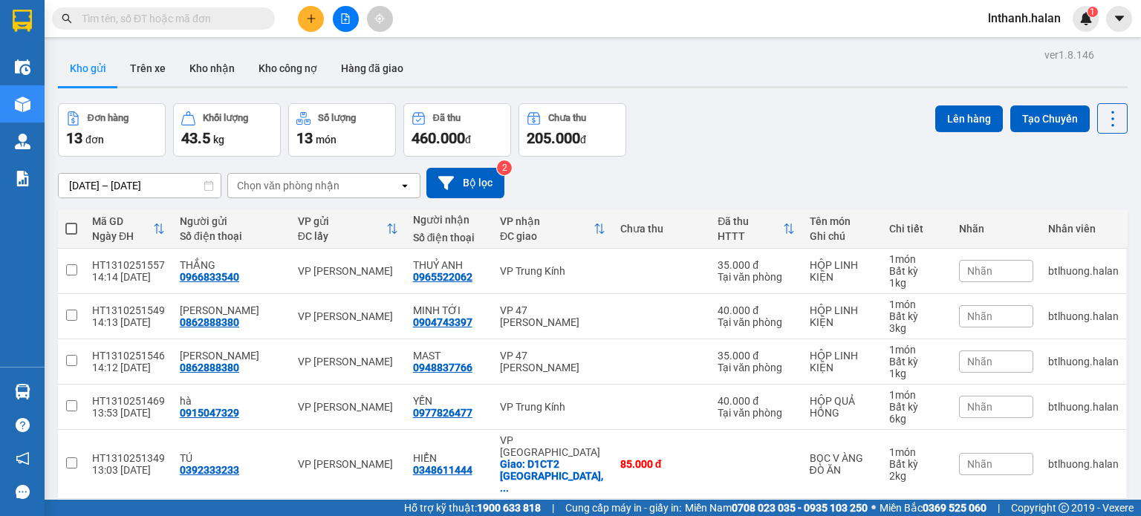
click at [203, 21] on input "text" at bounding box center [169, 18] width 175 height 16
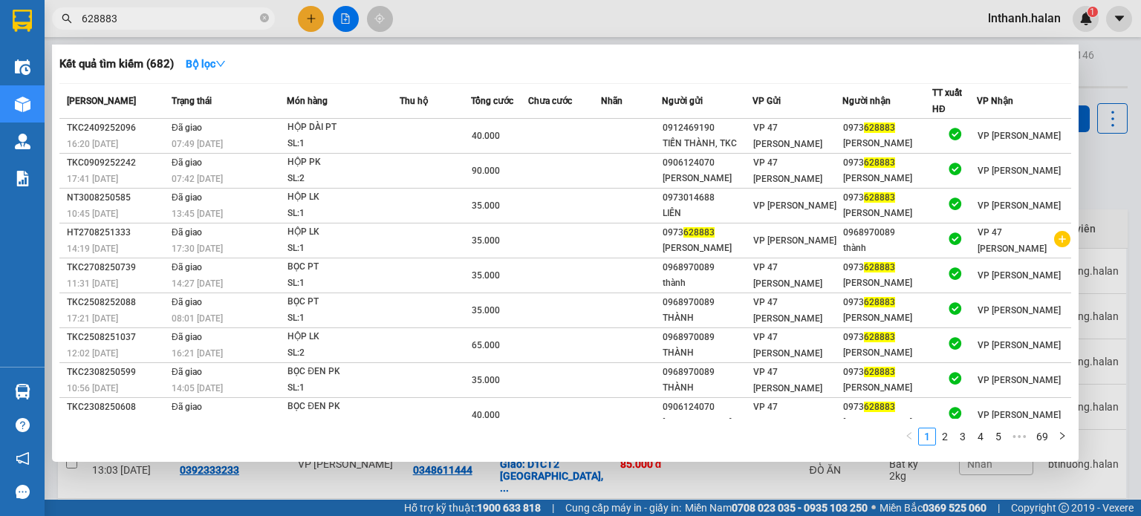
click at [236, 17] on input "628883" at bounding box center [169, 18] width 175 height 16
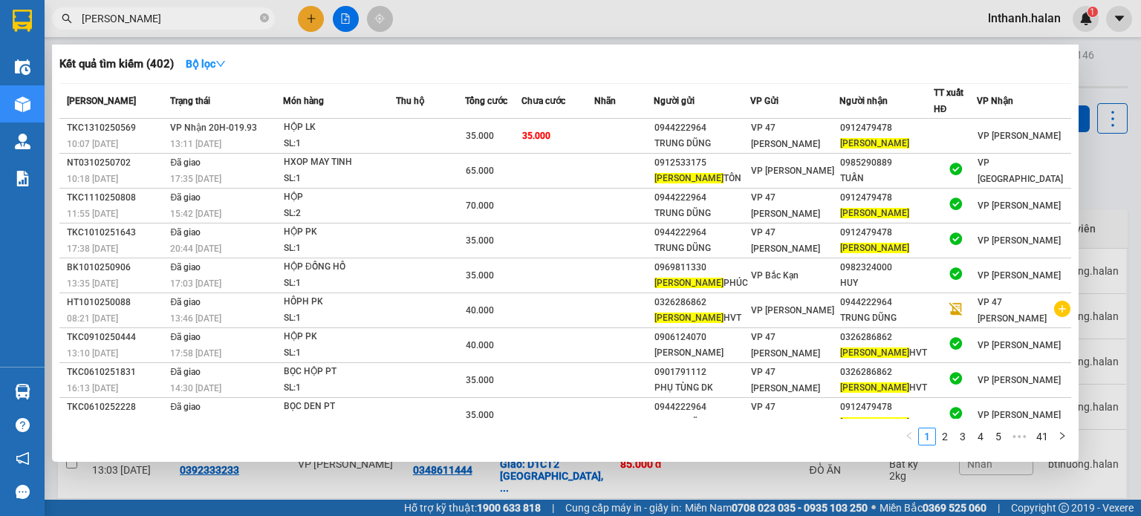
type input "nguyễn tiến"
click at [697, 20] on div at bounding box center [570, 258] width 1141 height 516
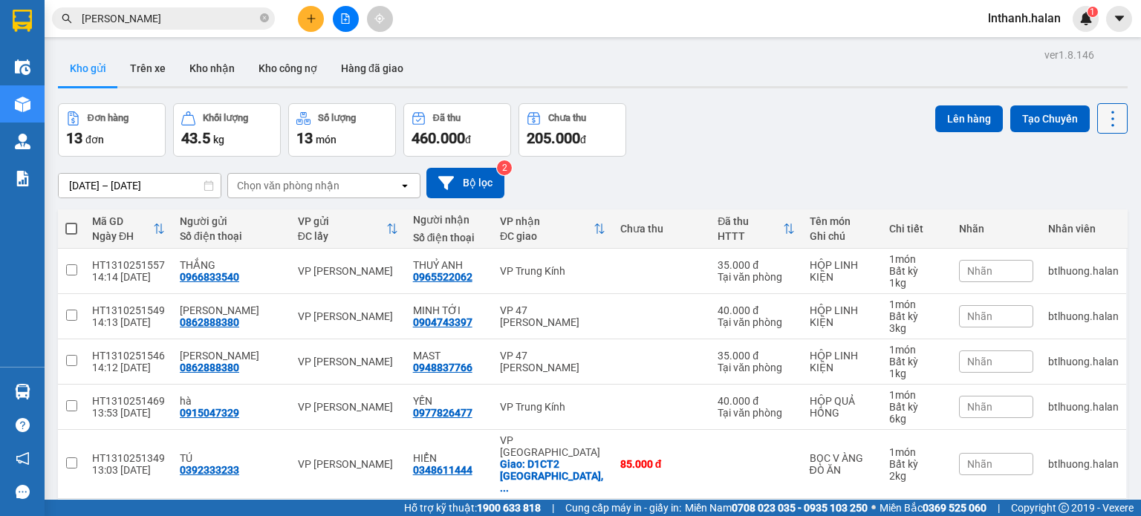
click at [1102, 118] on icon at bounding box center [1112, 118] width 21 height 21
click at [1070, 215] on span "Làm mới" at bounding box center [1080, 211] width 41 height 15
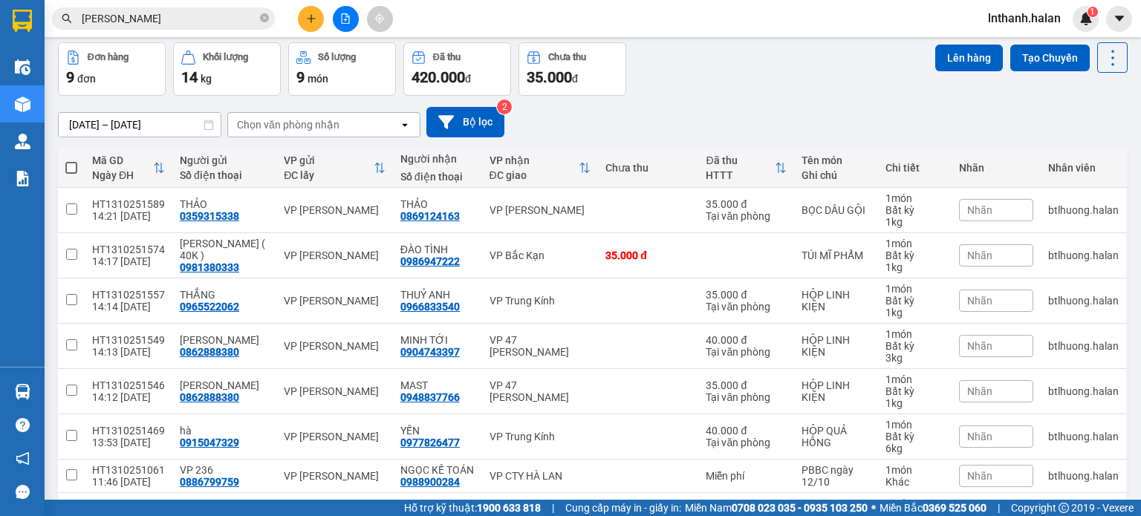
scroll to position [191, 0]
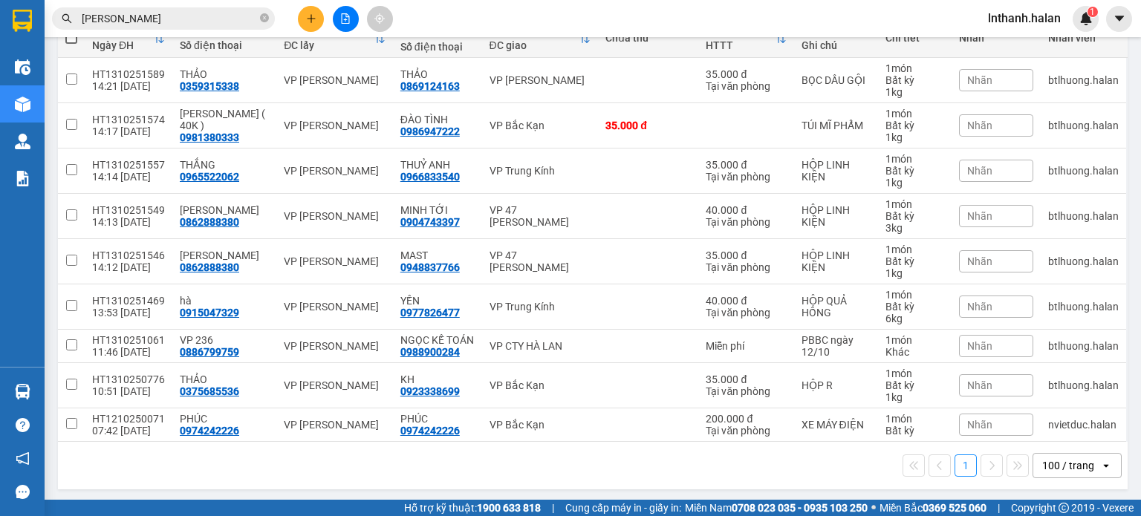
click at [589, 27] on div "Kết quả tìm kiếm ( 402 ) Bộ lọc Mã ĐH Trạng thái Món hàng Thu hộ Tổng cước Chưa…" at bounding box center [570, 18] width 1141 height 37
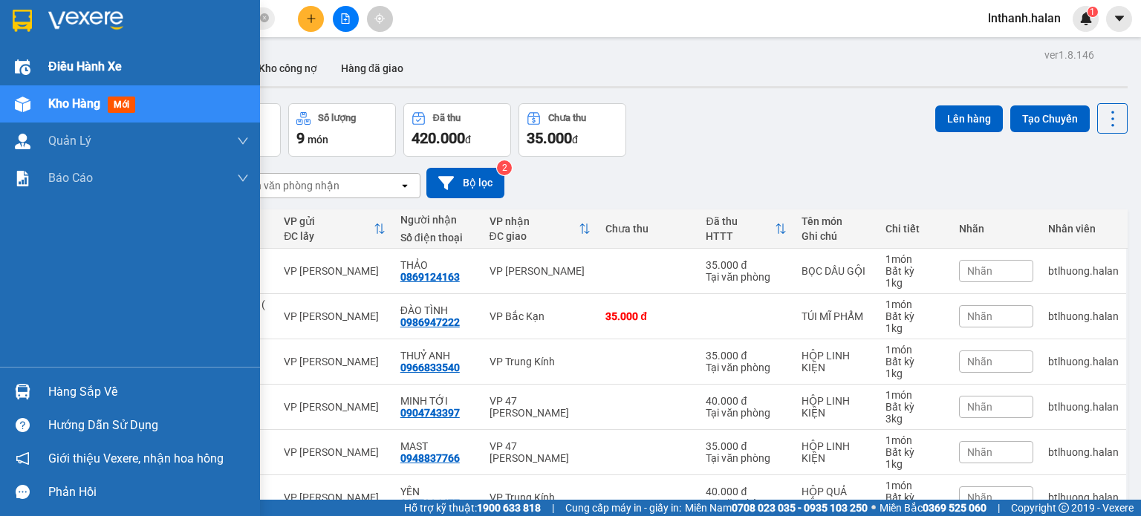
click at [57, 68] on span "Điều hành xe" at bounding box center [85, 66] width 74 height 19
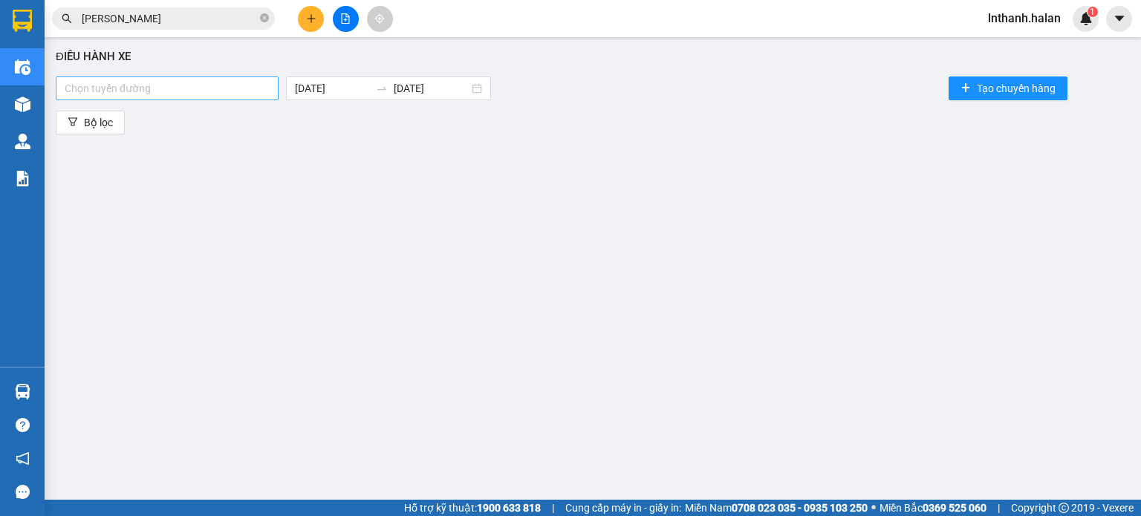
click at [175, 85] on div at bounding box center [166, 88] width 215 height 18
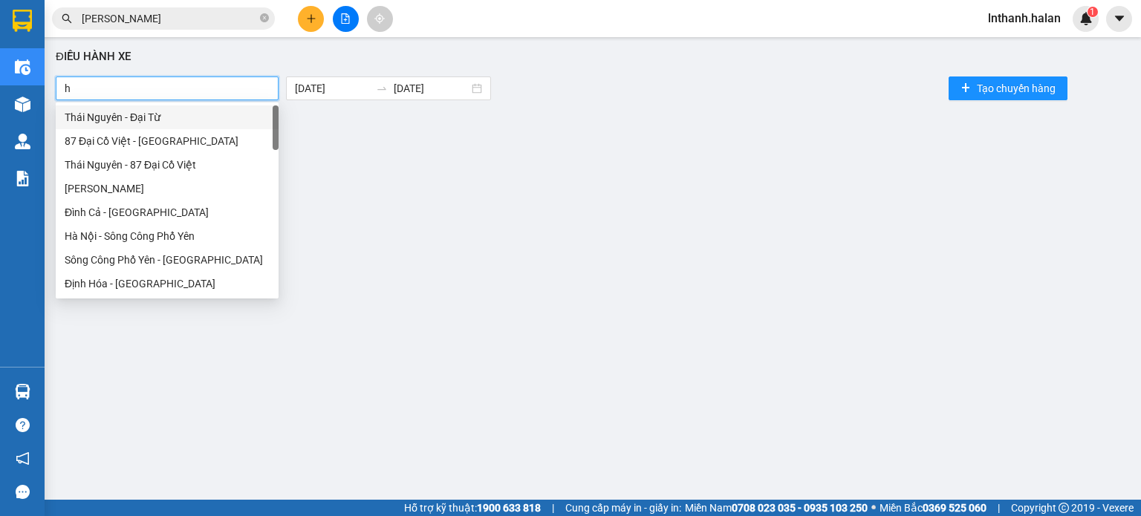
type input "hn"
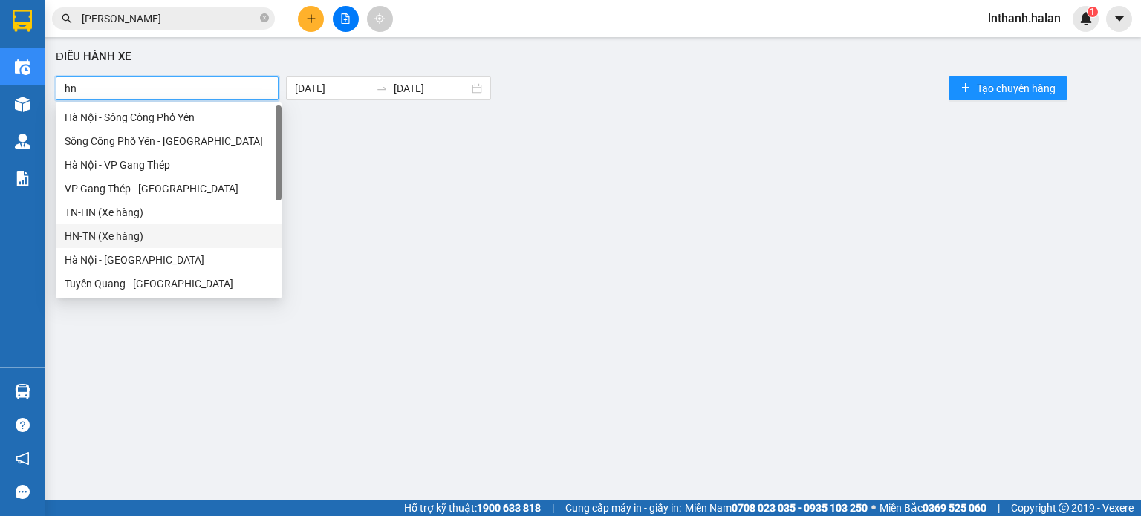
click at [119, 234] on div "HN-TN (Xe hàng)" at bounding box center [169, 236] width 208 height 16
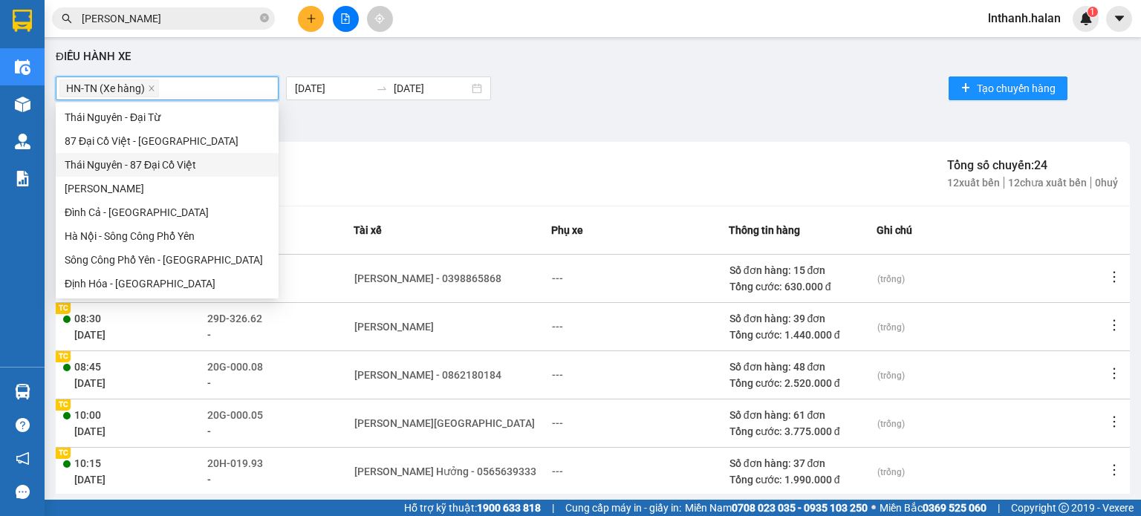
click at [727, 86] on div "HN-TN (Xe hàng) 13/10/2025 13/10/2025 Tạo chuyến hàng" at bounding box center [593, 89] width 1074 height 30
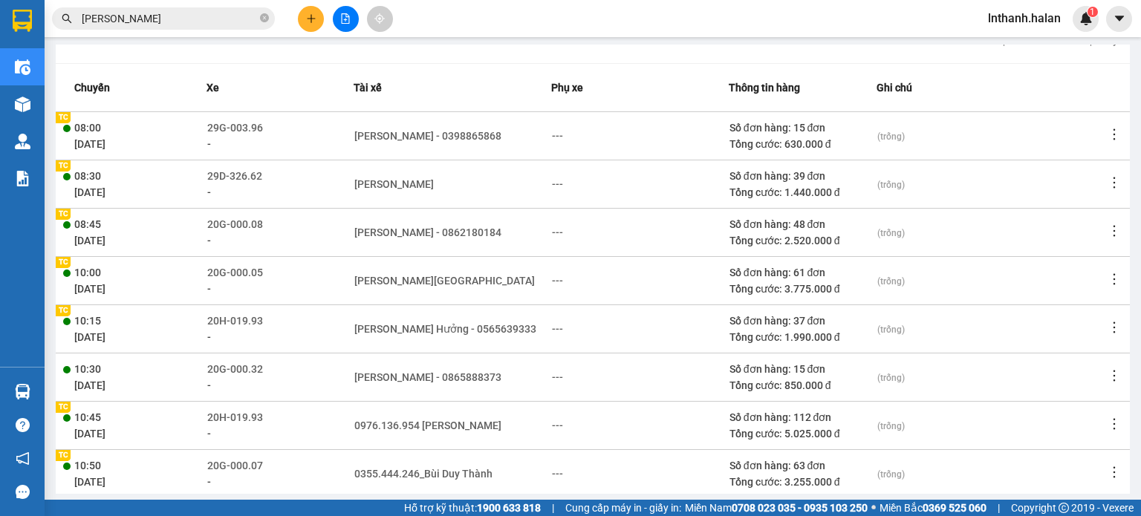
scroll to position [149, 0]
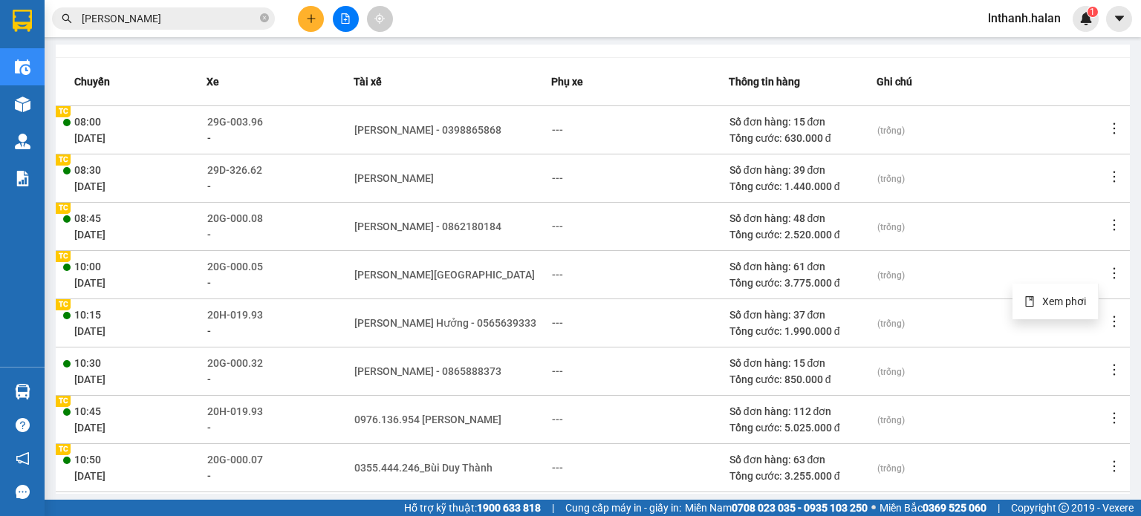
click at [1107, 276] on icon "more" at bounding box center [1114, 273] width 15 height 15
click at [1071, 303] on span "Xem phơi" at bounding box center [1064, 302] width 44 height 12
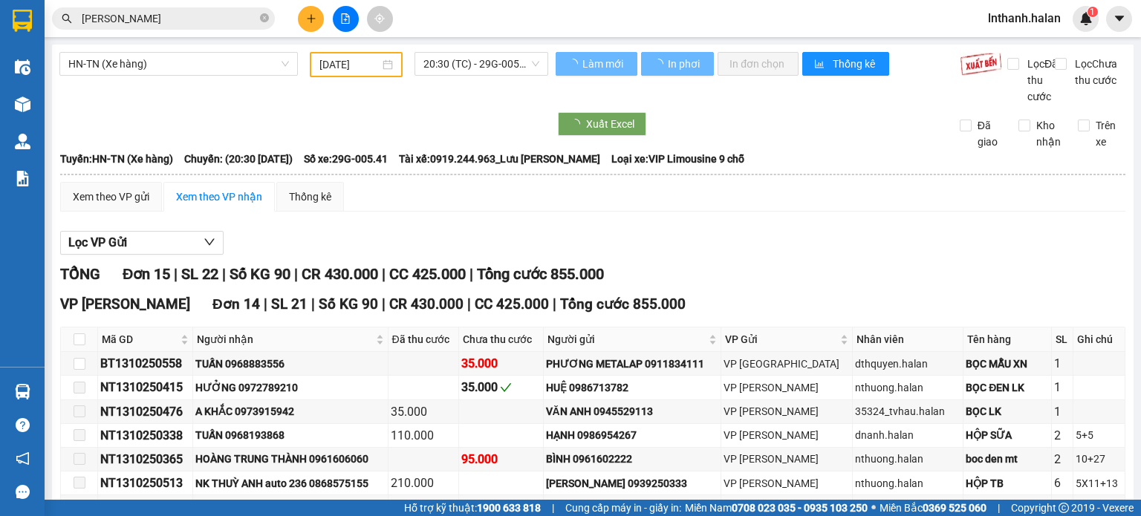
type input "[DATE]"
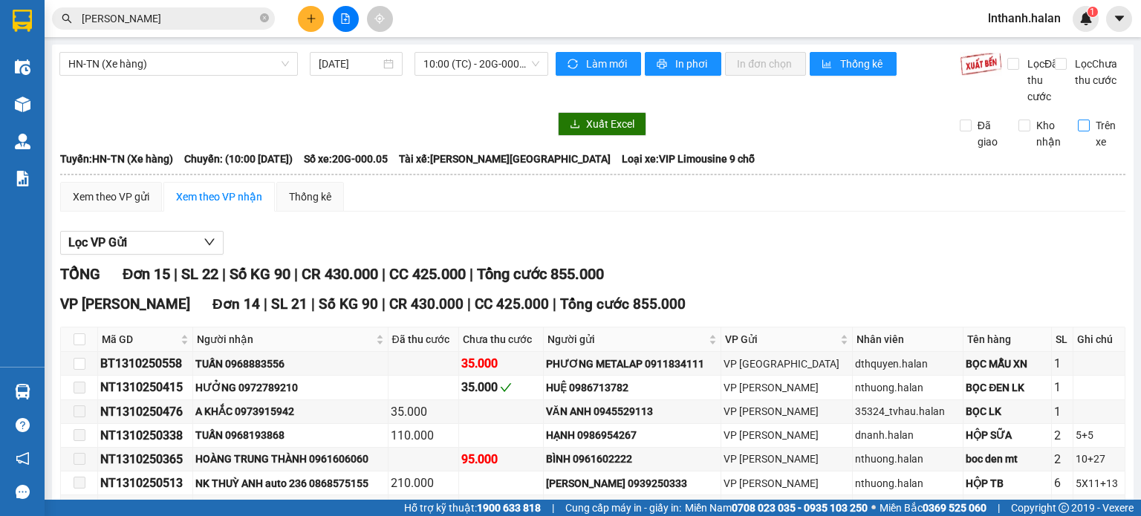
click at [1090, 141] on span "Trên xe" at bounding box center [1108, 133] width 36 height 33
click at [1079, 131] on input "Trên xe" at bounding box center [1084, 126] width 12 height 12
checkbox input "true"
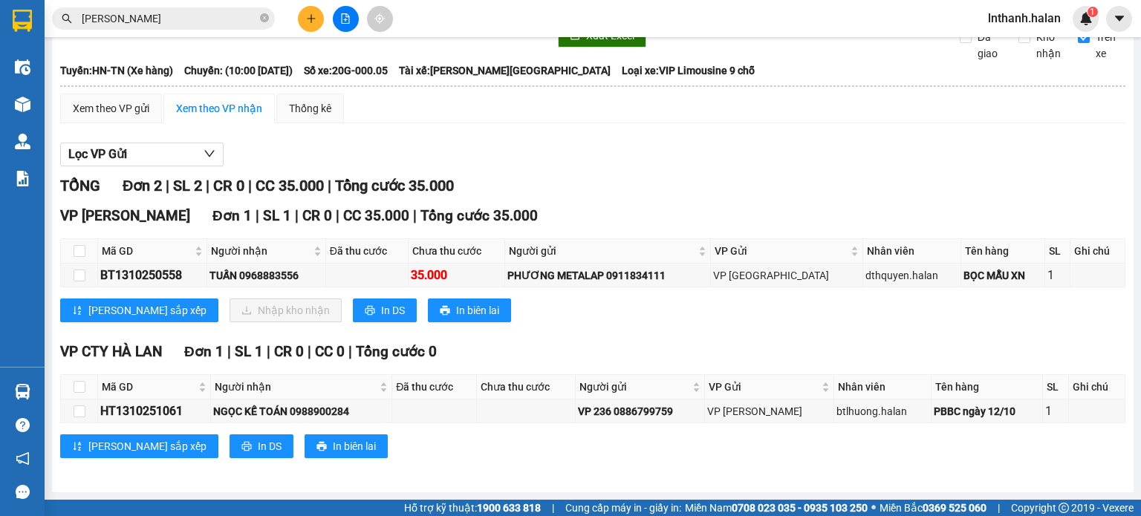
scroll to position [103, 0]
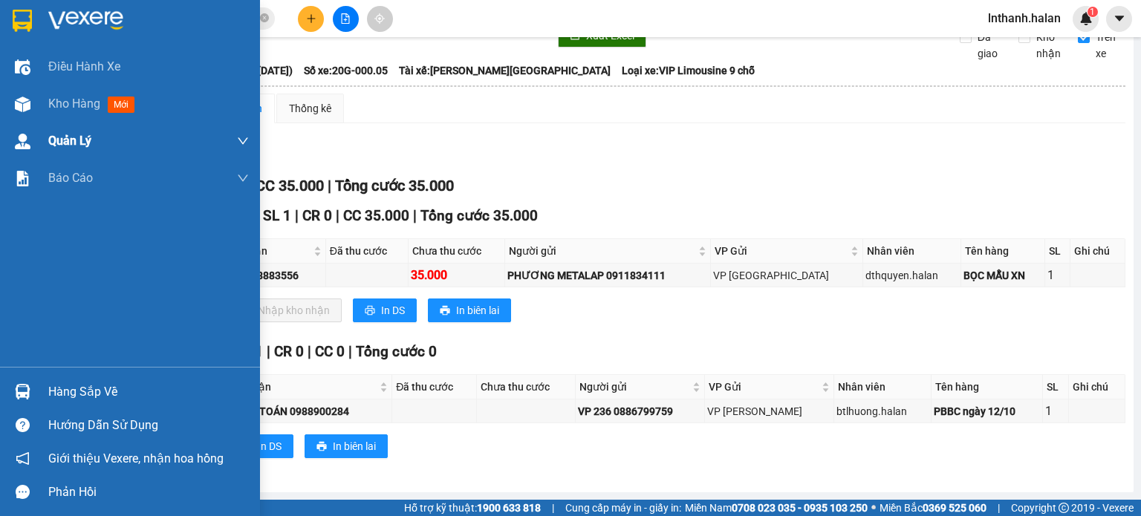
drag, startPoint x: 79, startPoint y: 105, endPoint x: 65, endPoint y: 131, distance: 28.6
click at [80, 105] on span "Kho hàng" at bounding box center [74, 104] width 52 height 14
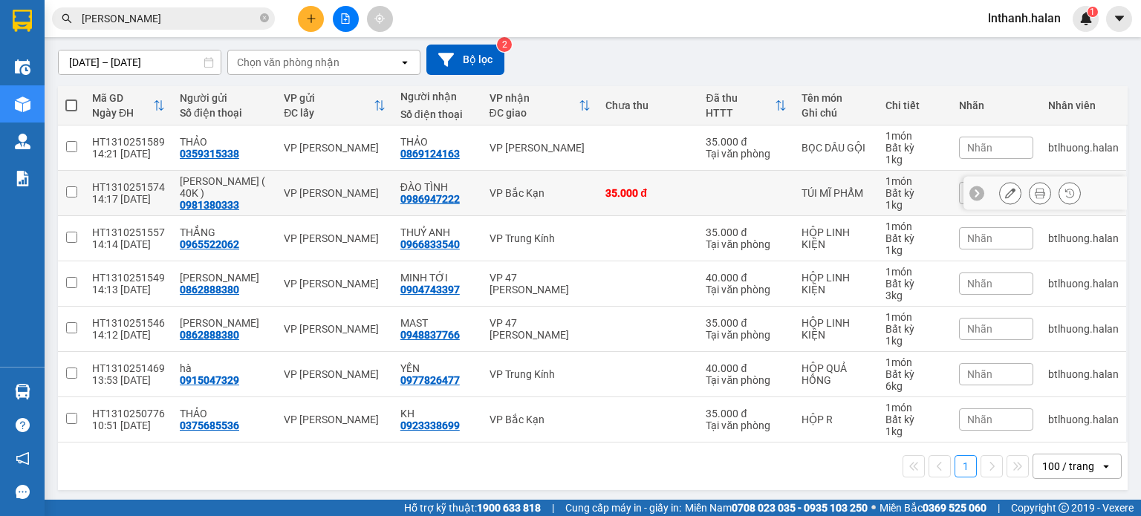
scroll to position [125, 0]
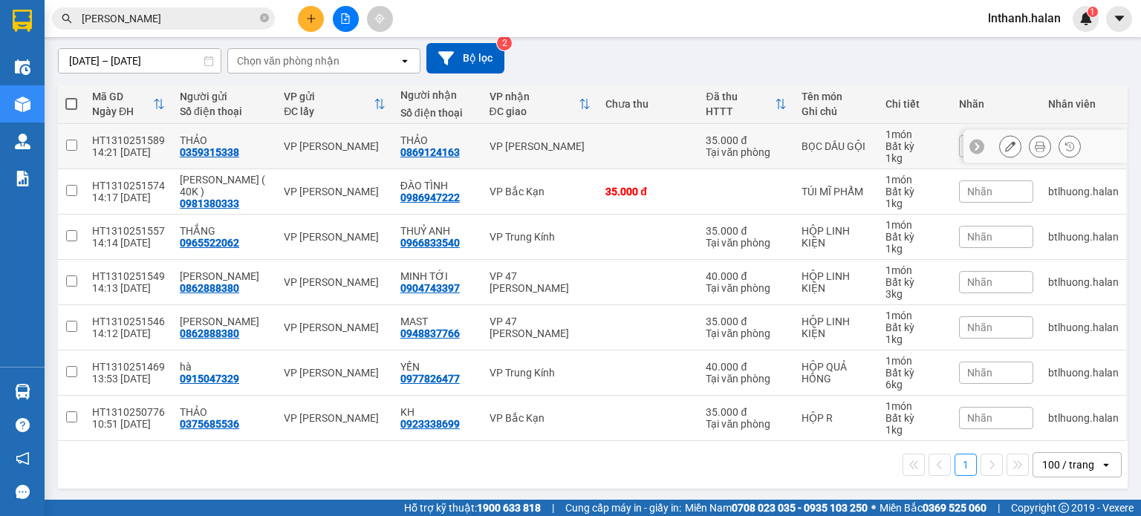
click at [1035, 146] on icon at bounding box center [1040, 146] width 10 height 10
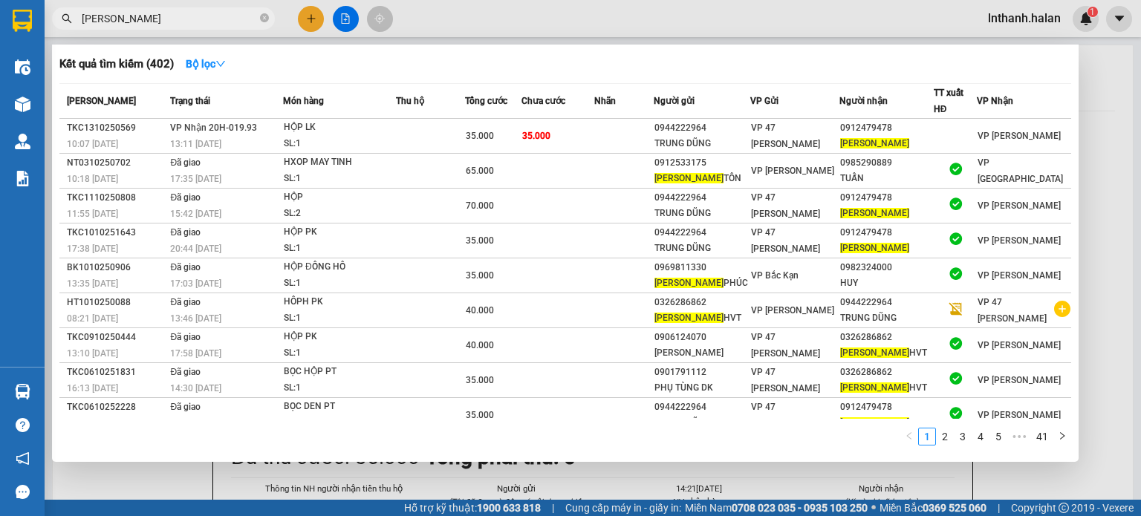
click at [202, 22] on input "nguyễn tiến" at bounding box center [169, 18] width 175 height 16
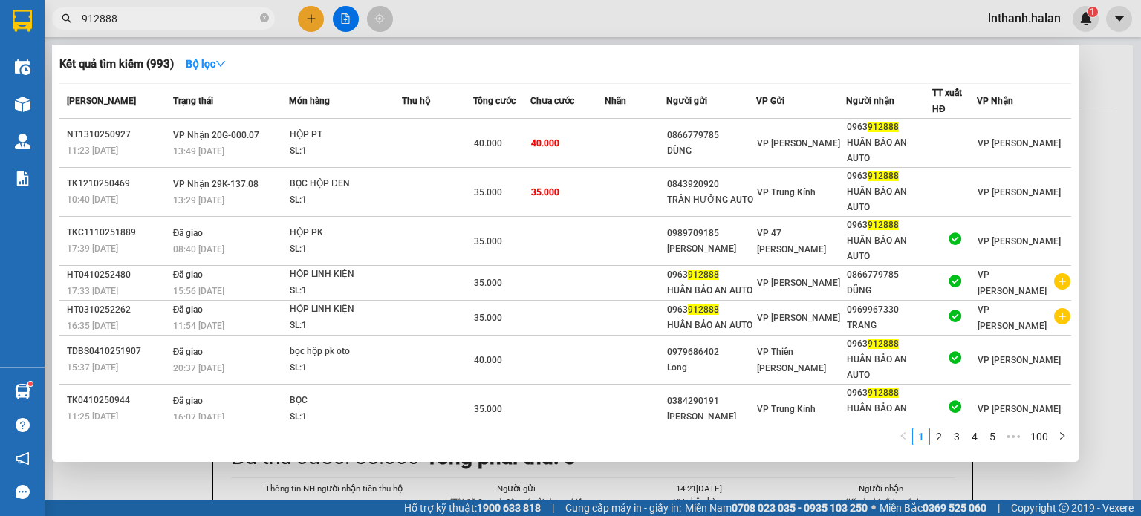
click at [172, 22] on input "912888" at bounding box center [169, 18] width 175 height 16
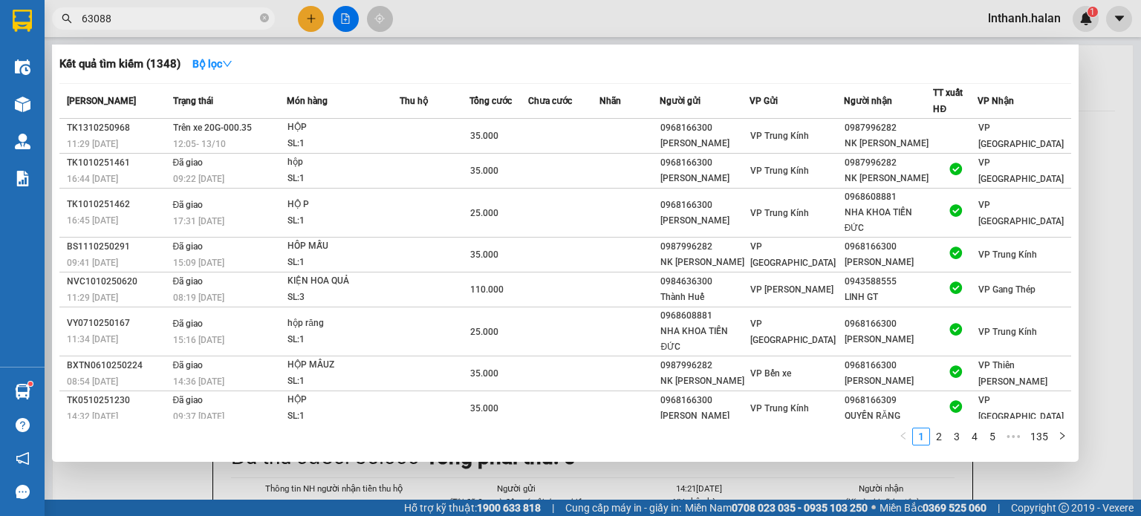
type input "630888"
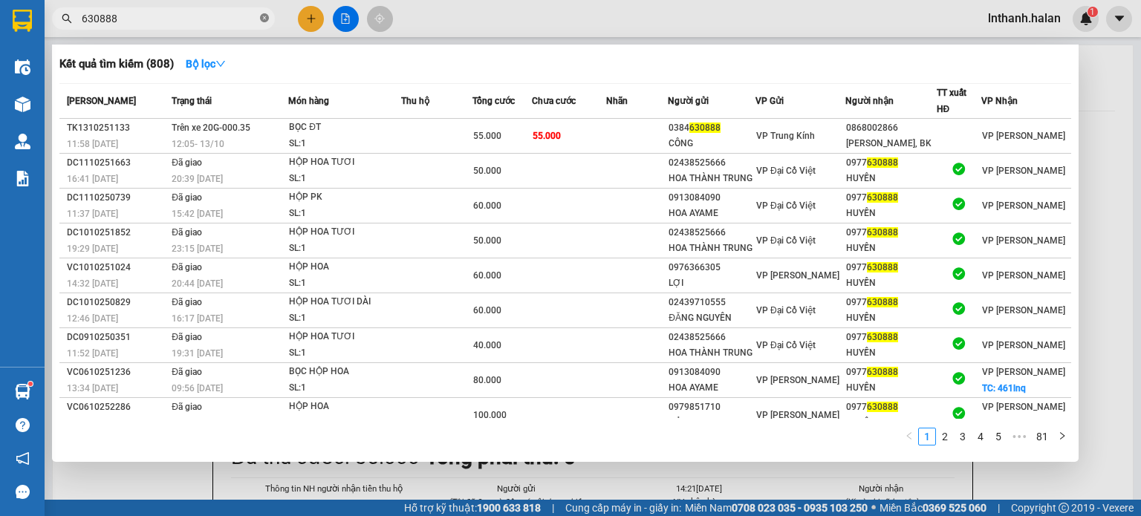
click at [264, 19] on icon "close-circle" at bounding box center [264, 17] width 9 height 9
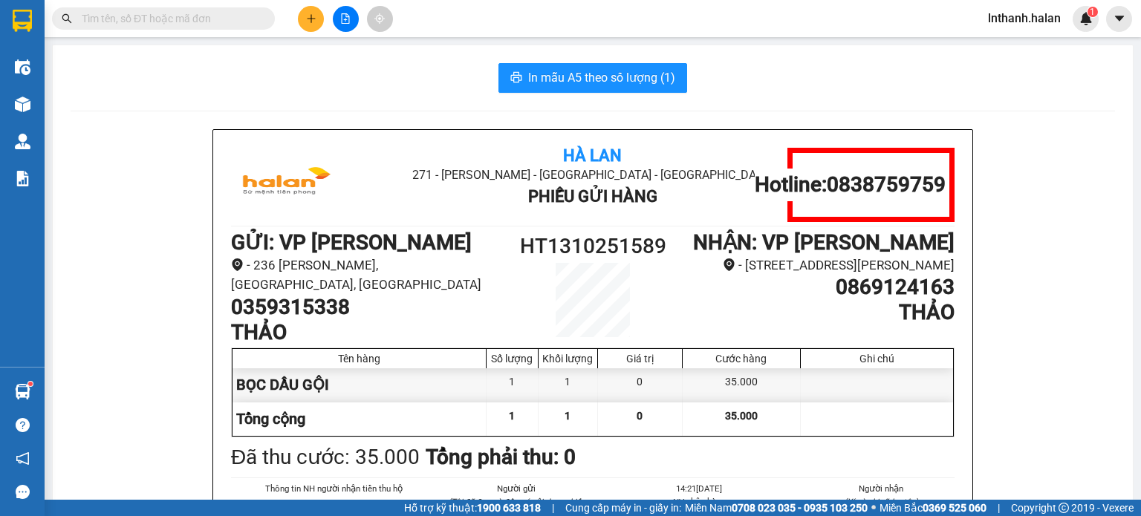
click at [202, 21] on input "text" at bounding box center [169, 18] width 175 height 16
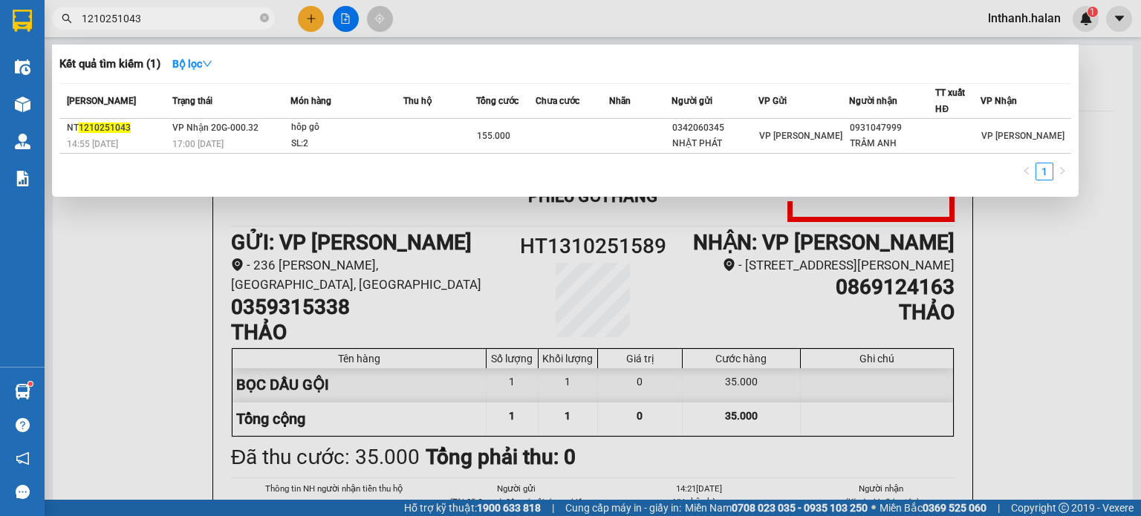
click at [209, 23] on input "1210251043" at bounding box center [169, 18] width 175 height 16
type input "1310251101"
click at [151, 302] on div at bounding box center [570, 258] width 1141 height 516
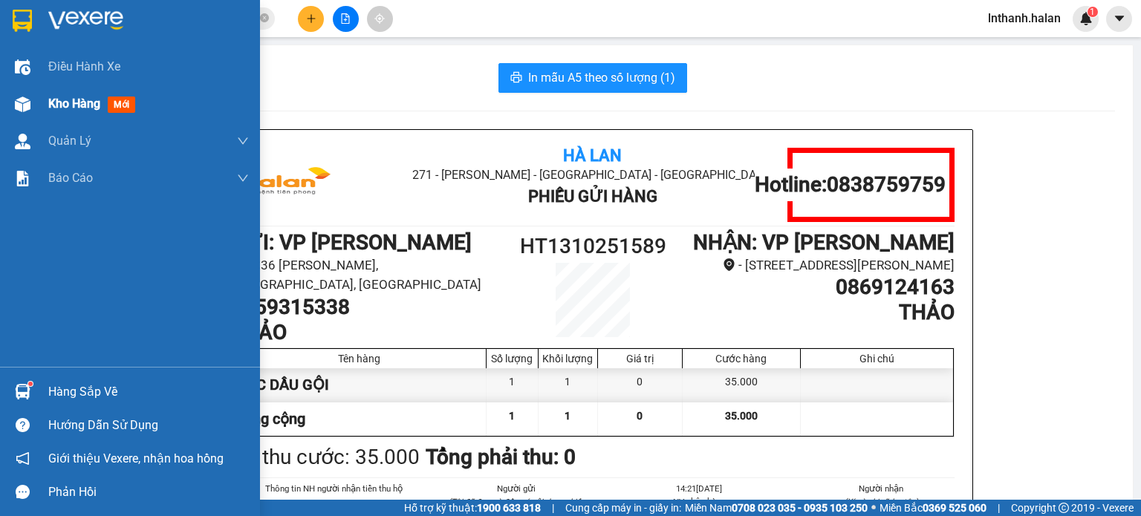
click at [62, 107] on span "Kho hàng" at bounding box center [74, 104] width 52 height 14
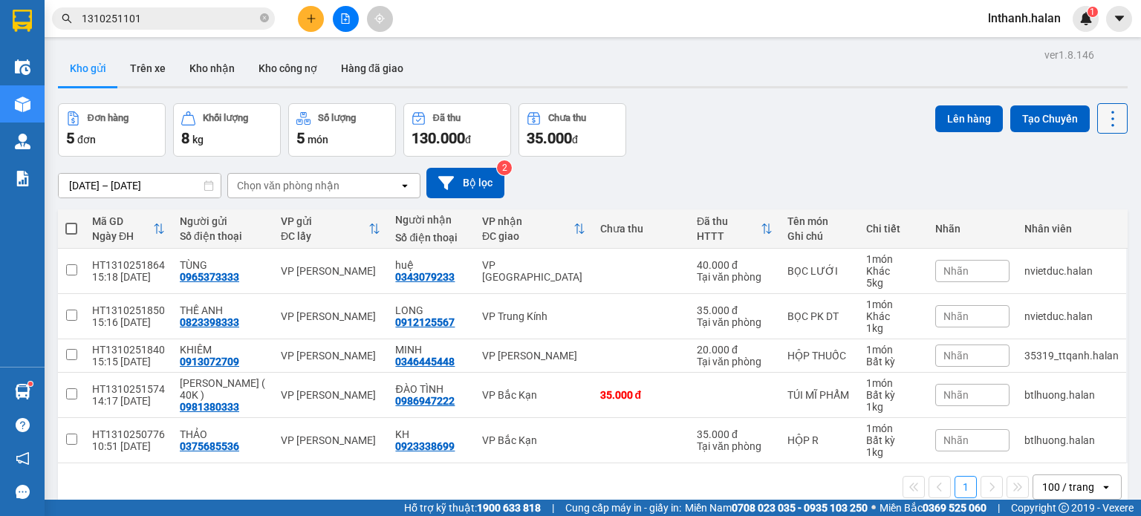
click at [1102, 118] on icon at bounding box center [1112, 118] width 21 height 21
click at [1067, 204] on span "Làm mới" at bounding box center [1080, 211] width 41 height 15
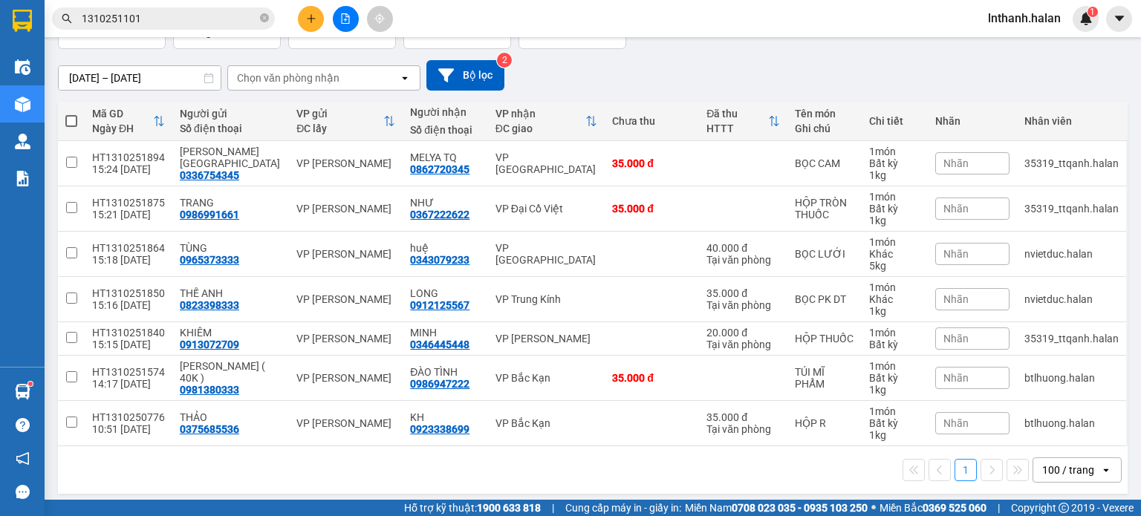
scroll to position [113, 0]
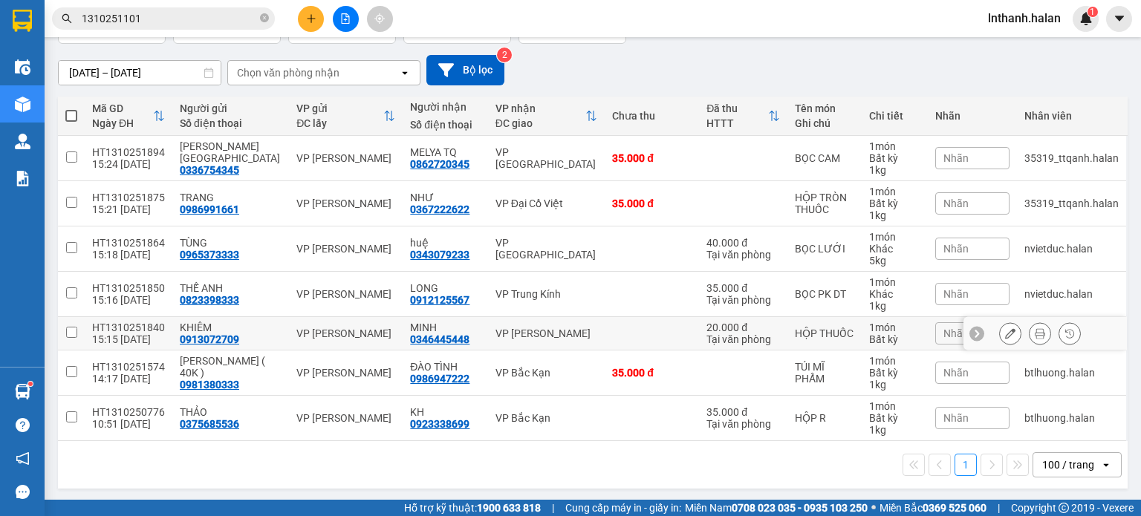
click at [534, 334] on div "VP [PERSON_NAME]" at bounding box center [547, 334] width 102 height 12
checkbox input "true"
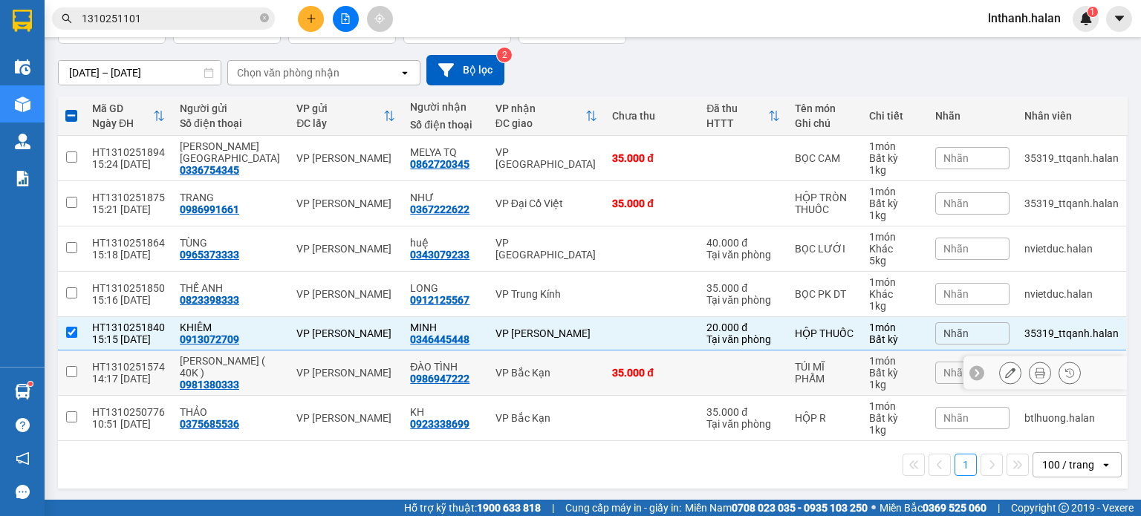
click at [539, 378] on td "VP Bắc Kạn" at bounding box center [546, 373] width 117 height 45
checkbox input "true"
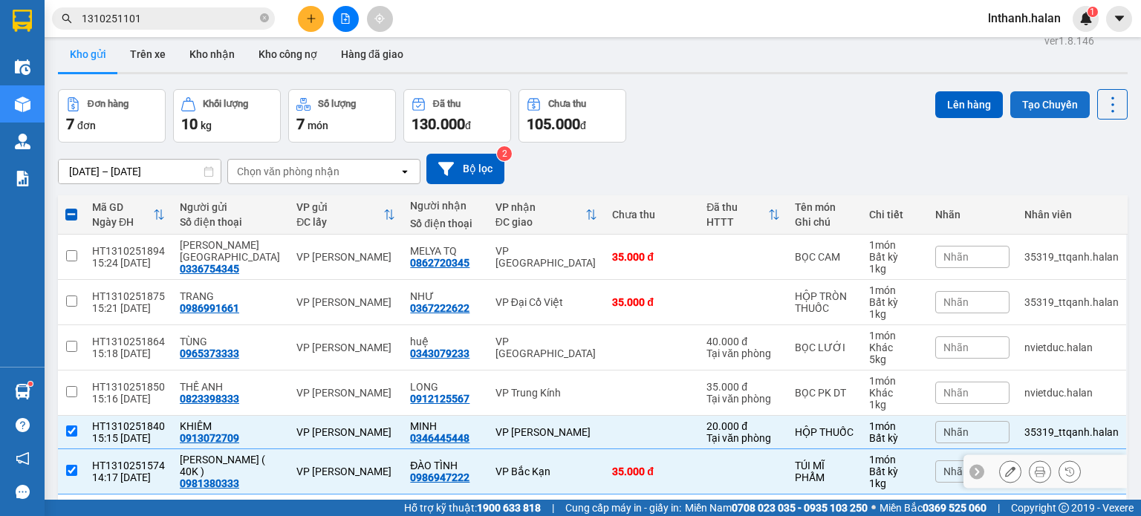
scroll to position [0, 0]
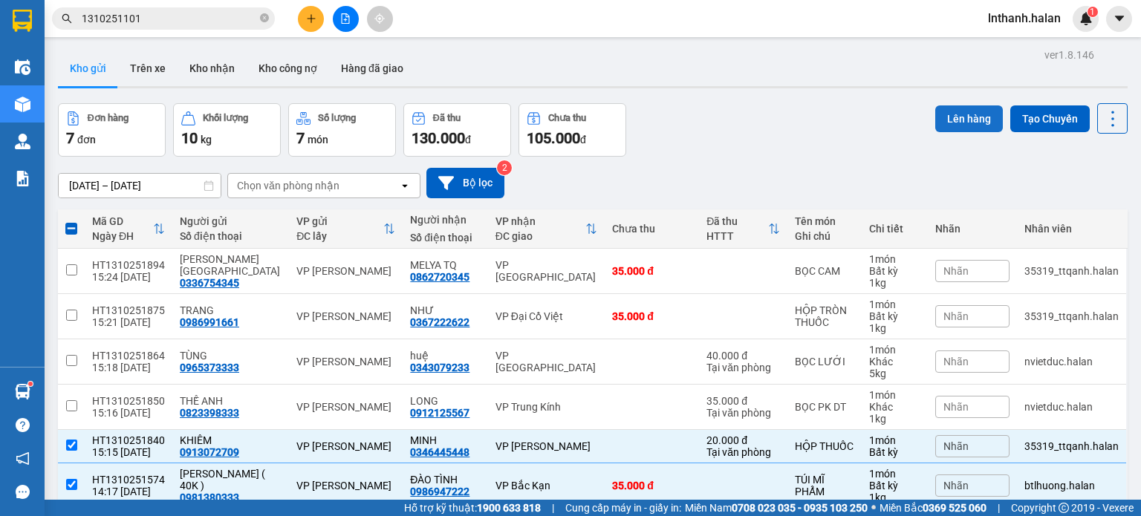
click at [970, 121] on button "Lên hàng" at bounding box center [969, 118] width 68 height 27
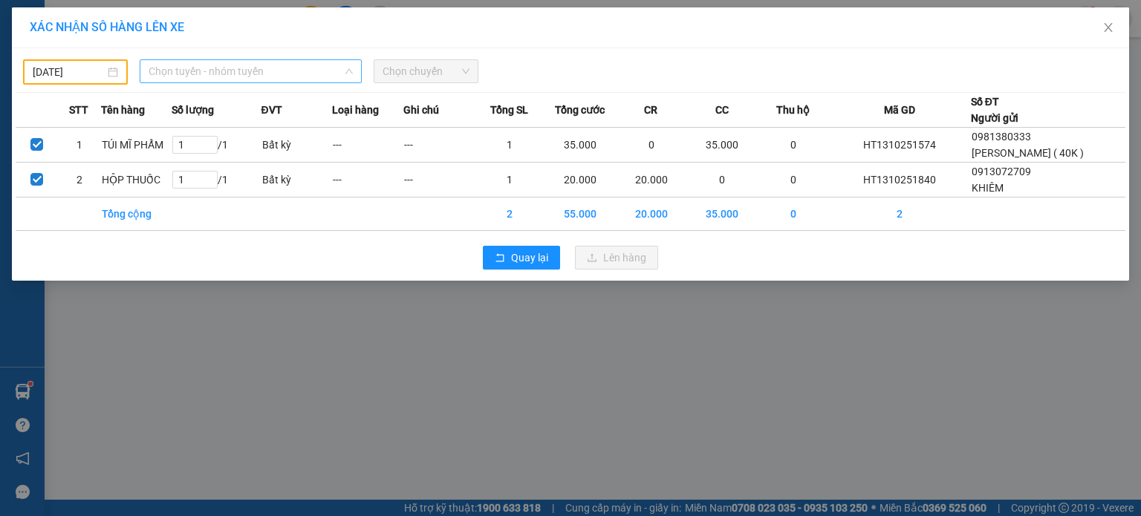
click at [247, 71] on span "Chọn tuyến - nhóm tuyến" at bounding box center [251, 71] width 204 height 22
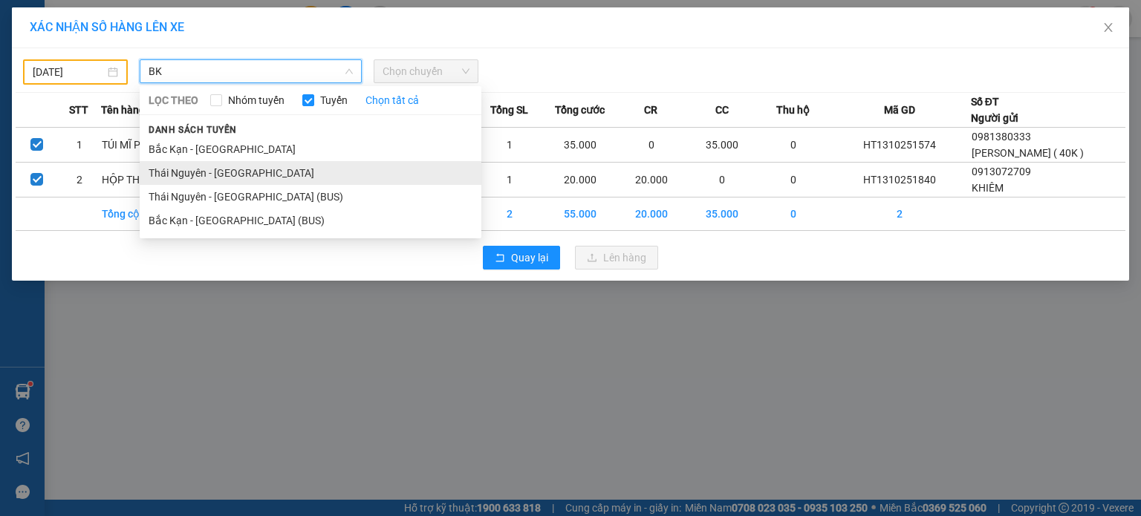
type input "BK"
click at [218, 174] on li "Thái Nguyên - [GEOGRAPHIC_DATA]" at bounding box center [311, 173] width 342 height 24
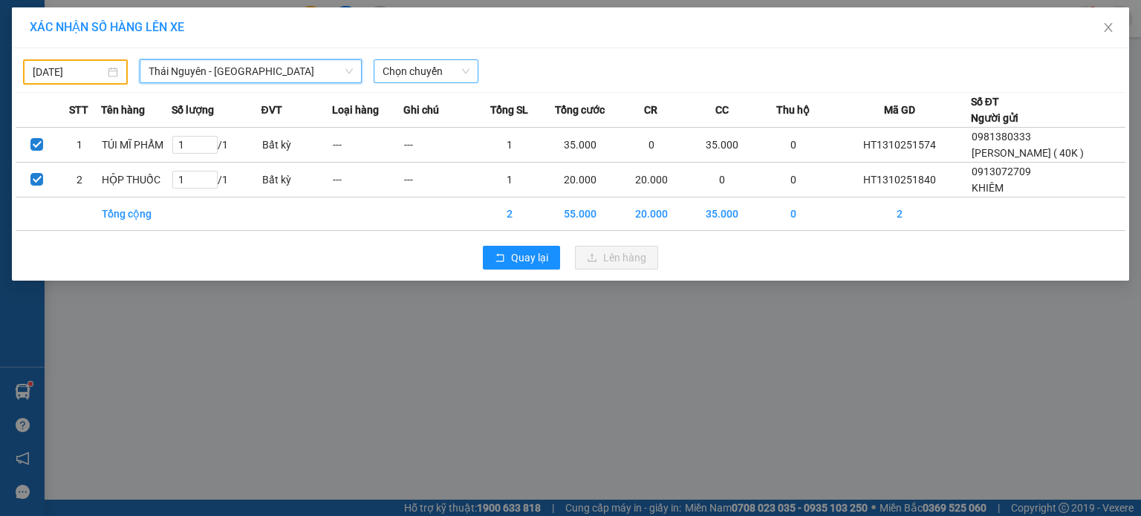
click at [426, 71] on span "Chọn chuyến" at bounding box center [426, 71] width 87 height 22
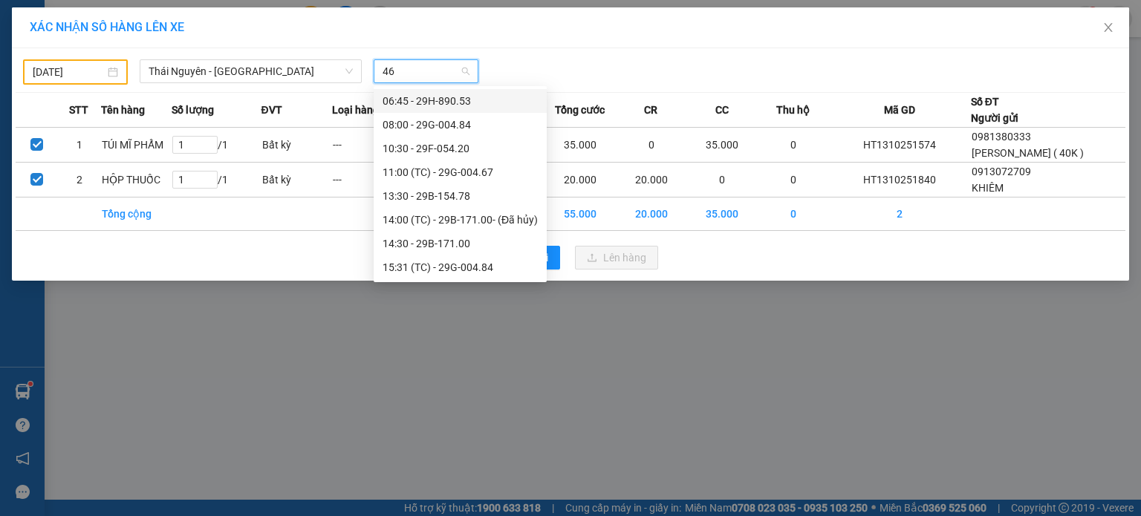
type input "467"
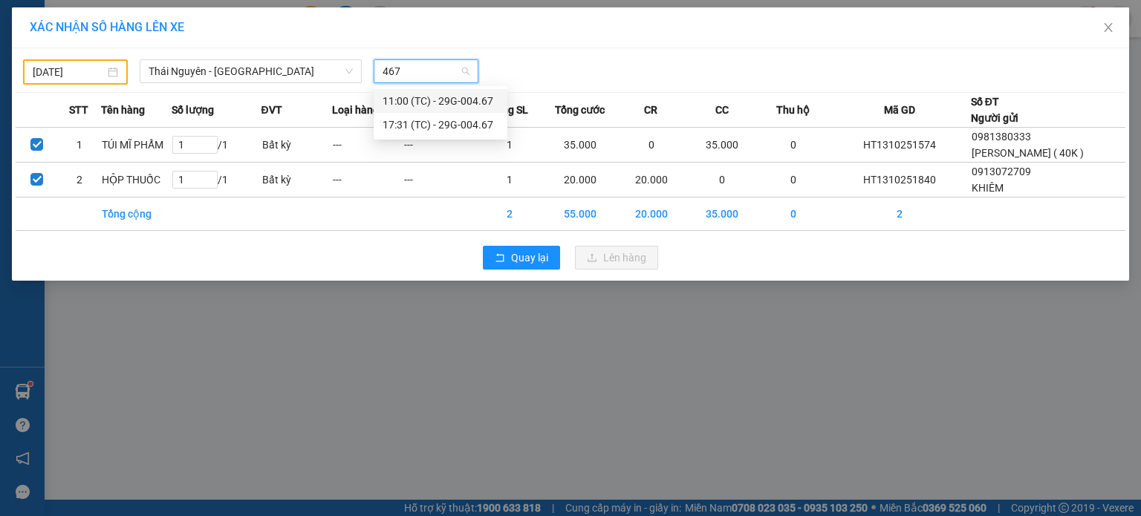
click at [449, 105] on div "11:00 (TC) - 29G-004.67" at bounding box center [441, 101] width 116 height 16
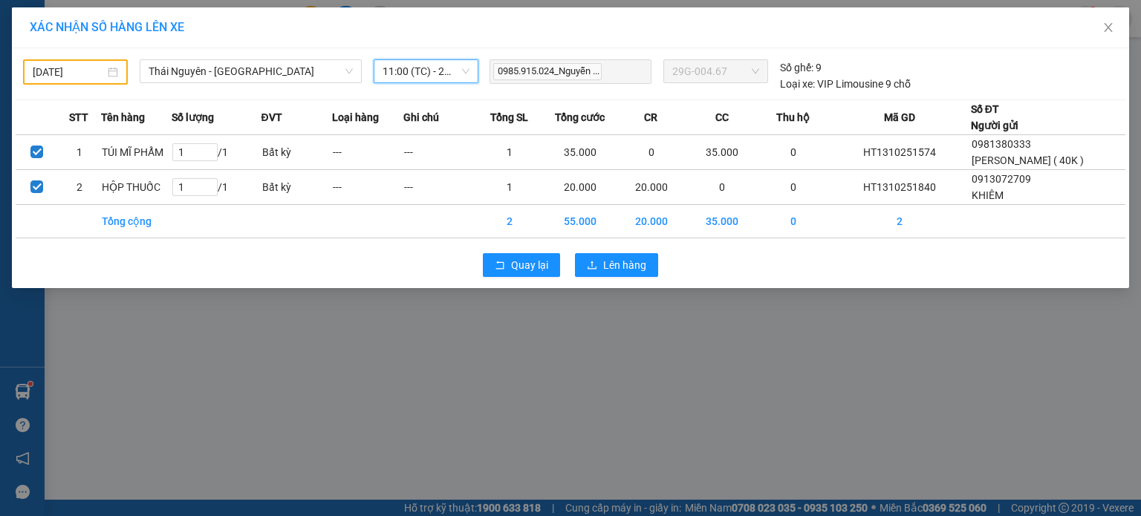
click at [114, 68] on div "12/10/2025" at bounding box center [75, 72] width 85 height 16
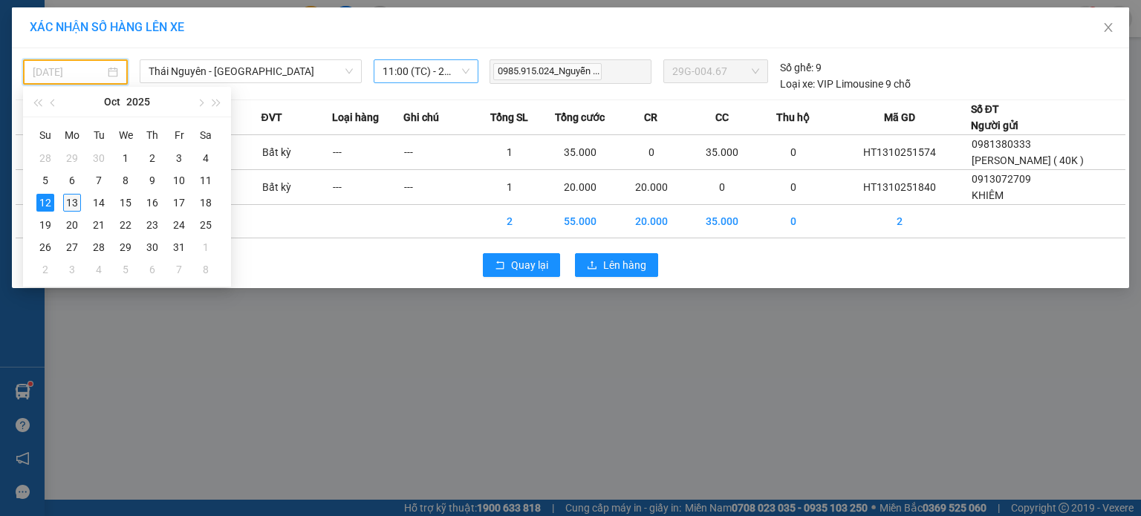
click at [69, 197] on div "13" at bounding box center [72, 203] width 18 height 18
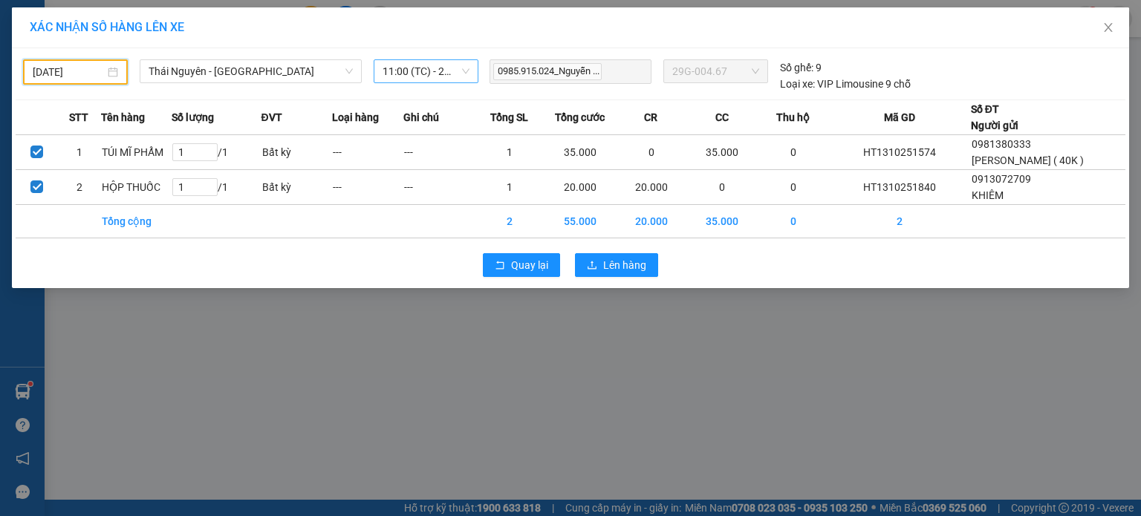
type input "[DATE]"
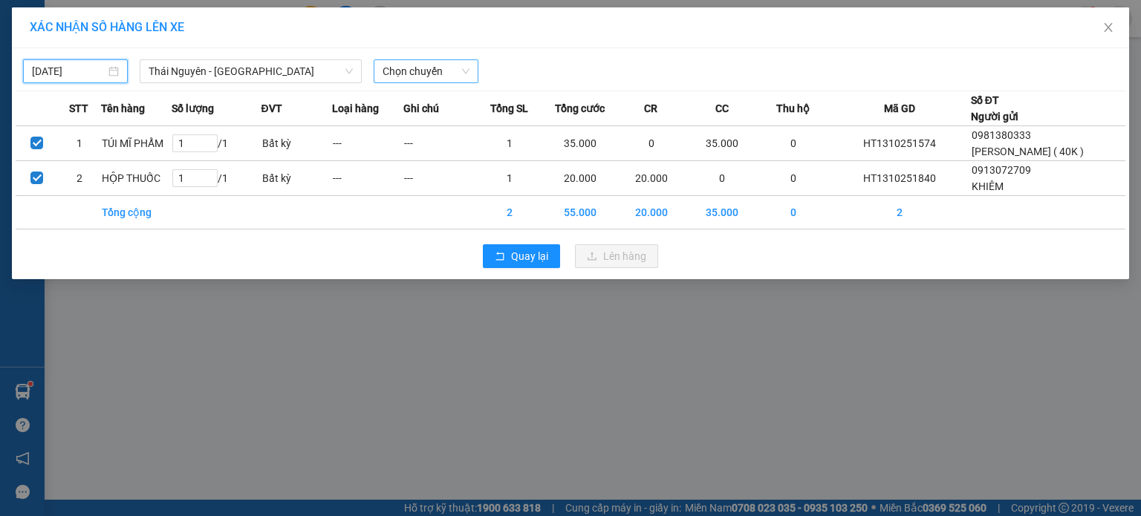
click at [402, 73] on span "Chọn chuyến" at bounding box center [426, 71] width 87 height 22
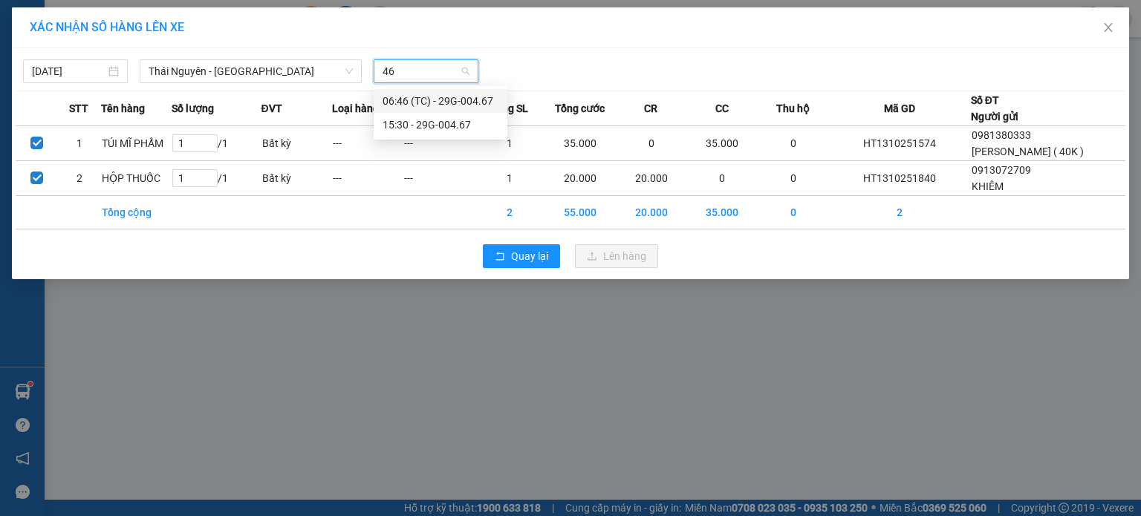
type input "467"
drag, startPoint x: 418, startPoint y: 130, endPoint x: 443, endPoint y: 123, distance: 25.6
click at [419, 130] on div "15:30 - 29G-004.67" at bounding box center [441, 125] width 116 height 16
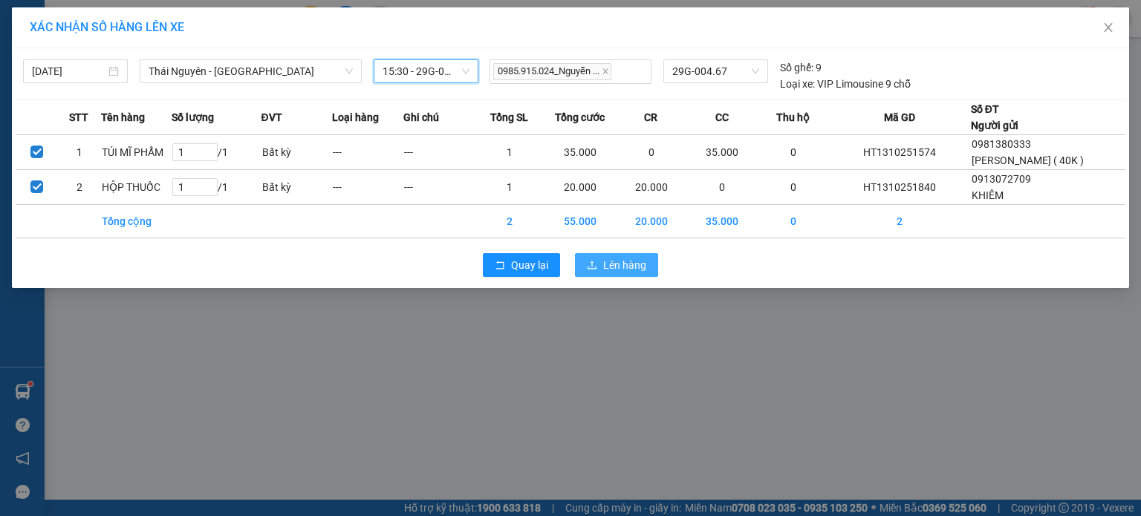
click at [623, 264] on span "Lên hàng" at bounding box center [624, 265] width 43 height 16
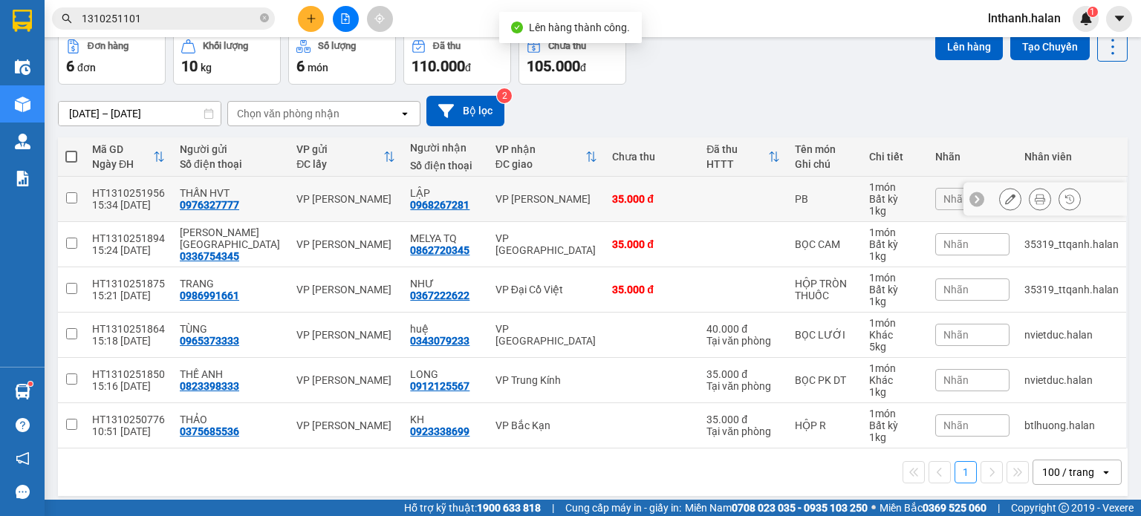
scroll to position [79, 0]
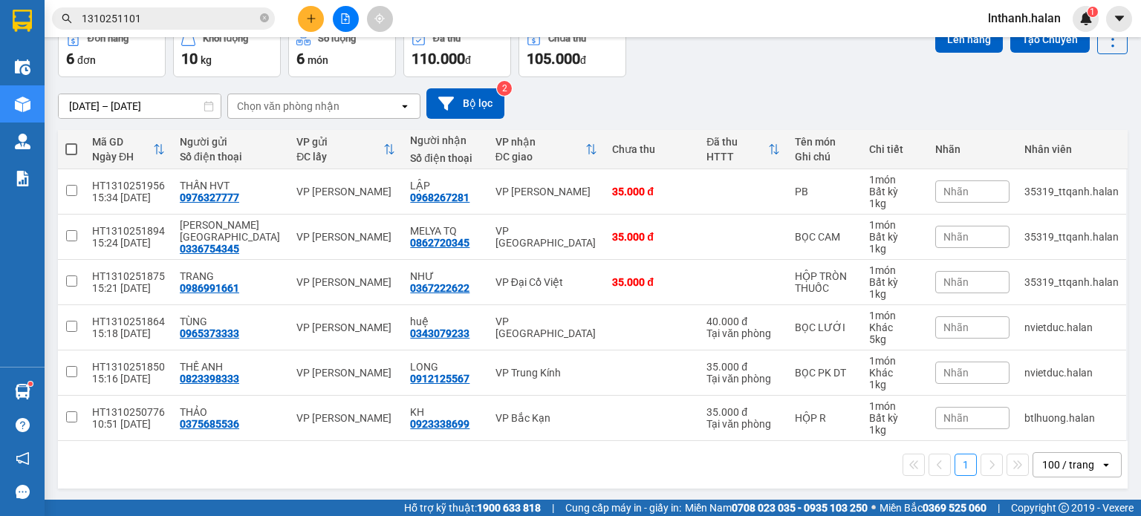
click at [183, 23] on input "1310251101" at bounding box center [169, 18] width 175 height 16
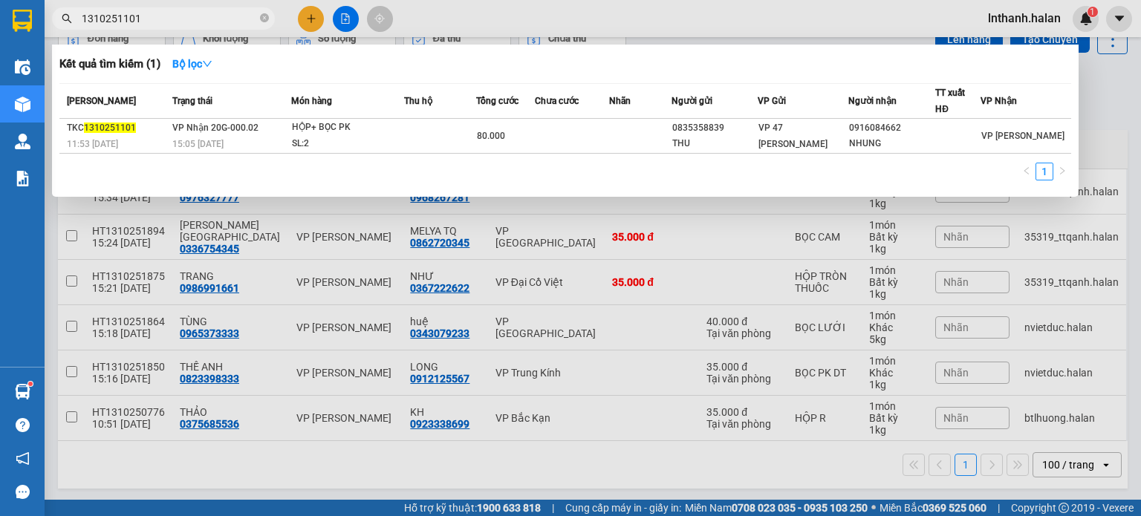
click at [183, 23] on input "1310251101" at bounding box center [169, 18] width 175 height 16
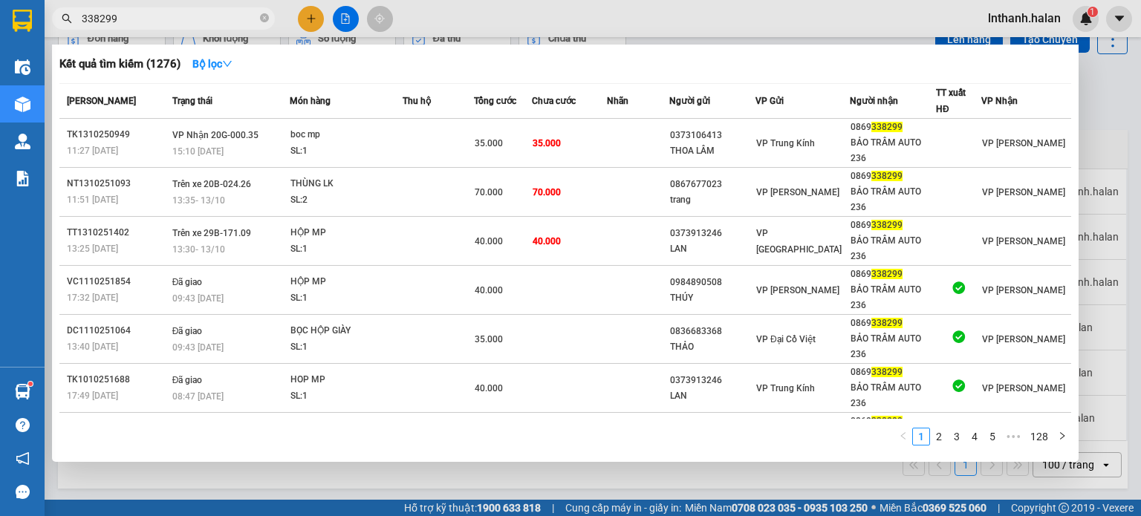
type input "338299"
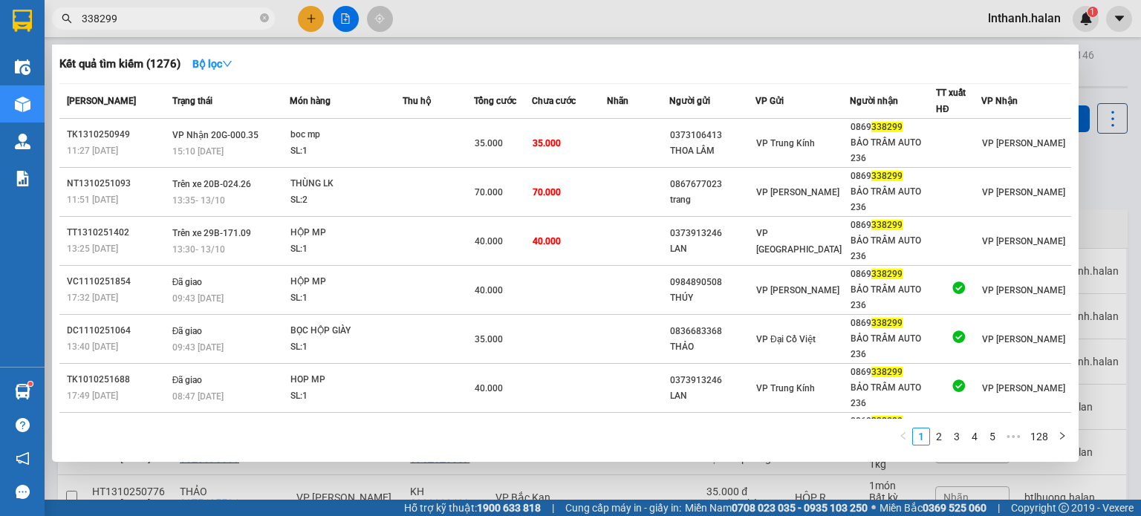
scroll to position [79, 0]
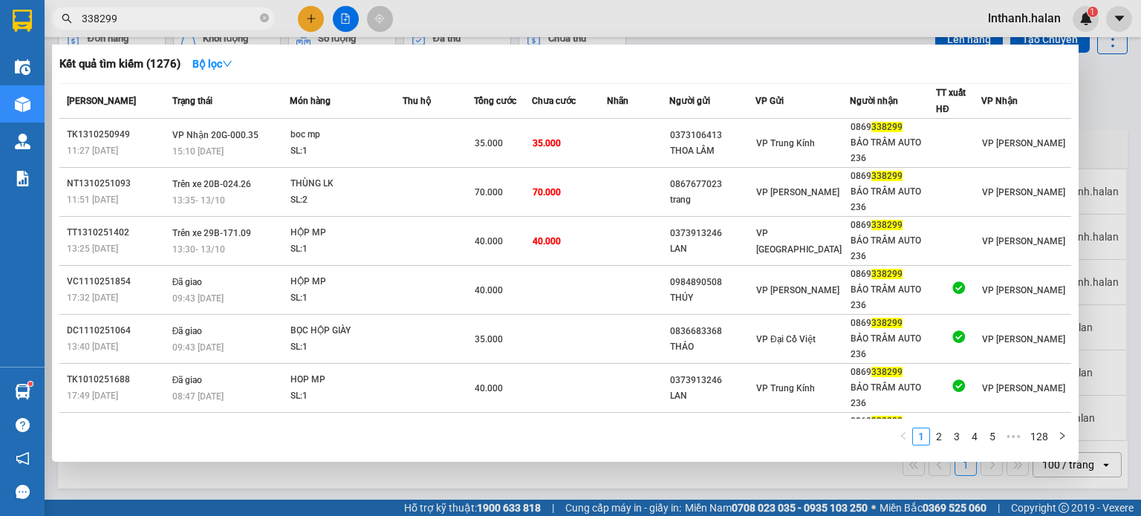
click at [205, 15] on input "338299" at bounding box center [169, 18] width 175 height 16
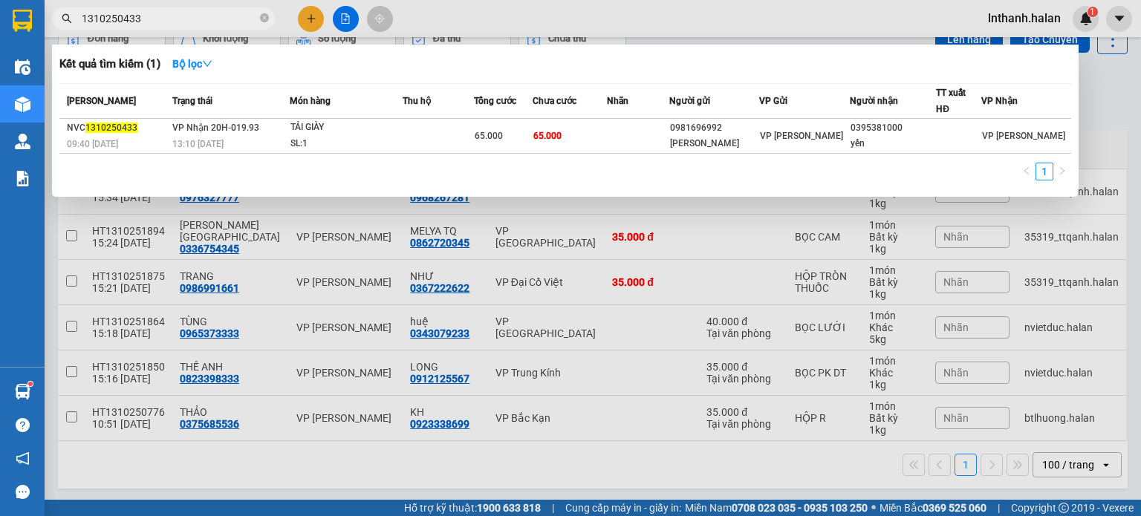
type input "1310250433"
click at [500, 269] on div at bounding box center [570, 258] width 1141 height 516
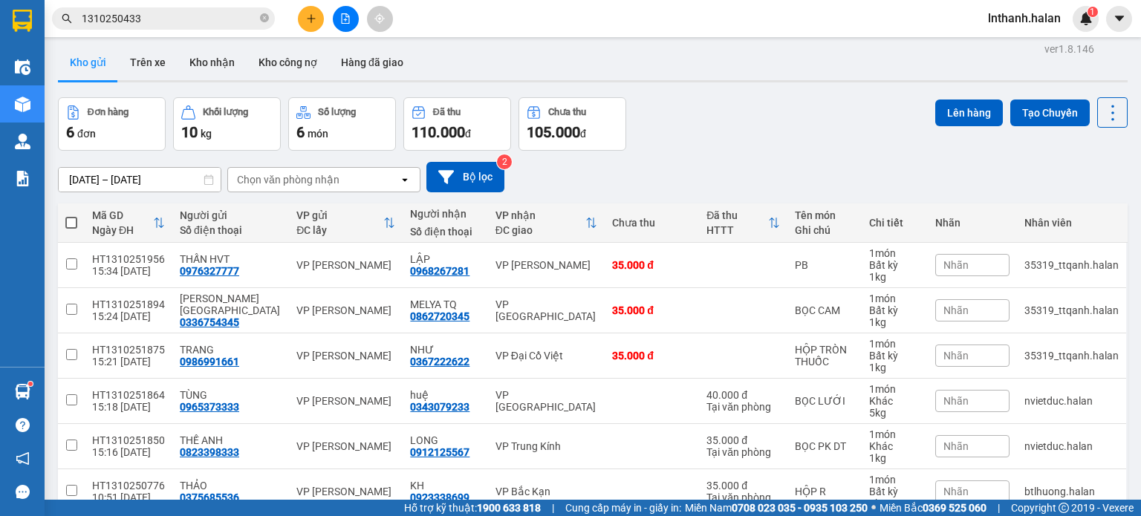
scroll to position [0, 0]
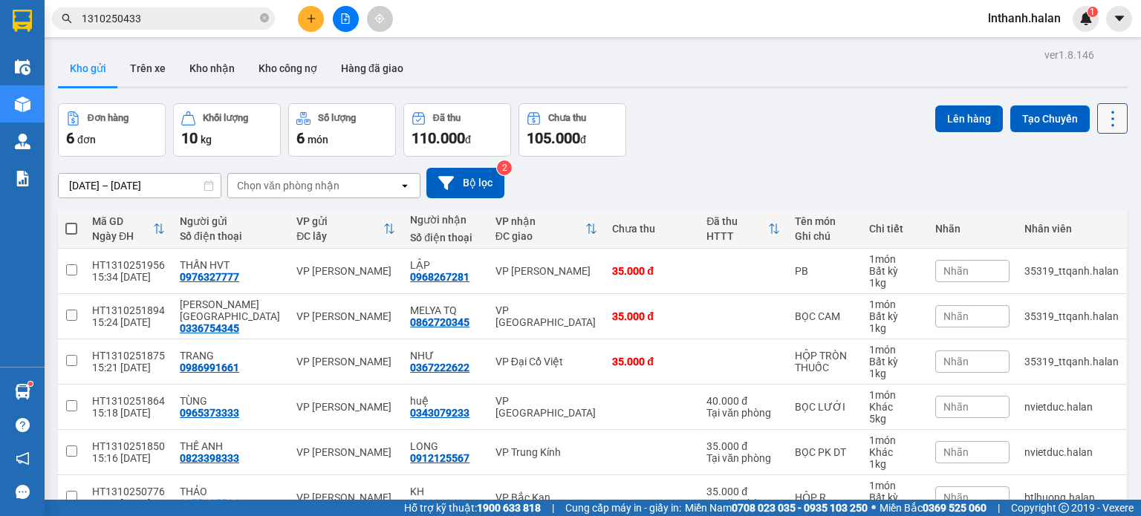
click at [1102, 117] on icon at bounding box center [1112, 118] width 21 height 21
click at [1065, 218] on span "Làm mới" at bounding box center [1080, 211] width 41 height 15
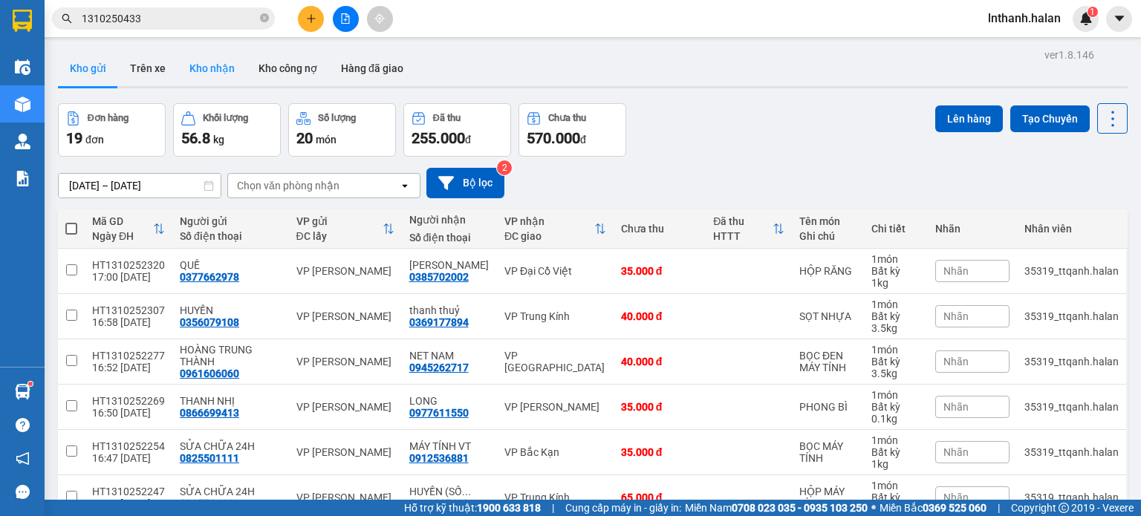
click at [215, 65] on button "Kho nhận" at bounding box center [212, 69] width 69 height 36
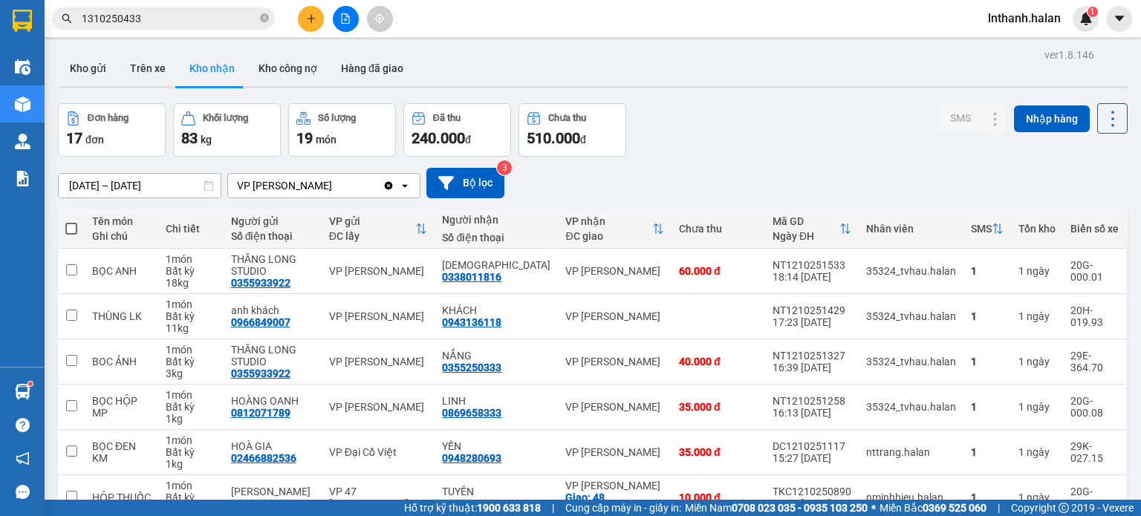
click at [165, 184] on input "12/10/2025 – 12/10/2025" at bounding box center [140, 186] width 162 height 24
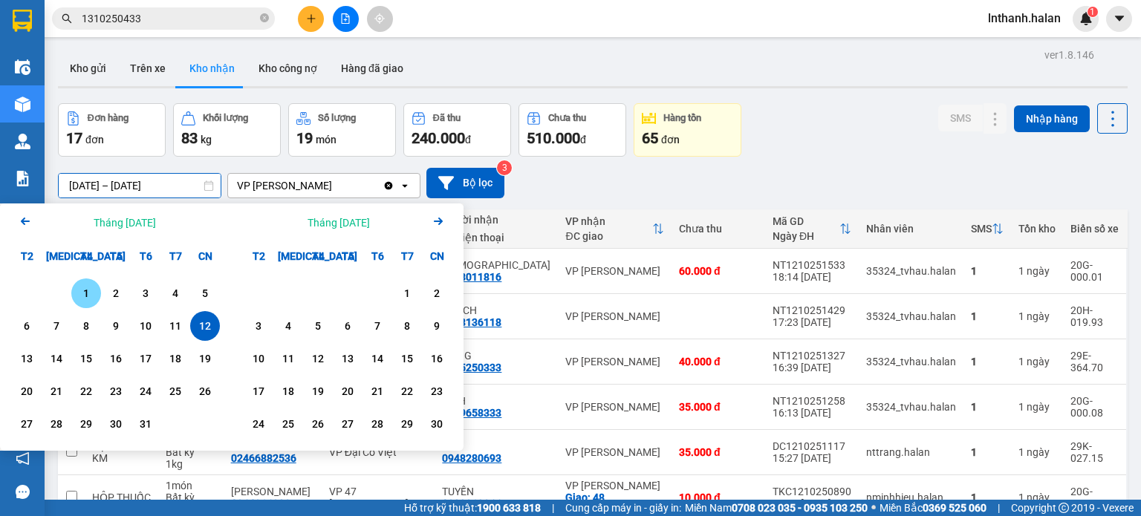
click at [86, 285] on div "1" at bounding box center [86, 294] width 21 height 18
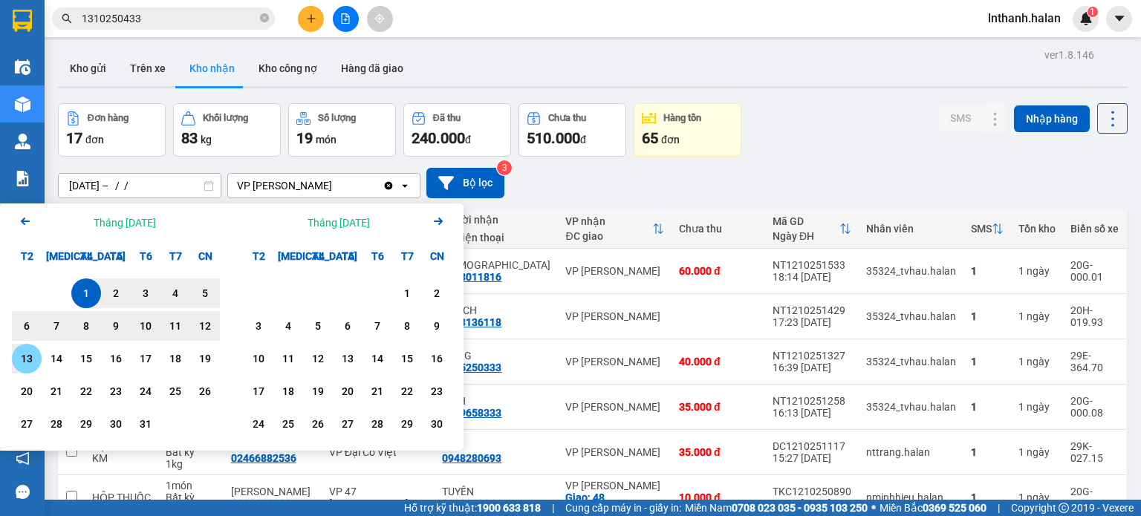
click at [30, 355] on div "13" at bounding box center [26, 359] width 21 height 18
type input "01/10/2025 – 13/10/2025"
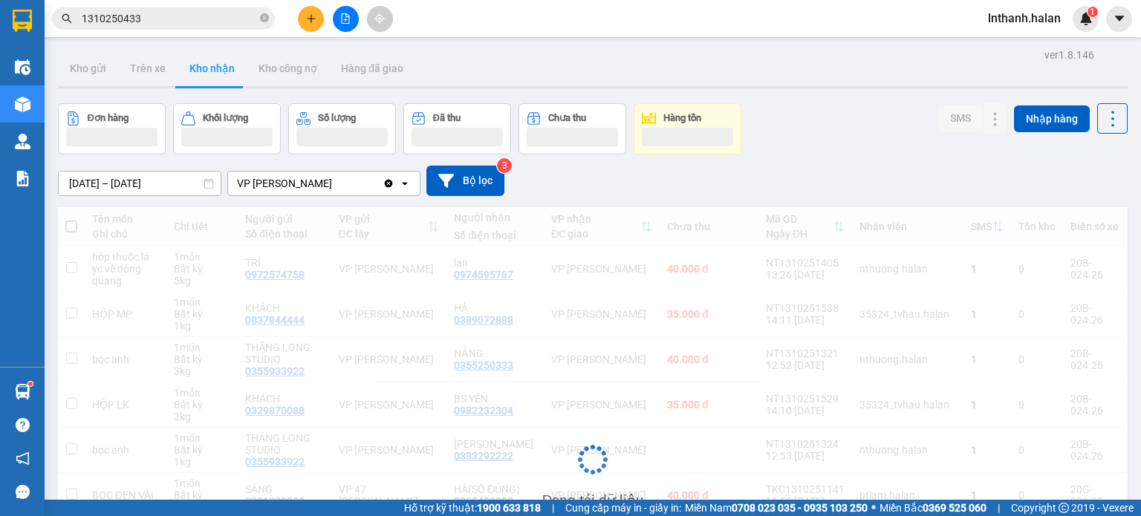
click at [874, 145] on div "Đơn hàng Khối lượng Số lượng Đã thu Chưa thu Hàng tồn SMS Nhập hàng" at bounding box center [593, 128] width 1070 height 51
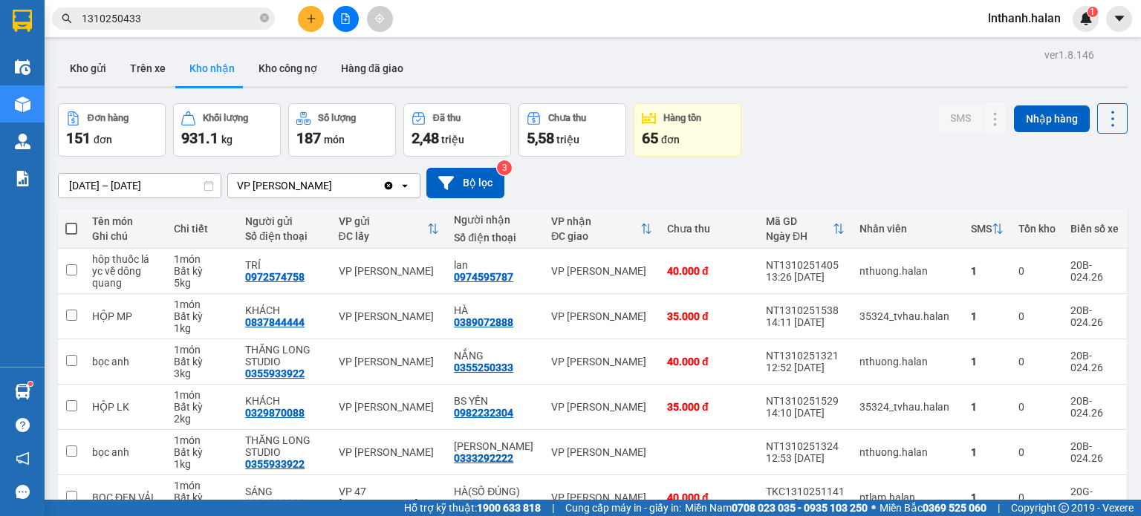
scroll to position [248, 0]
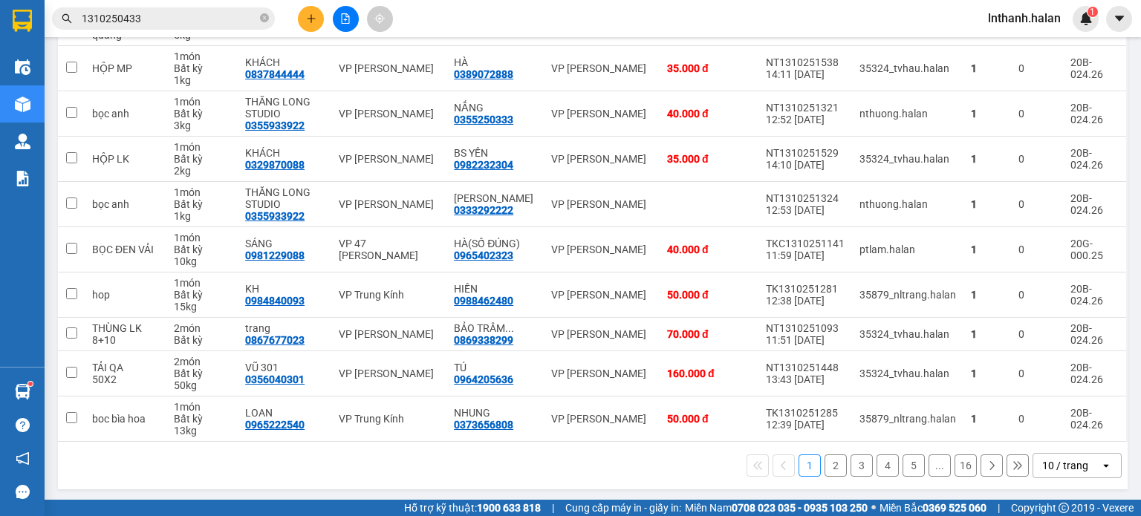
click at [1073, 461] on div "10 / trang" at bounding box center [1065, 465] width 46 height 15
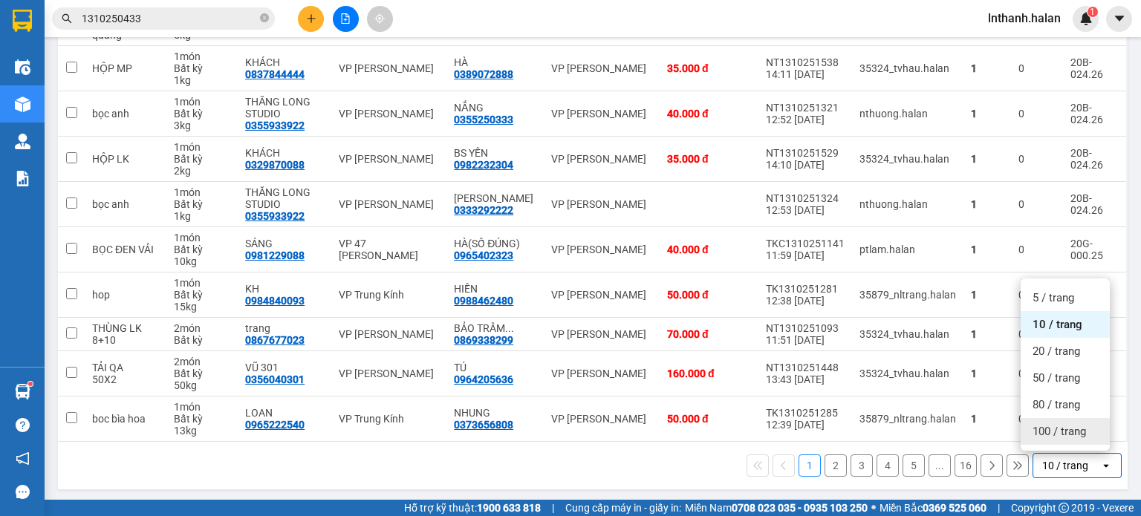
click at [1068, 431] on span "100 / trang" at bounding box center [1059, 431] width 53 height 15
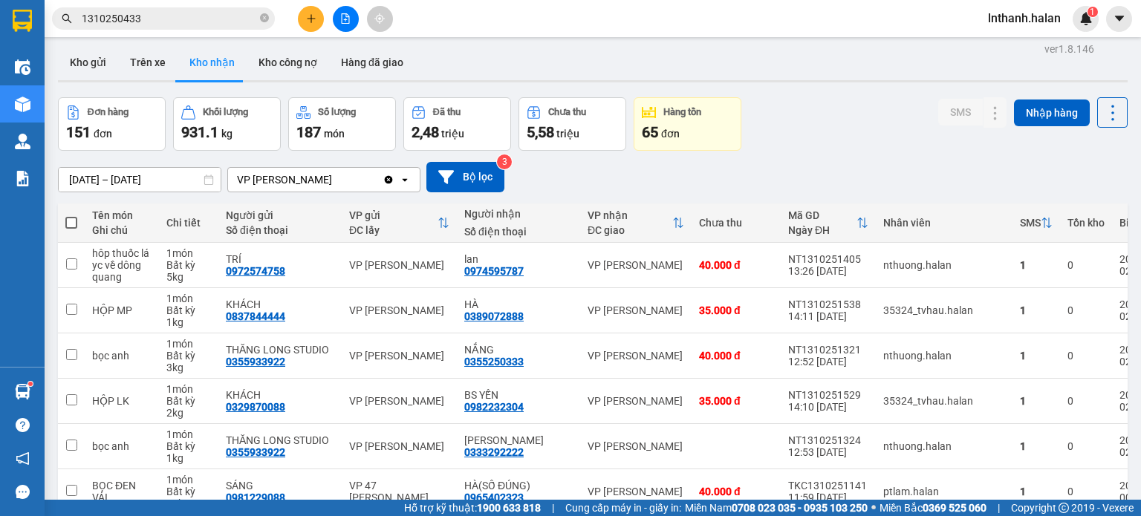
scroll to position [0, 0]
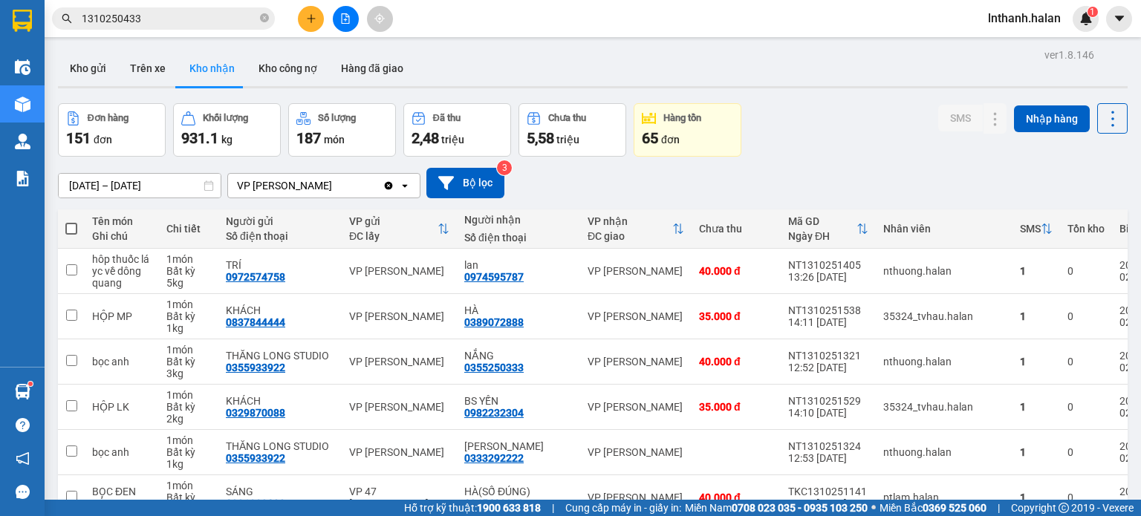
click at [87, 63] on button "Kho gửi" at bounding box center [88, 69] width 60 height 36
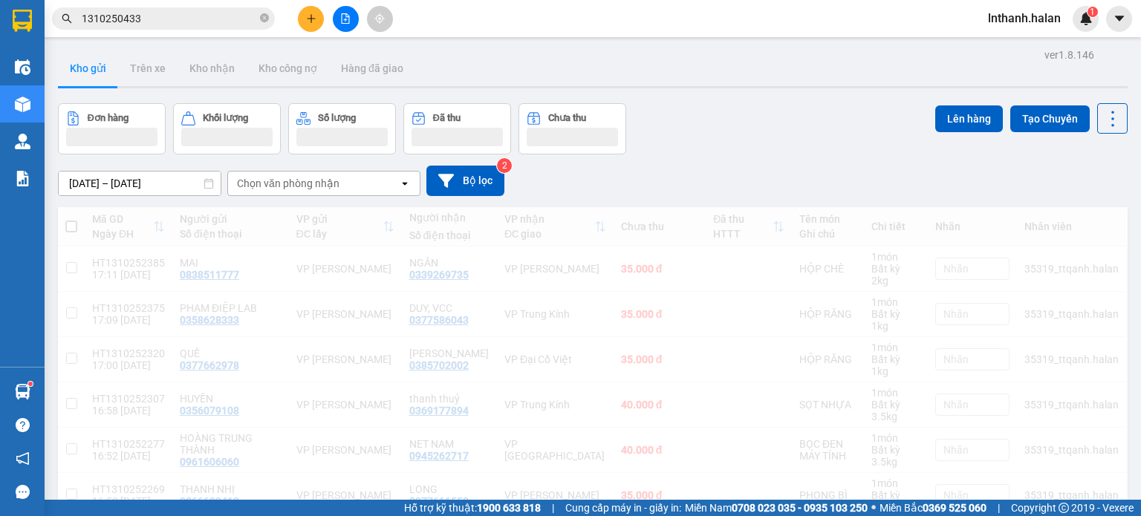
click at [157, 20] on input "1310250433" at bounding box center [169, 18] width 175 height 16
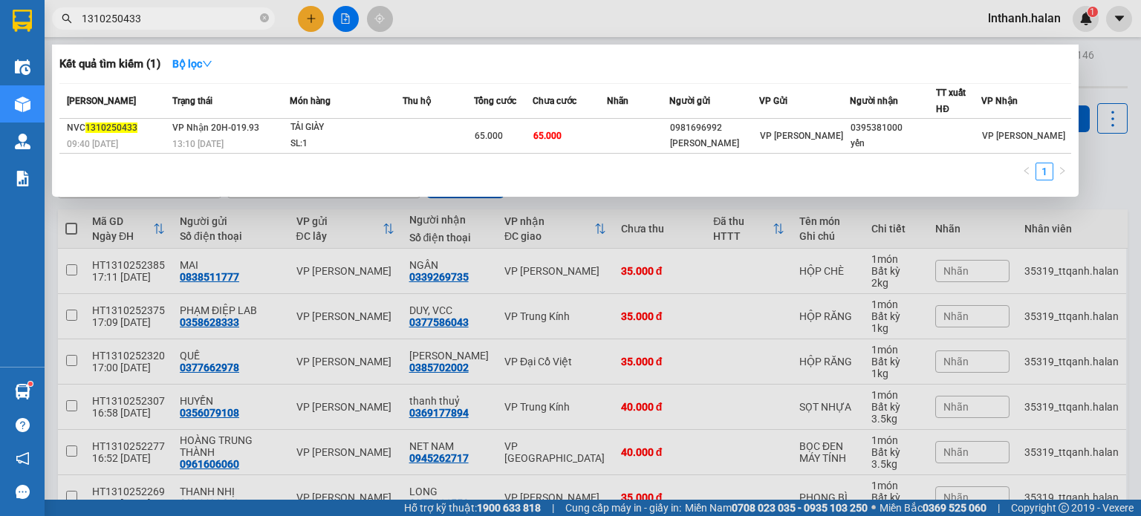
click at [157, 20] on input "1310250433" at bounding box center [169, 18] width 175 height 16
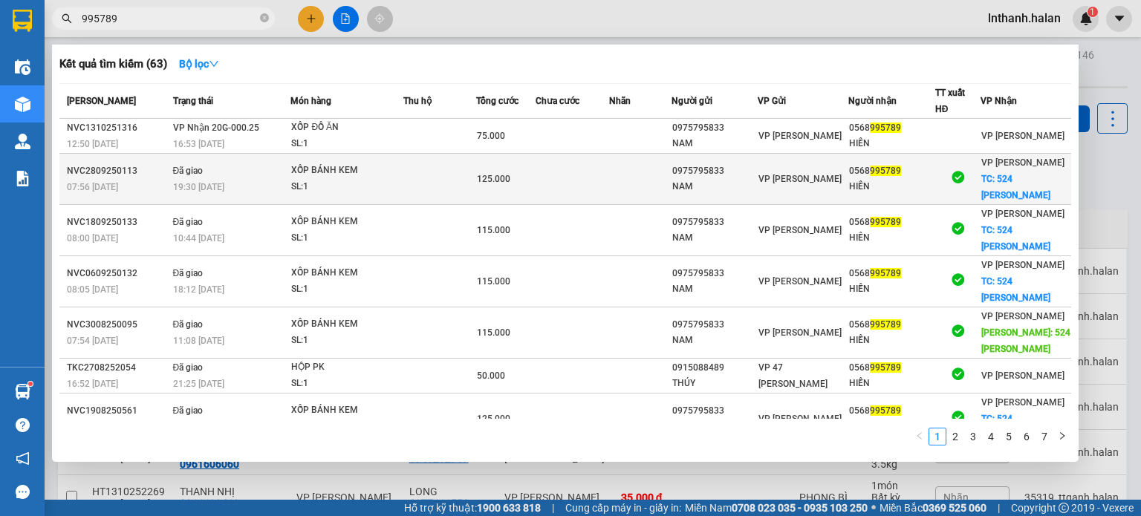
type input "995789"
click at [327, 190] on div "SL: 1" at bounding box center [346, 187] width 111 height 16
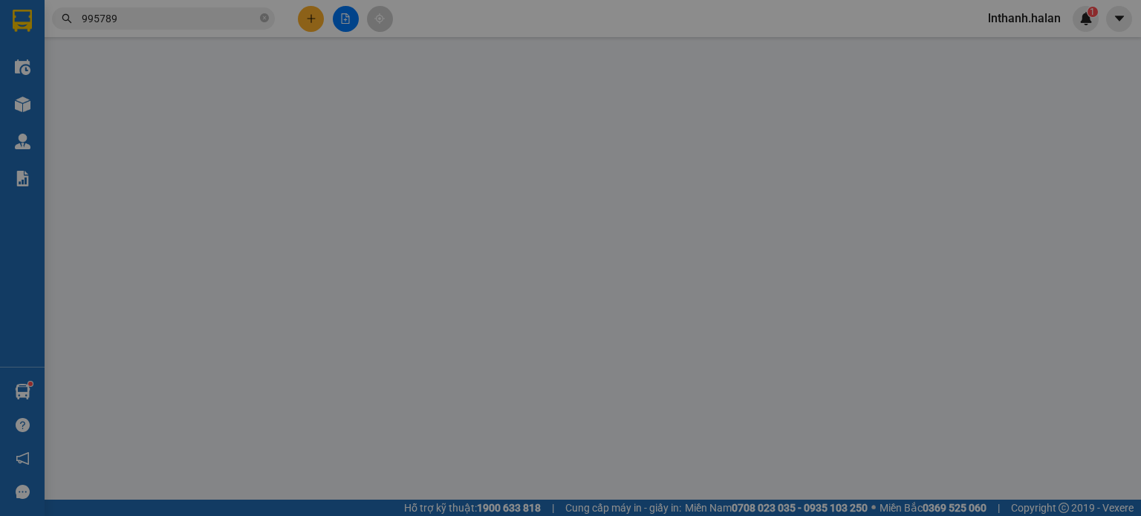
type input "0975795833"
type input "NAM"
type input "0568995789"
type input "HIỀN"
checkbox input "true"
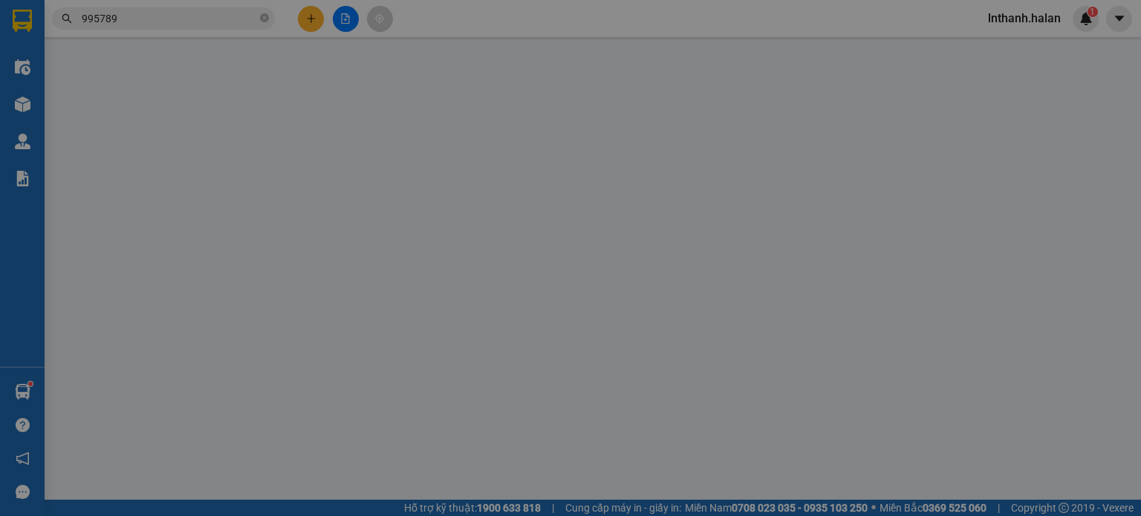
type input "524 PHAN ĐÌNH PHÙNG"
type input "50.000"
type input "0"
type input "125.000"
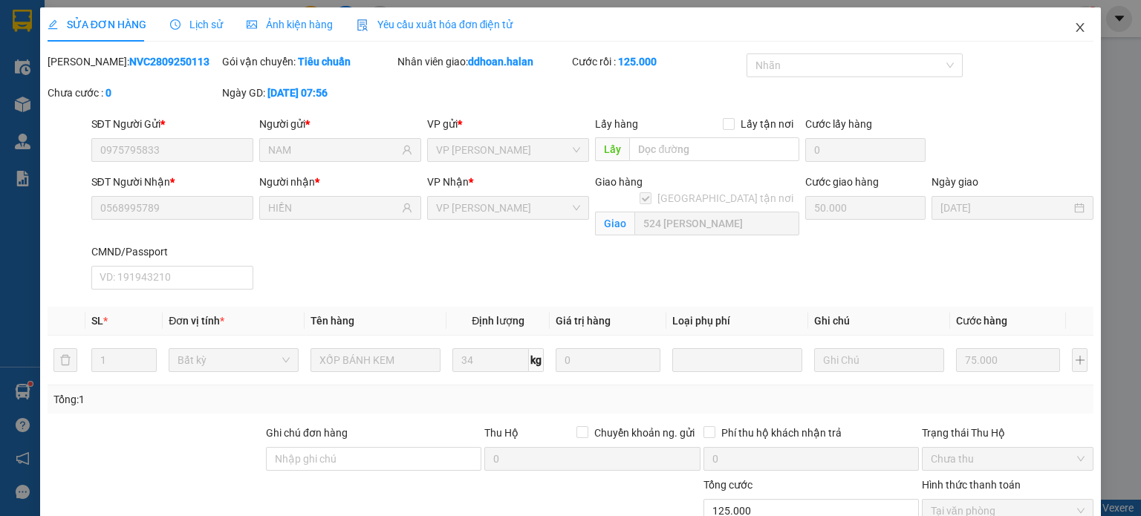
click at [1074, 26] on icon "close" at bounding box center [1080, 28] width 12 height 12
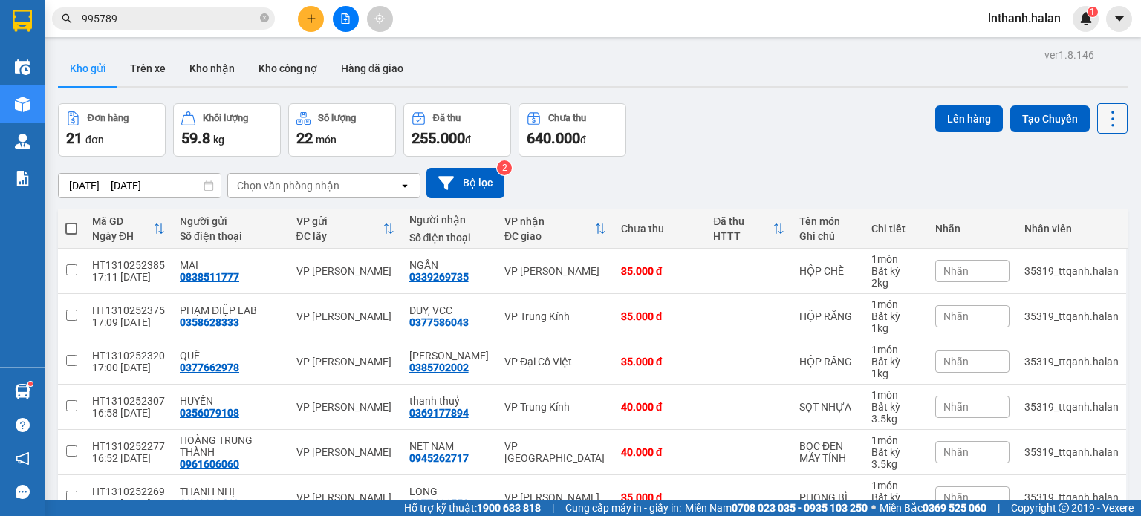
click at [1102, 120] on icon at bounding box center [1112, 118] width 21 height 21
click at [1090, 211] on span "Làm mới" at bounding box center [1080, 211] width 41 height 15
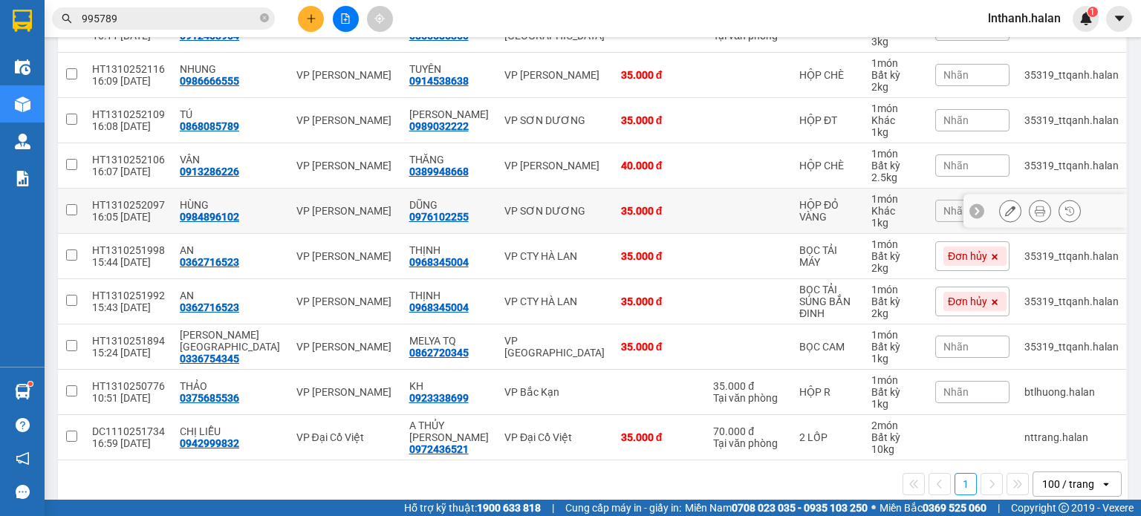
scroll to position [757, 0]
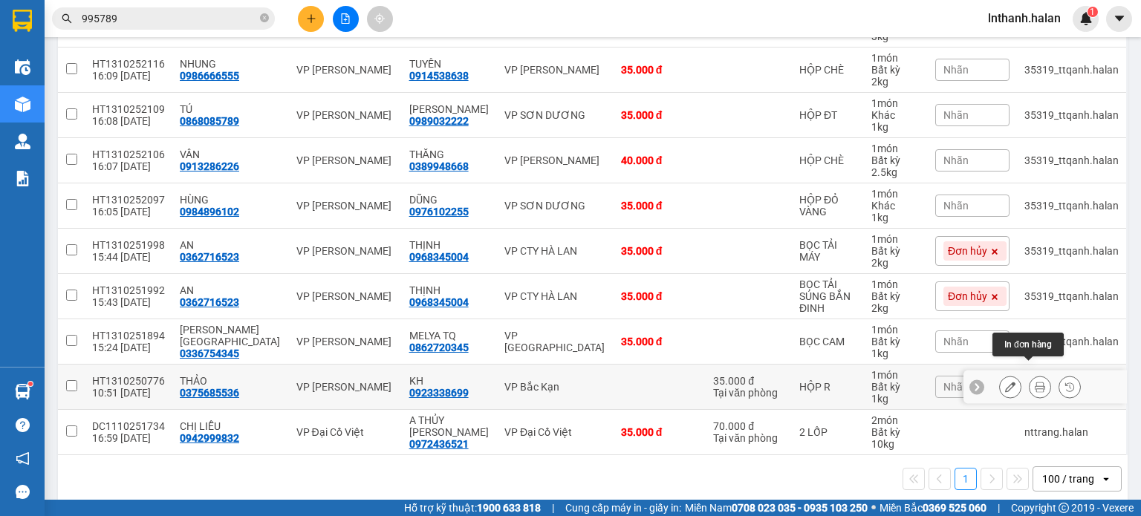
click at [1035, 382] on icon at bounding box center [1040, 387] width 10 height 10
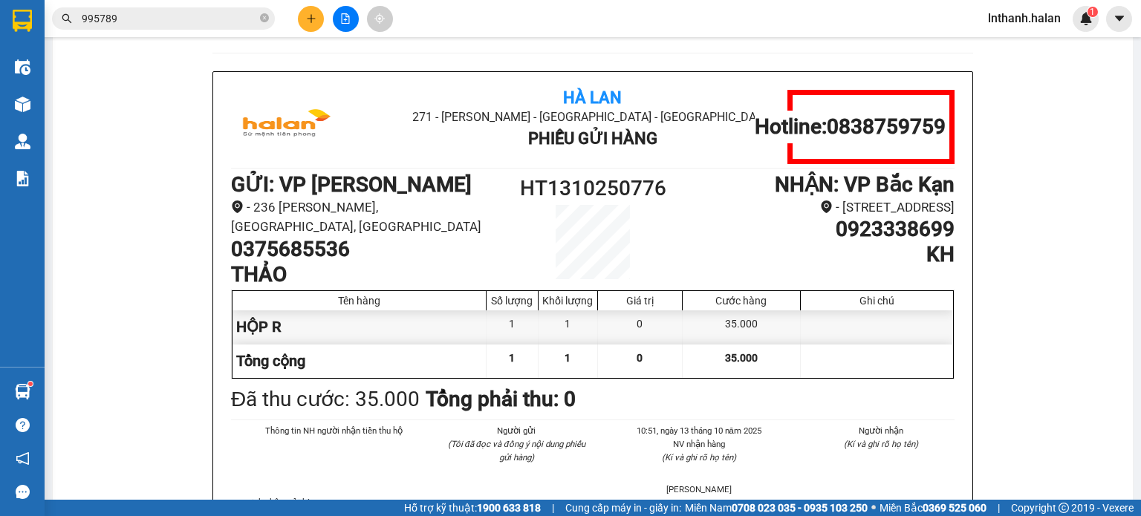
scroll to position [602, 0]
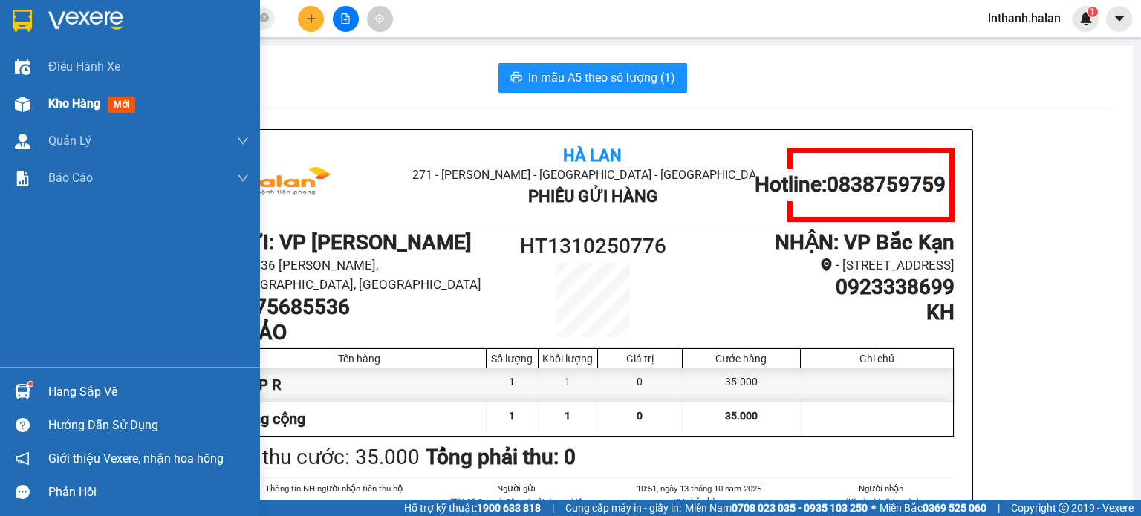
scroll to position [602, 0]
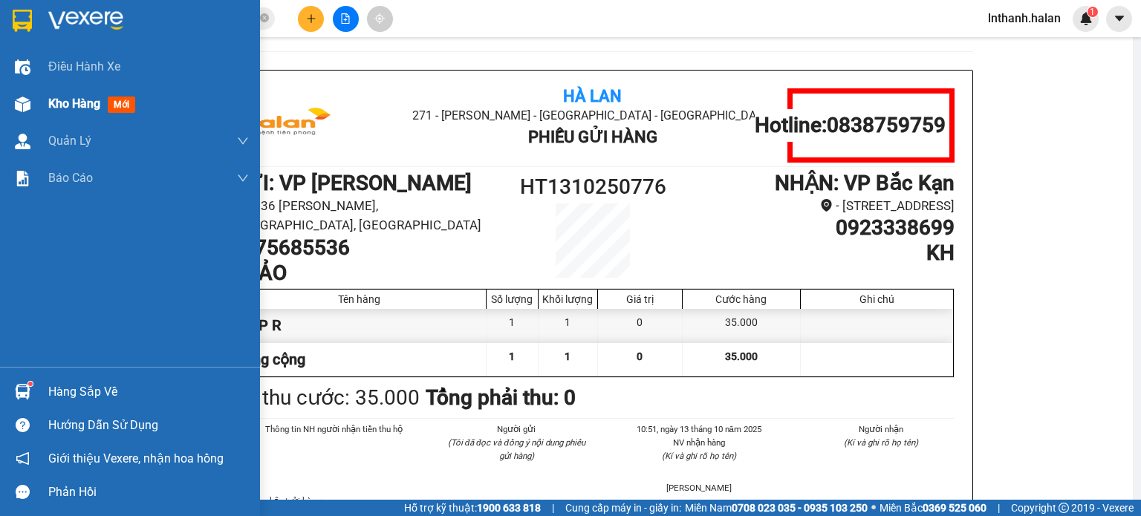
click at [62, 103] on span "Kho hàng" at bounding box center [74, 104] width 52 height 14
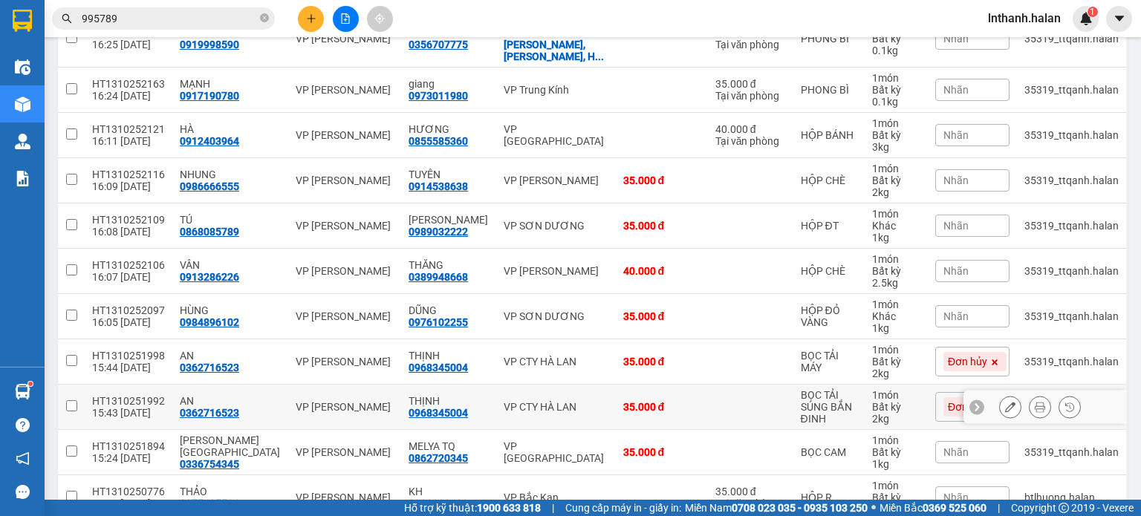
scroll to position [926, 0]
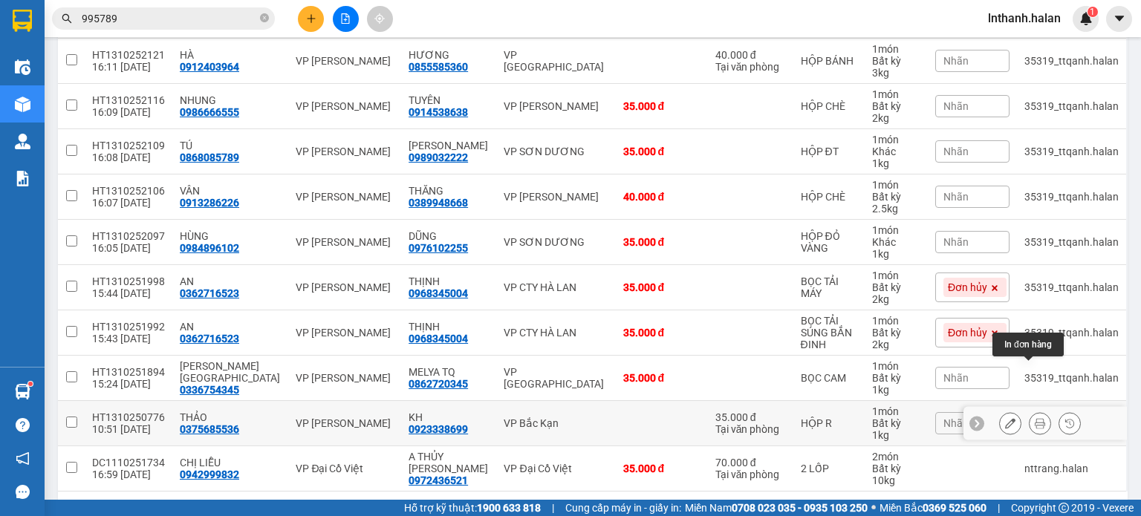
click at [1035, 418] on icon at bounding box center [1040, 423] width 10 height 10
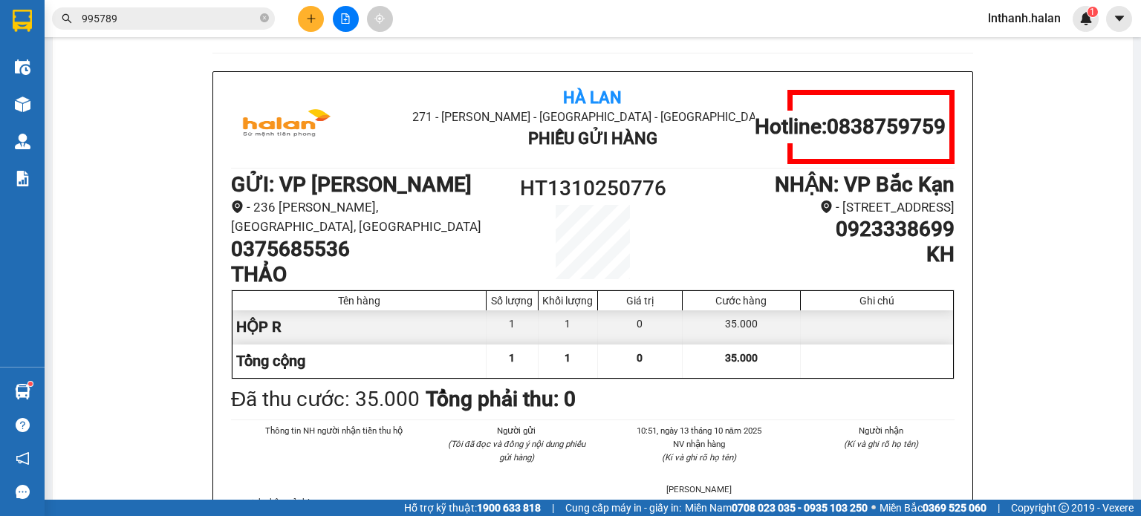
scroll to position [602, 0]
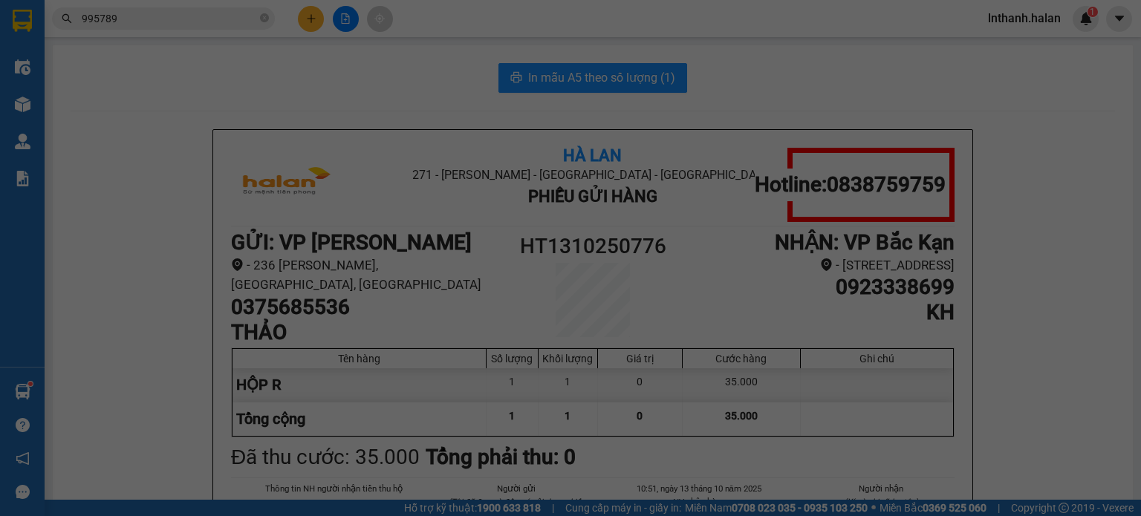
scroll to position [602, 0]
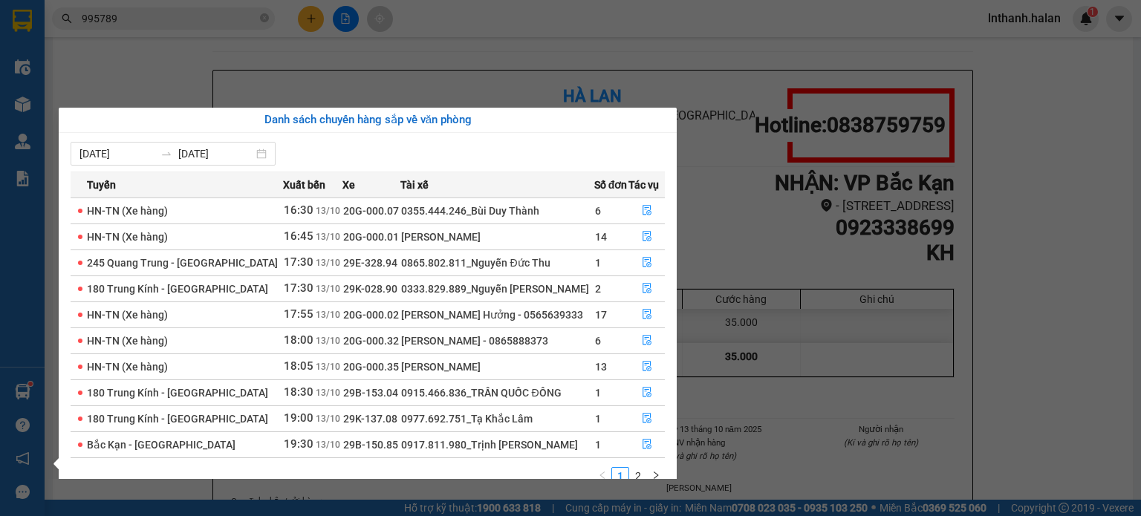
click at [820, 270] on section "Kết quả tìm kiếm ( 63 ) Bộ lọc Mã ĐH Trạng thái Món hàng Thu hộ Tổng cước Chưa …" at bounding box center [570, 258] width 1141 height 516
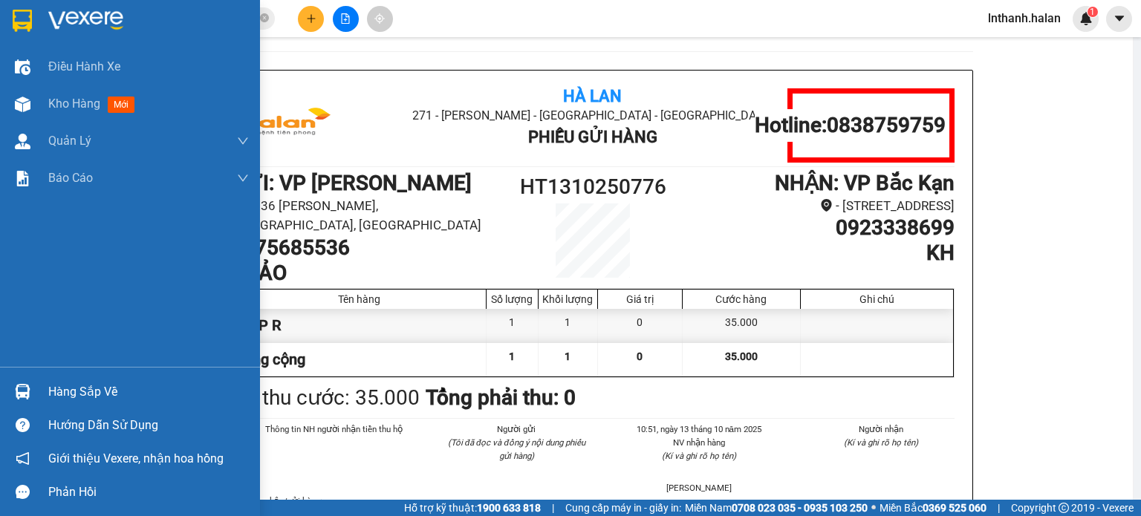
click at [25, 386] on img at bounding box center [23, 392] width 16 height 16
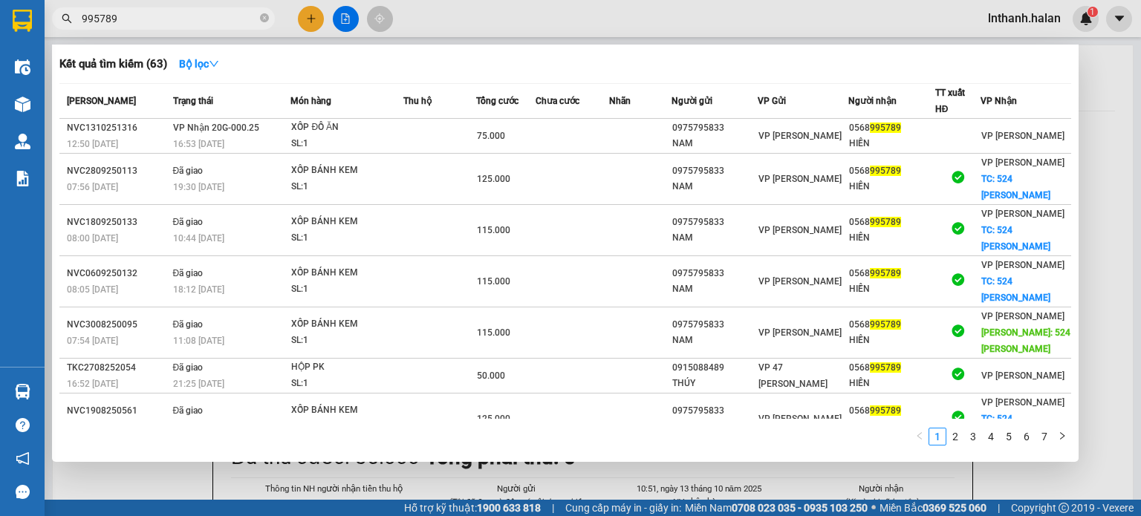
scroll to position [602, 0]
paste input "TK1310252635"
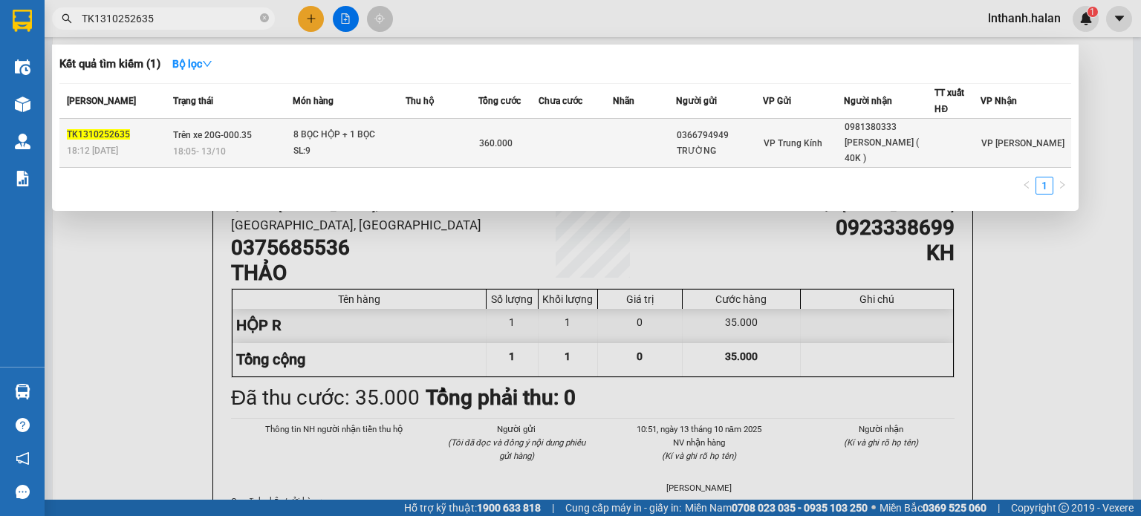
type input "TK1310252635"
click at [659, 143] on td at bounding box center [644, 143] width 63 height 49
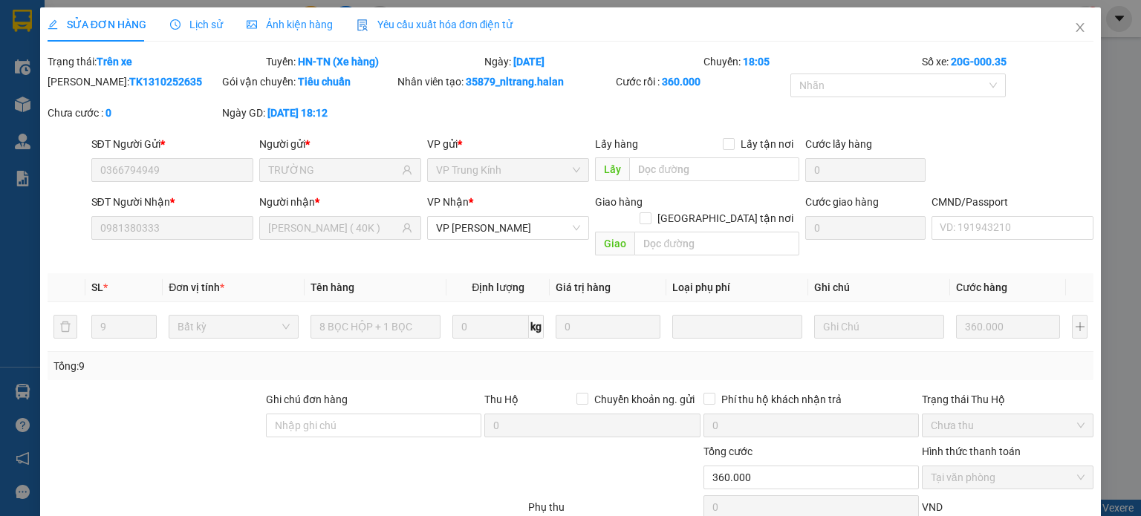
type input "0366794949"
type input "TRƯỜNG"
type input "0981380333"
type input "QUỲNH SUMON ( 40K )"
type input "0"
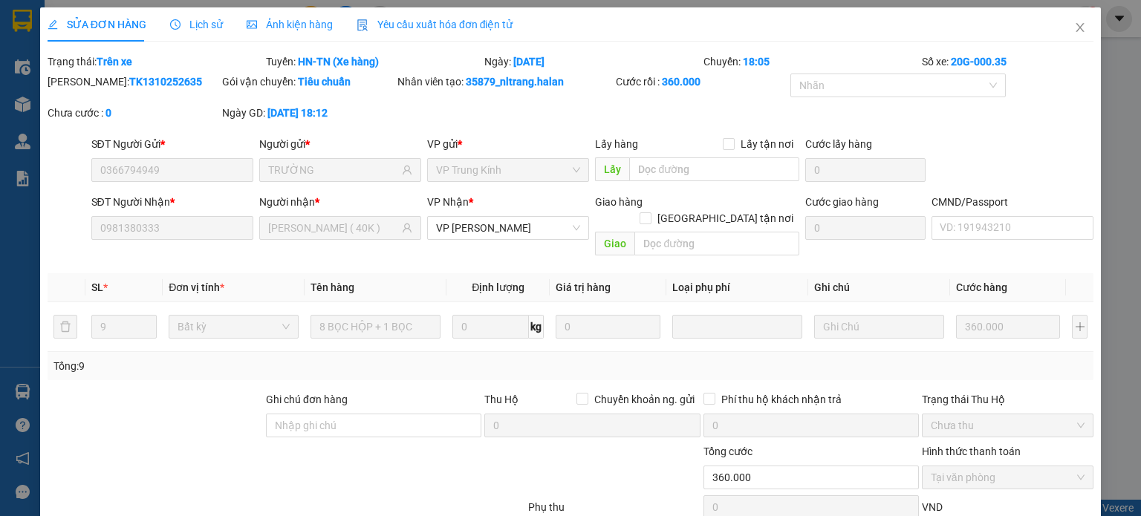
type input "360.000"
click at [1074, 22] on icon "close" at bounding box center [1080, 28] width 12 height 12
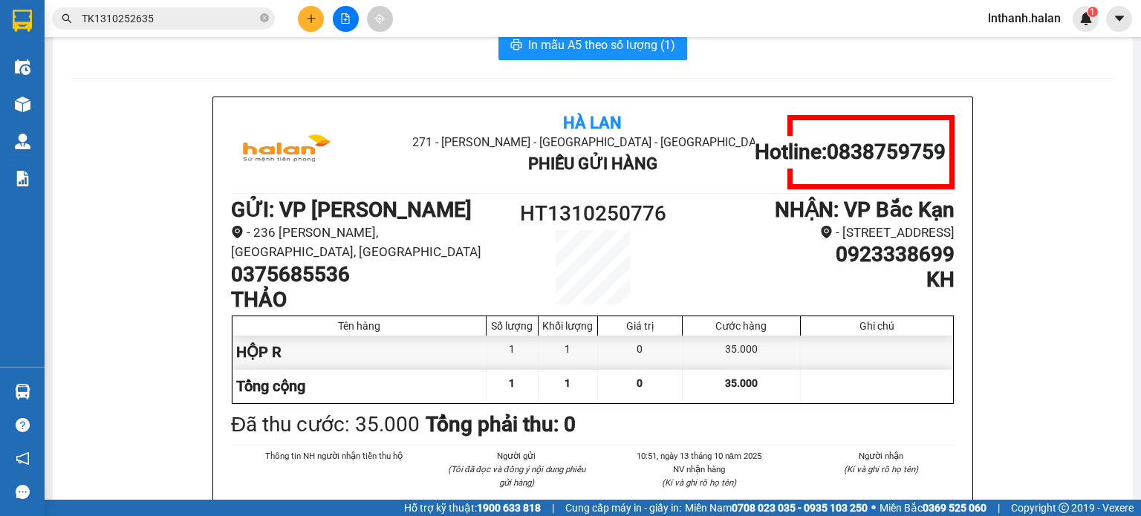
scroll to position [74, 0]
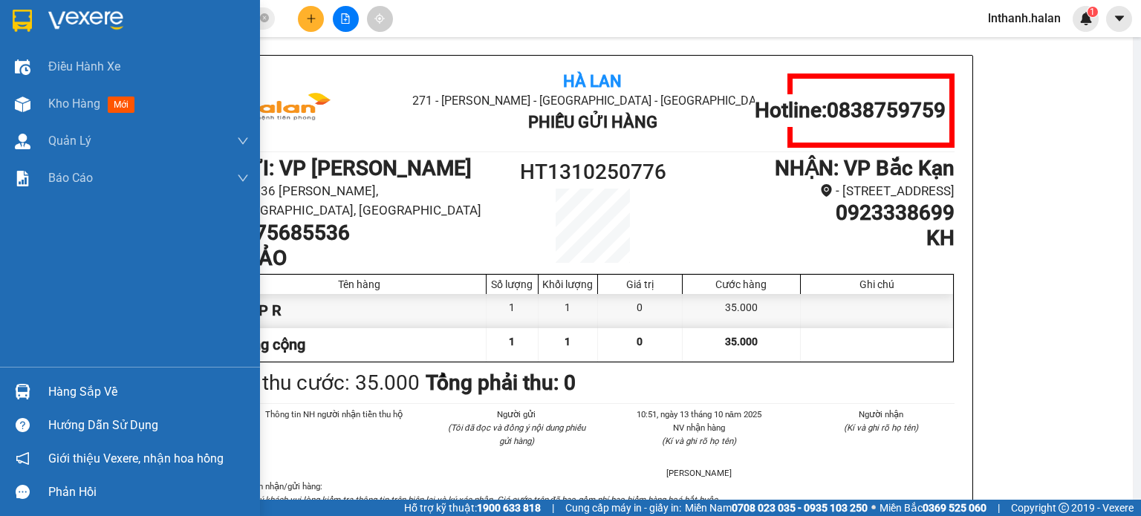
click at [71, 392] on div "Hàng sắp về" at bounding box center [148, 392] width 201 height 22
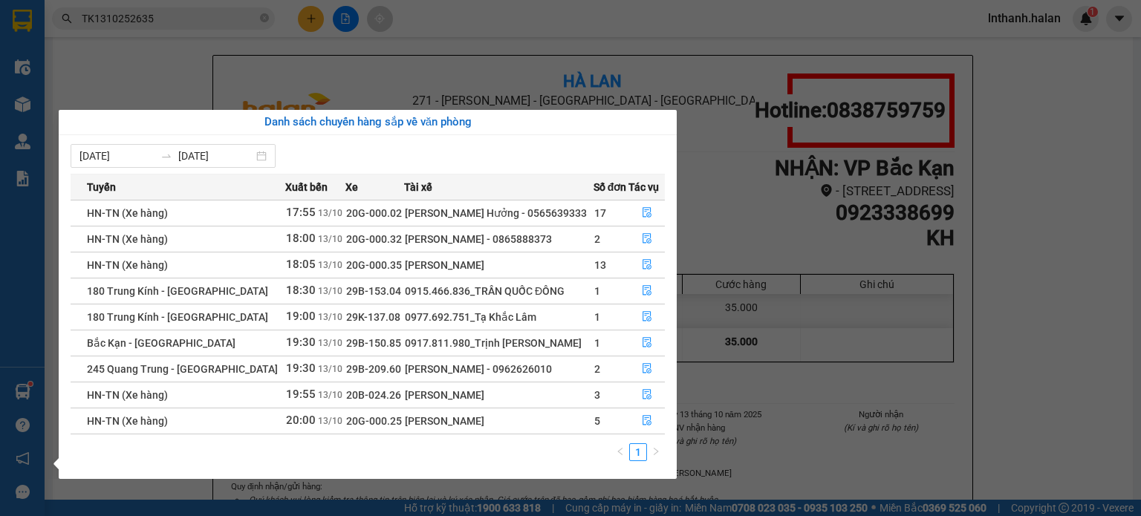
click at [508, 271] on td "[PERSON_NAME]" at bounding box center [498, 265] width 189 height 26
click at [287, 269] on span "18:05" at bounding box center [301, 264] width 30 height 13
click at [227, 269] on td "HN-TN (Xe hàng)" at bounding box center [178, 265] width 215 height 26
drag, startPoint x: 366, startPoint y: 269, endPoint x: 494, endPoint y: 269, distance: 128.5
click at [371, 269] on span "20G-000.35" at bounding box center [374, 265] width 56 height 12
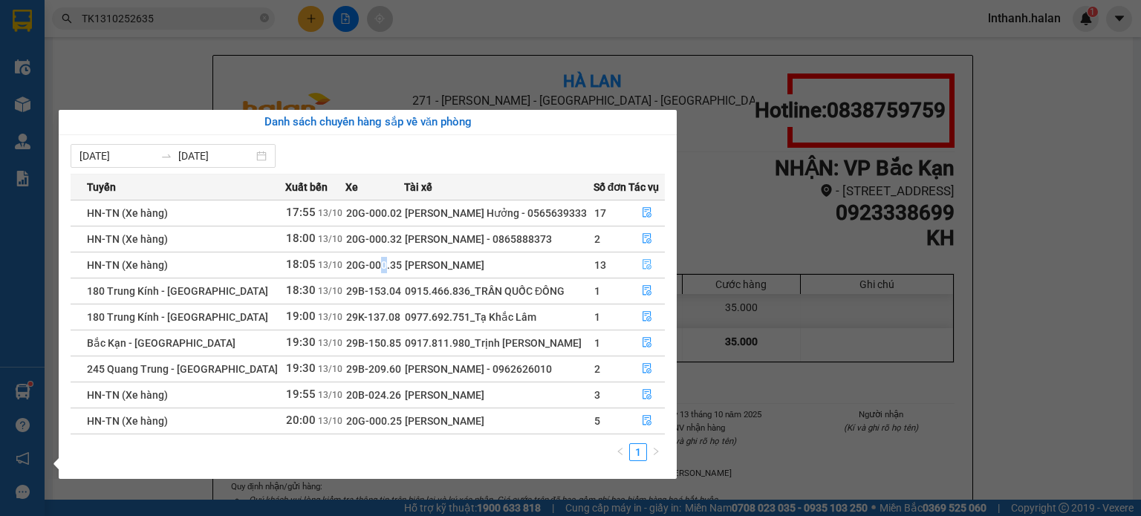
click at [637, 268] on button "button" at bounding box center [647, 265] width 36 height 24
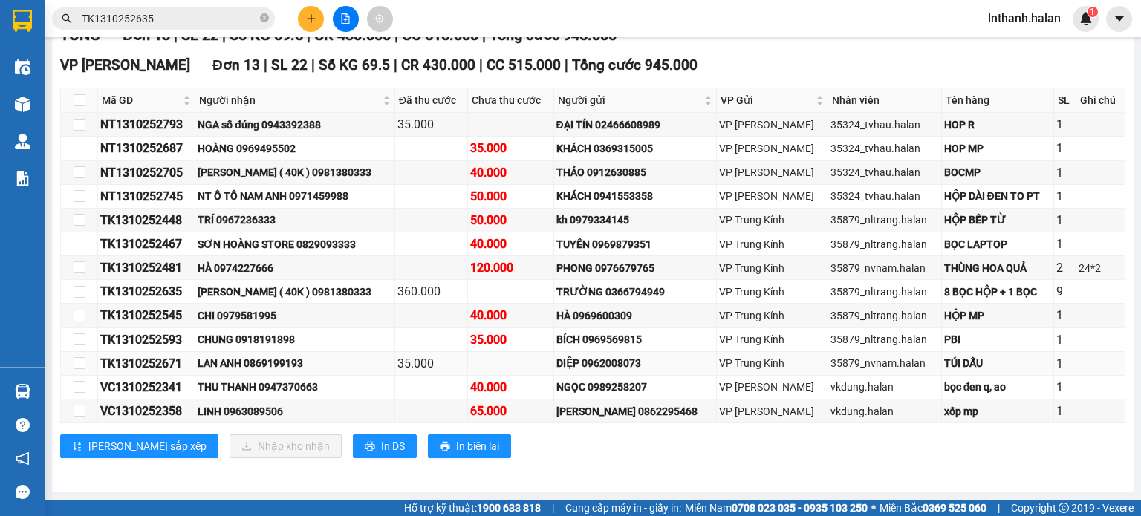
scroll to position [253, 0]
drag, startPoint x: 913, startPoint y: 289, endPoint x: 890, endPoint y: 289, distance: 23.0
click at [890, 289] on div "35879_nltrang.halan" at bounding box center [885, 292] width 108 height 16
click at [1062, 287] on td "9" at bounding box center [1065, 292] width 22 height 24
drag, startPoint x: 1052, startPoint y: 293, endPoint x: 1036, endPoint y: 295, distance: 16.4
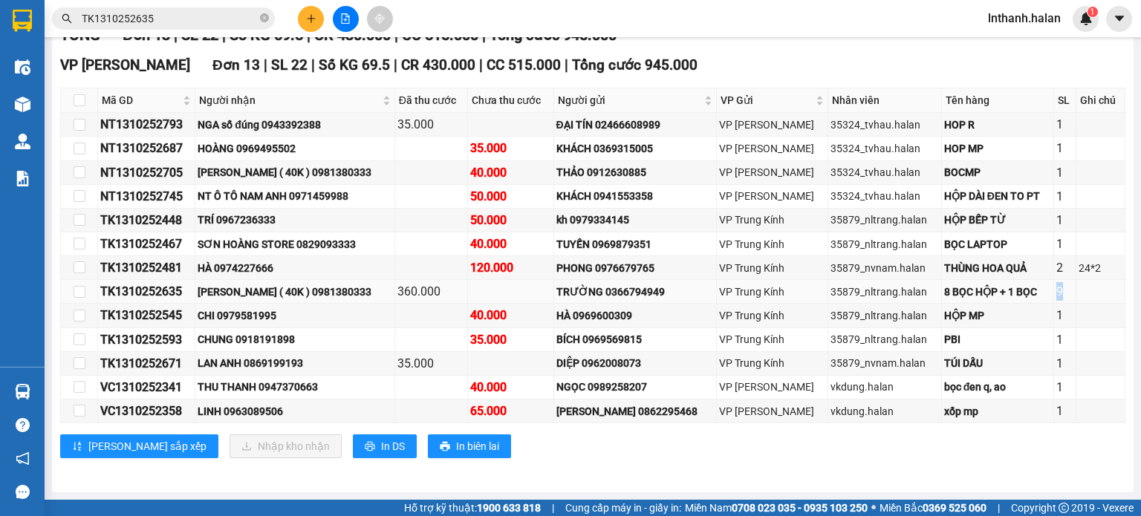
click at [1036, 295] on tr "TK1310252635 QUỲNH SUMON ( 40K ) 0981380333 360.000 TRƯỜNG 0366794949 VP Trung …" at bounding box center [593, 292] width 1065 height 24
click at [761, 295] on div "VP Trung Kính" at bounding box center [772, 292] width 106 height 16
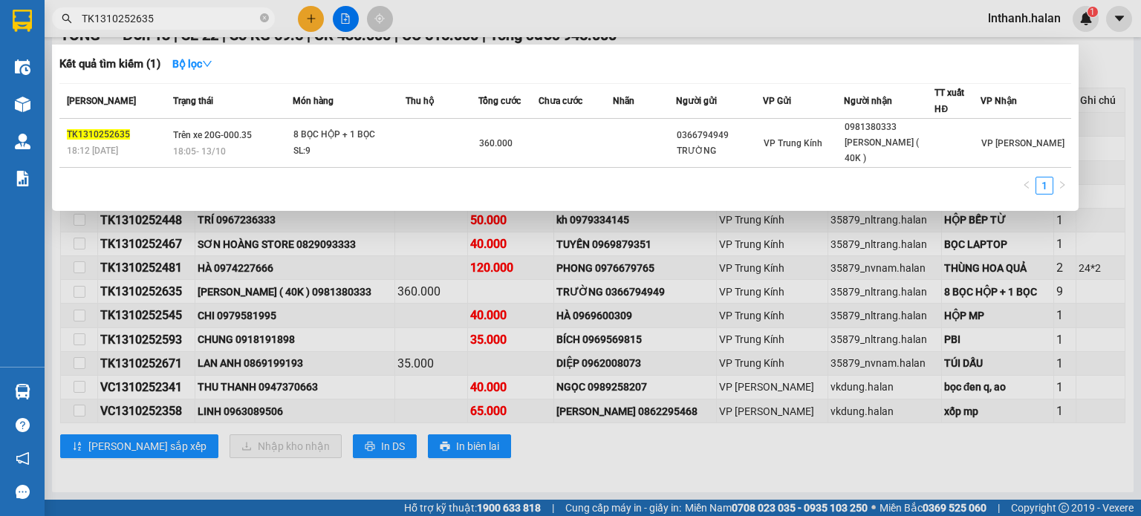
click at [184, 25] on input "TK1310252635" at bounding box center [169, 18] width 175 height 16
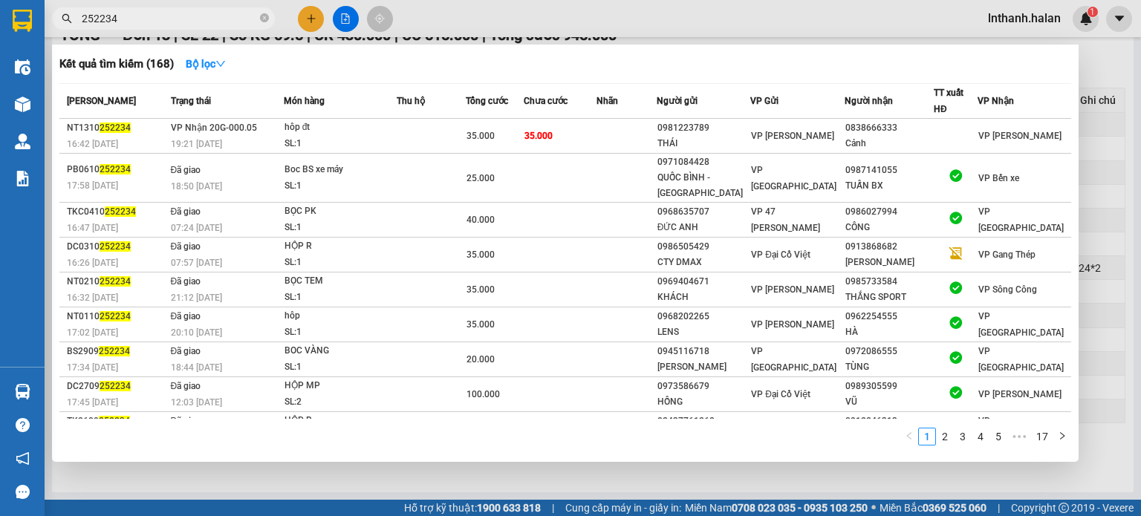
type input "252234"
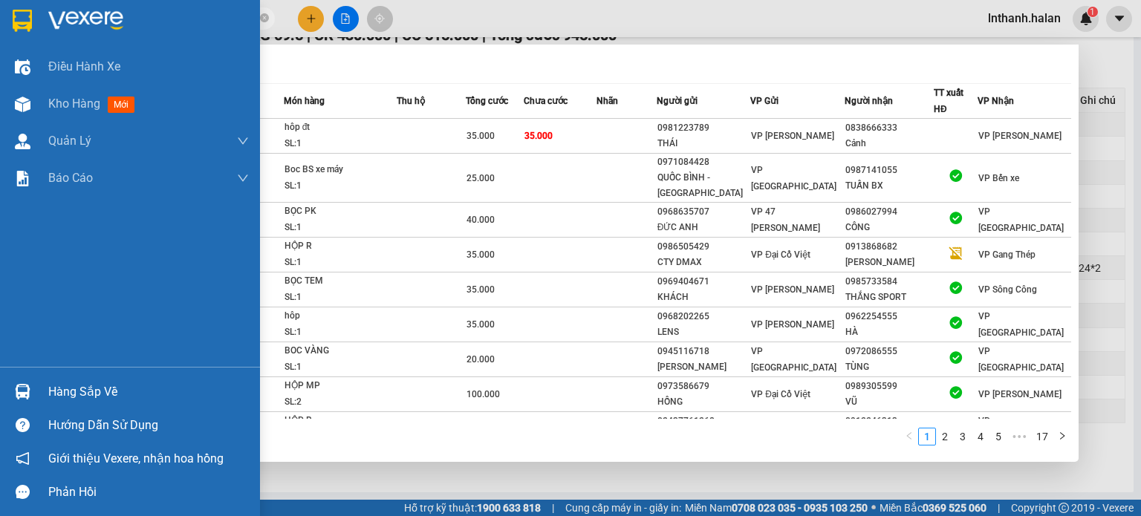
click at [24, 386] on img at bounding box center [23, 392] width 16 height 16
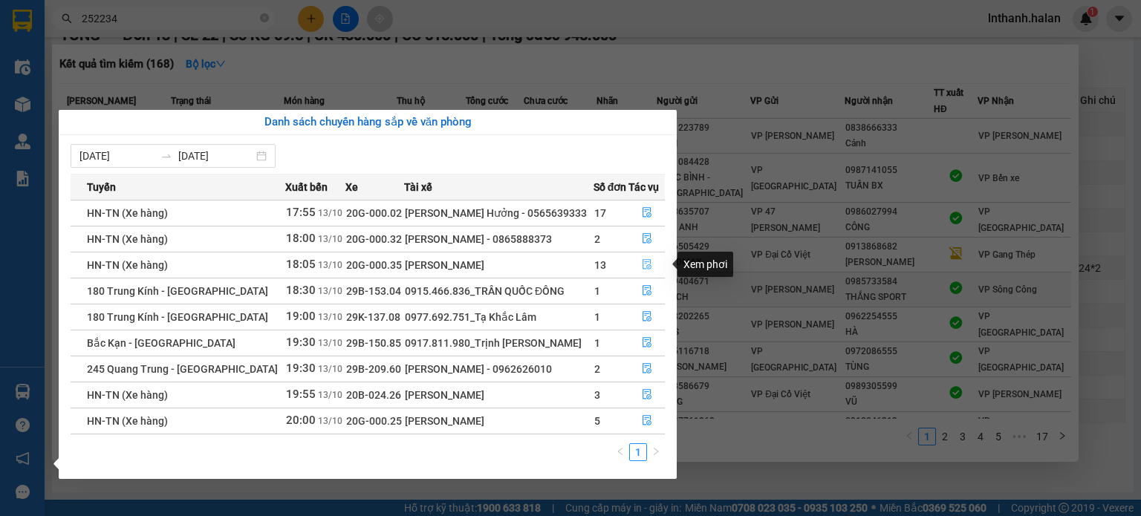
click at [642, 259] on icon "file-done" at bounding box center [647, 264] width 10 height 10
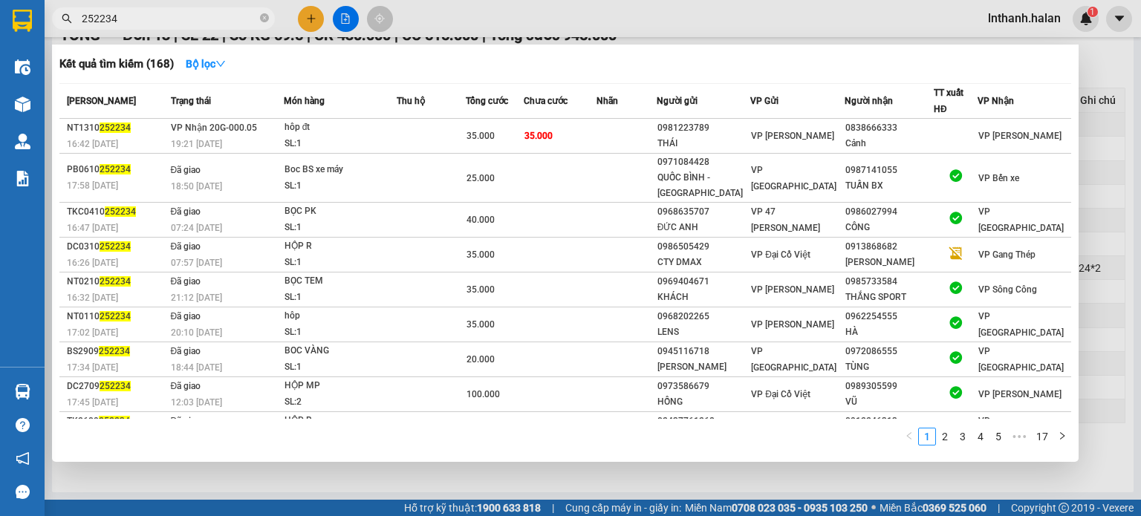
drag, startPoint x: 1140, startPoint y: 254, endPoint x: 1114, endPoint y: 256, distance: 26.0
click at [1134, 254] on div at bounding box center [570, 258] width 1141 height 516
click at [1114, 256] on td "Xem theo VP gửi Xem theo VP nhận Thống kê Lọc VP Gửi TỔNG Đơn 13 | SL 22 | Số …" at bounding box center [592, 210] width 1067 height 536
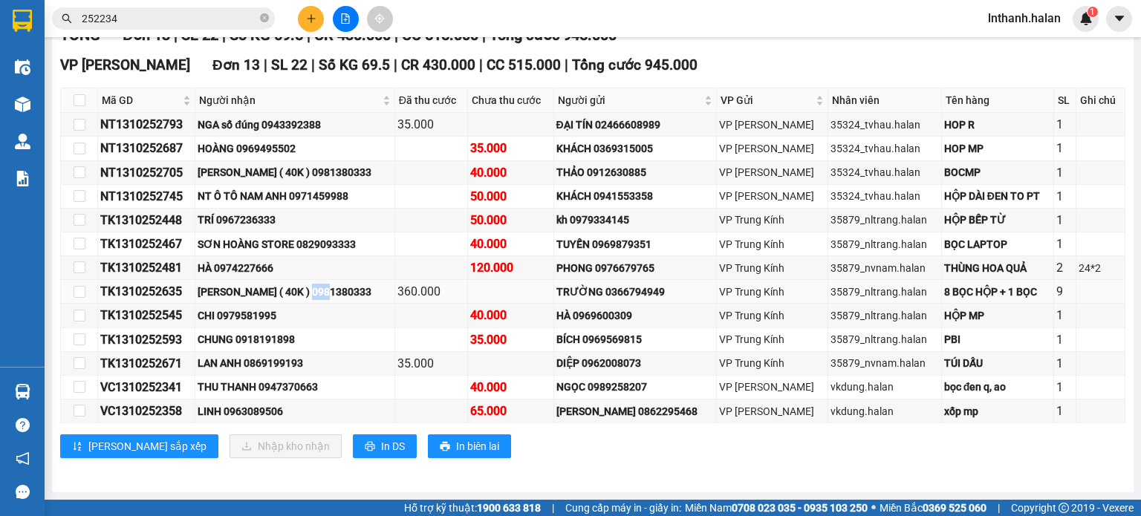
drag, startPoint x: 336, startPoint y: 297, endPoint x: 404, endPoint y: 299, distance: 68.4
click at [364, 299] on div "[PERSON_NAME] ( 40K ) 0981380333" at bounding box center [295, 292] width 194 height 16
click at [615, 310] on div "HÀ 0969600309" at bounding box center [634, 316] width 157 height 16
drag, startPoint x: 1040, startPoint y: 294, endPoint x: 917, endPoint y: 297, distance: 123.4
click at [935, 296] on tr "TK1310252635 QUỲNH SUMON ( 40K ) 0981380333 360.000 TRƯỜNG 0366794949 VP Trung …" at bounding box center [593, 292] width 1065 height 24
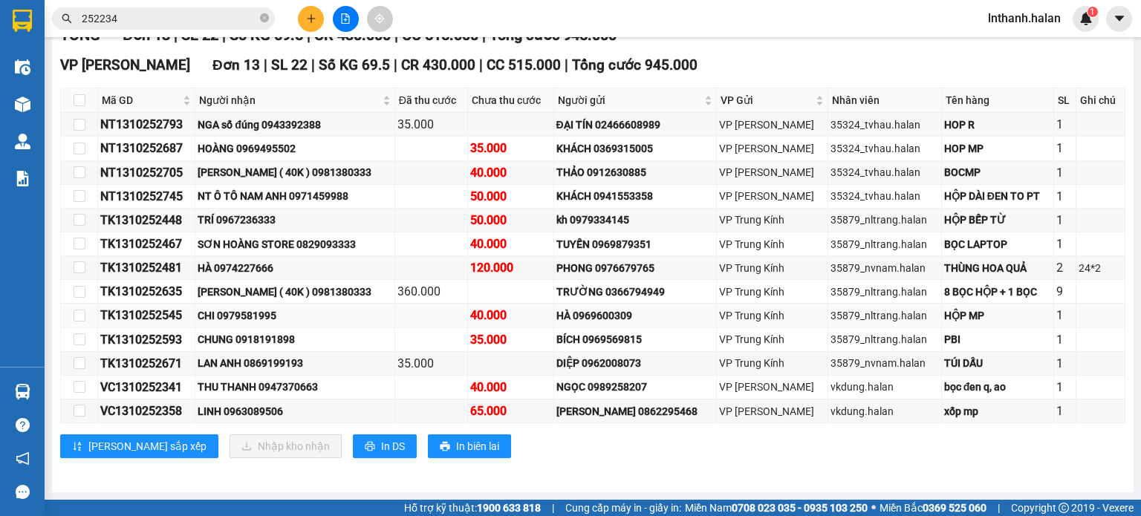
drag, startPoint x: 423, startPoint y: 308, endPoint x: 398, endPoint y: 308, distance: 25.3
click at [420, 308] on td at bounding box center [431, 316] width 73 height 24
drag, startPoint x: 327, startPoint y: 293, endPoint x: 311, endPoint y: 293, distance: 16.3
click at [322, 293] on div "[PERSON_NAME] ( 40K ) 0981380333" at bounding box center [295, 292] width 194 height 16
click at [157, 296] on div "TK1310252635" at bounding box center [146, 291] width 92 height 19
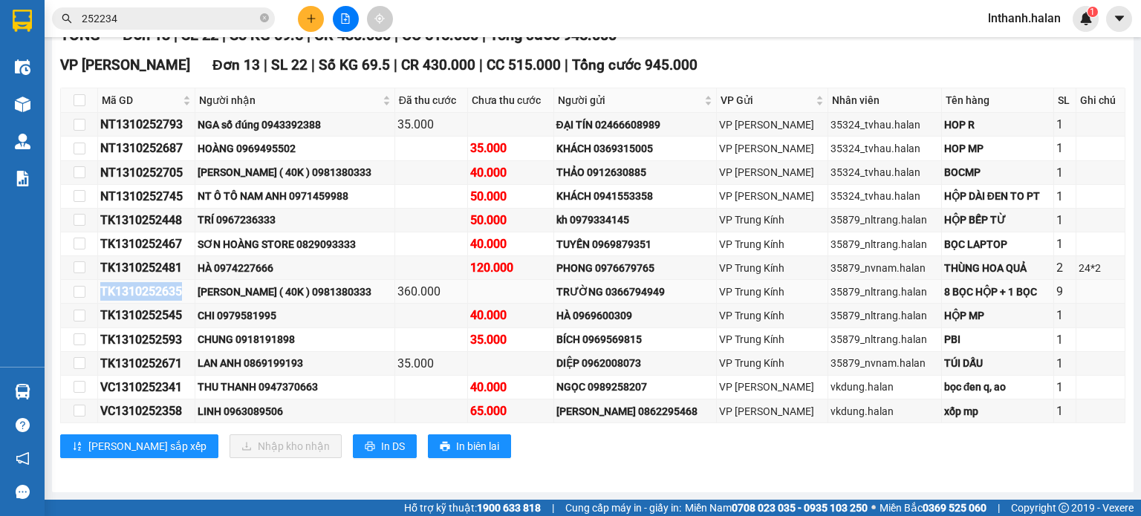
drag, startPoint x: 195, startPoint y: 293, endPoint x: 103, endPoint y: 299, distance: 92.3
click at [103, 299] on div "TK1310252635" at bounding box center [146, 291] width 92 height 19
click at [285, 291] on div "[PERSON_NAME] ( 40K ) 0981380333" at bounding box center [295, 292] width 194 height 16
click at [499, 296] on td at bounding box center [511, 292] width 86 height 24
click at [665, 288] on div "TRƯỜNG 0366794949" at bounding box center [634, 292] width 157 height 16
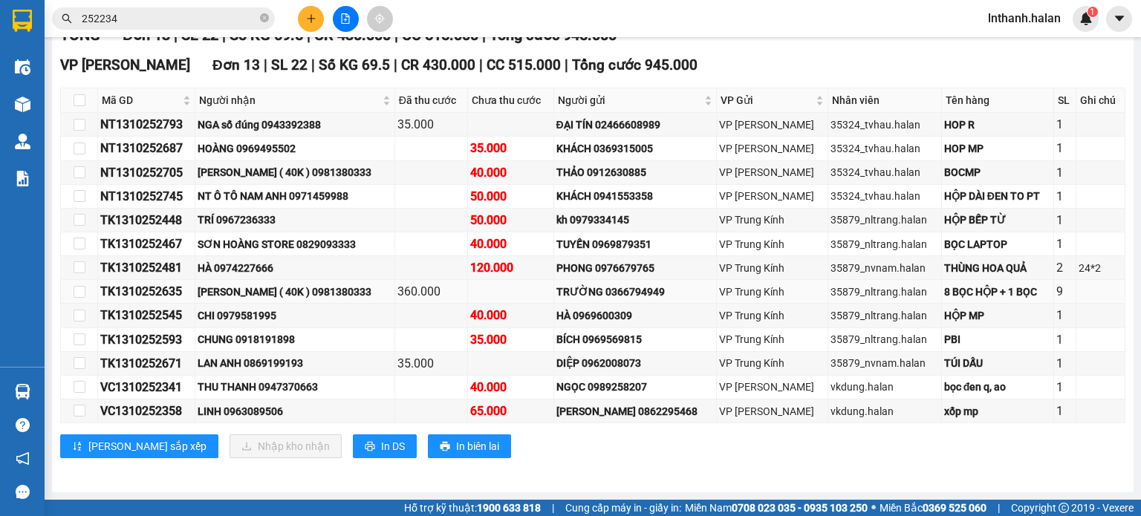
drag, startPoint x: 702, startPoint y: 292, endPoint x: 694, endPoint y: 295, distance: 8.7
click at [702, 293] on div "TRƯỜNG 0366794949" at bounding box center [634, 292] width 157 height 16
drag, startPoint x: 670, startPoint y: 296, endPoint x: 584, endPoint y: 299, distance: 86.2
click at [584, 299] on div "TRƯỜNG 0366794949" at bounding box center [634, 292] width 157 height 16
click at [600, 293] on div "TRƯỜNG 0366794949" at bounding box center [634, 292] width 157 height 16
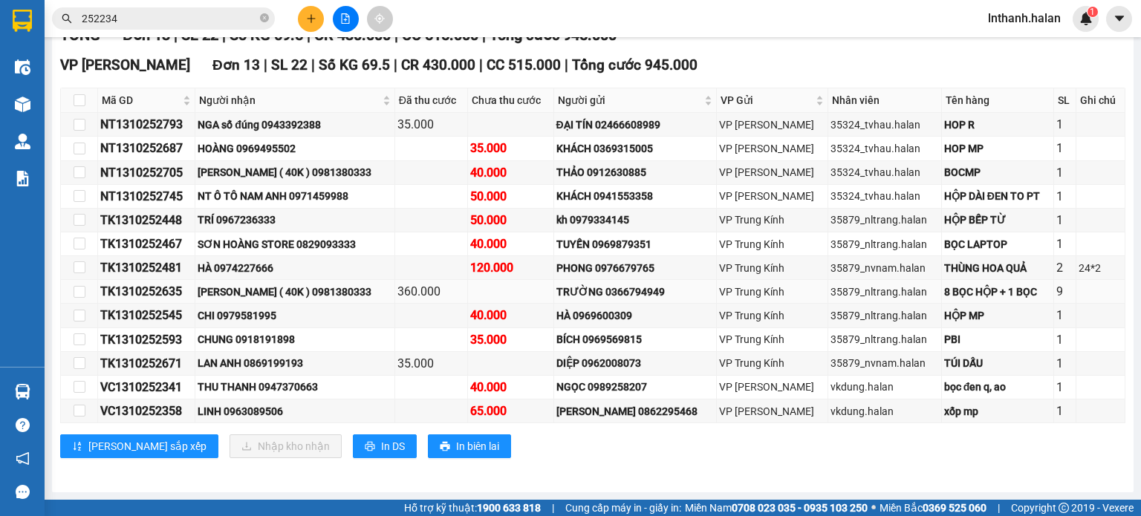
click at [351, 296] on div "[PERSON_NAME] ( 40K ) 0981380333" at bounding box center [295, 292] width 194 height 16
click at [178, 293] on div "TK1310252635" at bounding box center [146, 291] width 92 height 19
click at [179, 293] on div "TK1310252635" at bounding box center [146, 291] width 92 height 19
click at [184, 290] on div "TK1310252635" at bounding box center [146, 291] width 92 height 19
click at [151, 292] on div "TK1310252635" at bounding box center [146, 291] width 92 height 19
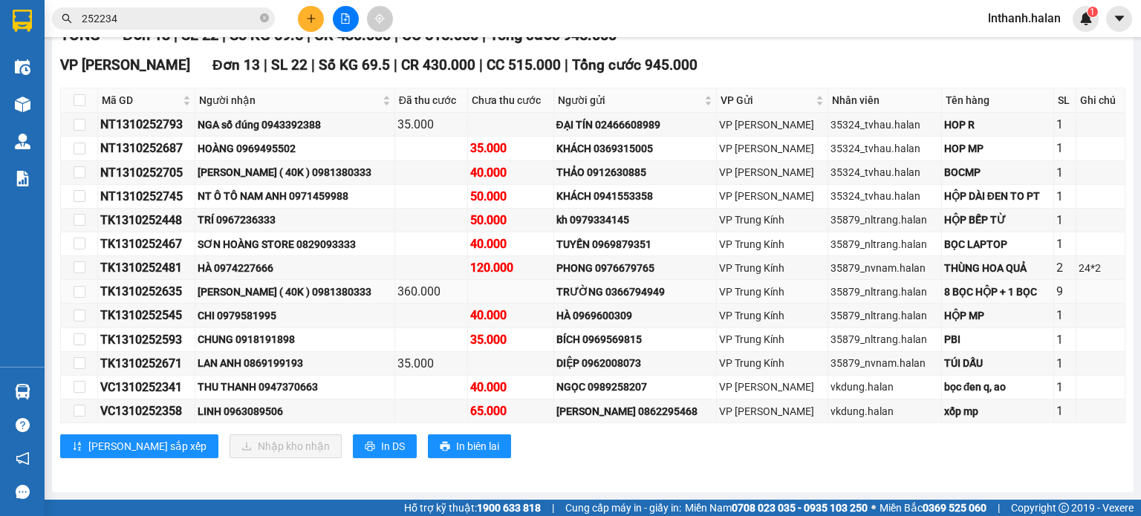
click at [145, 293] on div "TK1310252635" at bounding box center [146, 291] width 92 height 19
drag, startPoint x: 145, startPoint y: 293, endPoint x: 175, endPoint y: 293, distance: 30.5
click at [175, 293] on div "TK1310252635" at bounding box center [146, 291] width 92 height 19
drag, startPoint x: 182, startPoint y: 293, endPoint x: 141, endPoint y: 295, distance: 40.9
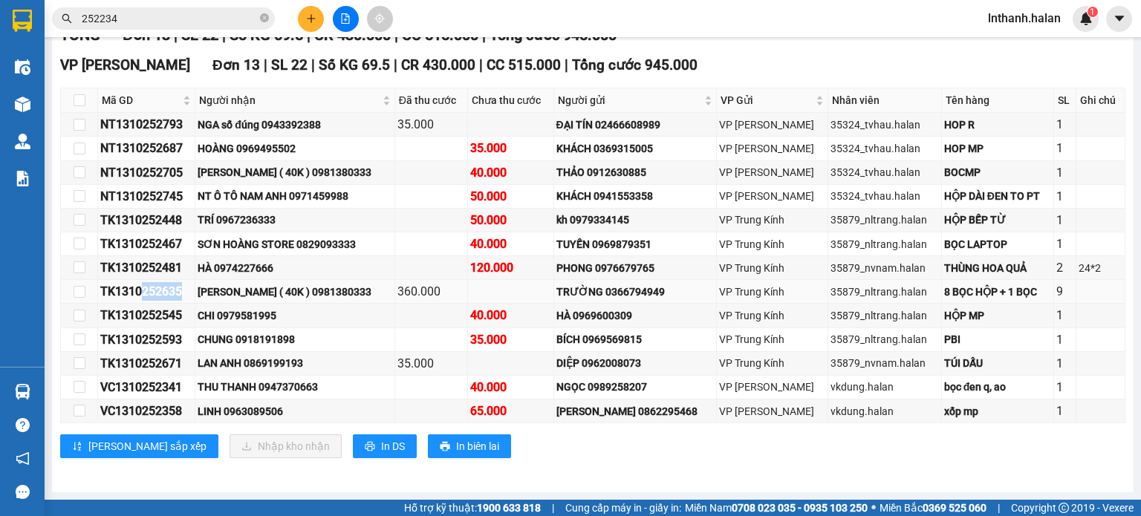
click at [141, 295] on div "TK1310252635" at bounding box center [146, 291] width 92 height 19
drag, startPoint x: 731, startPoint y: 262, endPoint x: 751, endPoint y: 264, distance: 20.3
click at [733, 262] on div "VP Trung Kính" at bounding box center [772, 268] width 106 height 16
drag, startPoint x: 1070, startPoint y: 293, endPoint x: 1053, endPoint y: 295, distance: 17.2
click at [1053, 295] on tr "TK1310252635 QUỲNH SUMON ( 40K ) 0981380333 360.000 TRƯỜNG 0366794949 VP Trung …" at bounding box center [593, 292] width 1065 height 24
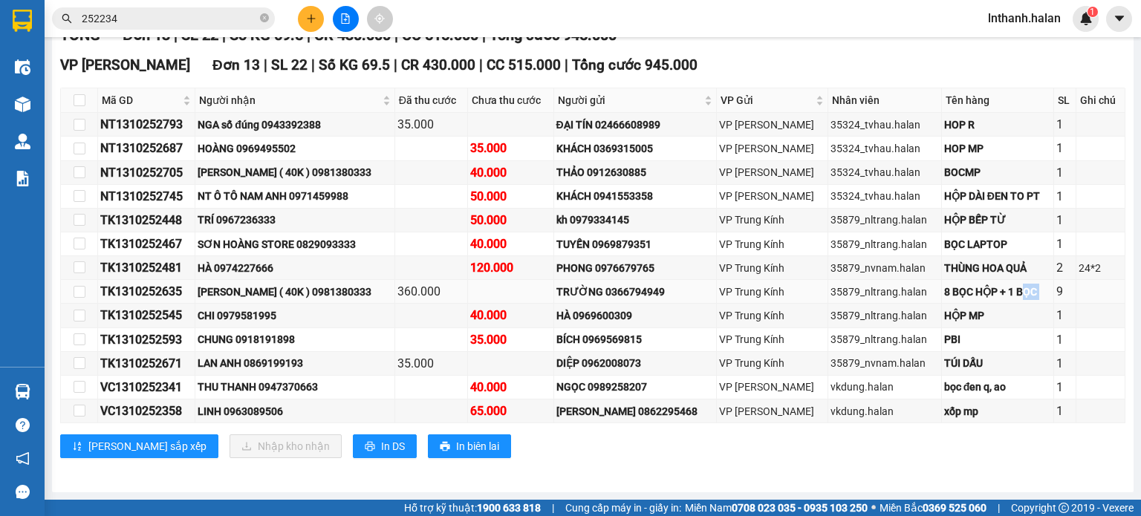
drag, startPoint x: 1036, startPoint y: 295, endPoint x: 978, endPoint y: 295, distance: 57.2
click at [1001, 295] on tr "TK1310252635 QUỲNH SUMON ( 40K ) 0981380333 360.000 TRƯỜNG 0366794949 VP Trung …" at bounding box center [593, 292] width 1065 height 24
drag, startPoint x: 905, startPoint y: 302, endPoint x: 880, endPoint y: 302, distance: 25.3
click at [894, 302] on td "35879_nltrang.halan" at bounding box center [885, 292] width 114 height 24
click at [794, 299] on tr "TK1310252635 QUỲNH SUMON ( 40K ) 0981380333 360.000 TRƯỜNG 0366794949 VP Trung …" at bounding box center [593, 292] width 1065 height 24
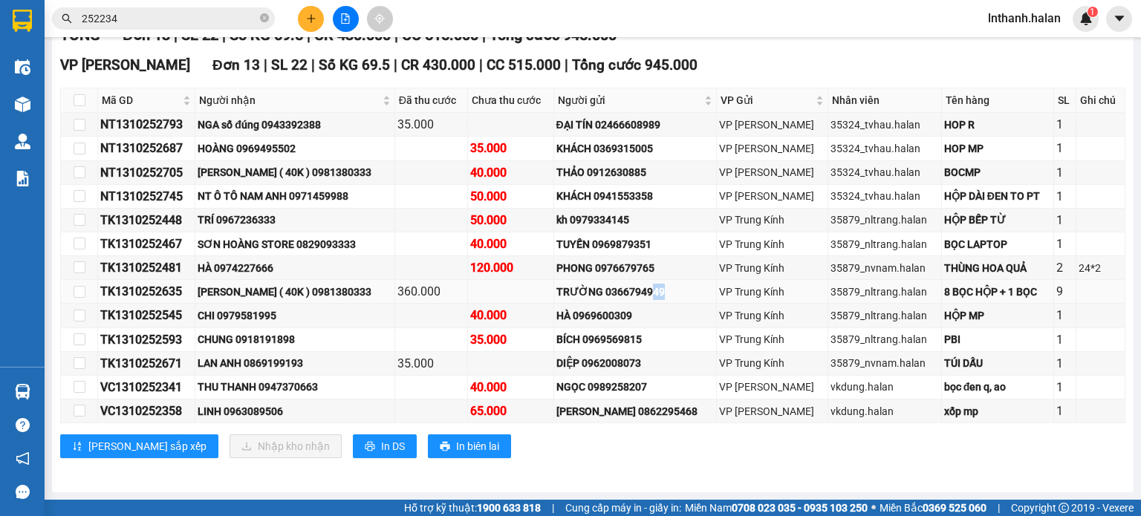
drag, startPoint x: 695, startPoint y: 292, endPoint x: 657, endPoint y: 290, distance: 37.9
click at [669, 291] on div "TRƯỜNG 0366794949" at bounding box center [634, 292] width 157 height 16
click at [636, 290] on div "TRƯỜNG 0366794949" at bounding box center [634, 292] width 157 height 16
drag, startPoint x: 610, startPoint y: 290, endPoint x: 576, endPoint y: 290, distance: 34.2
click at [592, 290] on div "TRƯỜNG 0366794949" at bounding box center [634, 292] width 157 height 16
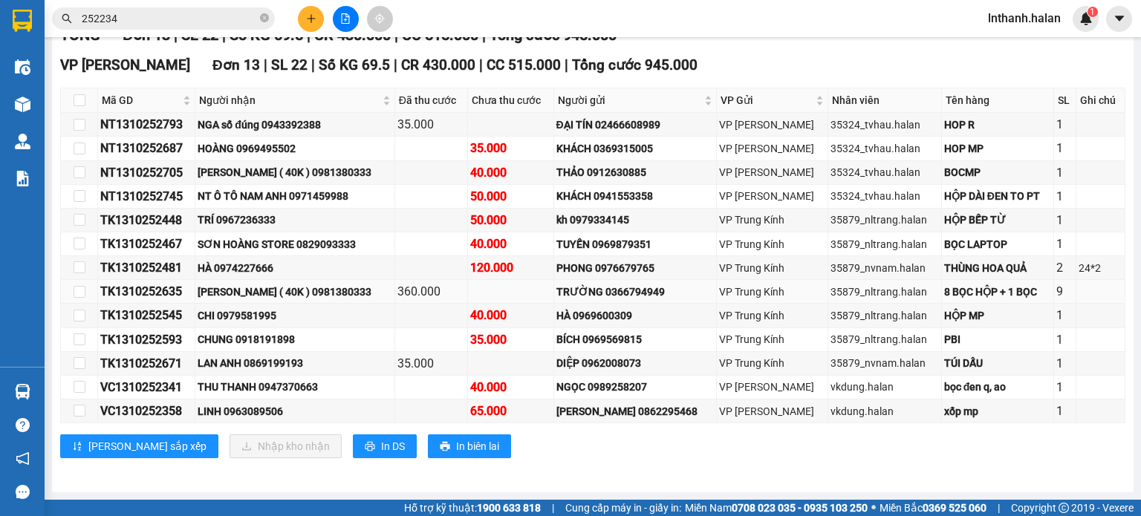
click at [545, 290] on td at bounding box center [511, 292] width 86 height 24
drag, startPoint x: 312, startPoint y: 297, endPoint x: 252, endPoint y: 297, distance: 60.2
click at [309, 297] on div "[PERSON_NAME] ( 40K ) 0981380333" at bounding box center [295, 292] width 194 height 16
drag, startPoint x: 242, startPoint y: 299, endPoint x: 175, endPoint y: 299, distance: 67.6
click at [241, 299] on div "[PERSON_NAME] ( 40K ) 0981380333" at bounding box center [295, 292] width 194 height 16
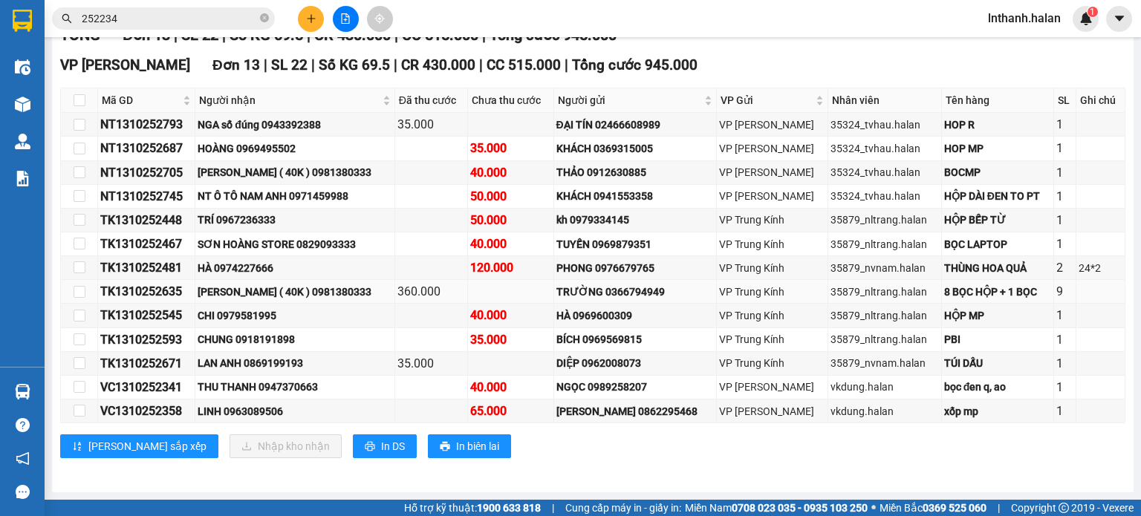
click at [131, 300] on div "TK1310252635" at bounding box center [146, 291] width 92 height 19
drag, startPoint x: 184, startPoint y: 293, endPoint x: 140, endPoint y: 293, distance: 43.1
click at [140, 293] on div "TK1310252635" at bounding box center [146, 291] width 92 height 19
click at [188, 288] on div "TK1310252635" at bounding box center [146, 291] width 92 height 19
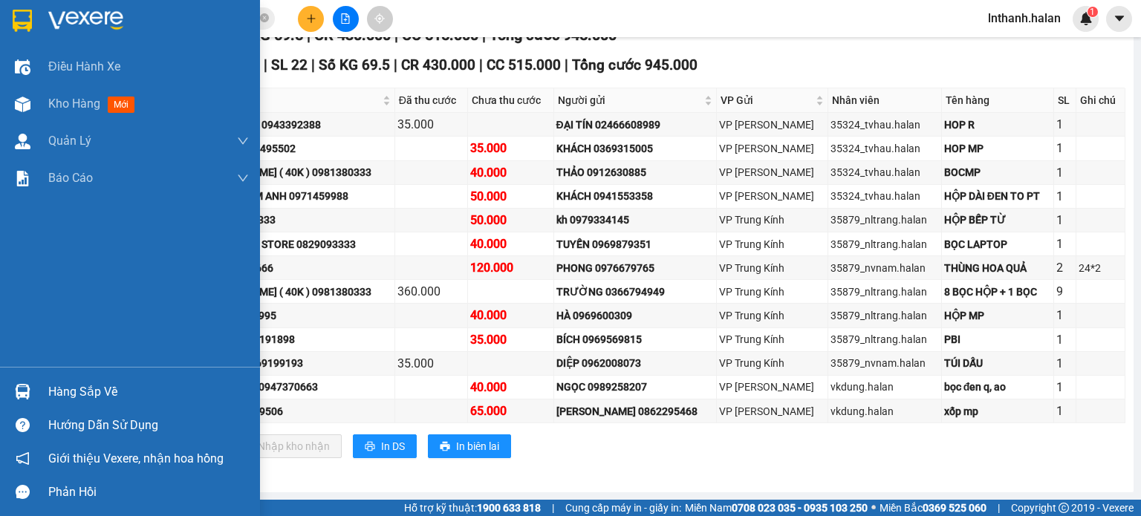
click at [87, 409] on div "Hướng dẫn sử dụng" at bounding box center [130, 425] width 260 height 33
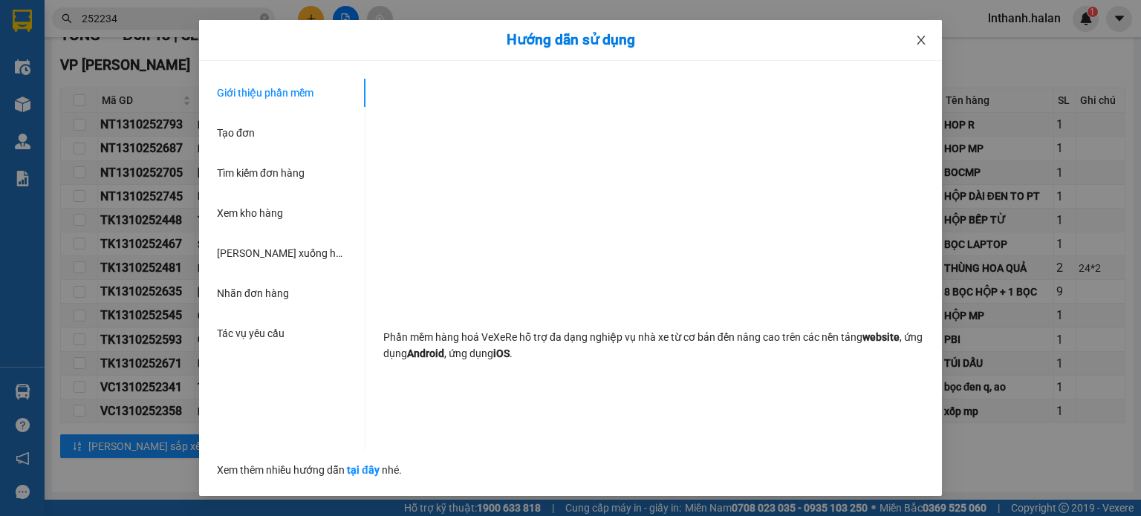
click at [918, 56] on span "Close" at bounding box center [921, 41] width 42 height 42
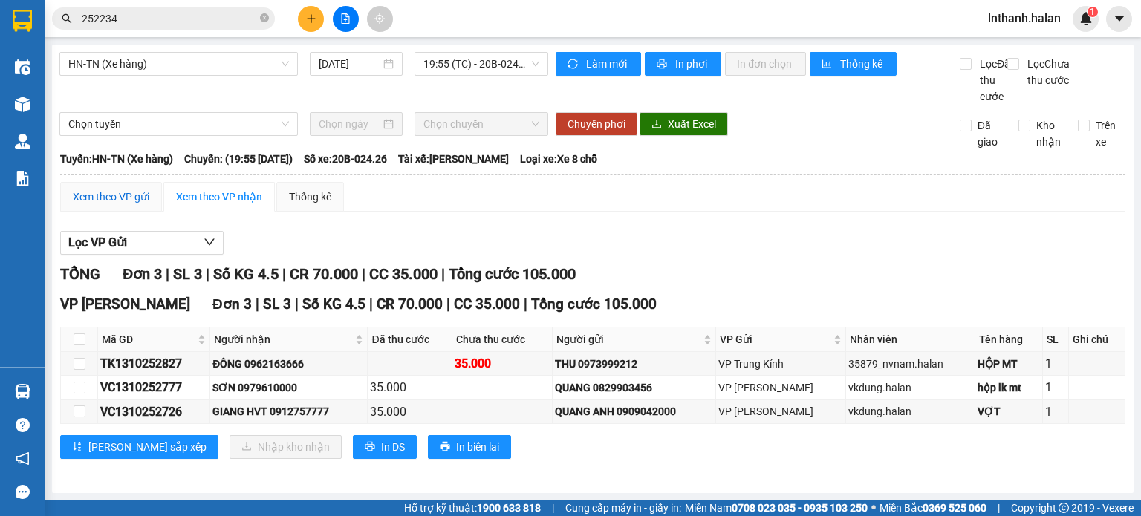
click at [118, 205] on div "Xem theo VP gửi" at bounding box center [111, 197] width 77 height 16
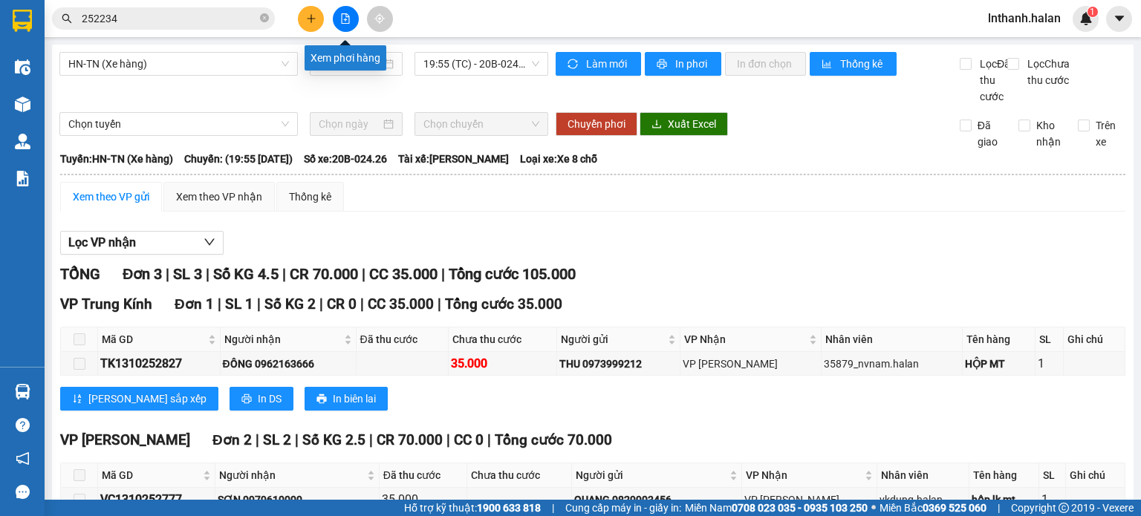
click at [339, 10] on button at bounding box center [346, 19] width 26 height 26
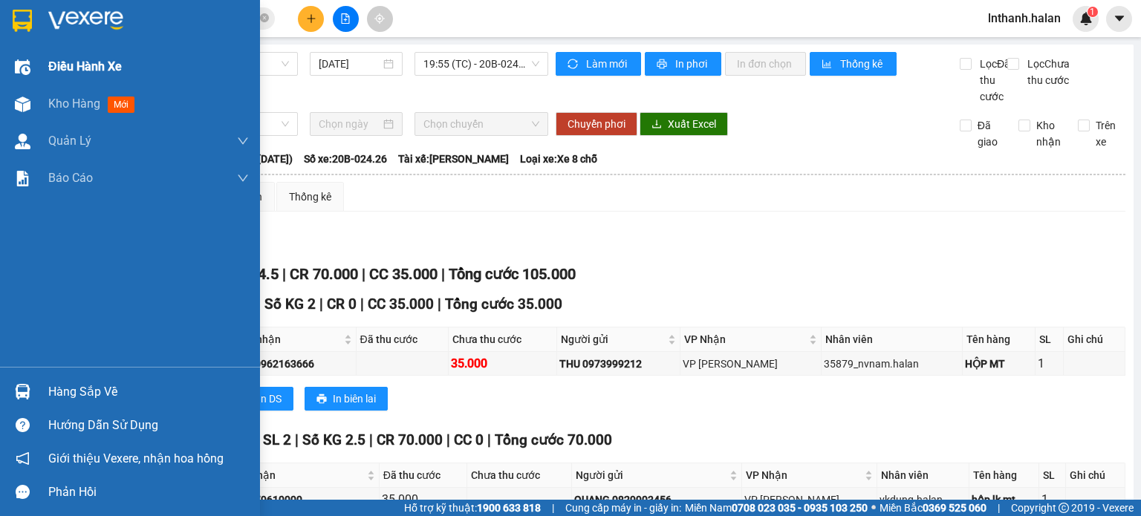
click at [53, 67] on span "Điều hành xe" at bounding box center [85, 66] width 74 height 19
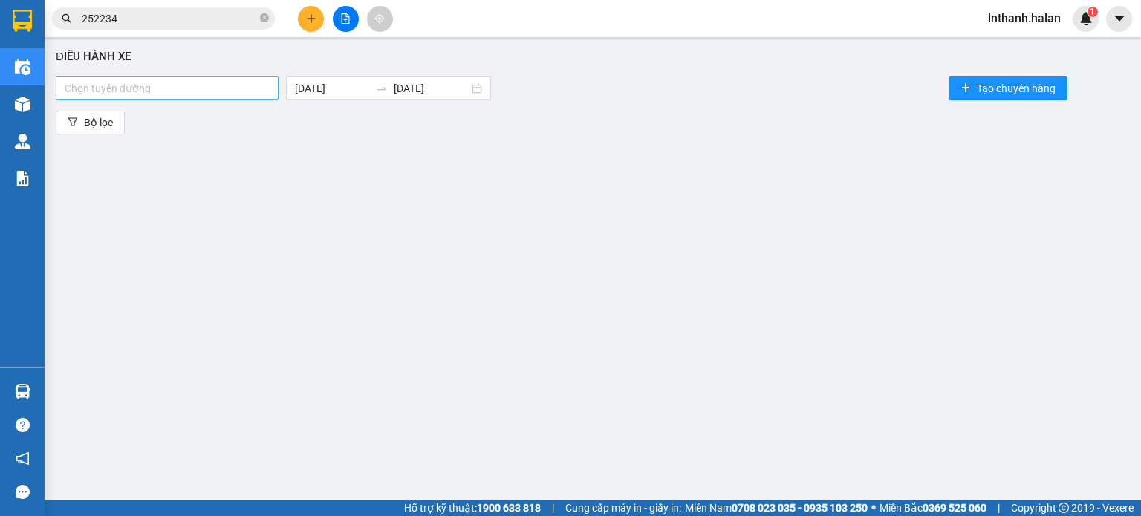
click at [185, 92] on div at bounding box center [166, 88] width 215 height 18
type input "XE"
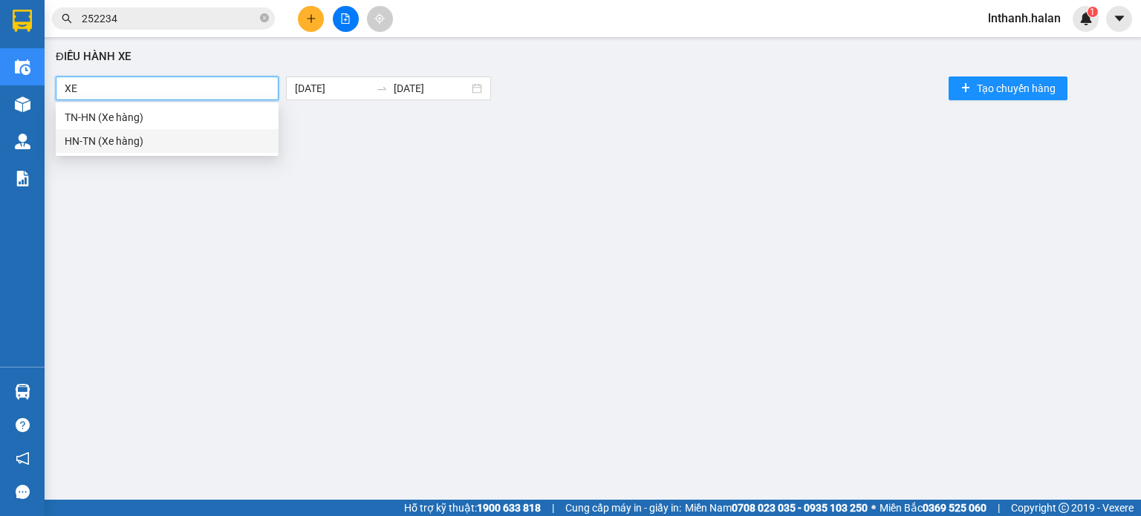
click at [171, 150] on div "HN-TN (Xe hàng)" at bounding box center [167, 141] width 223 height 24
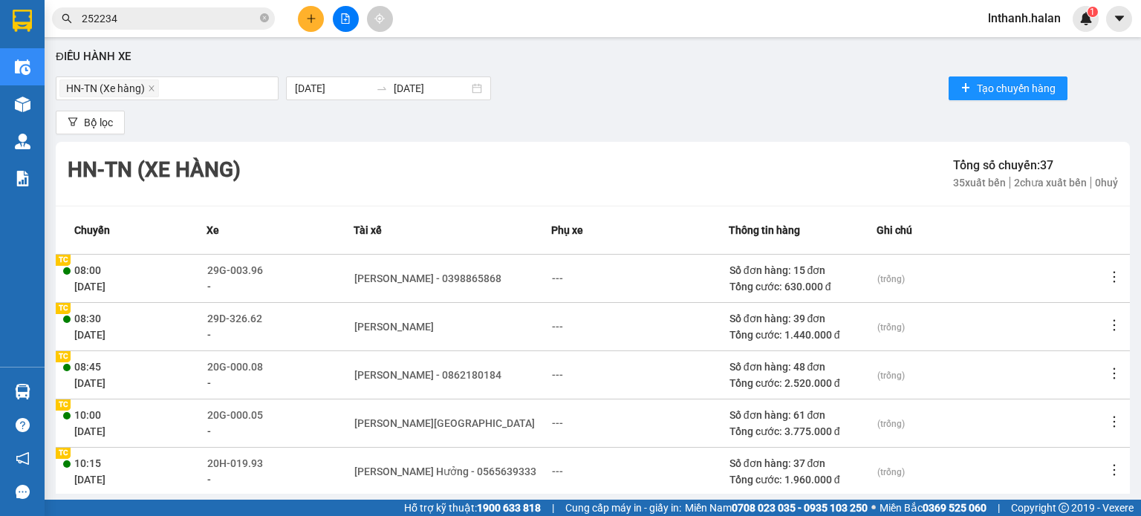
click at [773, 152] on div "HN-[GEOGRAPHIC_DATA] (Xe hàng) Tổng số chuyến: 37 35 xuất bến 2 chưa xuất bến 0…" at bounding box center [593, 174] width 1074 height 64
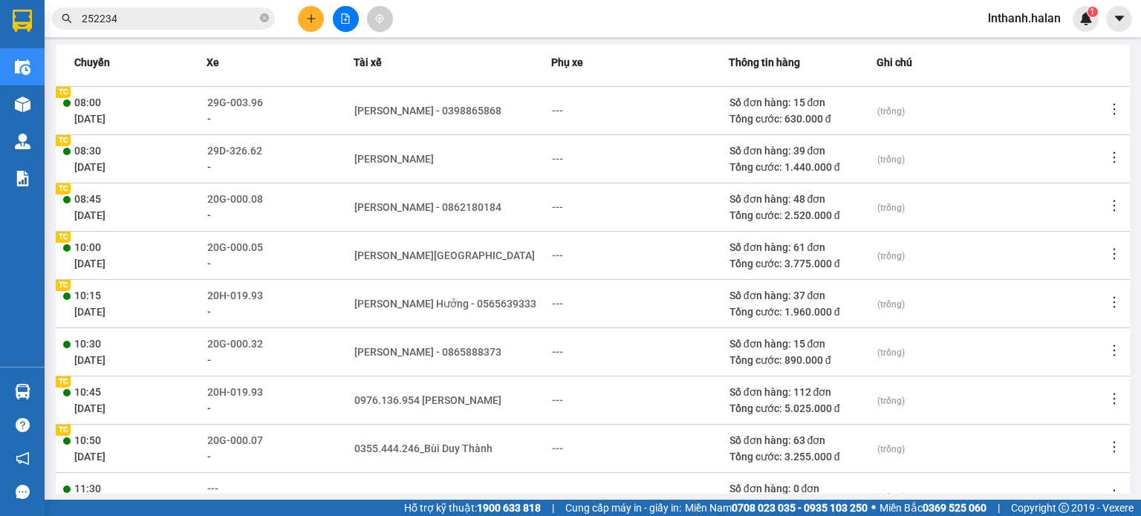
scroll to position [303, 0]
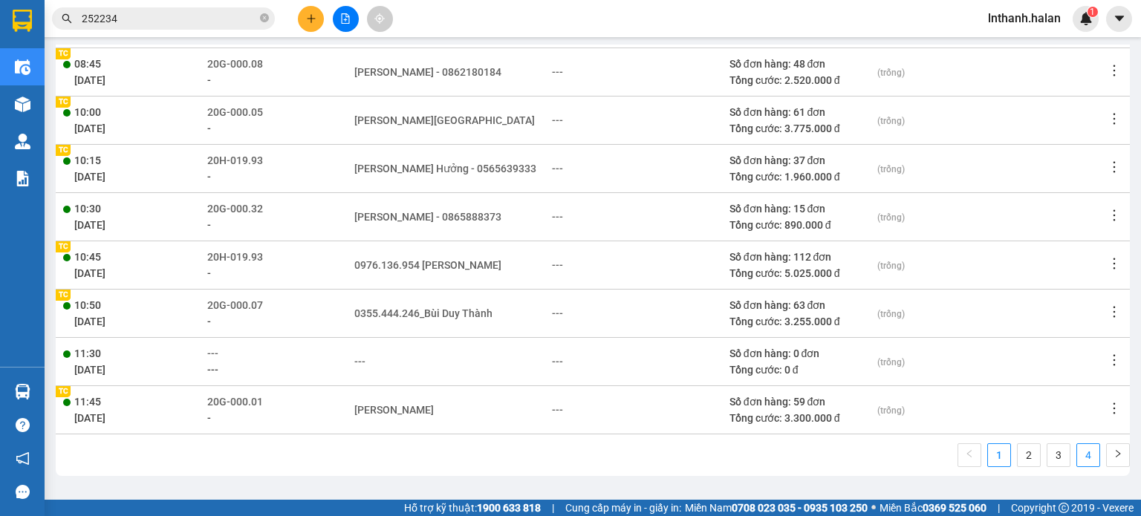
click at [1077, 455] on link "4" at bounding box center [1088, 455] width 22 height 22
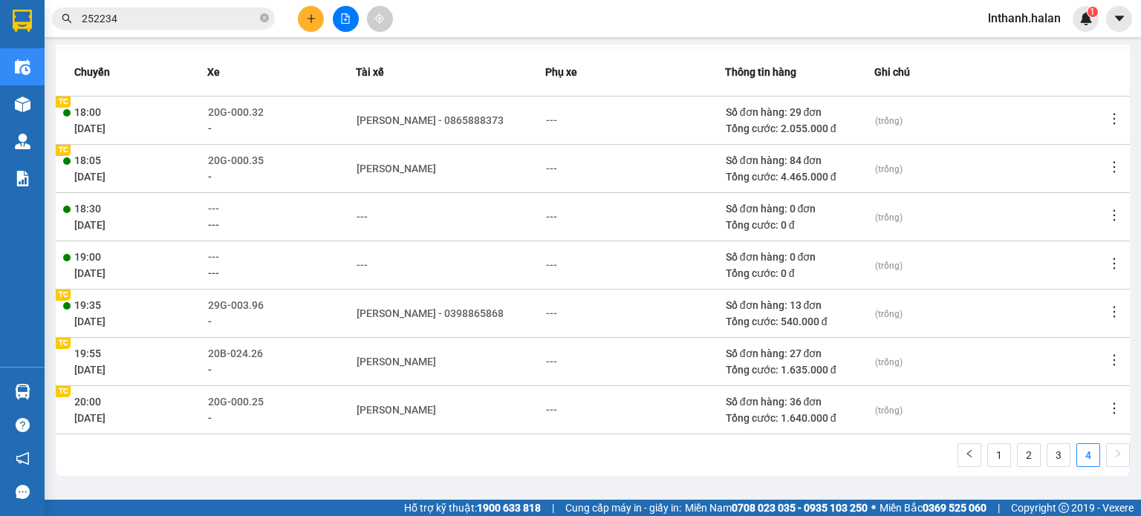
click at [1106, 359] on td at bounding box center [1118, 361] width 24 height 48
click at [1107, 358] on icon "more" at bounding box center [1114, 360] width 15 height 15
click at [1050, 425] on span "Xem phơi" at bounding box center [1055, 424] width 44 height 12
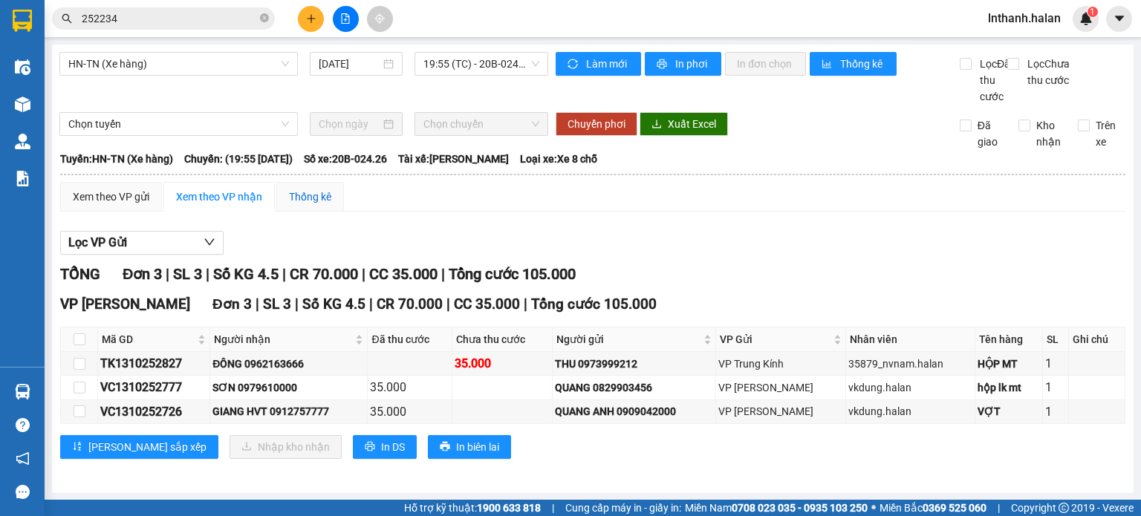
click at [329, 205] on div "Thống kê" at bounding box center [310, 197] width 42 height 16
